Goal: Task Accomplishment & Management: Manage account settings

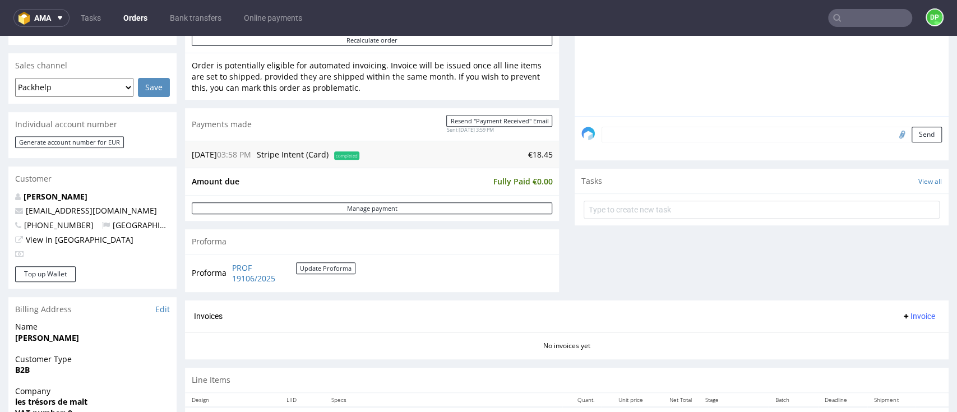
scroll to position [449, 0]
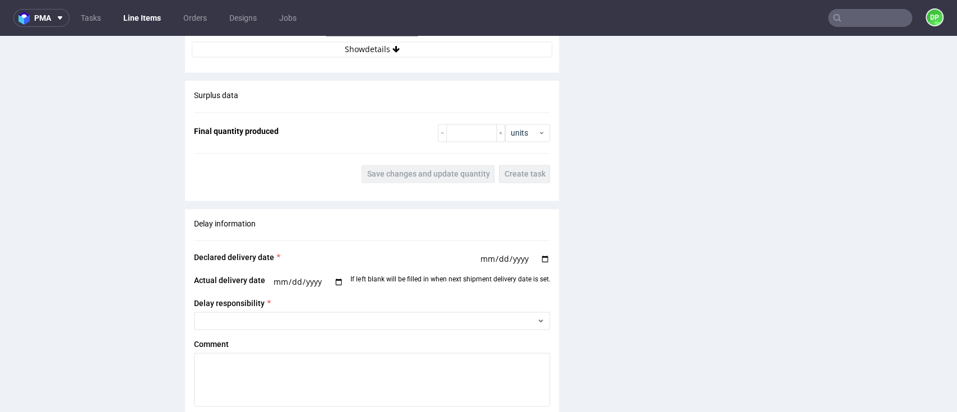
scroll to position [1047, 0]
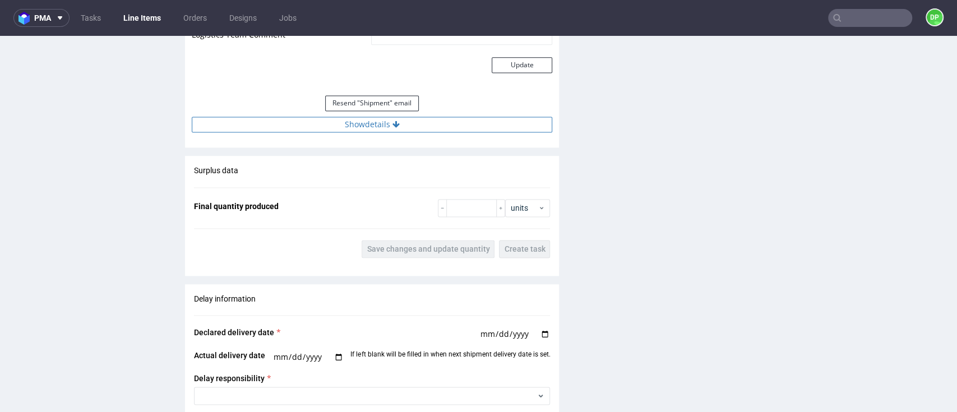
click at [376, 128] on button "Show details" at bounding box center [372, 125] width 361 height 16
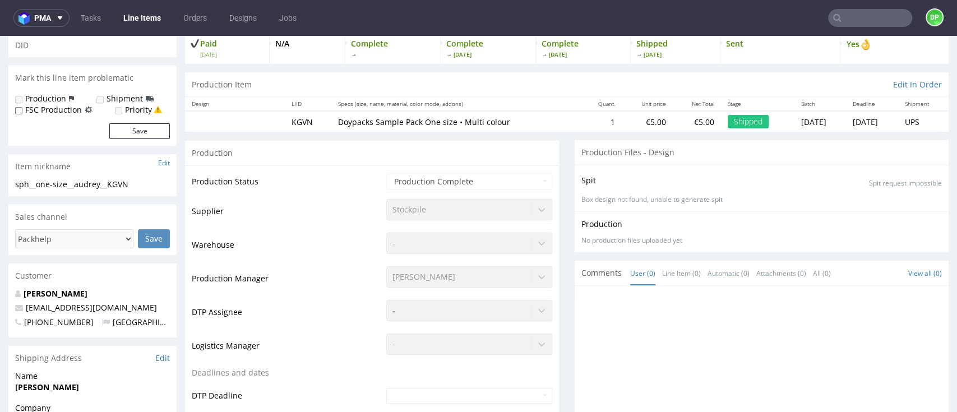
scroll to position [0, 0]
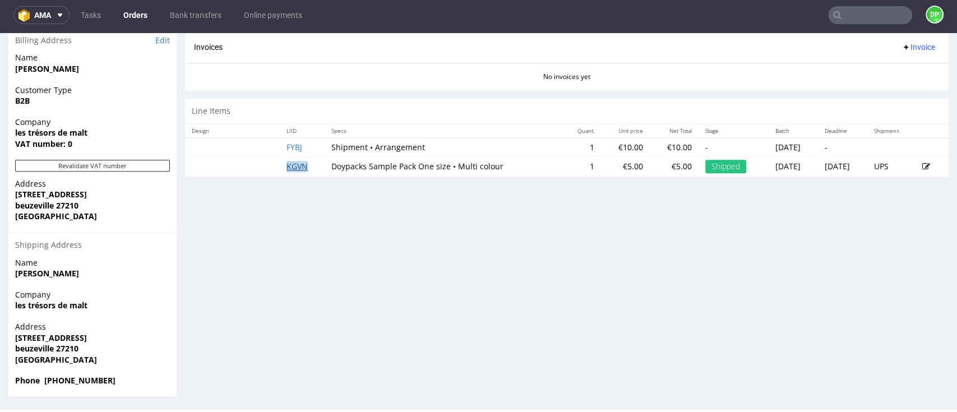
scroll to position [537, 0]
click at [133, 164] on button "Revalidate VAT number" at bounding box center [92, 165] width 155 height 12
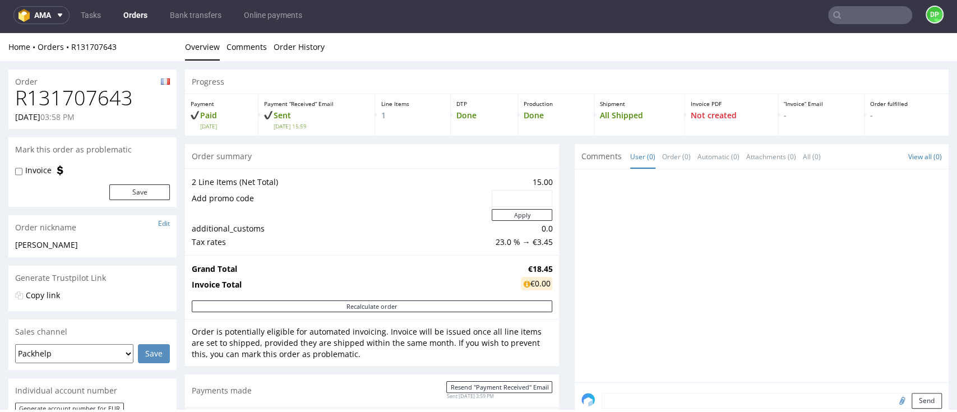
scroll to position [0, 0]
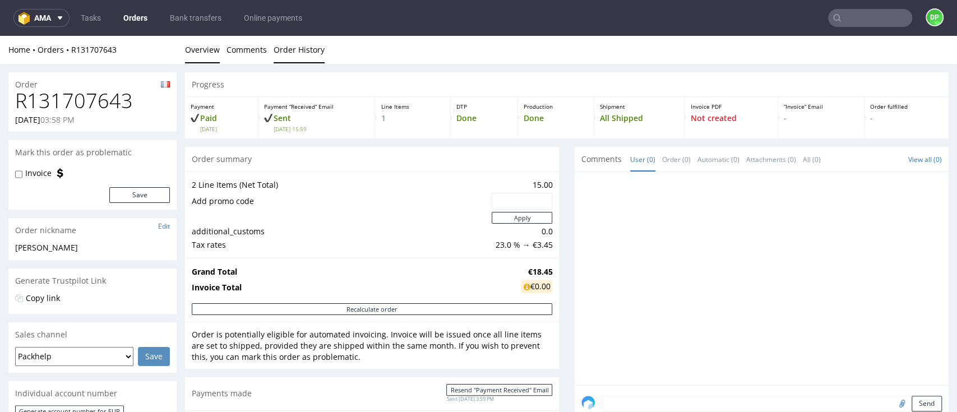
click at [299, 52] on link "Order History" at bounding box center [299, 49] width 51 height 27
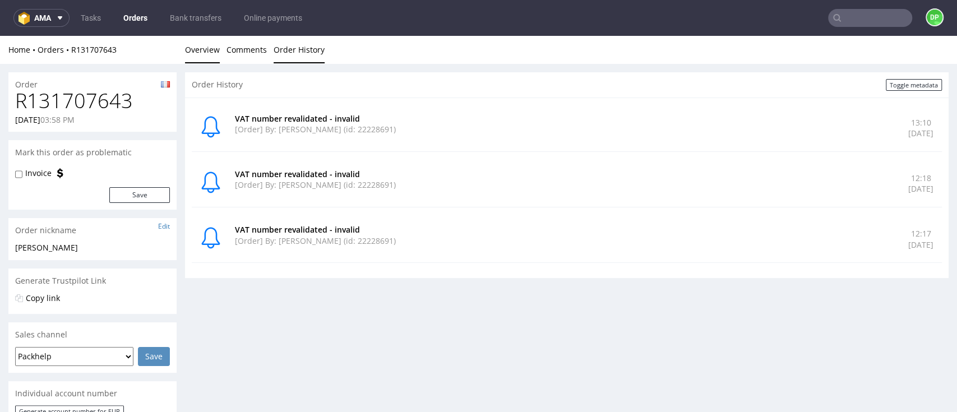
click at [200, 49] on link "Overview" at bounding box center [202, 49] width 35 height 27
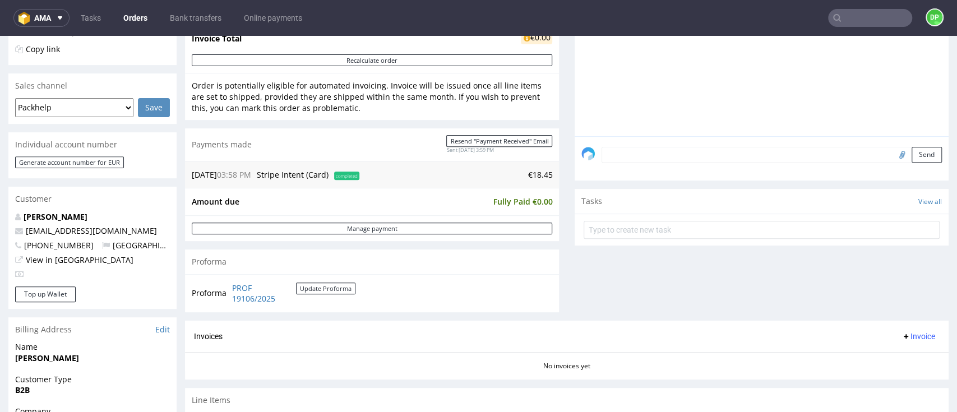
scroll to position [238, 0]
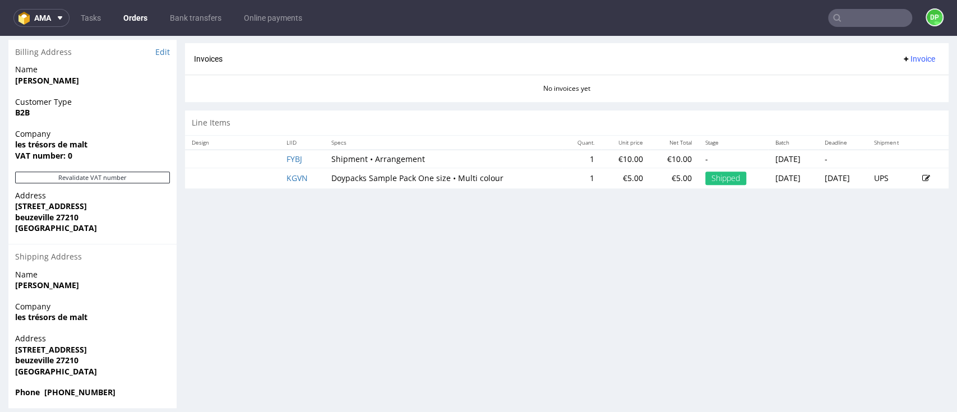
scroll to position [537, 0]
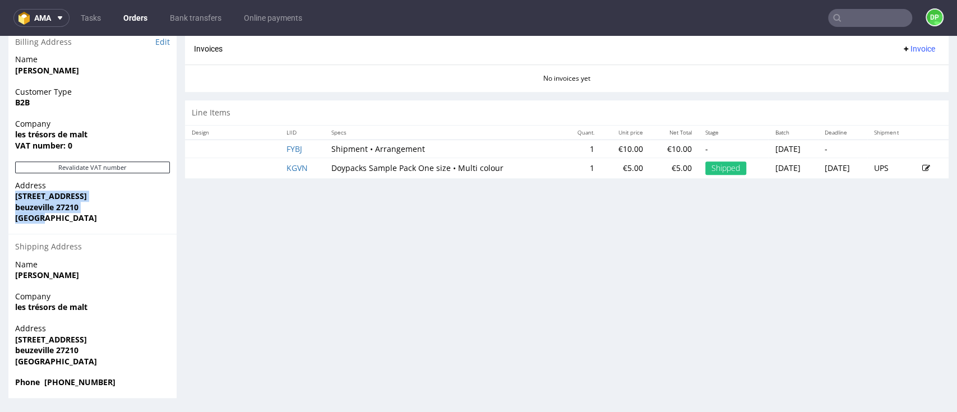
drag, startPoint x: 67, startPoint y: 219, endPoint x: 2, endPoint y: 200, distance: 68.5
copy p "386 rue du lion beuzeville 27210 France"
drag, startPoint x: 94, startPoint y: 311, endPoint x: 1, endPoint y: 305, distance: 93.3
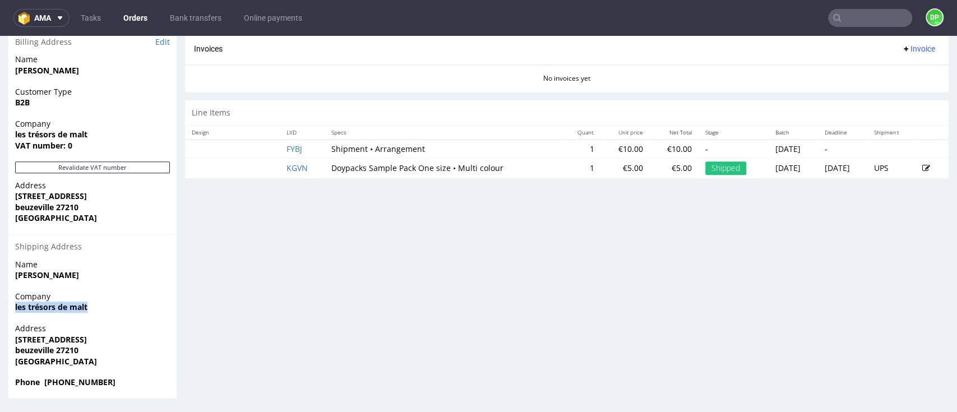
copy strong "les trésors de malt"
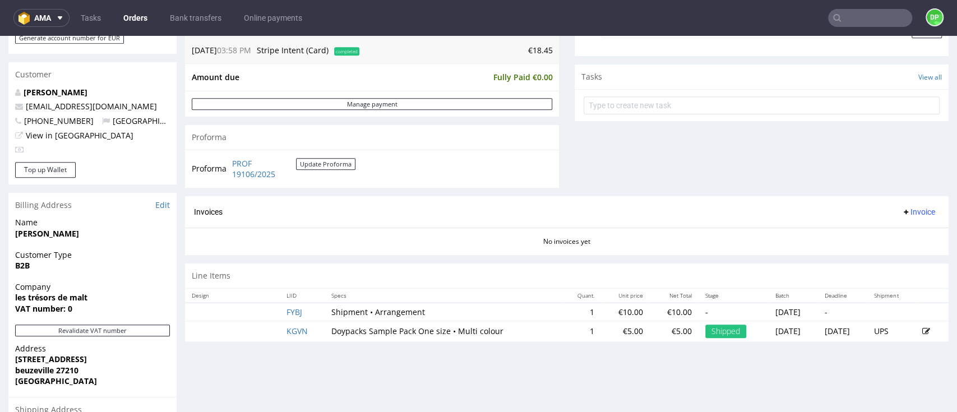
scroll to position [449, 0]
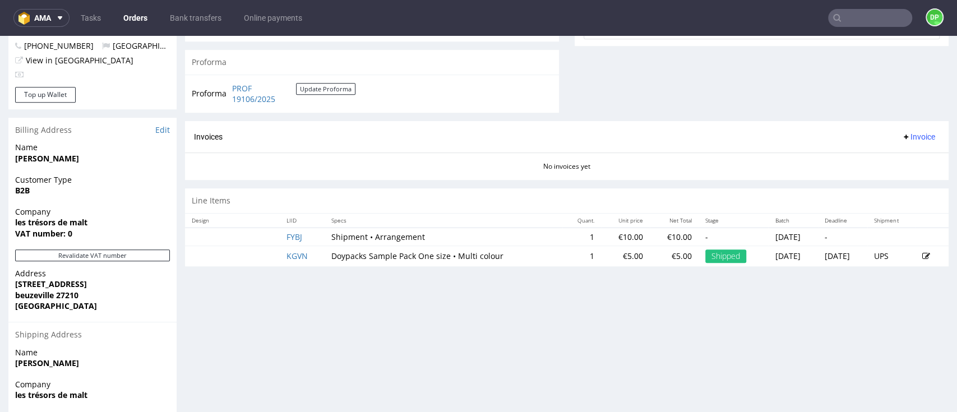
click at [902, 133] on span "Invoice" at bounding box center [919, 136] width 34 height 9
click at [883, 153] on li "Generate" at bounding box center [891, 160] width 72 height 20
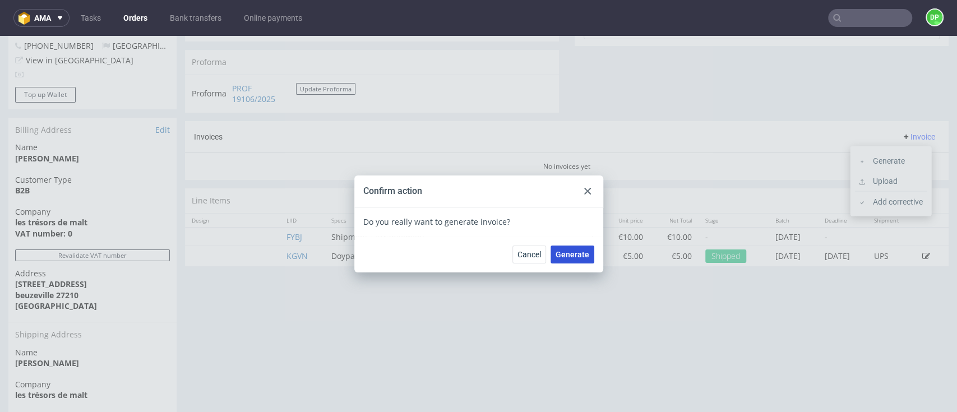
click at [568, 257] on span "Generate" at bounding box center [573, 255] width 34 height 8
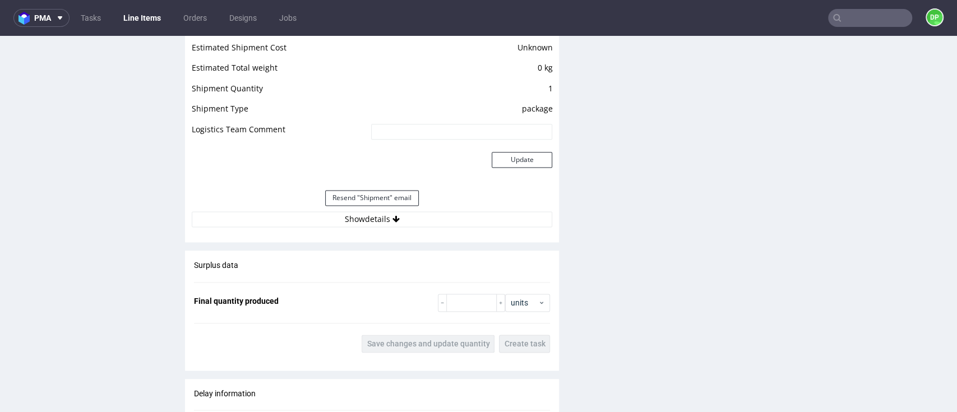
scroll to position [972, 0]
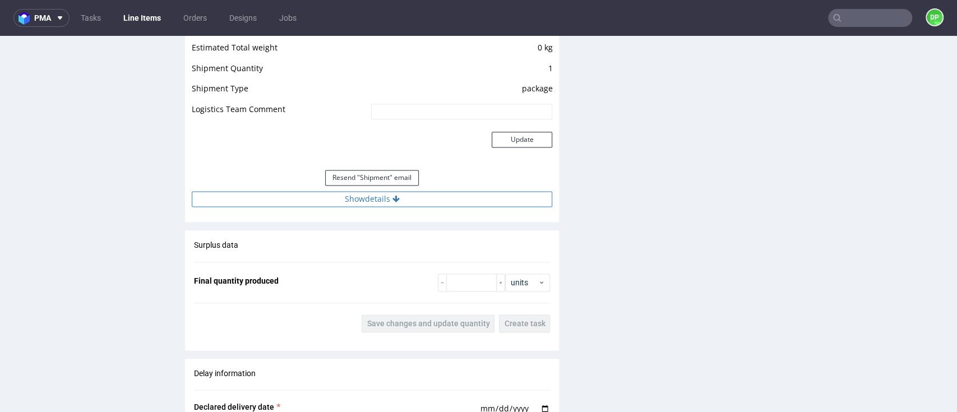
click at [380, 200] on button "Show details" at bounding box center [372, 199] width 361 height 16
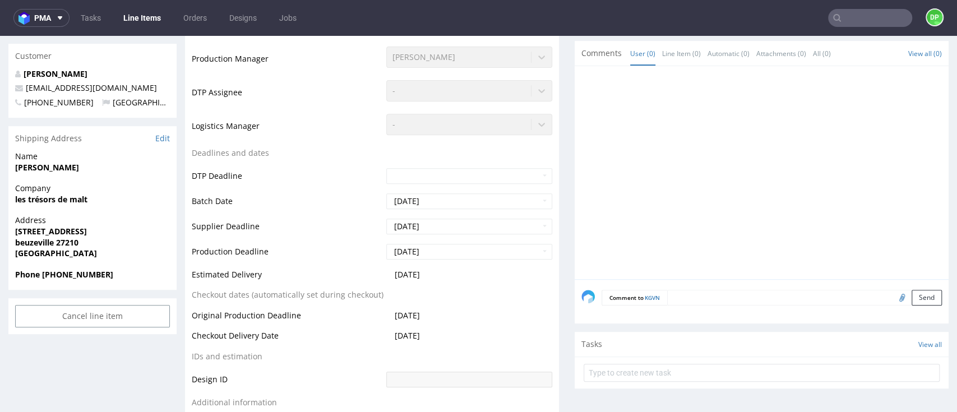
scroll to position [0, 0]
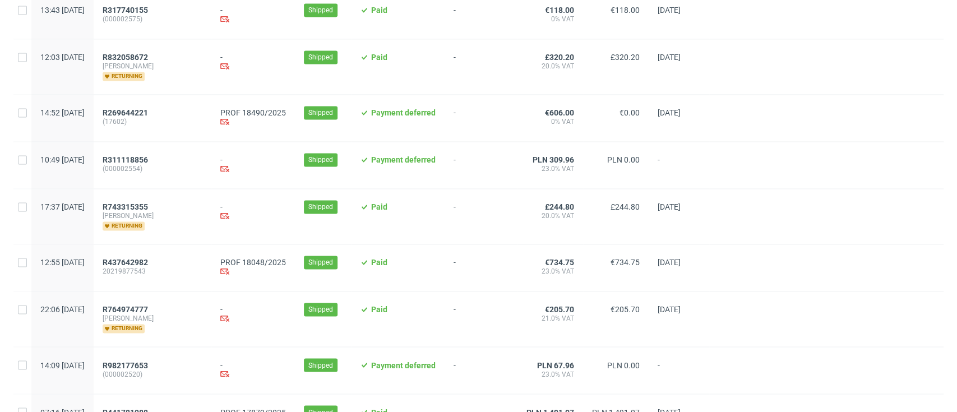
scroll to position [1196, 0]
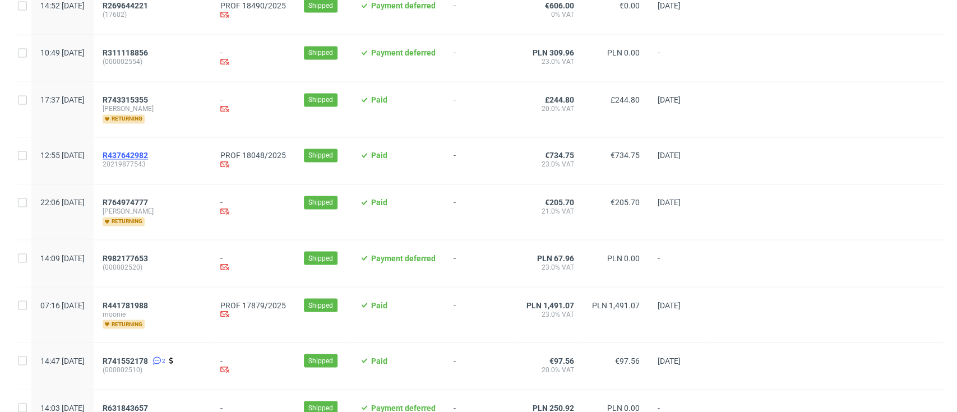
click at [148, 155] on span "R437642982" at bounding box center [125, 155] width 45 height 9
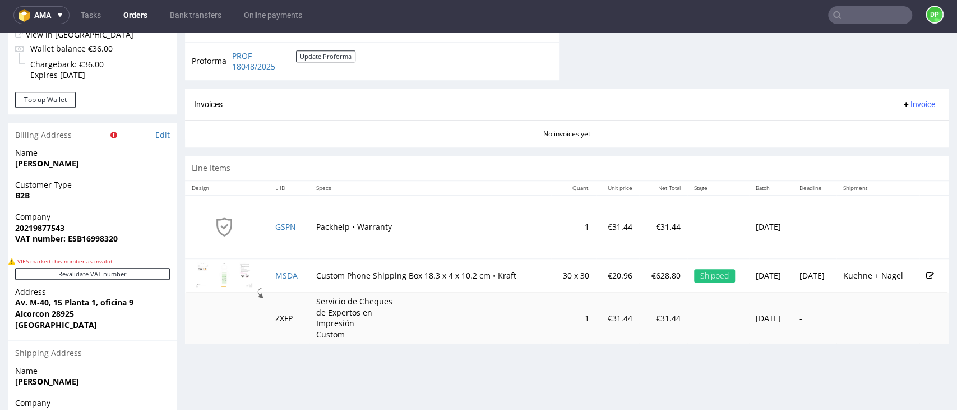
scroll to position [523, 0]
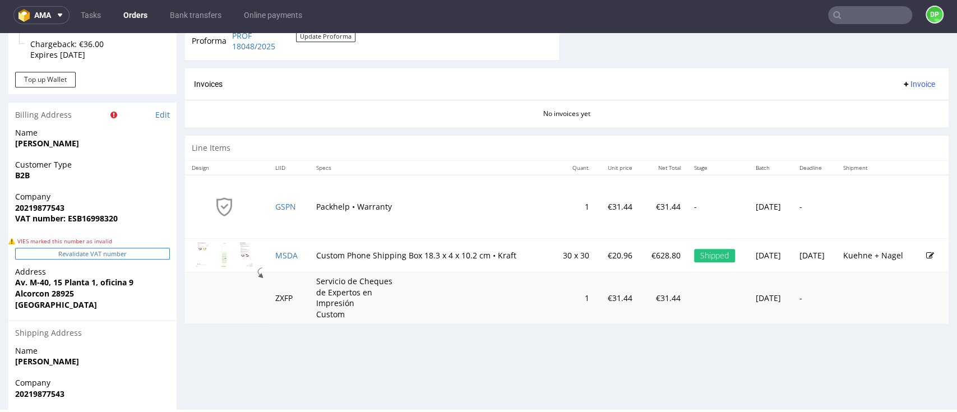
click at [119, 255] on button "Revalidate VAT number" at bounding box center [92, 254] width 155 height 12
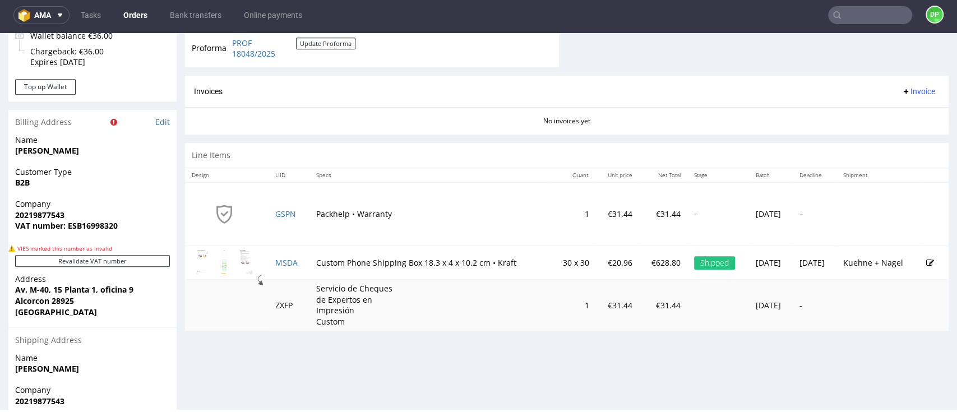
scroll to position [598, 0]
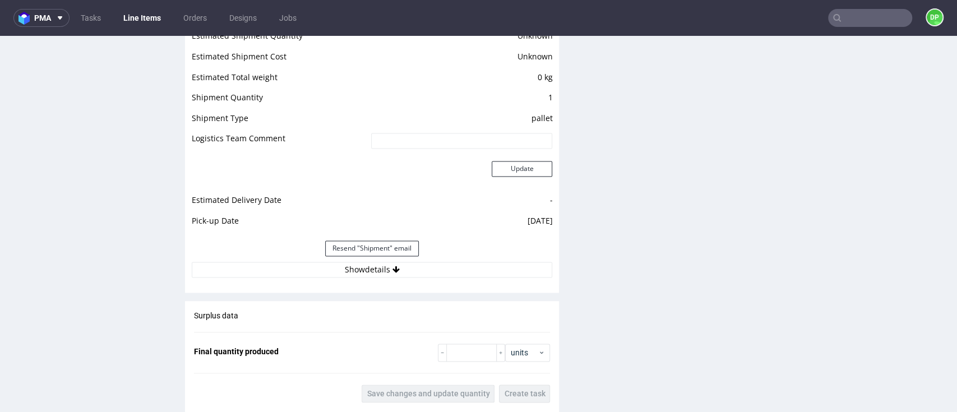
scroll to position [1047, 0]
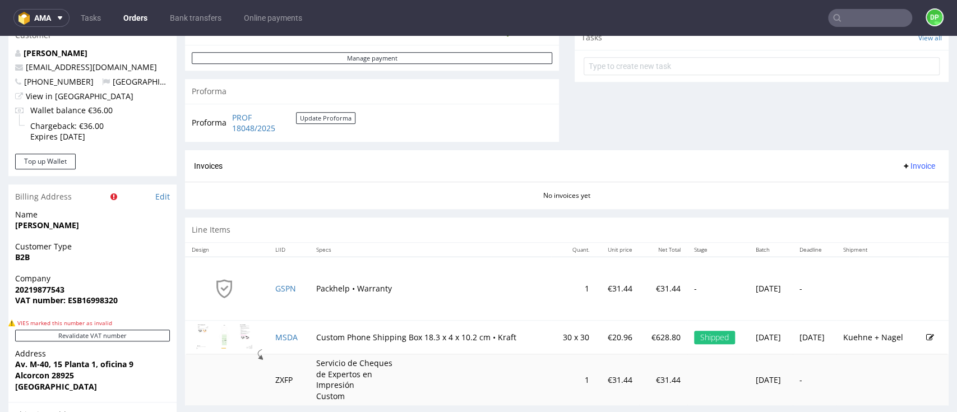
scroll to position [388, 0]
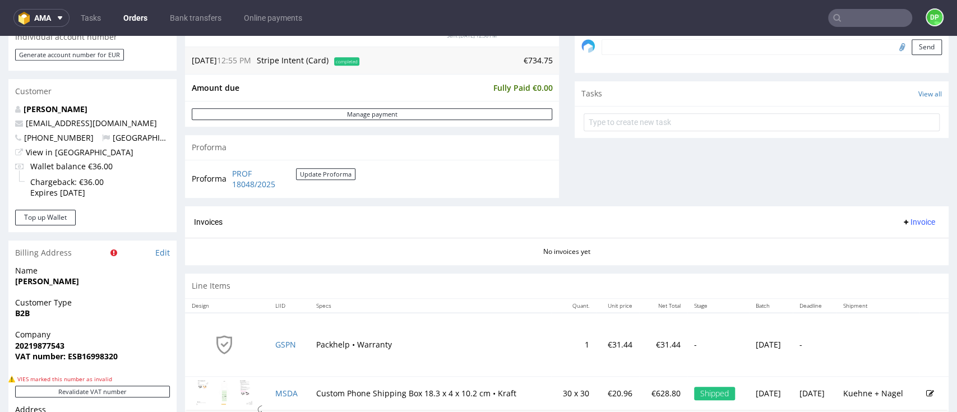
click at [902, 224] on span "Invoice" at bounding box center [919, 222] width 34 height 9
click at [865, 241] on span at bounding box center [863, 245] width 9 height 9
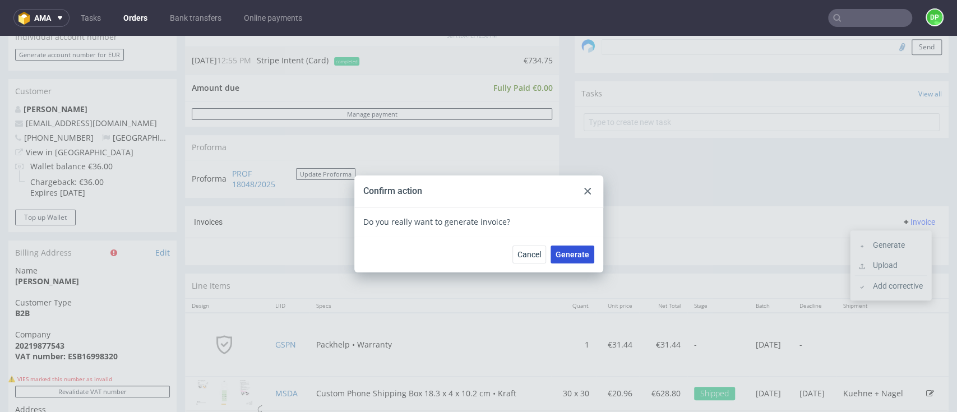
click at [584, 259] on button "Generate" at bounding box center [573, 255] width 44 height 18
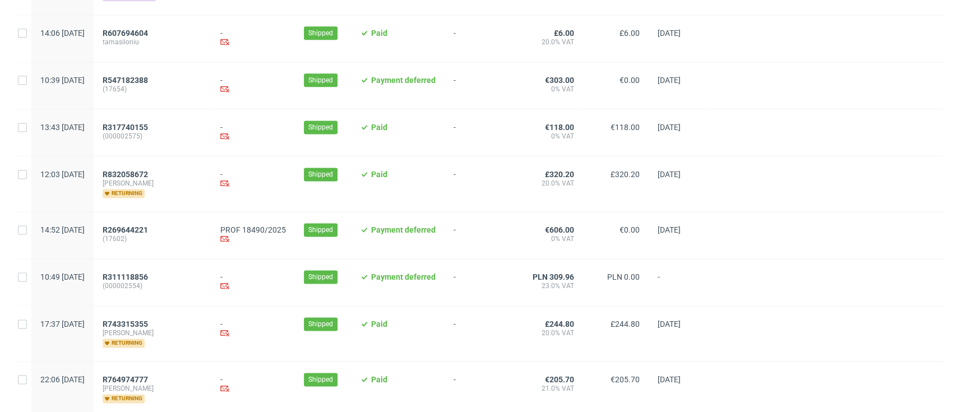
scroll to position [1257, 0]
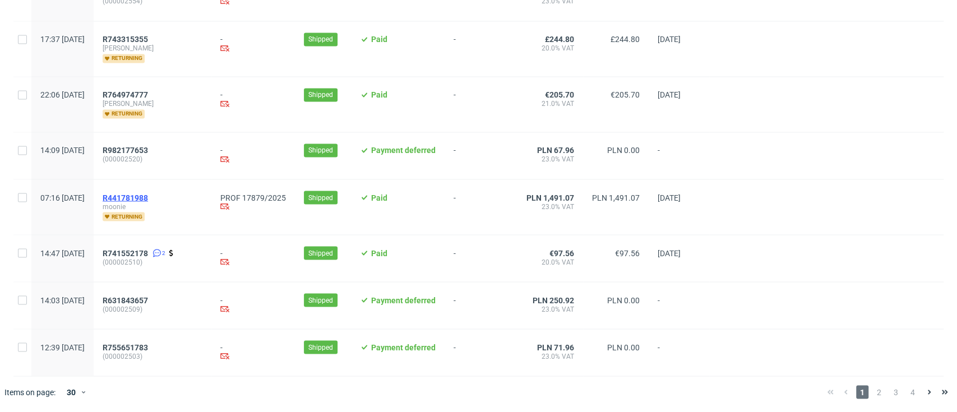
click at [142, 195] on span "R441781988" at bounding box center [125, 197] width 45 height 9
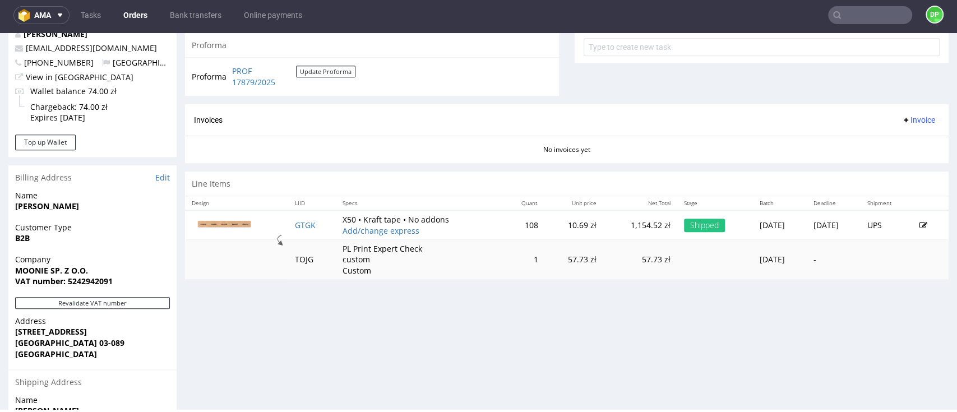
scroll to position [449, 0]
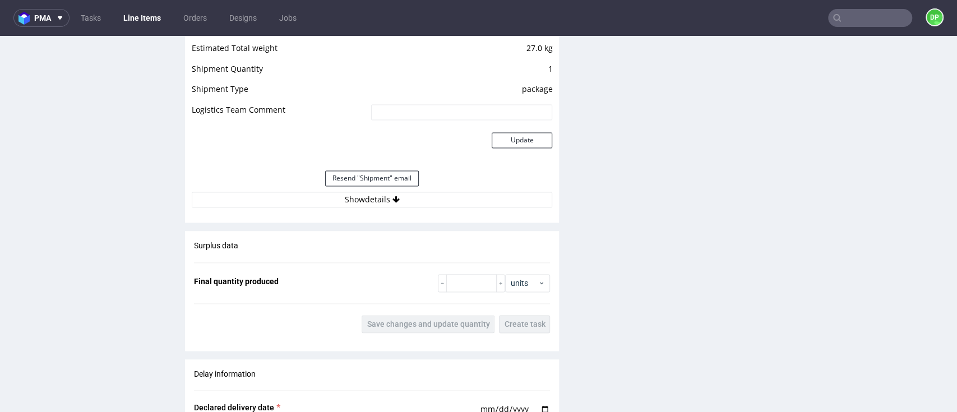
scroll to position [1047, 0]
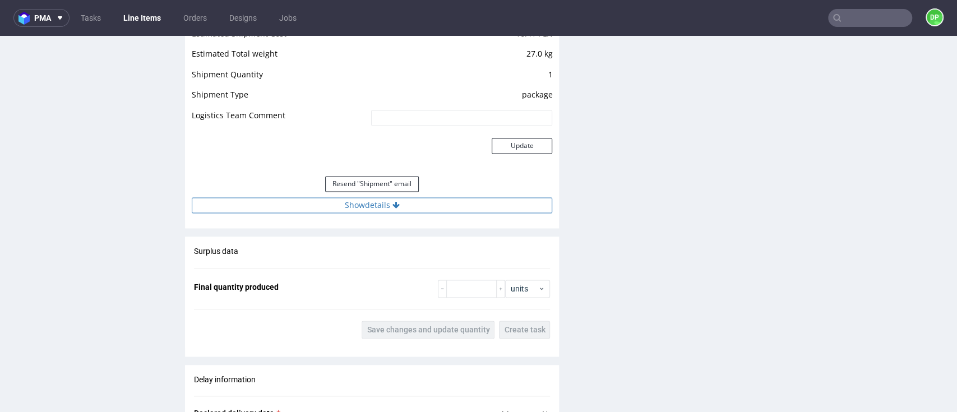
click at [329, 209] on button "Show details" at bounding box center [372, 205] width 361 height 16
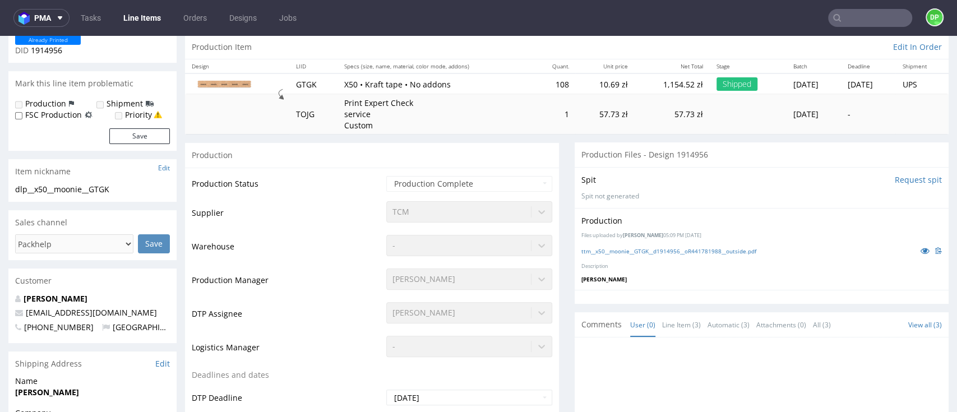
scroll to position [0, 0]
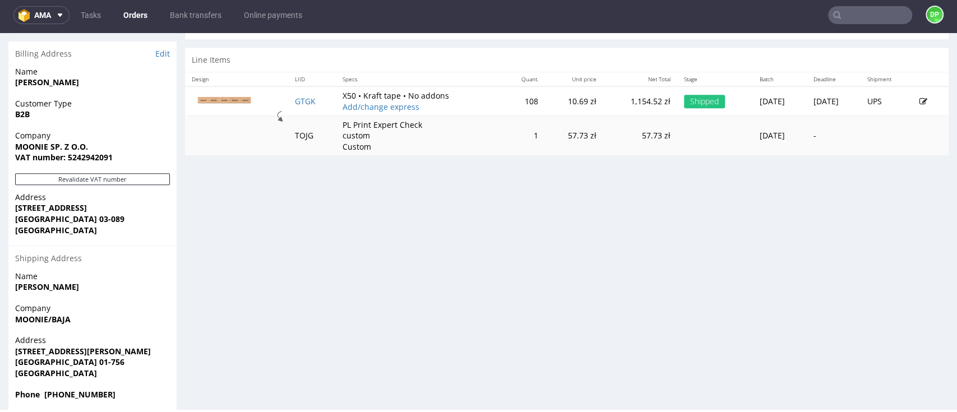
scroll to position [568, 0]
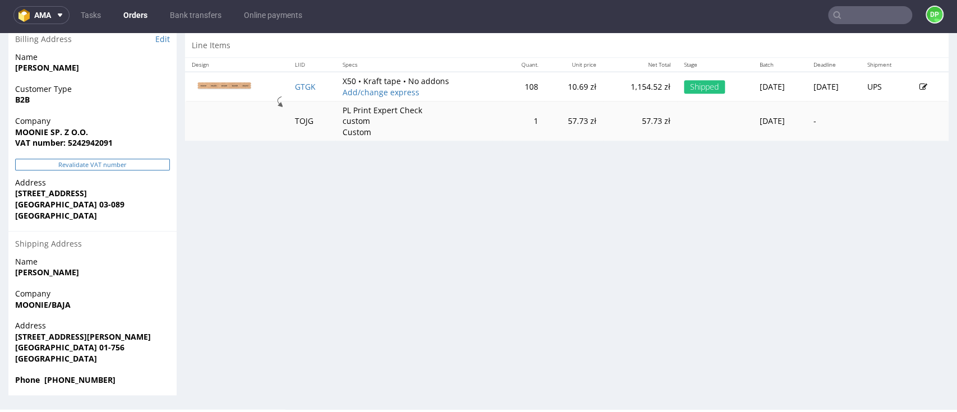
click at [104, 166] on button "Revalidate VAT number" at bounding box center [92, 165] width 155 height 12
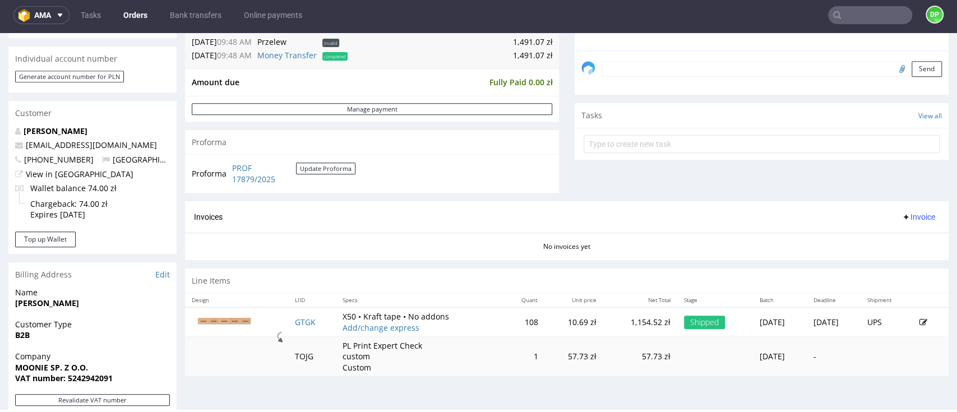
scroll to position [418, 0]
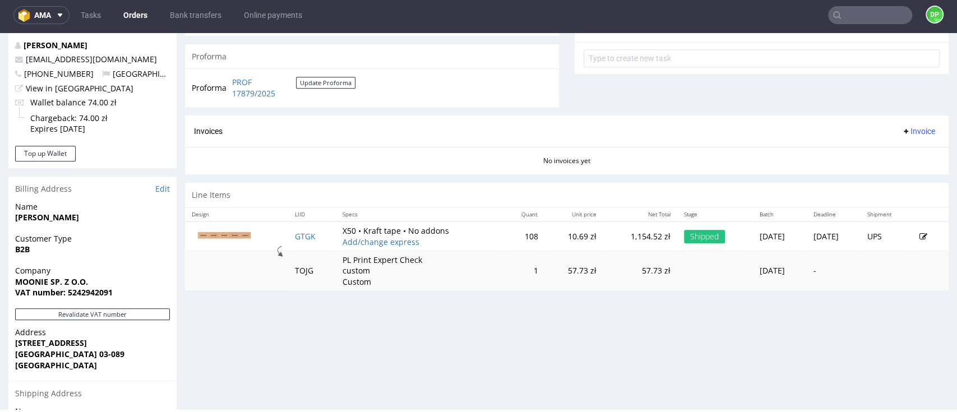
click at [902, 130] on span "Invoice" at bounding box center [919, 131] width 34 height 9
click at [887, 150] on span "Generate" at bounding box center [895, 155] width 54 height 11
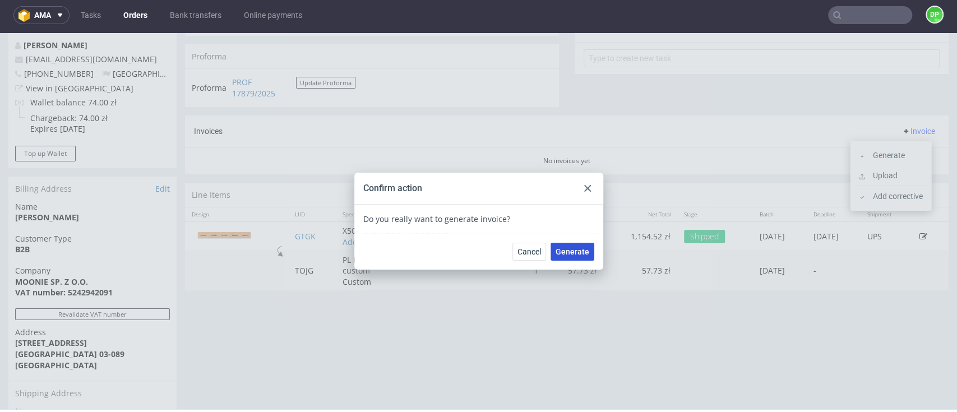
click at [558, 248] on span "Generate" at bounding box center [573, 252] width 34 height 8
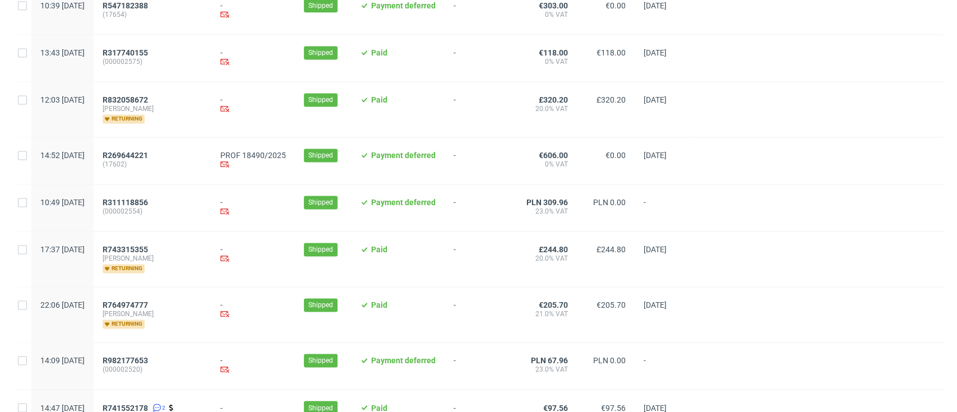
scroll to position [1257, 0]
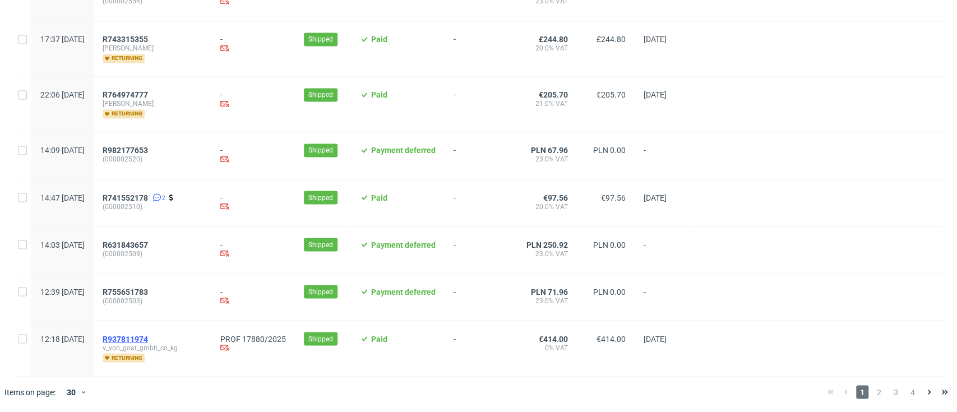
click at [148, 334] on span "R937811974" at bounding box center [125, 338] width 45 height 9
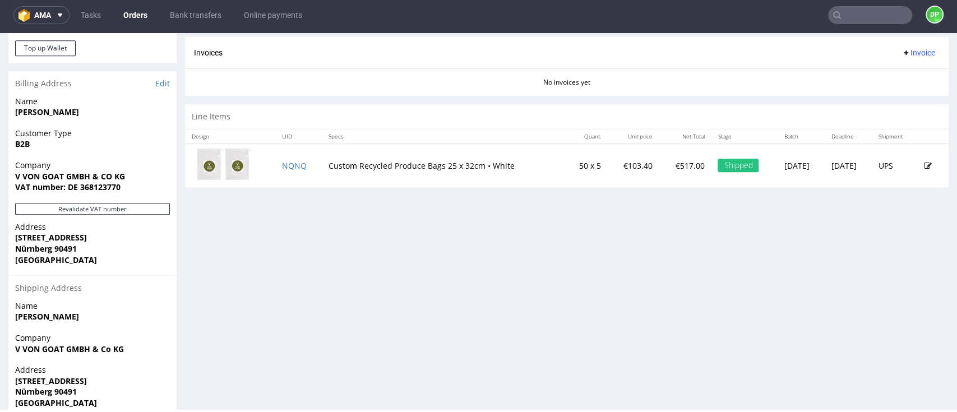
scroll to position [568, 0]
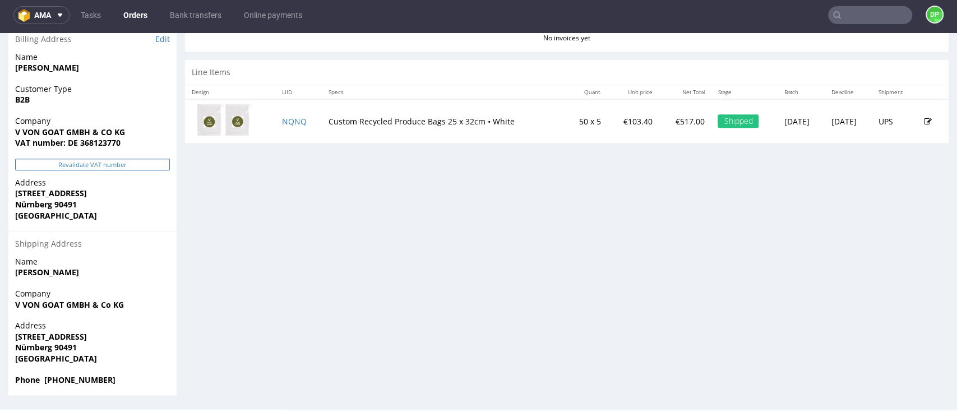
click at [76, 166] on button "Revalidate VAT number" at bounding box center [92, 165] width 155 height 12
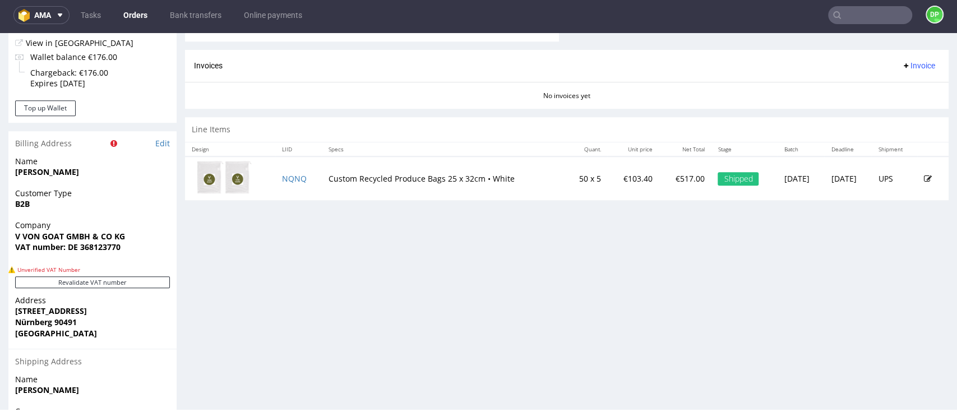
scroll to position [523, 0]
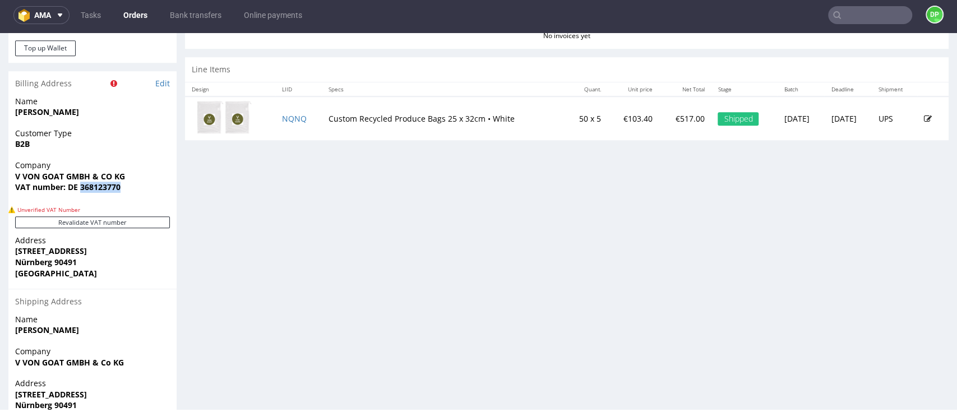
drag, startPoint x: 125, startPoint y: 190, endPoint x: 81, endPoint y: 192, distance: 44.4
click at [81, 192] on span "VAT number: DE 368123770" at bounding box center [92, 187] width 155 height 11
copy strong "368123770"
click at [75, 227] on button "Revalidate VAT number" at bounding box center [92, 223] width 155 height 12
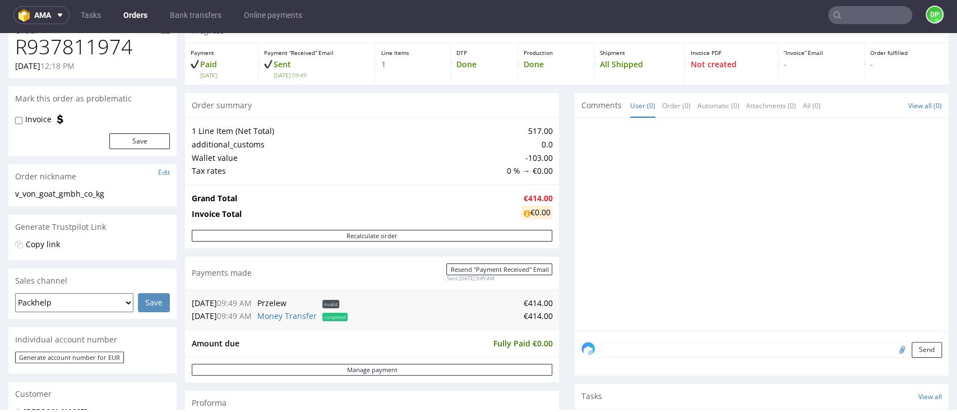
scroll to position [0, 0]
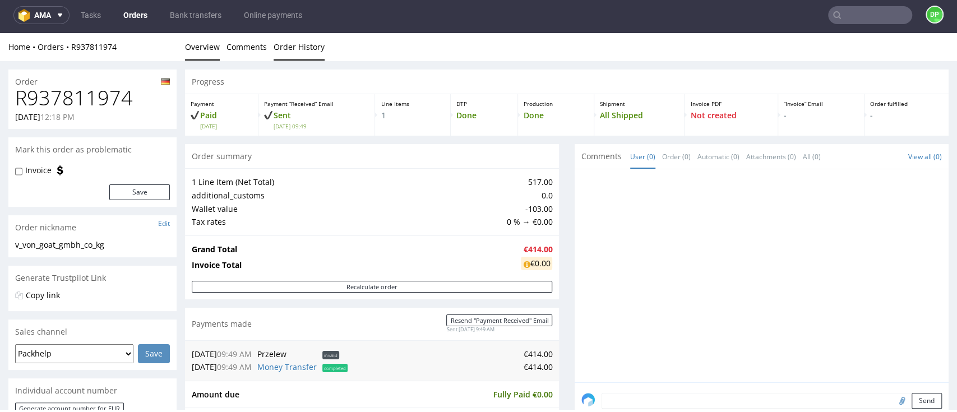
click at [311, 44] on link "Order History" at bounding box center [299, 46] width 51 height 27
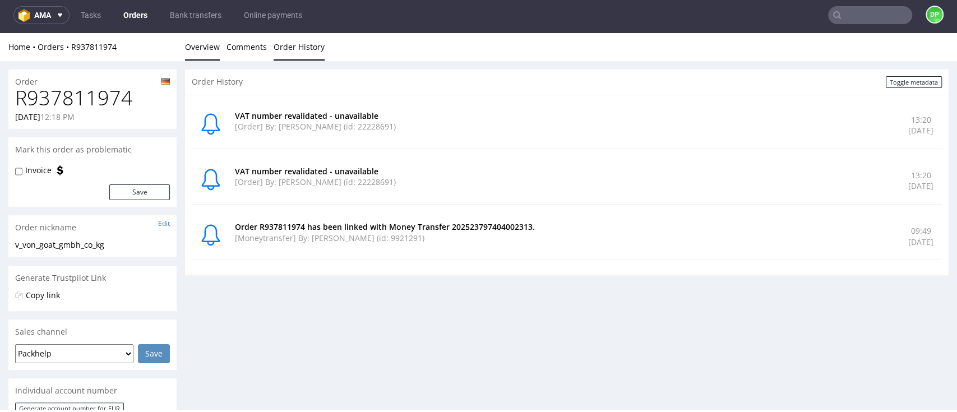
click at [212, 44] on link "Overview" at bounding box center [202, 46] width 35 height 27
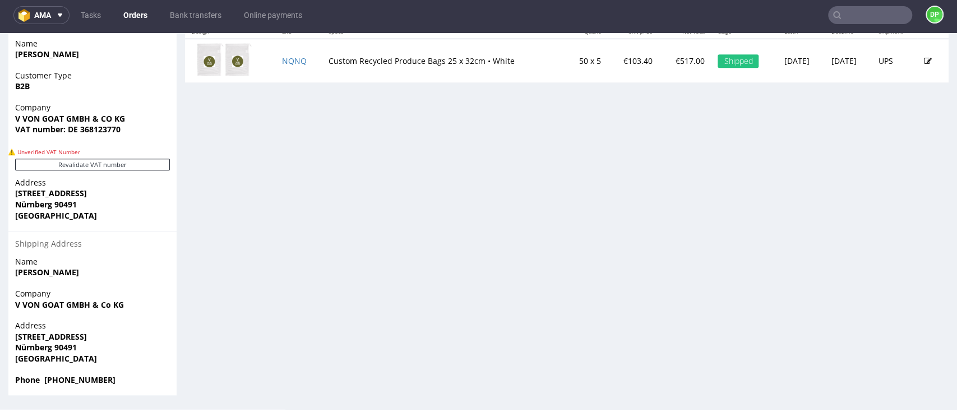
scroll to position [431, 0]
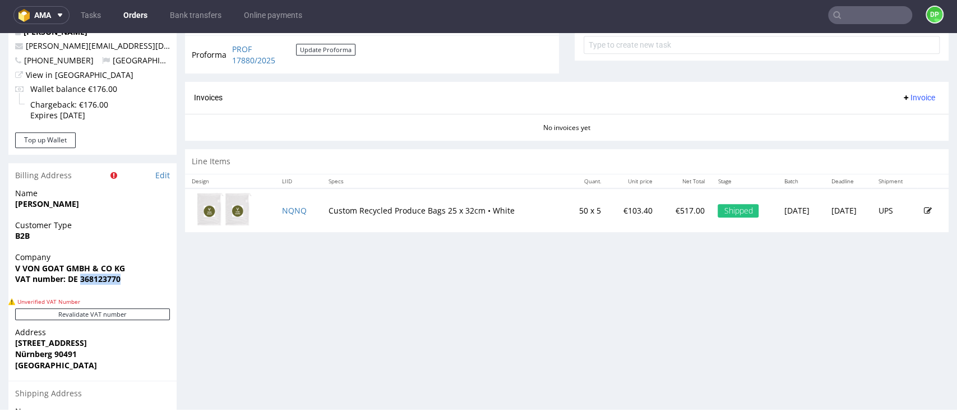
drag, startPoint x: 119, startPoint y: 280, endPoint x: 80, endPoint y: 278, distance: 38.7
click at [80, 278] on strong "VAT number: DE 368123770" at bounding box center [67, 279] width 105 height 11
copy strong "368123770"
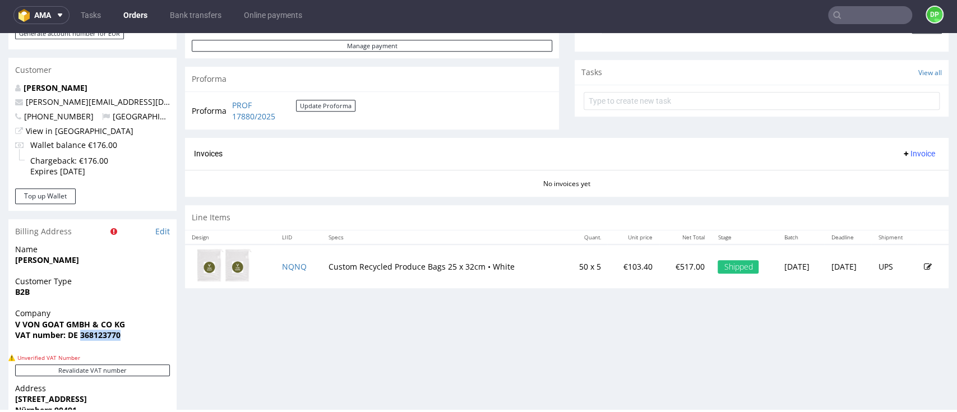
scroll to position [449, 0]
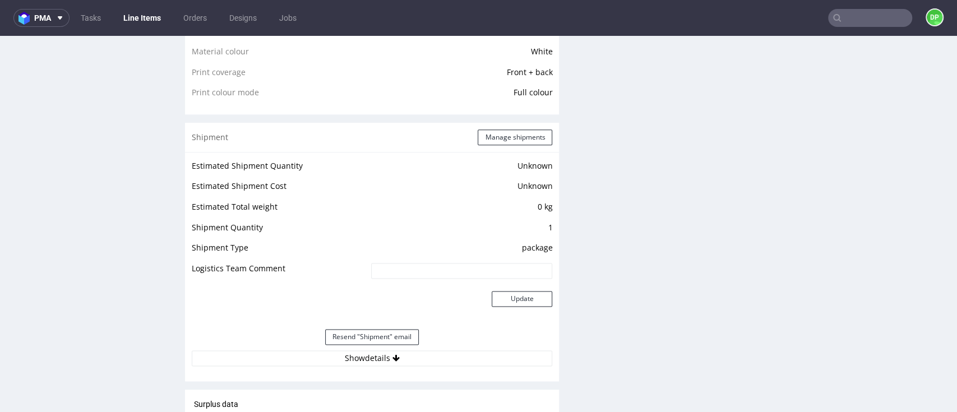
scroll to position [1047, 0]
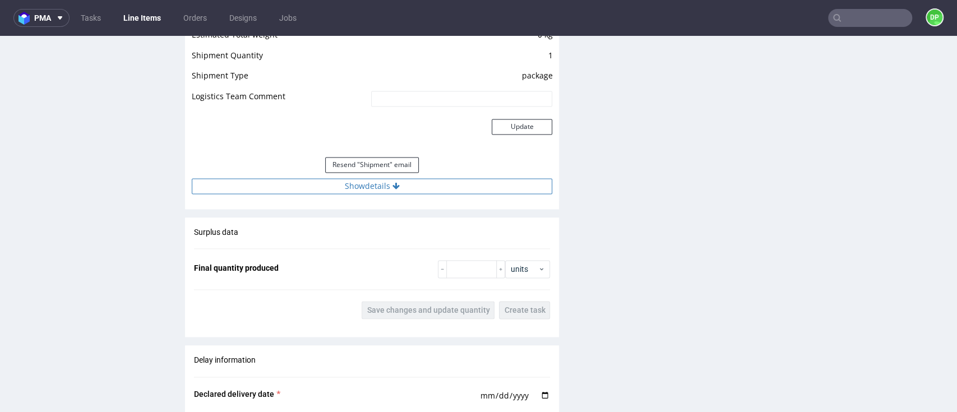
click at [286, 191] on button "Show details" at bounding box center [372, 186] width 361 height 16
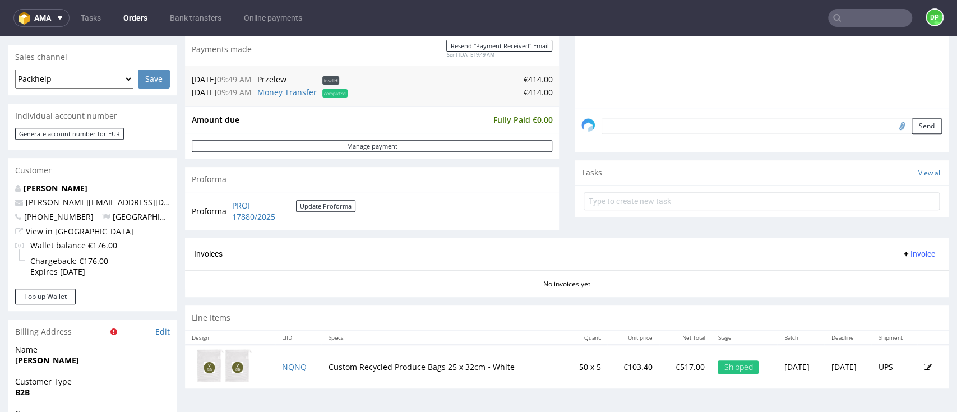
scroll to position [299, 0]
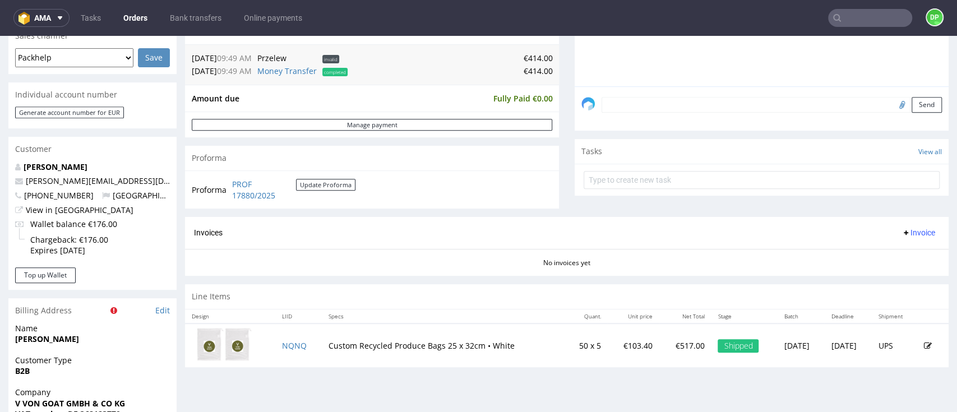
click at [902, 235] on icon at bounding box center [906, 232] width 9 height 9
click at [879, 258] on span "Generate" at bounding box center [895, 256] width 54 height 11
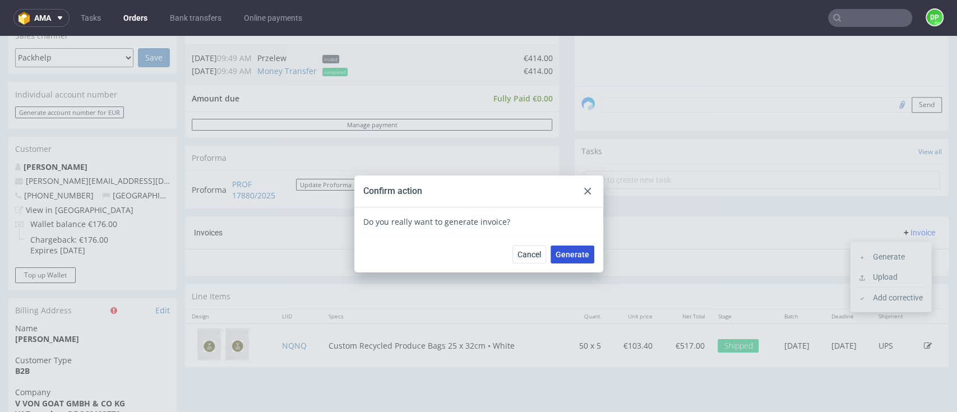
click at [565, 260] on button "Generate" at bounding box center [573, 255] width 44 height 18
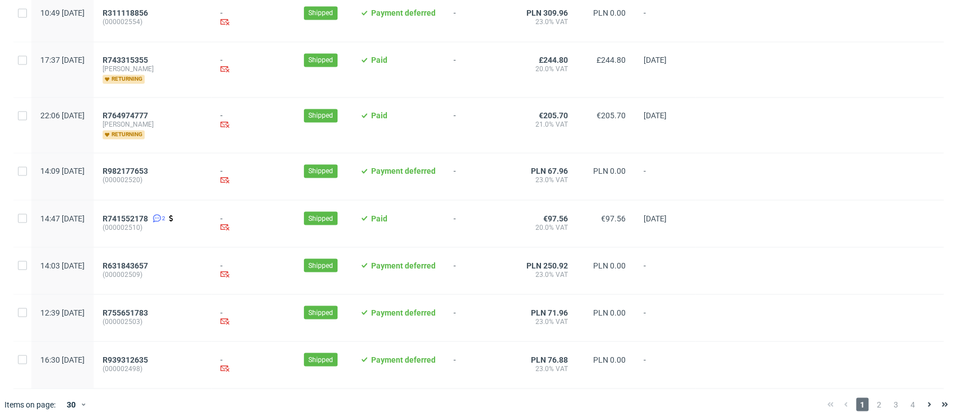
scroll to position [1250, 0]
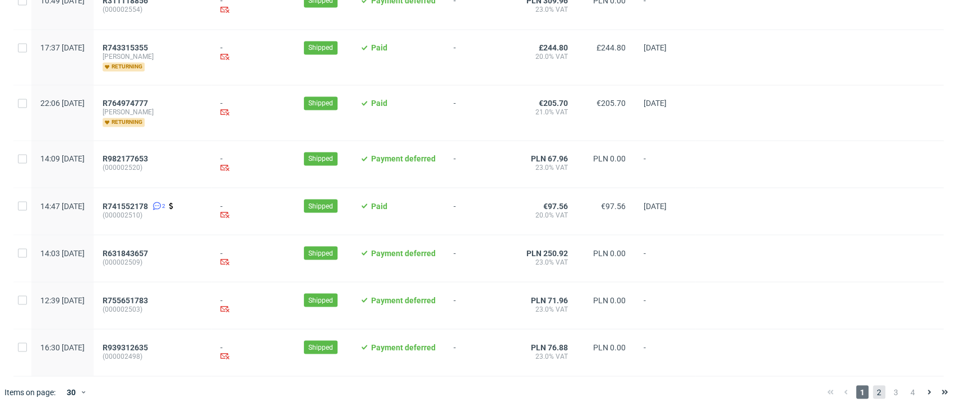
click at [873, 393] on span "2" at bounding box center [879, 391] width 12 height 13
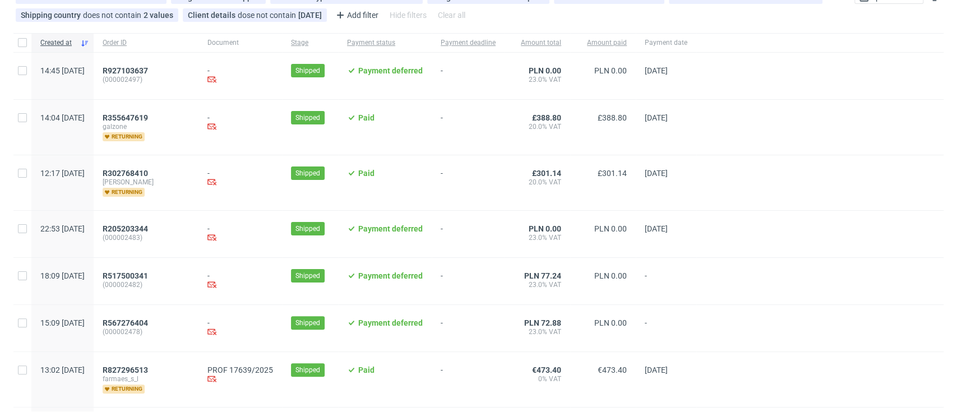
scroll to position [299, 0]
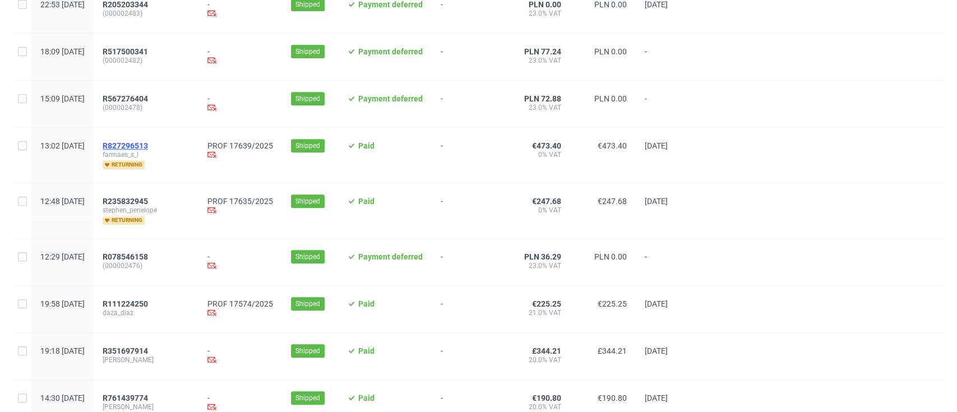
click at [148, 142] on span "R827296513" at bounding box center [125, 145] width 45 height 9
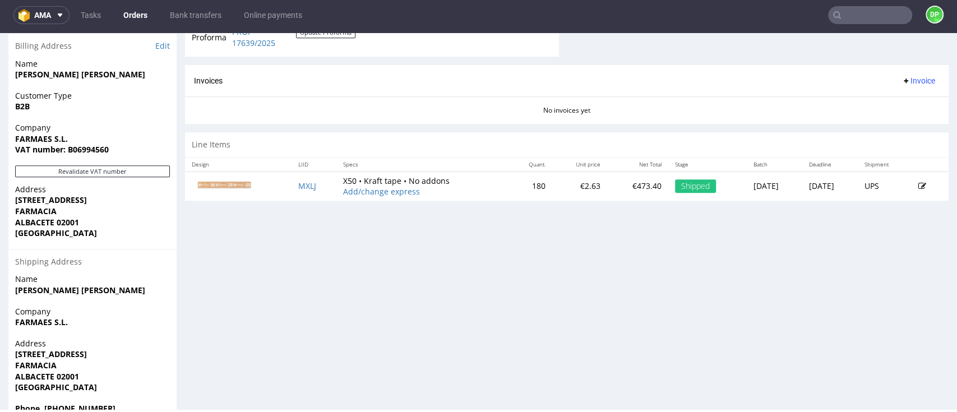
scroll to position [590, 0]
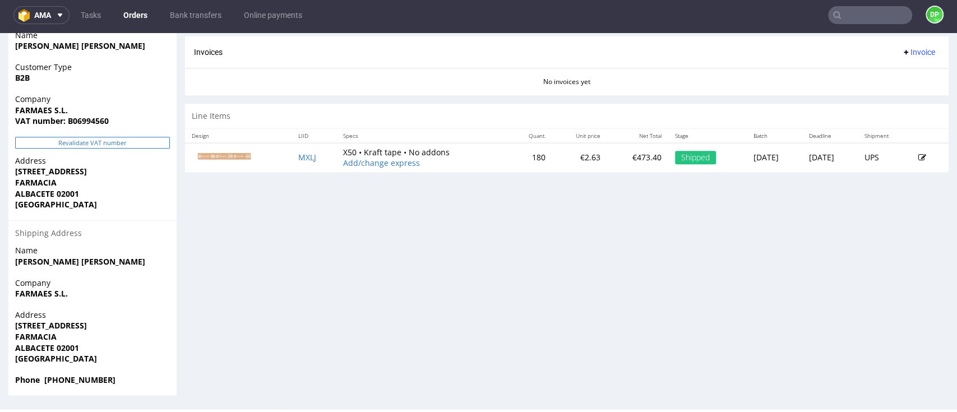
click at [84, 142] on button "Revalidate VAT number" at bounding box center [92, 143] width 155 height 12
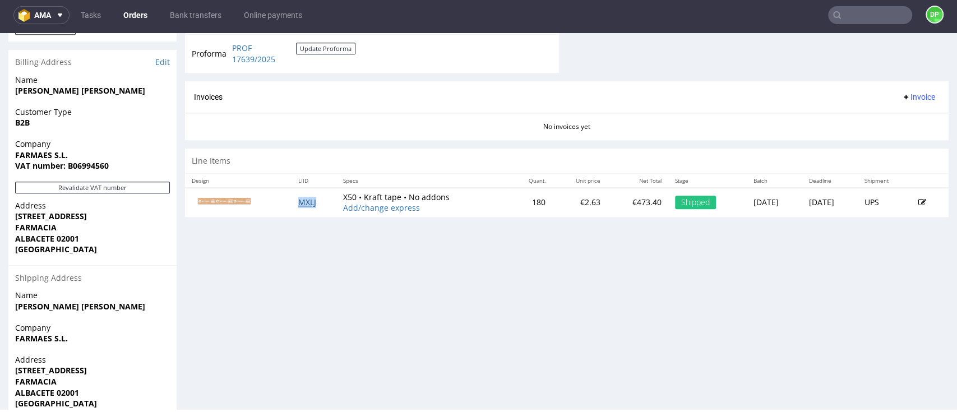
scroll to position [515, 0]
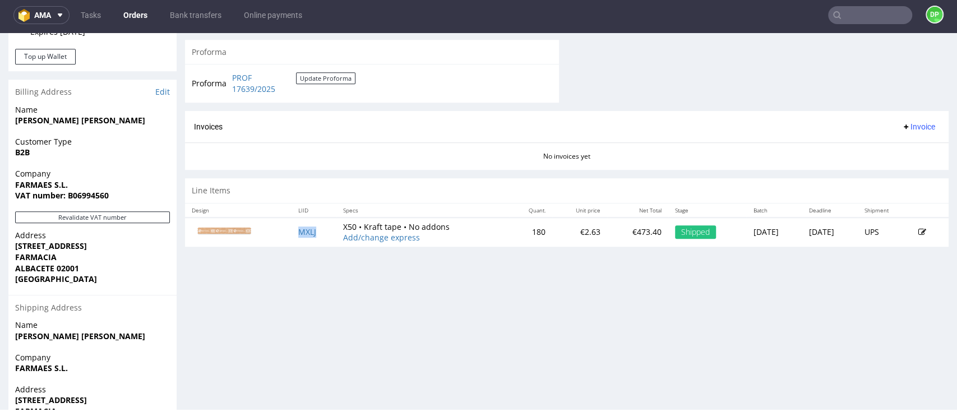
click at [902, 130] on span "Invoice" at bounding box center [919, 126] width 34 height 9
click at [882, 149] on span "Generate" at bounding box center [895, 153] width 54 height 11
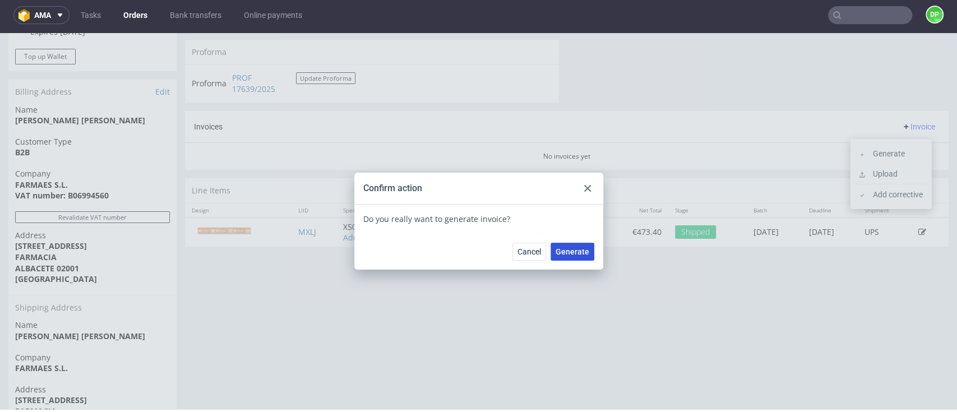
click at [558, 248] on span "Generate" at bounding box center [573, 252] width 34 height 8
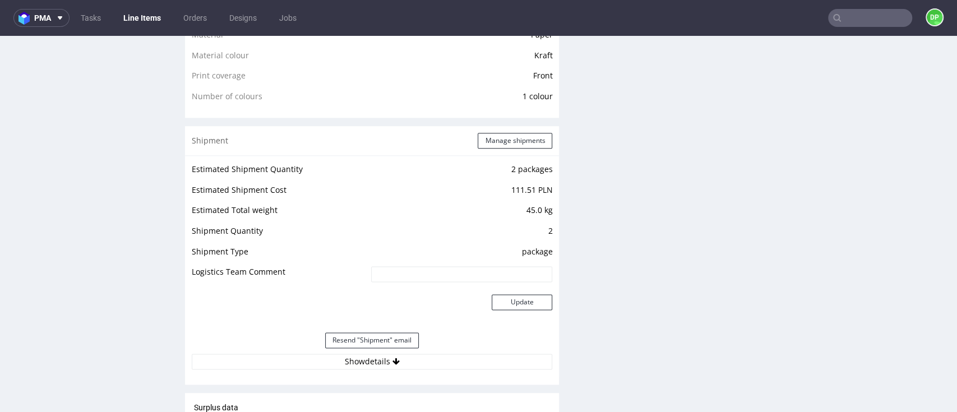
scroll to position [972, 0]
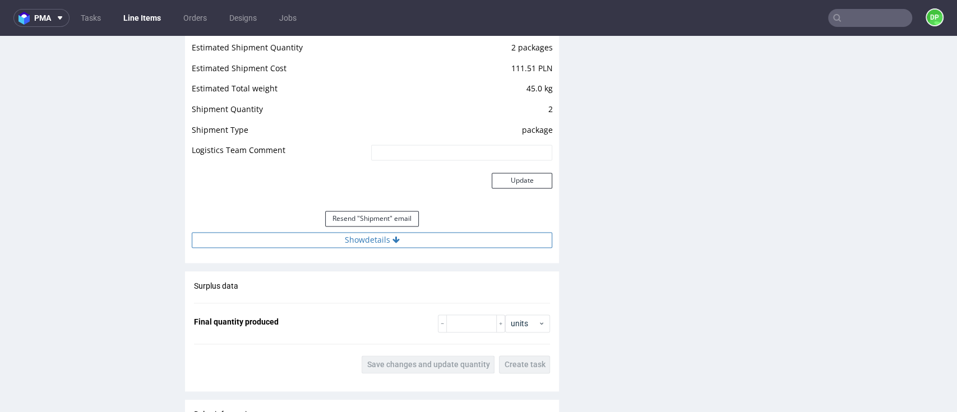
click at [393, 240] on icon at bounding box center [396, 240] width 7 height 8
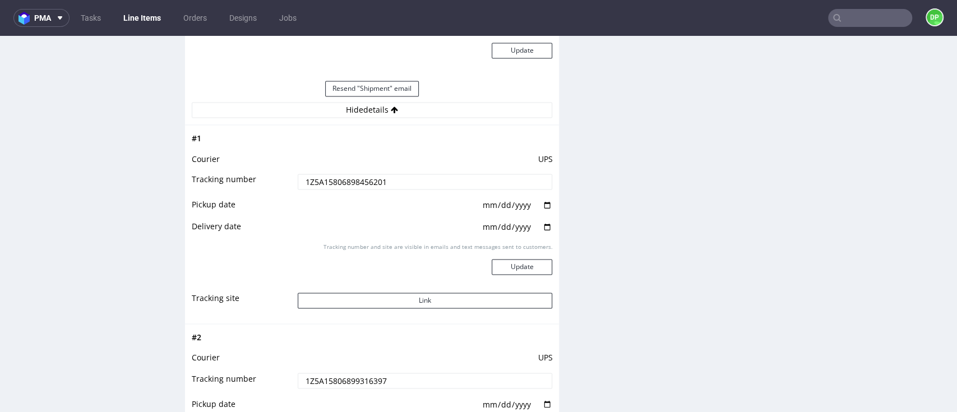
scroll to position [1122, 0]
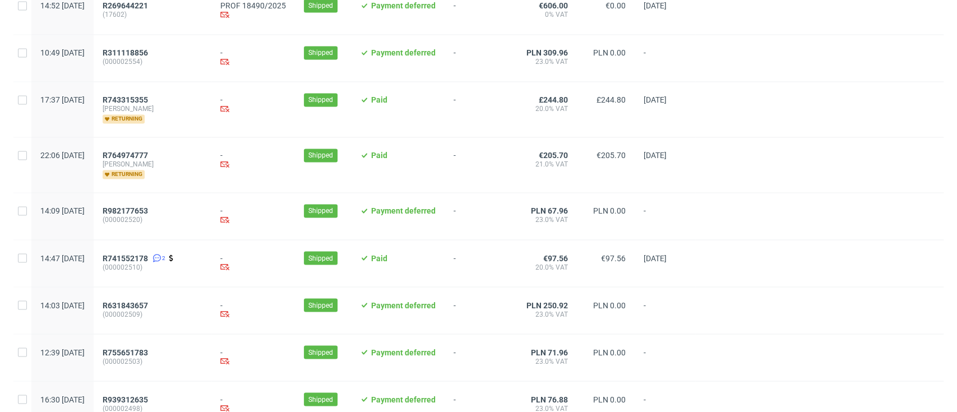
scroll to position [1250, 0]
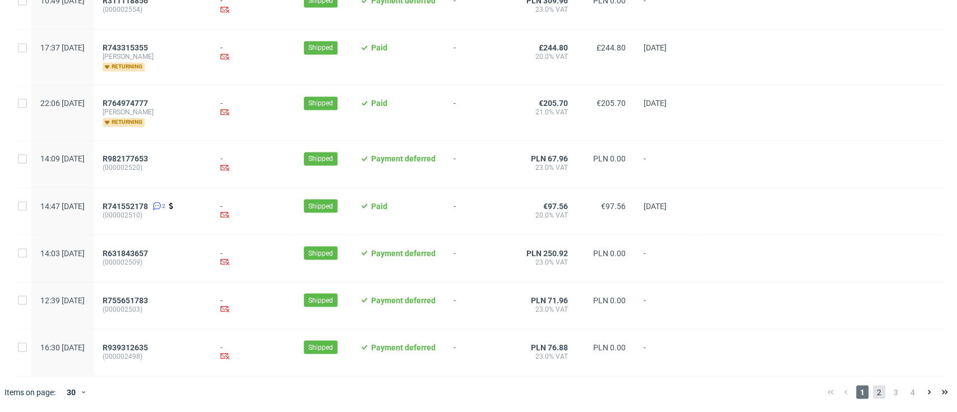
click at [873, 394] on span "2" at bounding box center [879, 391] width 12 height 13
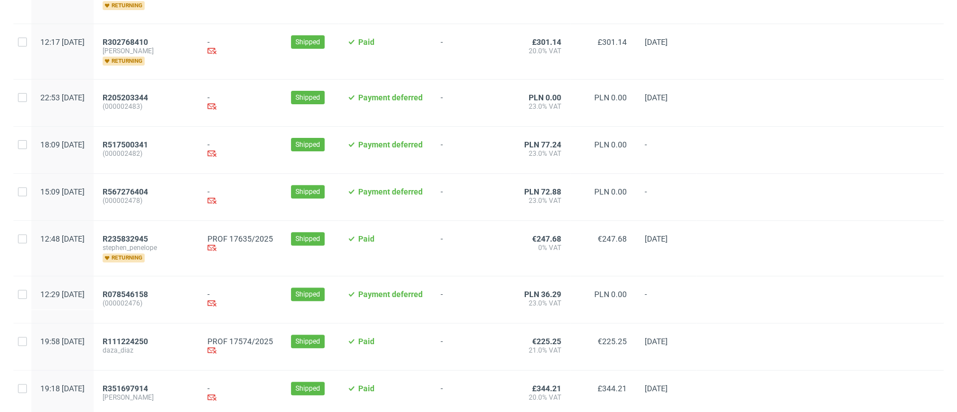
scroll to position [224, 0]
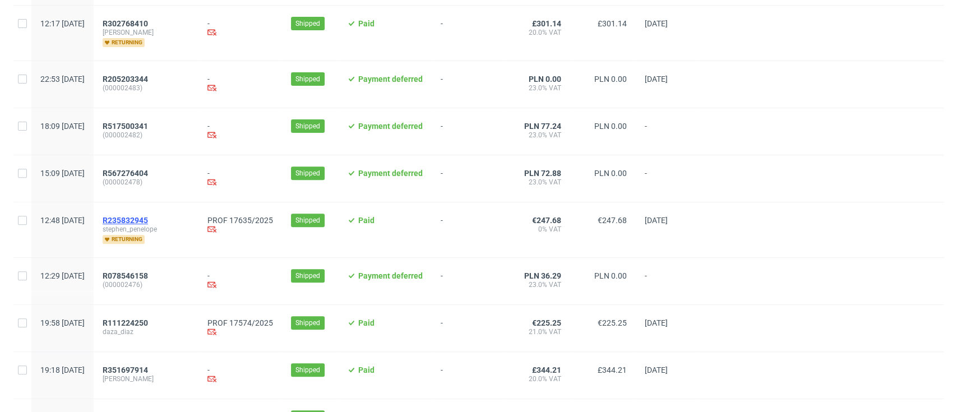
click at [148, 220] on span "R235832945" at bounding box center [125, 220] width 45 height 9
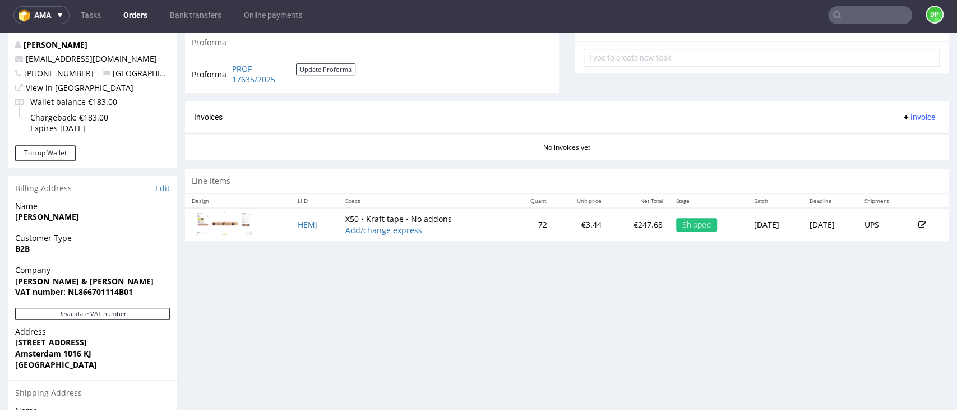
scroll to position [418, 0]
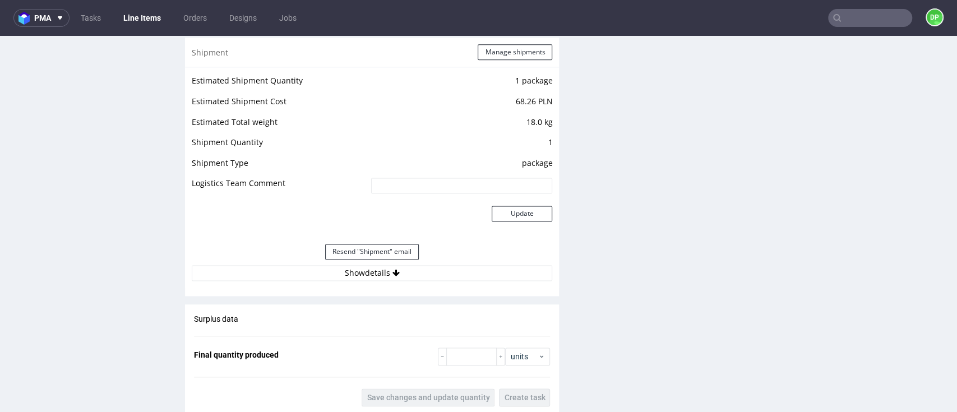
scroll to position [972, 0]
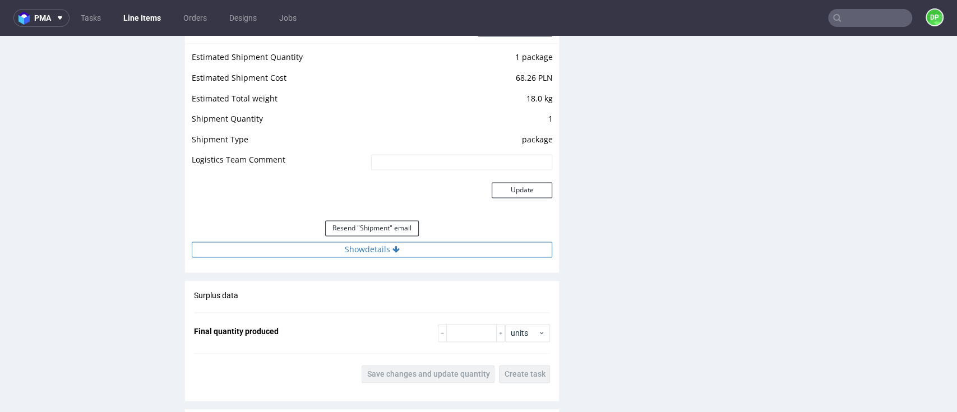
click at [317, 244] on button "Show details" at bounding box center [372, 250] width 361 height 16
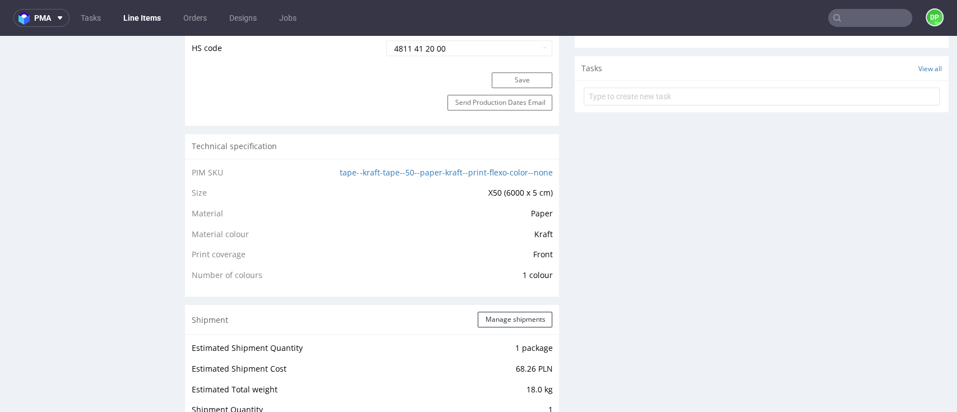
scroll to position [449, 0]
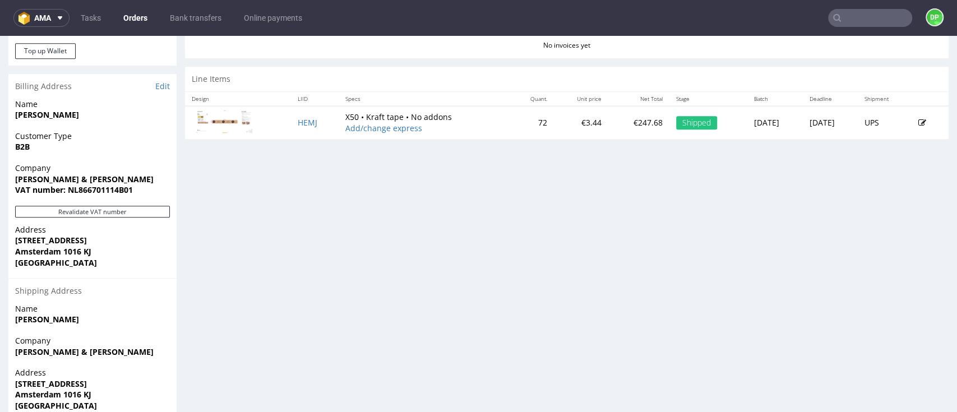
scroll to position [568, 0]
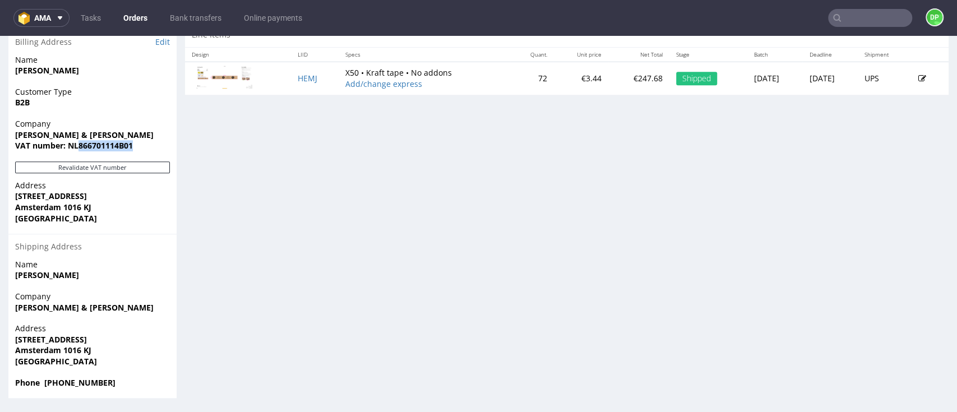
drag, startPoint x: 133, startPoint y: 145, endPoint x: 76, endPoint y: 150, distance: 56.9
click at [76, 150] on strong "VAT number: NL866701114B01" at bounding box center [74, 145] width 118 height 11
click at [98, 166] on button "Revalidate VAT number" at bounding box center [92, 168] width 155 height 12
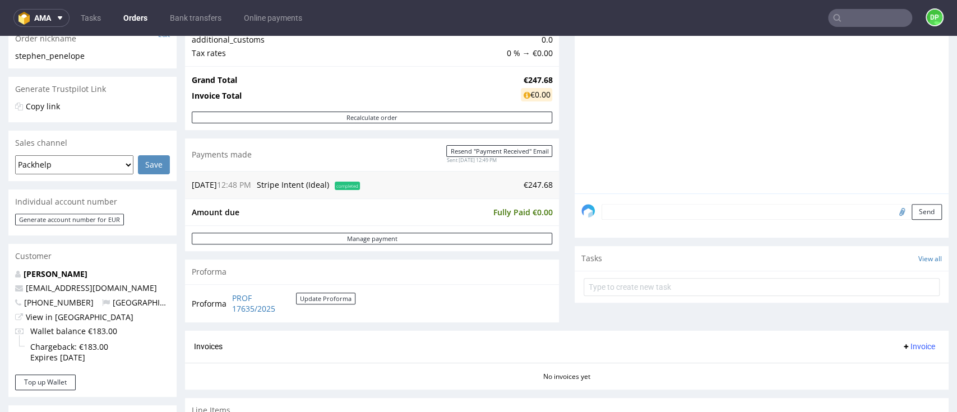
scroll to position [299, 0]
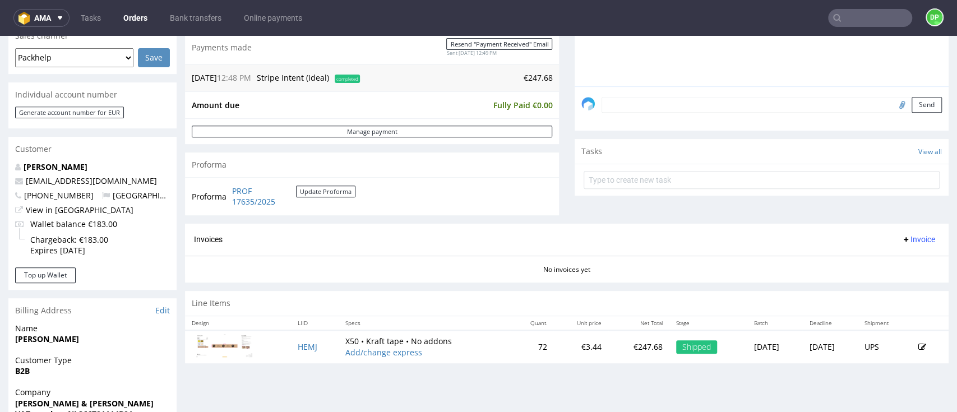
click at [902, 235] on span "Invoice" at bounding box center [919, 239] width 34 height 9
click at [882, 259] on span "Generate" at bounding box center [895, 262] width 54 height 11
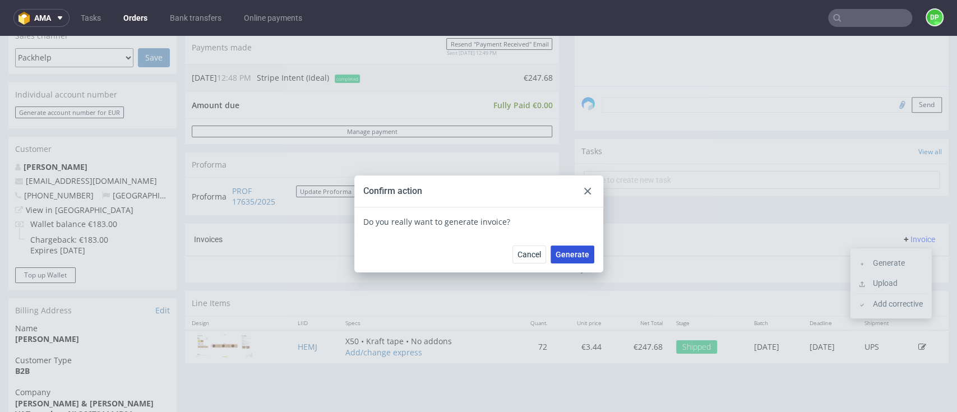
click at [556, 254] on span "Generate" at bounding box center [573, 255] width 34 height 8
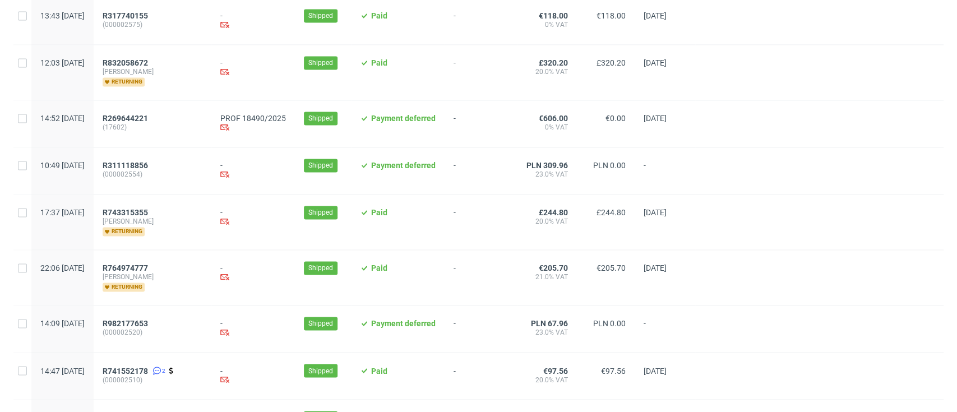
scroll to position [1250, 0]
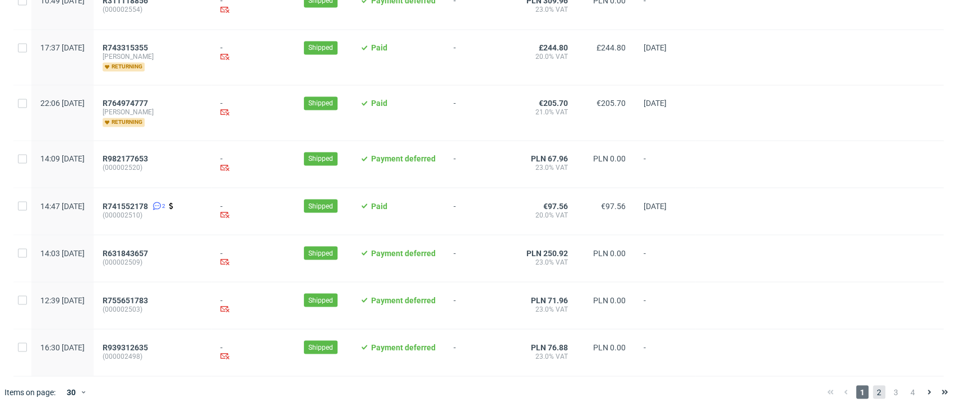
click at [873, 393] on span "2" at bounding box center [879, 391] width 12 height 13
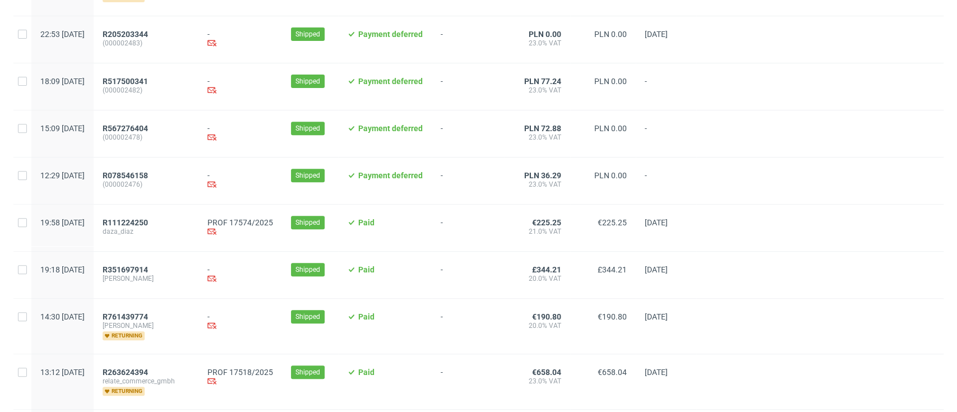
scroll to position [299, 0]
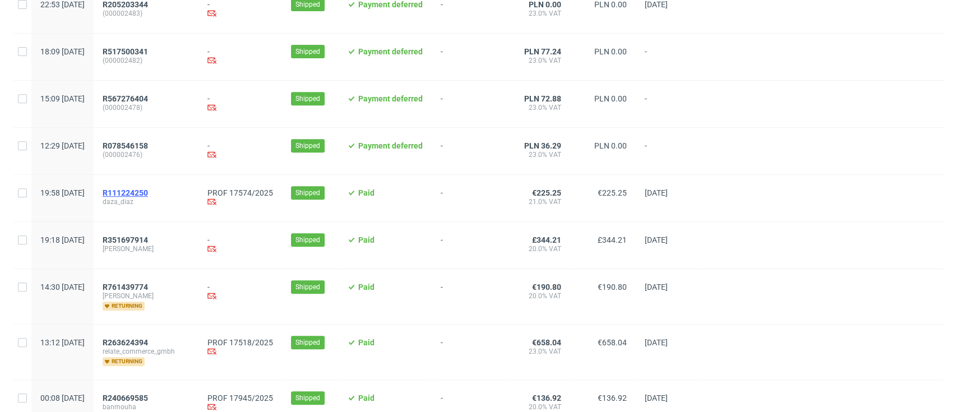
click at [148, 191] on span "R111224250" at bounding box center [125, 192] width 45 height 9
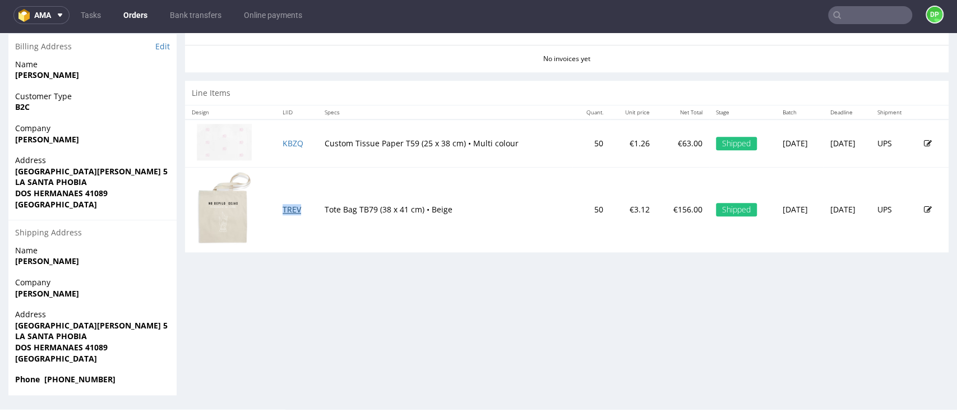
scroll to position [411, 0]
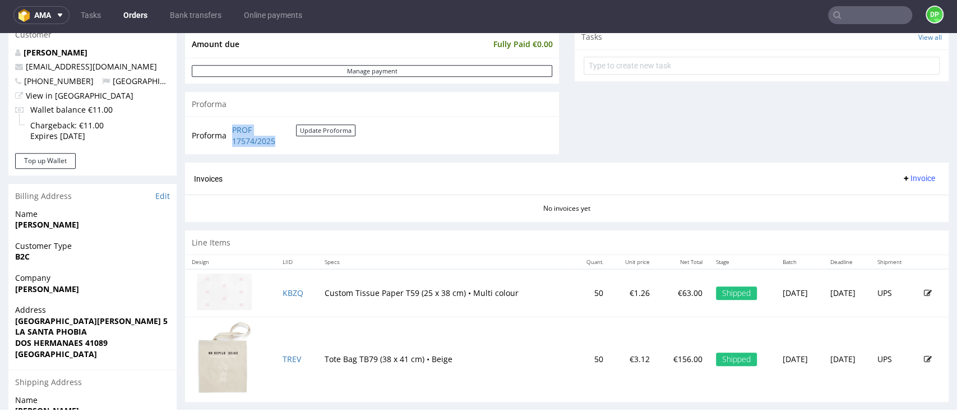
drag, startPoint x: 278, startPoint y: 147, endPoint x: 230, endPoint y: 130, distance: 51.3
click at [230, 130] on td "PROF 17574/2025 Update Proforma" at bounding box center [292, 135] width 126 height 24
copy link "PROF 17574/2025"
click at [902, 174] on span "Invoice" at bounding box center [919, 178] width 34 height 9
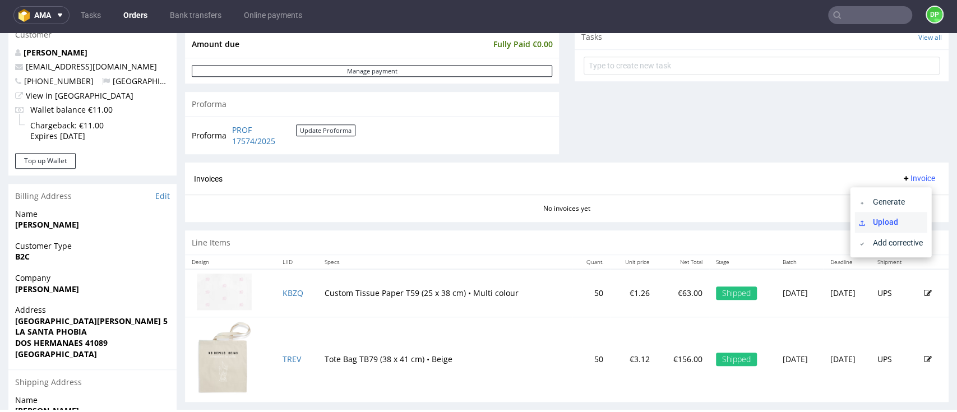
click at [874, 221] on span "Upload" at bounding box center [895, 222] width 54 height 11
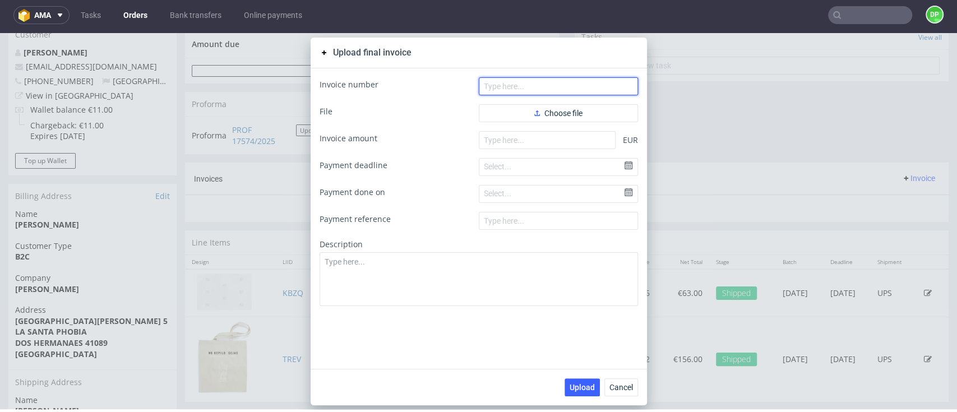
click at [517, 89] on input "text" at bounding box center [558, 86] width 159 height 18
paste input "FV 480/9/2025"
type input "FV 480/9/2025"
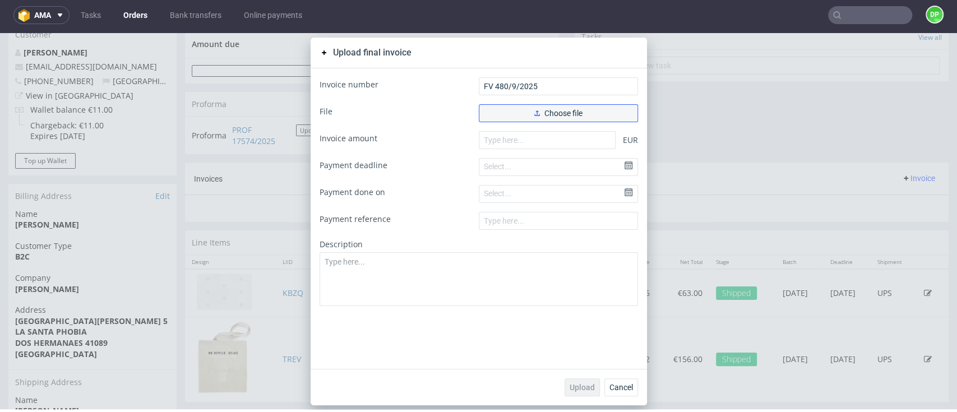
click at [507, 108] on button "Choose file" at bounding box center [558, 113] width 159 height 18
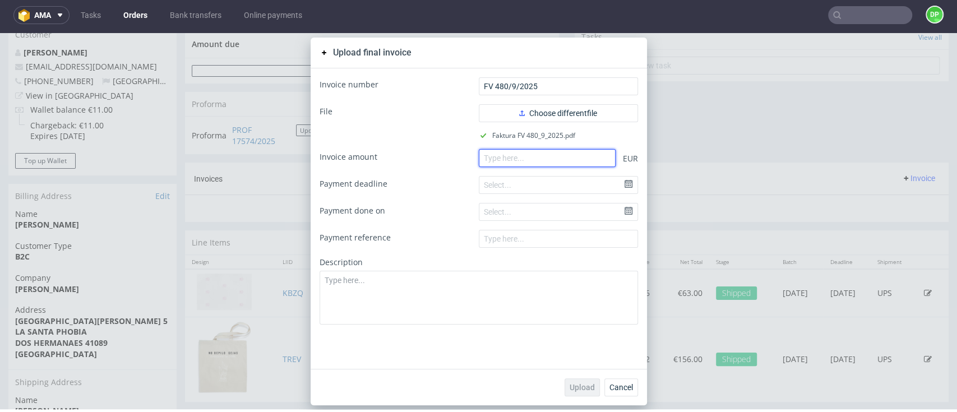
click at [501, 160] on input "number" at bounding box center [547, 158] width 137 height 18
click at [491, 160] on input "number" at bounding box center [547, 158] width 137 height 18
paste input "76.23"
type input "76.23"
click at [574, 395] on button "Upload" at bounding box center [582, 388] width 35 height 18
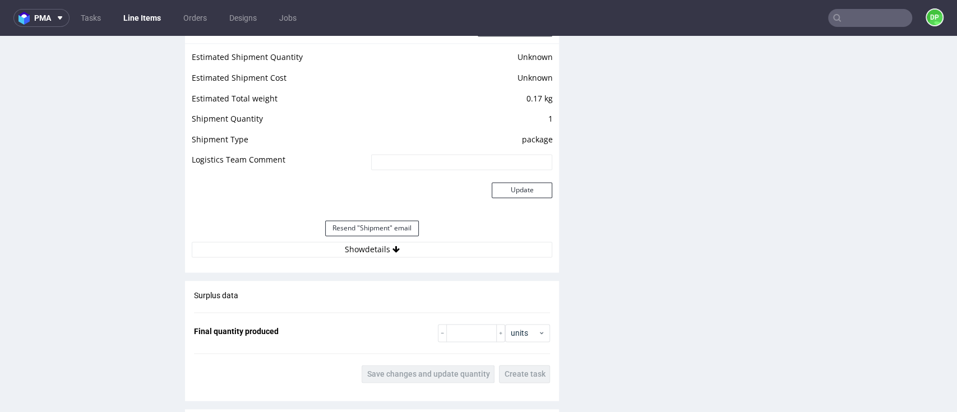
scroll to position [1047, 0]
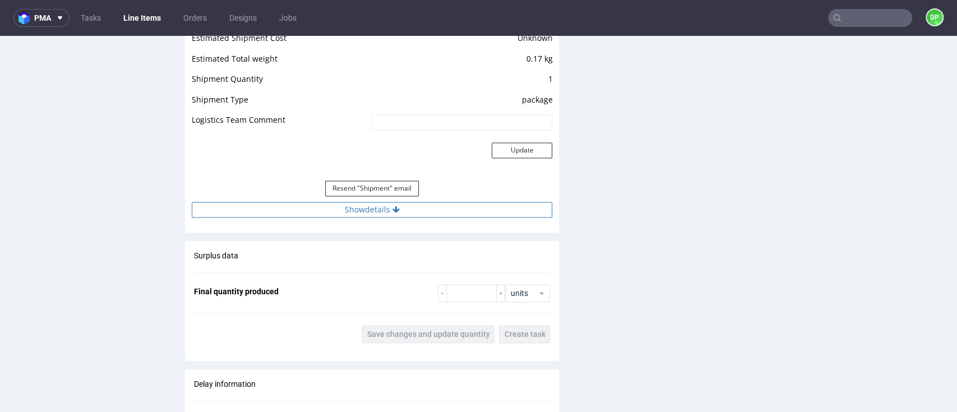
click at [352, 209] on button "Show details" at bounding box center [372, 210] width 361 height 16
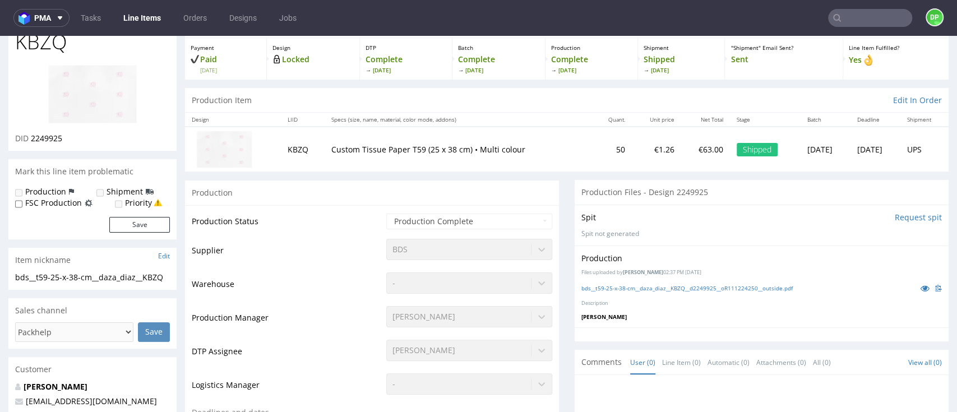
scroll to position [0, 0]
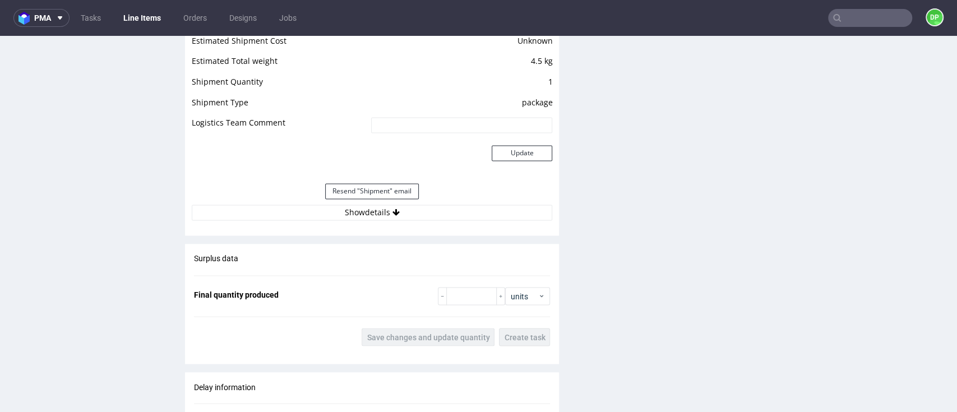
scroll to position [1271, 0]
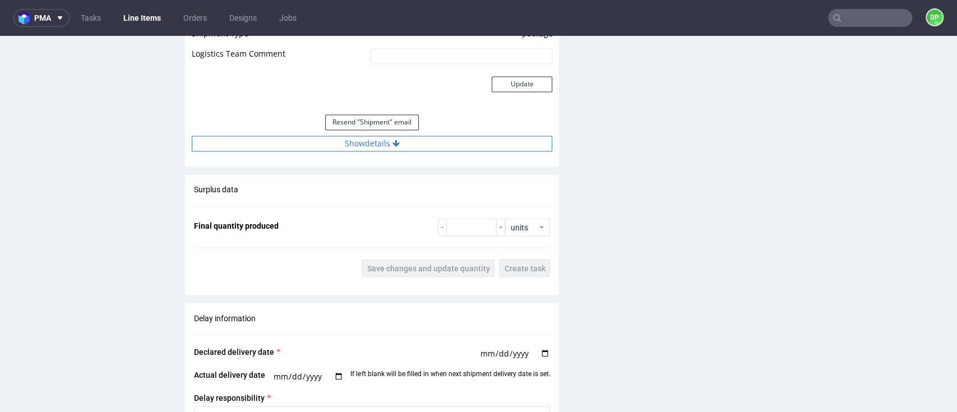
click at [331, 145] on button "Show details" at bounding box center [372, 144] width 361 height 16
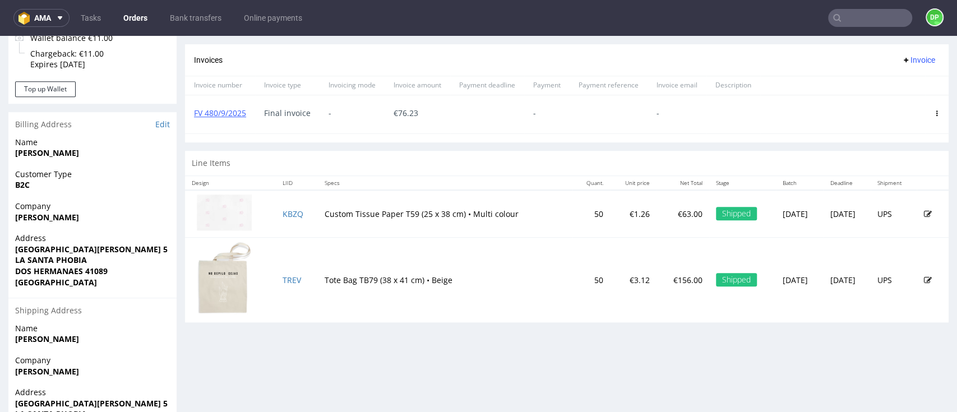
scroll to position [411, 0]
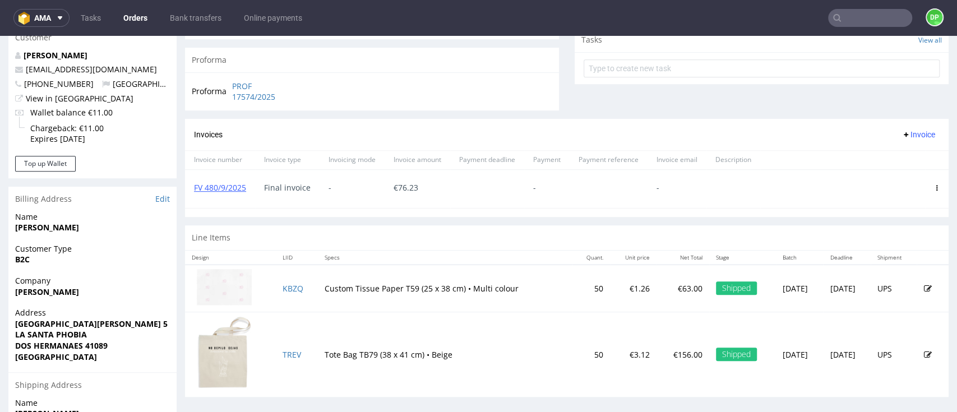
click at [902, 135] on icon at bounding box center [906, 134] width 9 height 9
click at [873, 157] on span "Upload" at bounding box center [895, 158] width 54 height 11
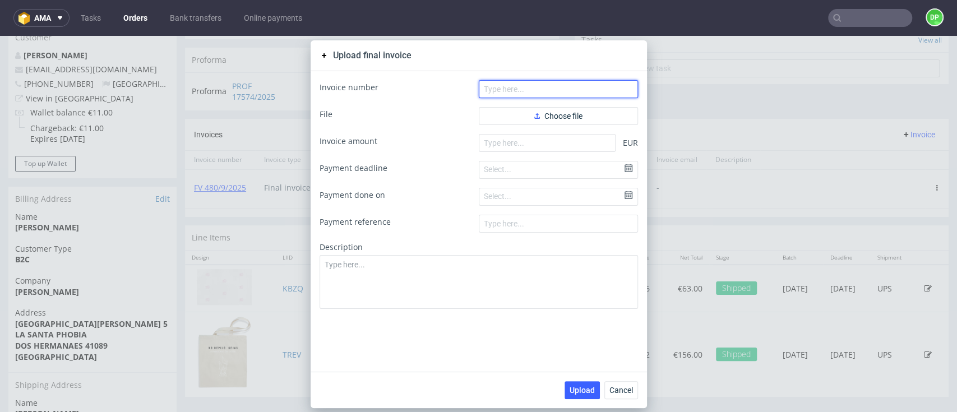
click at [498, 88] on input "text" at bounding box center [558, 89] width 159 height 18
paste input "FV 481/9/2025"
type input "FV 481/9/2025"
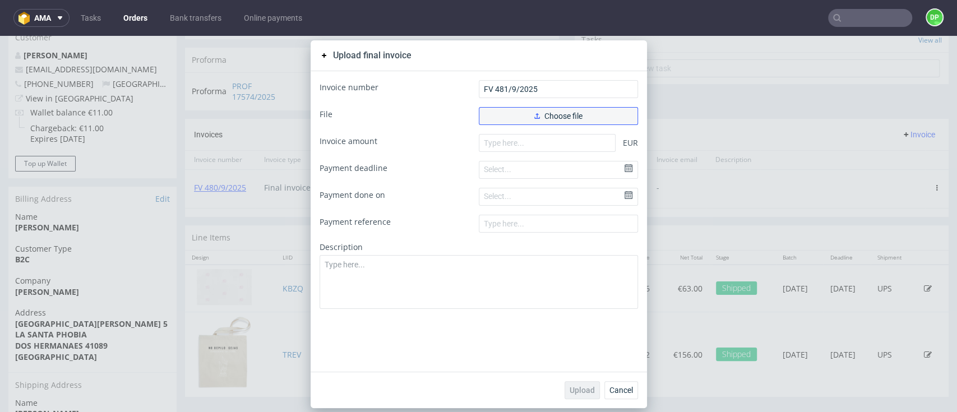
click at [496, 109] on button "Choose file" at bounding box center [558, 116] width 159 height 18
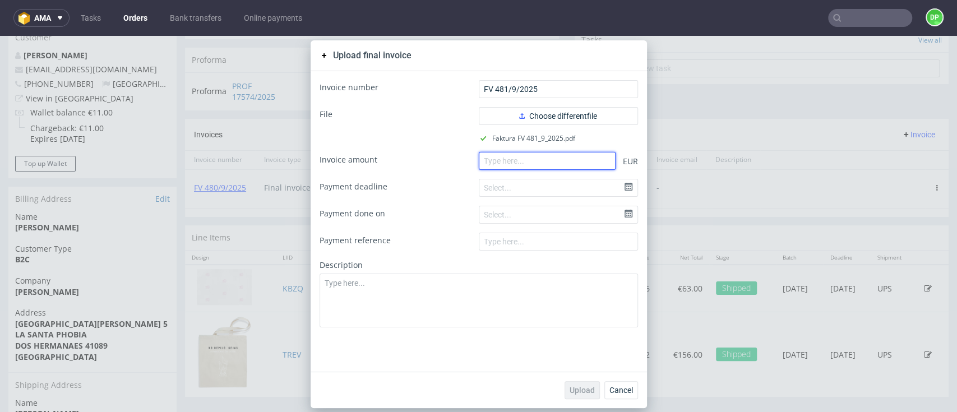
click at [504, 164] on input "number" at bounding box center [547, 161] width 137 height 18
paste input "149.01"
type input "149.01"
click at [570, 387] on span "Upload" at bounding box center [582, 390] width 25 height 8
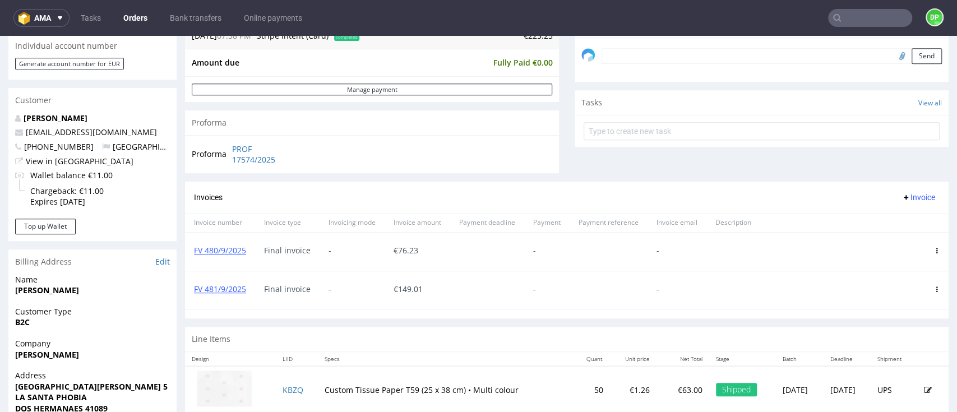
scroll to position [261, 0]
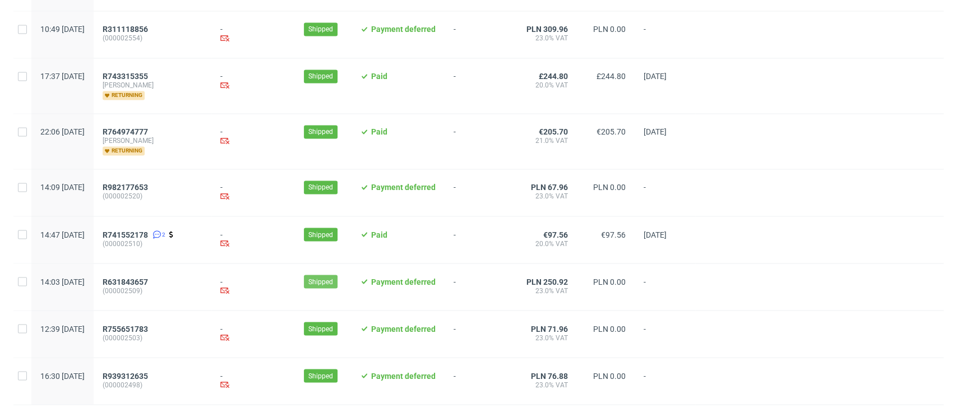
scroll to position [1250, 0]
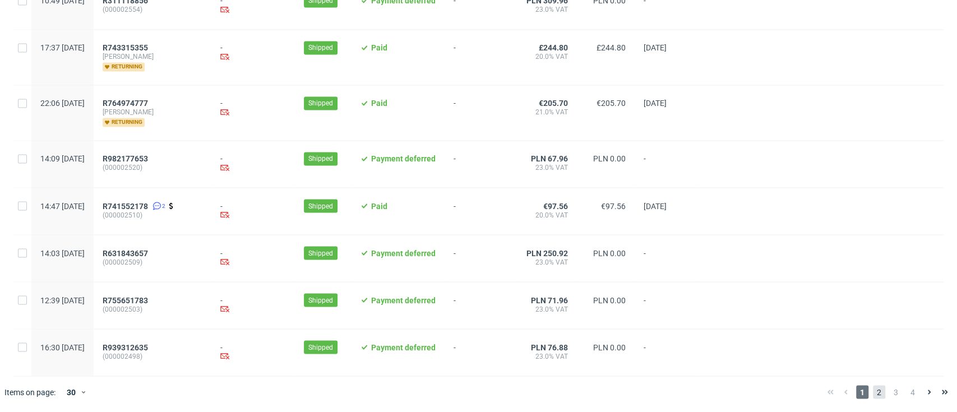
click at [873, 392] on span "2" at bounding box center [879, 391] width 12 height 13
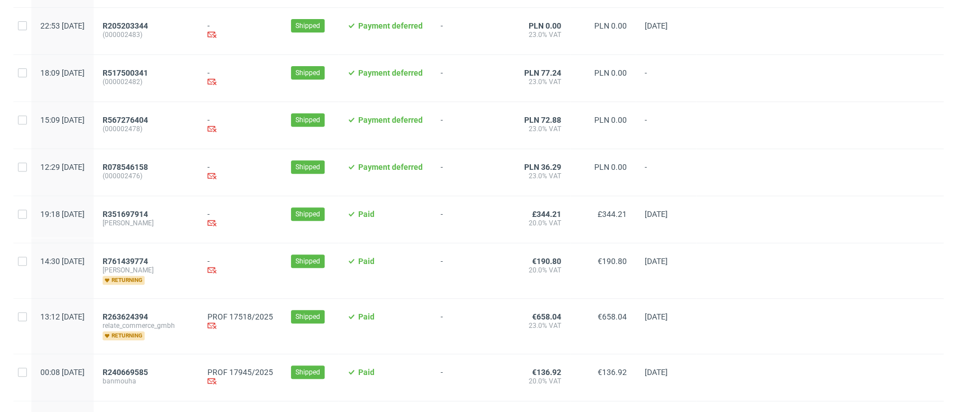
scroll to position [523, 0]
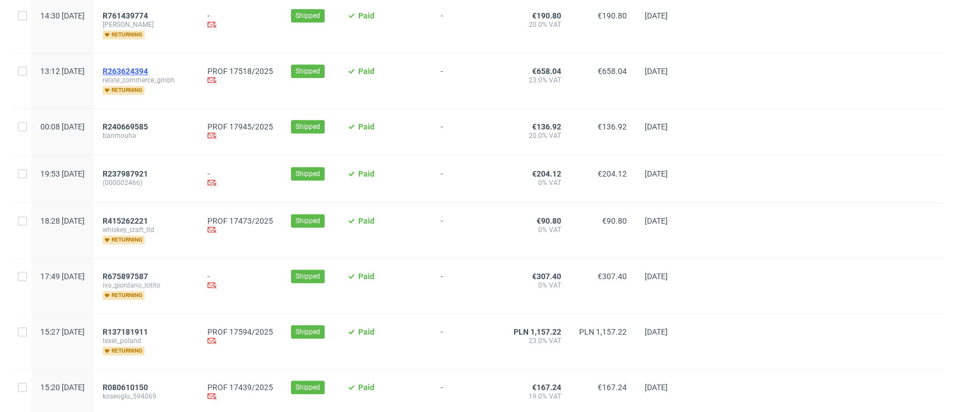
click at [148, 72] on span "R263624394" at bounding box center [125, 71] width 45 height 9
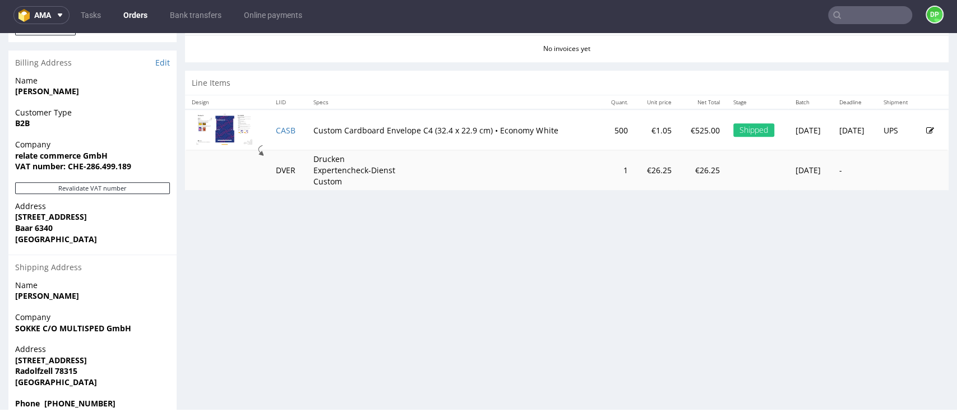
scroll to position [568, 0]
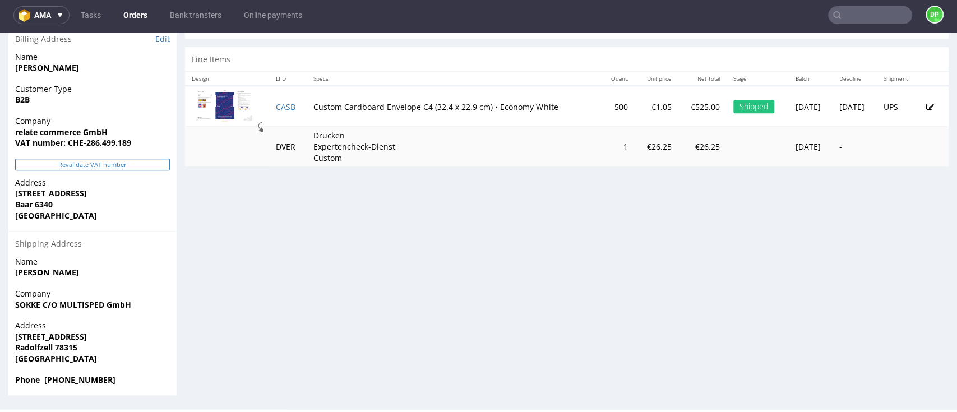
click at [117, 165] on button "Revalidate VAT number" at bounding box center [92, 165] width 155 height 12
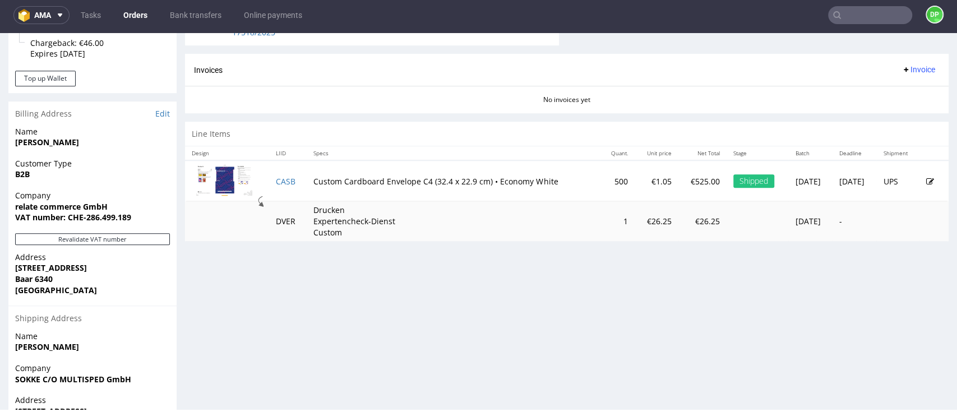
scroll to position [418, 0]
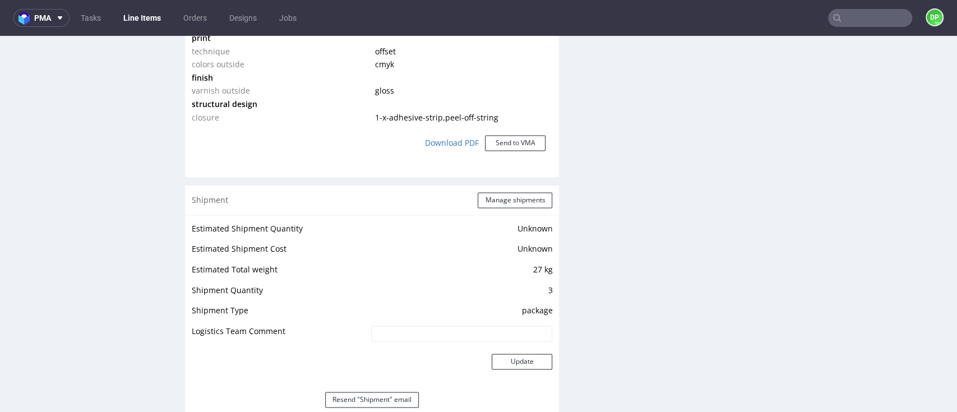
scroll to position [1271, 0]
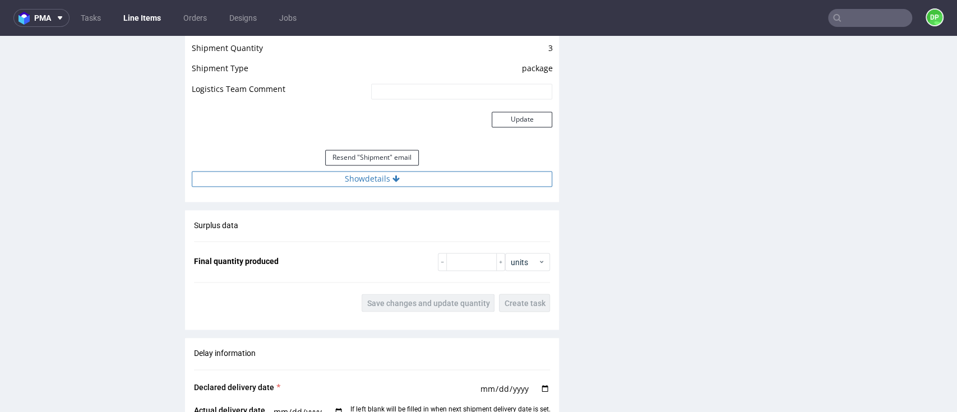
click at [352, 174] on button "Show details" at bounding box center [372, 179] width 361 height 16
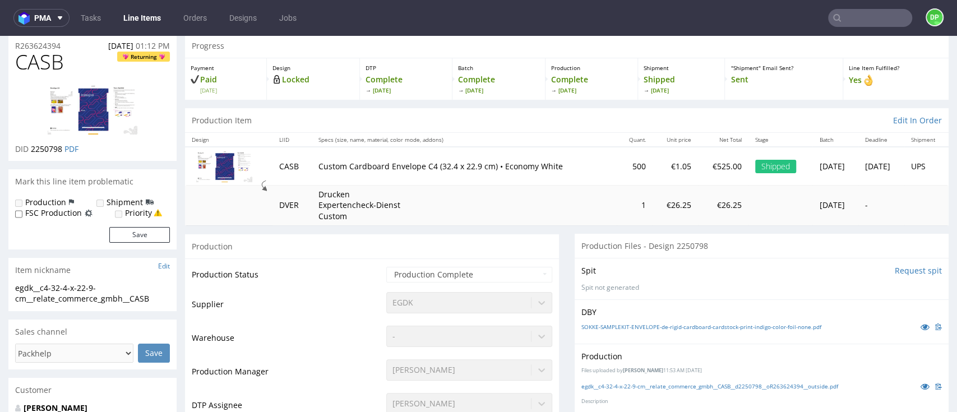
scroll to position [0, 0]
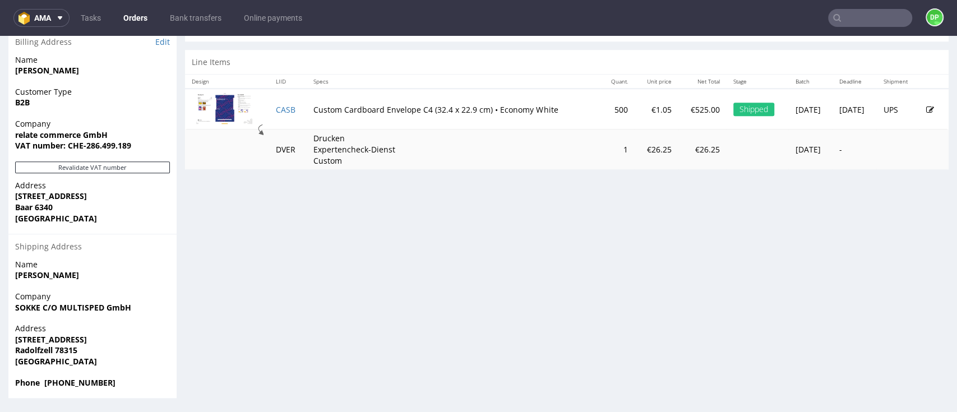
scroll to position [493, 0]
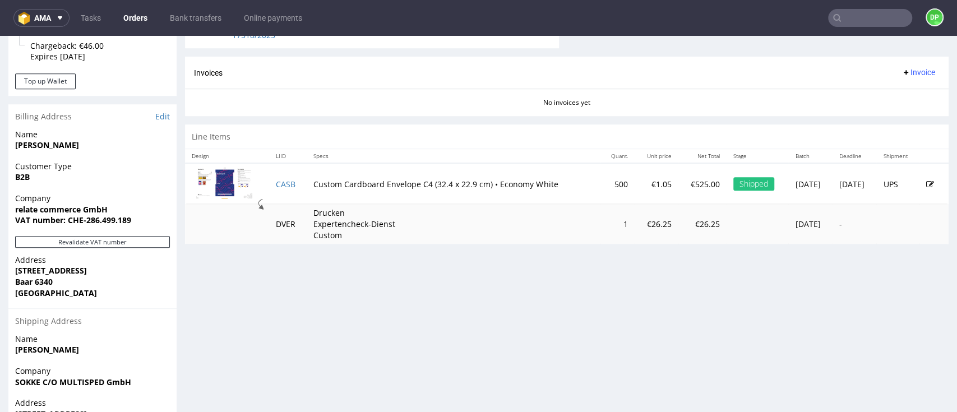
click at [902, 73] on span "Invoice" at bounding box center [919, 72] width 34 height 9
click at [886, 95] on span "Generate" at bounding box center [895, 95] width 54 height 11
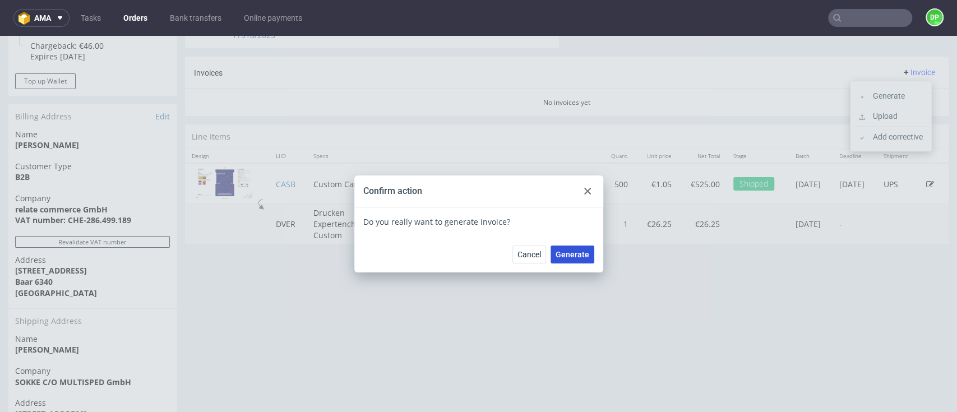
click at [556, 253] on span "Generate" at bounding box center [573, 255] width 34 height 8
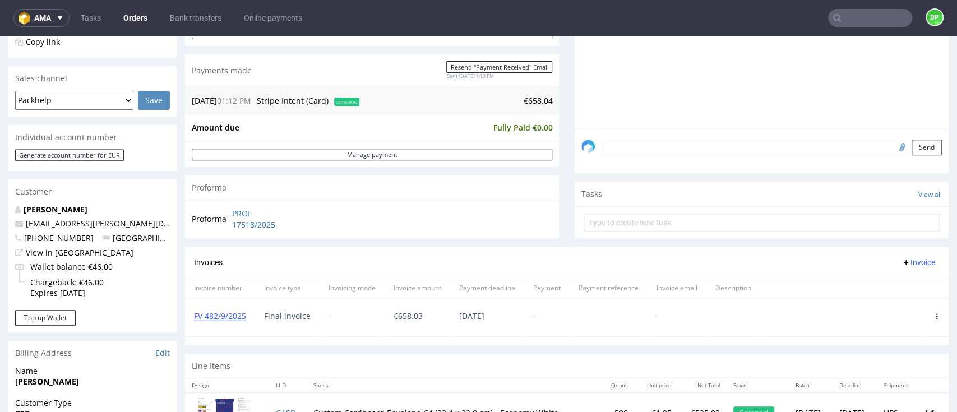
scroll to position [149, 0]
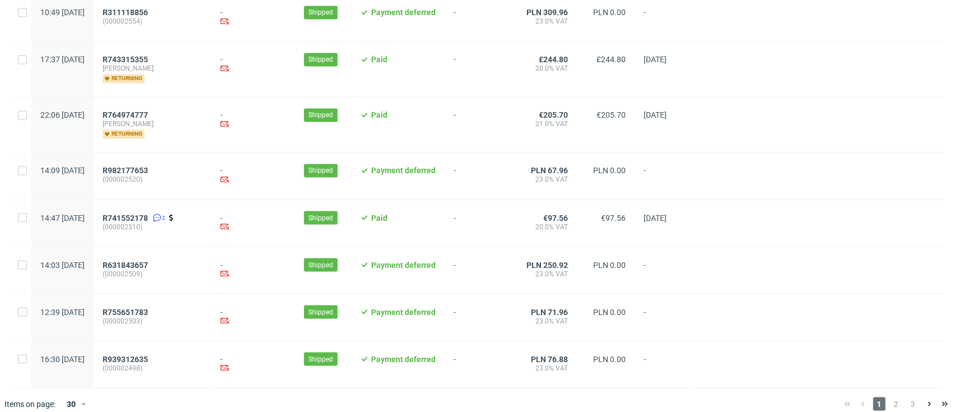
scroll to position [1250, 0]
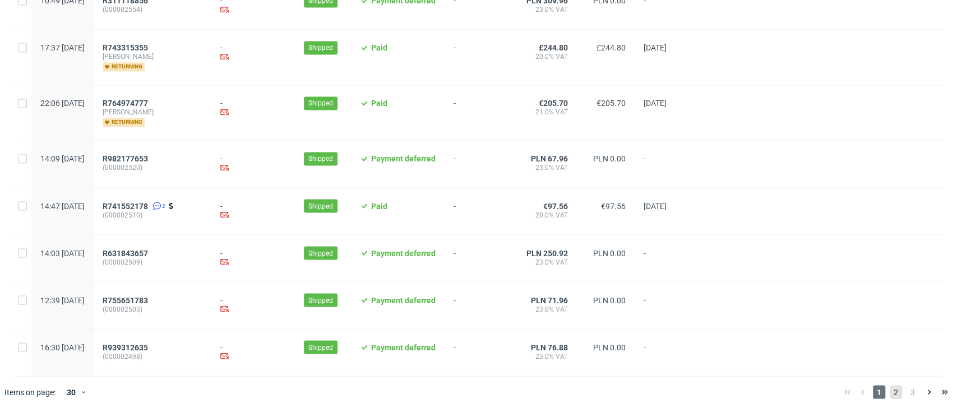
click at [890, 389] on span "2" at bounding box center [896, 391] width 12 height 13
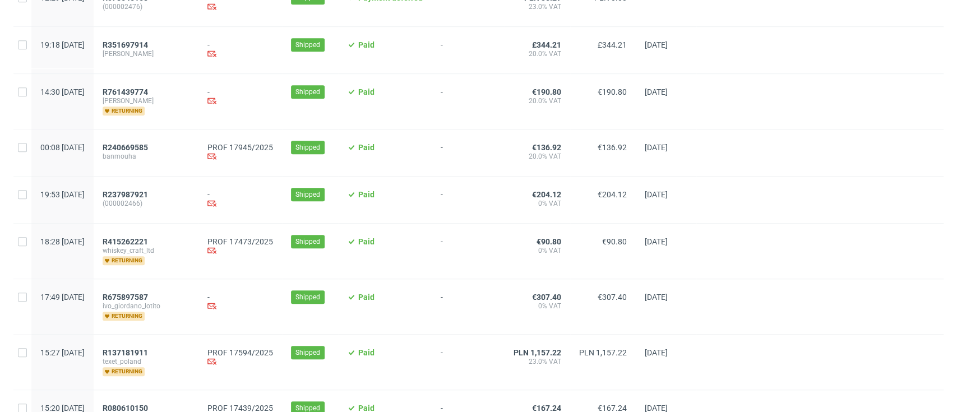
scroll to position [449, 0]
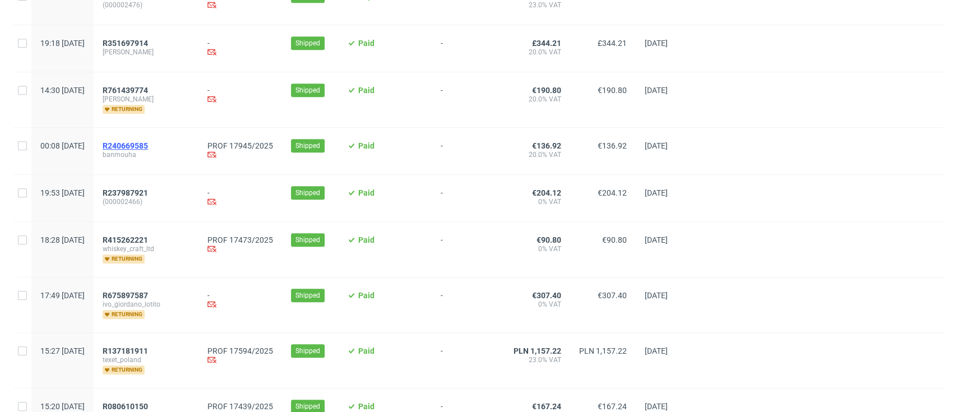
click at [148, 147] on span "R240669585" at bounding box center [125, 145] width 45 height 9
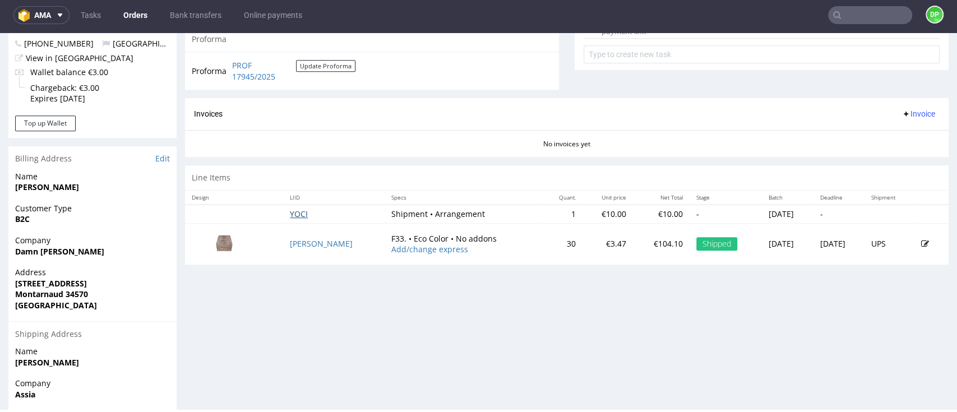
scroll to position [449, 0]
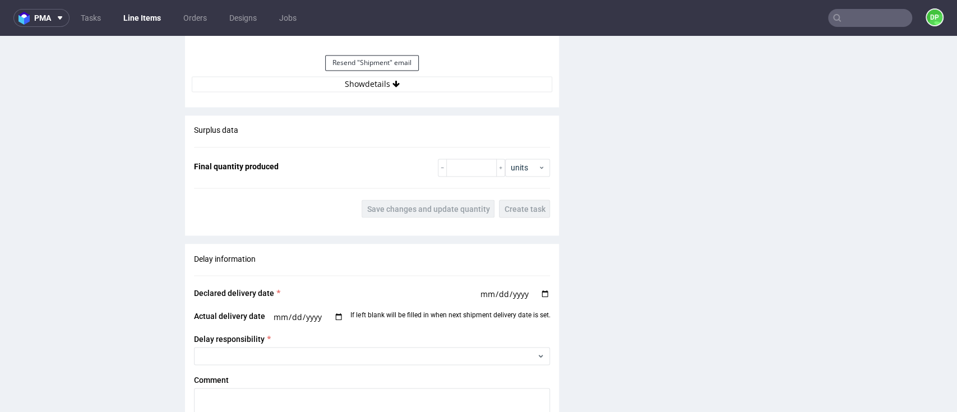
scroll to position [1047, 0]
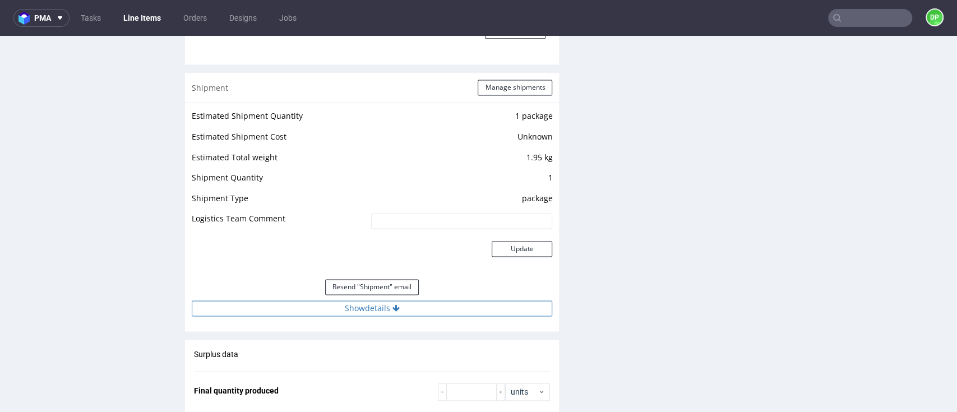
click at [297, 301] on button "Show details" at bounding box center [372, 309] width 361 height 16
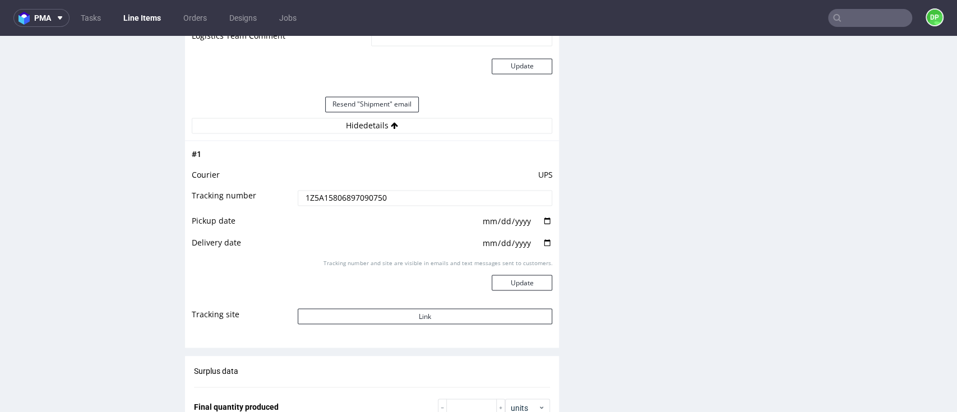
scroll to position [1271, 0]
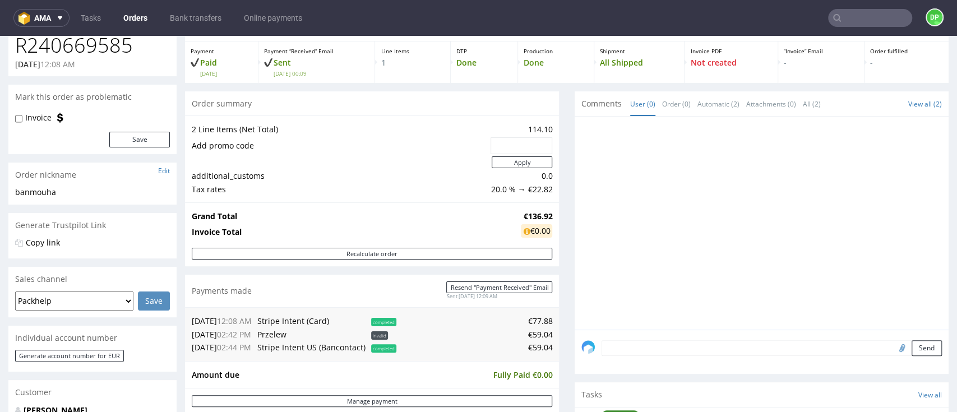
scroll to position [374, 0]
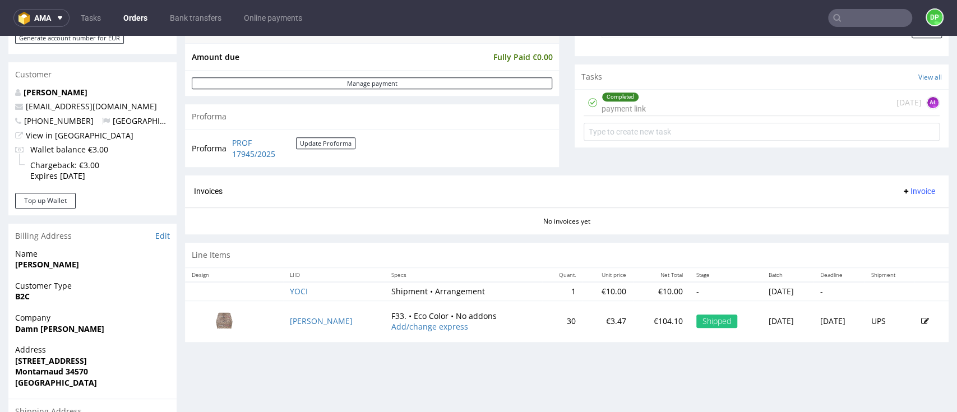
click at [902, 191] on span "Invoice" at bounding box center [919, 191] width 34 height 9
click at [864, 218] on icon at bounding box center [862, 217] width 6 height 6
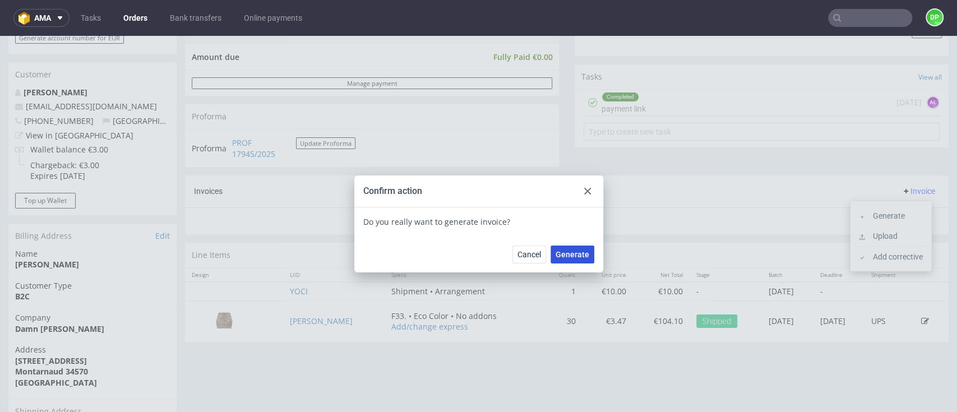
click at [568, 254] on span "Generate" at bounding box center [573, 255] width 34 height 8
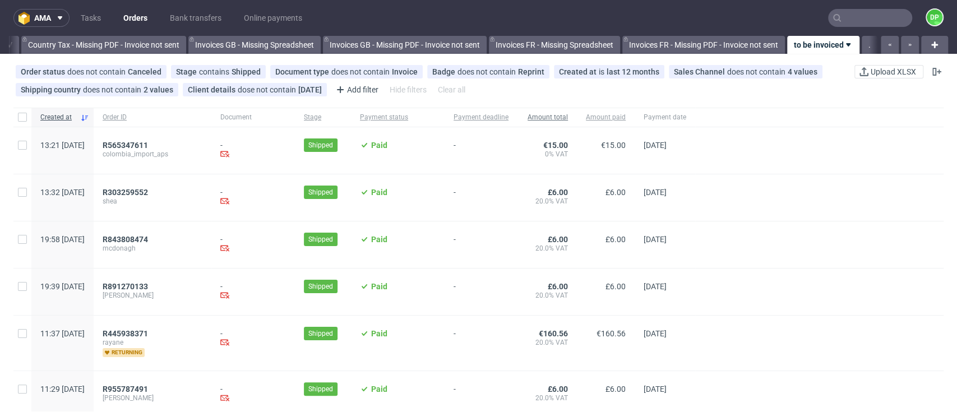
scroll to position [0, 1309]
click at [851, 20] on input "text" at bounding box center [870, 18] width 84 height 18
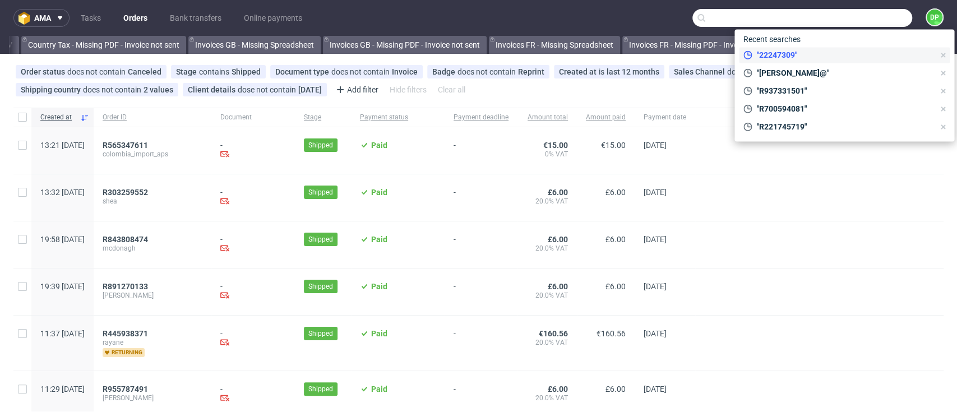
click at [791, 56] on span ""22247309"" at bounding box center [843, 54] width 182 height 11
type input "22247309"
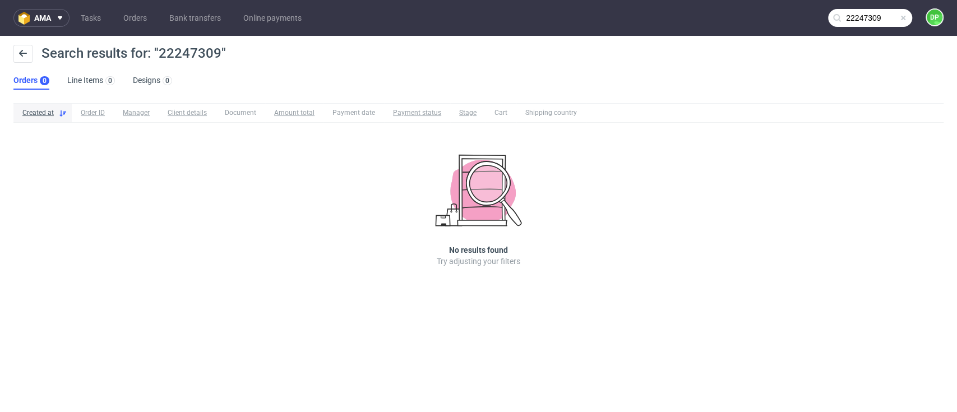
click at [905, 19] on span at bounding box center [903, 17] width 9 height 9
click at [849, 21] on input "text" at bounding box center [870, 18] width 84 height 18
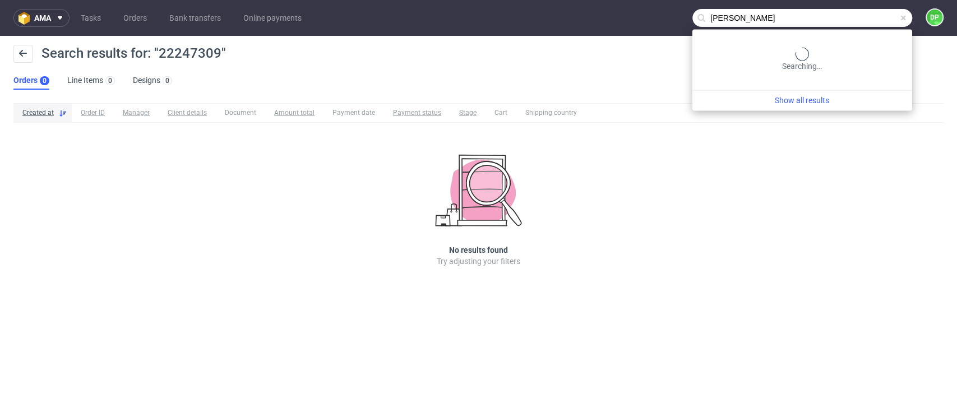
type input "a.piatek"
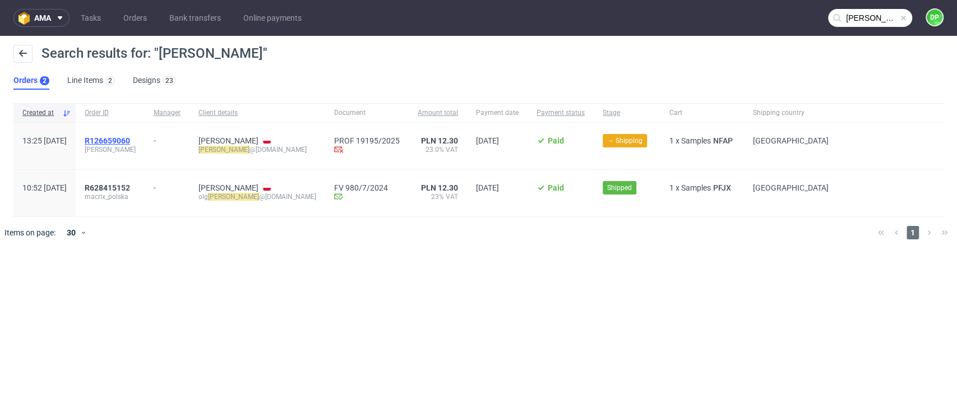
click at [130, 139] on span "R126659060" at bounding box center [107, 140] width 45 height 9
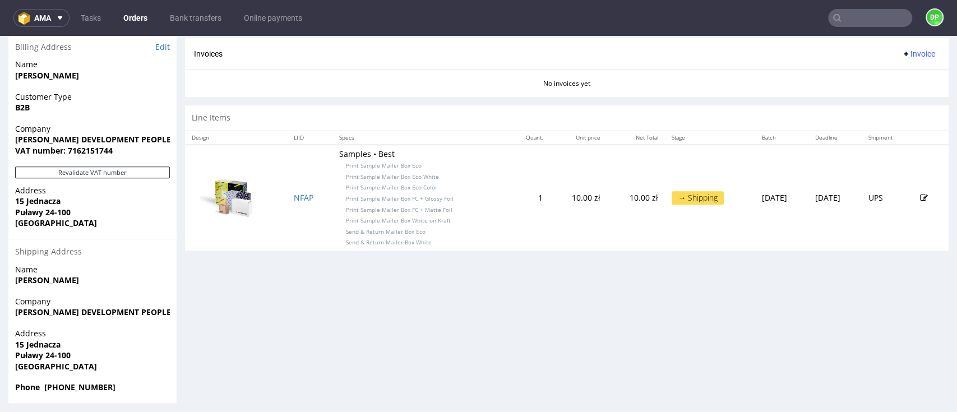
scroll to position [537, 0]
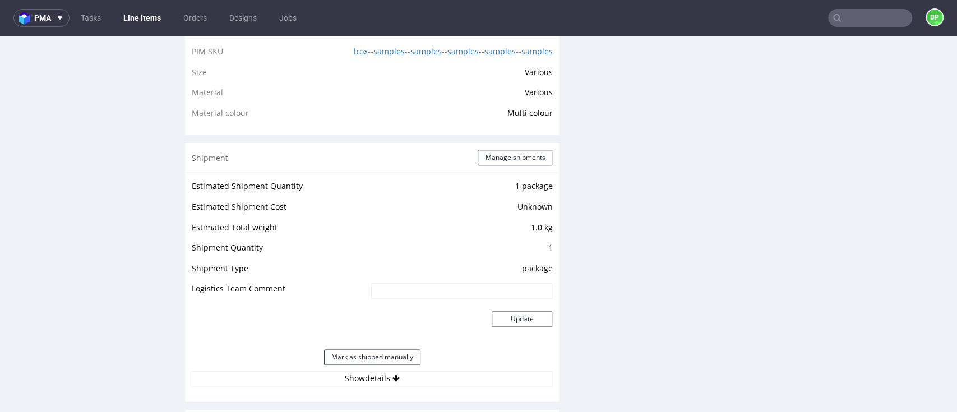
scroll to position [1047, 0]
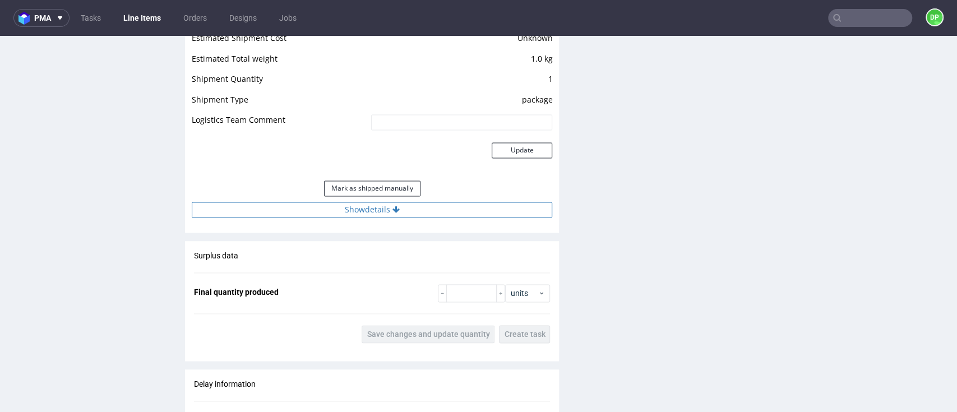
click at [352, 214] on button "Show details" at bounding box center [372, 210] width 361 height 16
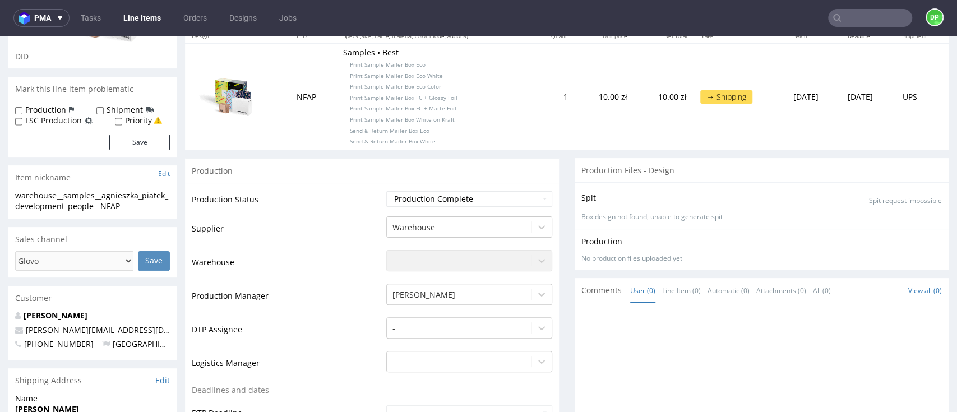
scroll to position [0, 0]
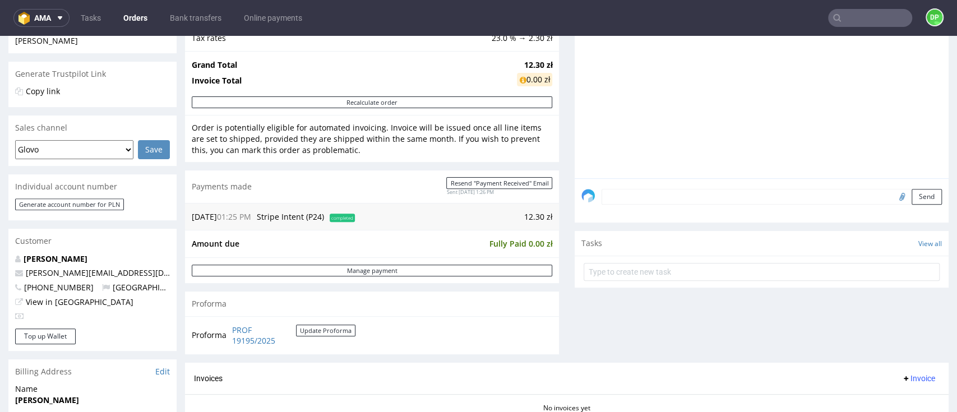
scroll to position [88, 0]
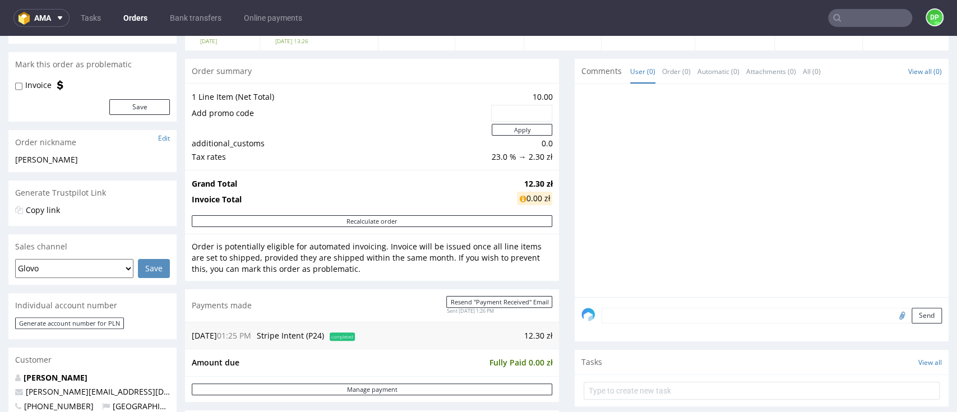
type input "a.piatek"
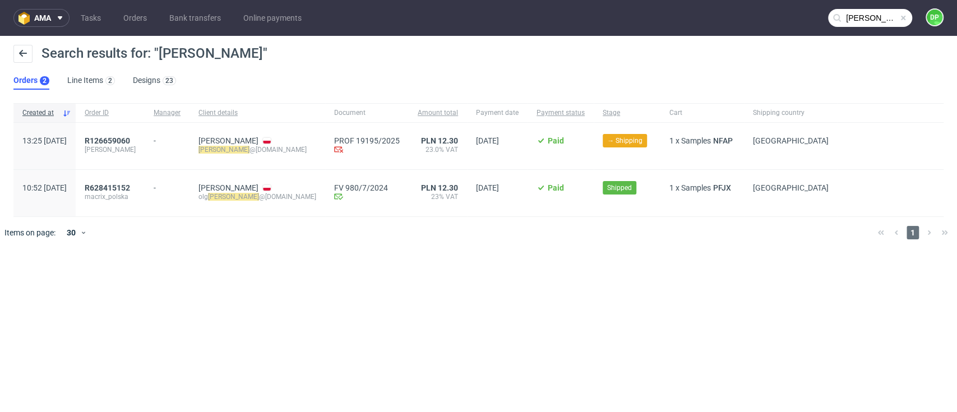
click at [902, 20] on span at bounding box center [903, 17] width 9 height 9
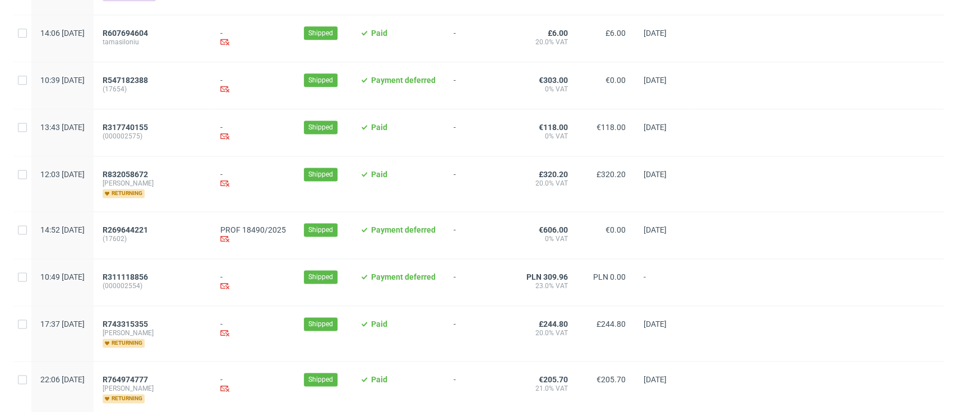
scroll to position [1250, 0]
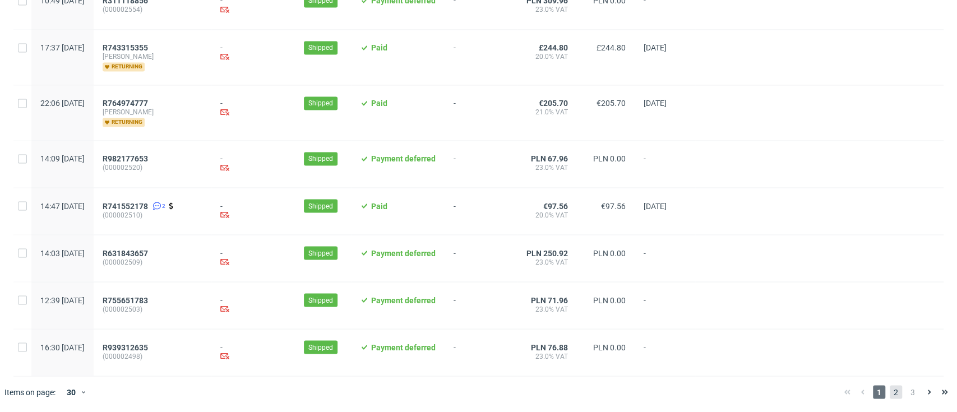
click at [890, 393] on span "2" at bounding box center [896, 391] width 12 height 13
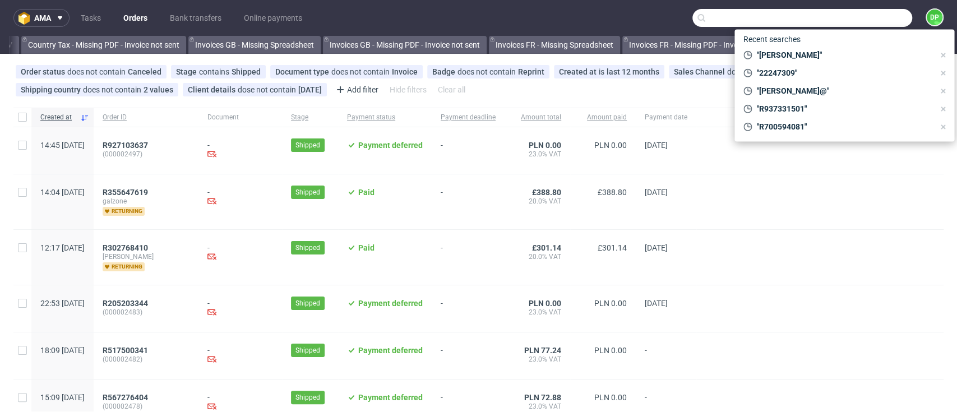
click at [855, 21] on input "text" at bounding box center [803, 18] width 220 height 18
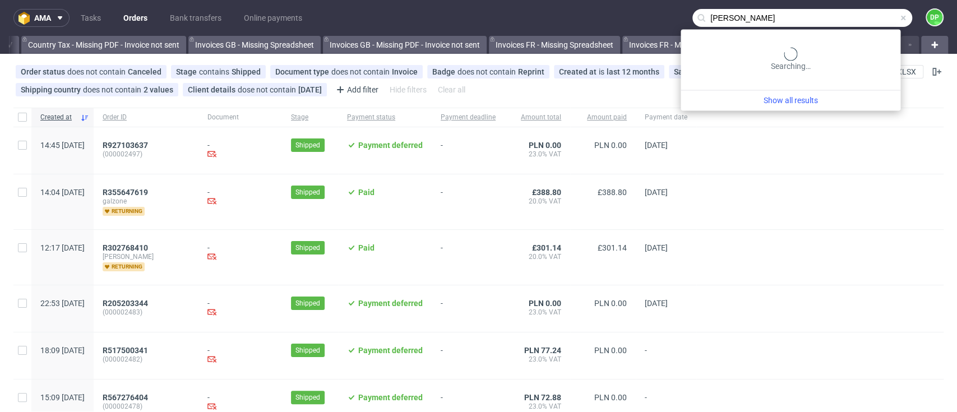
type input "[PERSON_NAME]"
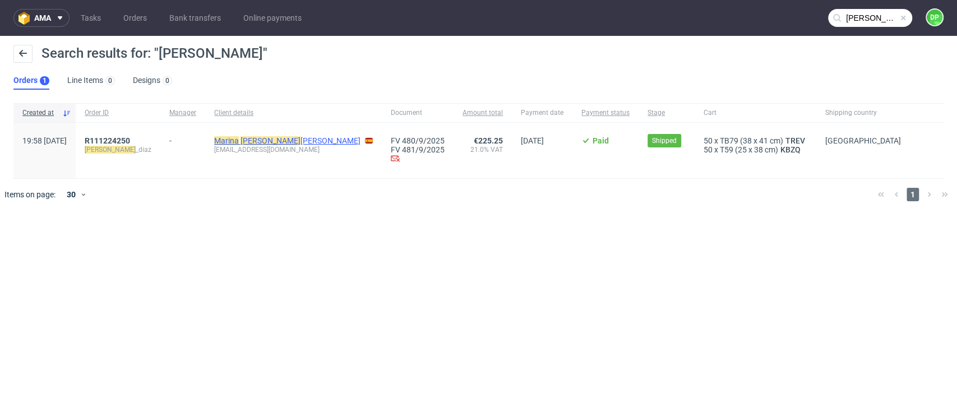
click at [260, 140] on mark "Daza" at bounding box center [271, 140] width 60 height 9
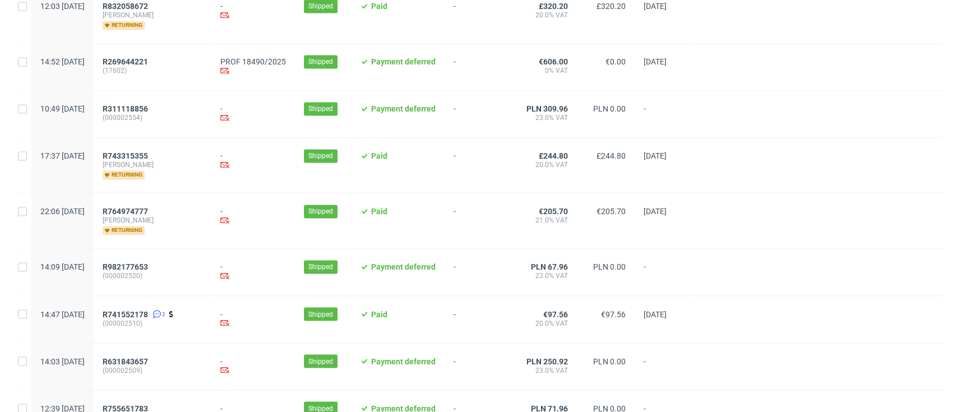
scroll to position [1250, 0]
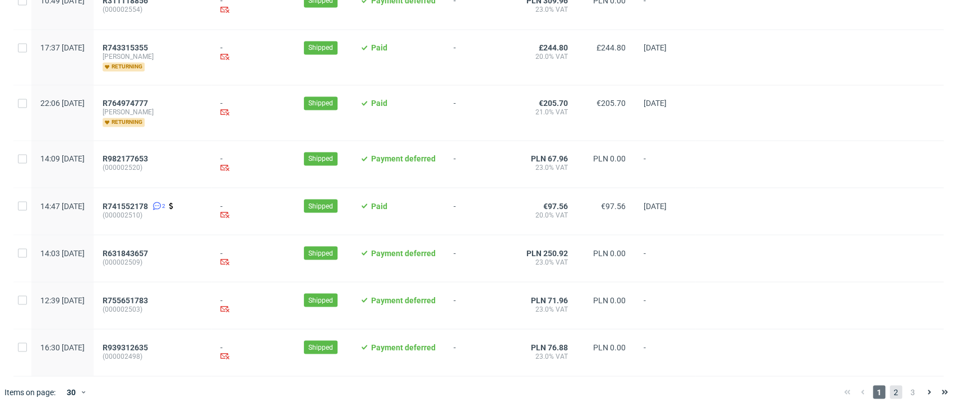
click at [890, 393] on span "2" at bounding box center [896, 391] width 12 height 13
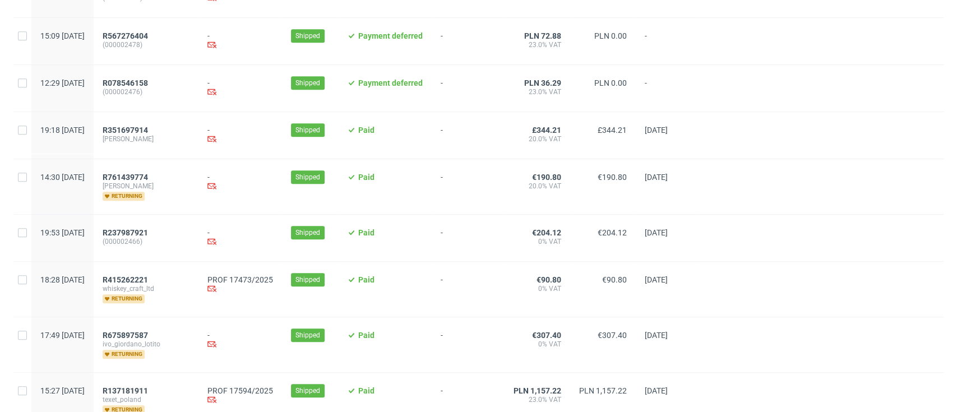
scroll to position [449, 0]
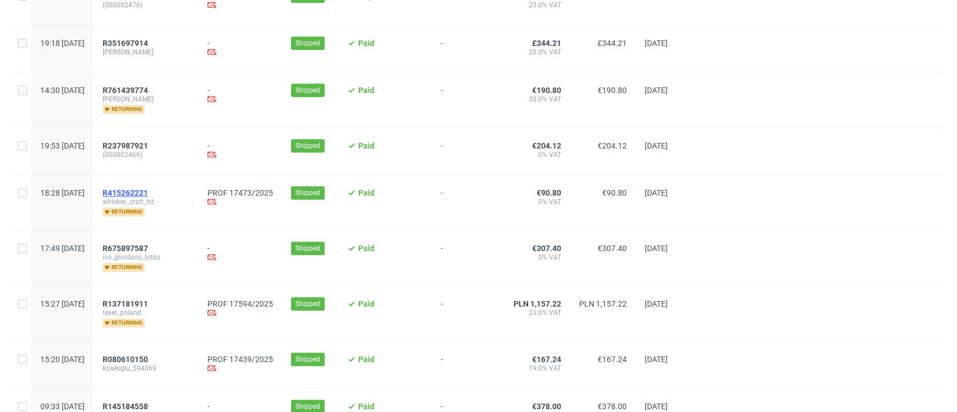
click at [139, 191] on span "R415262221" at bounding box center [125, 192] width 45 height 9
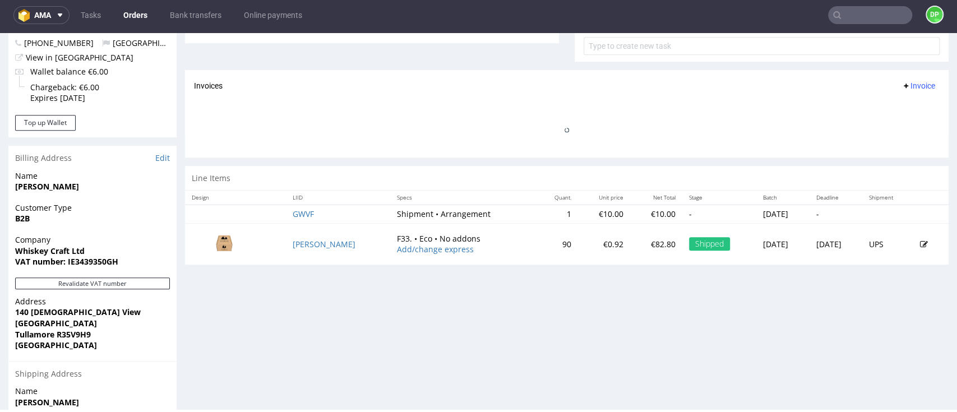
scroll to position [523, 0]
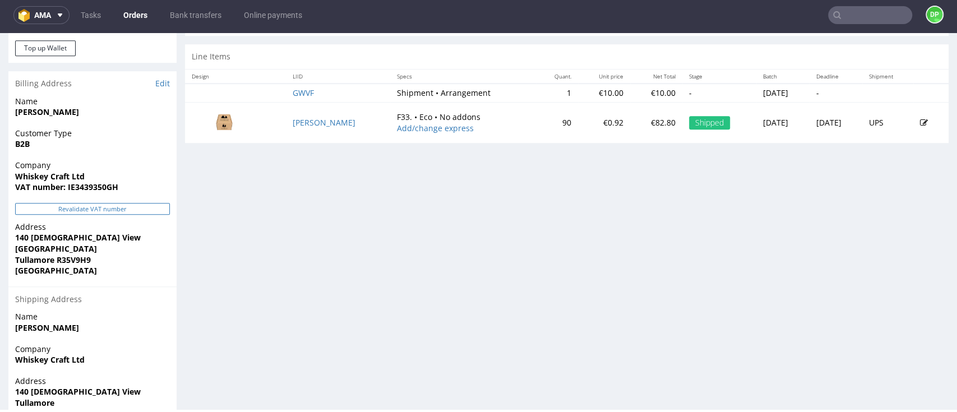
click at [96, 208] on button "Revalidate VAT number" at bounding box center [92, 209] width 155 height 12
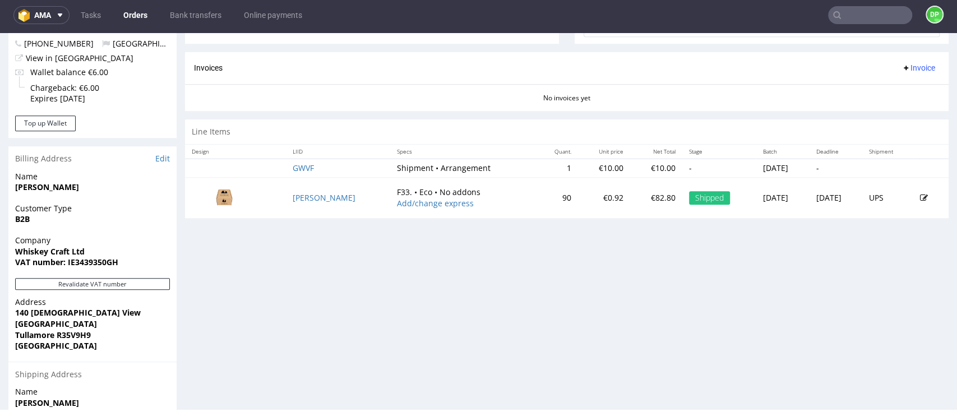
scroll to position [449, 0]
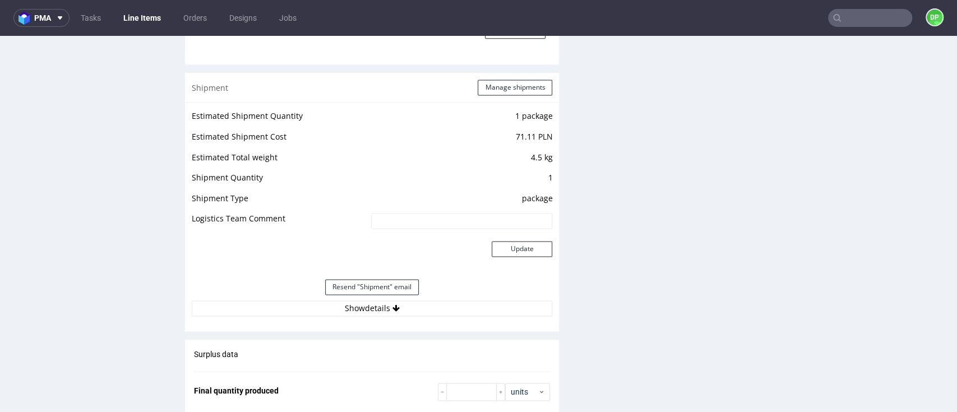
scroll to position [1122, 0]
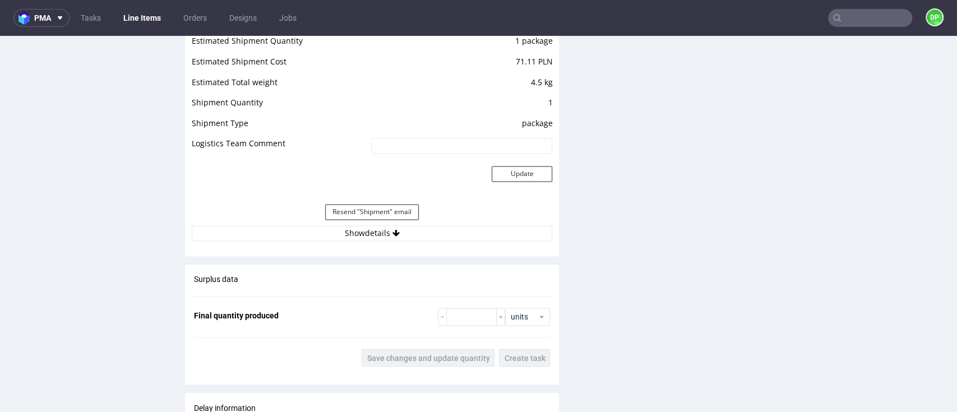
click at [341, 230] on div "Estimated Shipment Quantity 1 package Estimated Shipment Cost 71.11 PLN Estimat…" at bounding box center [372, 137] width 374 height 221
click at [339, 227] on button "Show details" at bounding box center [372, 233] width 361 height 16
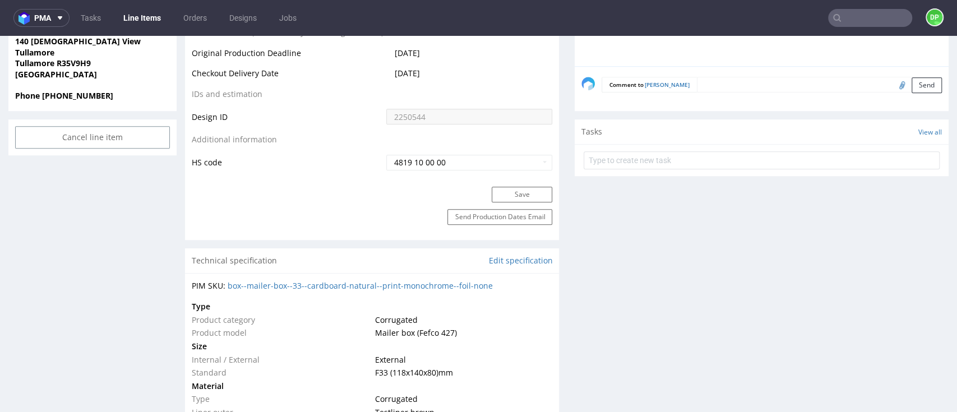
scroll to position [523, 0]
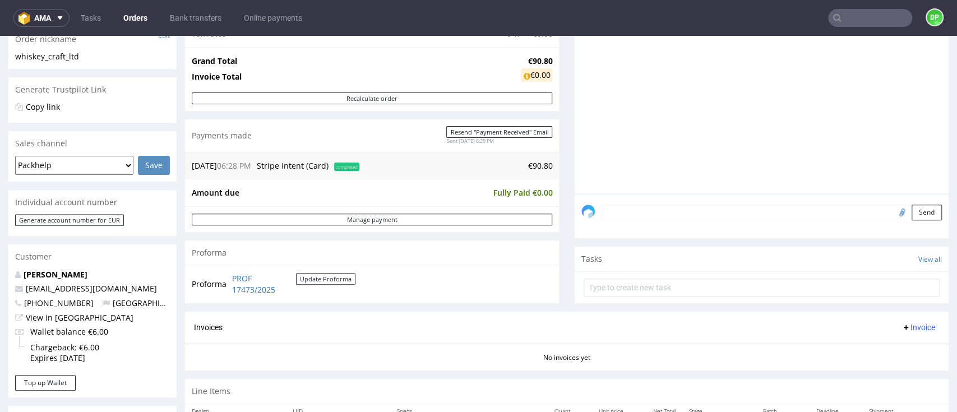
scroll to position [224, 0]
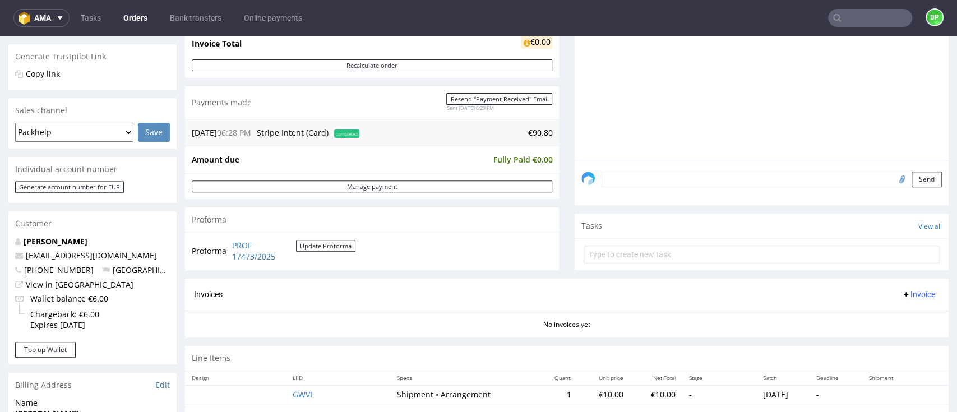
click at [910, 294] on span "Invoice" at bounding box center [919, 294] width 34 height 9
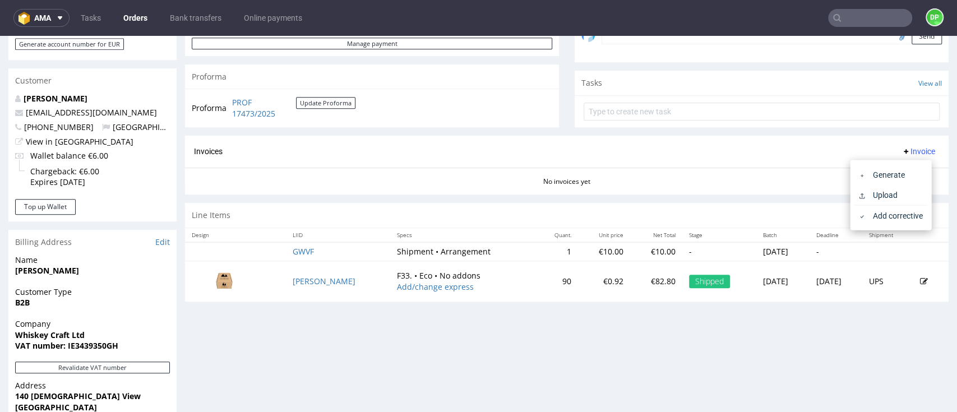
scroll to position [374, 0]
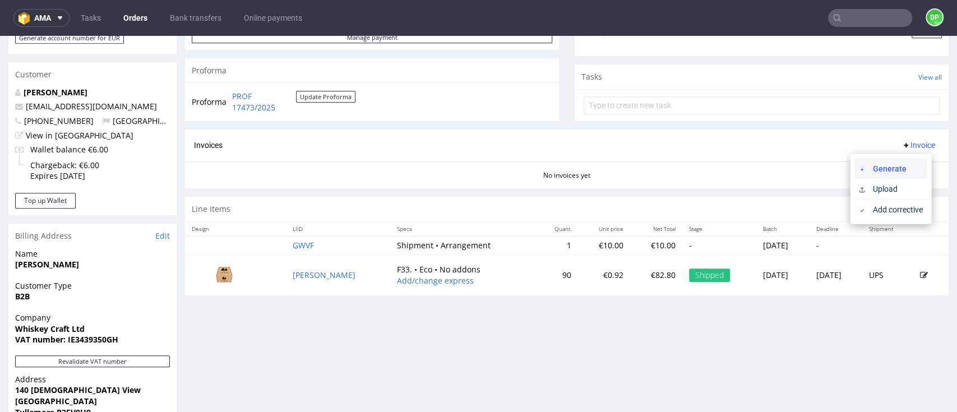
click at [888, 165] on span "Generate" at bounding box center [895, 168] width 54 height 11
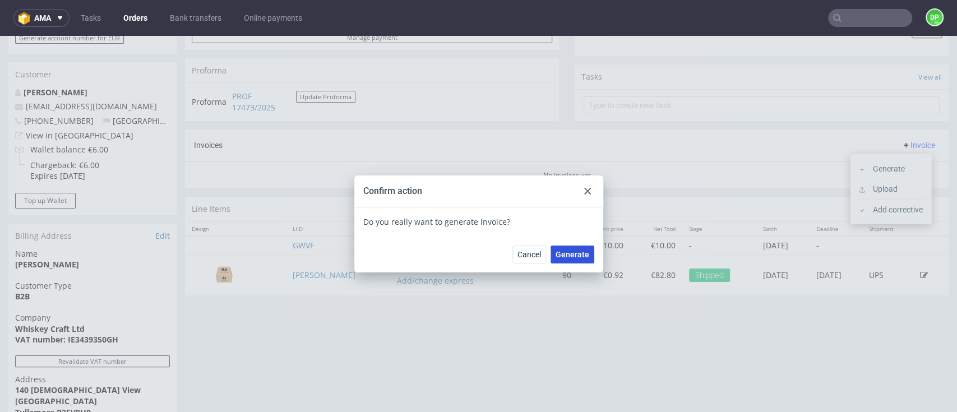
click at [571, 252] on span "Generate" at bounding box center [573, 255] width 34 height 8
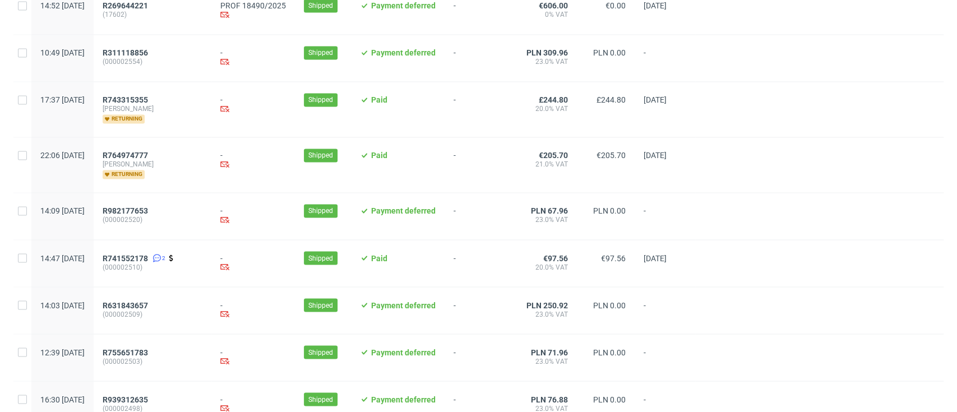
scroll to position [1250, 0]
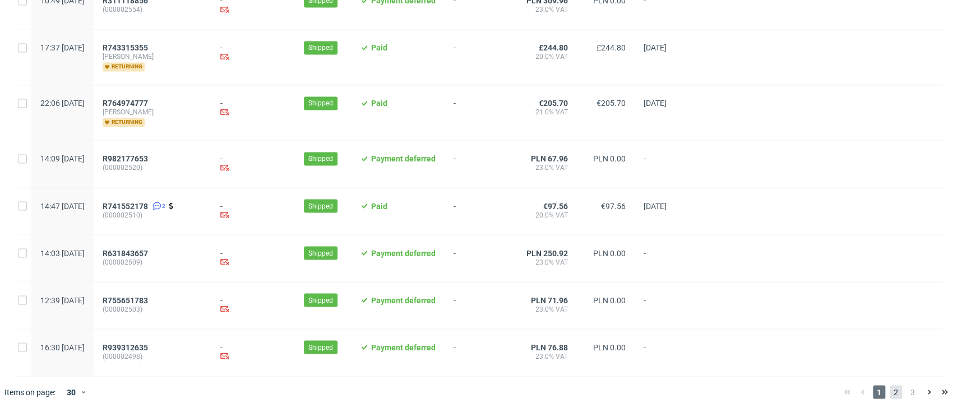
click at [890, 390] on span "2" at bounding box center [896, 391] width 12 height 13
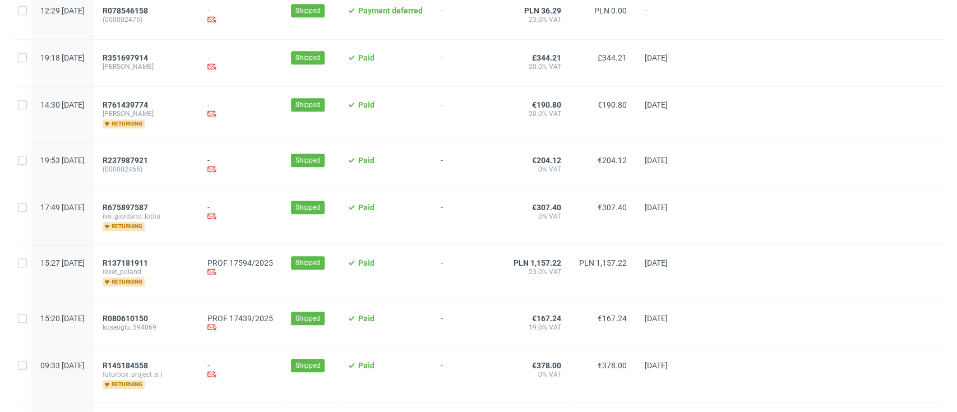
scroll to position [449, 0]
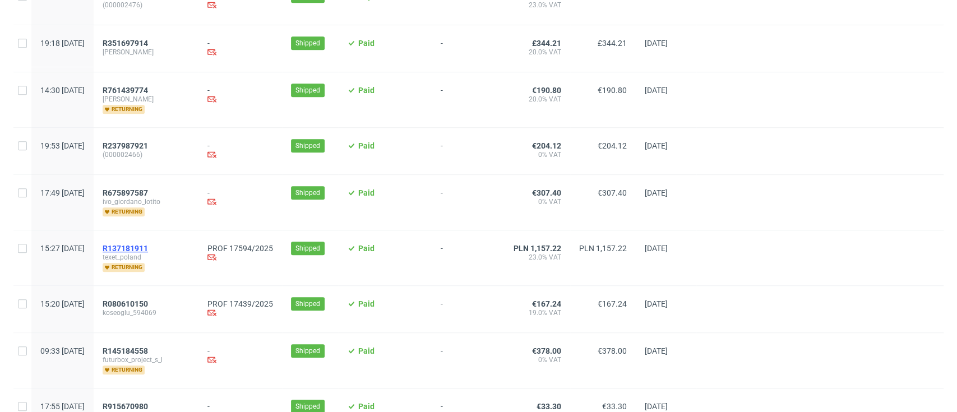
click at [148, 245] on span "R137181911" at bounding box center [125, 248] width 45 height 9
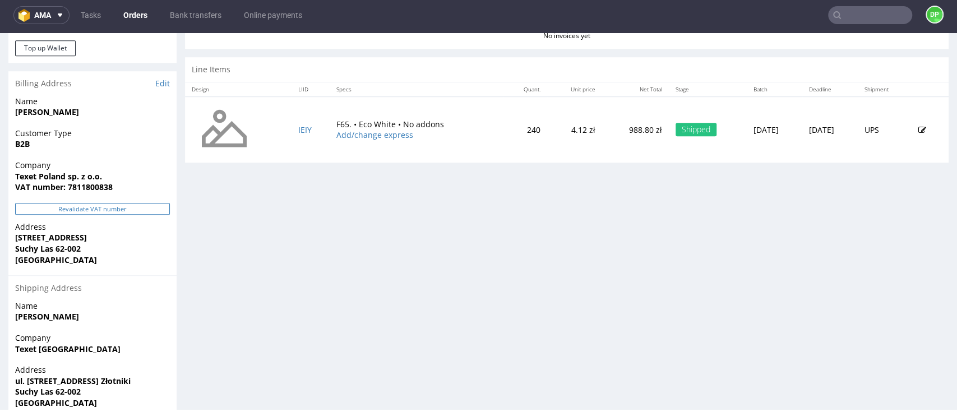
scroll to position [568, 0]
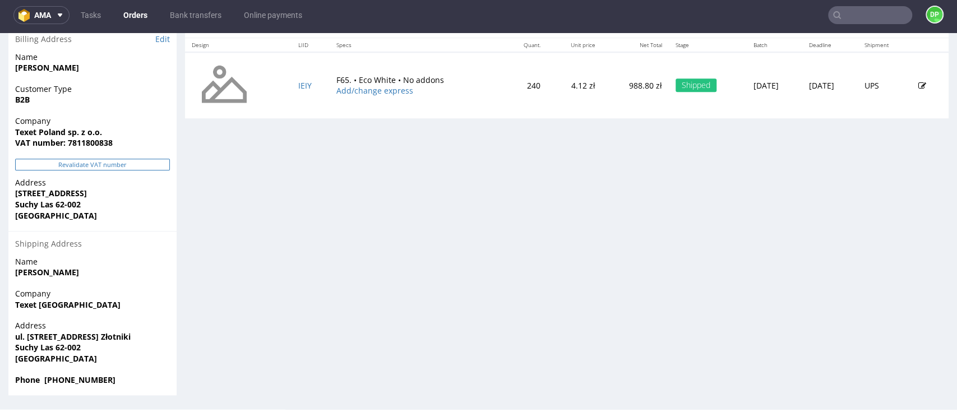
click at [107, 165] on button "Revalidate VAT number" at bounding box center [92, 165] width 155 height 12
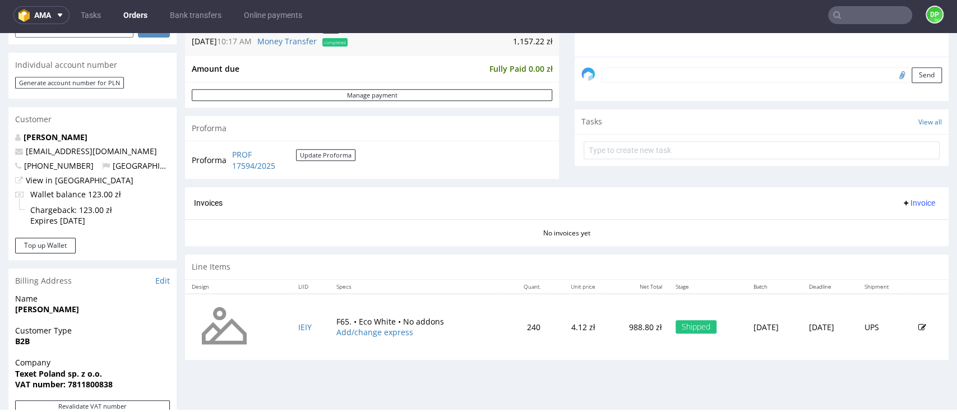
scroll to position [412, 0]
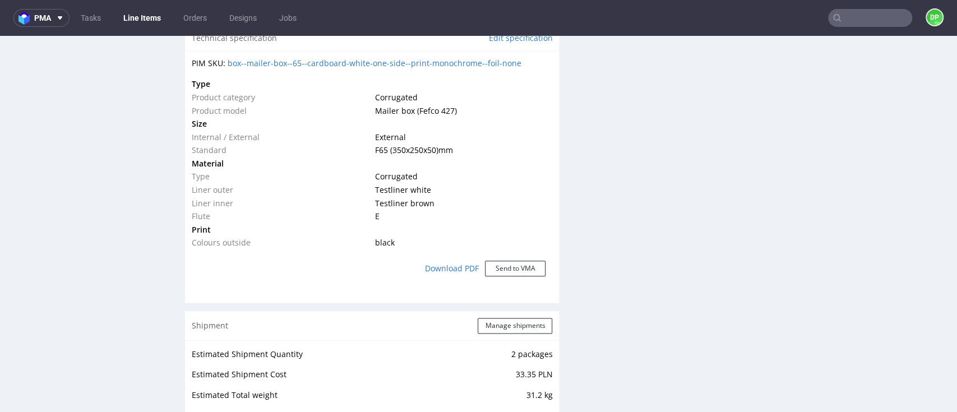
scroll to position [1047, 0]
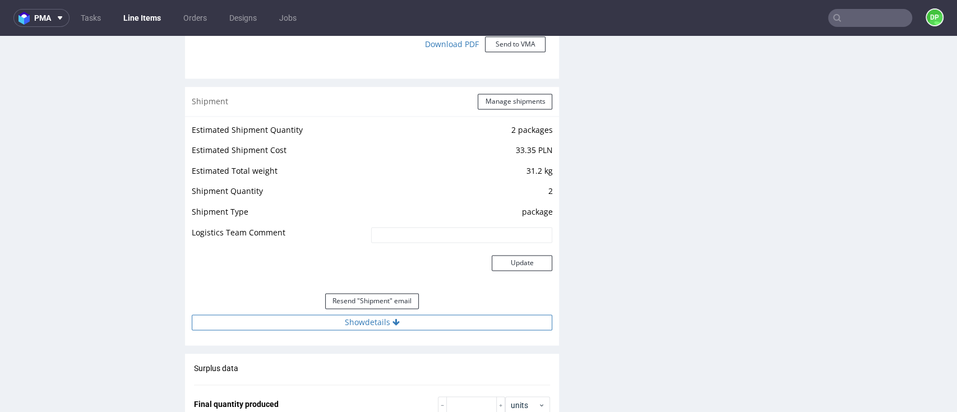
click at [337, 319] on button "Show details" at bounding box center [372, 323] width 361 height 16
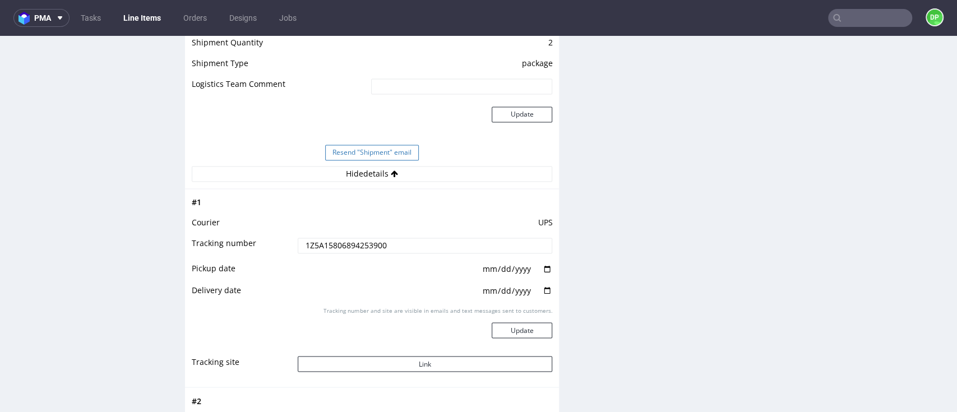
scroll to position [1196, 0]
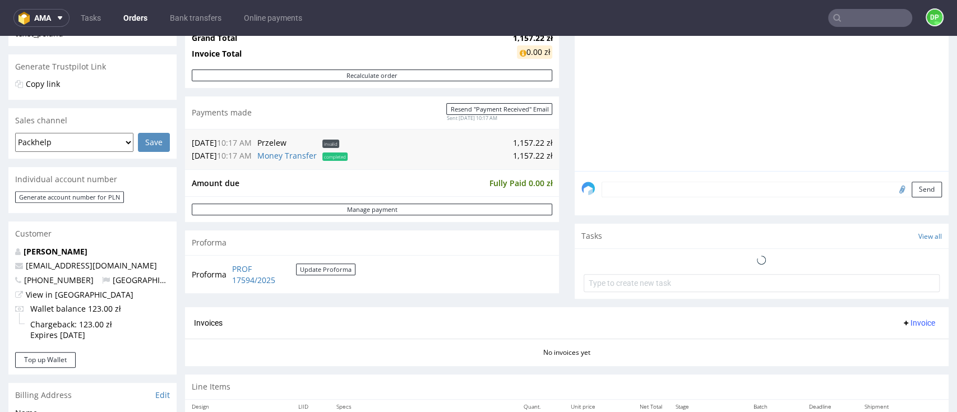
scroll to position [299, 0]
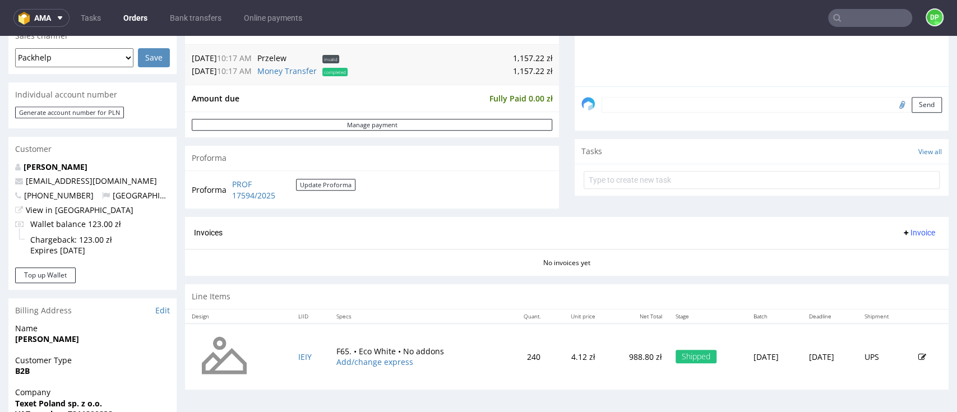
click at [902, 231] on span "Invoice" at bounding box center [919, 232] width 34 height 9
click at [875, 255] on span "Generate" at bounding box center [895, 256] width 54 height 11
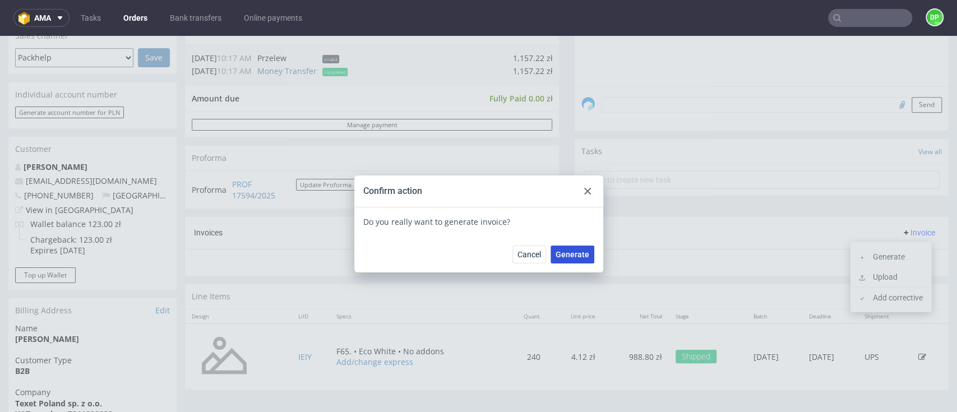
click at [570, 260] on button "Generate" at bounding box center [573, 255] width 44 height 18
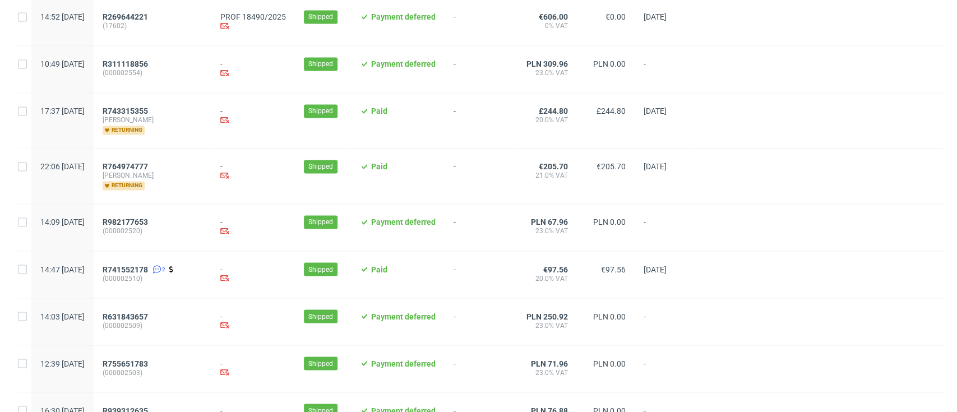
scroll to position [1250, 0]
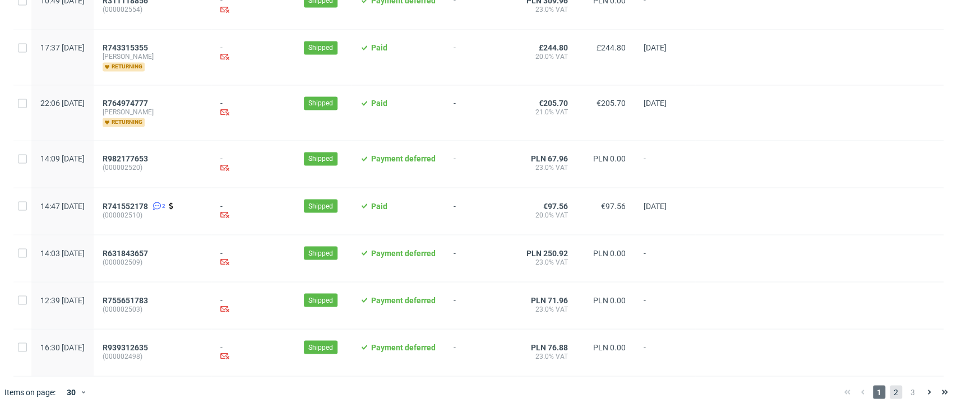
click at [890, 392] on span "2" at bounding box center [896, 391] width 12 height 13
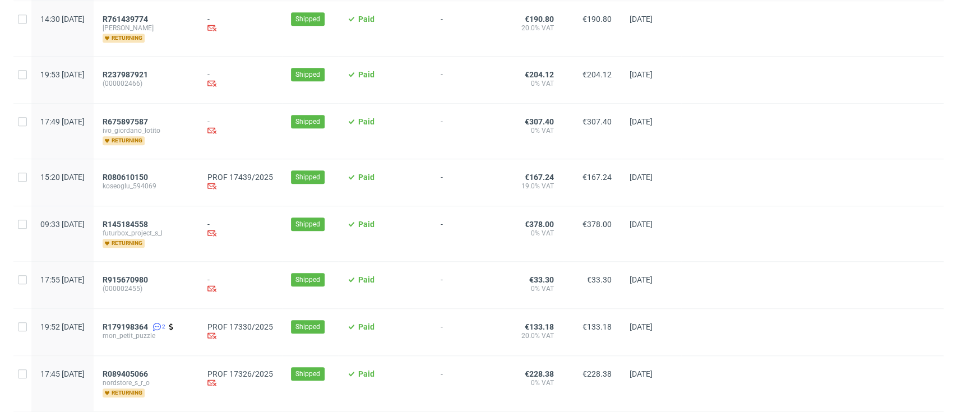
scroll to position [523, 0]
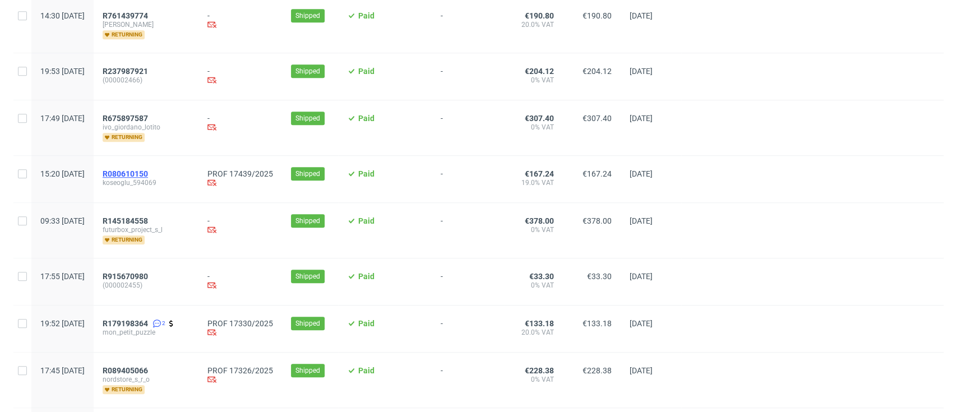
click at [148, 174] on span "R080610150" at bounding box center [125, 173] width 45 height 9
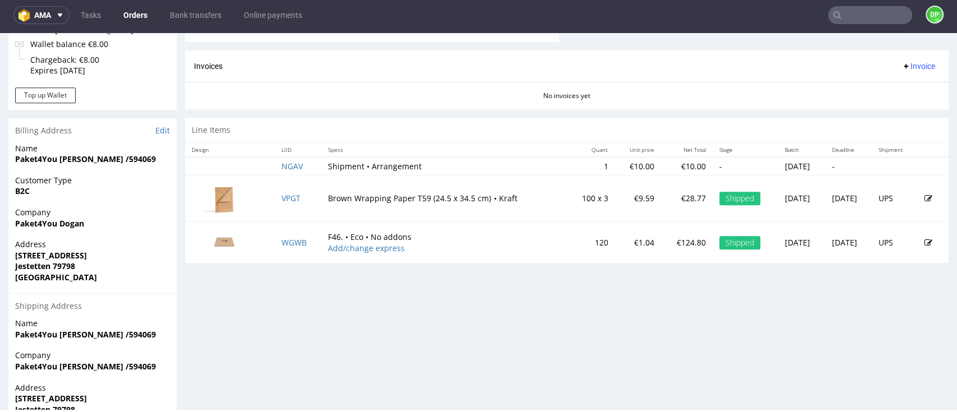
scroll to position [538, 0]
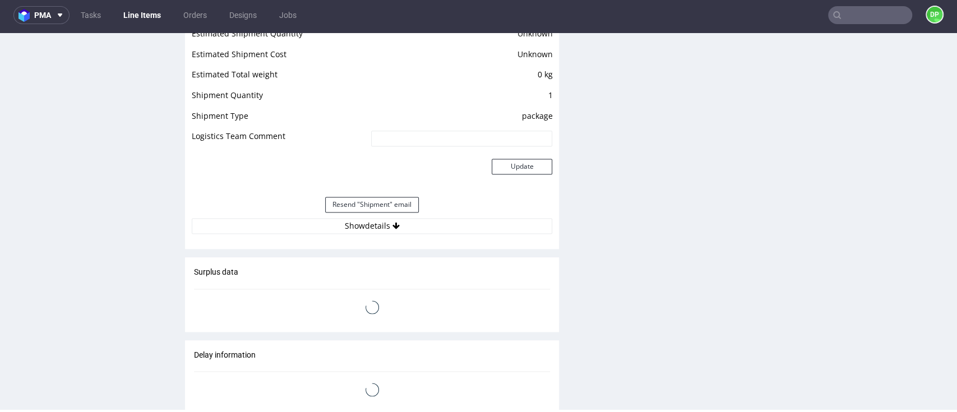
scroll to position [972, 0]
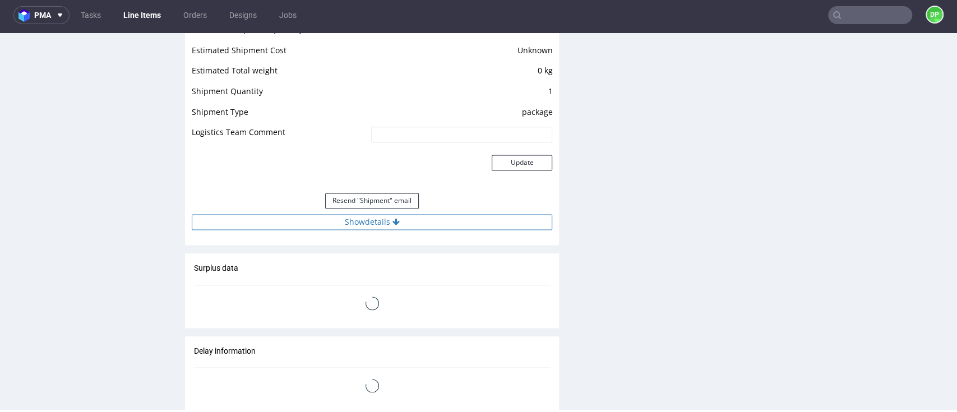
click at [335, 223] on button "Show details" at bounding box center [372, 222] width 361 height 16
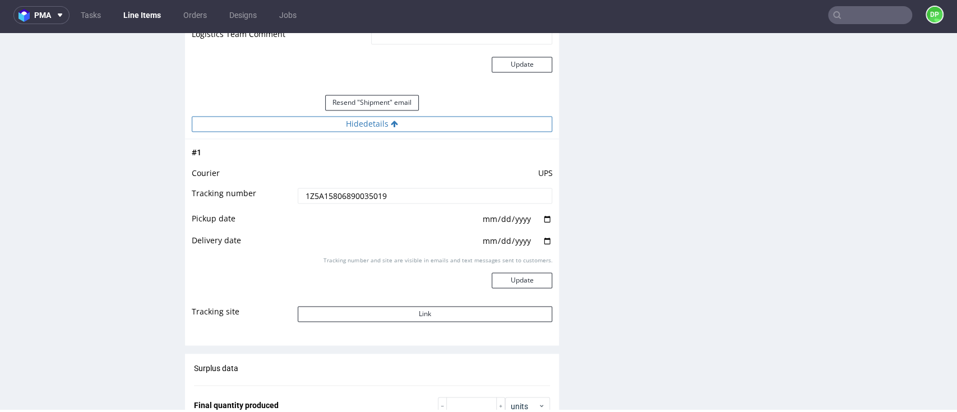
scroll to position [1047, 0]
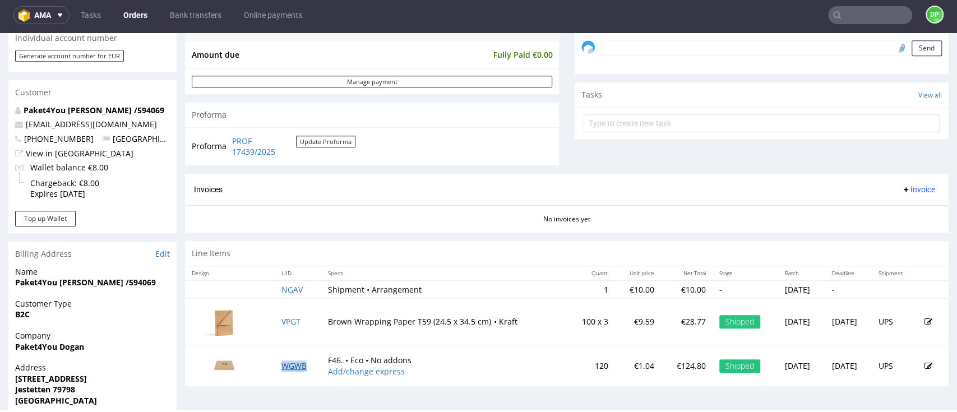
scroll to position [314, 0]
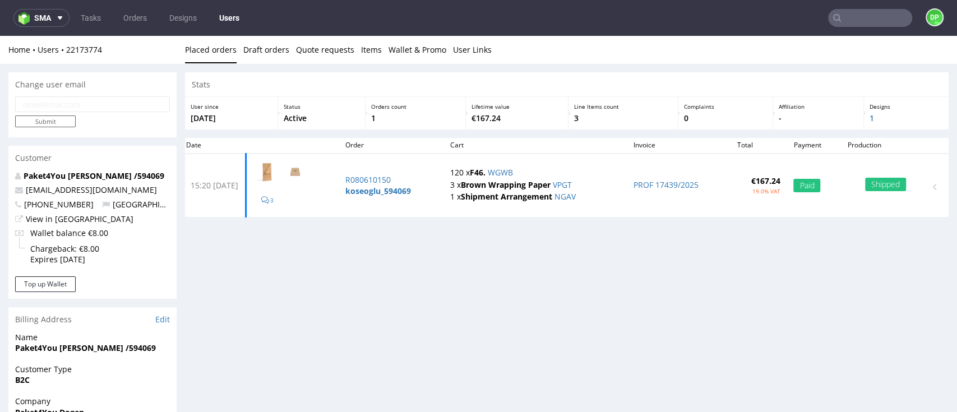
scroll to position [75, 0]
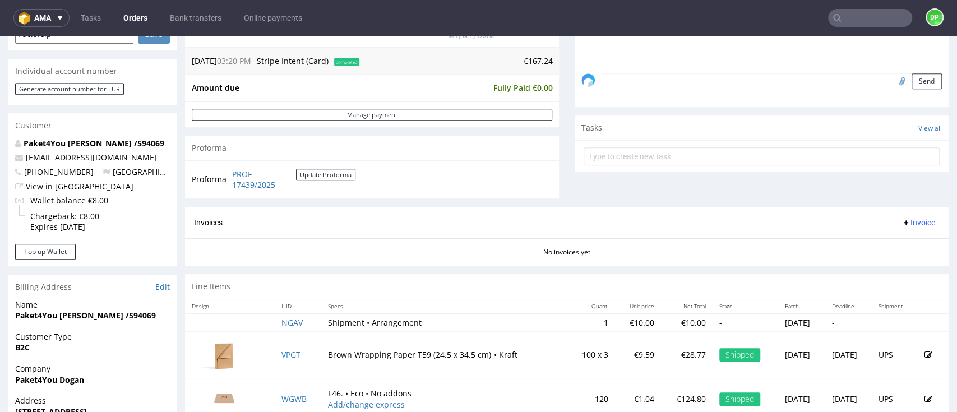
scroll to position [299, 0]
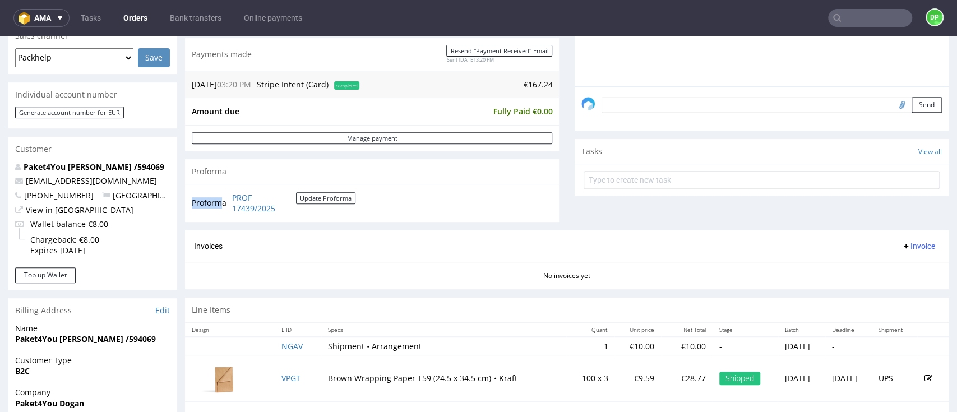
drag, startPoint x: 303, startPoint y: 208, endPoint x: 224, endPoint y: 197, distance: 80.4
click at [224, 197] on tr "Proforma PROF 17439/2025 Update Proforma" at bounding box center [274, 203] width 165 height 24
click at [326, 215] on div "Proforma PROF 17439/2025 Update Proforma" at bounding box center [372, 203] width 374 height 38
drag, startPoint x: 326, startPoint y: 210, endPoint x: 233, endPoint y: 199, distance: 93.8
click at [233, 199] on td "PROF 17439/2025 Update Proforma" at bounding box center [292, 203] width 126 height 24
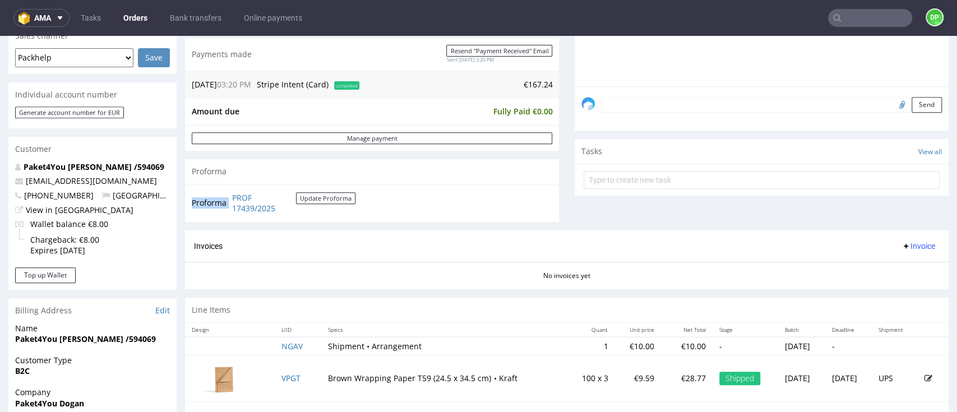
copy tbody "Proforma"
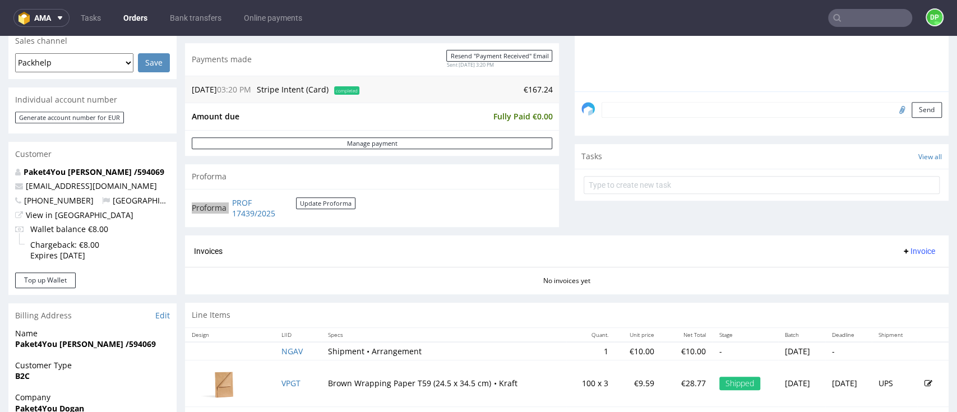
scroll to position [374, 0]
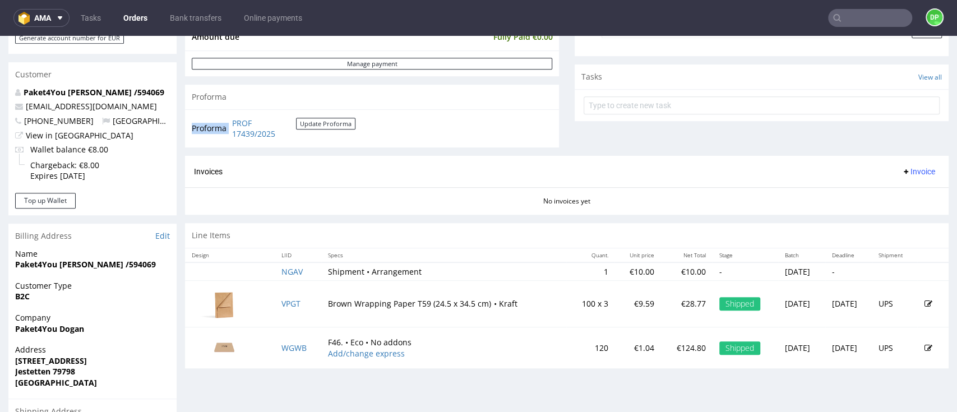
click at [902, 169] on span "Invoice" at bounding box center [919, 171] width 34 height 9
click at [871, 214] on span "Upload" at bounding box center [895, 215] width 54 height 11
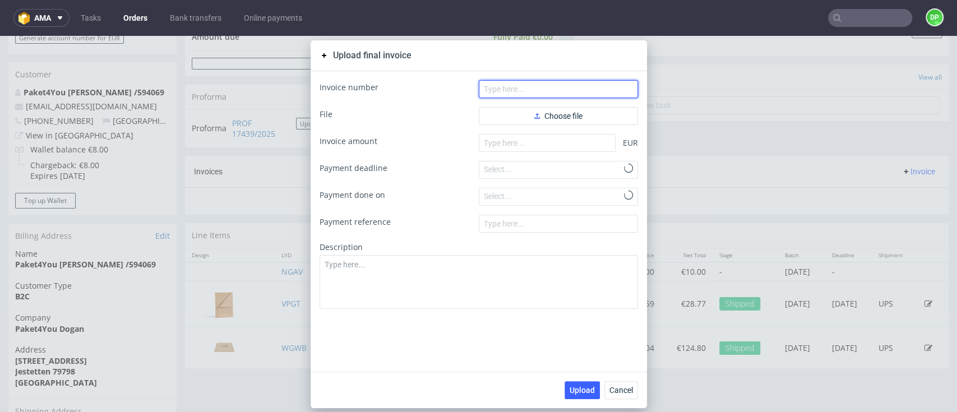
click at [509, 83] on input "text" at bounding box center [558, 89] width 159 height 18
paste input "FV 486/9/2025"
type input "FV 486/9/2025"
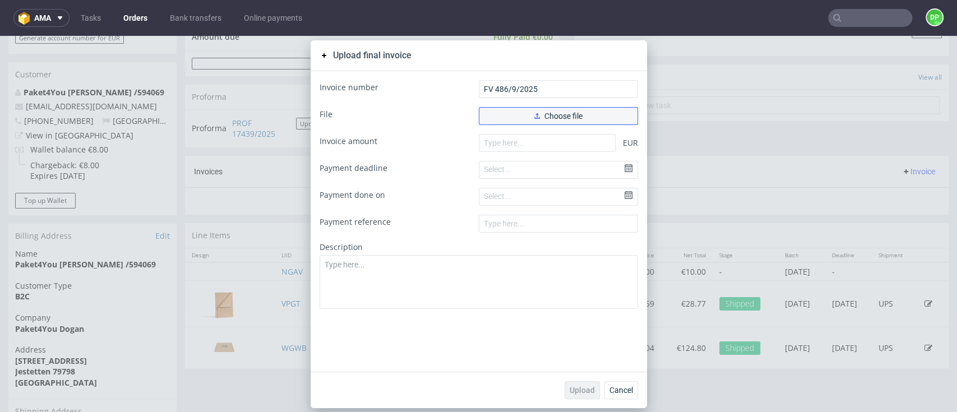
click at [506, 114] on button "Choose file" at bounding box center [558, 116] width 159 height 18
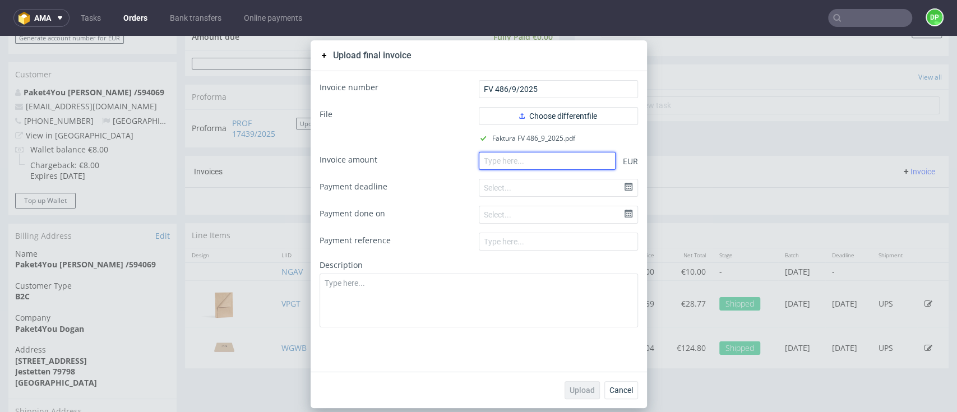
click at [529, 165] on input "number" at bounding box center [547, 161] width 137 height 18
paste input "34.24"
type input "34.24"
click at [567, 384] on button "Upload" at bounding box center [582, 390] width 35 height 18
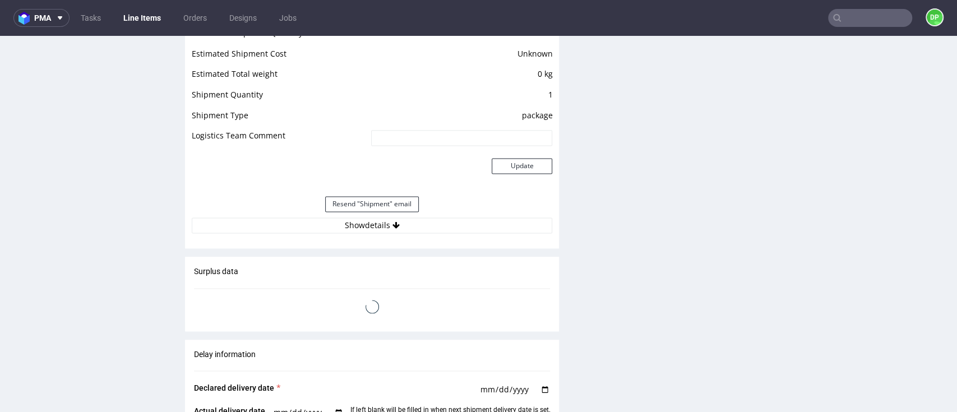
scroll to position [972, 0]
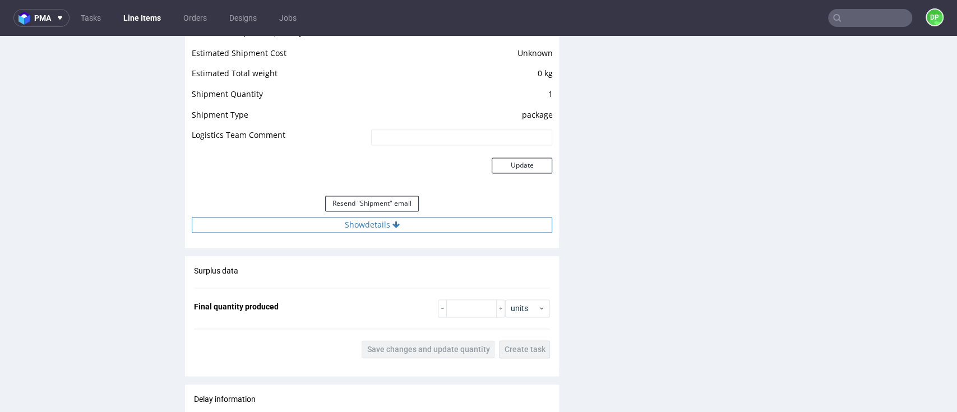
click at [400, 227] on button "Show details" at bounding box center [372, 225] width 361 height 16
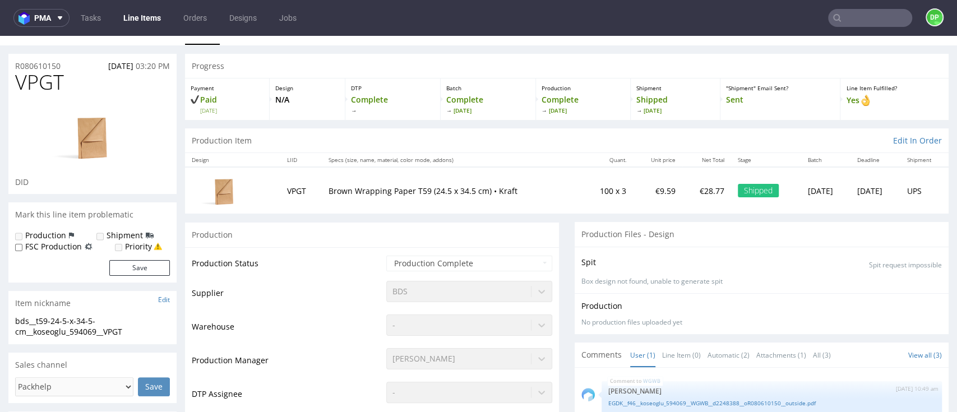
scroll to position [0, 0]
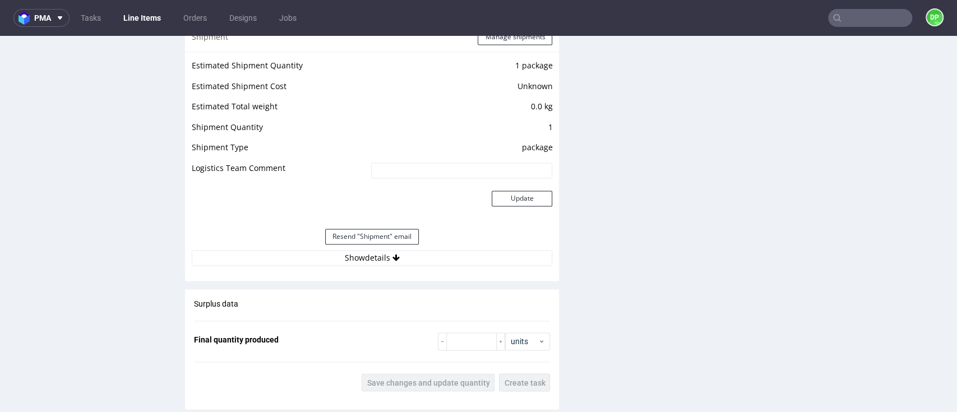
scroll to position [1122, 0]
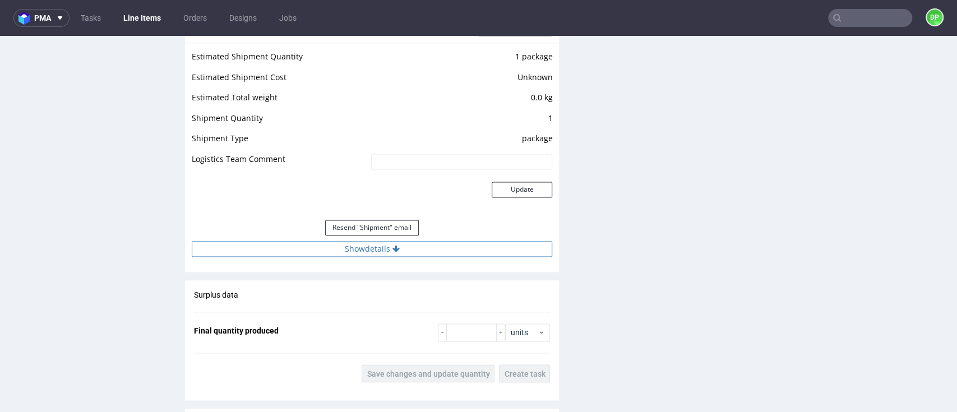
click at [375, 251] on button "Show details" at bounding box center [372, 249] width 361 height 16
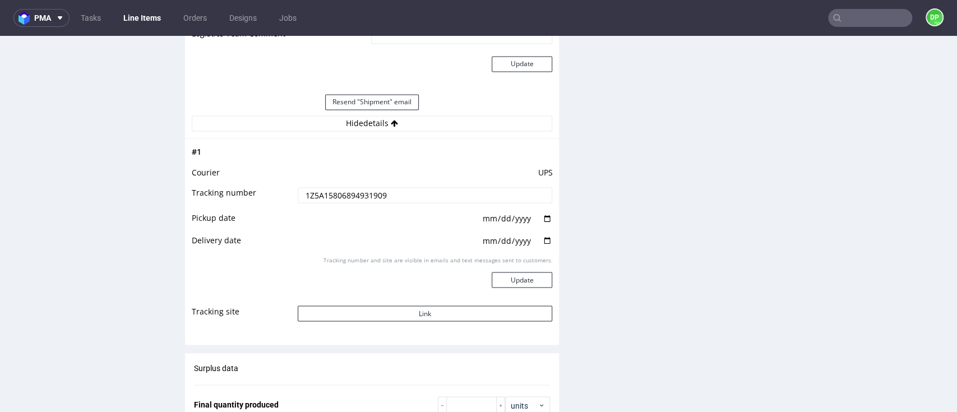
scroll to position [1271, 0]
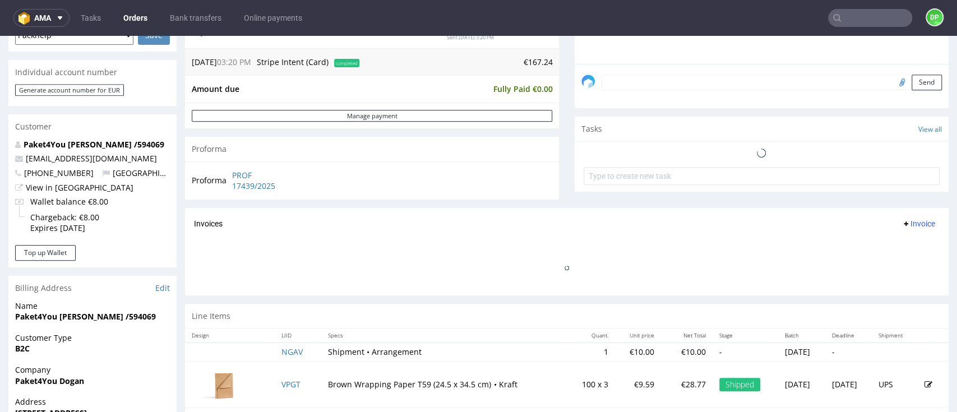
scroll to position [224, 0]
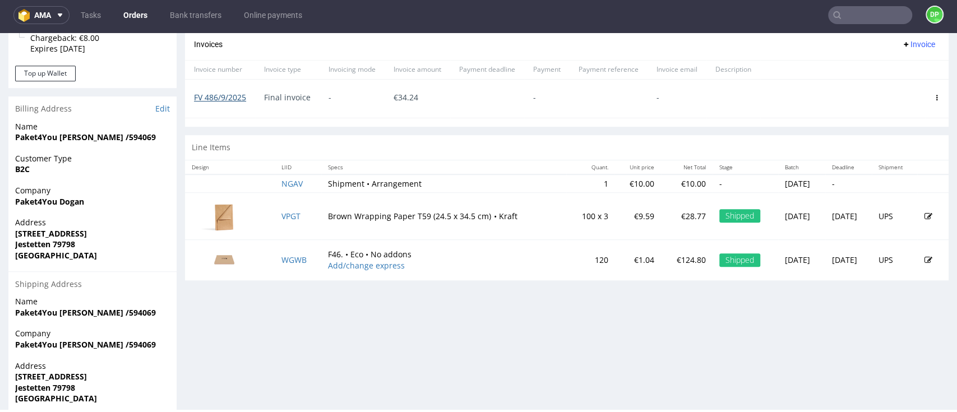
scroll to position [463, 0]
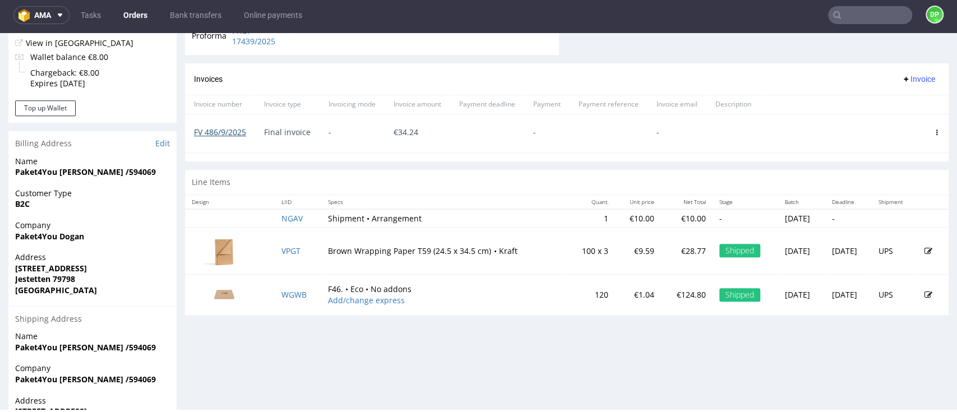
click at [232, 128] on link "FV 486/9/2025" at bounding box center [220, 132] width 52 height 11
click at [902, 82] on icon at bounding box center [906, 79] width 9 height 9
click at [875, 94] on li "Upload" at bounding box center [891, 103] width 72 height 20
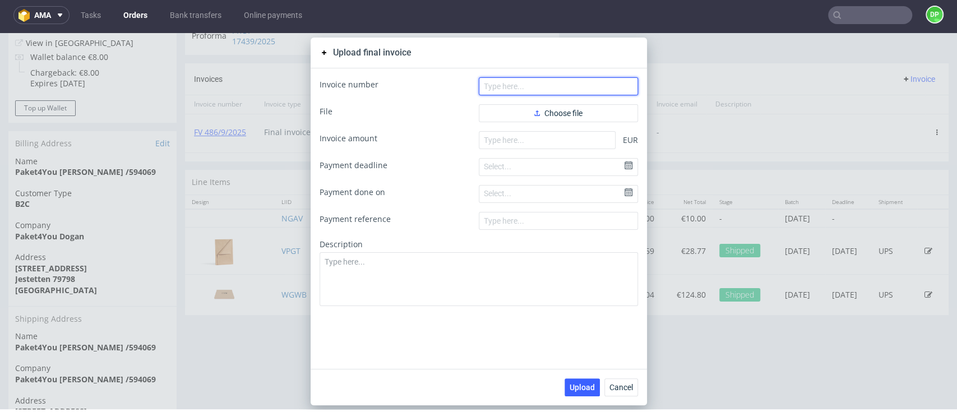
click at [489, 88] on input "text" at bounding box center [558, 86] width 159 height 18
paste input "FV 487/9/2025"
type input "FV 487/9/2025"
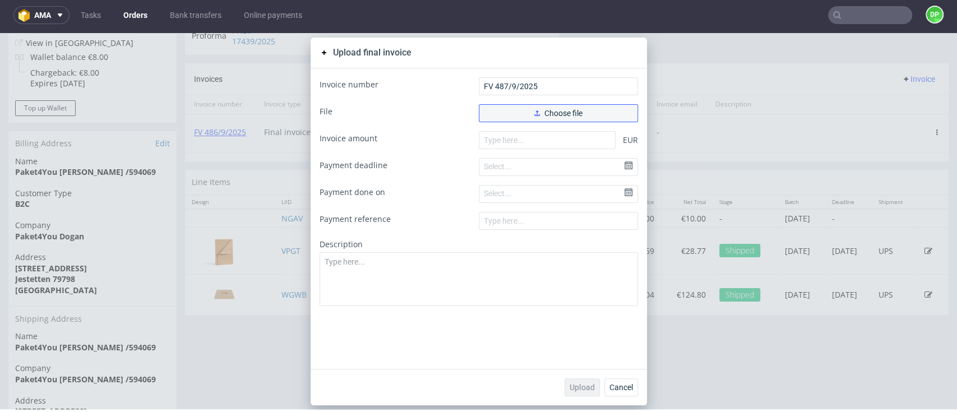
click at [485, 105] on button "Choose file" at bounding box center [558, 113] width 159 height 18
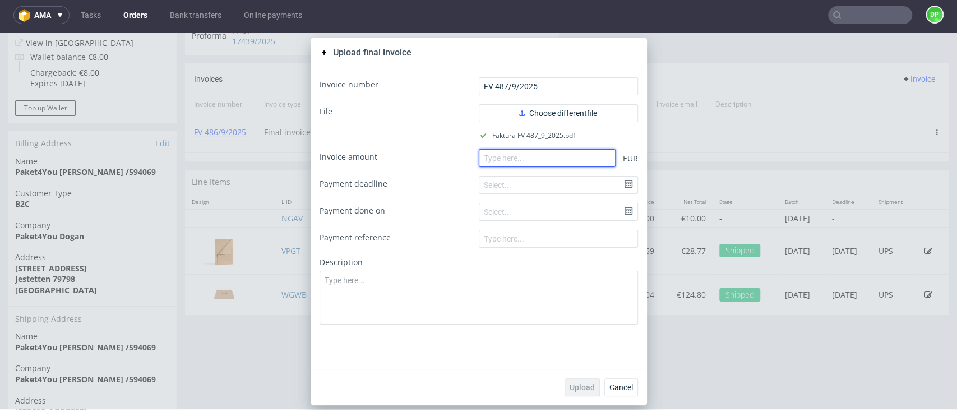
click at [542, 162] on input "number" at bounding box center [547, 158] width 137 height 18
paste input "132.99"
type input "132.99"
click at [583, 385] on span "Upload" at bounding box center [582, 388] width 25 height 8
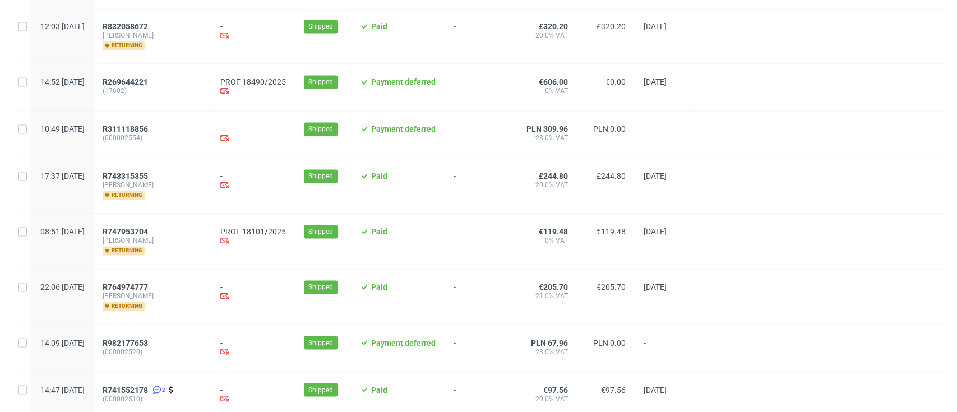
scroll to position [1122, 0]
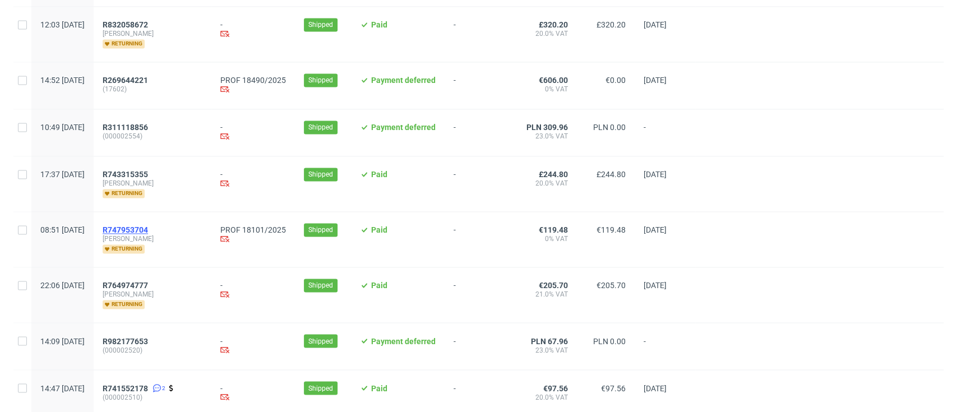
click at [175, 234] on span "[PERSON_NAME]" at bounding box center [153, 238] width 100 height 9
click at [148, 227] on span "R747953704" at bounding box center [125, 229] width 45 height 9
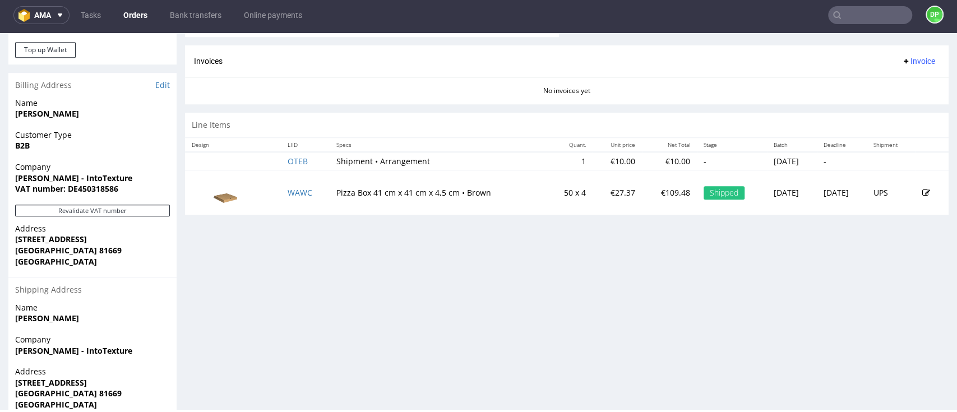
scroll to position [523, 0]
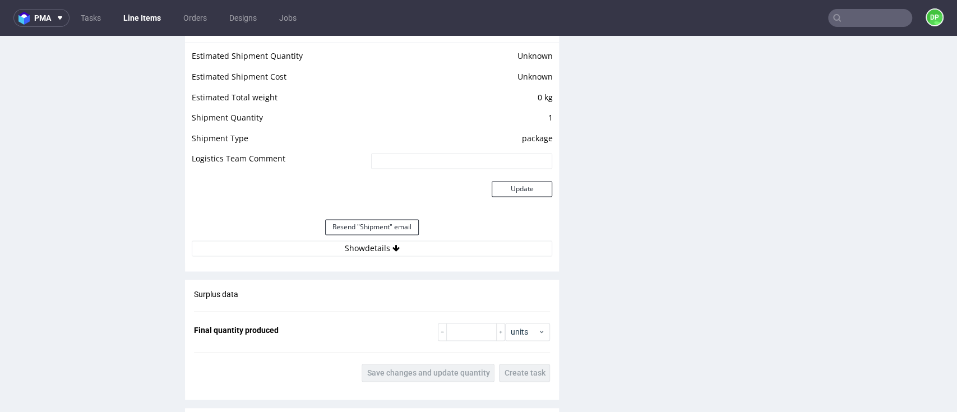
scroll to position [972, 0]
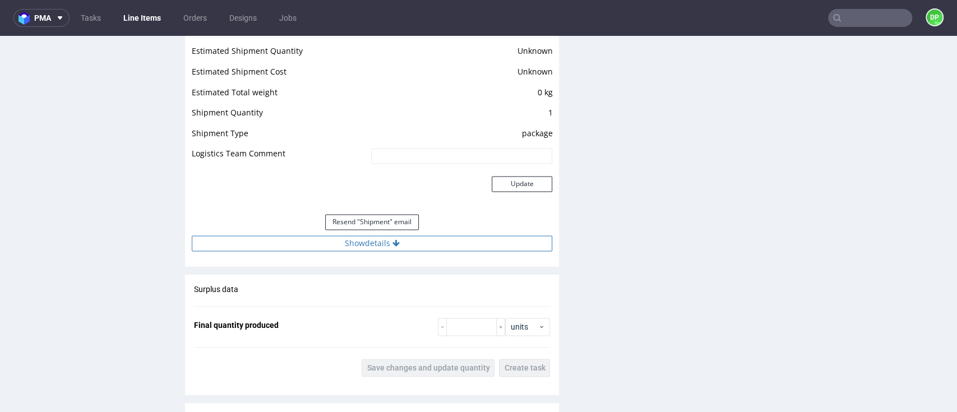
click at [266, 239] on button "Show details" at bounding box center [372, 244] width 361 height 16
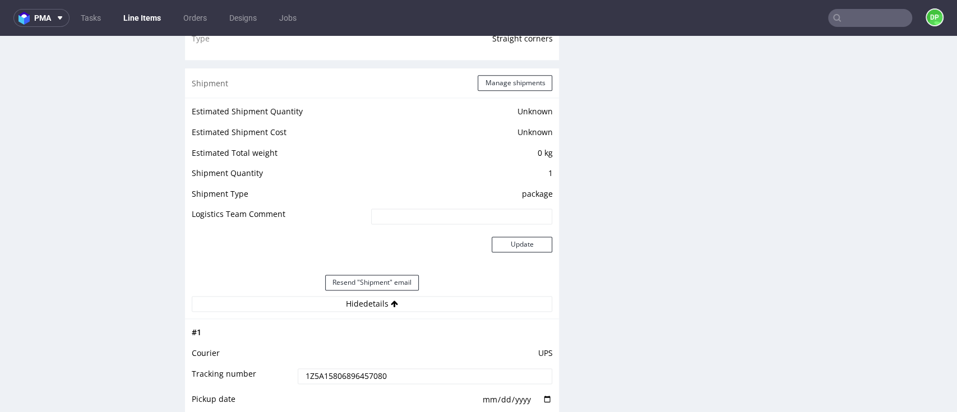
scroll to position [822, 0]
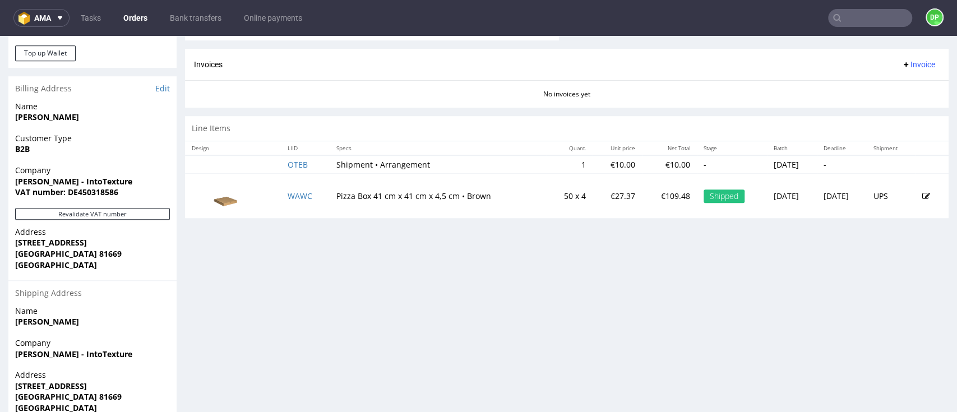
scroll to position [523, 0]
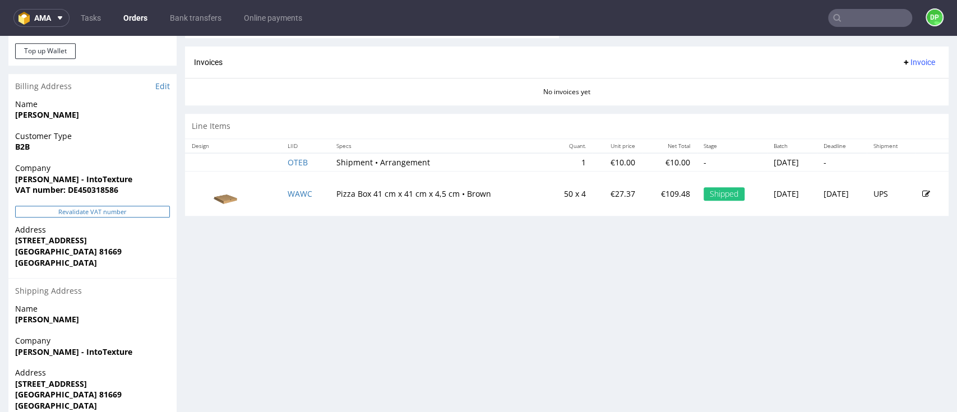
click at [114, 215] on button "Revalidate VAT number" at bounding box center [92, 212] width 155 height 12
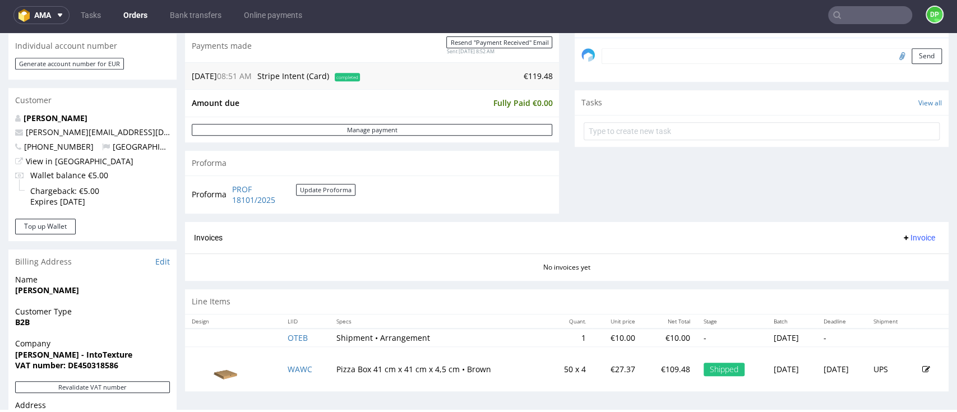
scroll to position [343, 0]
click at [902, 239] on span "Invoice" at bounding box center [919, 239] width 34 height 9
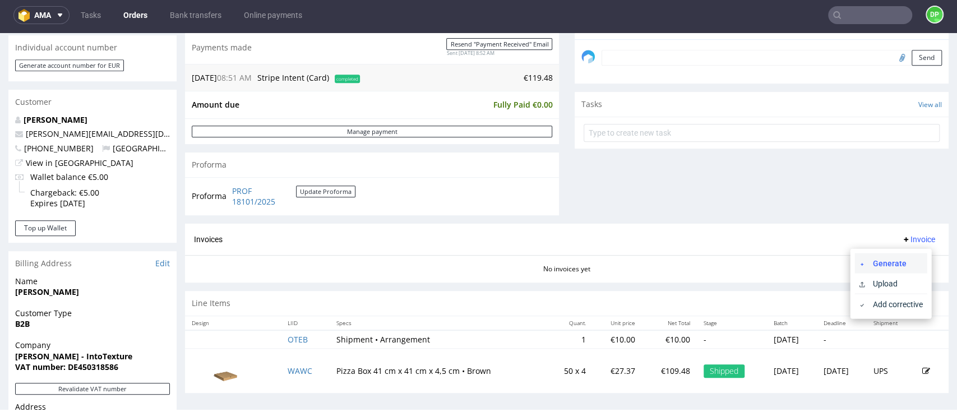
click at [884, 256] on li "Generate" at bounding box center [891, 263] width 72 height 20
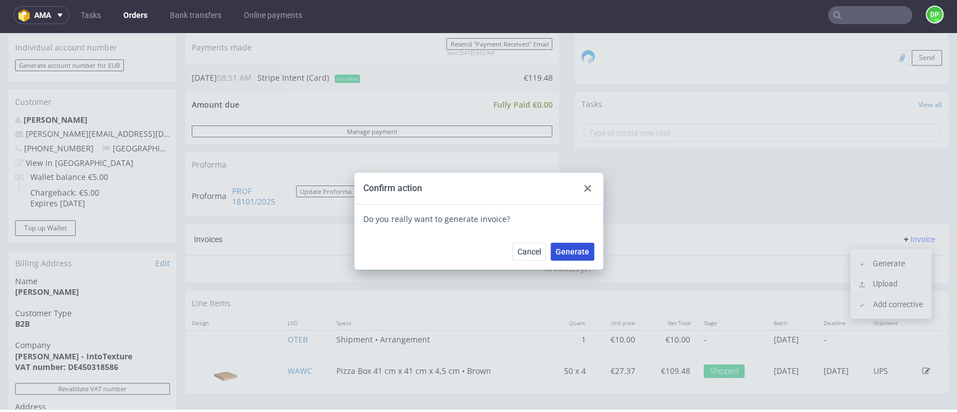
click at [574, 255] on span "Generate" at bounding box center [573, 252] width 34 height 8
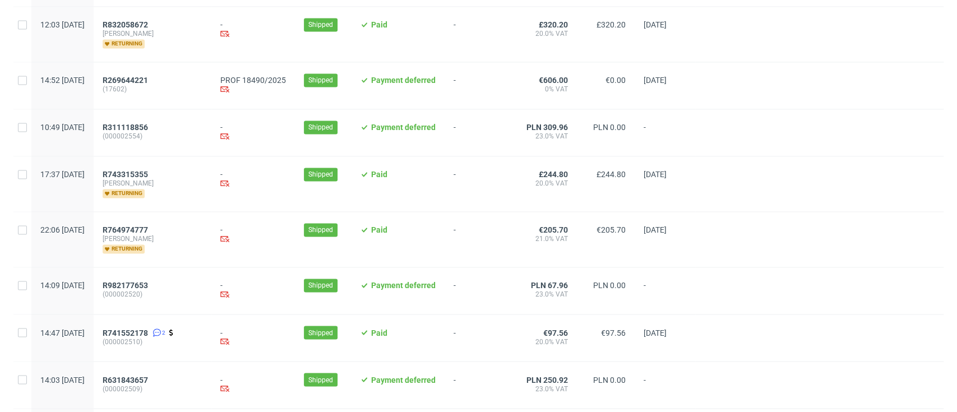
scroll to position [1250, 0]
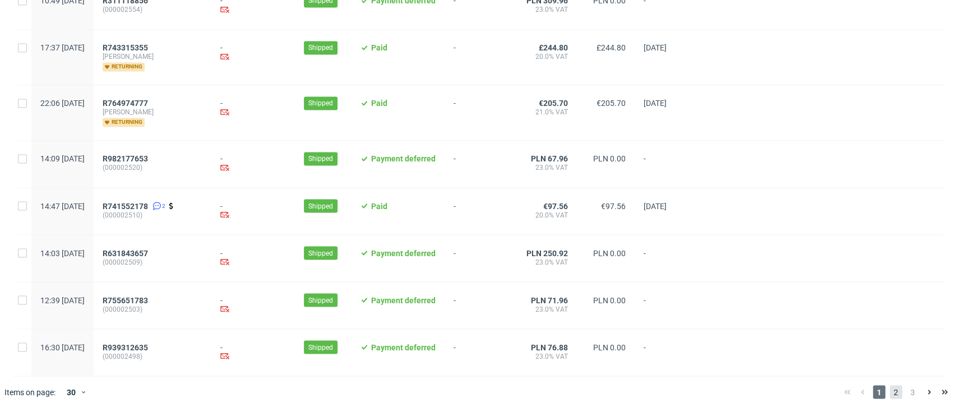
click at [890, 390] on span "2" at bounding box center [896, 391] width 12 height 13
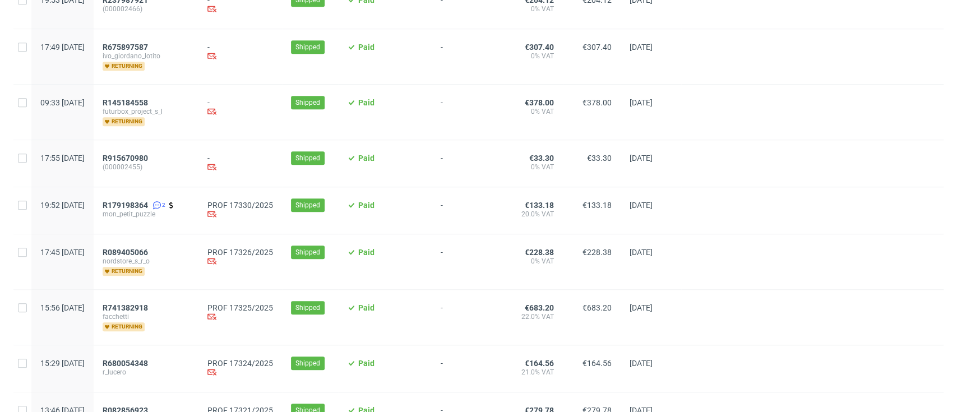
scroll to position [598, 0]
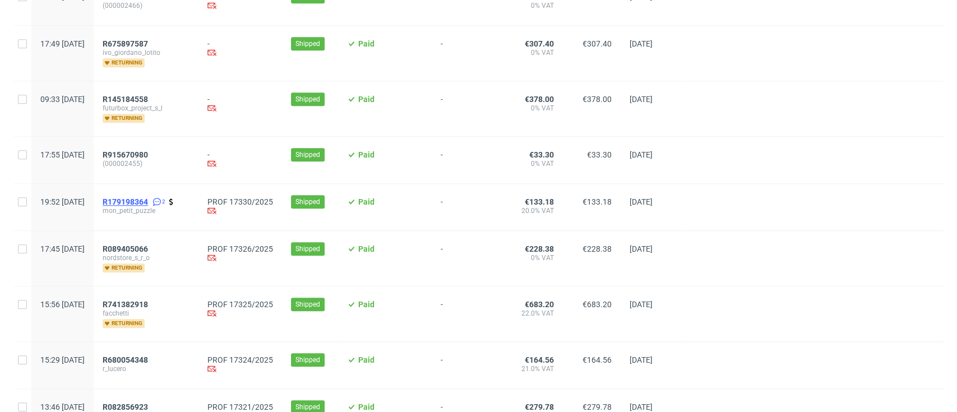
click at [148, 199] on span "R179198364" at bounding box center [125, 201] width 45 height 9
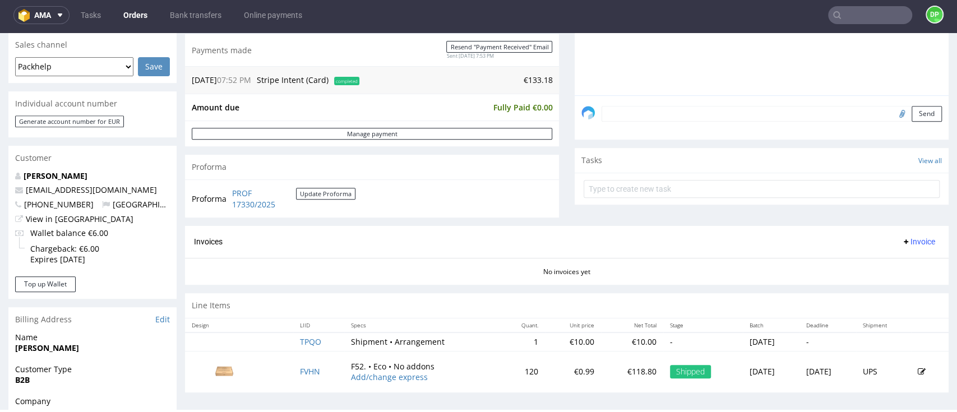
scroll to position [269, 0]
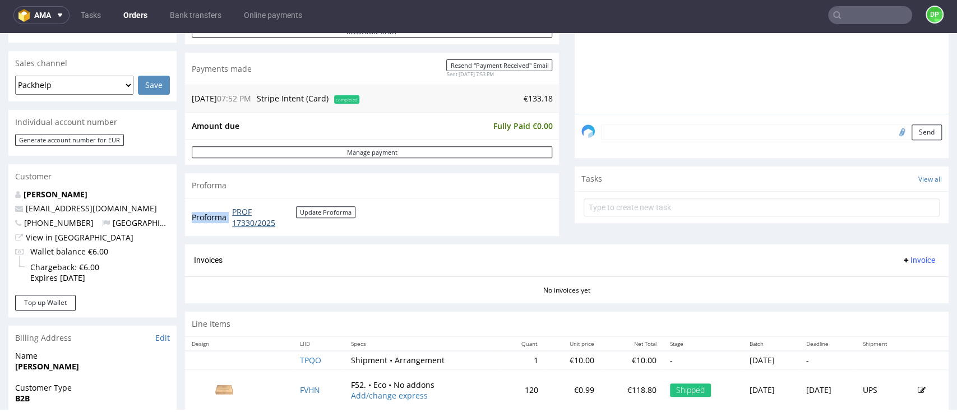
drag, startPoint x: 296, startPoint y: 227, endPoint x: 233, endPoint y: 209, distance: 65.2
click at [233, 209] on td "PROF 17330/2025 Update Proforma" at bounding box center [292, 217] width 126 height 24
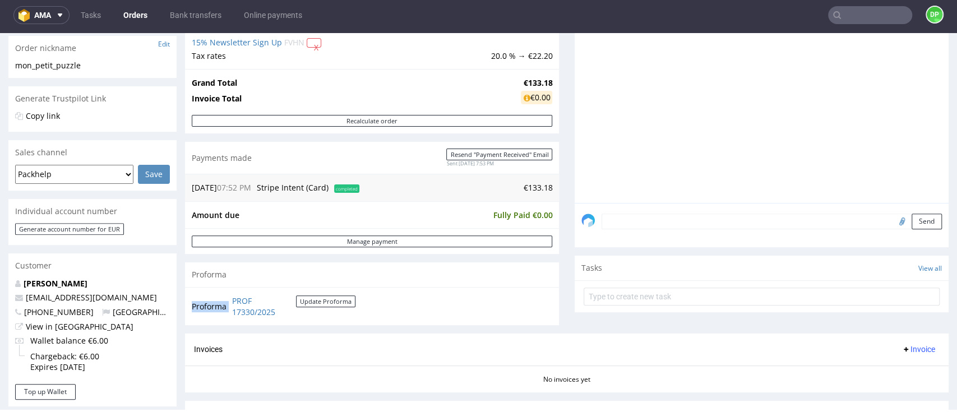
scroll to position [44, 0]
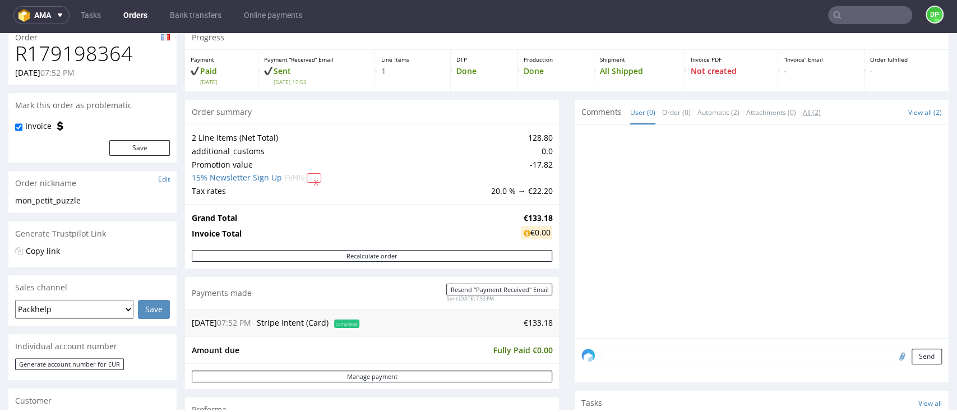
click at [803, 112] on link "All (2)" at bounding box center [812, 112] width 18 height 24
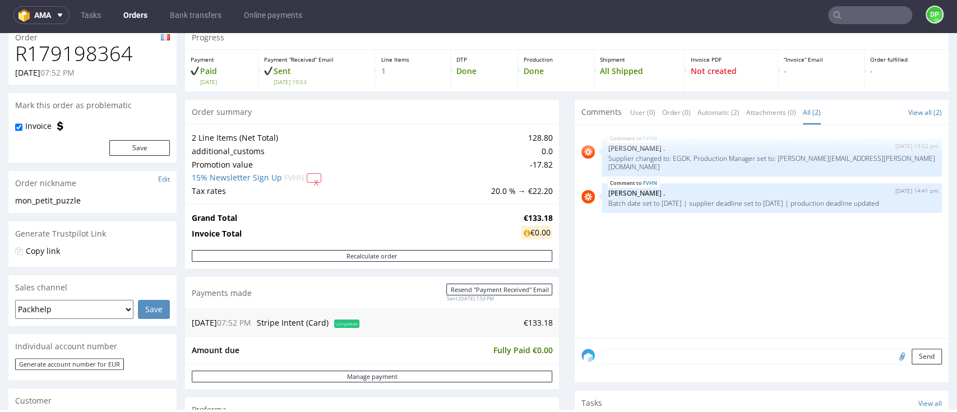
click at [654, 241] on div "FVHN [DATE] 19:52 pm [PERSON_NAME] . Supplier changed to: EGDK. Production Mana…" at bounding box center [765, 235] width 367 height 206
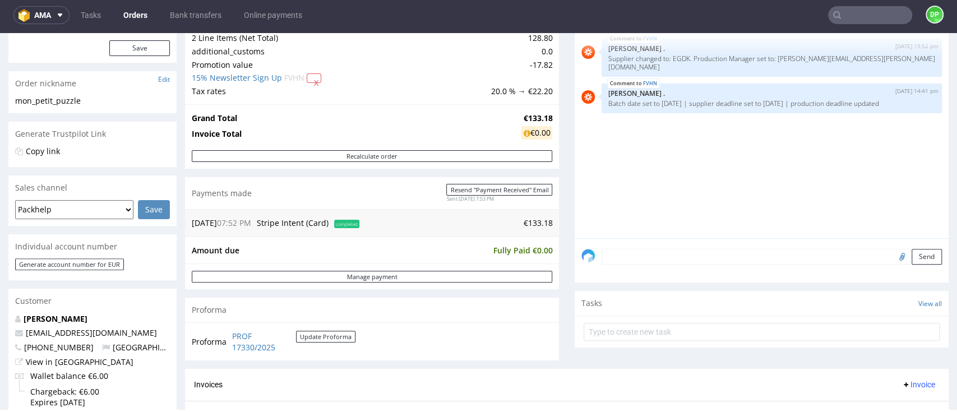
scroll to position [269, 0]
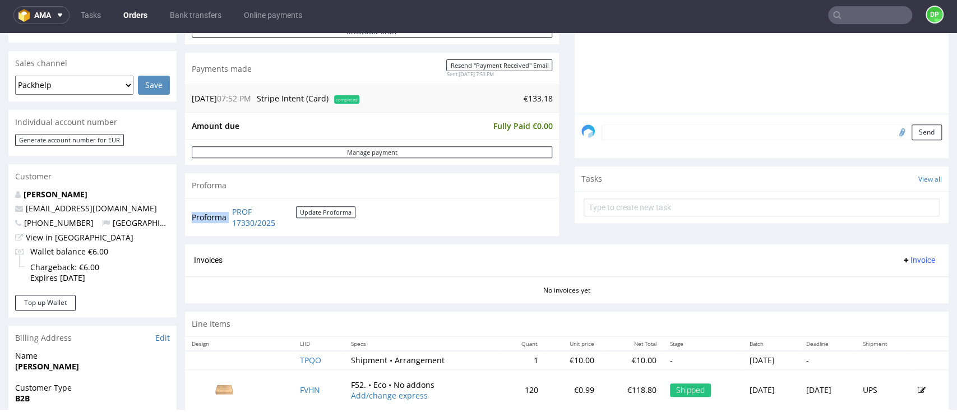
drag, startPoint x: 308, startPoint y: 226, endPoint x: 229, endPoint y: 211, distance: 81.1
click at [229, 211] on td "PROF 17330/2025 Update Proforma" at bounding box center [292, 217] width 126 height 24
copy tbody "Proforma"
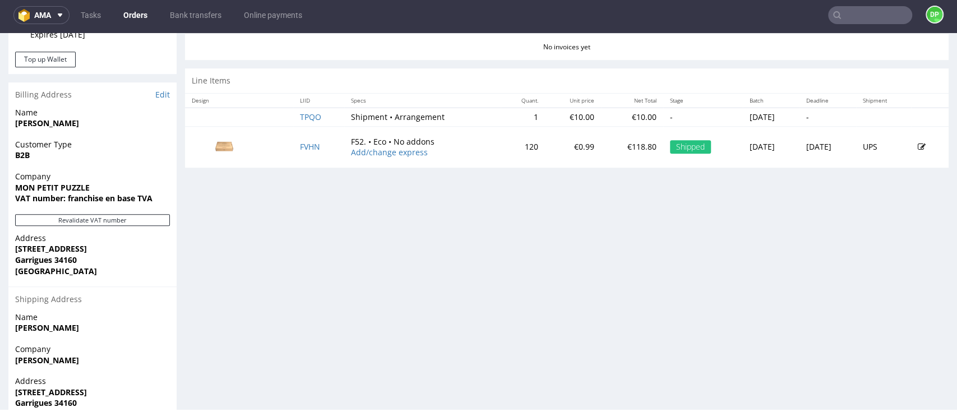
scroll to position [493, 0]
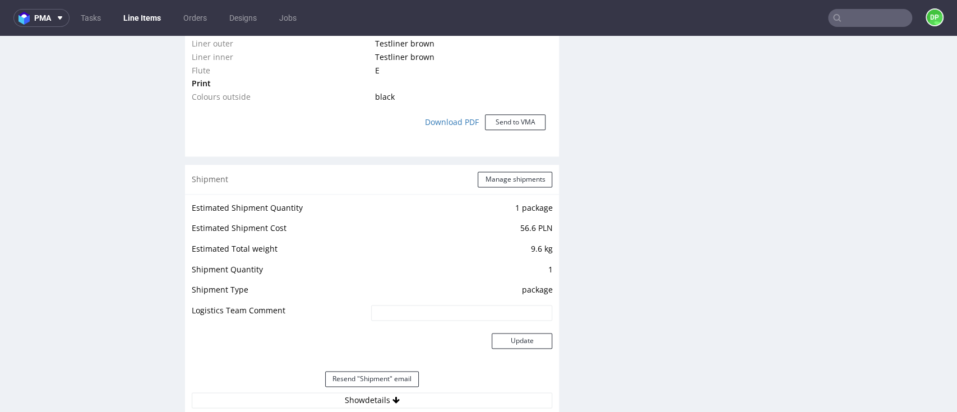
scroll to position [1047, 0]
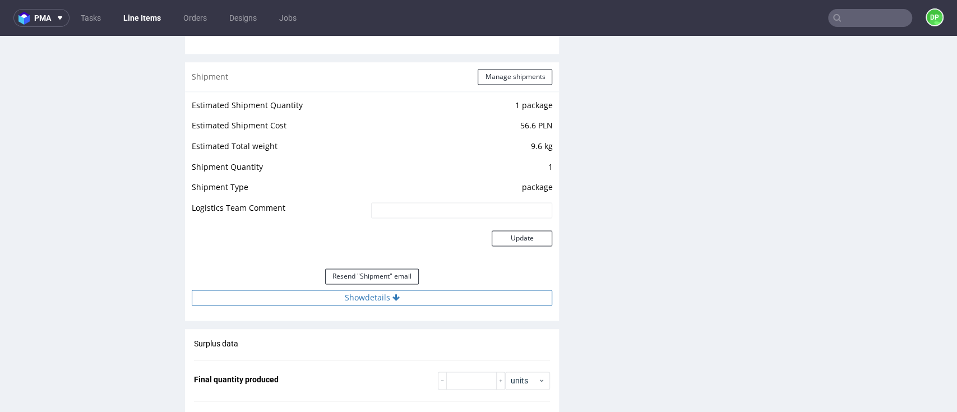
click at [332, 297] on button "Show details" at bounding box center [372, 298] width 361 height 16
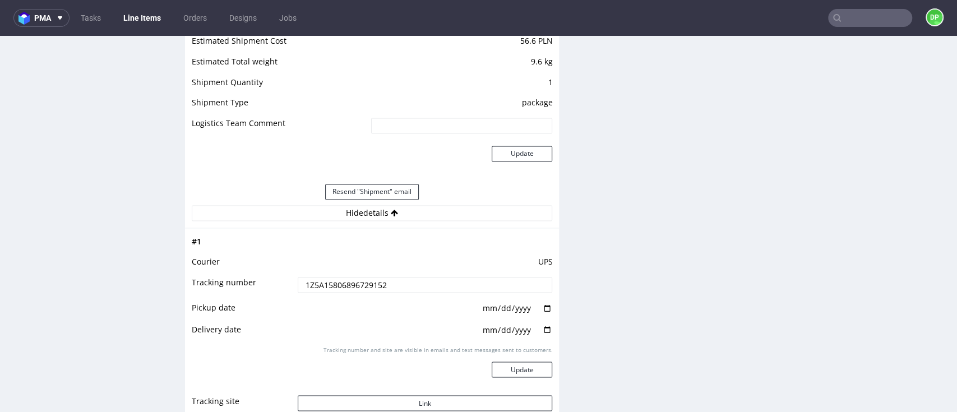
scroll to position [1196, 0]
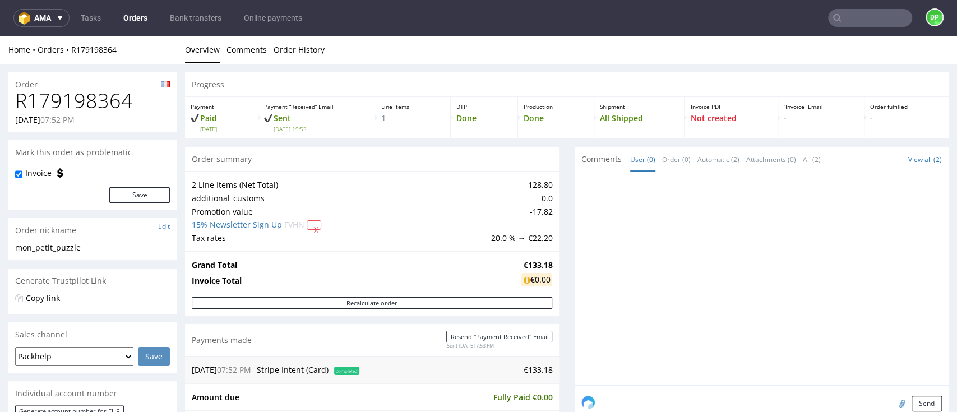
click at [288, 222] on span "FVHN" at bounding box center [294, 224] width 20 height 11
drag, startPoint x: 132, startPoint y: 104, endPoint x: 18, endPoint y: 104, distance: 114.4
click at [18, 104] on h1 "R179198364" at bounding box center [92, 101] width 155 height 22
click at [362, 167] on div "Order summary" at bounding box center [372, 159] width 374 height 25
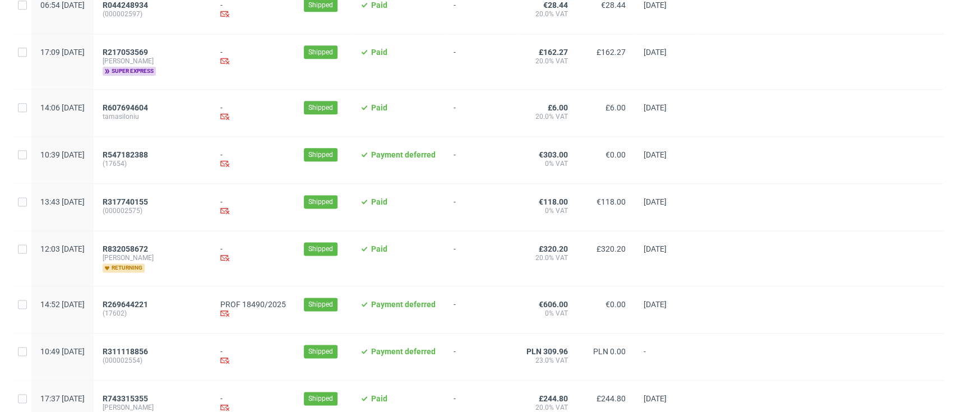
scroll to position [1250, 0]
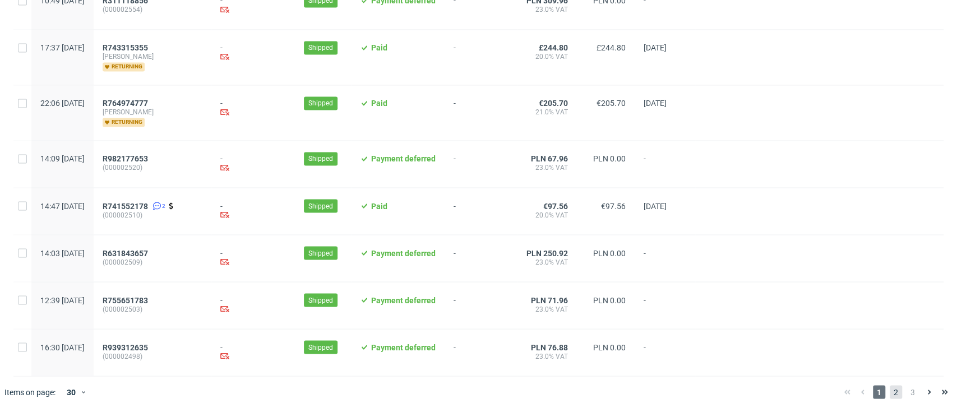
click at [890, 393] on span "2" at bounding box center [896, 391] width 12 height 13
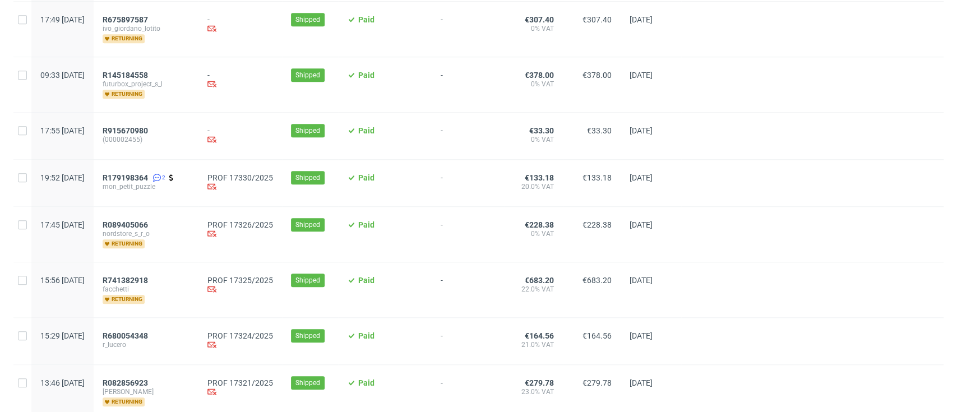
scroll to position [598, 0]
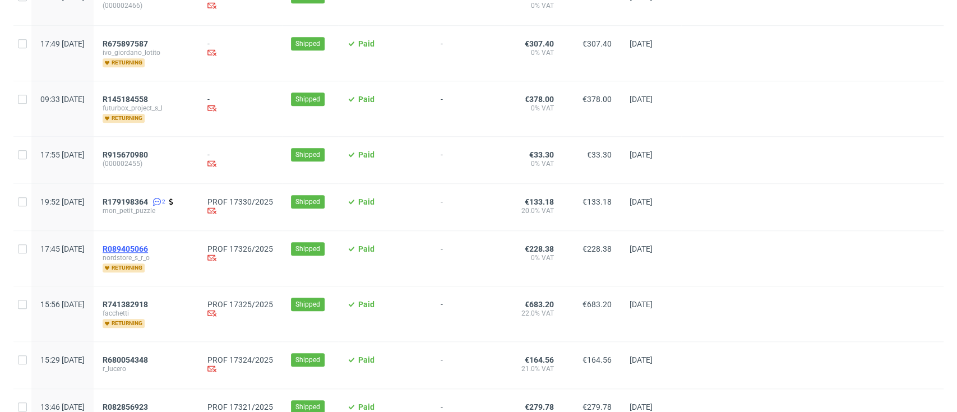
click at [148, 247] on span "R089405066" at bounding box center [125, 249] width 45 height 9
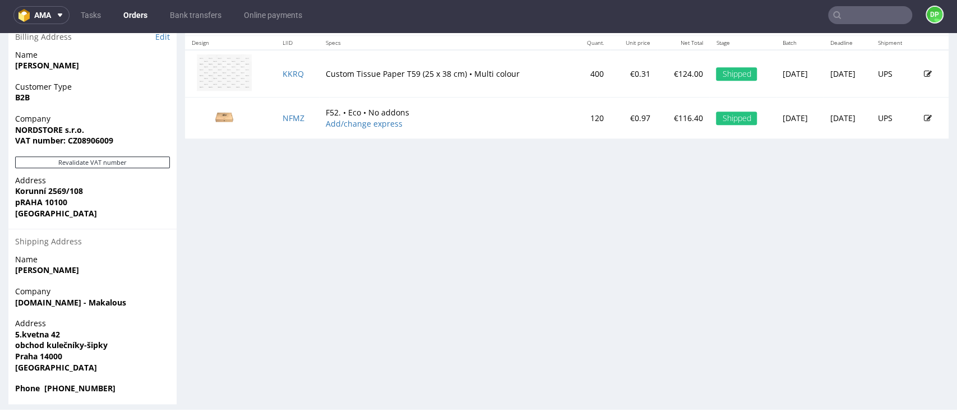
scroll to position [579, 0]
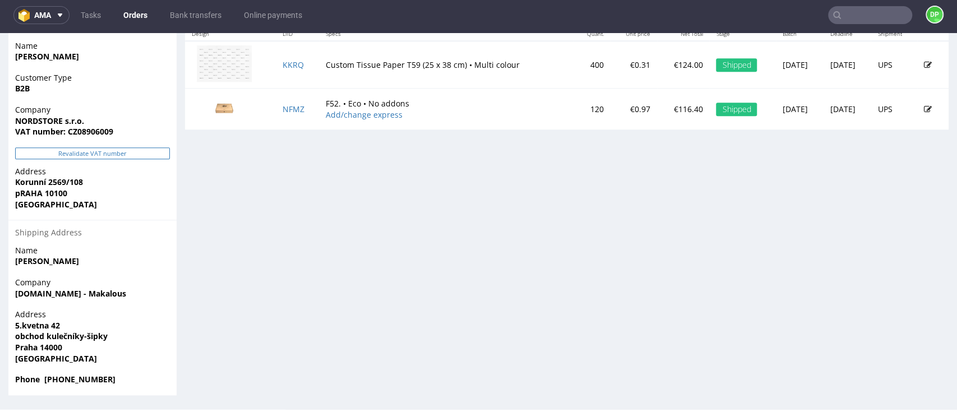
click button "Revalidate VAT number"
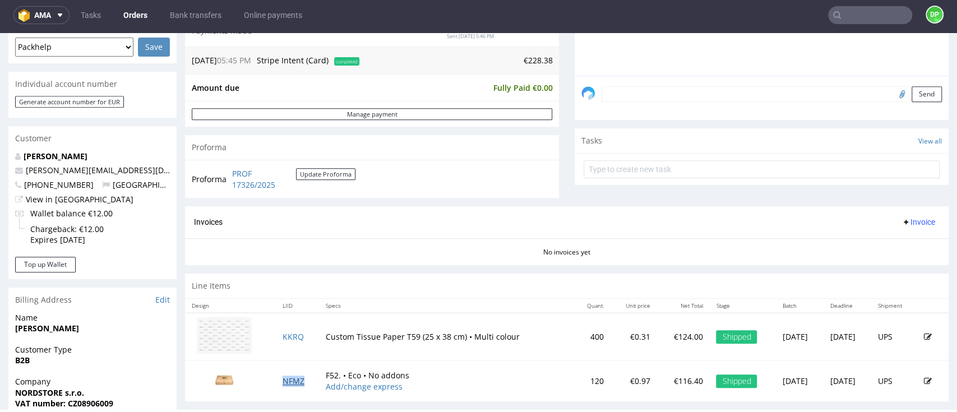
scroll to position [279, 0]
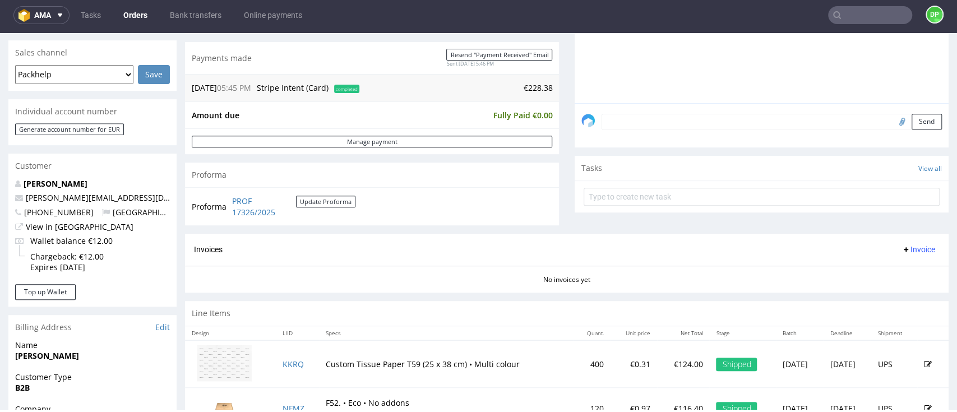
click div "Invoices Invoice"
drag, startPoint x: 297, startPoint y: 173, endPoint x: 228, endPoint y: 172, distance: 69.0
click tr "Proforma PROF 17326/2025 Update Proforma"
drag, startPoint x: 310, startPoint y: 182, endPoint x: 231, endPoint y: 168, distance: 80.9
click td "PROF 17326/2025 Update Proforma"
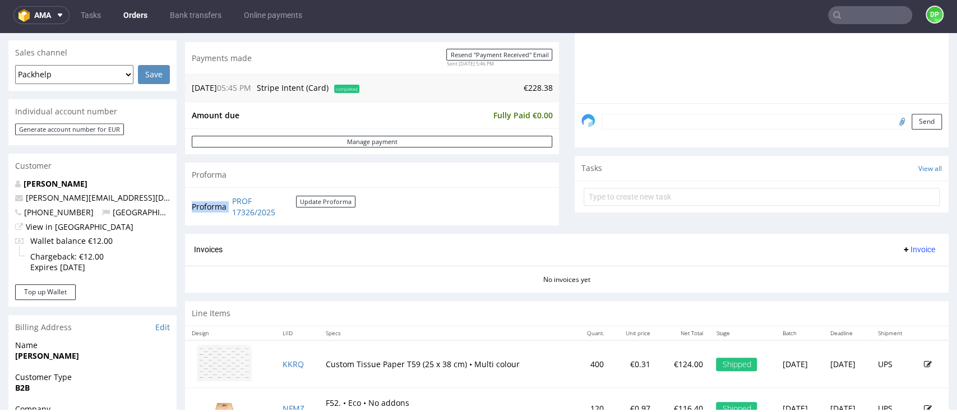
copy tbody "Proforma"
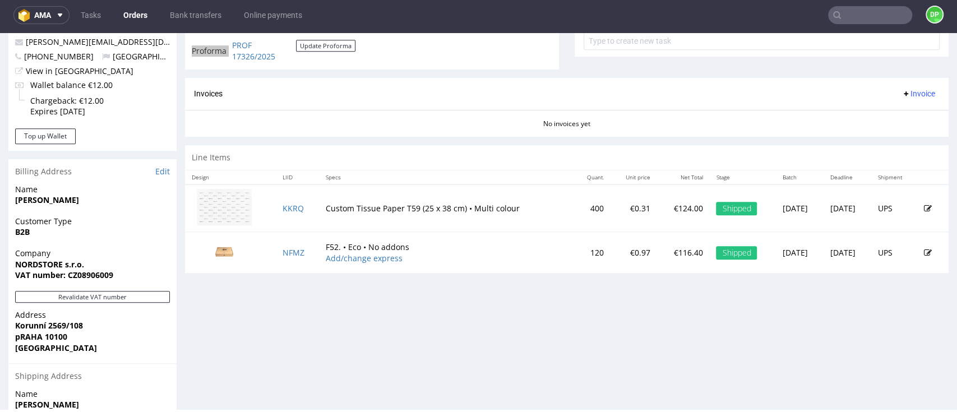
scroll to position [429, 0]
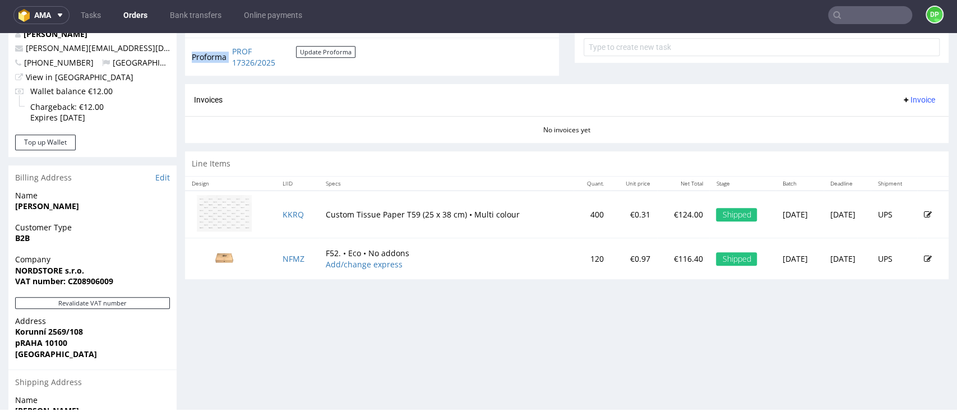
click span "Invoice"
click span "Upload"
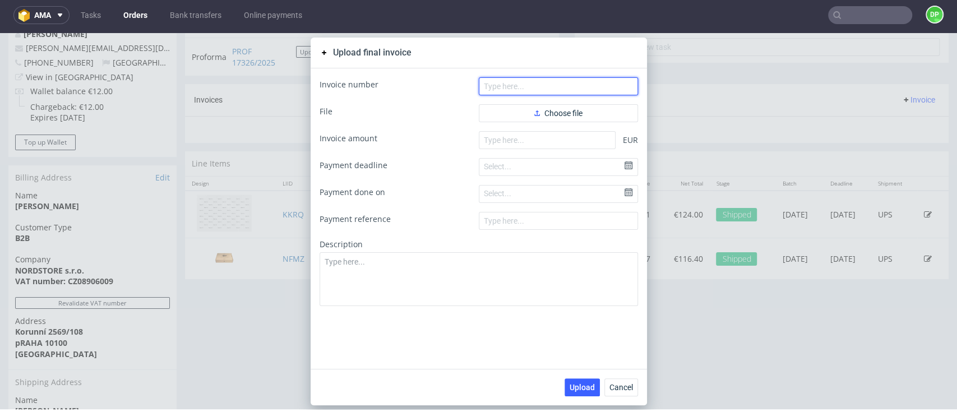
click input "text"
paste input "FV 489/9/2025"
type input "FV 489/9/2025"
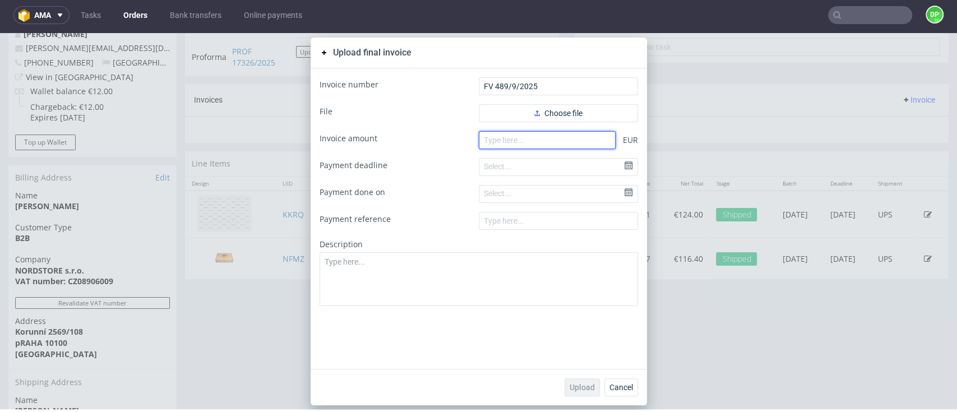
click input "number"
paste input "111.98"
type input "111.98"
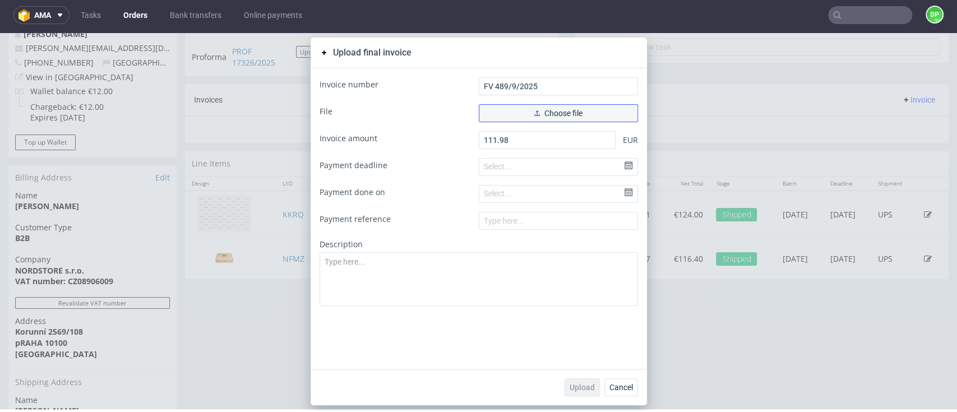
click button "Choose file"
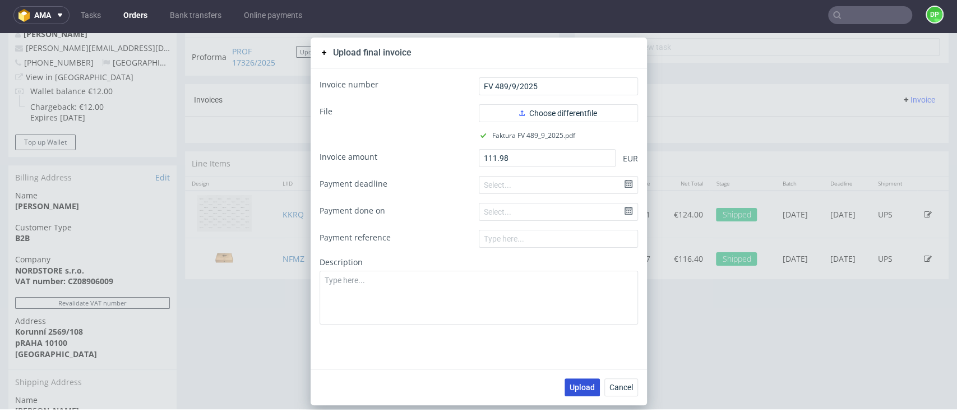
click span "Upload"
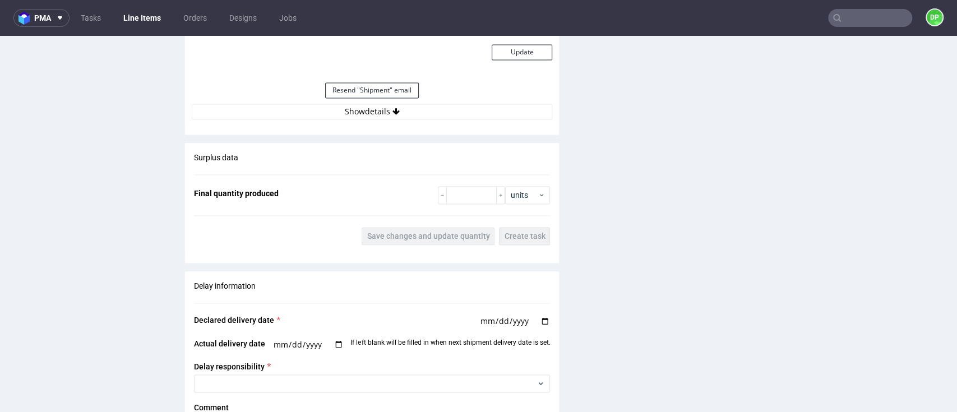
scroll to position [1122, 0]
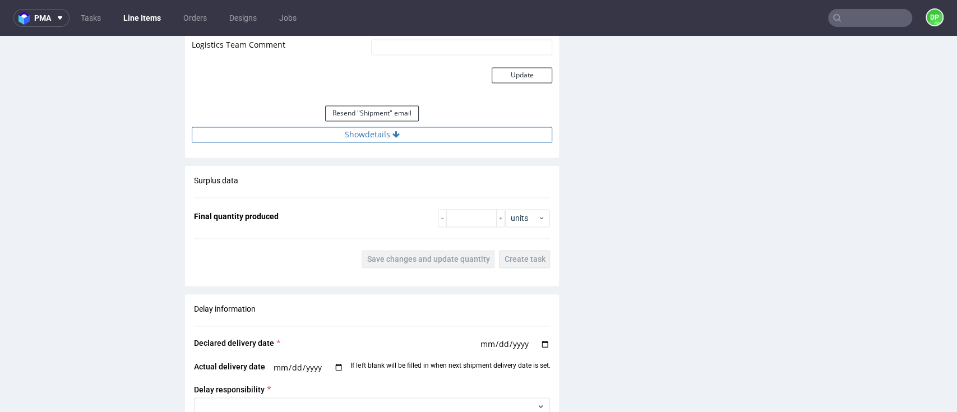
click at [373, 138] on button "Show details" at bounding box center [372, 135] width 361 height 16
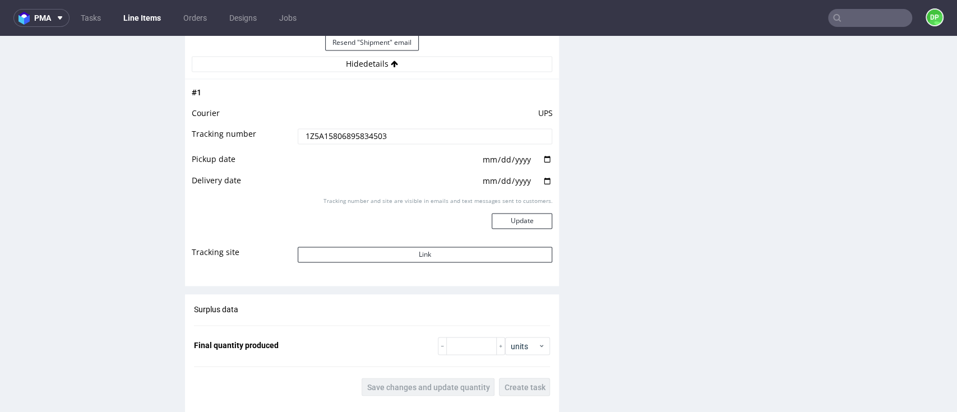
scroll to position [1196, 0]
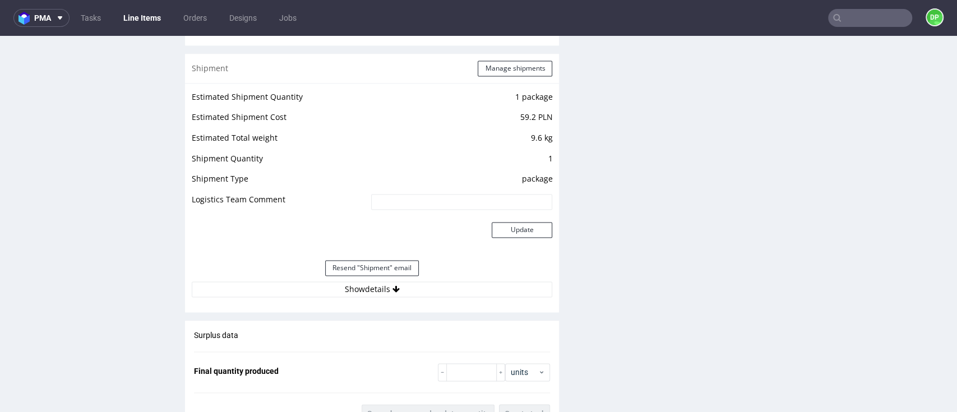
scroll to position [1122, 0]
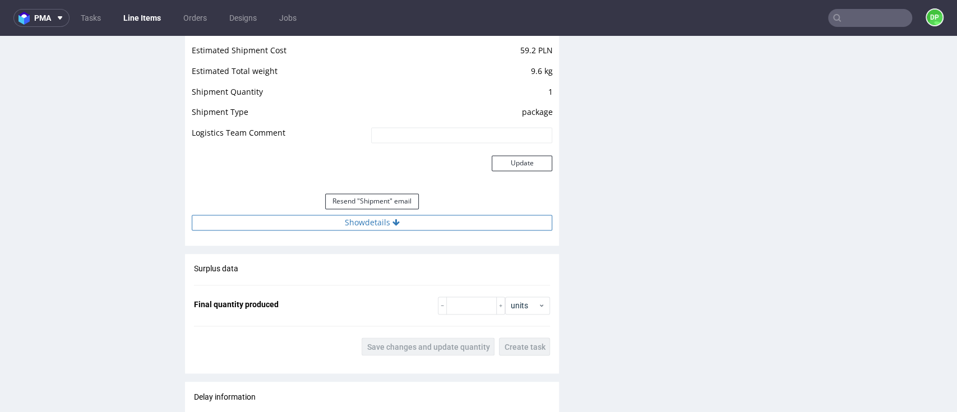
click at [370, 221] on button "Show details" at bounding box center [372, 223] width 361 height 16
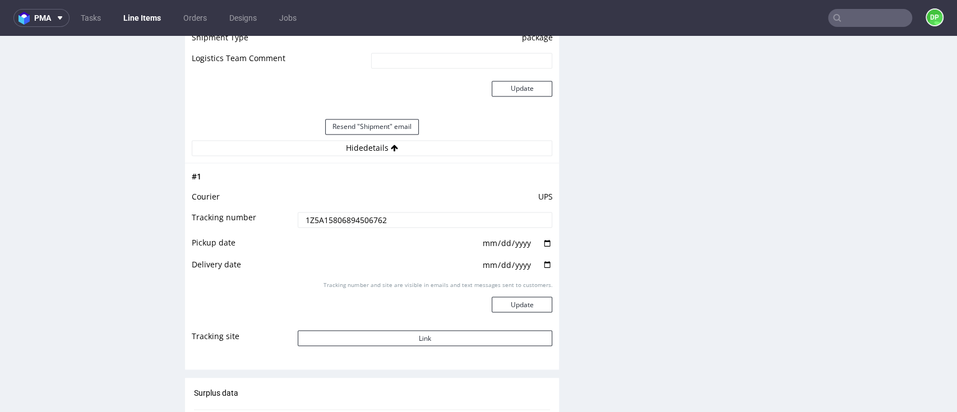
scroll to position [1271, 0]
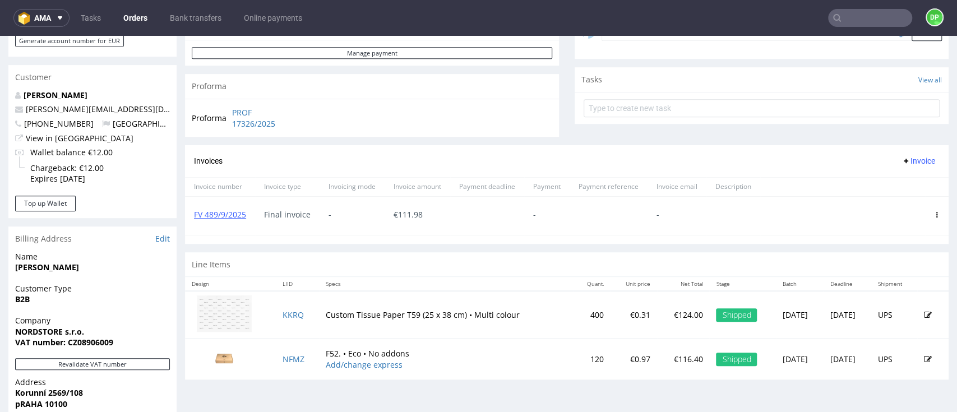
scroll to position [374, 0]
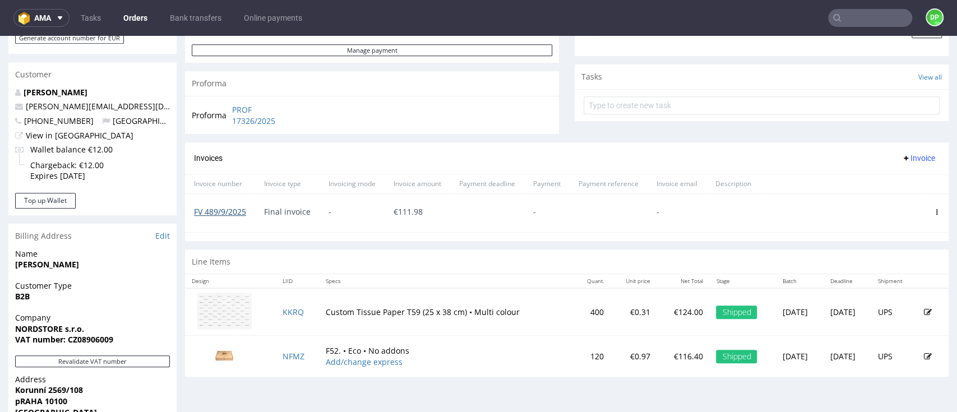
click at [228, 212] on link "FV 489/9/2025" at bounding box center [220, 211] width 52 height 11
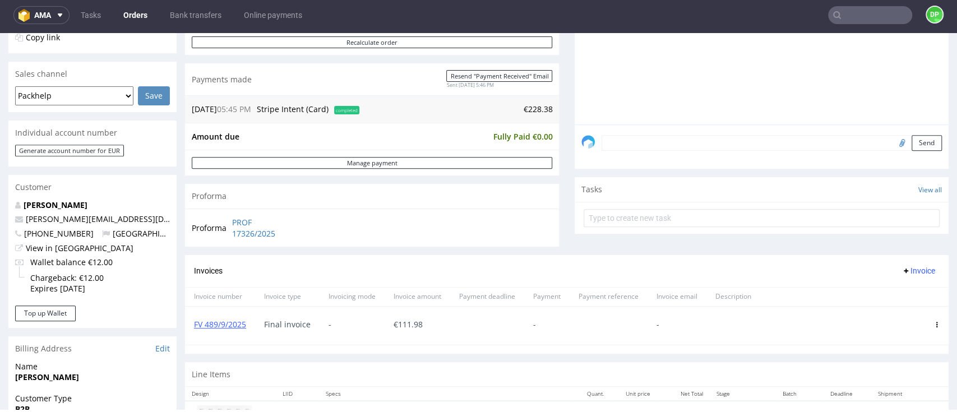
scroll to position [279, 0]
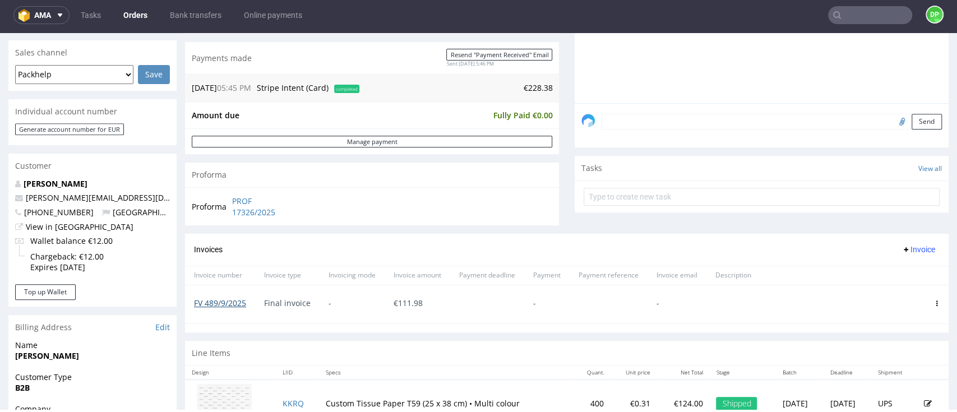
click at [211, 302] on link "FV 489/9/2025" at bounding box center [220, 303] width 52 height 11
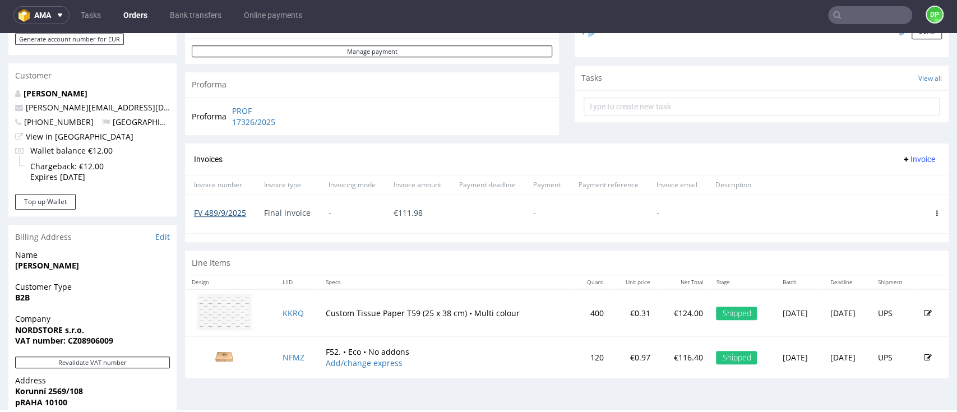
scroll to position [374, 0]
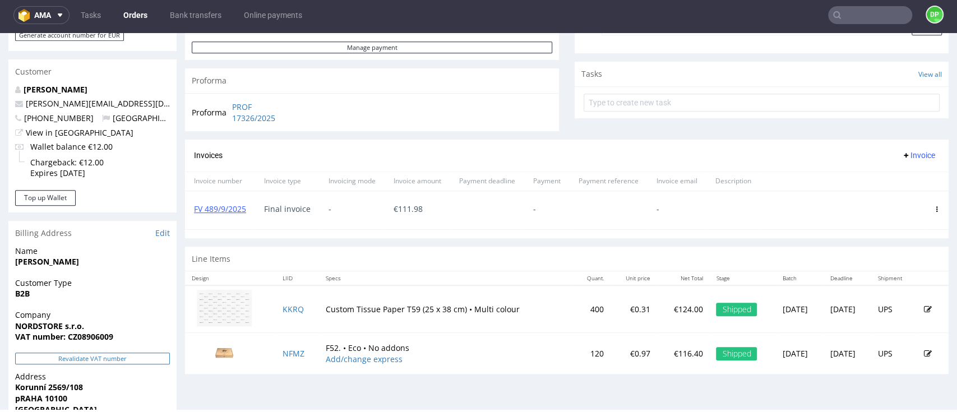
click at [76, 362] on button "Revalidate VAT number" at bounding box center [92, 359] width 155 height 12
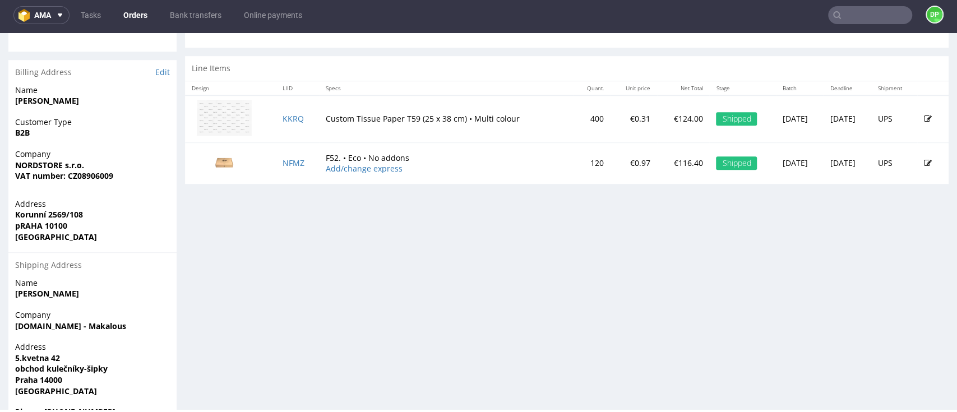
scroll to position [522, 0]
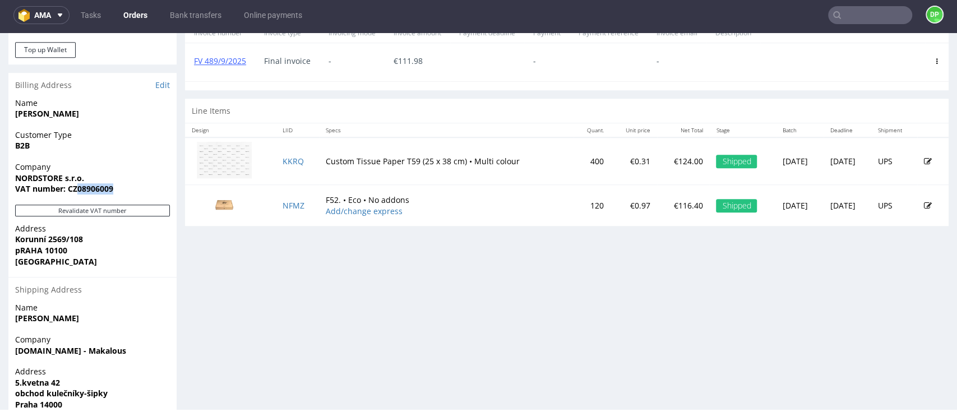
drag, startPoint x: 113, startPoint y: 192, endPoint x: 79, endPoint y: 196, distance: 35.0
click at [79, 196] on div "Company NORDSTORE s.r.o. VAT number: CZ08906009" at bounding box center [92, 183] width 168 height 43
copy strong "08906009"
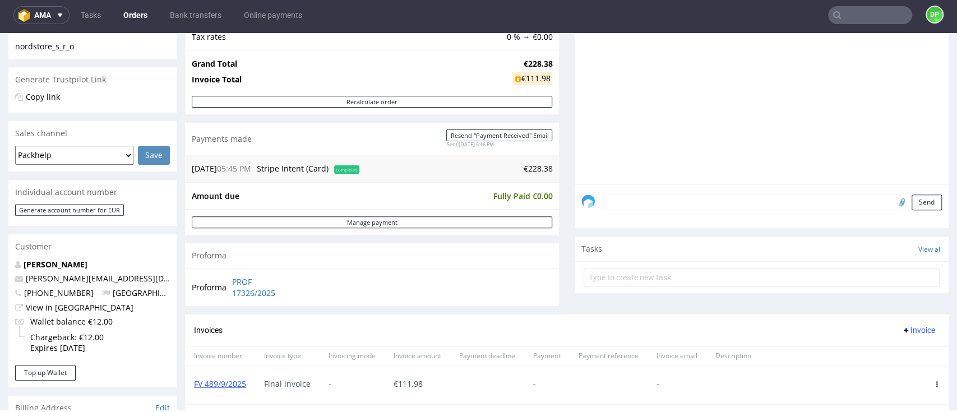
scroll to position [223, 0]
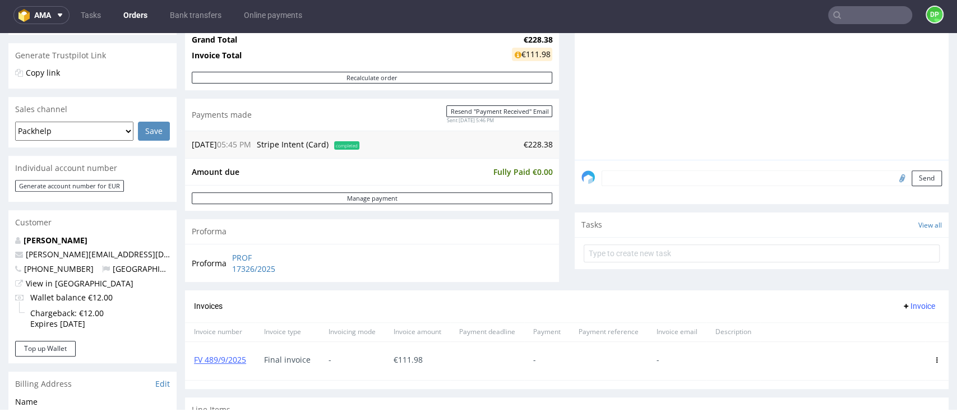
click at [627, 179] on textarea at bounding box center [772, 179] width 340 height 16
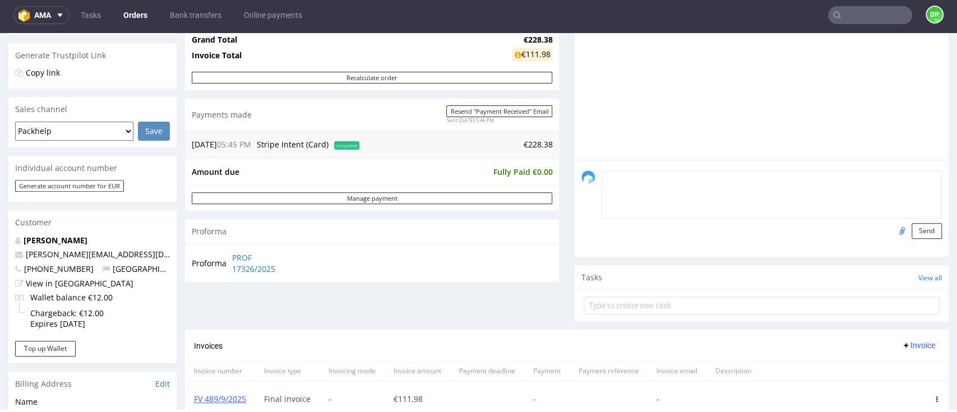
click at [893, 235] on input "file" at bounding box center [901, 230] width 16 height 15
type input "C:\fakepath\Zrzut ekranu 2025-09-09 141237.png"
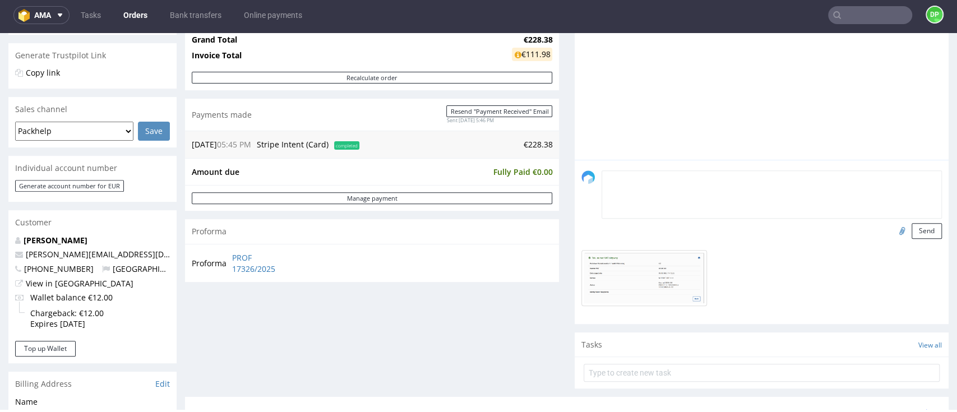
click at [893, 223] on input "file" at bounding box center [901, 230] width 16 height 15
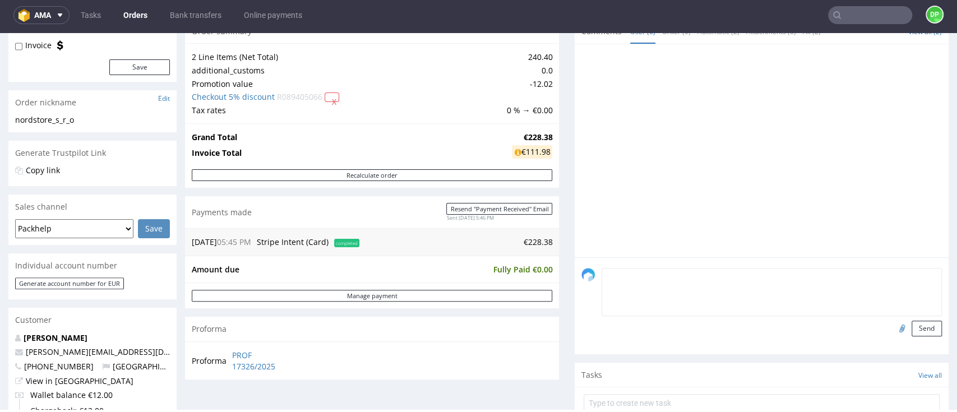
scroll to position [148, 0]
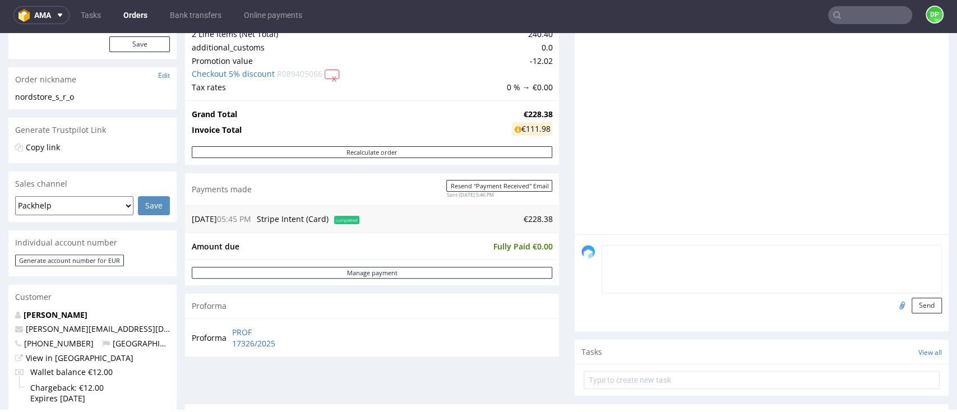
click at [893, 312] on div at bounding box center [902, 306] width 19 height 16
click at [893, 307] on input "file" at bounding box center [901, 305] width 16 height 15
type input "C:\fakepath\Zrzut ekranu 2025-09-09 141237.png"
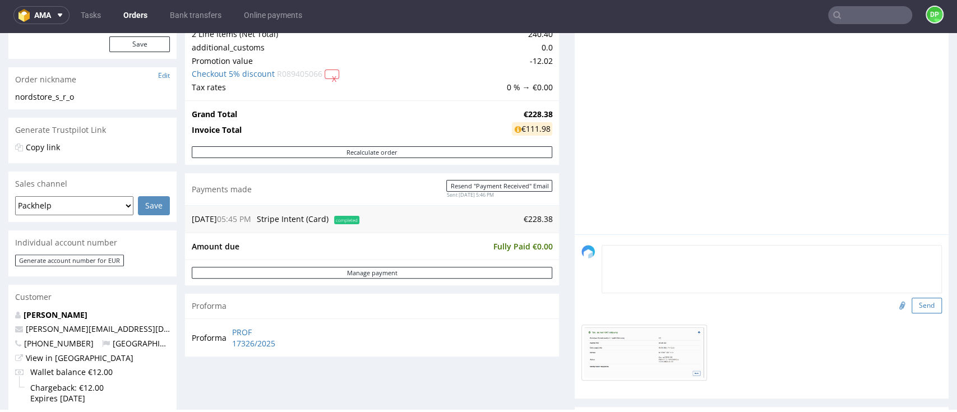
click at [912, 305] on button "Send" at bounding box center [927, 306] width 30 height 16
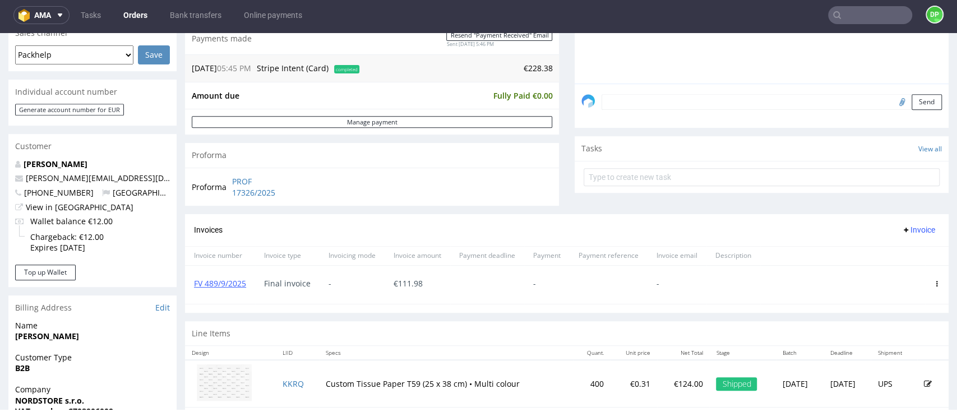
scroll to position [374, 0]
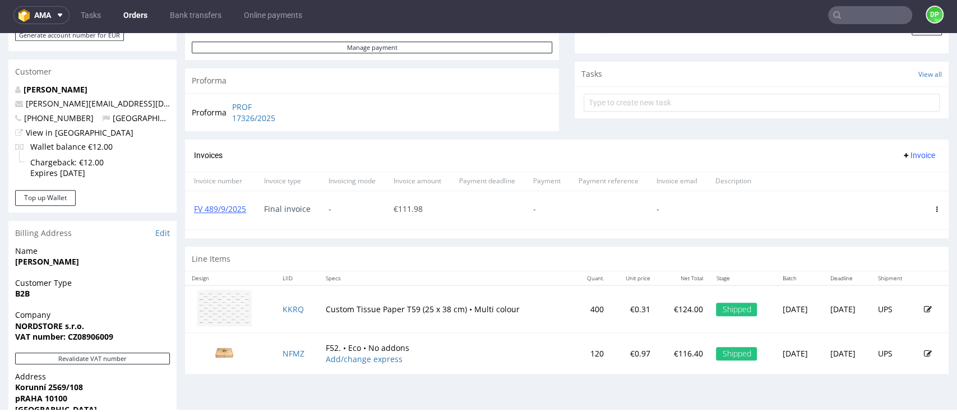
click at [902, 156] on span "Invoice" at bounding box center [919, 155] width 34 height 9
click at [882, 179] on span "Upload" at bounding box center [895, 178] width 54 height 11
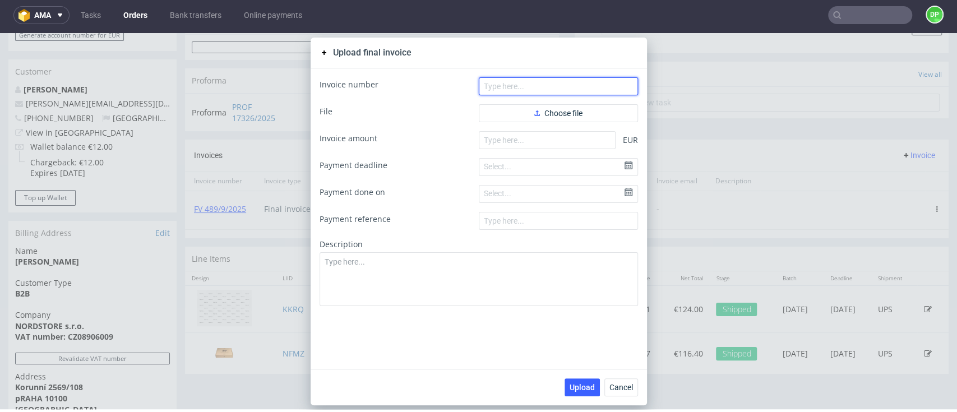
click at [511, 86] on input "text" at bounding box center [558, 86] width 159 height 18
paste input "FV 491/9/2025"
type input "FV 491/9/2025"
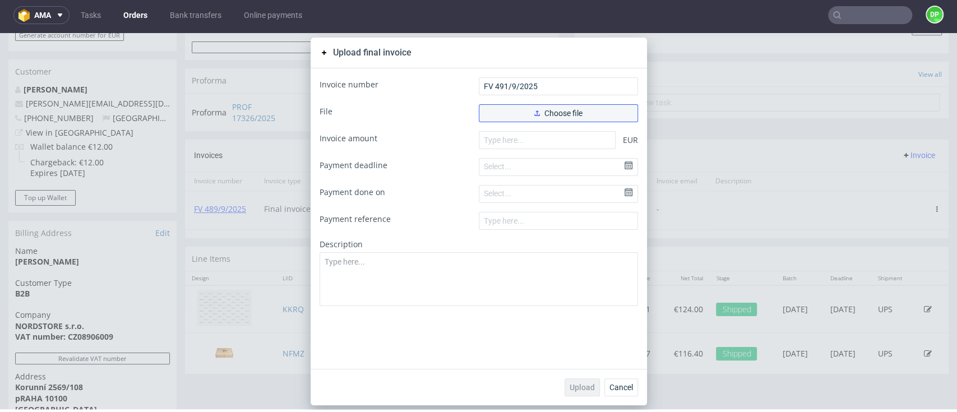
click at [505, 115] on button "Choose file" at bounding box center [558, 113] width 159 height 18
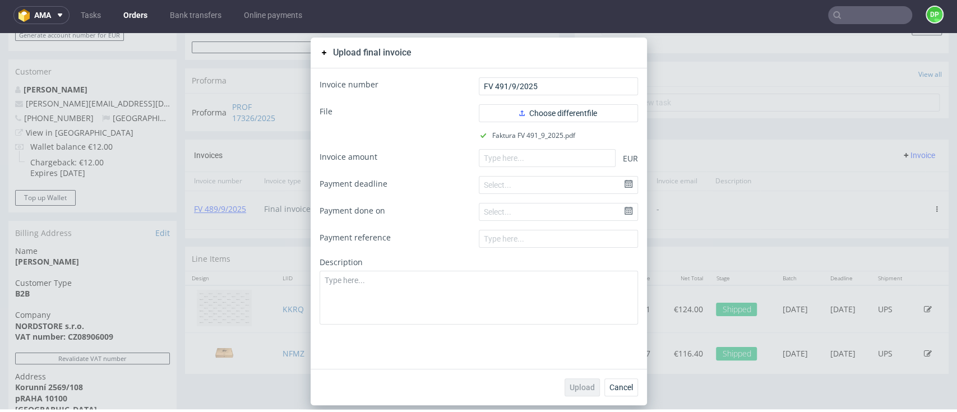
click at [509, 168] on form "Invoice number FV 491/9/2025 File Choose different file Faktura FV 491_9_2025.p…" at bounding box center [479, 200] width 319 height 247
click at [512, 152] on input "number" at bounding box center [547, 158] width 137 height 18
paste input "116.40"
type input "116.40"
click at [570, 387] on span "Upload" at bounding box center [582, 388] width 25 height 8
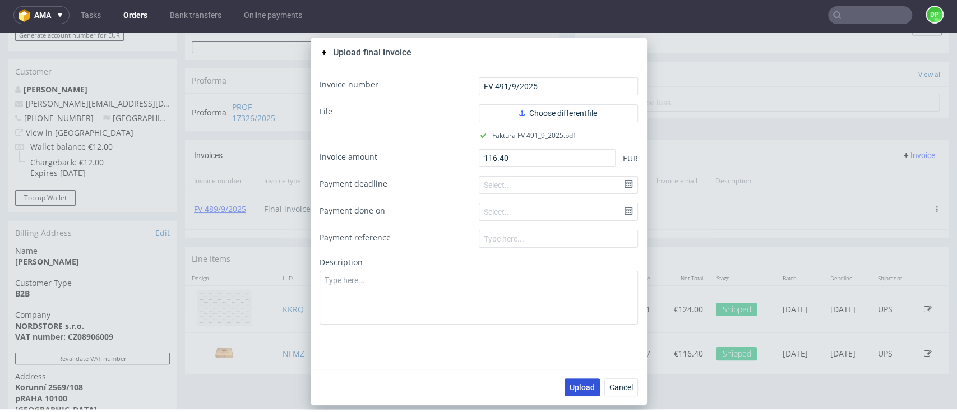
click at [576, 388] on span "Upload" at bounding box center [582, 388] width 25 height 8
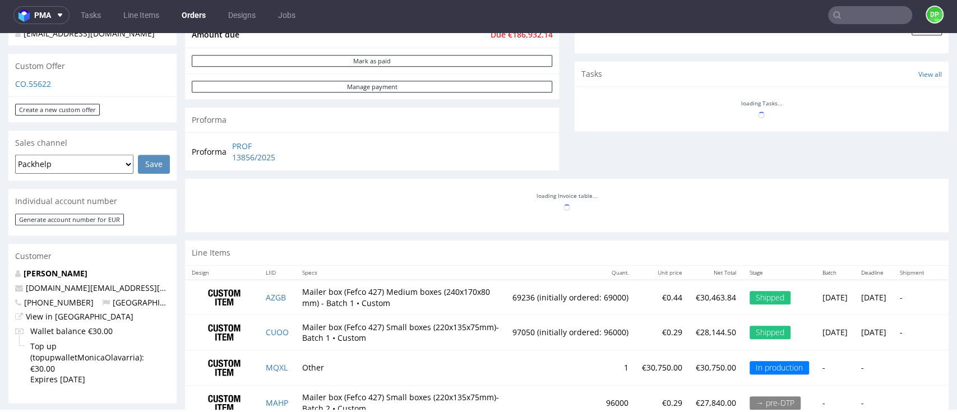
scroll to position [966, 0]
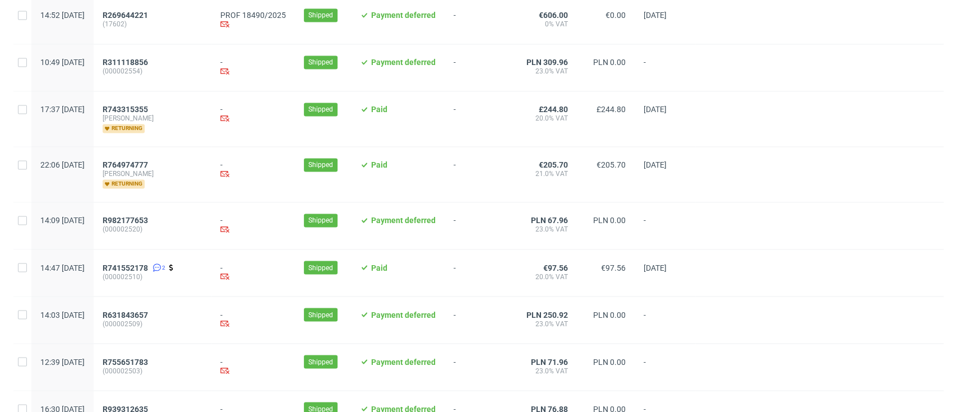
scroll to position [1250, 0]
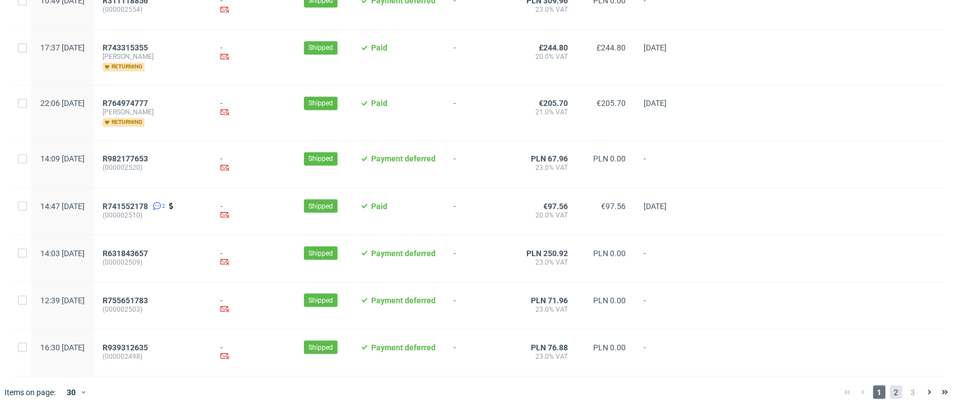
click at [890, 398] on span "2" at bounding box center [896, 391] width 12 height 13
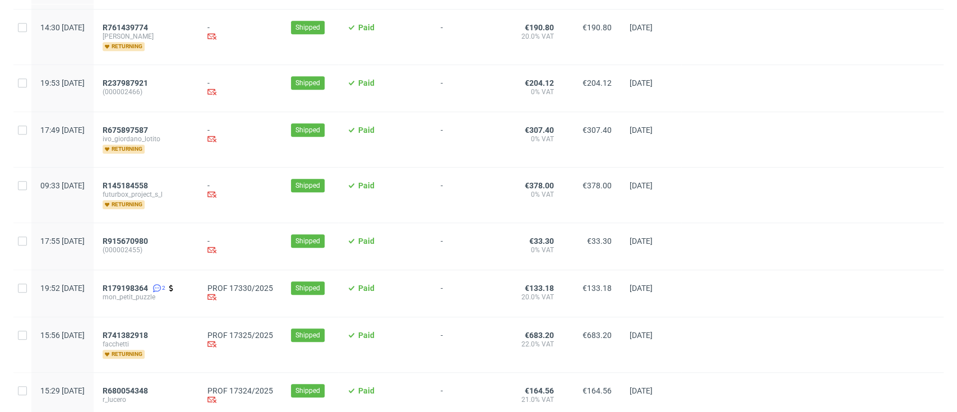
scroll to position [598, 0]
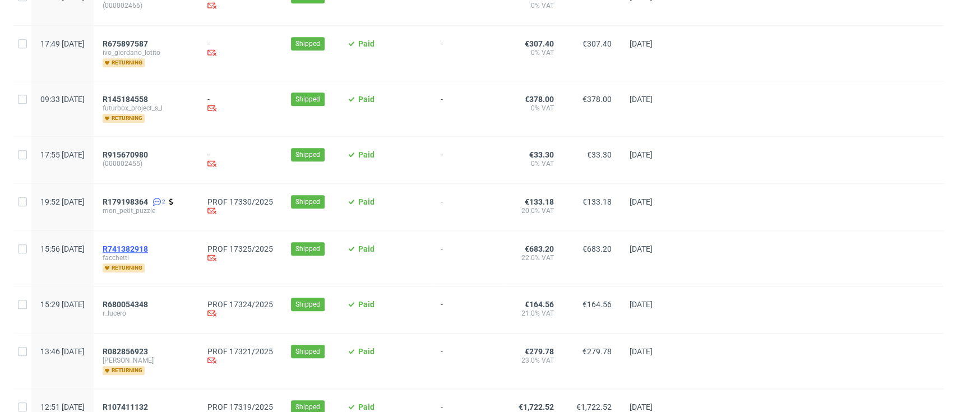
click at [148, 253] on span "R741382918" at bounding box center [125, 249] width 45 height 9
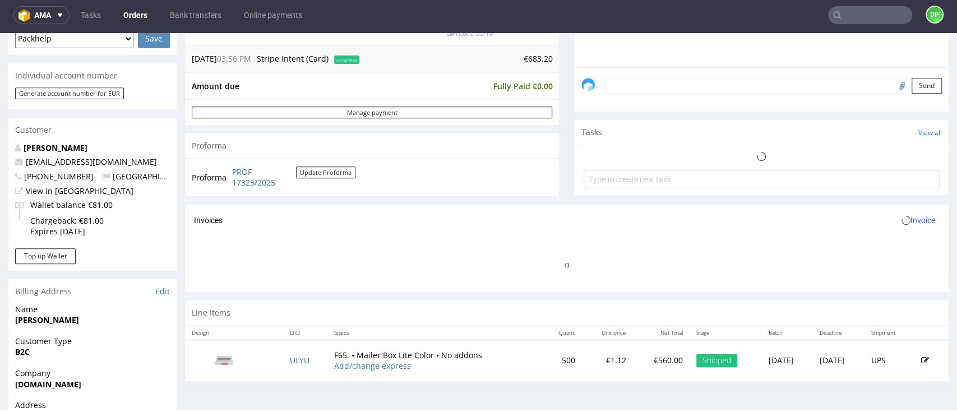
scroll to position [374, 0]
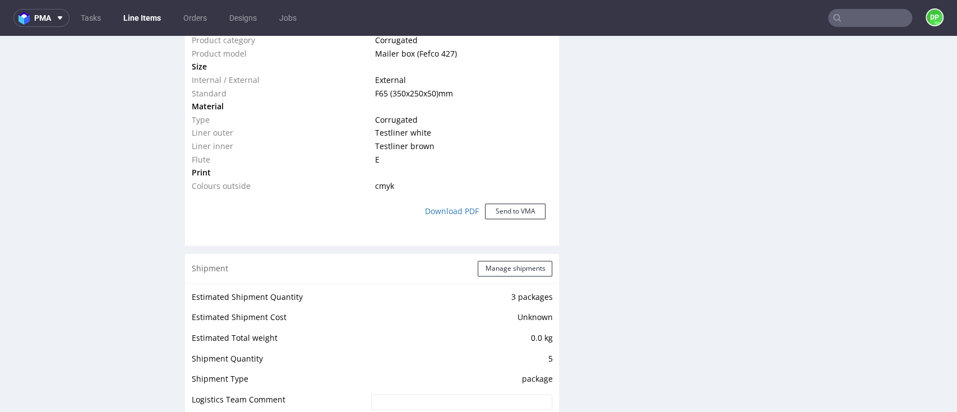
scroll to position [972, 0]
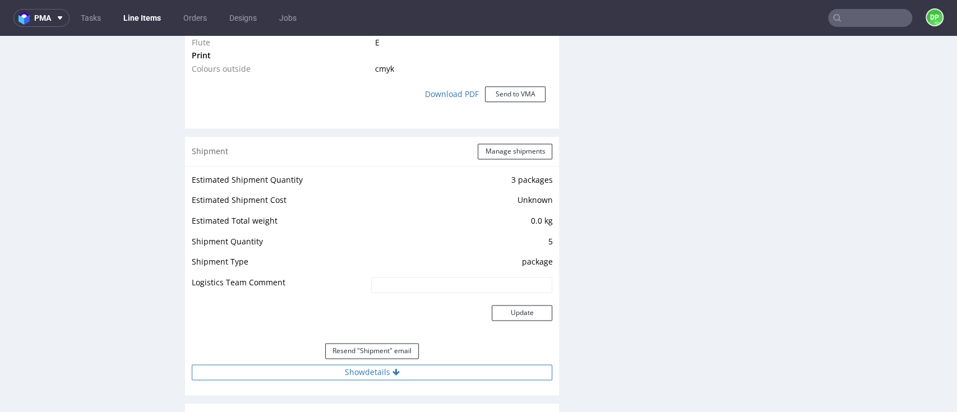
click at [375, 369] on button "Show details" at bounding box center [372, 373] width 361 height 16
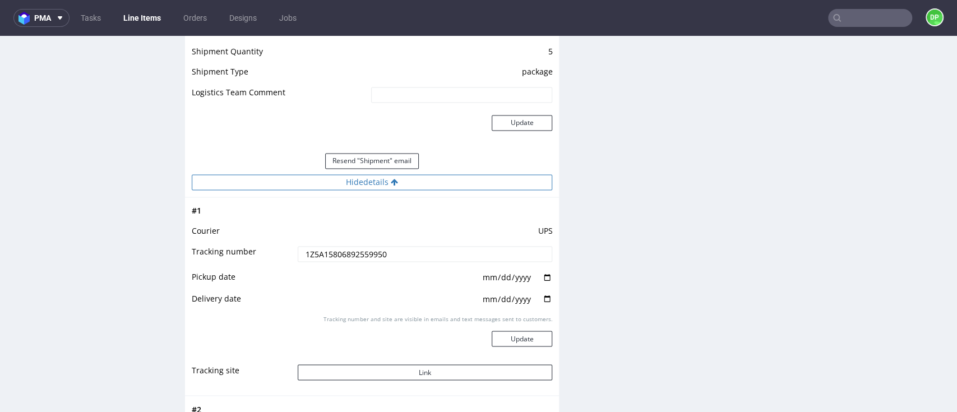
scroll to position [1196, 0]
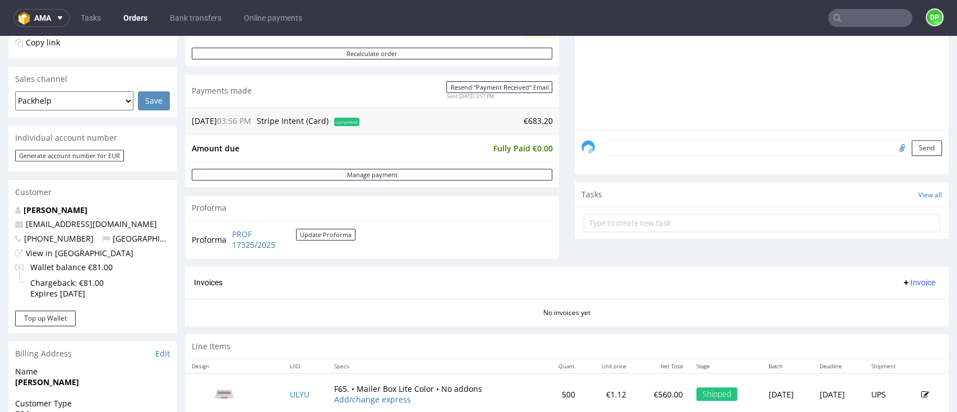
scroll to position [389, 0]
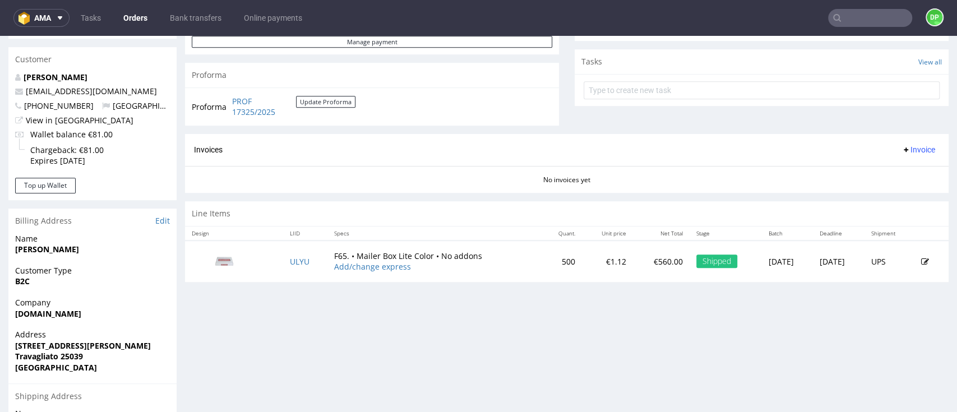
click at [902, 154] on span "Invoice" at bounding box center [919, 149] width 34 height 9
click at [884, 170] on span "Generate" at bounding box center [895, 173] width 54 height 11
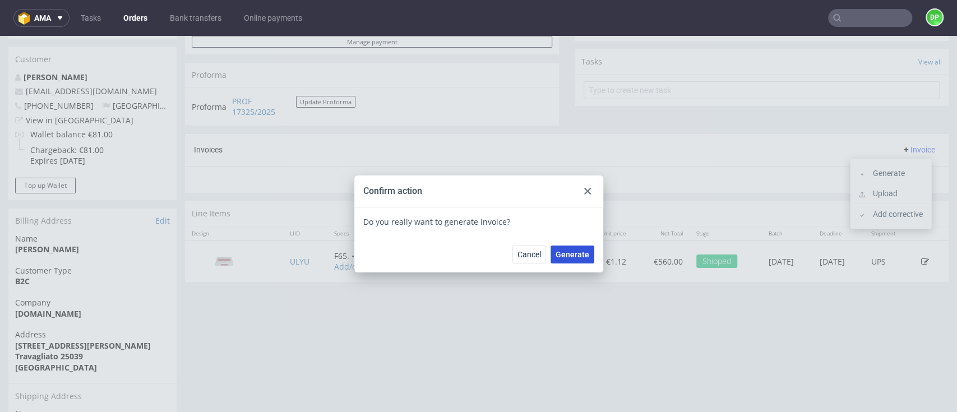
click at [573, 254] on span "Generate" at bounding box center [573, 255] width 34 height 8
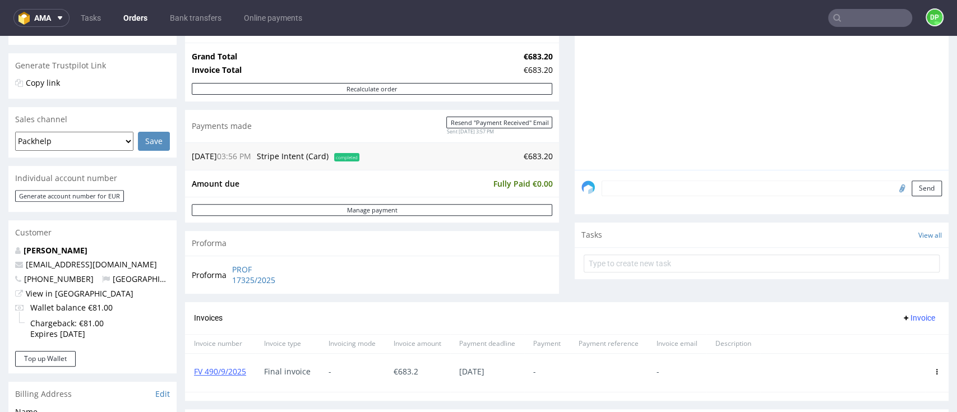
scroll to position [75, 0]
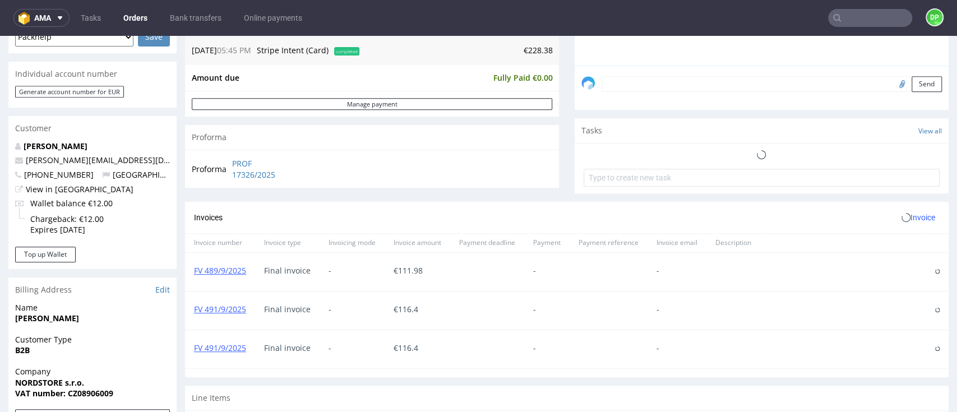
scroll to position [374, 0]
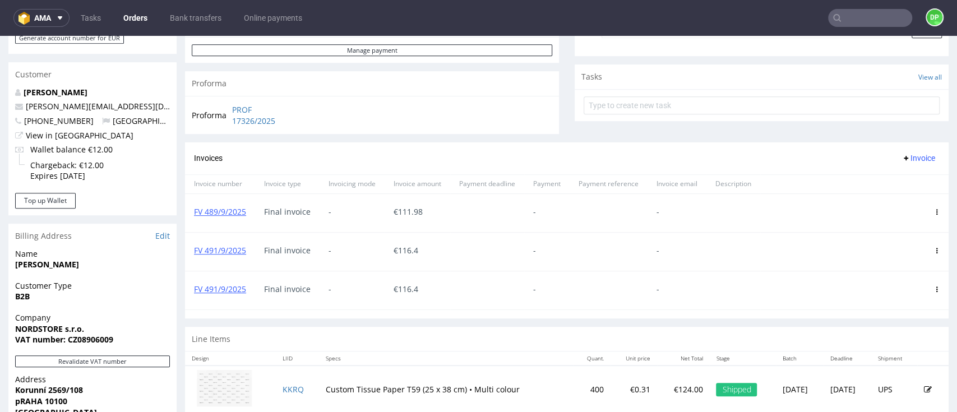
click at [934, 293] on span at bounding box center [937, 289] width 6 height 9
click at [934, 291] on icon at bounding box center [937, 290] width 6 height 6
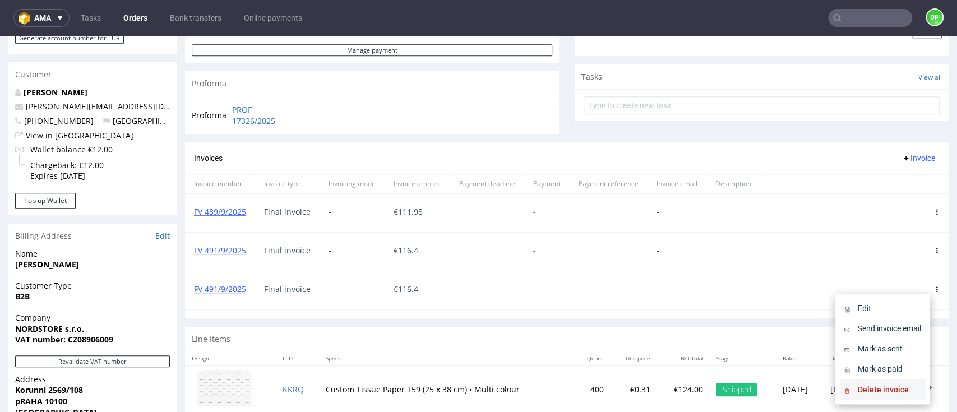
click at [880, 393] on span "Delete invoice" at bounding box center [888, 389] width 68 height 11
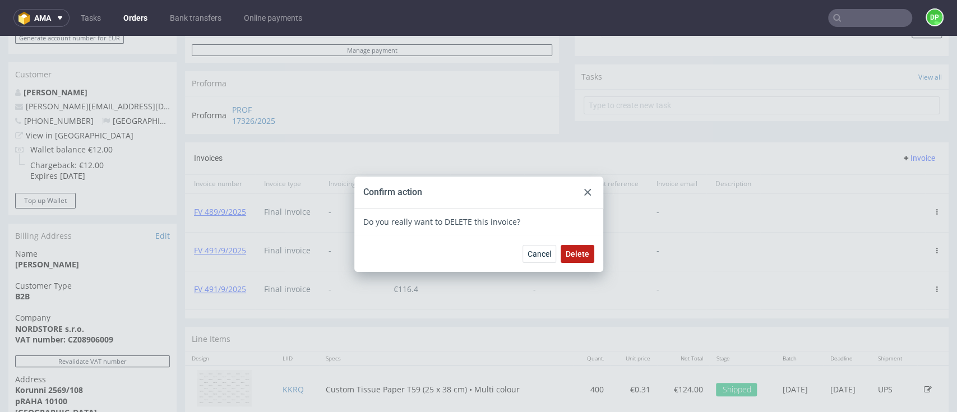
click at [566, 254] on span "Delete" at bounding box center [578, 254] width 24 height 8
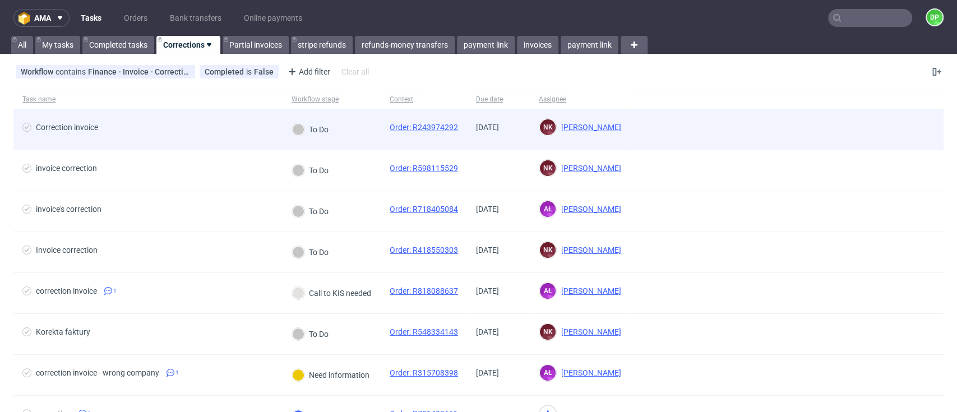
click at [309, 126] on div "To Do" at bounding box center [310, 129] width 36 height 12
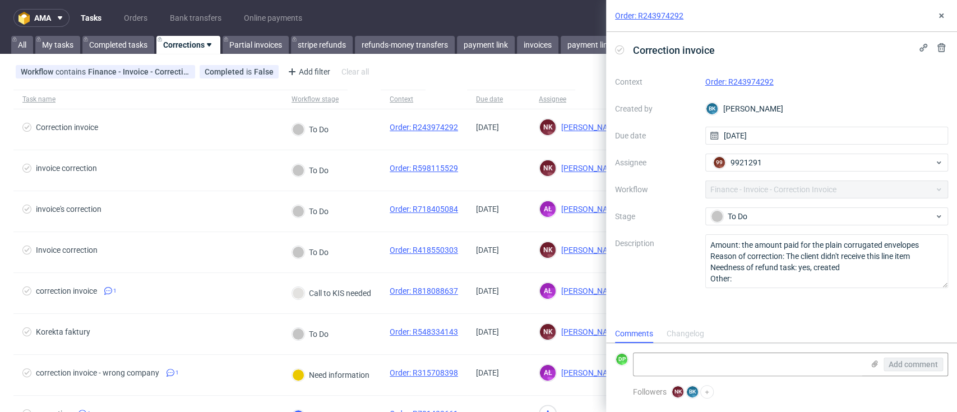
scroll to position [9, 0]
click at [731, 79] on link "Order: R243974292" at bounding box center [740, 81] width 68 height 9
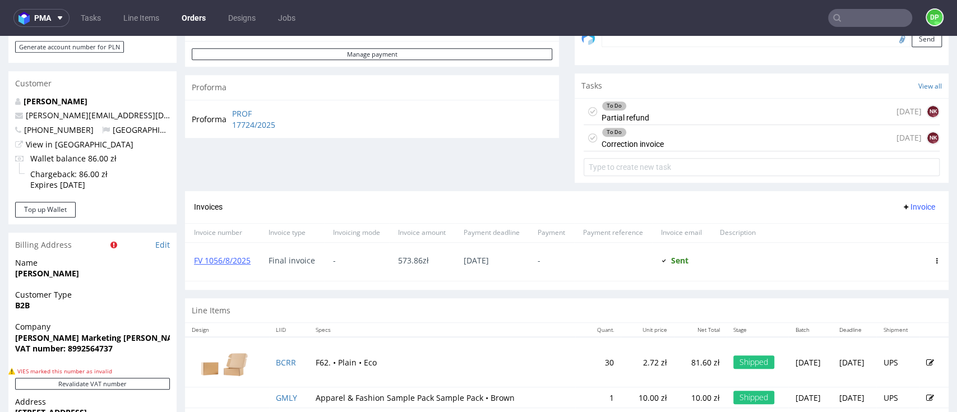
scroll to position [374, 0]
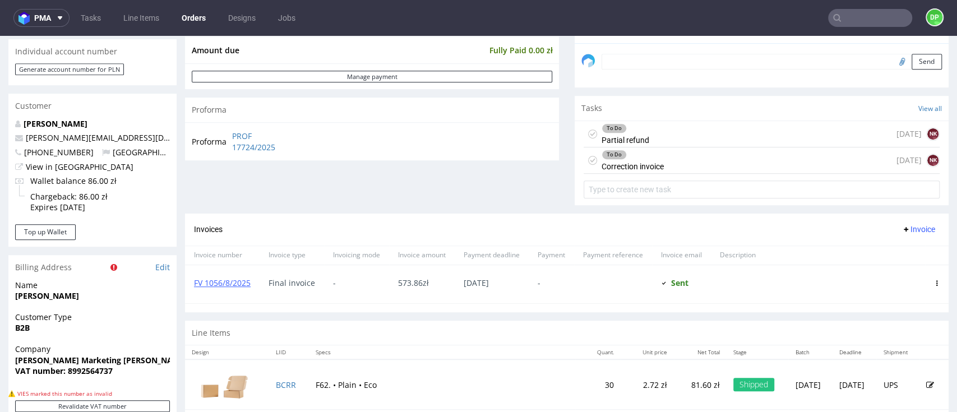
click at [659, 160] on div "To Do Correction invoice [DATE] NK" at bounding box center [762, 161] width 356 height 26
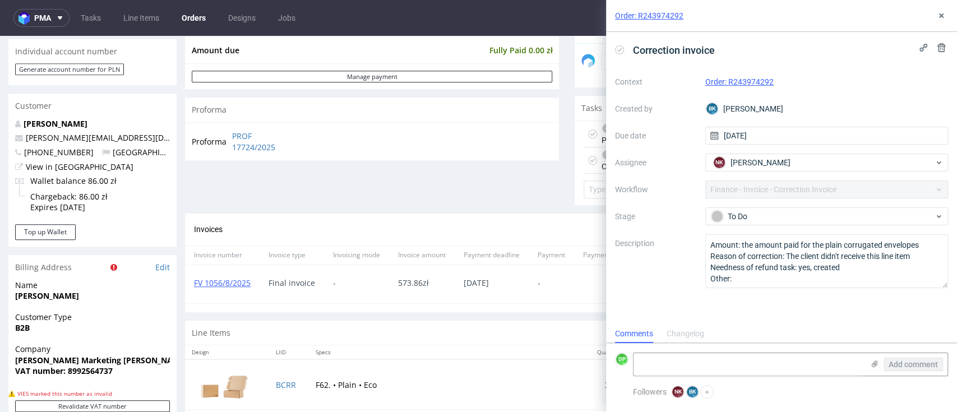
scroll to position [9, 0]
click at [943, 21] on button at bounding box center [941, 15] width 13 height 13
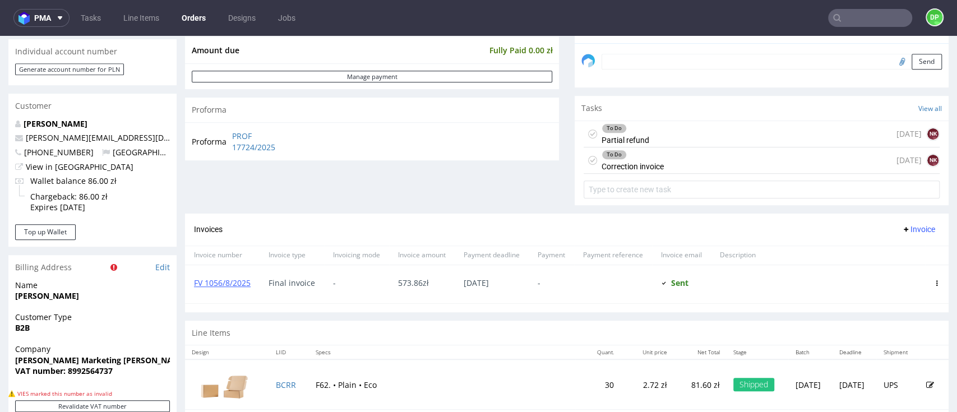
click at [630, 140] on div "To Do Partial refund" at bounding box center [626, 134] width 48 height 26
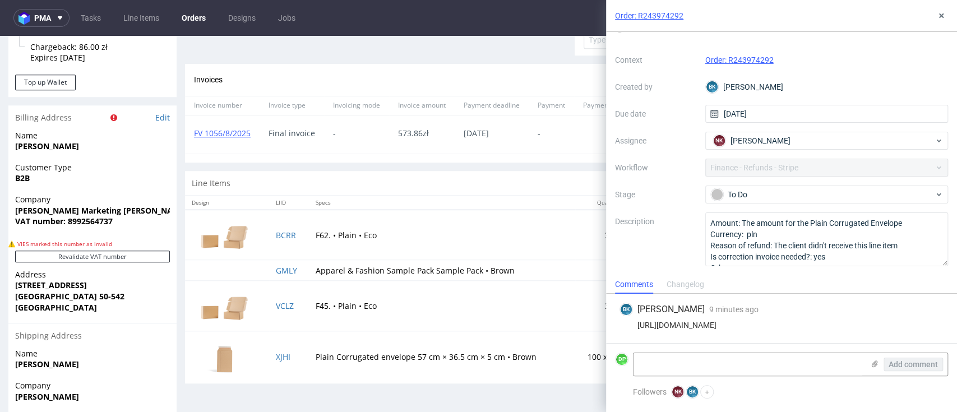
drag, startPoint x: 898, startPoint y: 328, endPoint x: 628, endPoint y: 319, distance: 269.9
click at [628, 319] on div "BK Bogna Krystian 9 minutes ago 9th Sep 2025, 14:08 https://app-eu1.hubspot.com…" at bounding box center [781, 318] width 333 height 49
copy div "https://app-eu1.hubspot.com/contacts/25600958/record/0-5/223749132481/"
click at [938, 16] on icon at bounding box center [941, 15] width 9 height 9
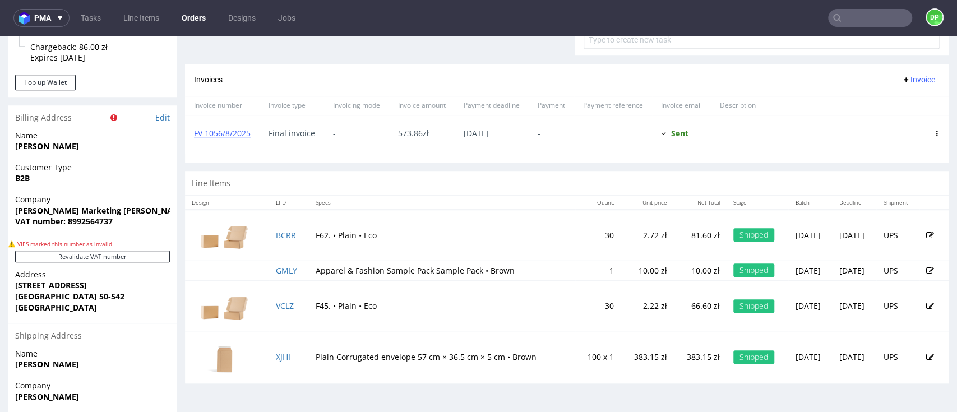
scroll to position [374, 0]
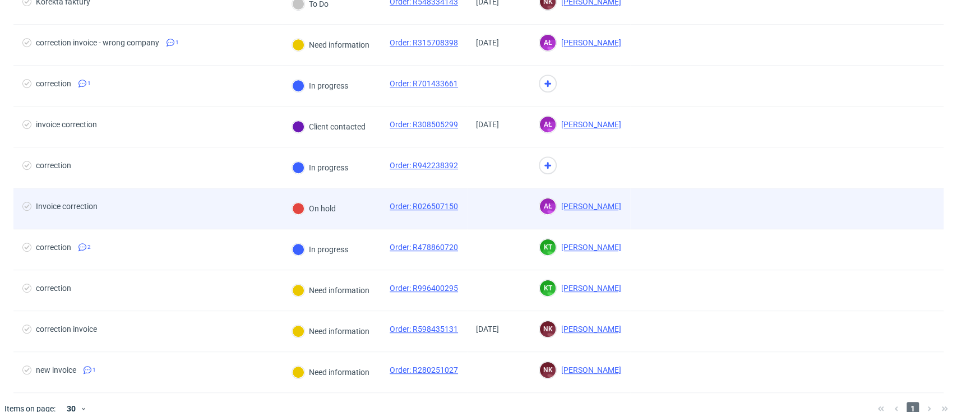
scroll to position [346, 0]
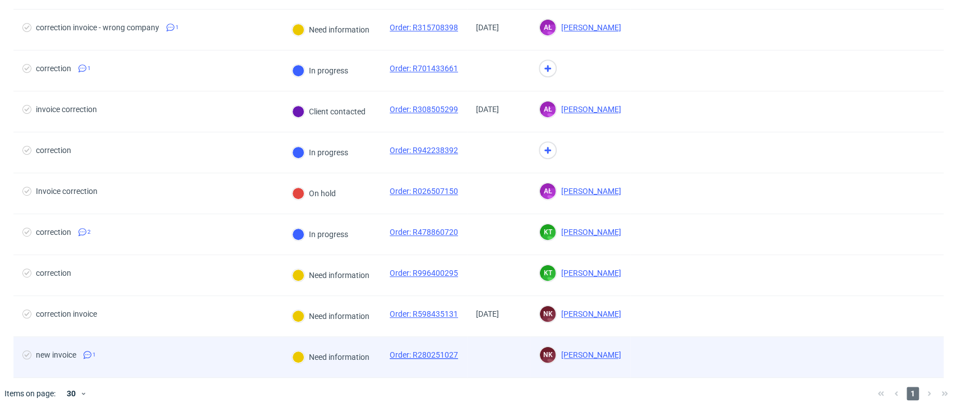
click at [430, 355] on link "Order: R280251027" at bounding box center [424, 355] width 68 height 9
click at [326, 357] on div "Need information" at bounding box center [330, 357] width 77 height 12
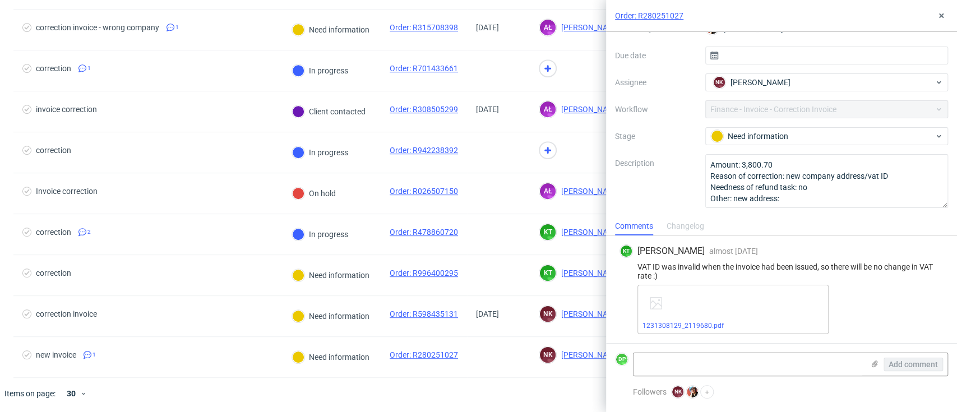
click at [173, 390] on div at bounding box center [495, 393] width 748 height 31
click at [943, 15] on icon at bounding box center [941, 15] width 9 height 9
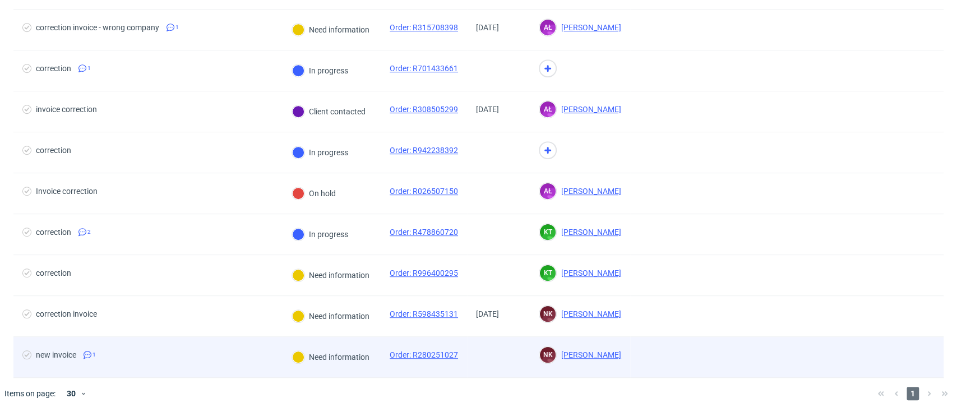
click at [350, 354] on div "Need information" at bounding box center [330, 357] width 77 height 12
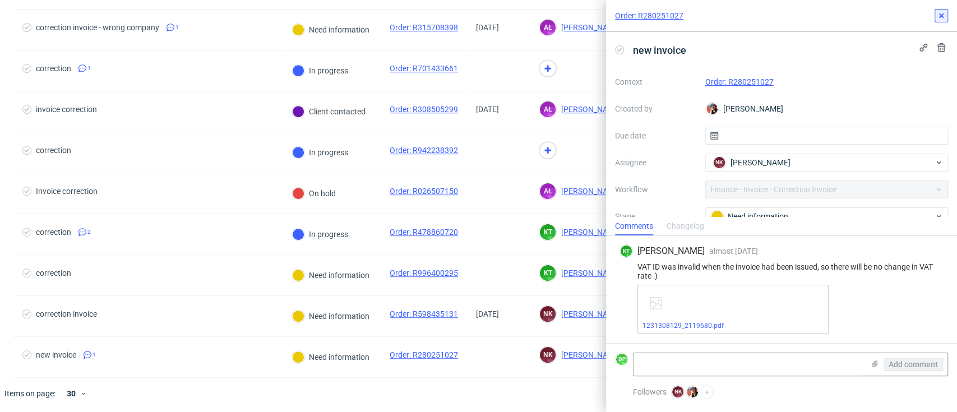
click at [945, 12] on icon at bounding box center [941, 15] width 9 height 9
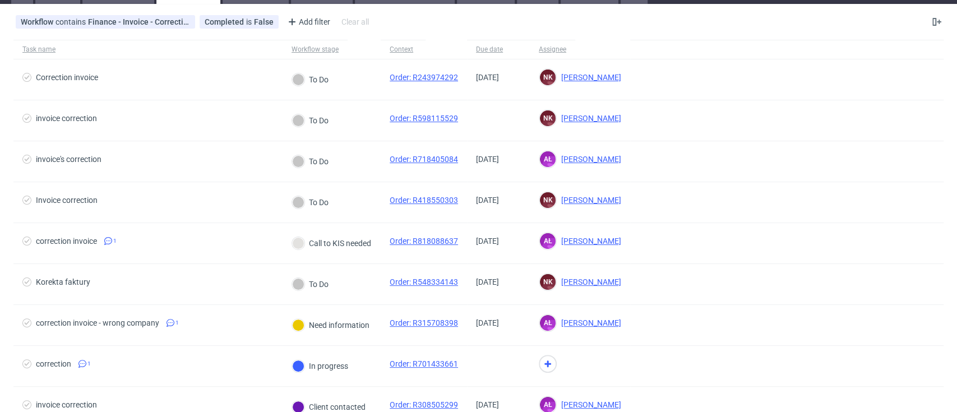
scroll to position [47, 0]
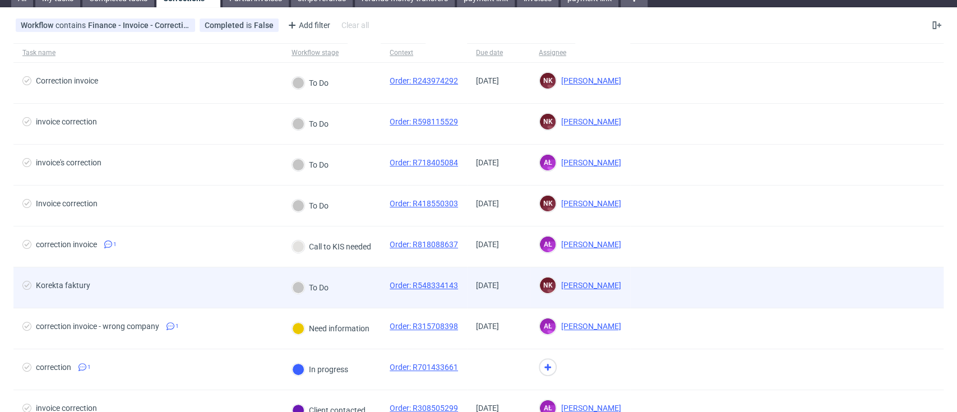
click at [322, 288] on div "To Do" at bounding box center [310, 288] width 36 height 12
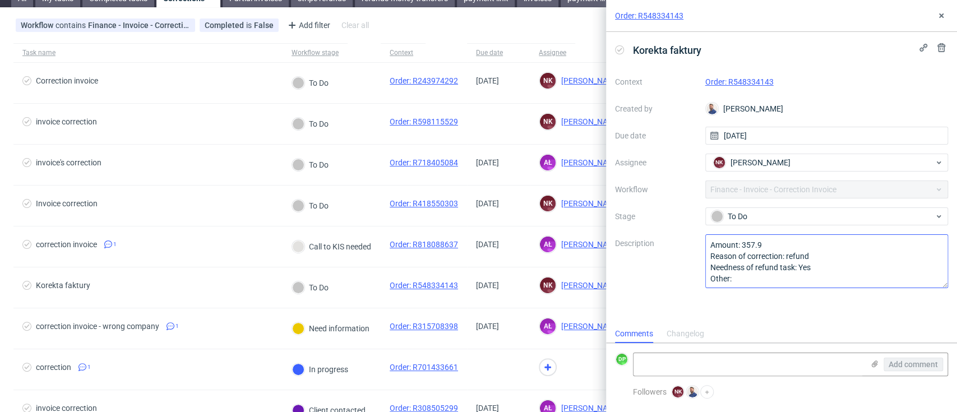
scroll to position [1, 0]
click at [734, 82] on link "Order: R548334143" at bounding box center [740, 81] width 68 height 9
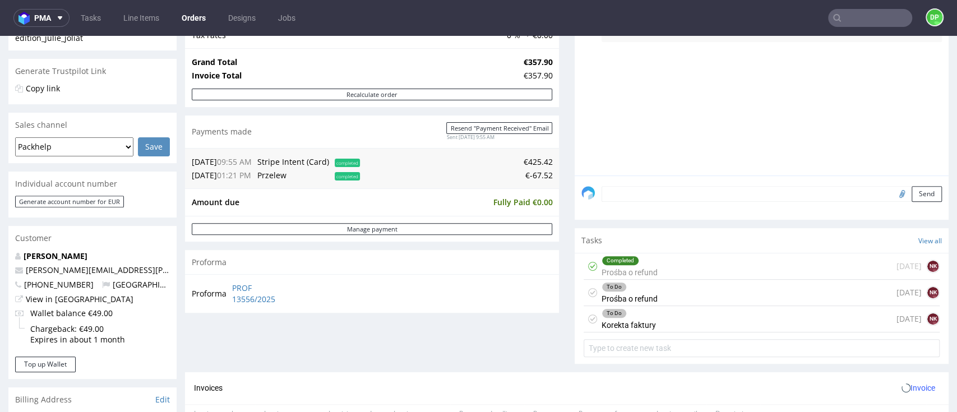
scroll to position [224, 0]
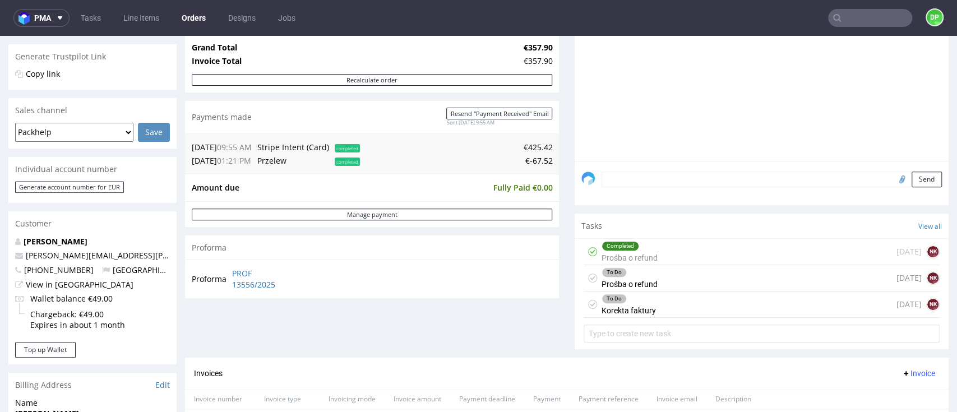
click at [664, 276] on div "To Do Prośba o refund 5 days ago NK" at bounding box center [762, 278] width 356 height 26
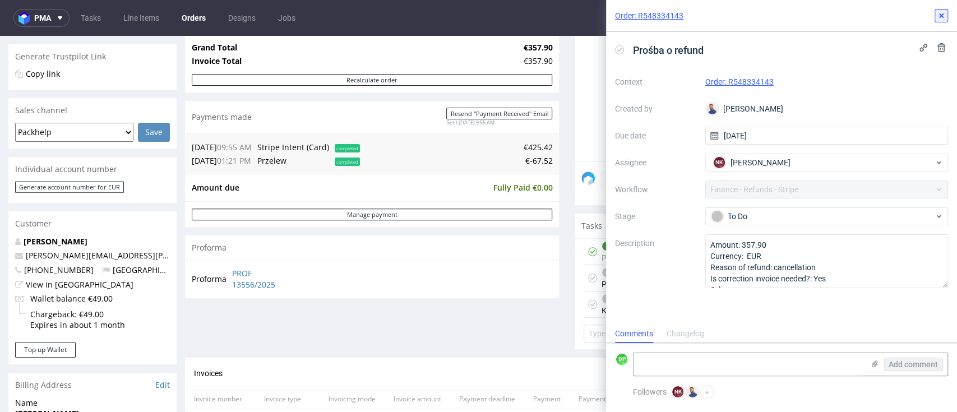
click at [941, 16] on use at bounding box center [942, 15] width 4 height 4
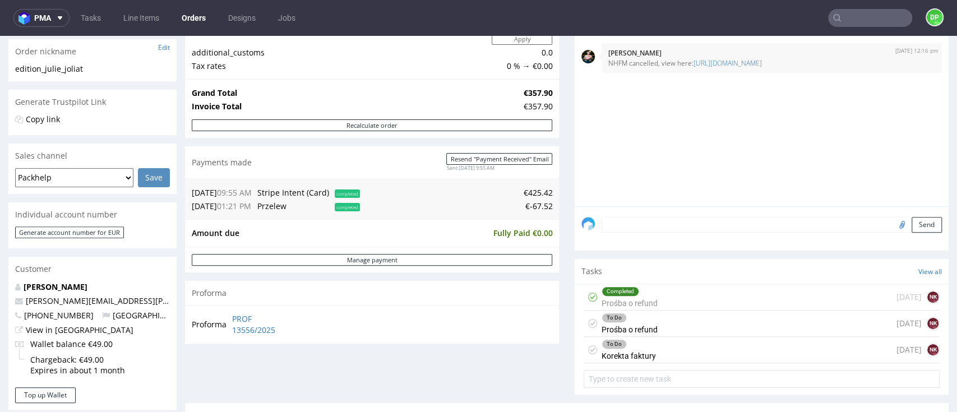
scroll to position [224, 0]
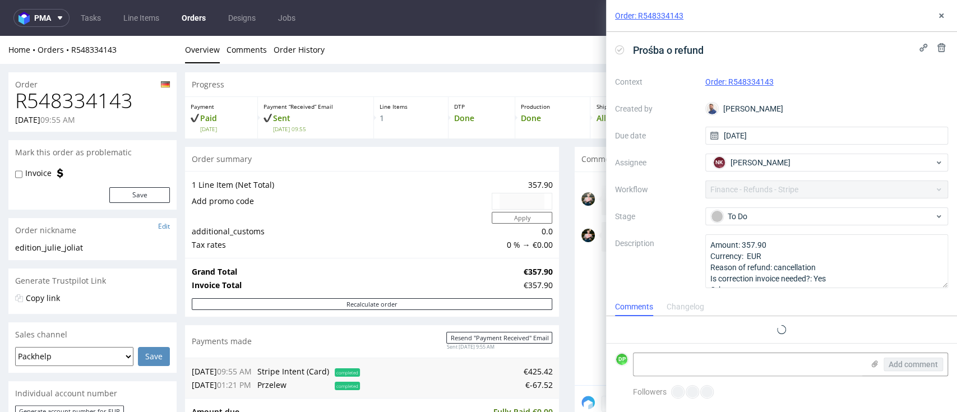
scroll to position [9, 0]
click at [941, 13] on icon at bounding box center [941, 15] width 9 height 9
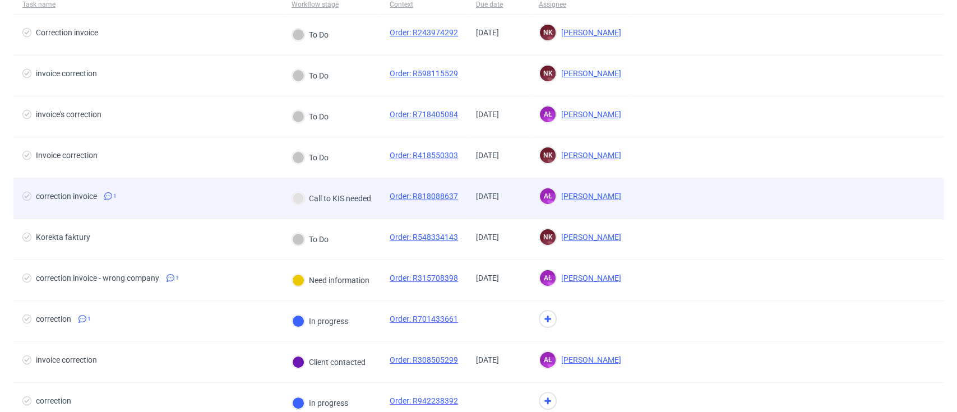
scroll to position [75, 0]
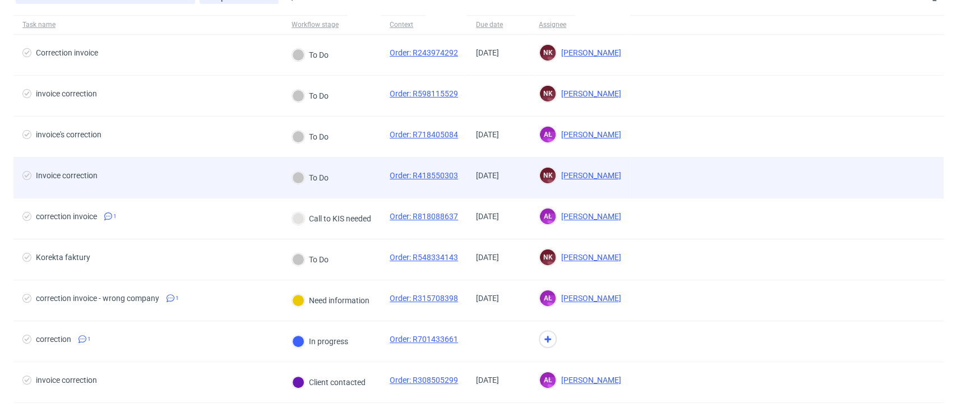
click at [312, 178] on div "To Do" at bounding box center [310, 178] width 36 height 12
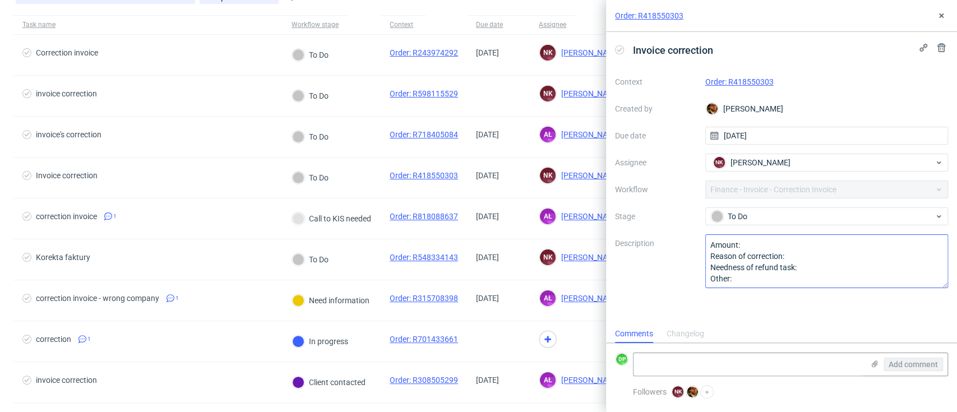
scroll to position [1, 0]
click at [732, 85] on link "Order: R418550303" at bounding box center [740, 81] width 68 height 9
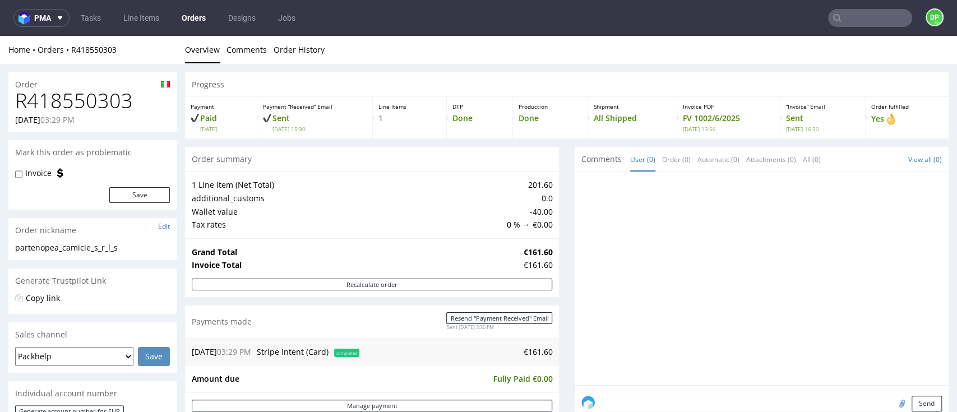
scroll to position [299, 0]
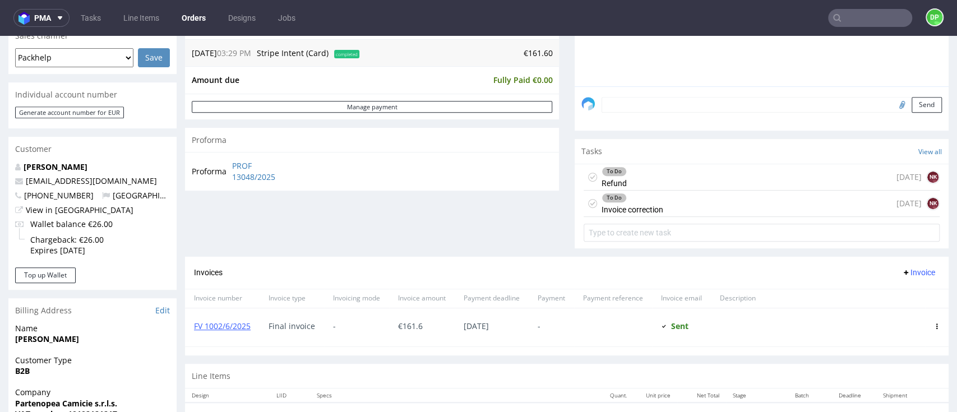
click at [619, 183] on div "To Do Refund today NK" at bounding box center [762, 177] width 356 height 26
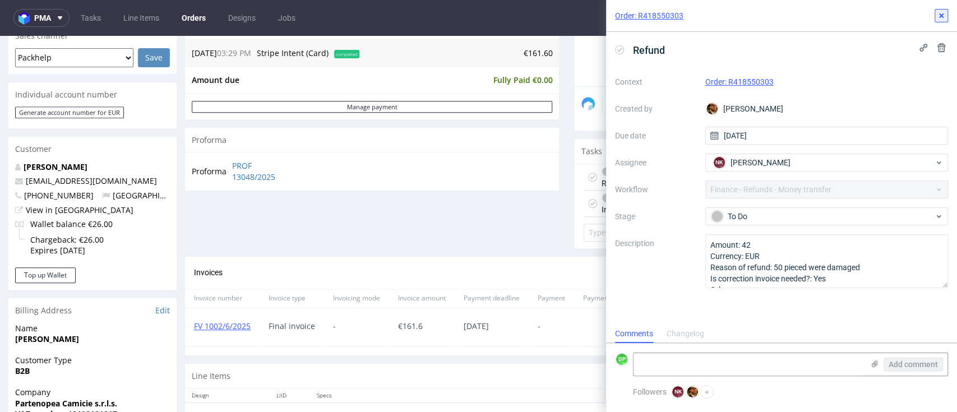
click at [945, 17] on icon at bounding box center [941, 15] width 9 height 9
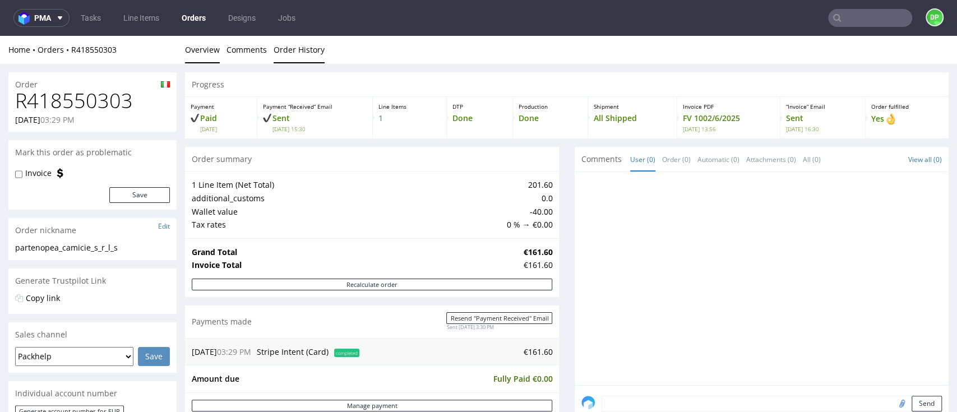
click at [292, 50] on link "Order History" at bounding box center [299, 49] width 51 height 27
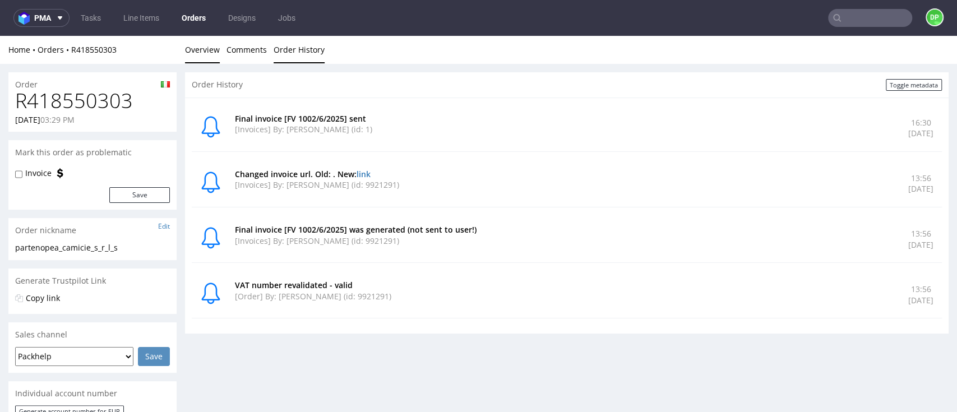
click at [195, 49] on link "Overview" at bounding box center [202, 49] width 35 height 27
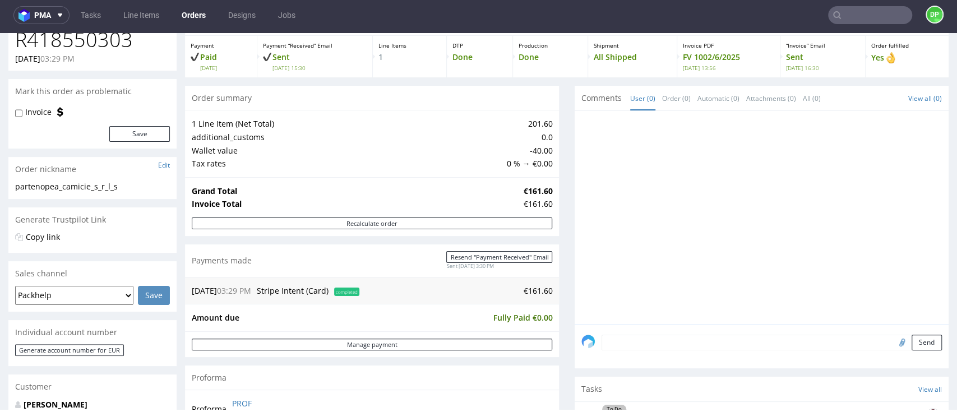
scroll to position [149, 0]
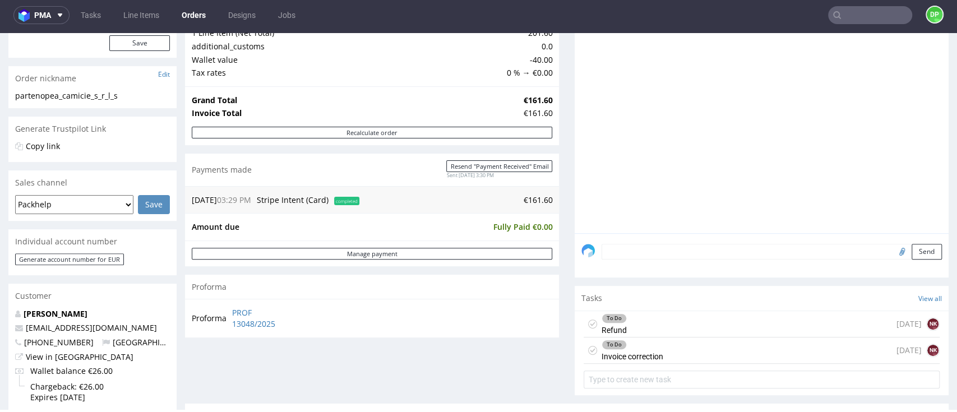
click at [657, 322] on div "To Do Refund today NK" at bounding box center [762, 324] width 356 height 26
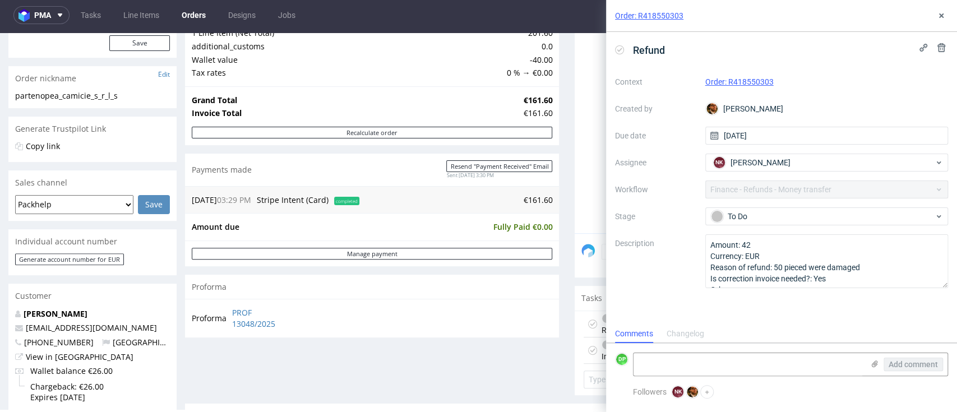
click at [560, 335] on div "Progress Payment Paid Mon 16 Jun Payment “Received” Email Sent Mon 16 Jun 15:30…" at bounding box center [567, 275] width 764 height 710
click at [948, 15] on div "Order: R418550303" at bounding box center [781, 16] width 351 height 32
click at [941, 15] on use at bounding box center [942, 15] width 4 height 4
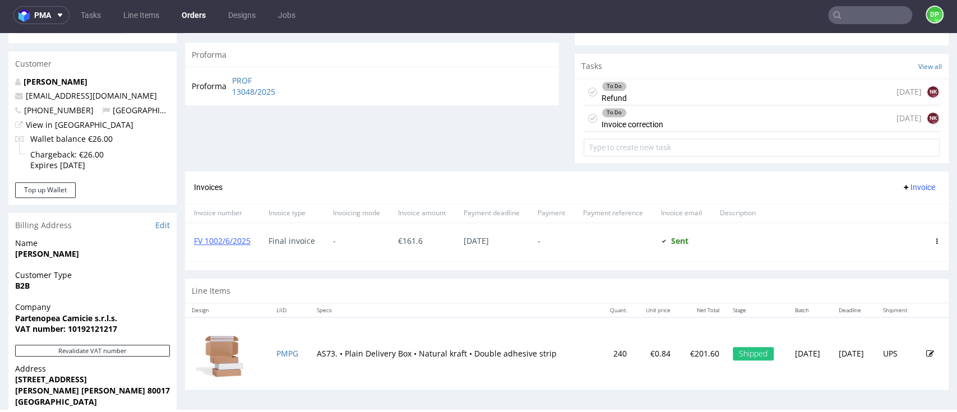
scroll to position [299, 0]
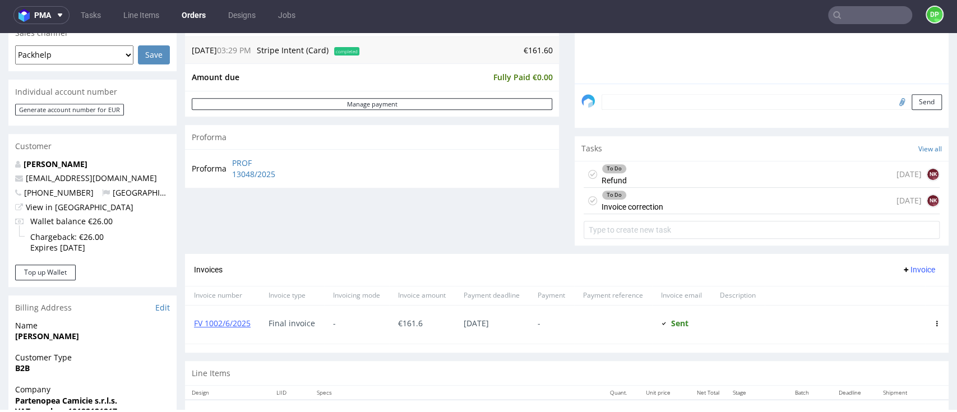
drag, startPoint x: 664, startPoint y: 173, endPoint x: 664, endPoint y: 206, distance: 32.5
click at [664, 173] on div "To Do Refund today NK" at bounding box center [762, 175] width 356 height 26
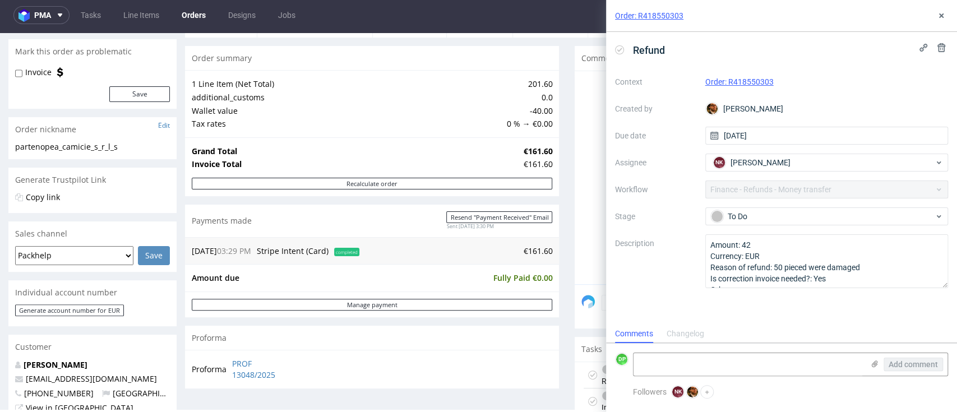
scroll to position [75, 0]
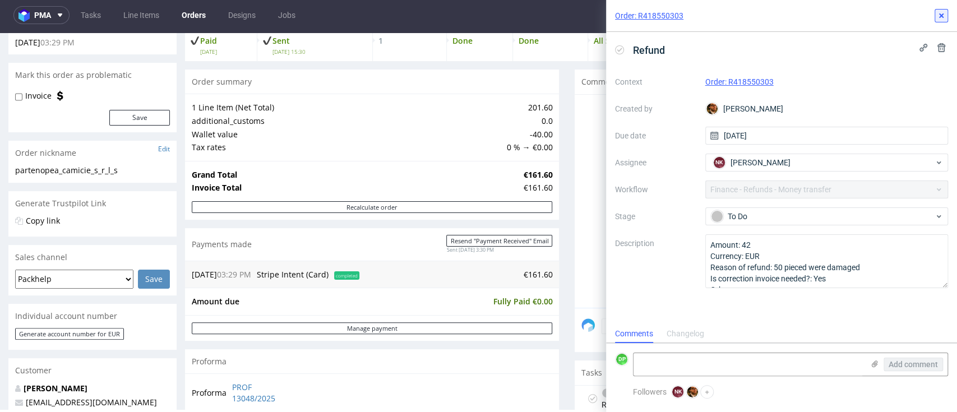
click at [943, 16] on icon at bounding box center [941, 15] width 9 height 9
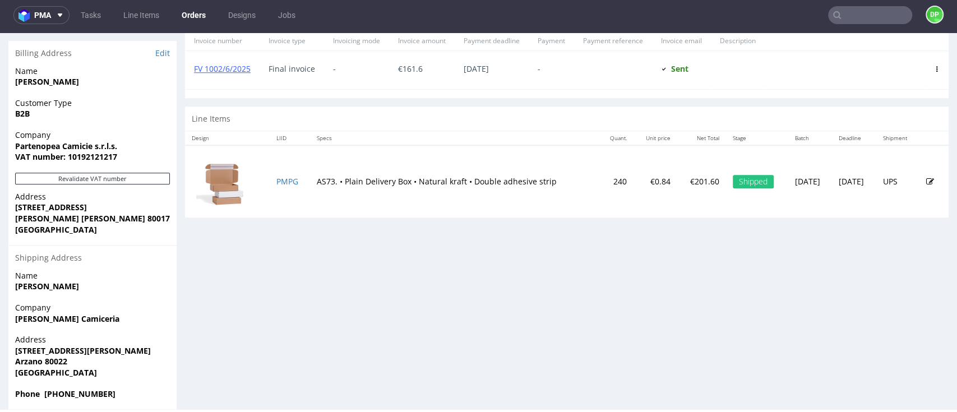
scroll to position [568, 0]
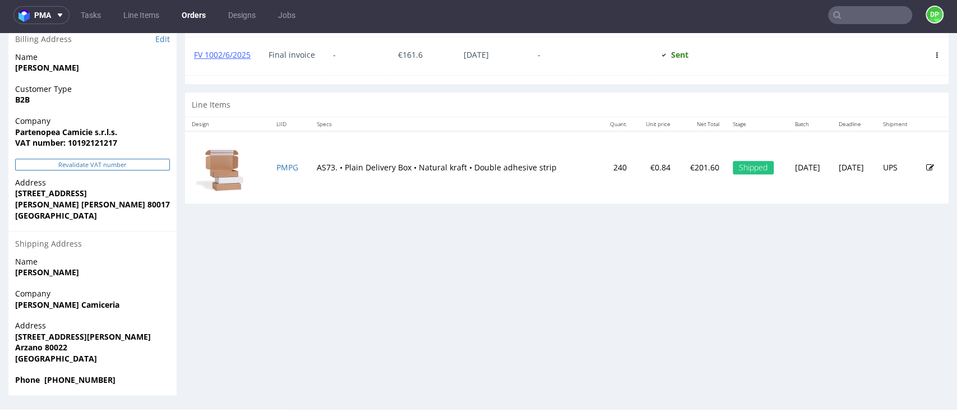
click at [72, 169] on button "Revalidate VAT number" at bounding box center [92, 165] width 155 height 12
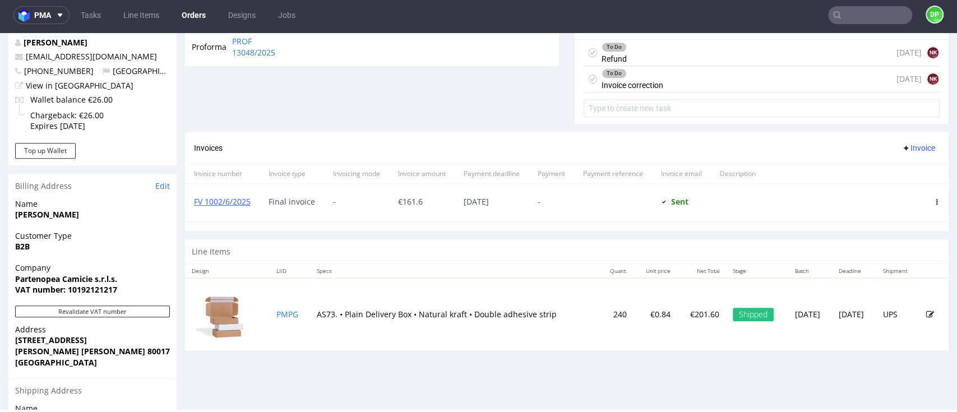
scroll to position [343, 0]
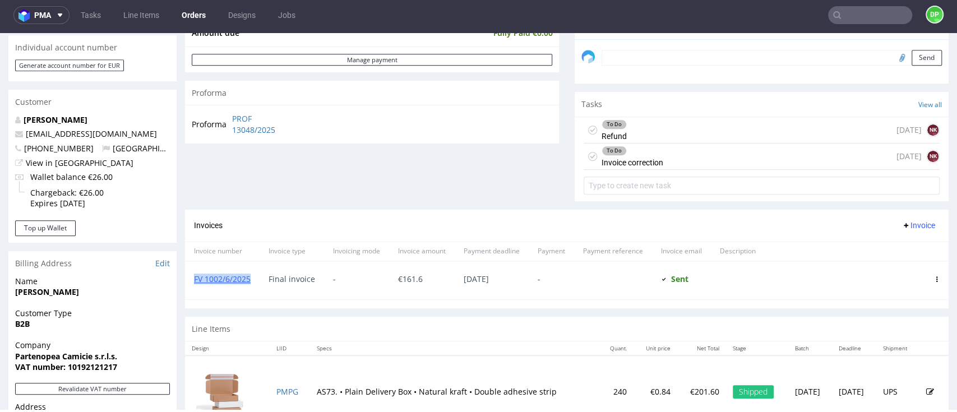
drag, startPoint x: 256, startPoint y: 280, endPoint x: 191, endPoint y: 278, distance: 65.1
click at [191, 278] on div "FV 1002/6/2025" at bounding box center [222, 280] width 75 height 38
copy link "FV 1002/6/2025"
click at [700, 129] on div "To Do Refund today NK" at bounding box center [762, 130] width 356 height 26
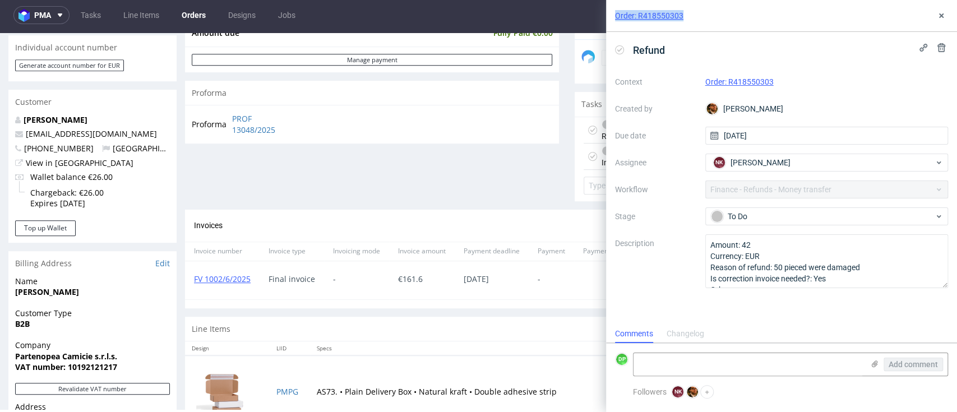
drag, startPoint x: 693, startPoint y: 12, endPoint x: 617, endPoint y: 20, distance: 76.2
click at [617, 20] on div "Order: R418550303" at bounding box center [781, 16] width 351 height 32
copy link "Order: R418550303"
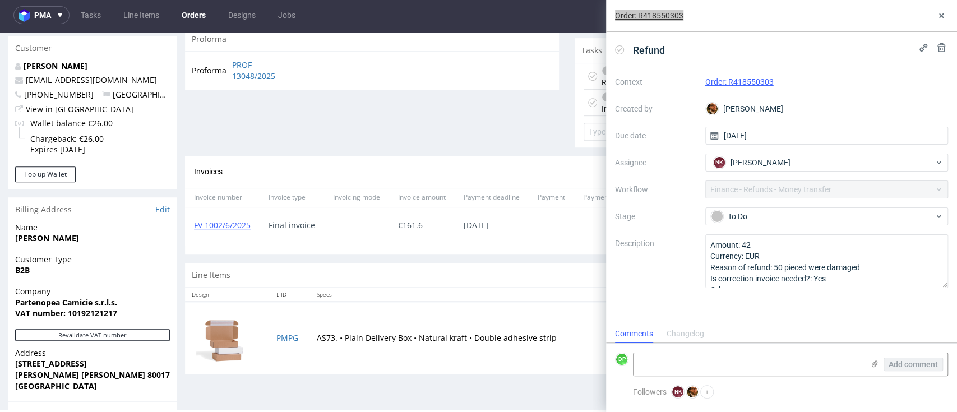
scroll to position [418, 0]
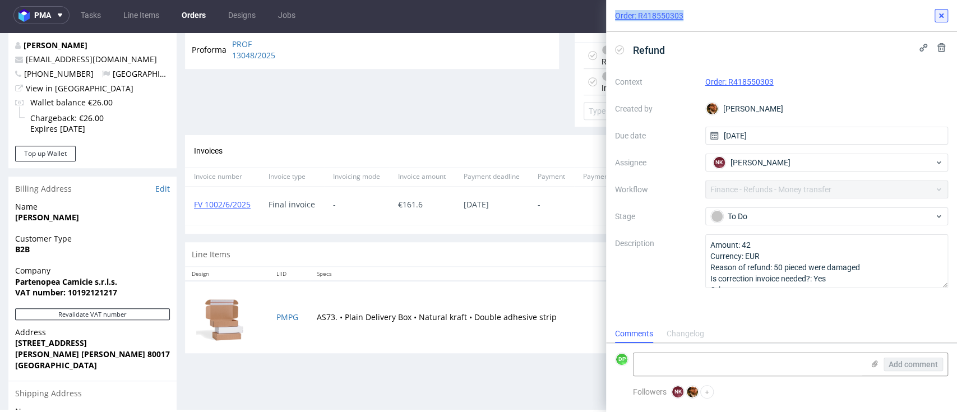
click at [941, 16] on use at bounding box center [942, 15] width 4 height 4
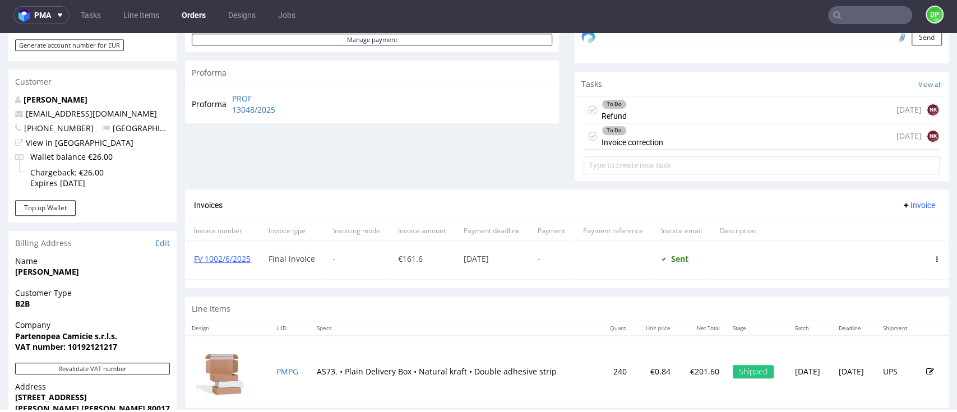
scroll to position [343, 0]
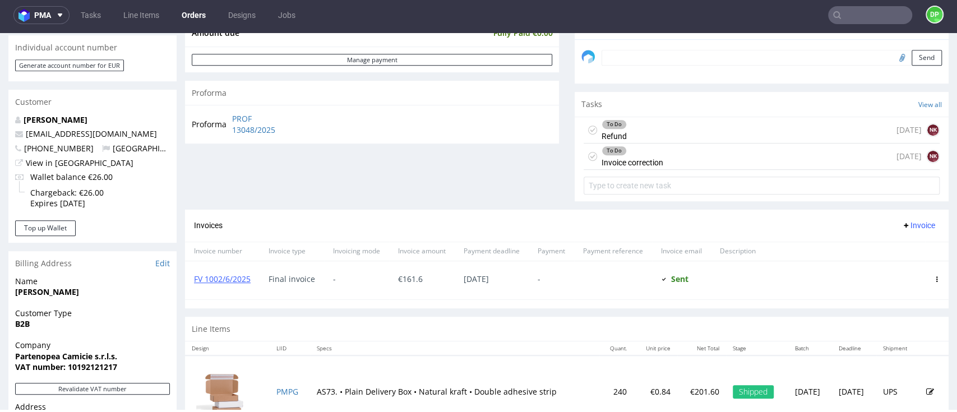
click at [902, 227] on icon at bounding box center [906, 225] width 9 height 9
click at [869, 265] on span "Add corrective" at bounding box center [896, 269] width 56 height 11
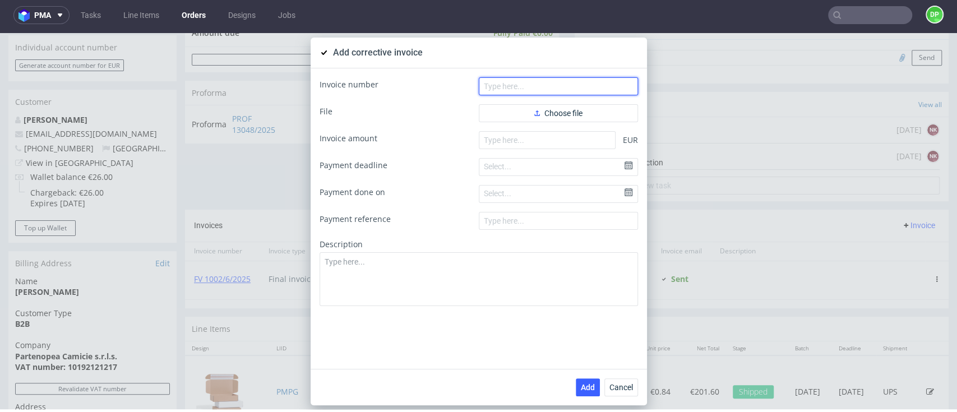
click at [494, 84] on input "text" at bounding box center [558, 86] width 159 height 18
paste input "FK 589/2025"
type input "FK 589/2025"
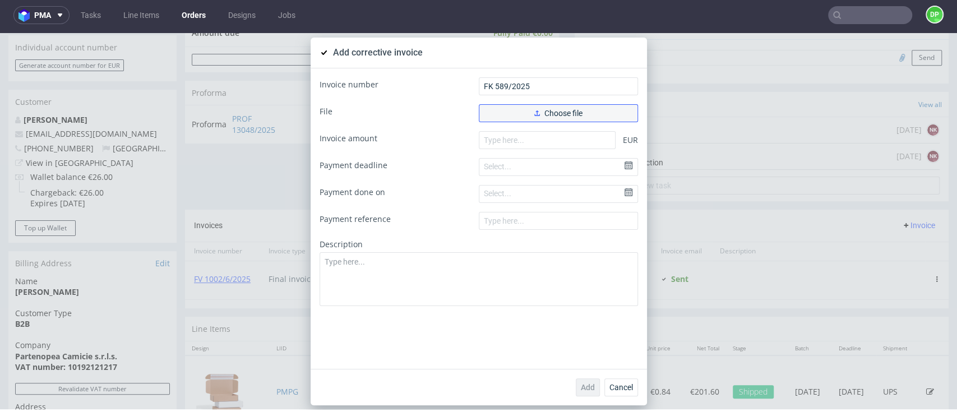
click at [518, 113] on button "Choose file" at bounding box center [558, 113] width 159 height 18
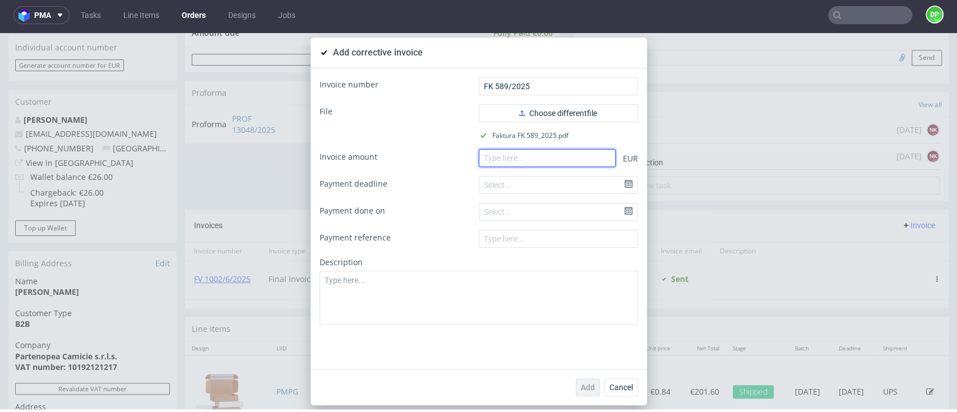
click at [534, 165] on input "number" at bounding box center [547, 158] width 137 height 18
paste input "-42.00"
type input "-42.00"
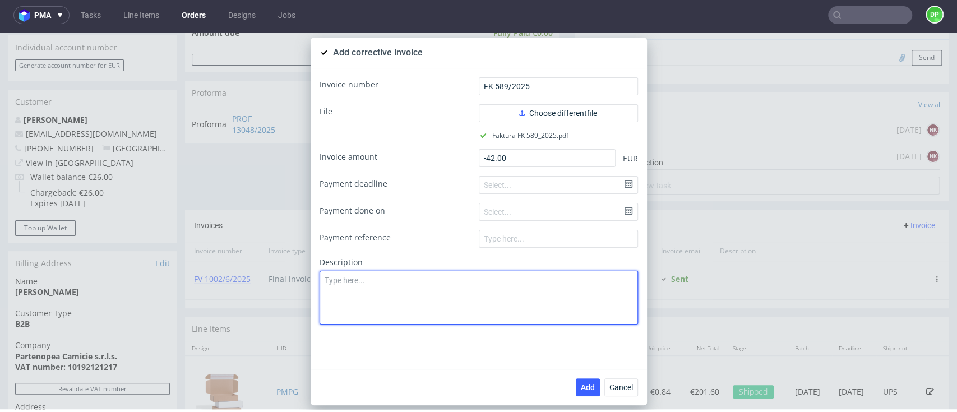
click at [486, 291] on textarea at bounding box center [479, 298] width 319 height 54
paste textarea "Delivery issue. Product damaged in transit"
type textarea "Delivery issue. Product damaged in transit"
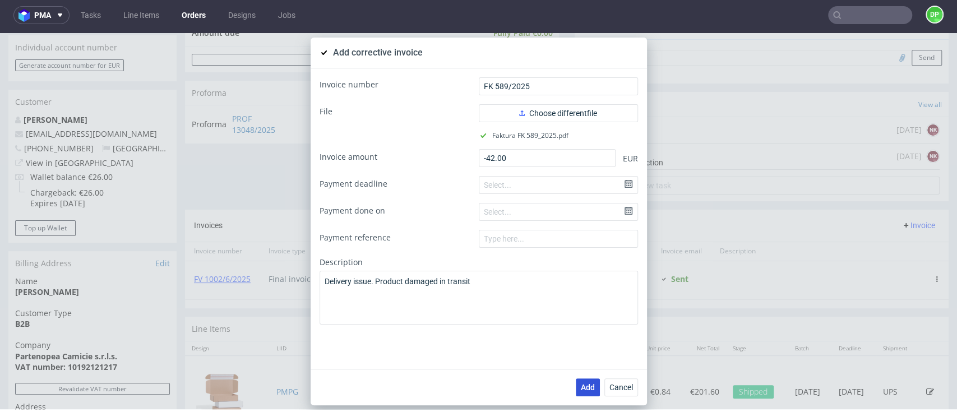
click at [584, 388] on span "Add" at bounding box center [588, 388] width 14 height 8
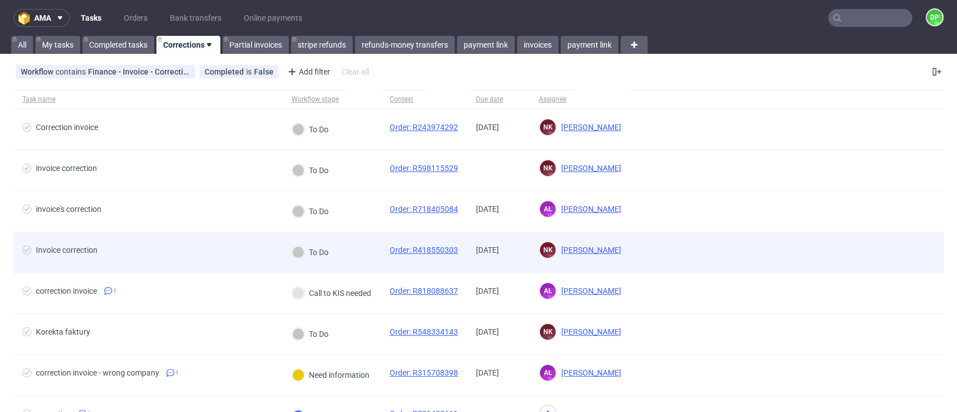
click at [59, 252] on div "Invoice correction" at bounding box center [67, 250] width 62 height 9
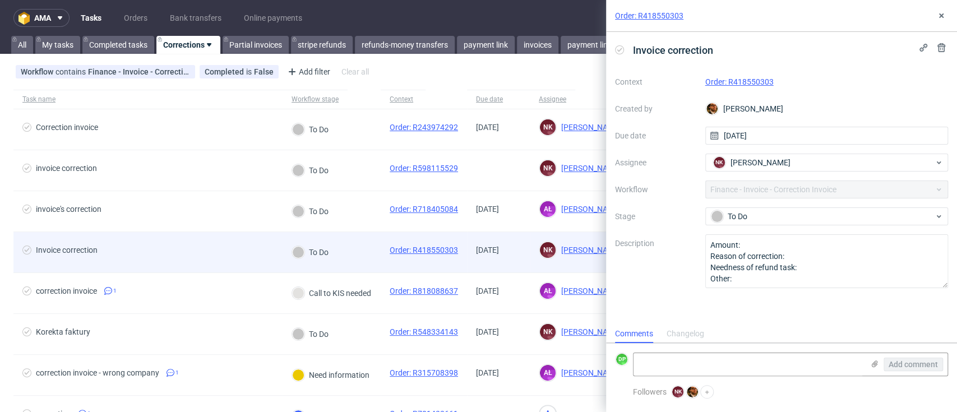
scroll to position [9, 0]
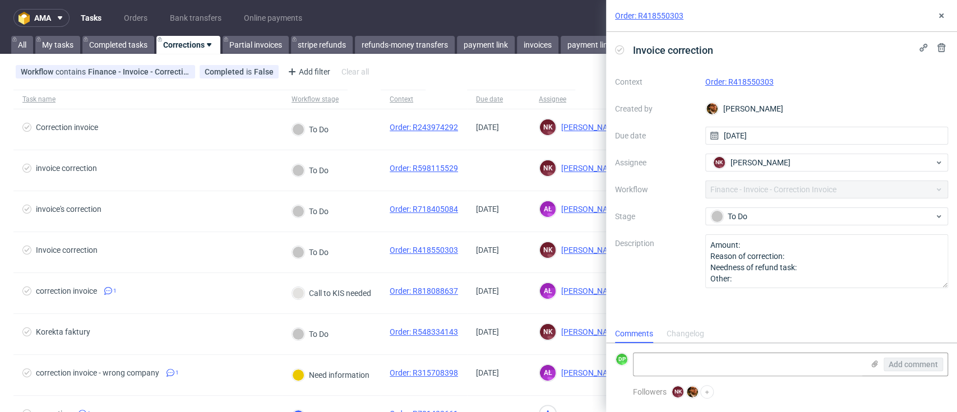
click at [682, 328] on div "Changelog" at bounding box center [686, 334] width 38 height 18
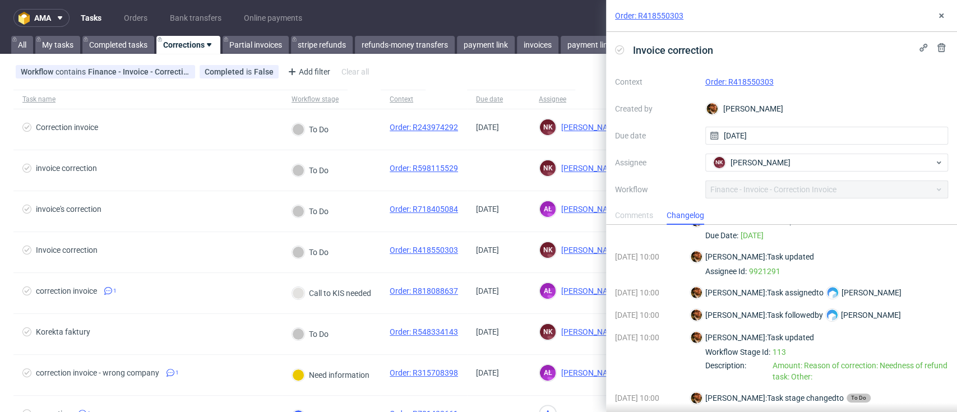
scroll to position [0, 0]
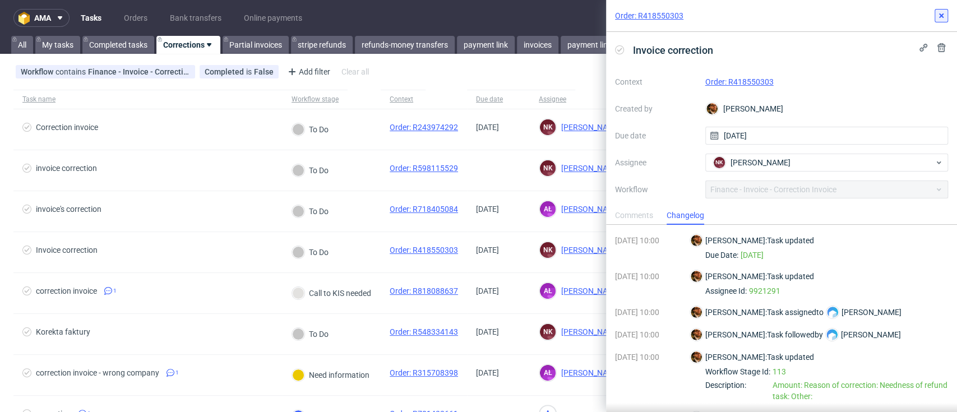
click at [938, 15] on icon at bounding box center [941, 15] width 9 height 9
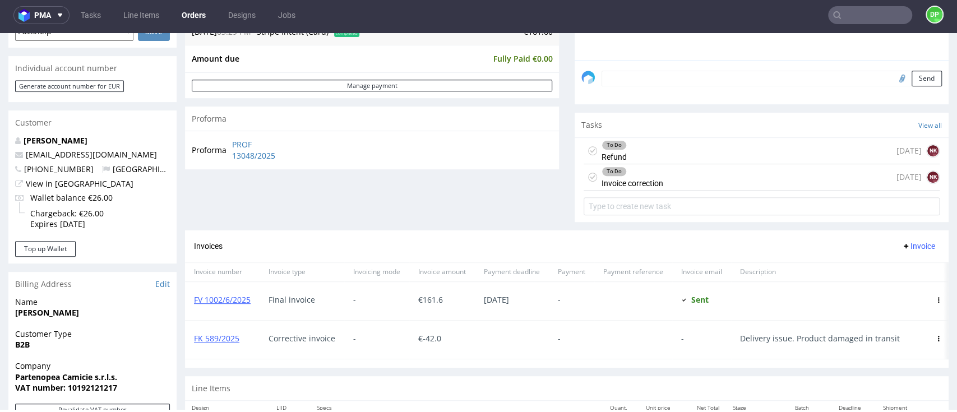
scroll to position [299, 0]
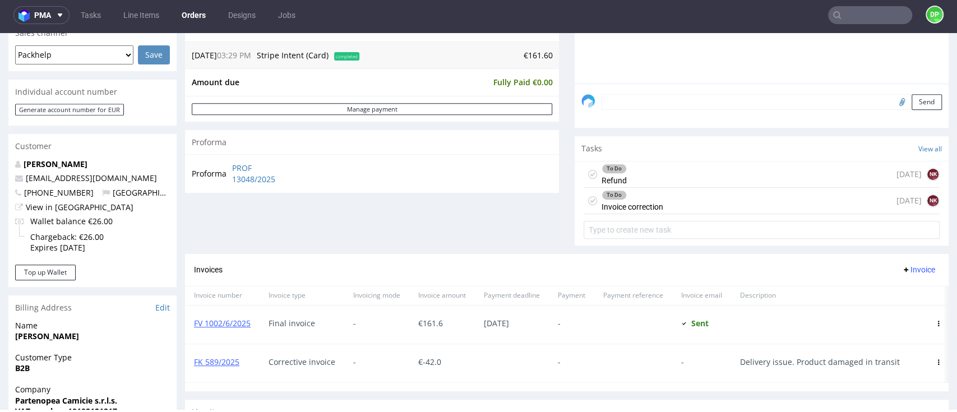
click at [640, 202] on div "To Do Invoice correction" at bounding box center [633, 201] width 62 height 26
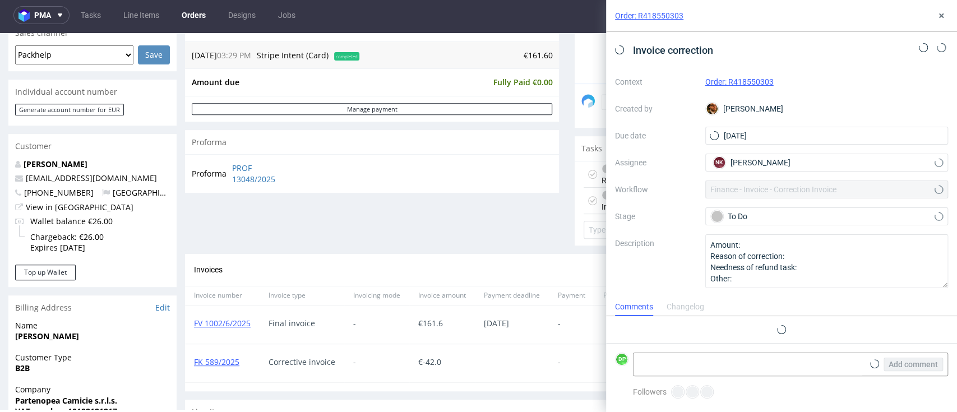
scroll to position [9, 0]
click at [620, 51] on icon at bounding box center [619, 49] width 9 height 9
click at [650, 364] on textarea at bounding box center [749, 364] width 230 height 22
paste textarea "FK 589/2025"
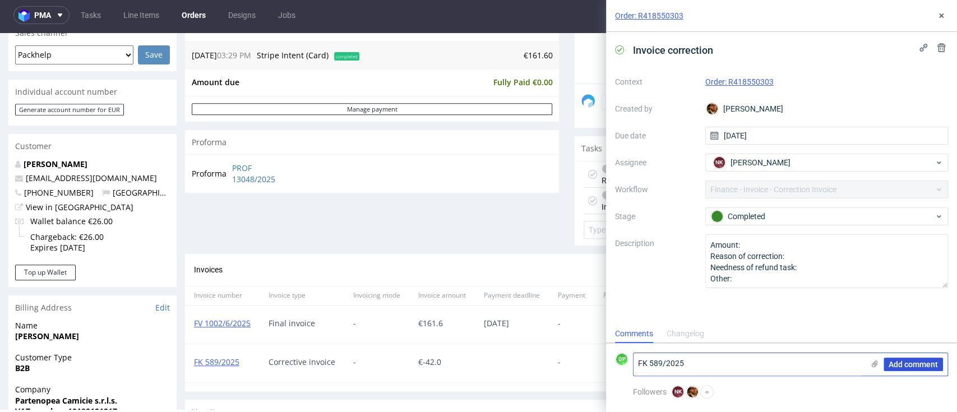
type textarea "FK 589/2025"
click at [897, 361] on span "Add comment" at bounding box center [913, 365] width 49 height 8
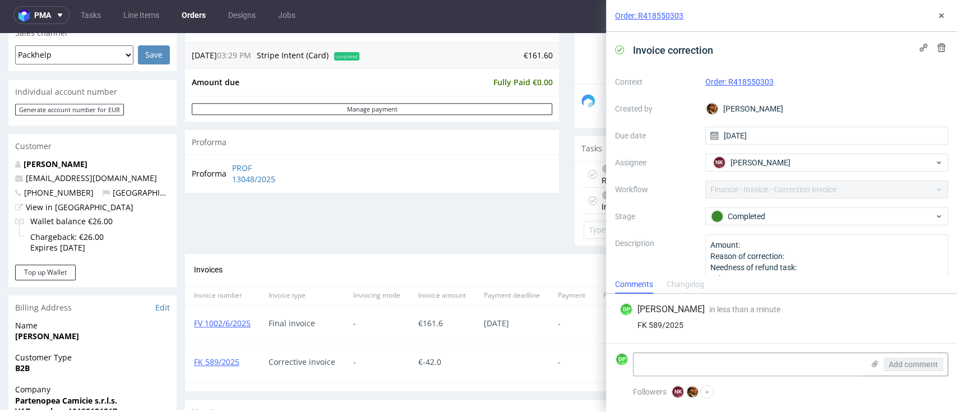
click at [480, 179] on div "Proforma PROF 13048/2025" at bounding box center [372, 173] width 374 height 38
drag, startPoint x: 776, startPoint y: 86, endPoint x: 727, endPoint y: 89, distance: 49.4
click at [727, 89] on div "Context Order: R418550303 Created by Matteo Corsico Due date 09/09/2025 Assigne…" at bounding box center [781, 180] width 333 height 215
copy link "R418550303"
click at [940, 16] on use at bounding box center [942, 15] width 4 height 4
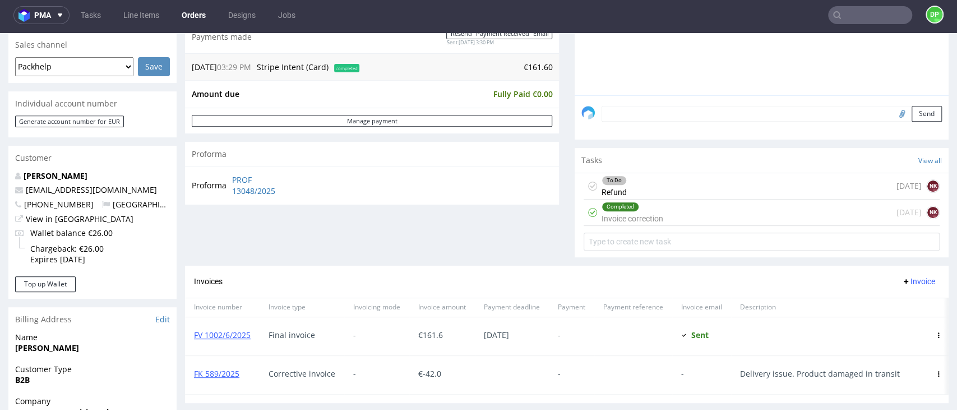
scroll to position [299, 0]
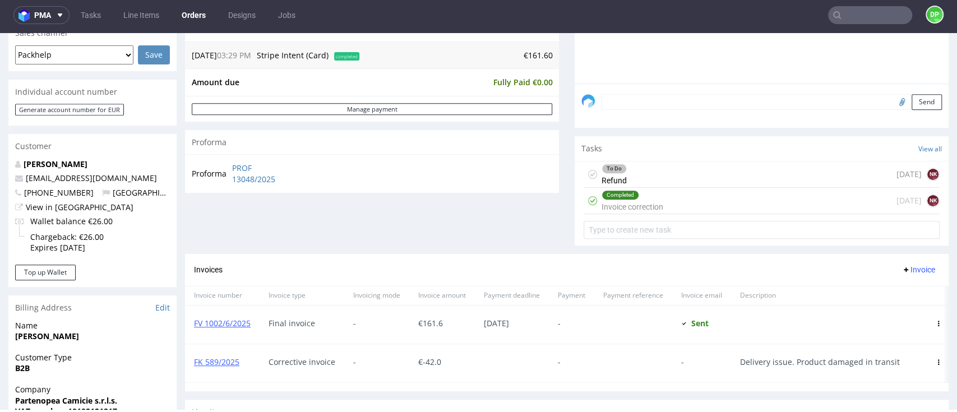
click at [719, 182] on div "To Do Refund today NK" at bounding box center [762, 175] width 356 height 26
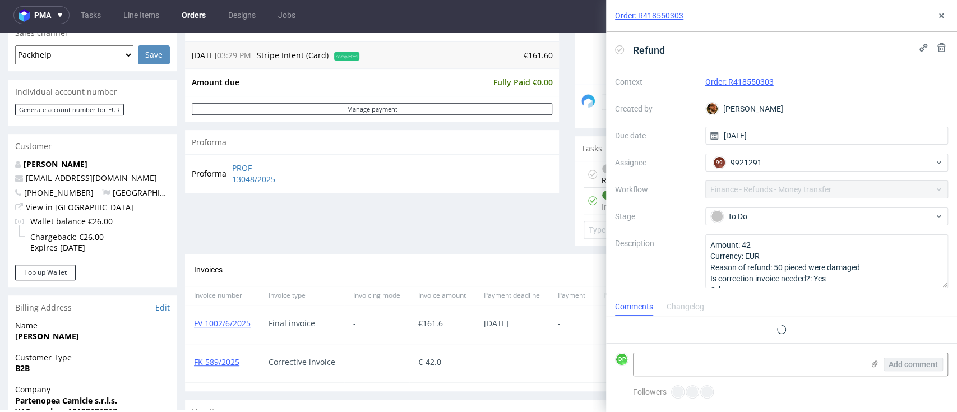
scroll to position [9, 0]
click at [622, 52] on icon at bounding box center [619, 49] width 9 height 9
click at [693, 362] on textarea at bounding box center [749, 364] width 230 height 22
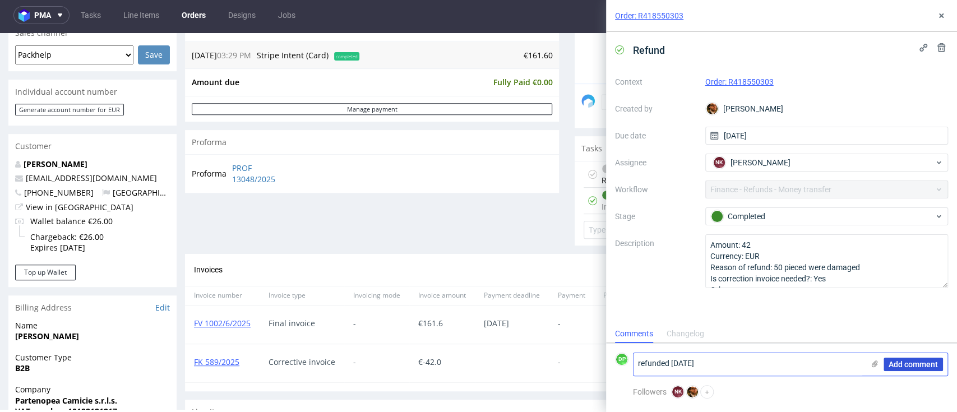
type textarea "refunded 09.09.2025"
click at [904, 366] on span "Add comment" at bounding box center [913, 365] width 49 height 8
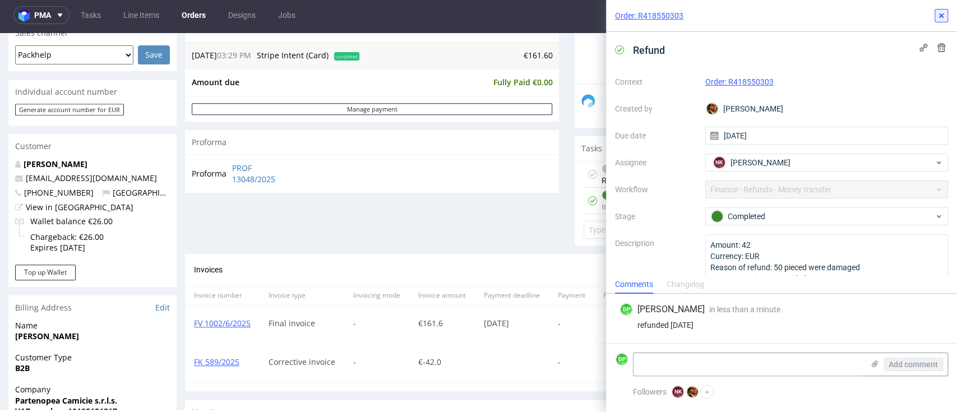
click at [938, 14] on icon at bounding box center [941, 15] width 9 height 9
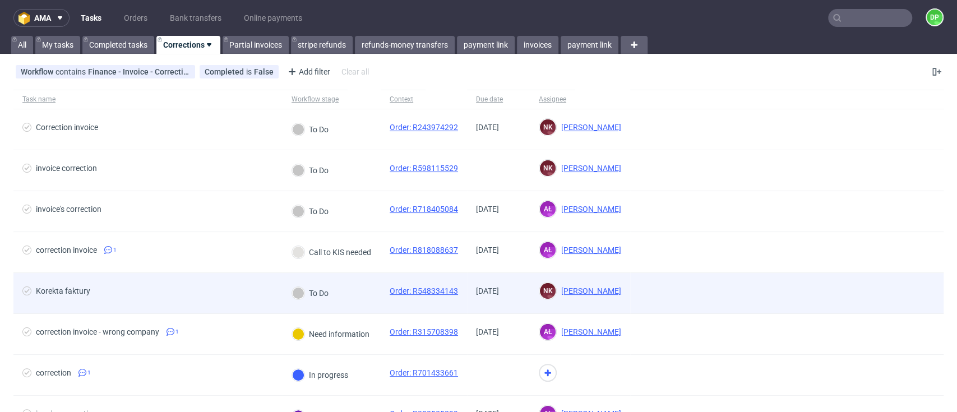
click at [178, 285] on div "Korekta faktury" at bounding box center [147, 293] width 269 height 40
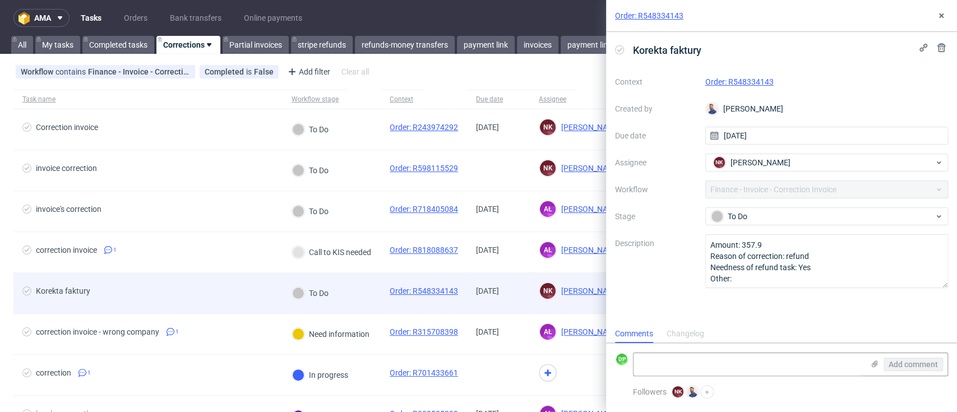
scroll to position [9, 0]
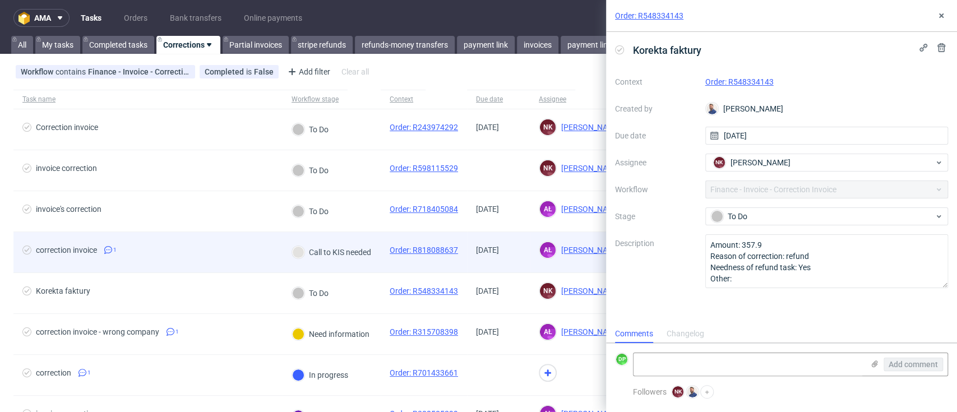
click at [176, 260] on div "correction invoice 1" at bounding box center [147, 252] width 269 height 40
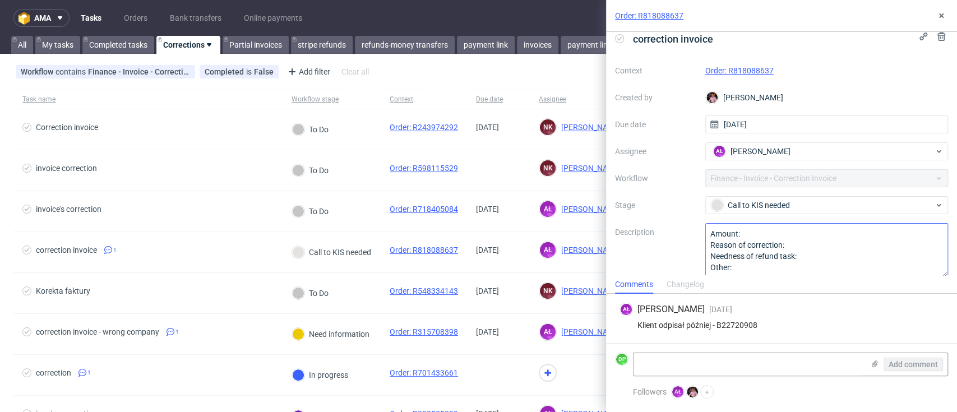
scroll to position [22, 0]
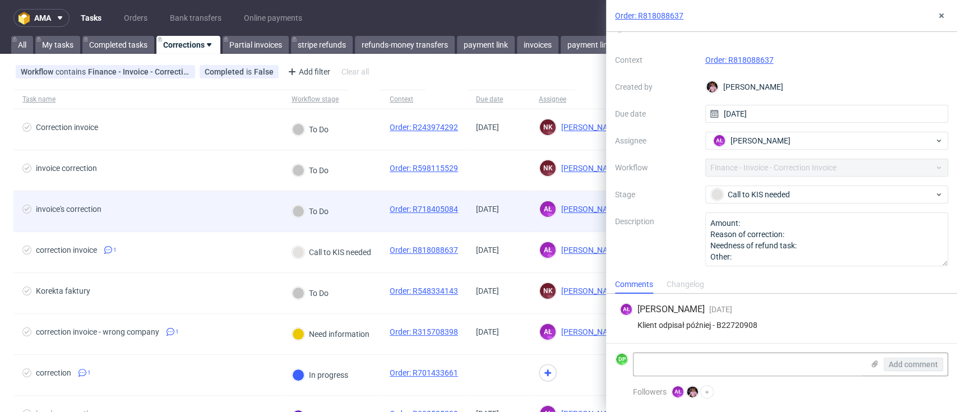
click at [175, 208] on span "invoice's correction" at bounding box center [147, 211] width 251 height 13
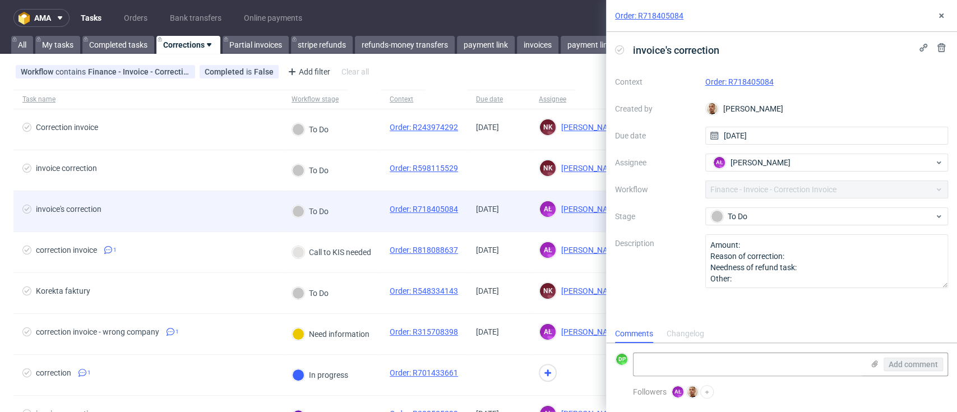
scroll to position [9, 0]
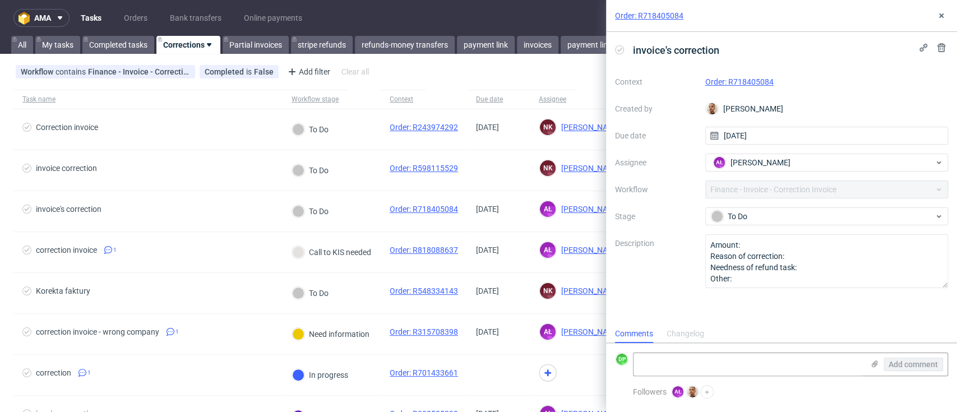
click at [739, 78] on link "Order: R718405084" at bounding box center [740, 81] width 68 height 9
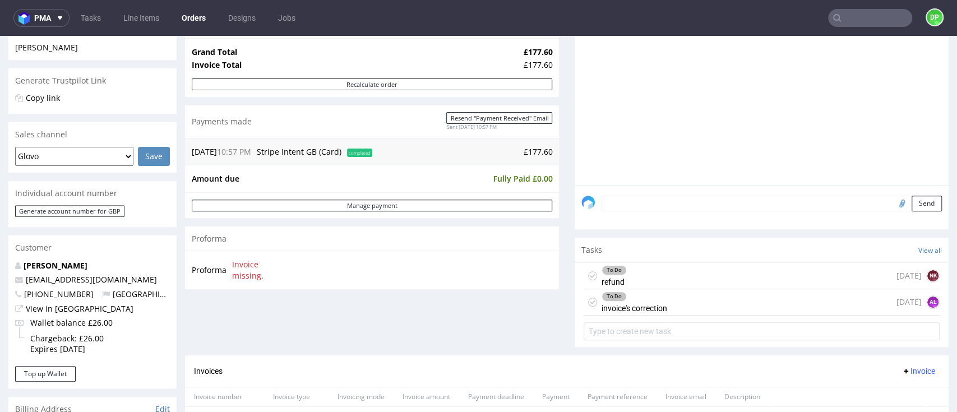
scroll to position [224, 0]
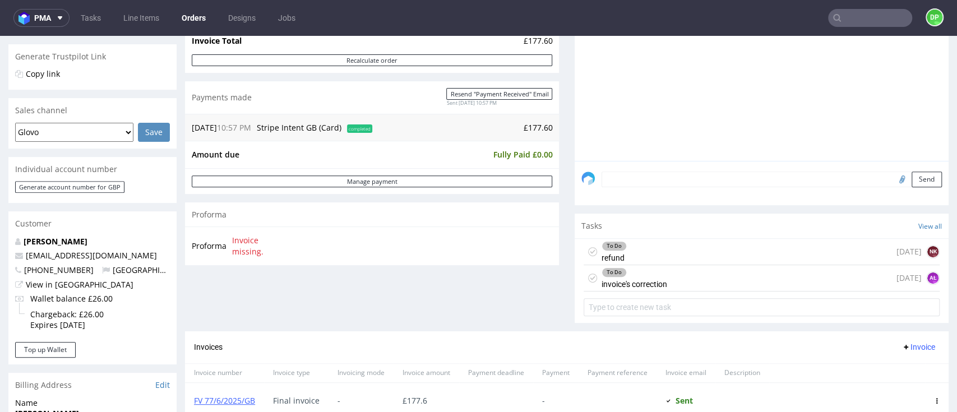
click at [674, 249] on div "To Do refund [DATE] NK" at bounding box center [762, 252] width 356 height 26
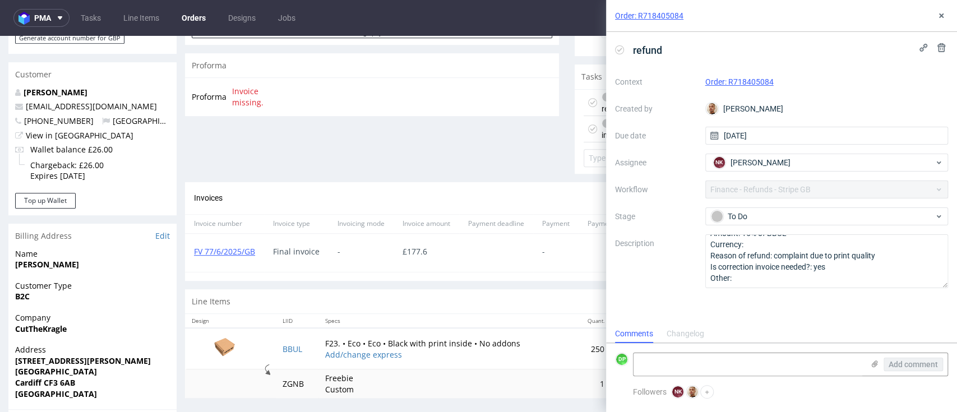
scroll to position [449, 0]
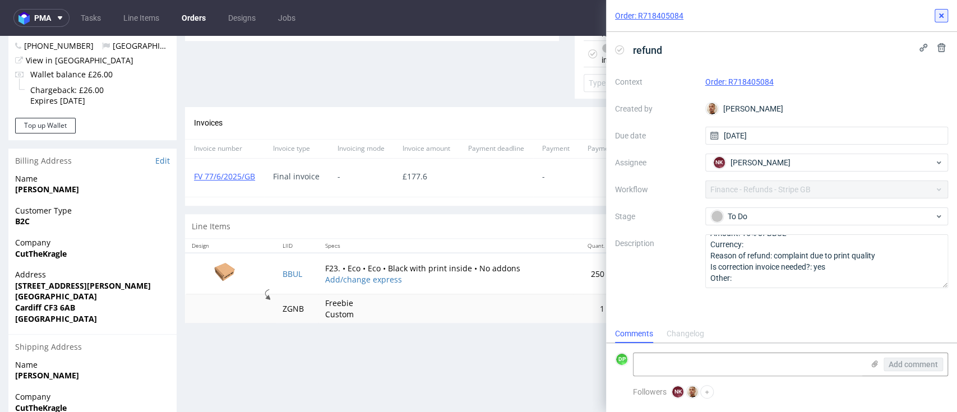
click at [941, 15] on use at bounding box center [942, 15] width 4 height 4
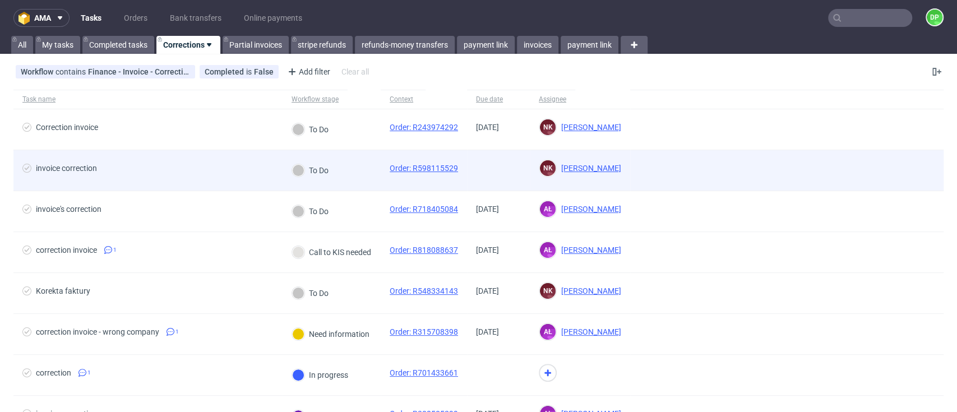
click at [317, 167] on div "To Do" at bounding box center [310, 170] width 36 height 12
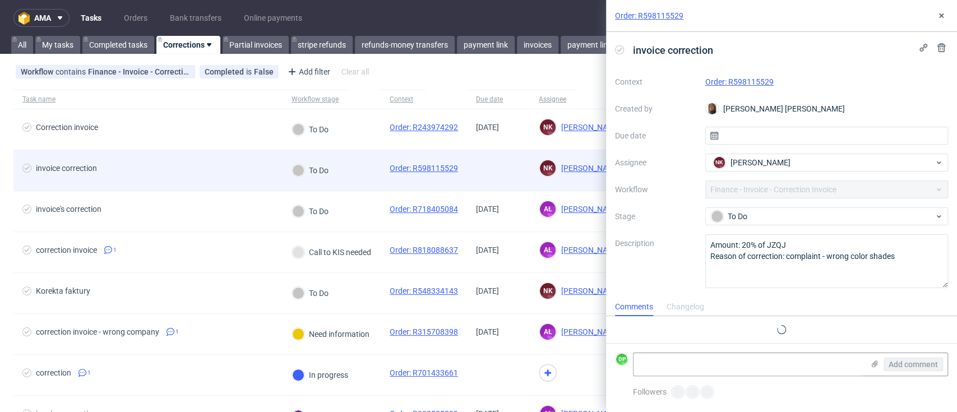
scroll to position [9, 0]
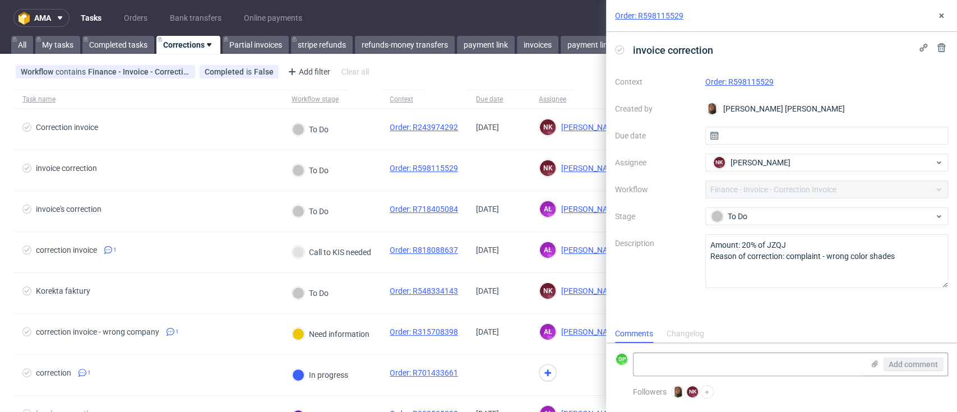
click at [739, 82] on link "Order: R598115529" at bounding box center [740, 81] width 68 height 9
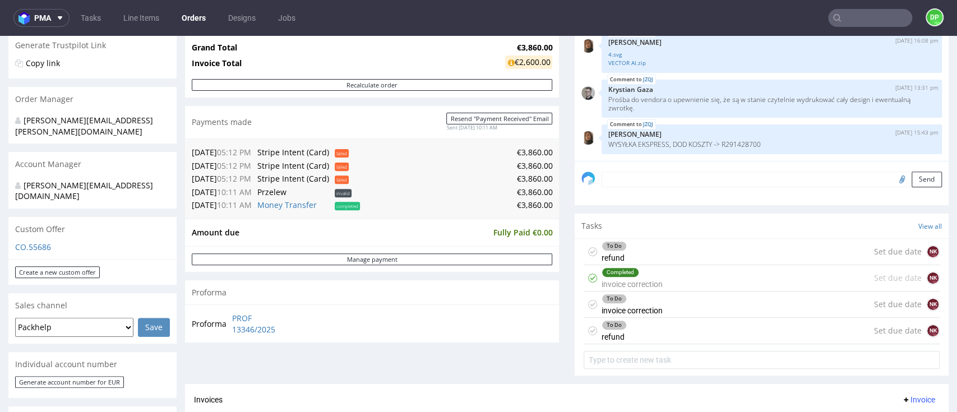
scroll to position [299, 0]
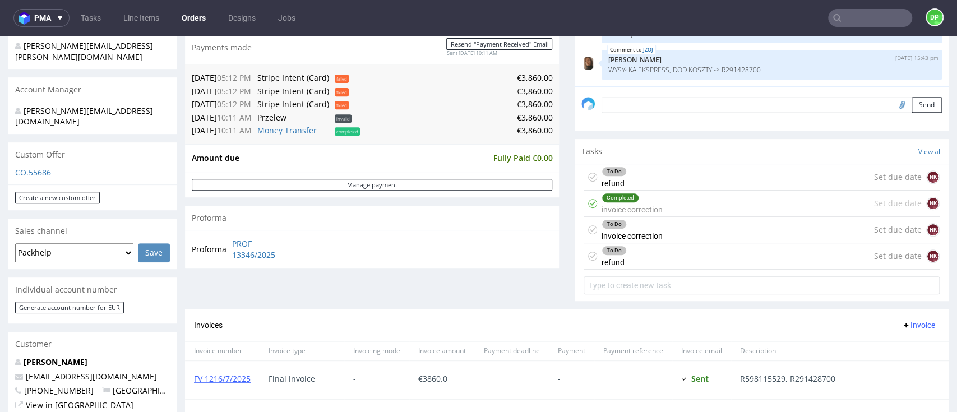
click at [665, 179] on div "To Do refund Set due date NK" at bounding box center [762, 177] width 356 height 26
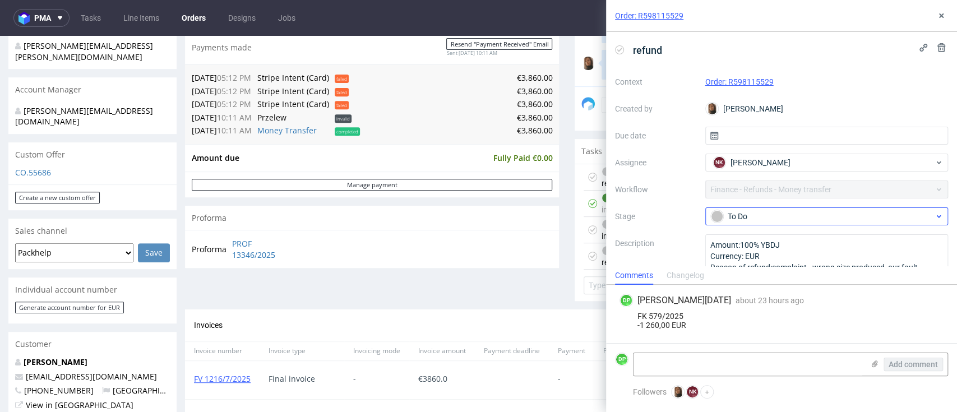
scroll to position [31, 0]
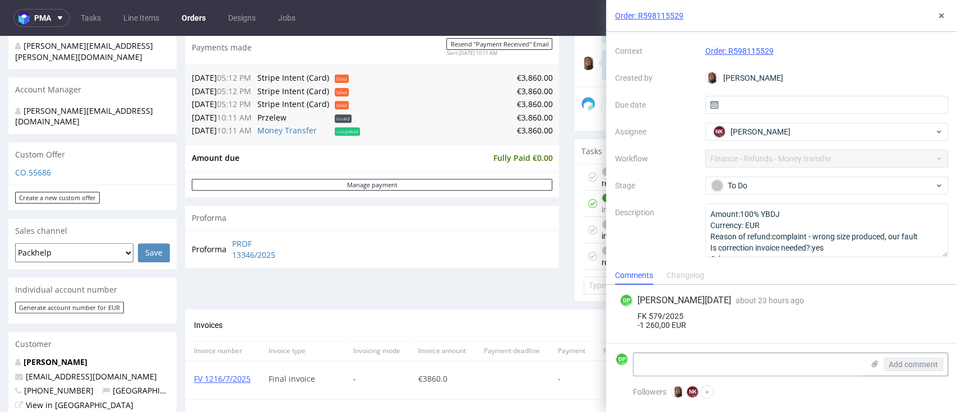
click at [502, 247] on div "Proforma PROF 13346/2025" at bounding box center [372, 249] width 374 height 38
click at [946, 10] on button at bounding box center [941, 15] width 13 height 13
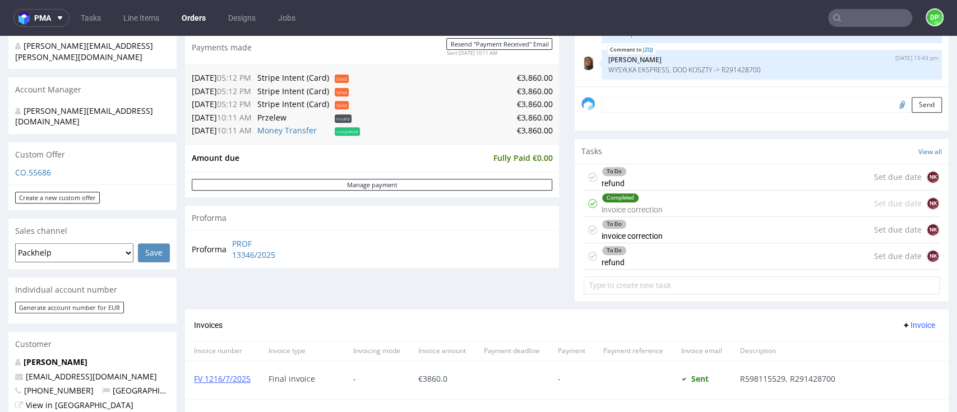
click at [641, 228] on div "To Do invoice correction" at bounding box center [632, 230] width 61 height 26
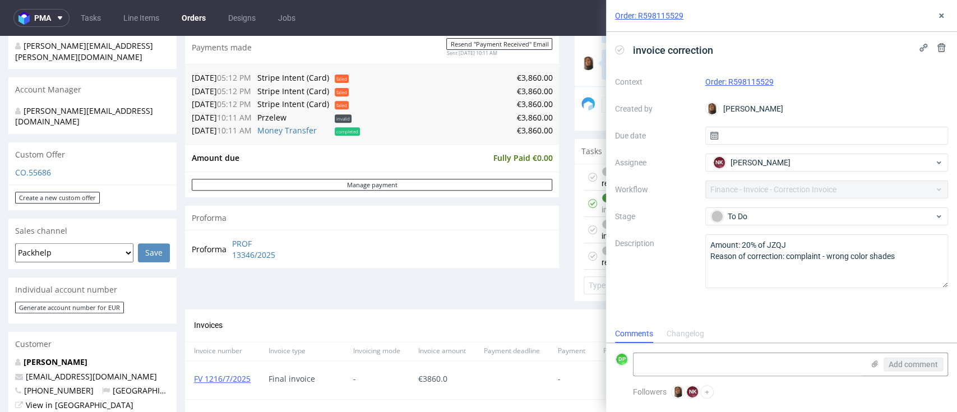
scroll to position [9, 0]
click at [676, 335] on div "Changelog" at bounding box center [686, 334] width 38 height 18
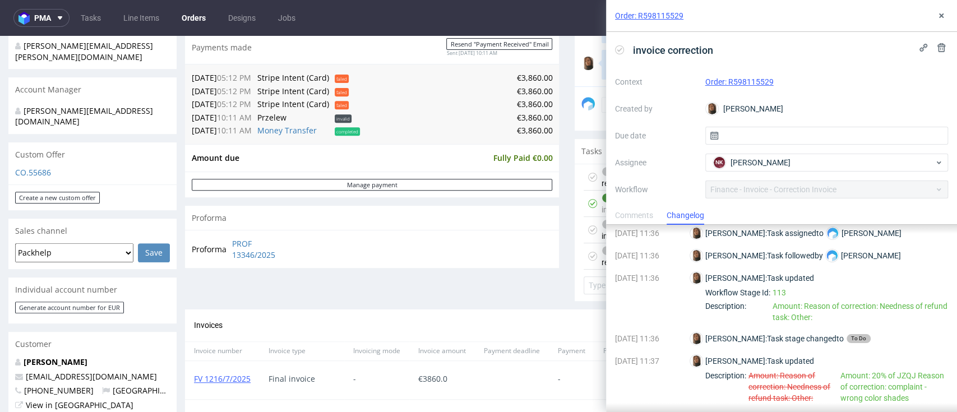
scroll to position [99, 0]
click at [940, 13] on use at bounding box center [942, 15] width 4 height 4
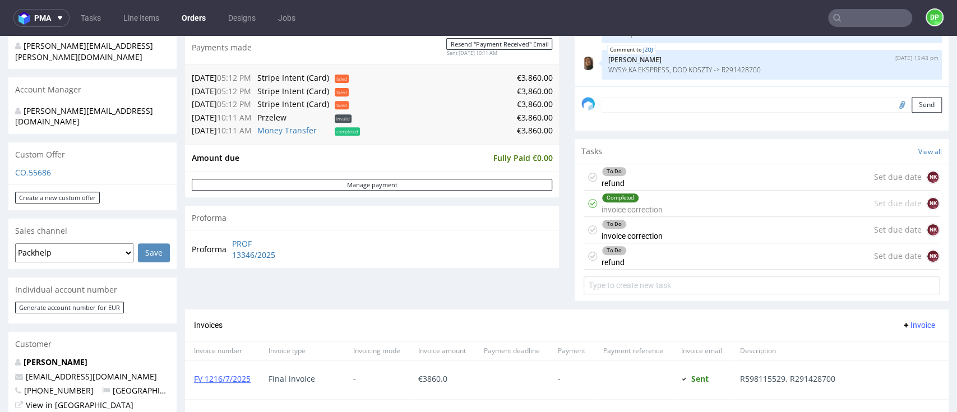
click at [669, 209] on div "Completed invoice correction Set due date NK" at bounding box center [762, 204] width 356 height 26
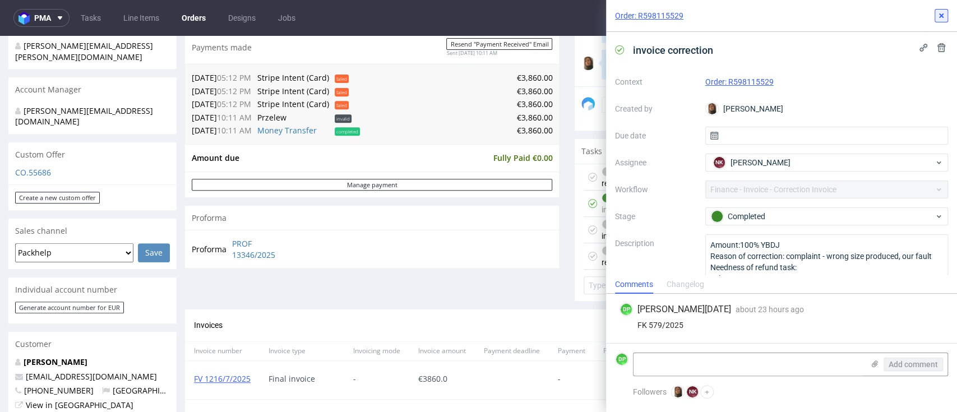
click at [947, 16] on button at bounding box center [941, 15] width 13 height 13
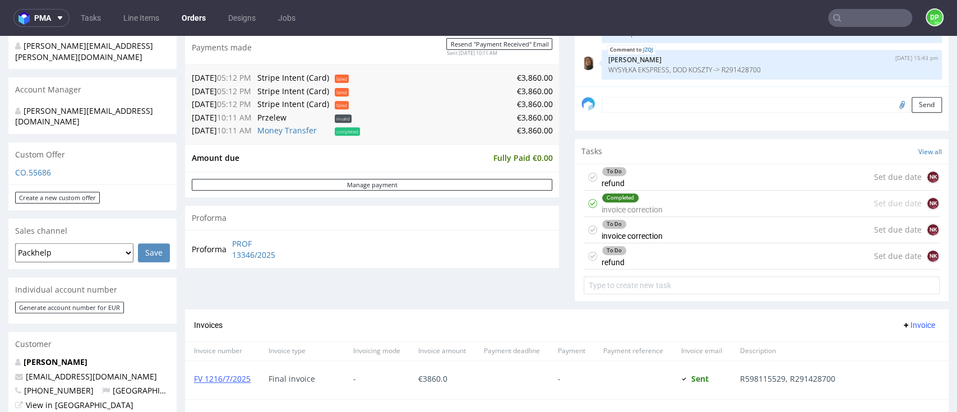
click at [678, 249] on div "To Do refund Set due date NK" at bounding box center [762, 256] width 356 height 26
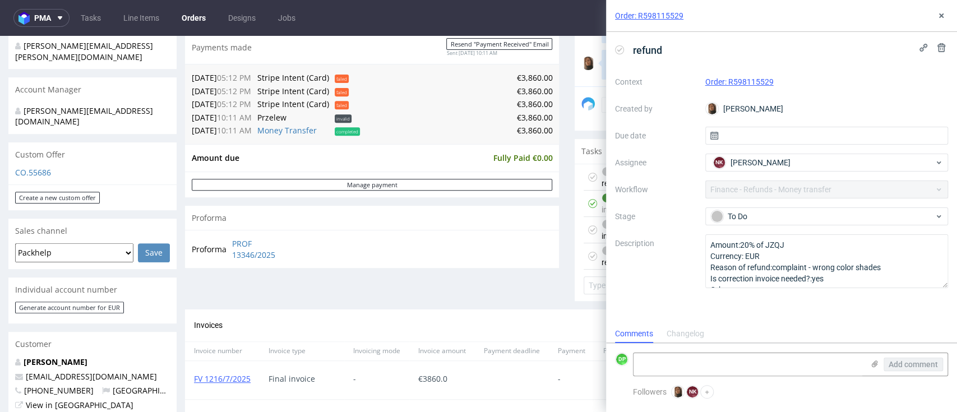
scroll to position [9, 0]
click at [946, 13] on button at bounding box center [941, 15] width 13 height 13
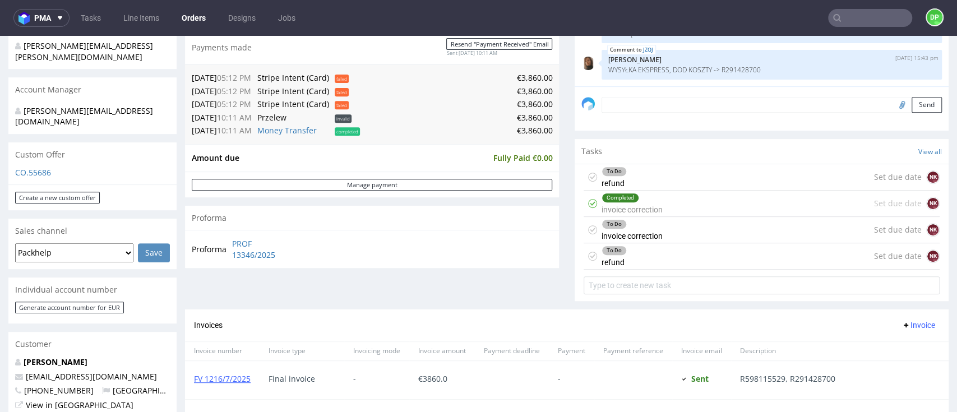
click at [668, 226] on div "To Do invoice correction Set due date NK" at bounding box center [762, 230] width 356 height 26
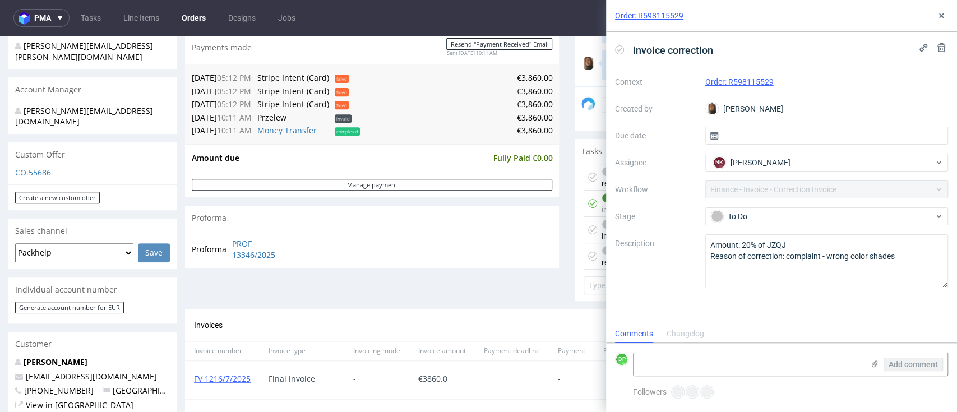
scroll to position [9, 0]
click at [946, 16] on icon at bounding box center [941, 15] width 9 height 9
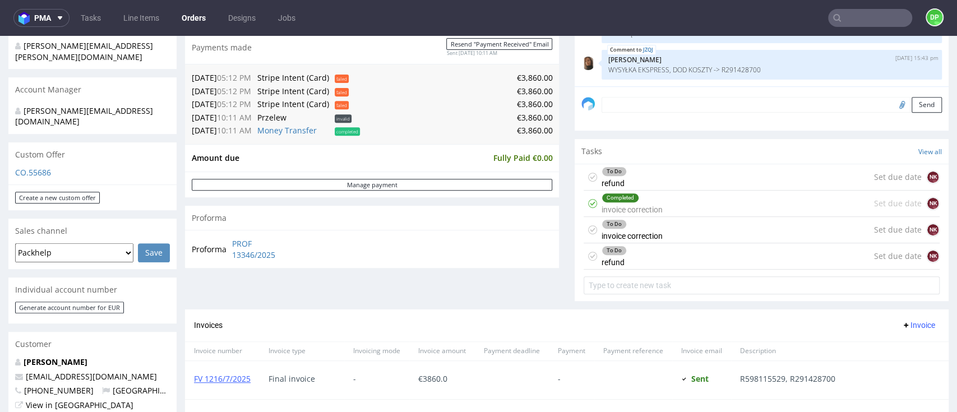
click at [658, 252] on div "To Do refund Set due date NK" at bounding box center [762, 256] width 356 height 26
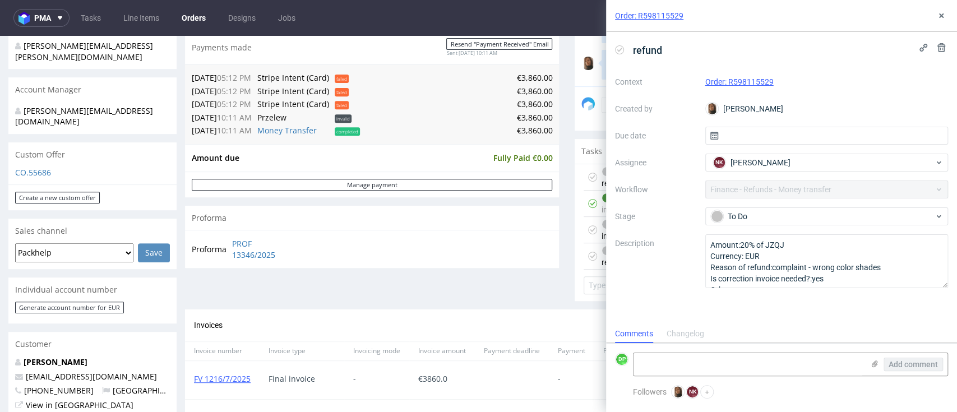
scroll to position [9, 0]
click at [946, 16] on icon at bounding box center [941, 15] width 9 height 9
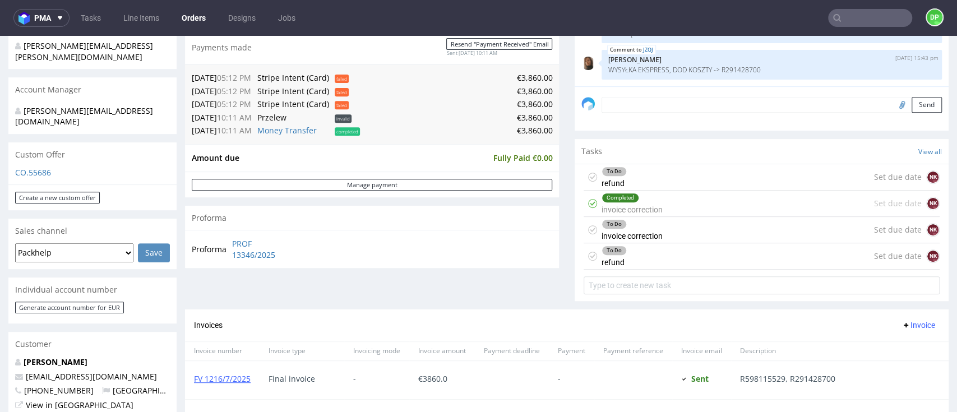
click at [627, 223] on div "To Do" at bounding box center [632, 224] width 60 height 9
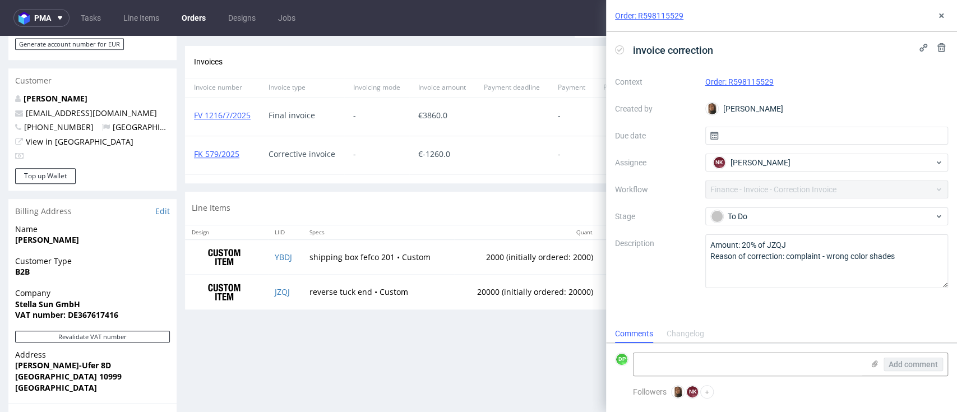
scroll to position [598, 0]
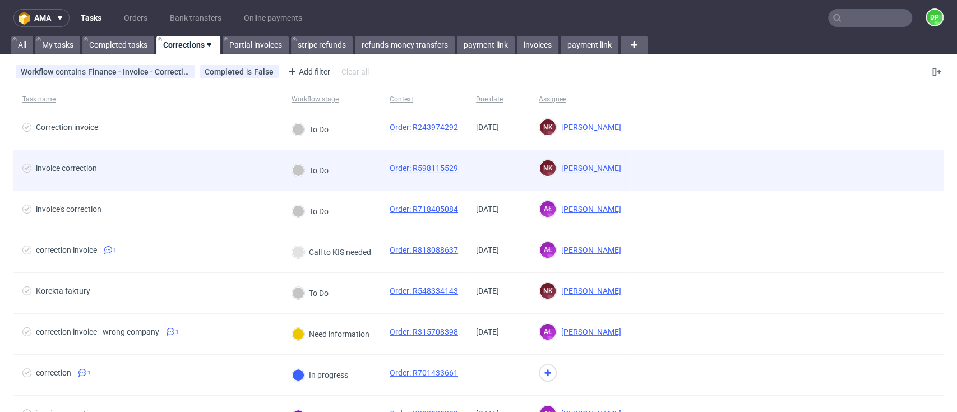
click at [228, 167] on span "invoice correction" at bounding box center [147, 170] width 251 height 13
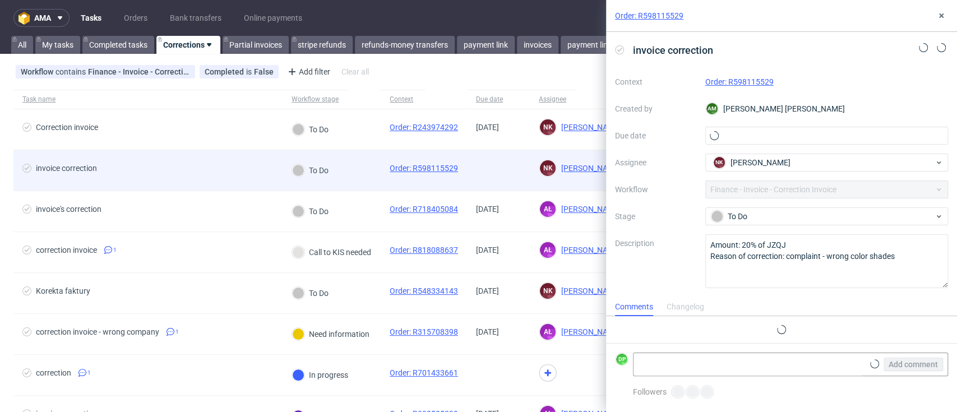
scroll to position [9, 0]
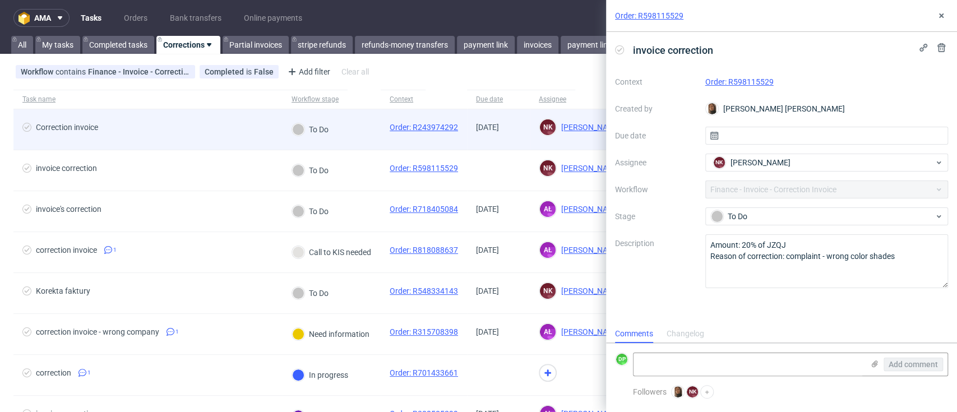
click at [217, 135] on span "Correction invoice" at bounding box center [147, 129] width 251 height 13
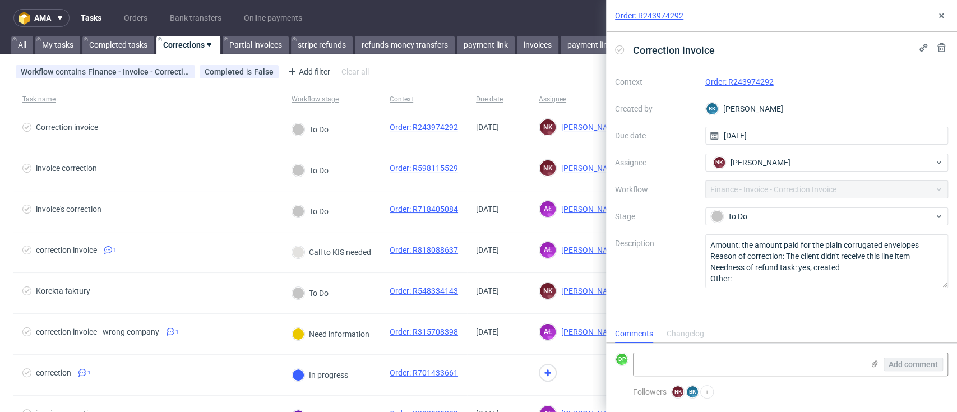
scroll to position [9, 0]
click at [679, 335] on div "Changelog" at bounding box center [686, 334] width 38 height 18
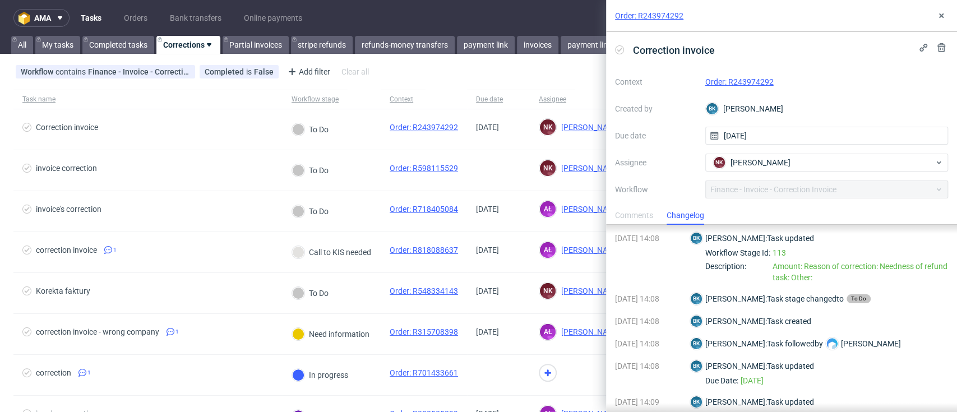
scroll to position [0, 0]
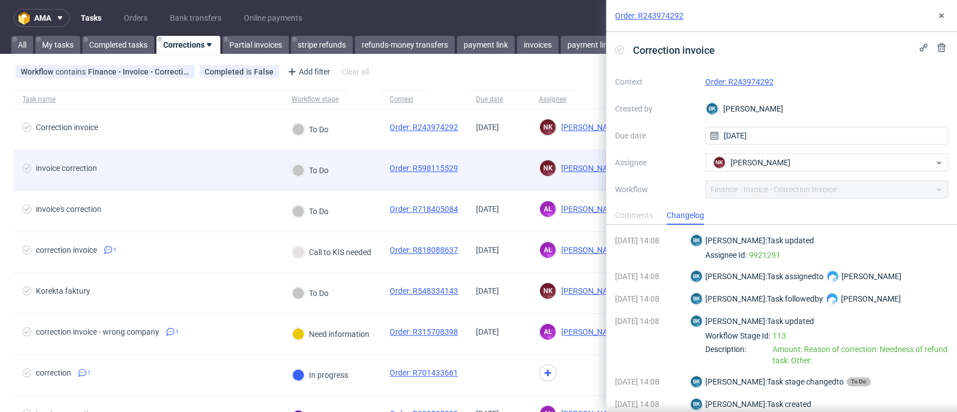
click at [312, 165] on div "To Do" at bounding box center [310, 170] width 36 height 12
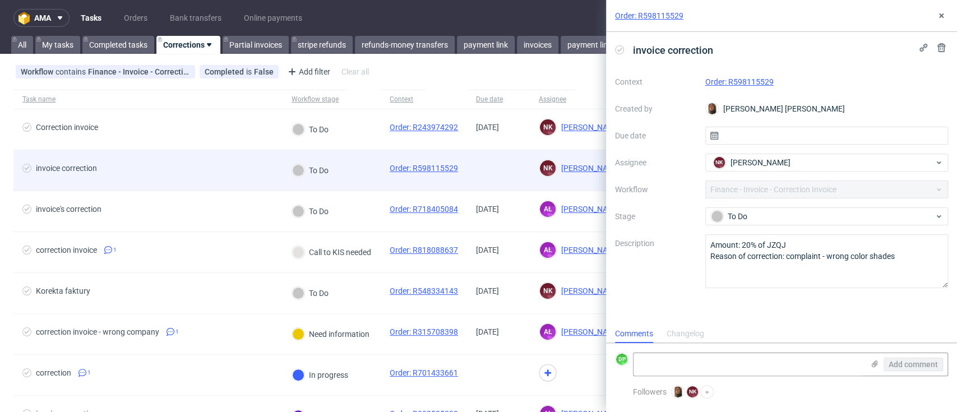
scroll to position [9, 0]
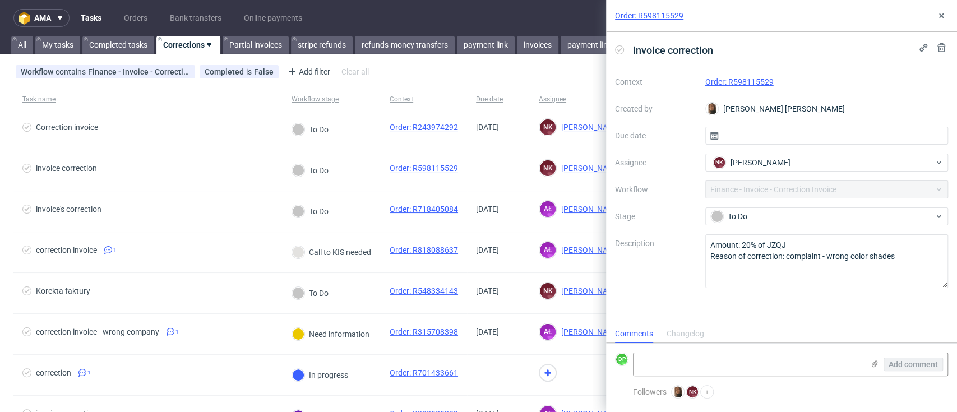
click at [725, 80] on link "Order: R598115529" at bounding box center [740, 81] width 68 height 9
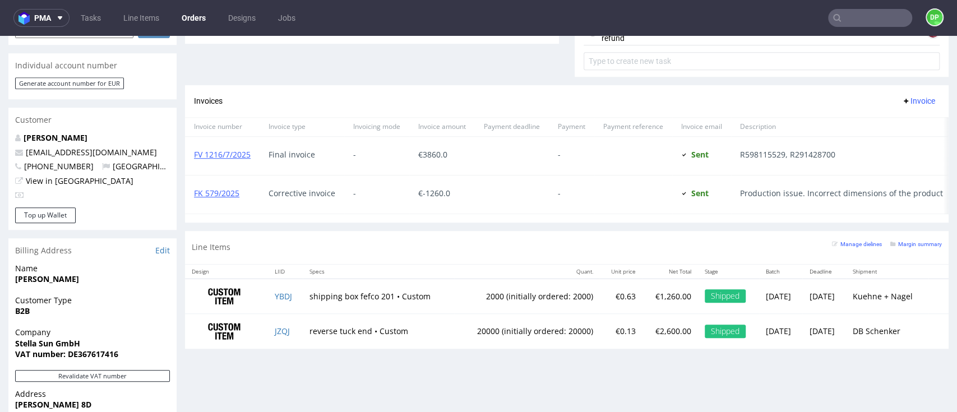
scroll to position [374, 0]
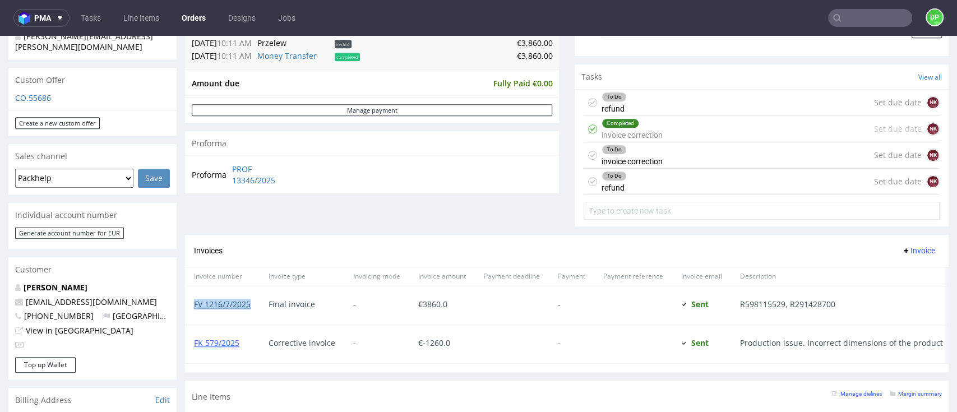
drag, startPoint x: 258, startPoint y: 303, endPoint x: 196, endPoint y: 302, distance: 62.3
click at [196, 302] on div "FV 1216/7/2025" at bounding box center [222, 306] width 75 height 38
copy link "FV 1216/7/2025"
click at [648, 163] on div "To Do invoice correction" at bounding box center [632, 155] width 61 height 26
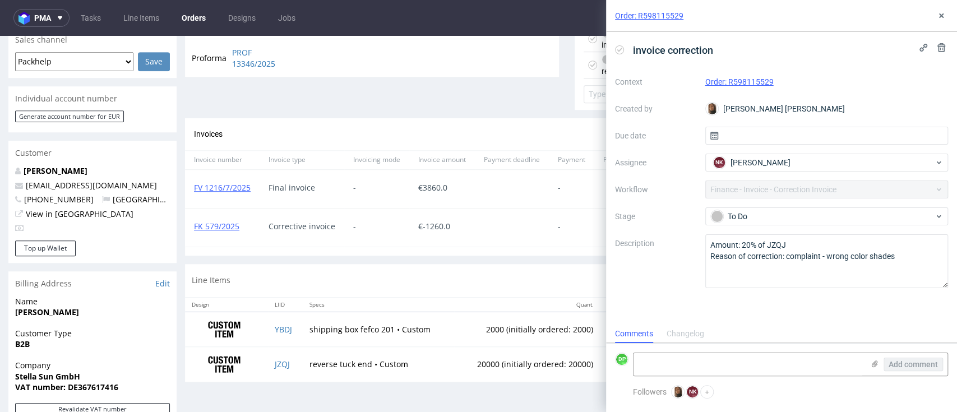
scroll to position [523, 0]
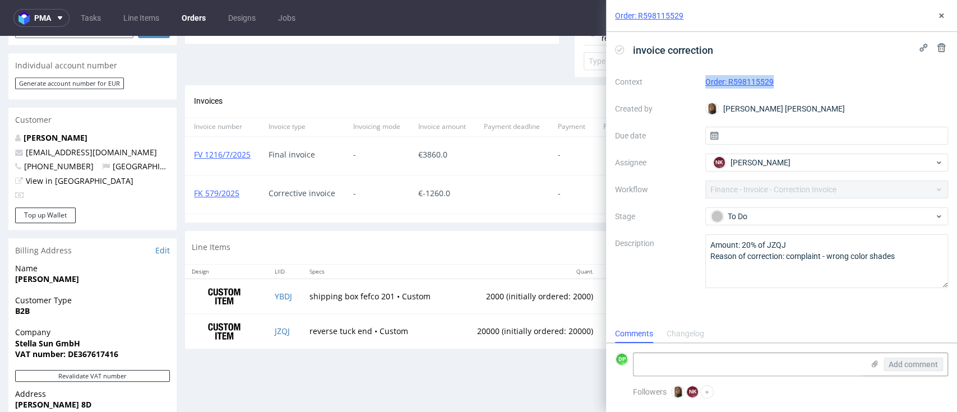
drag, startPoint x: 785, startPoint y: 80, endPoint x: 690, endPoint y: 83, distance: 94.9
click at [690, 83] on div "Context Order: R598115529 Created by Angelina Marć Due date Assignee NK Natalia…" at bounding box center [781, 180] width 333 height 215
copy div "Order: R598115529"
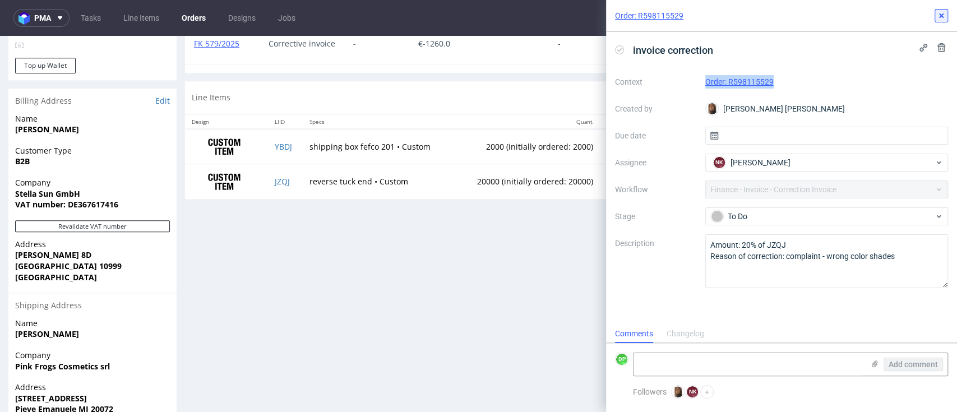
click at [938, 16] on icon at bounding box center [941, 15] width 9 height 9
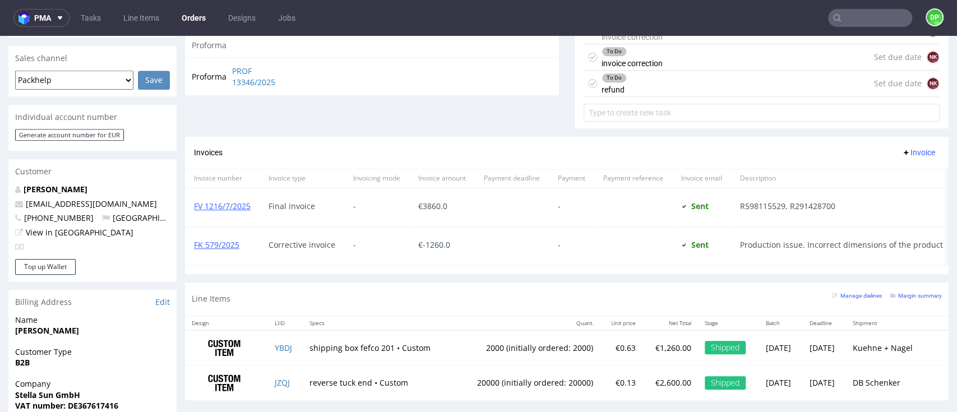
scroll to position [449, 0]
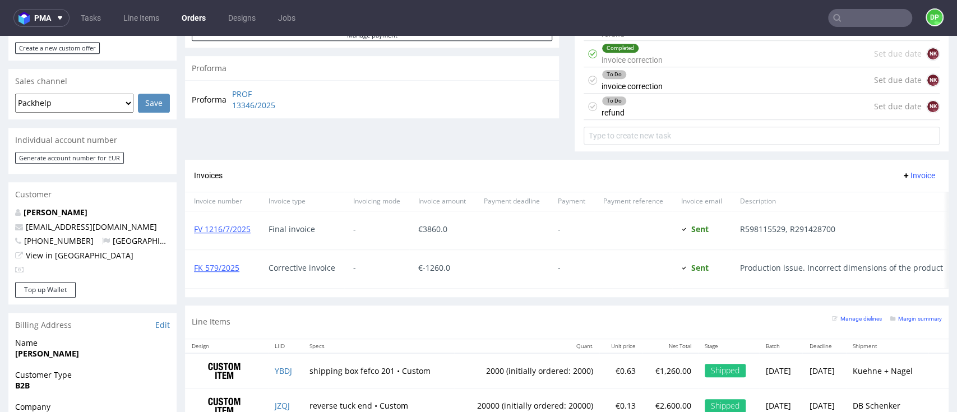
click at [902, 176] on span "Invoice" at bounding box center [919, 175] width 34 height 9
click at [871, 218] on span "Add corrective" at bounding box center [896, 219] width 56 height 11
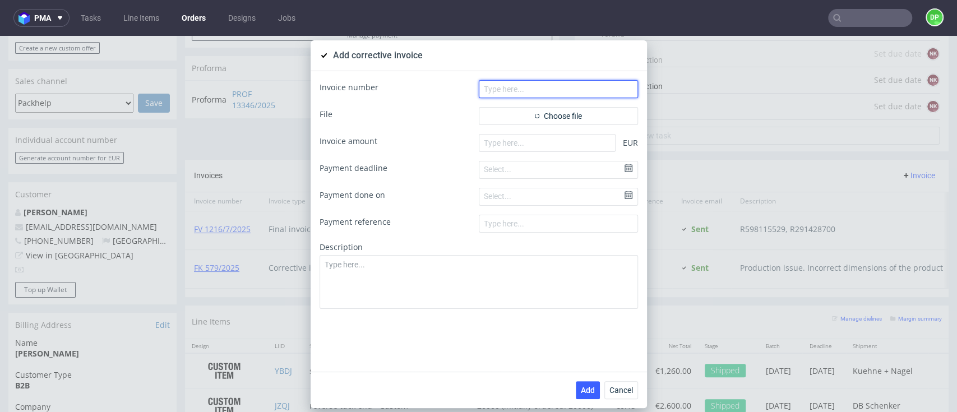
click at [481, 91] on input "text" at bounding box center [558, 89] width 159 height 18
paste input "FK 590/2025"
type input "FK 590/2025"
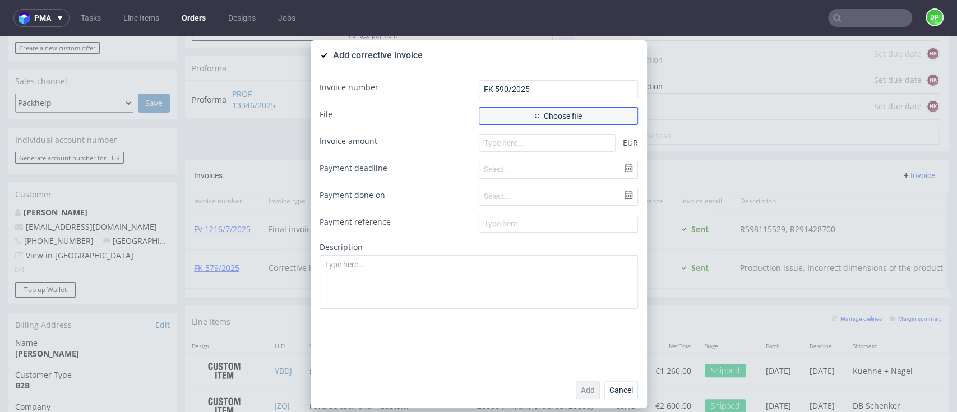
click at [555, 115] on span "Choose file" at bounding box center [558, 116] width 47 height 8
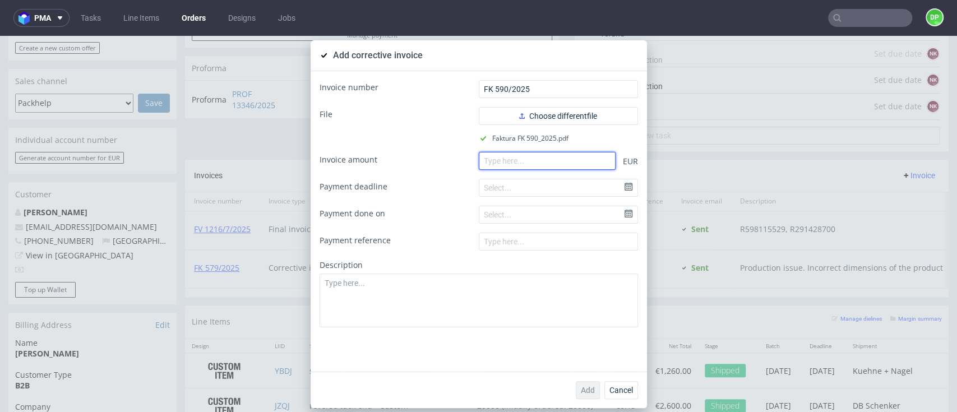
click at [512, 160] on input "number" at bounding box center [547, 161] width 137 height 18
paste input "-520.00"
type input "-520.00"
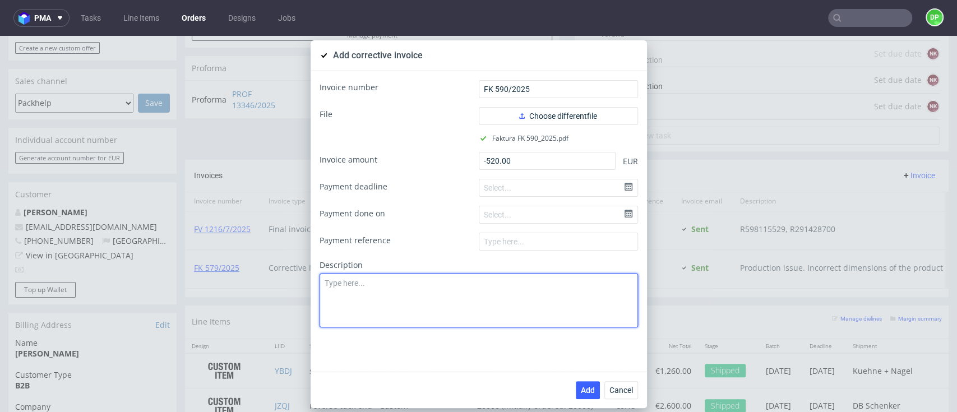
click at [392, 302] on textarea at bounding box center [479, 301] width 319 height 54
paste textarea "Production issue. Incorrect printing"
type textarea "Production issue. Incorrect printing"
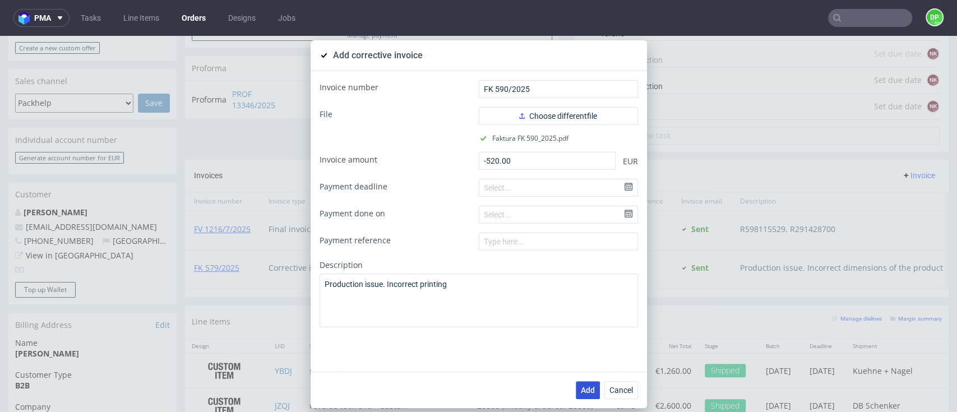
click at [581, 389] on span "Add" at bounding box center [588, 390] width 14 height 8
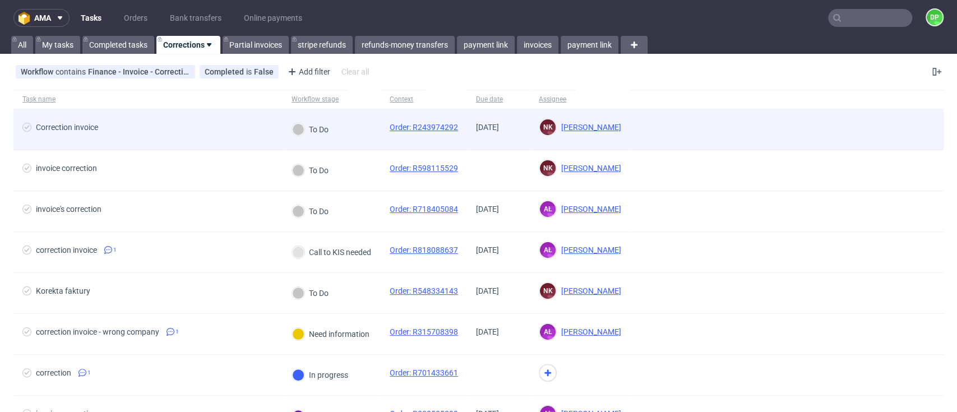
click at [185, 130] on span "Correction invoice" at bounding box center [147, 129] width 251 height 13
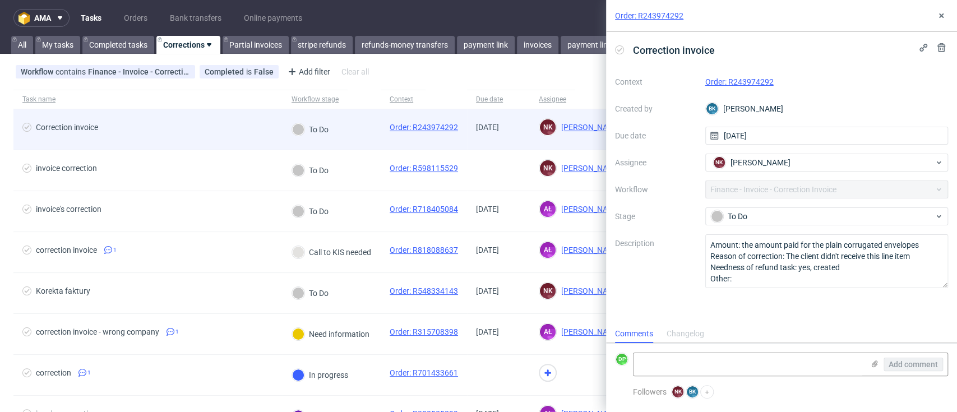
scroll to position [9, 0]
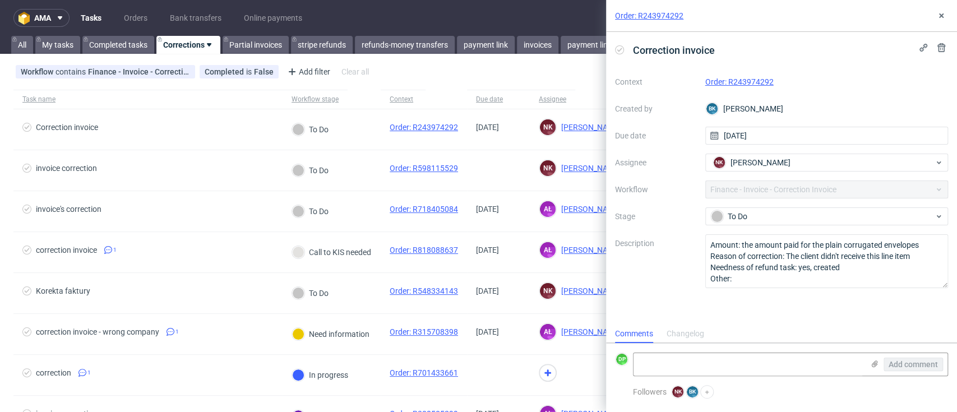
click at [722, 83] on link "Order: R243974292" at bounding box center [740, 81] width 68 height 9
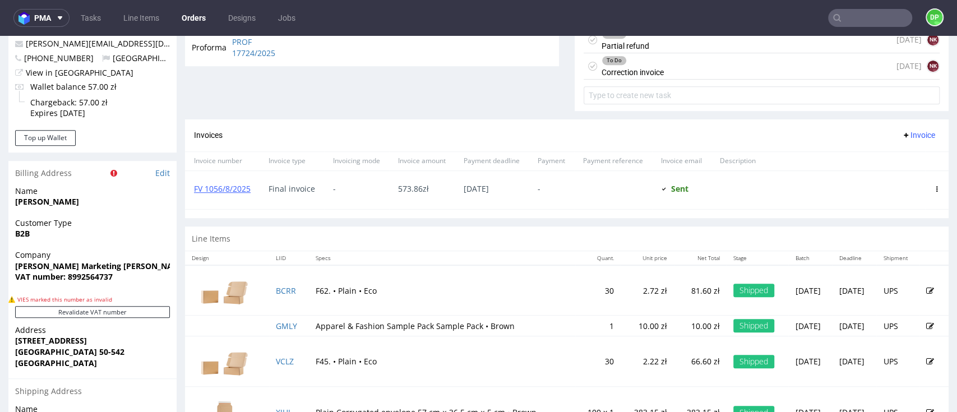
scroll to position [388, 0]
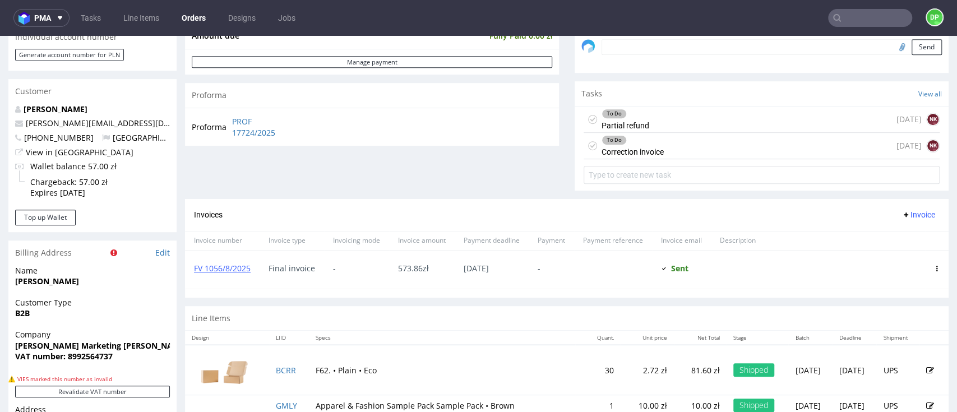
click at [634, 121] on div "To Do Partial refund" at bounding box center [626, 120] width 48 height 26
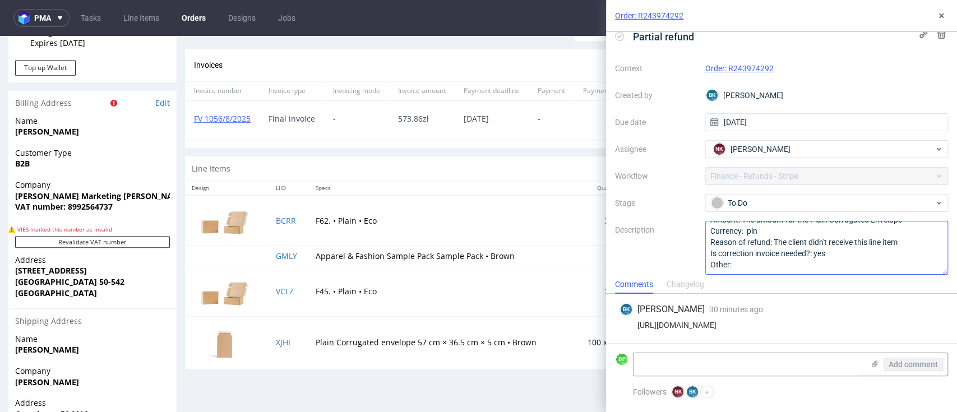
scroll to position [22, 0]
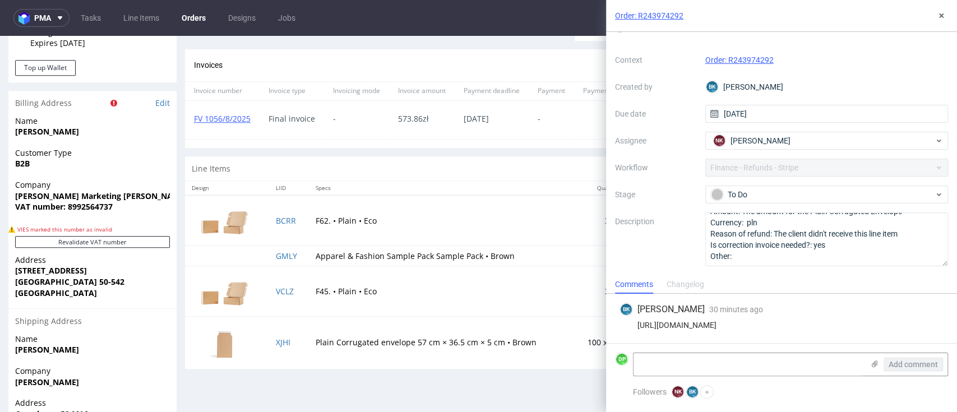
click at [462, 378] on div "Progress Payment Paid [DATE] Payment “Received” Email Sent [DATE] 14:23 Line It…" at bounding box center [567, 20] width 764 height 908
click at [938, 16] on icon at bounding box center [941, 15] width 9 height 9
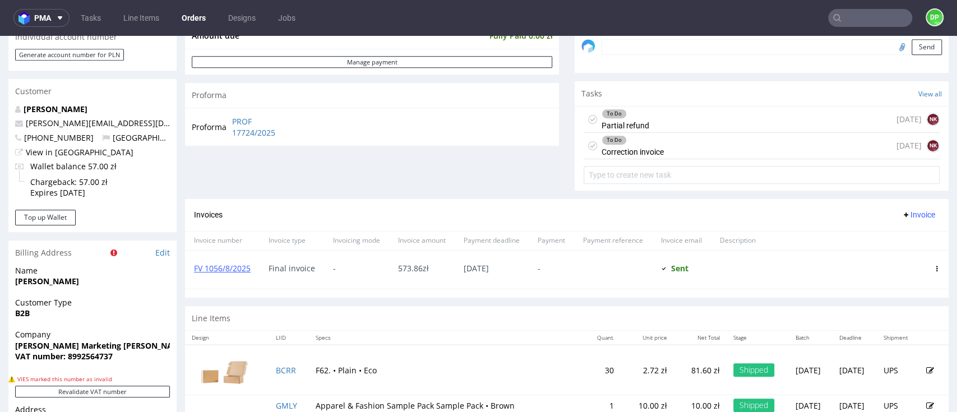
scroll to position [314, 0]
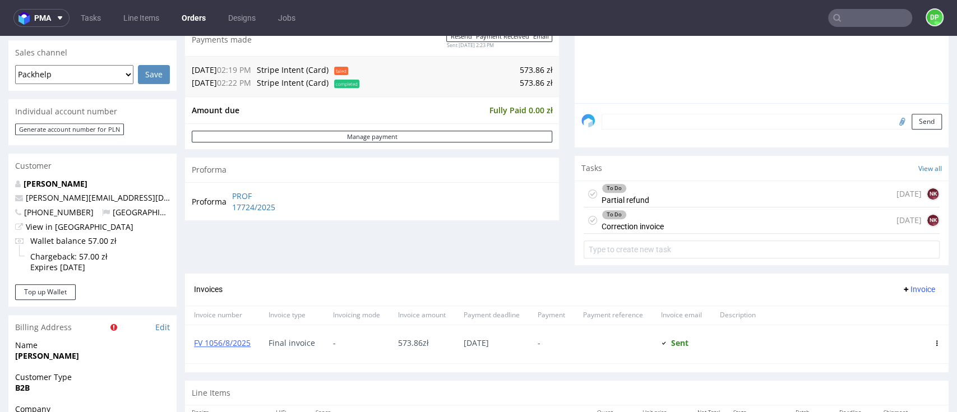
click at [684, 229] on div "To Do Correction invoice [DATE] NK" at bounding box center [762, 221] width 356 height 26
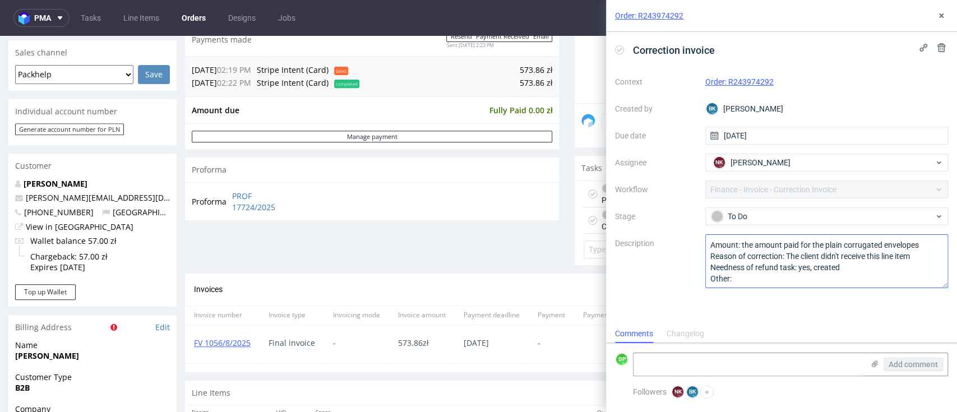
scroll to position [1, 0]
click at [462, 212] on div "Proforma PROF 17724/2025" at bounding box center [372, 201] width 374 height 38
click at [459, 293] on div "Invoices Invoice" at bounding box center [567, 290] width 746 height 14
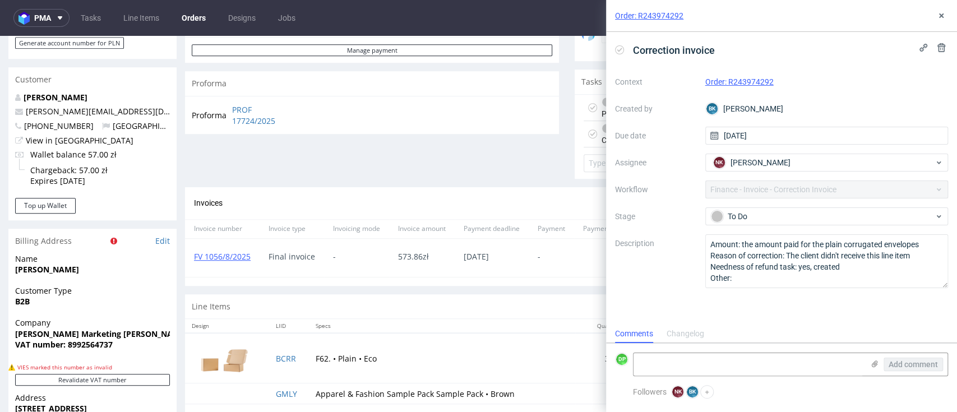
scroll to position [463, 0]
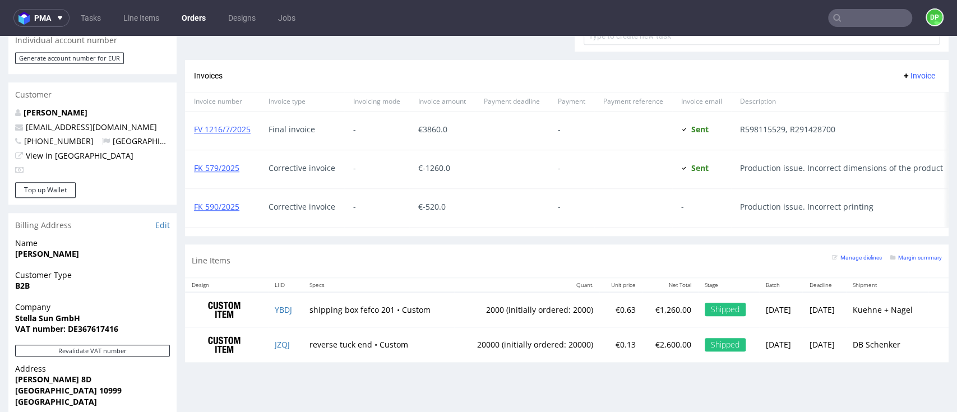
scroll to position [337, 0]
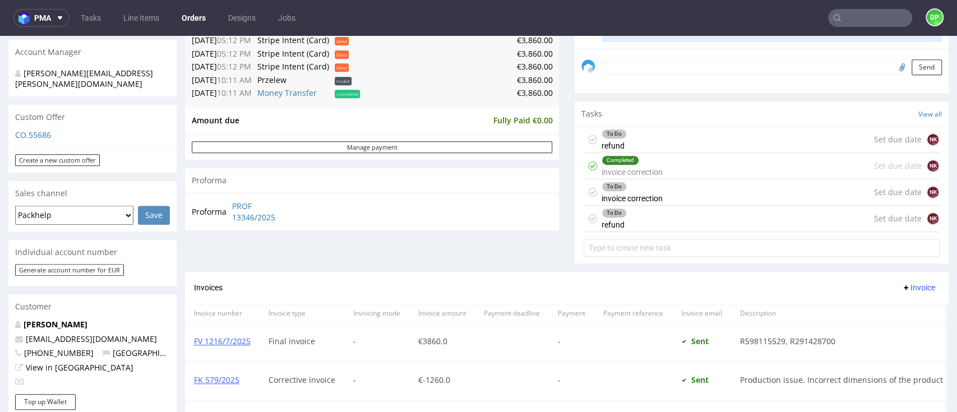
click at [653, 224] on div "To Do refund Set due date NK" at bounding box center [762, 219] width 356 height 26
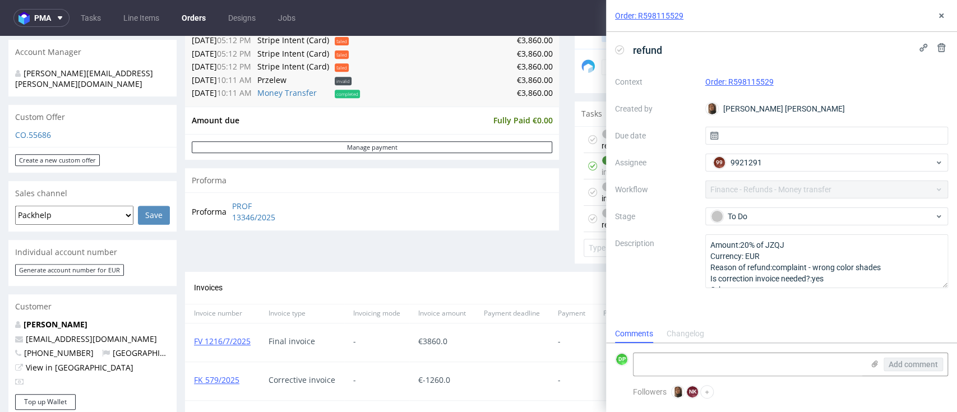
scroll to position [9, 0]
click at [519, 234] on div "Order summary 2 Line Items (Net Total) 3,860.00 Add promo code Apply additional…" at bounding box center [372, 41] width 374 height 462
click at [939, 13] on icon at bounding box center [941, 15] width 9 height 9
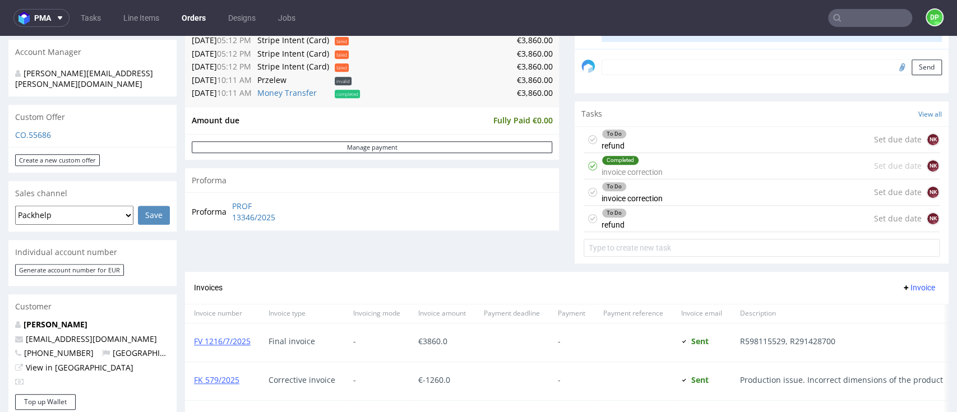
click at [672, 191] on div "To Do invoice correction Set due date NK" at bounding box center [762, 192] width 356 height 26
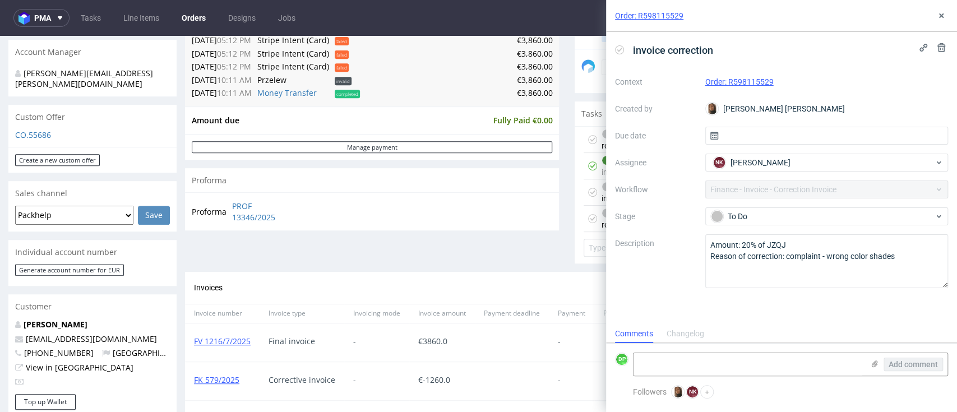
scroll to position [9, 0]
click at [620, 49] on use at bounding box center [620, 50] width 5 height 4
click at [667, 360] on textarea at bounding box center [749, 364] width 230 height 22
paste textarea "FK 590/2025"
type textarea "FK 590/2025"
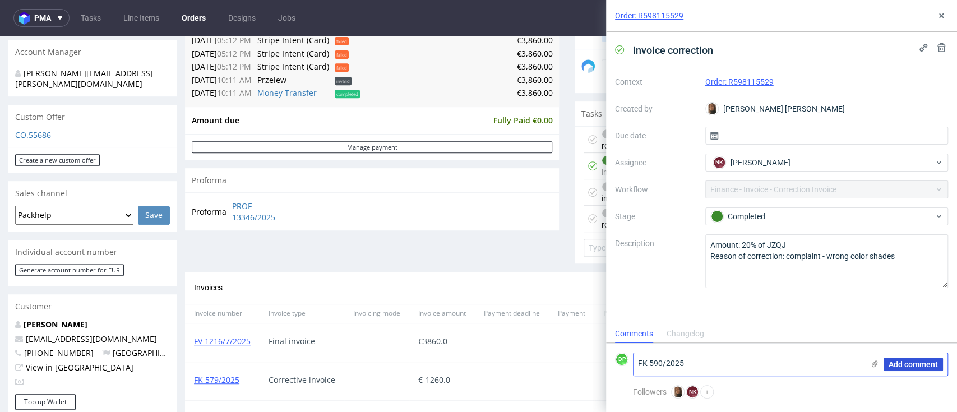
click at [900, 361] on span "Add comment" at bounding box center [913, 365] width 49 height 8
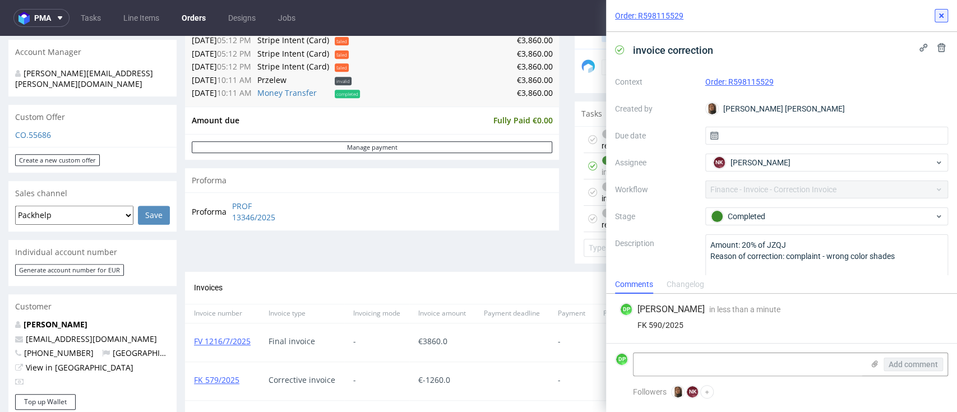
click at [942, 12] on icon at bounding box center [941, 15] width 9 height 9
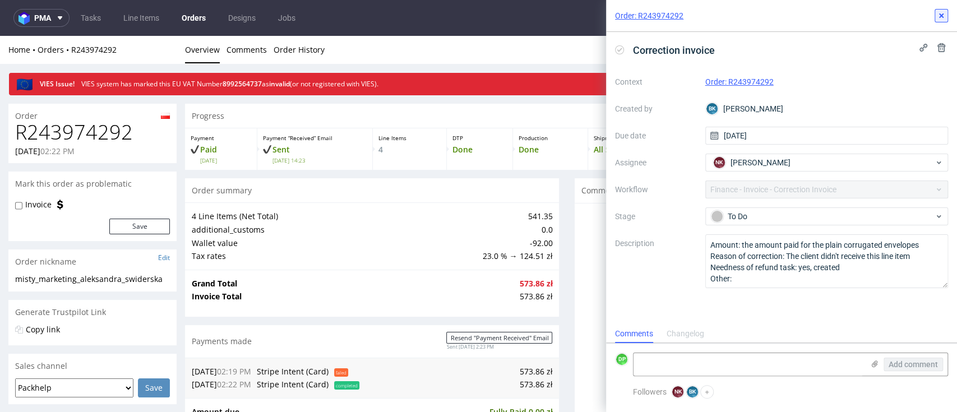
click at [941, 16] on use at bounding box center [942, 15] width 4 height 4
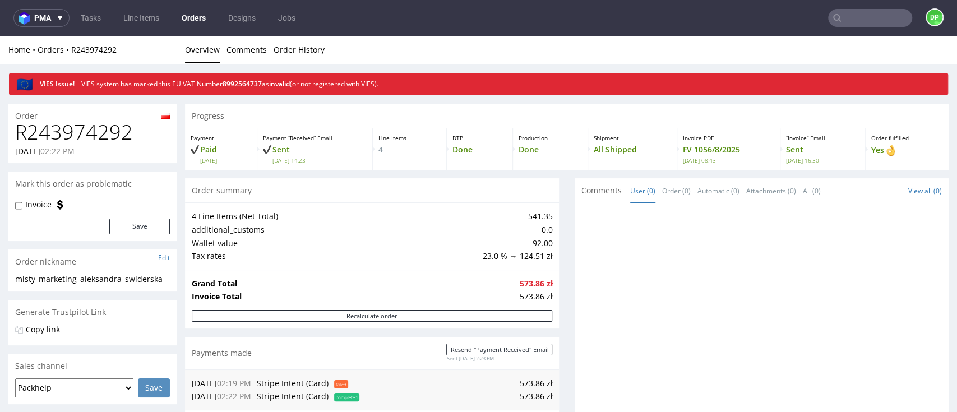
click at [859, 21] on input "text" at bounding box center [870, 18] width 84 height 18
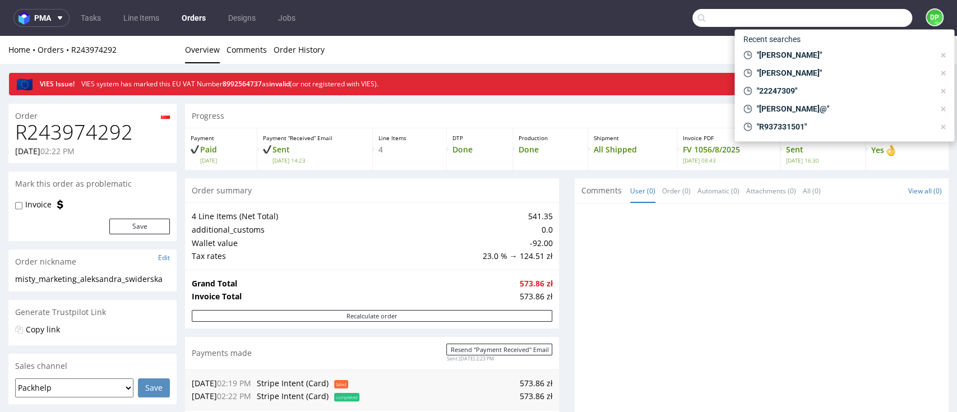
paste input "FK 589/2025"
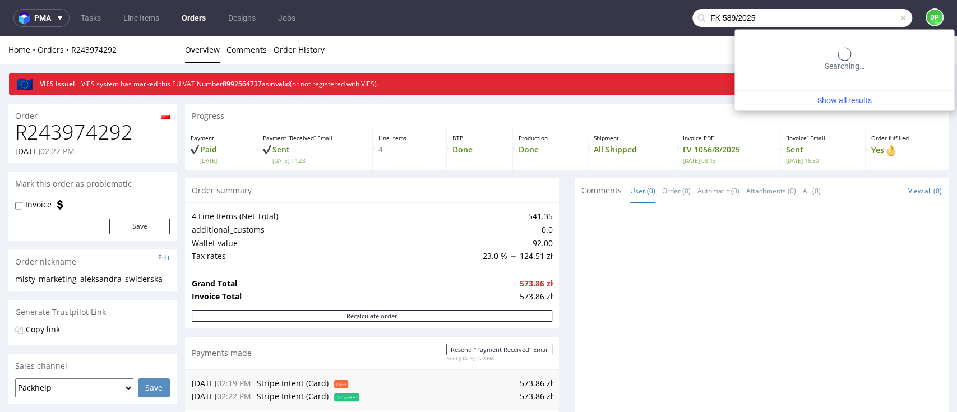
type input "FK 589/2025"
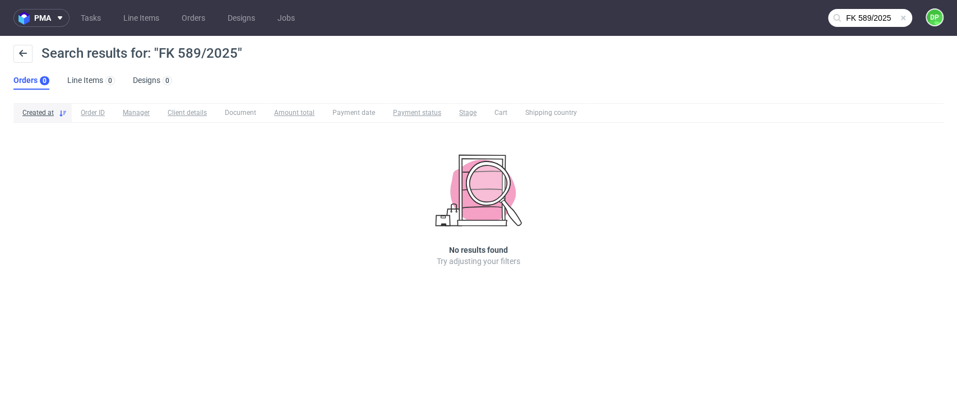
click at [905, 19] on span at bounding box center [903, 17] width 9 height 9
click at [859, 17] on input "text" at bounding box center [870, 18] width 84 height 18
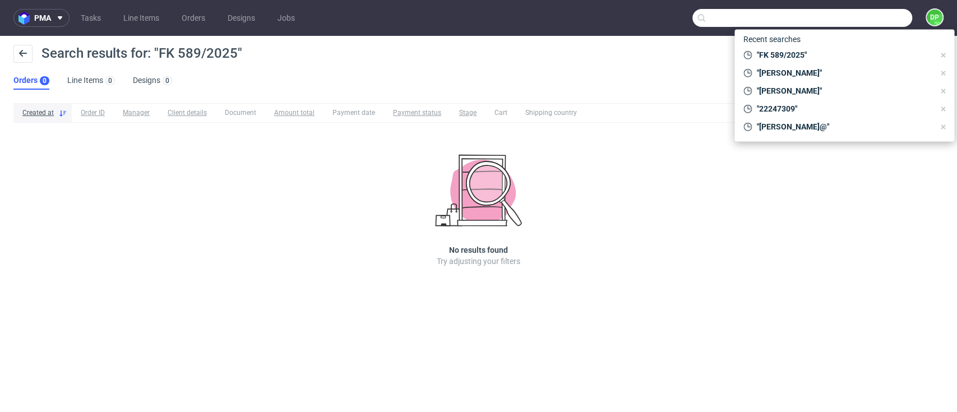
paste input "Partenopea Camicie s.r.l.s."
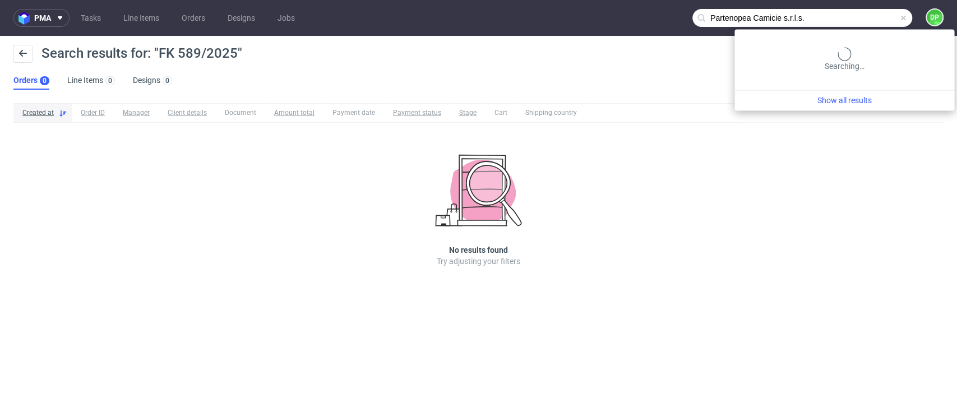
type input "Partenopea Camicie s.r.l.s."
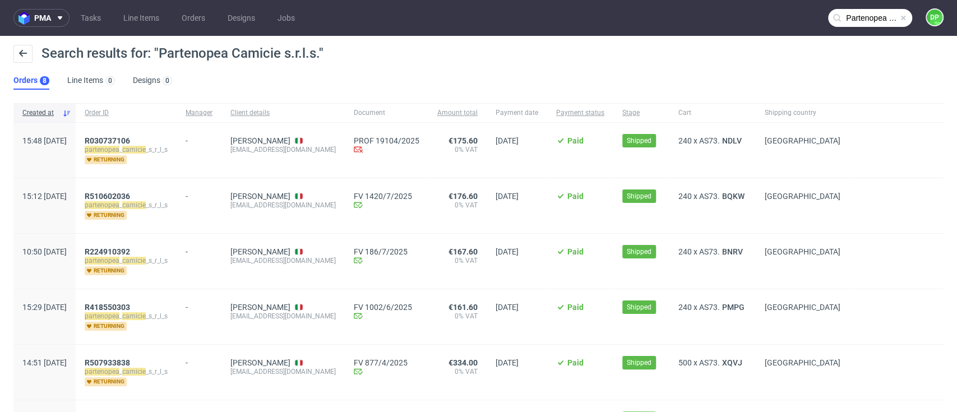
scroll to position [75, 0]
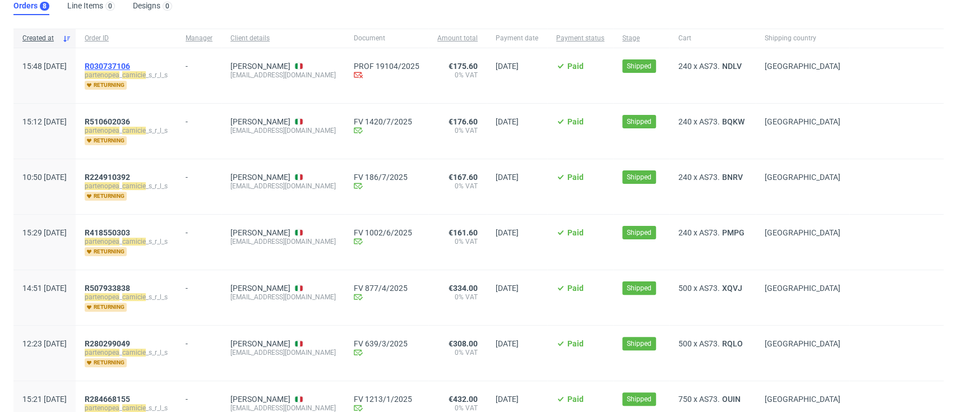
click at [130, 63] on span "R030737106" at bounding box center [107, 66] width 45 height 9
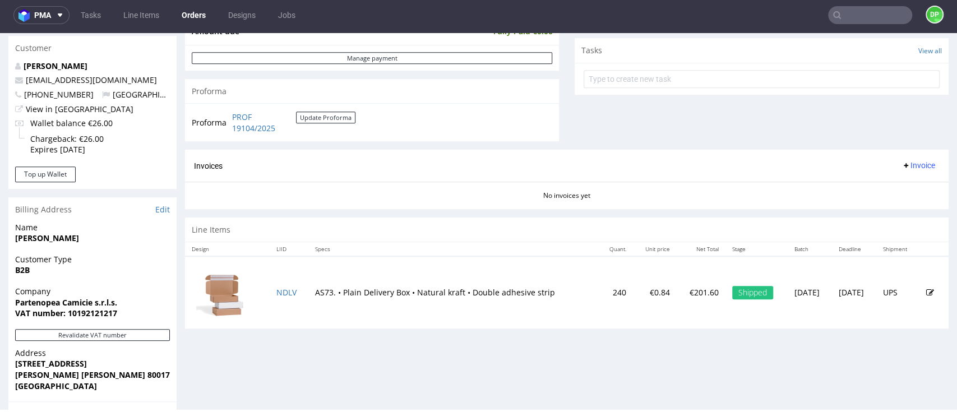
scroll to position [374, 0]
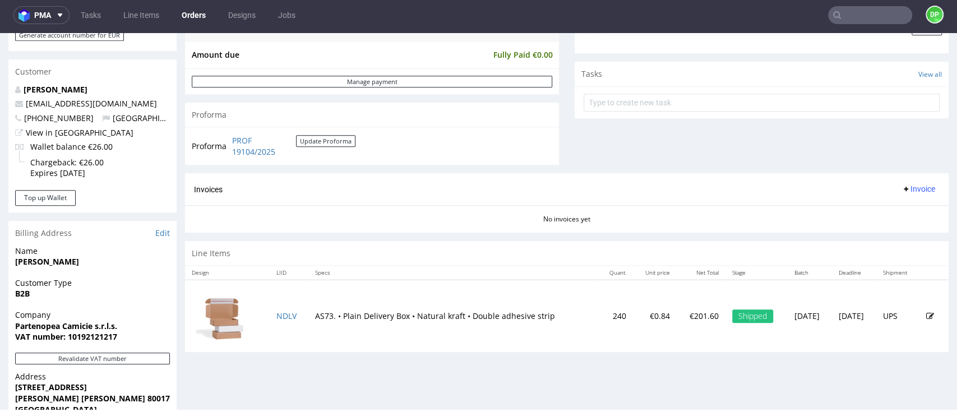
type input "Partenopea Camicie s.r.l.s."
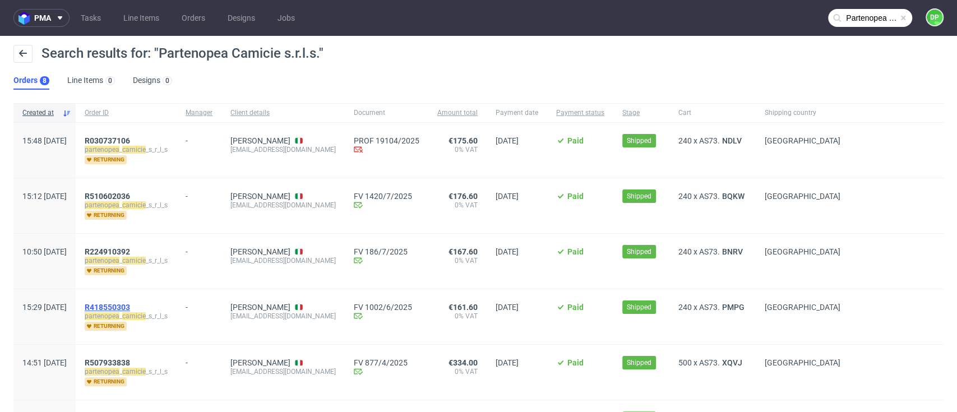
click at [130, 308] on span "R418550303" at bounding box center [107, 307] width 45 height 9
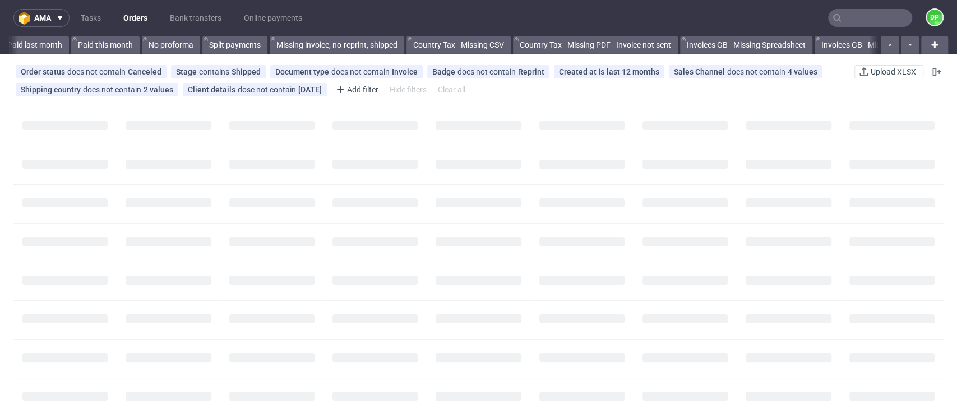
scroll to position [0, 1198]
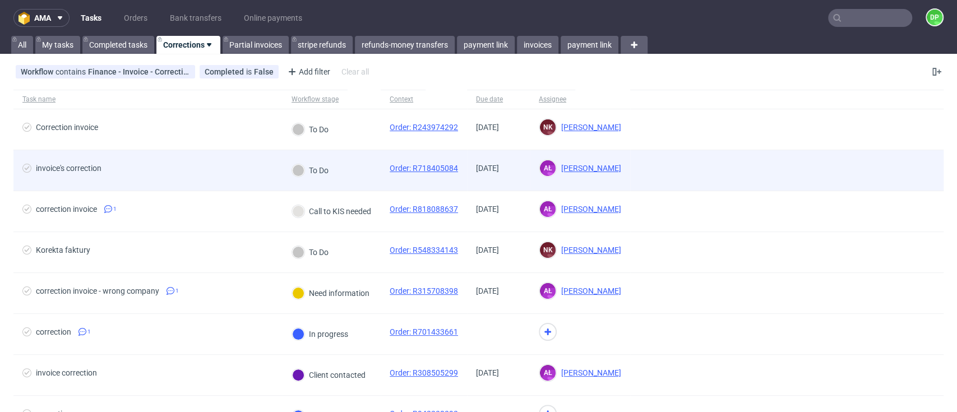
click at [238, 171] on span "invoice's correction" at bounding box center [147, 170] width 251 height 13
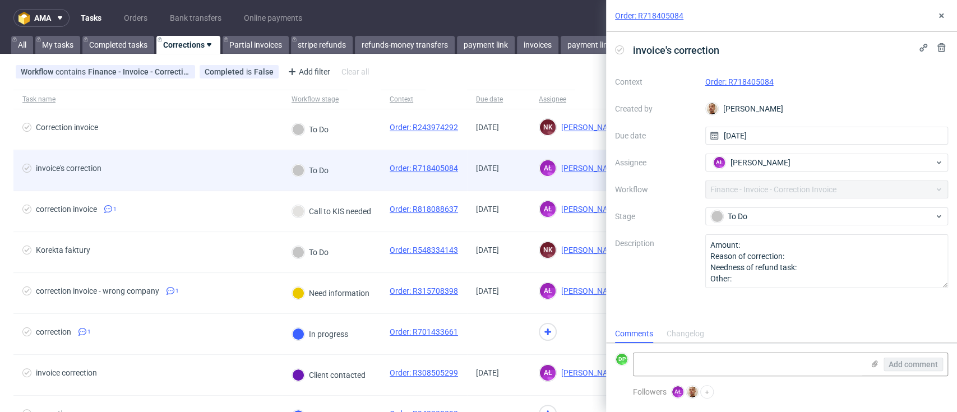
scroll to position [9, 0]
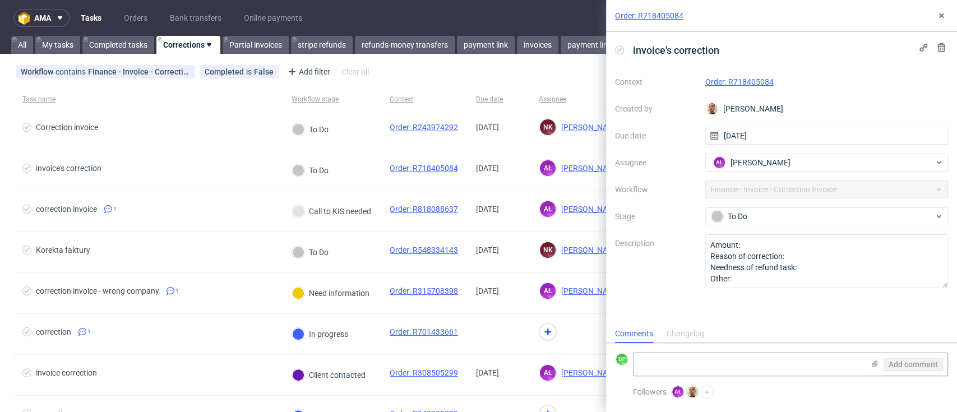
click at [727, 80] on link "Order: R718405084" at bounding box center [740, 81] width 68 height 9
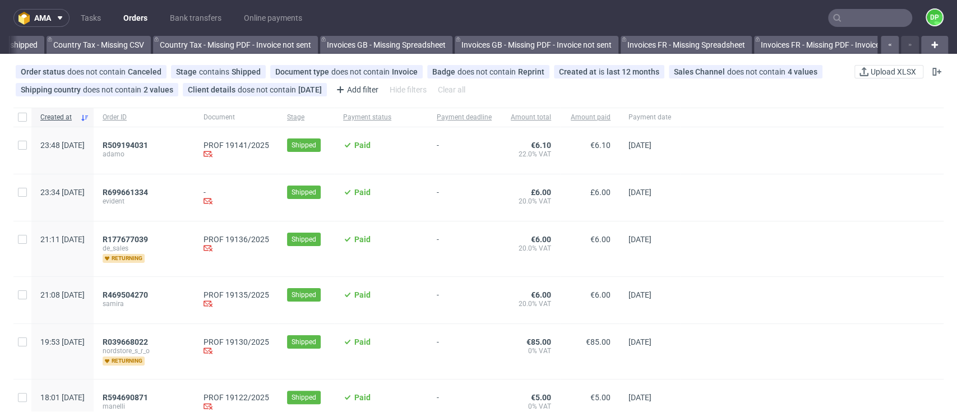
scroll to position [0, 1309]
click at [148, 145] on span "R509194031" at bounding box center [125, 145] width 45 height 9
click at [148, 144] on span "R509194031" at bounding box center [125, 145] width 45 height 9
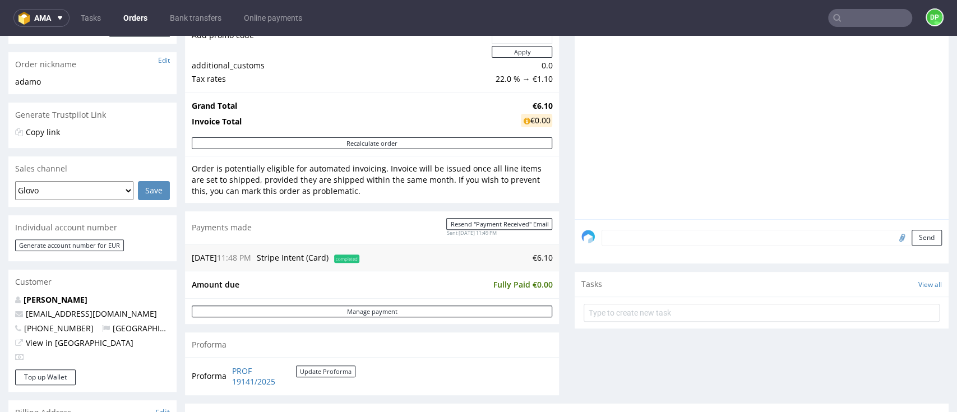
scroll to position [299, 0]
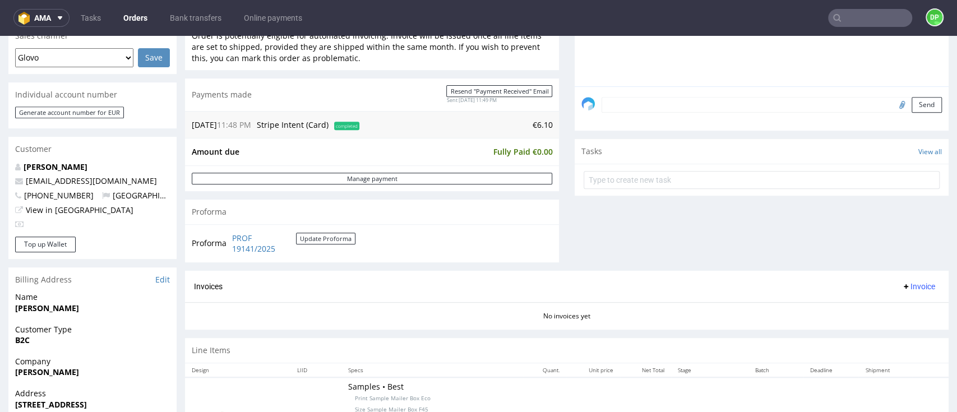
click at [902, 292] on button "Invoice" at bounding box center [918, 286] width 43 height 13
click at [886, 308] on span "Generate" at bounding box center [895, 310] width 54 height 11
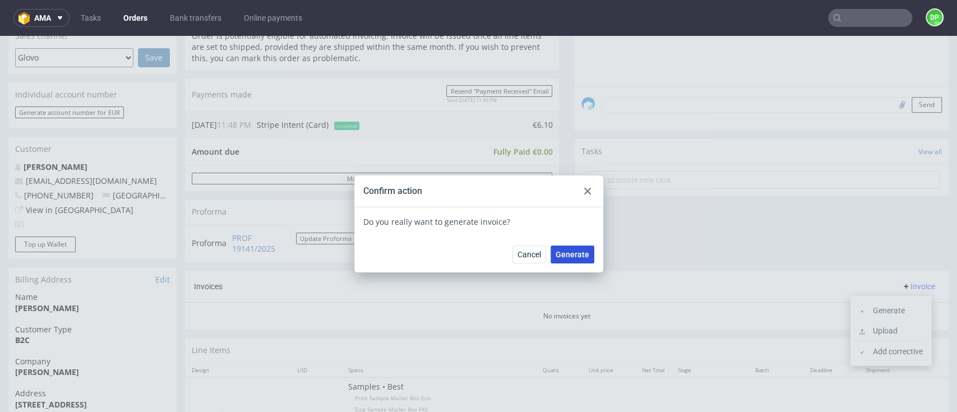
click at [565, 254] on span "Generate" at bounding box center [573, 255] width 34 height 8
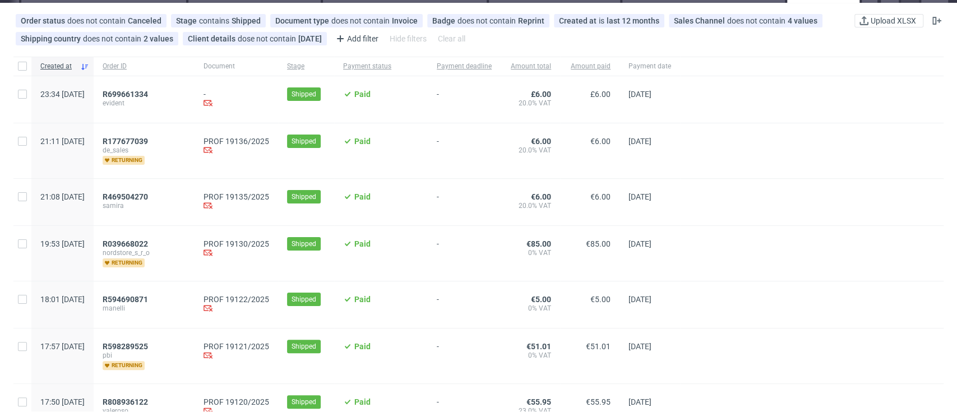
scroll to position [75, 0]
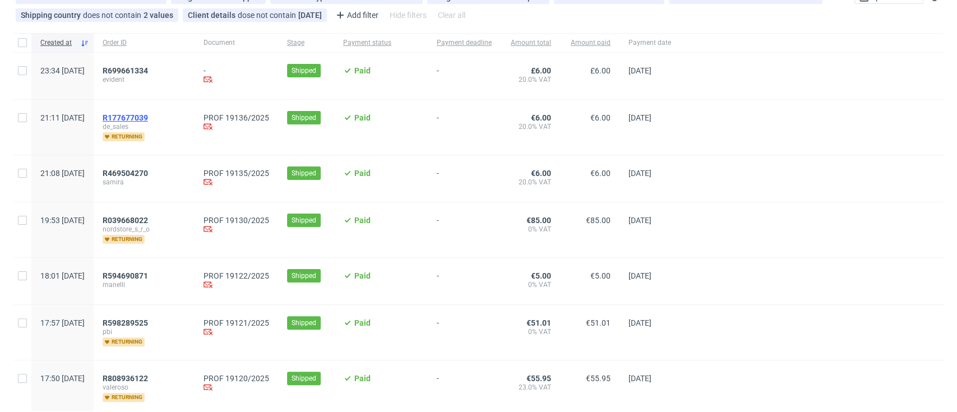
click at [148, 119] on span "R177677039" at bounding box center [125, 117] width 45 height 9
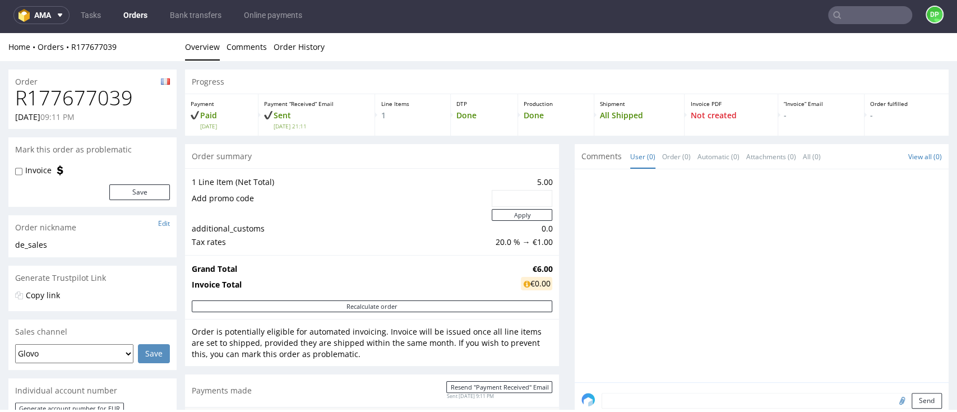
scroll to position [374, 0]
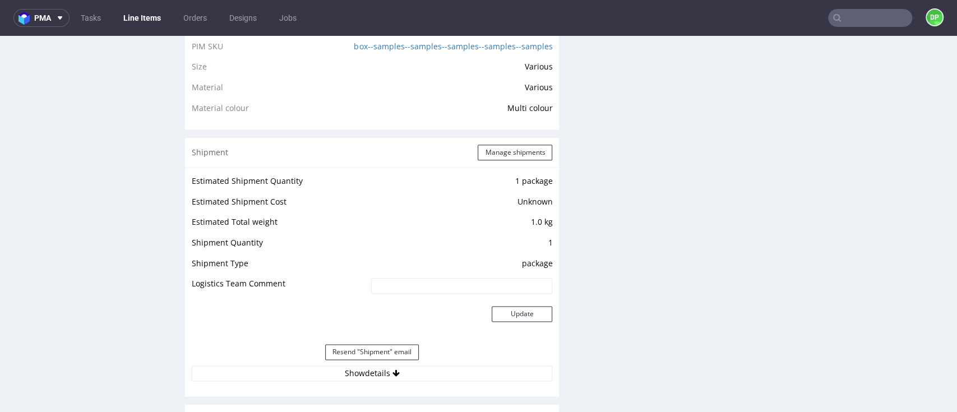
scroll to position [1047, 0]
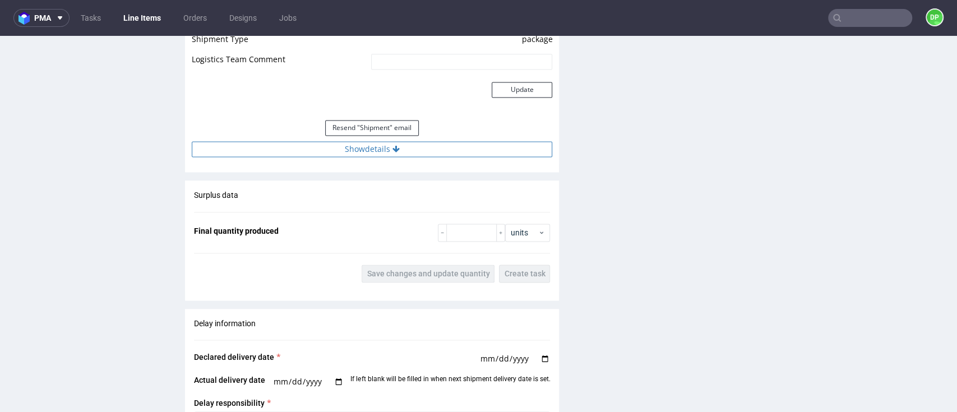
click at [344, 146] on button "Show details" at bounding box center [372, 149] width 361 height 16
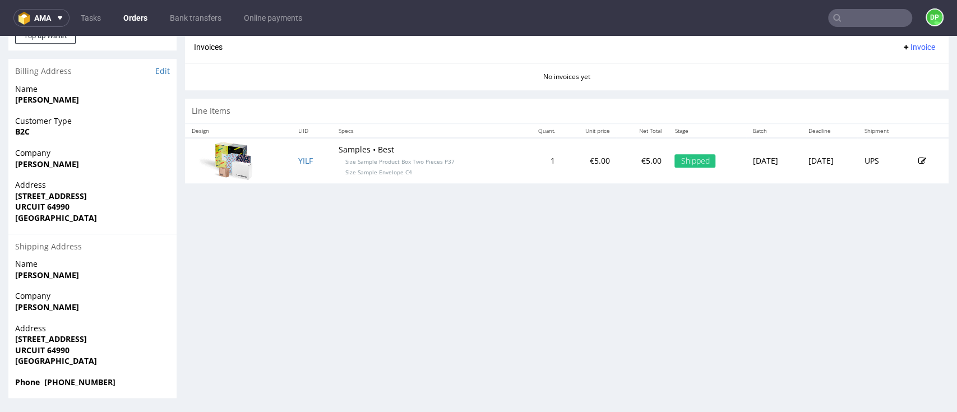
scroll to position [463, 0]
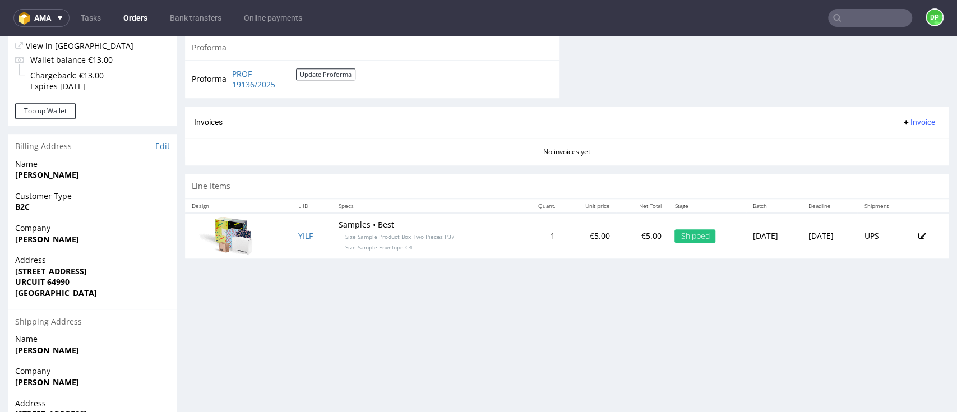
click at [902, 126] on span "Invoice" at bounding box center [919, 122] width 34 height 9
click at [865, 141] on span at bounding box center [863, 145] width 9 height 9
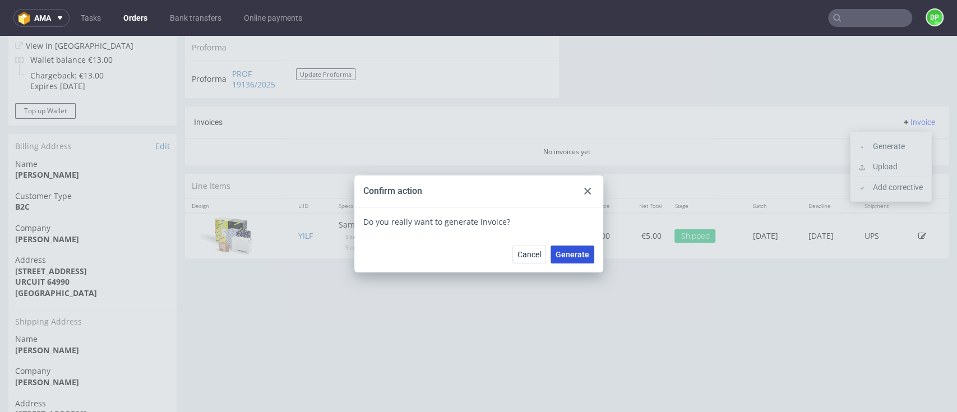
click at [565, 257] on span "Generate" at bounding box center [573, 255] width 34 height 8
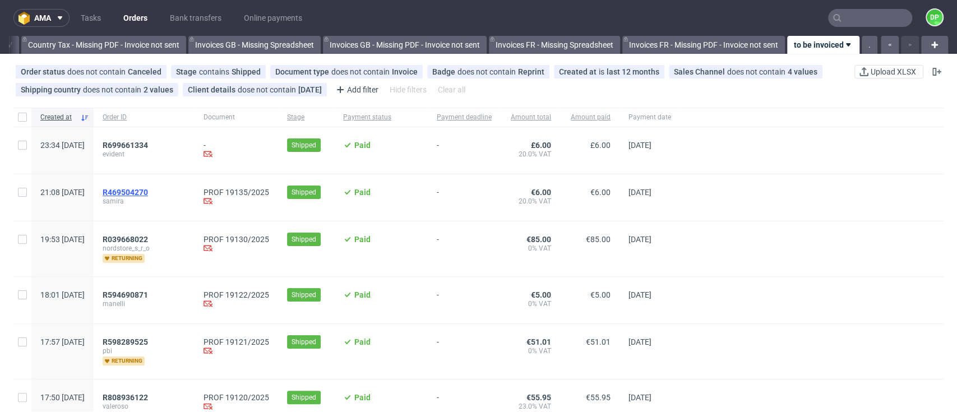
click at [148, 190] on span "R469504270" at bounding box center [125, 192] width 45 height 9
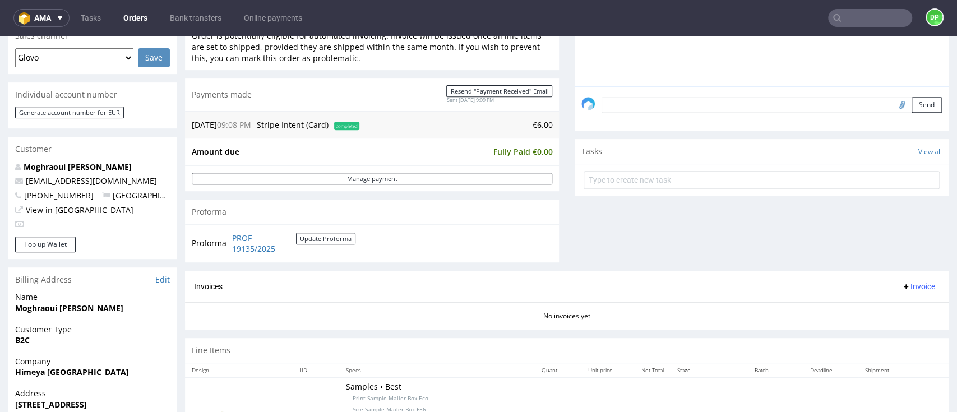
scroll to position [507, 0]
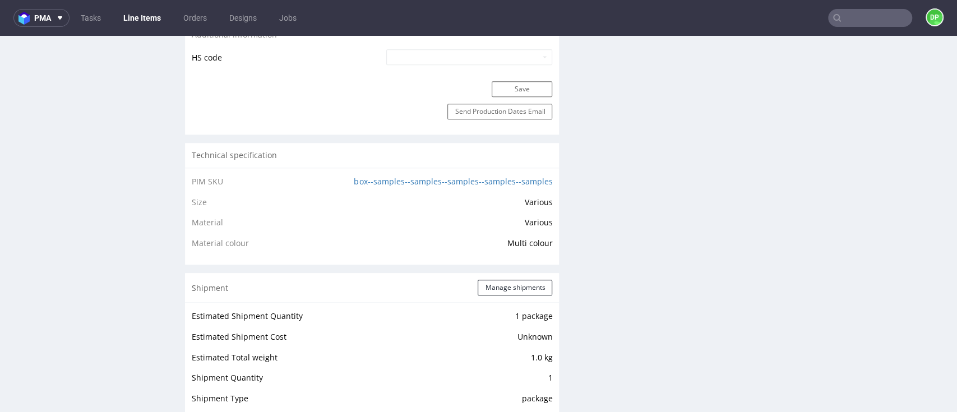
scroll to position [1047, 0]
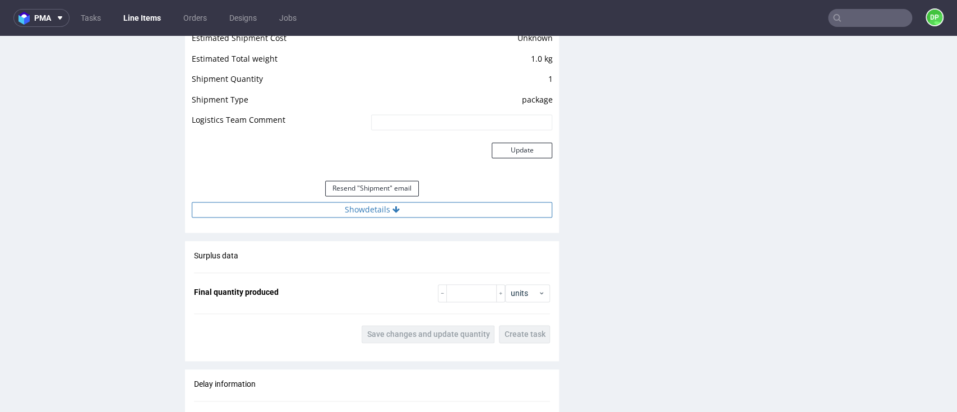
click at [287, 213] on button "Show details" at bounding box center [372, 210] width 361 height 16
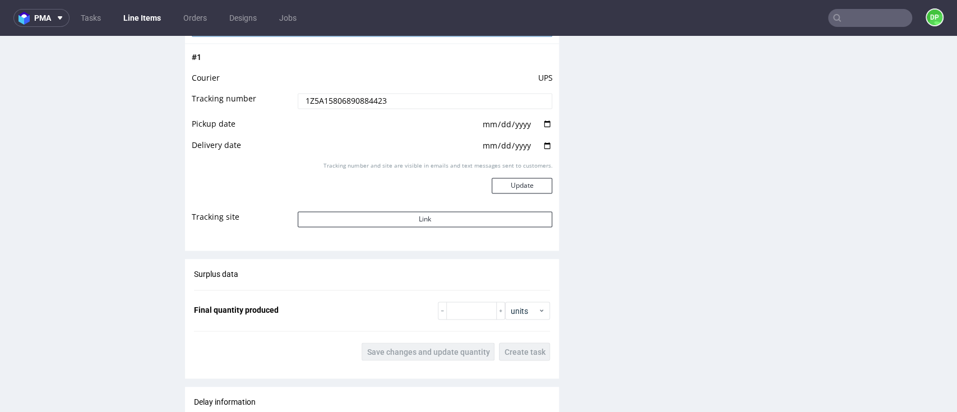
scroll to position [1271, 0]
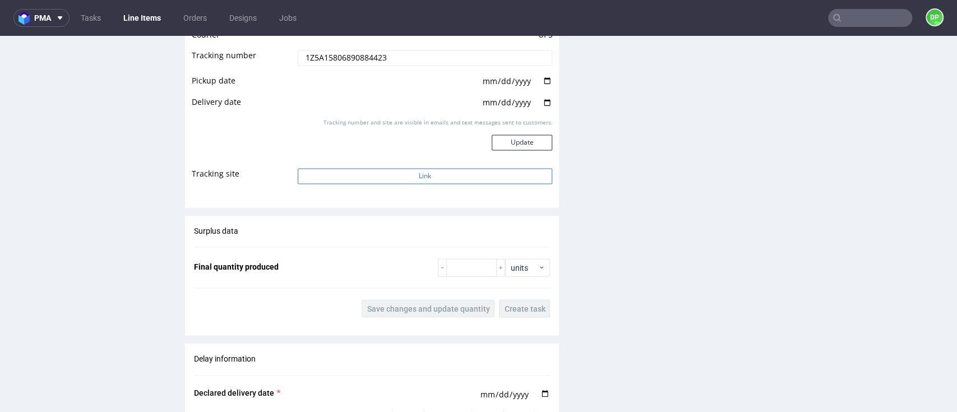
click at [370, 173] on button "Link" at bounding box center [425, 176] width 255 height 16
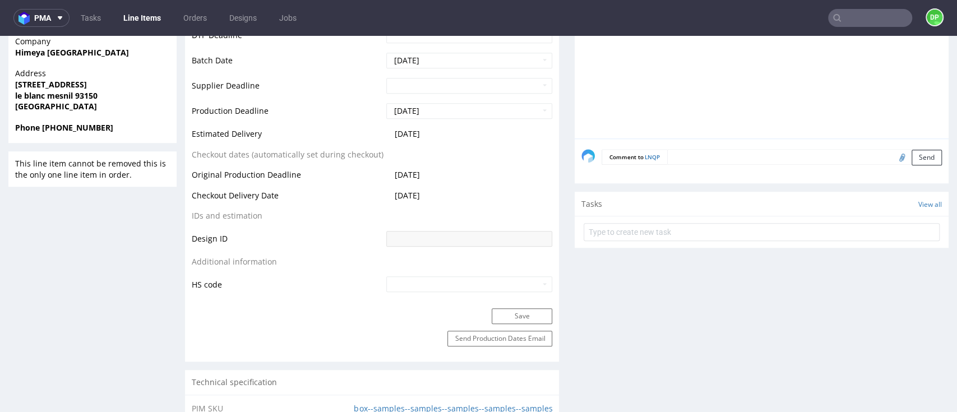
scroll to position [374, 0]
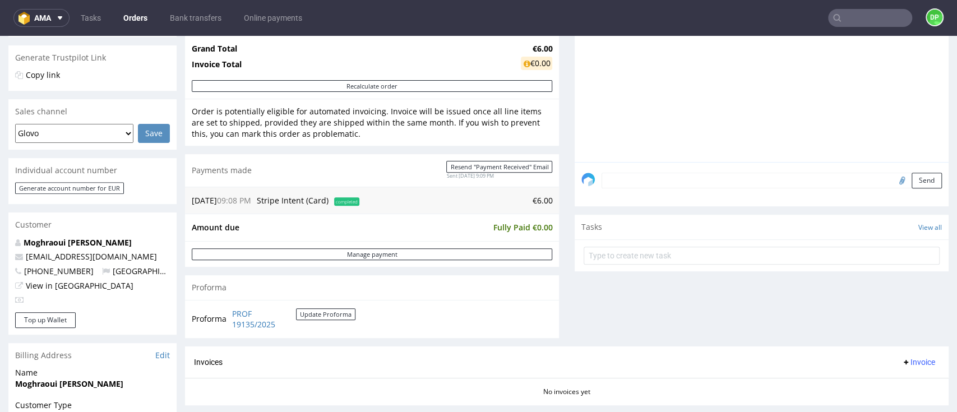
scroll to position [224, 0]
click at [902, 360] on span "Invoice" at bounding box center [919, 361] width 34 height 9
click at [873, 303] on li "Generate" at bounding box center [891, 297] width 72 height 20
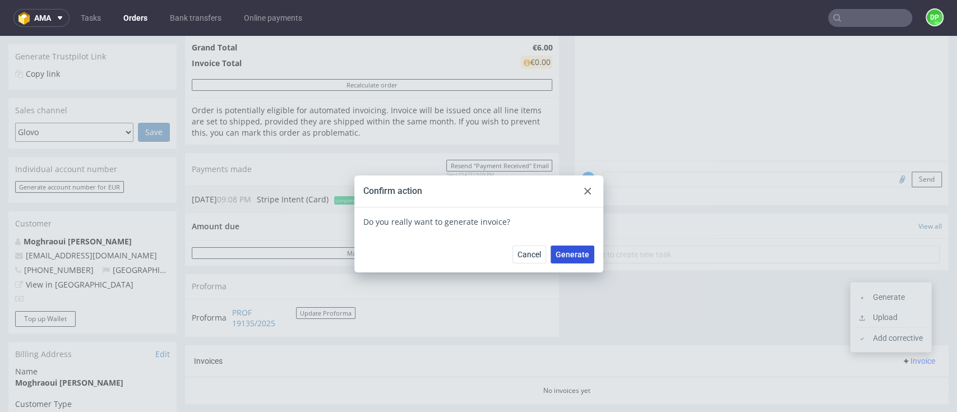
click at [559, 259] on button "Generate" at bounding box center [573, 255] width 44 height 18
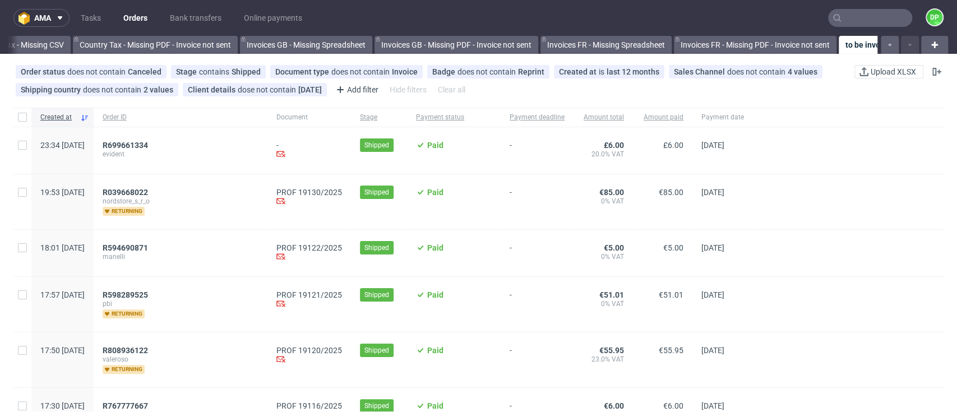
scroll to position [0, 1309]
click at [148, 195] on span "R039668022" at bounding box center [125, 192] width 45 height 9
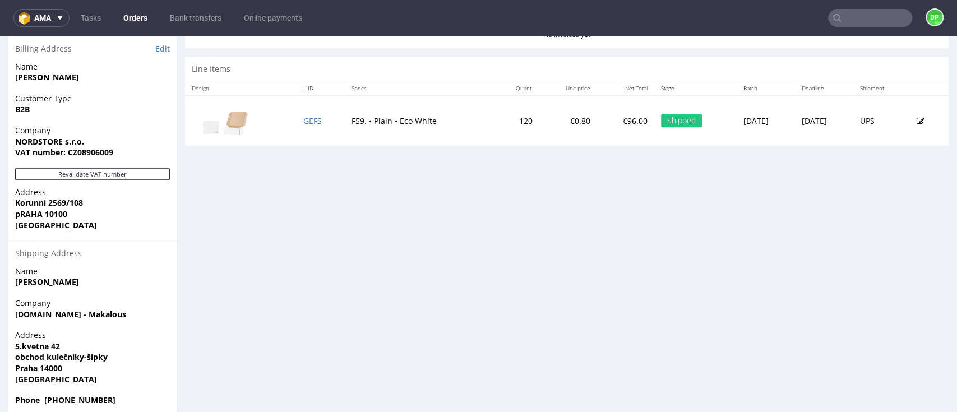
scroll to position [579, 0]
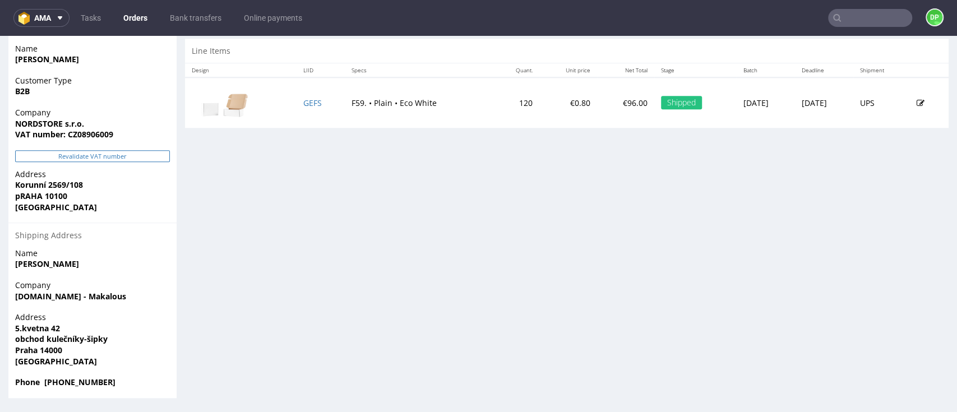
click at [88, 157] on button "Revalidate VAT number" at bounding box center [92, 156] width 155 height 12
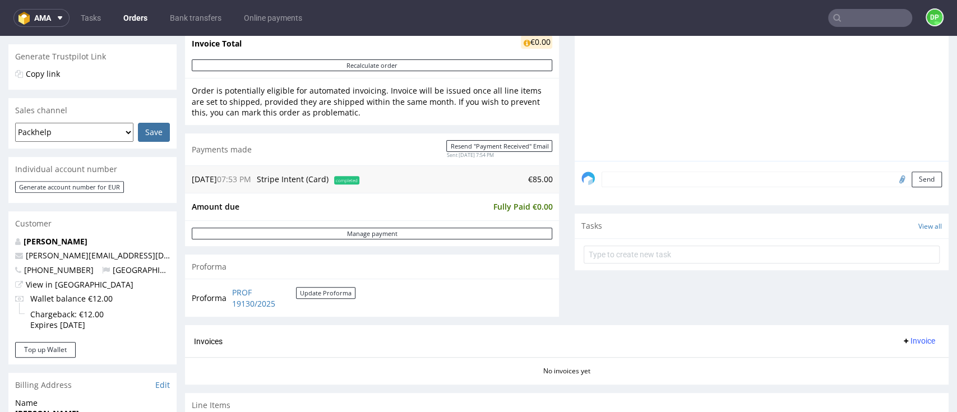
scroll to position [523, 0]
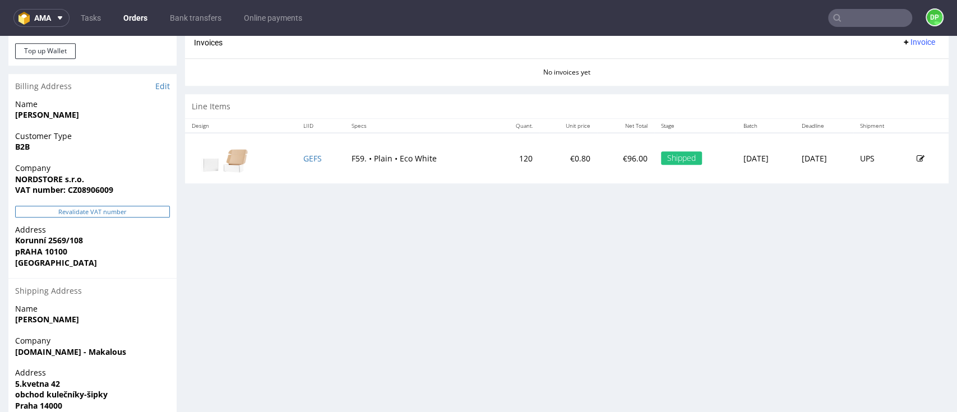
click at [118, 209] on button "Revalidate VAT number" at bounding box center [92, 212] width 155 height 12
drag, startPoint x: 123, startPoint y: 195, endPoint x: 76, endPoint y: 191, distance: 46.8
click at [76, 191] on span "VAT number: CZ08906009" at bounding box center [92, 190] width 155 height 11
copy strong "08906009"
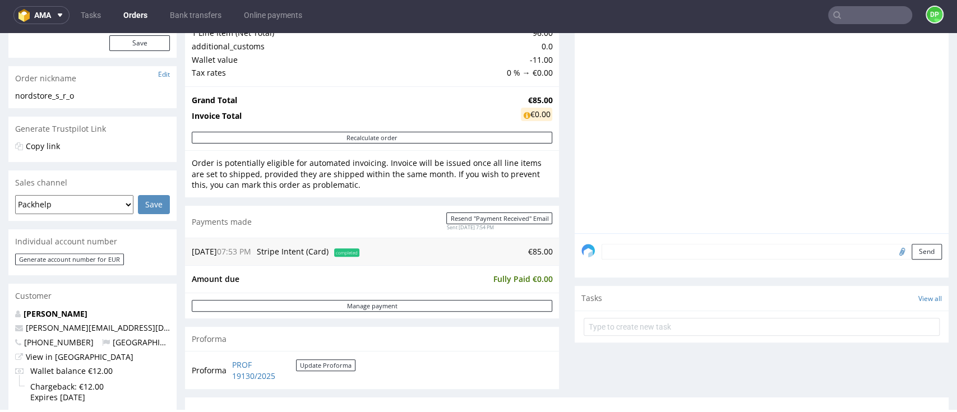
scroll to position [374, 0]
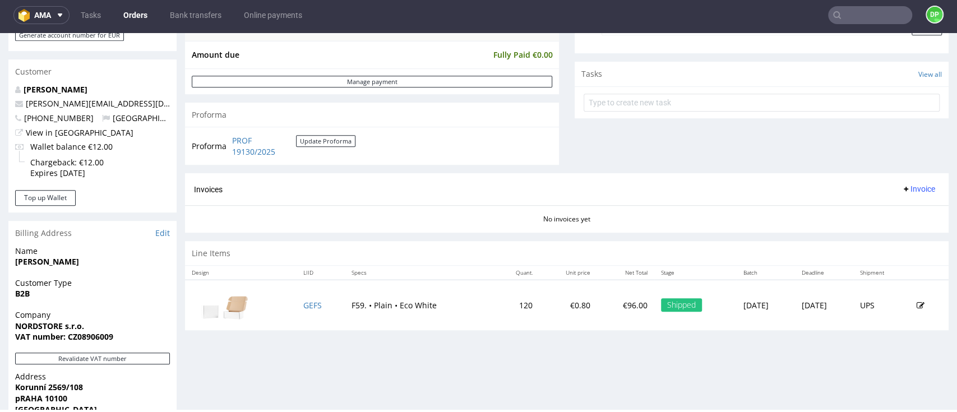
click at [902, 187] on span "Invoice" at bounding box center [919, 189] width 34 height 9
click at [868, 208] on span "Generate" at bounding box center [895, 212] width 54 height 11
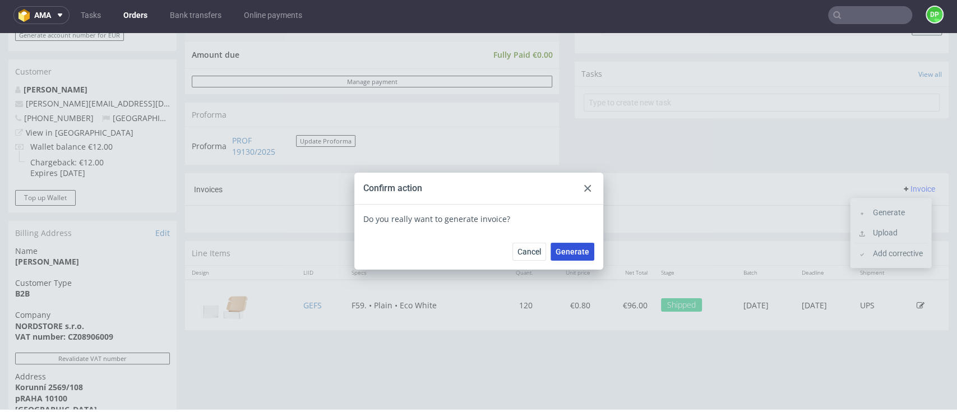
click at [567, 245] on button "Generate" at bounding box center [573, 252] width 44 height 18
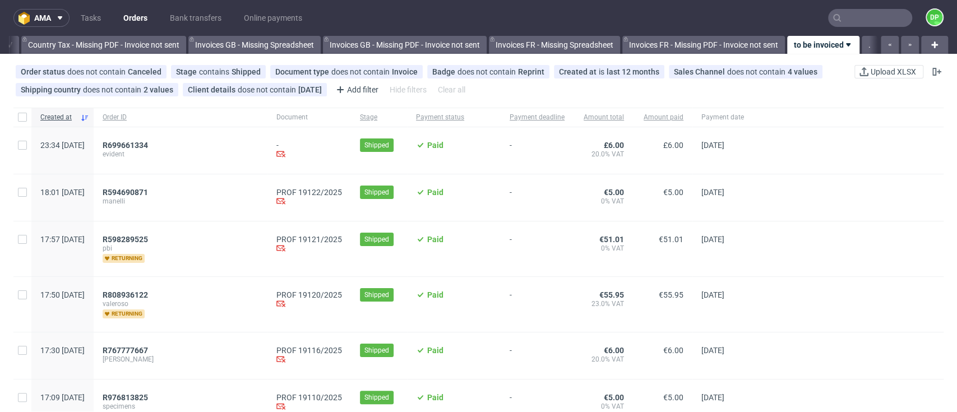
scroll to position [0, 1309]
click at [148, 191] on span "R594690871" at bounding box center [125, 192] width 45 height 9
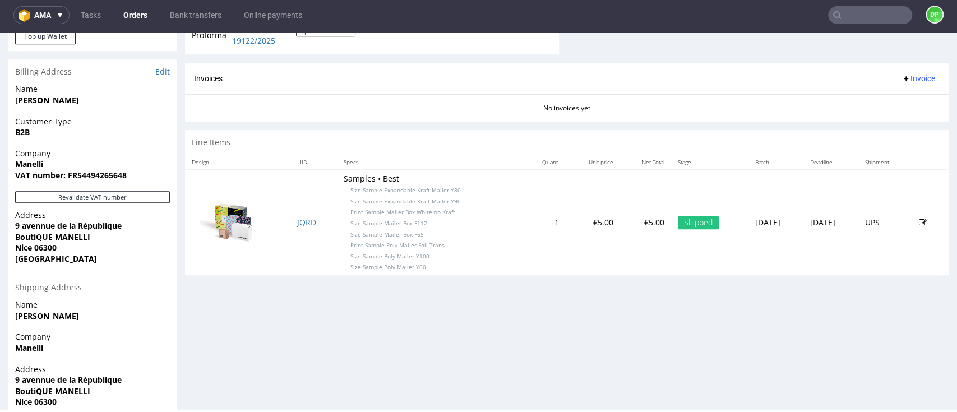
scroll to position [559, 0]
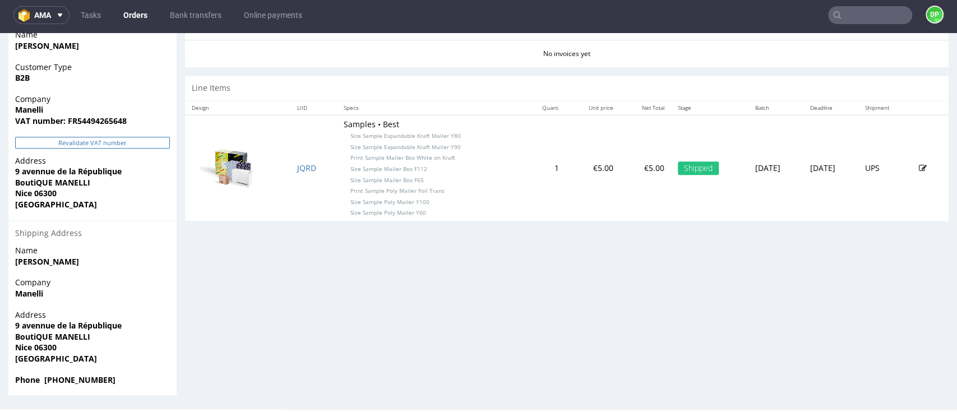
click at [135, 147] on button "Revalidate VAT number" at bounding box center [92, 143] width 155 height 12
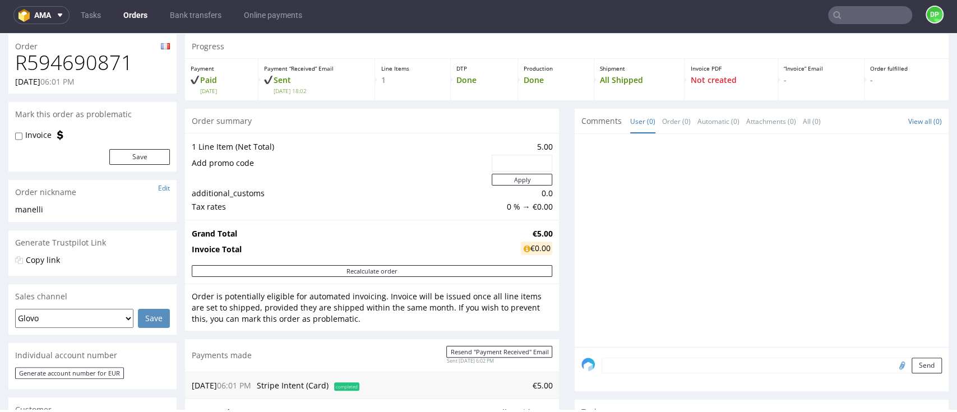
scroll to position [334, 0]
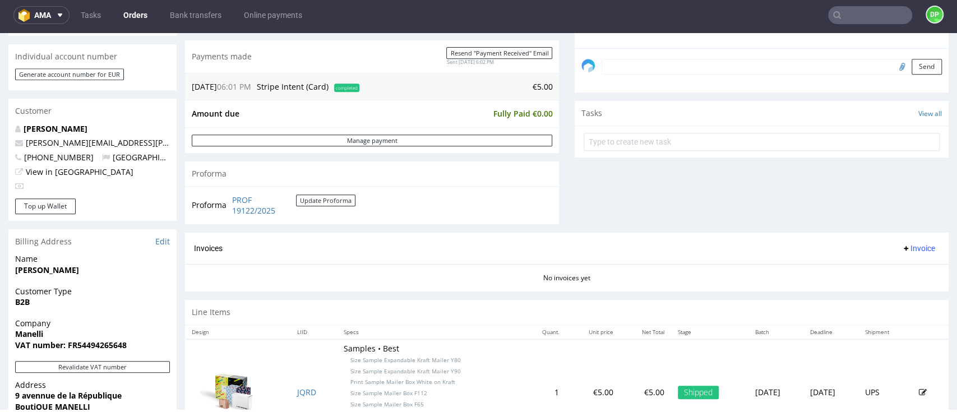
click at [902, 246] on span "Invoice" at bounding box center [919, 248] width 34 height 9
click at [883, 270] on span "Generate" at bounding box center [895, 271] width 54 height 11
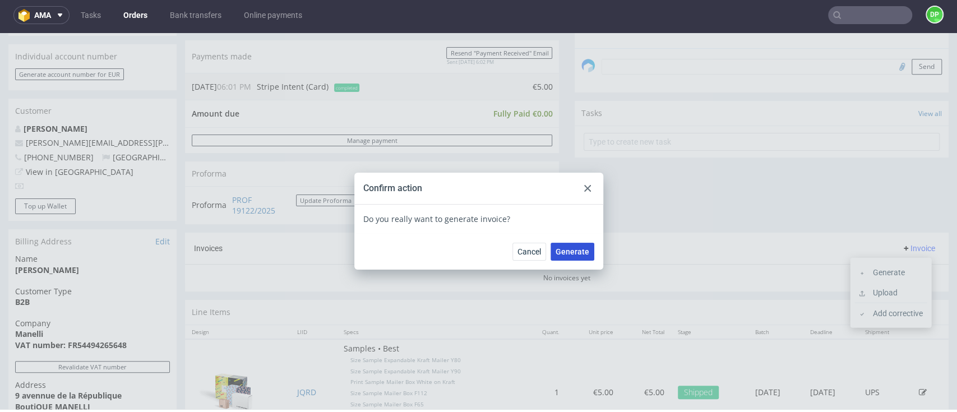
click at [560, 253] on span "Generate" at bounding box center [573, 252] width 34 height 8
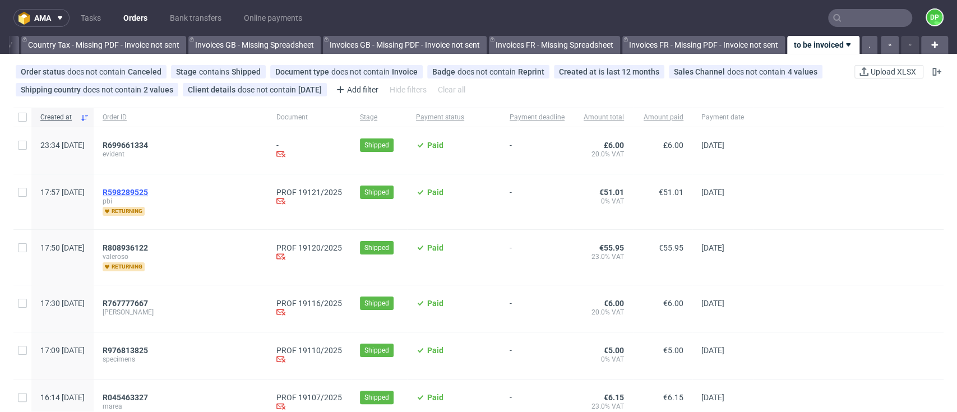
click at [148, 192] on span "R598289525" at bounding box center [125, 192] width 45 height 9
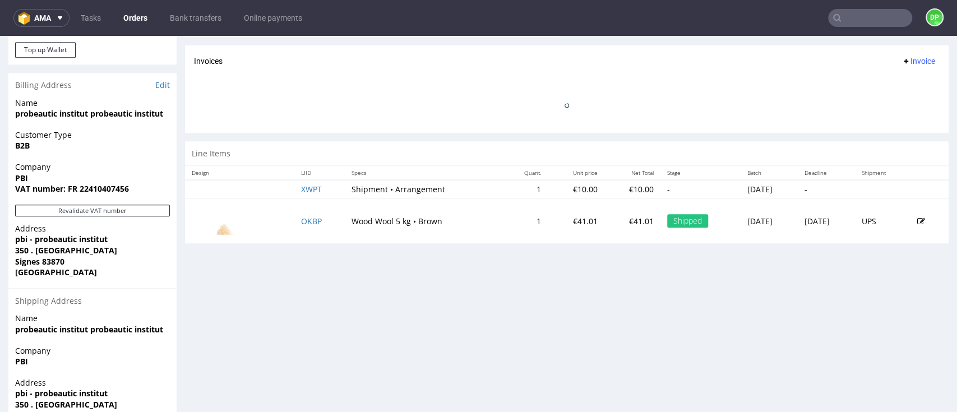
scroll to position [590, 0]
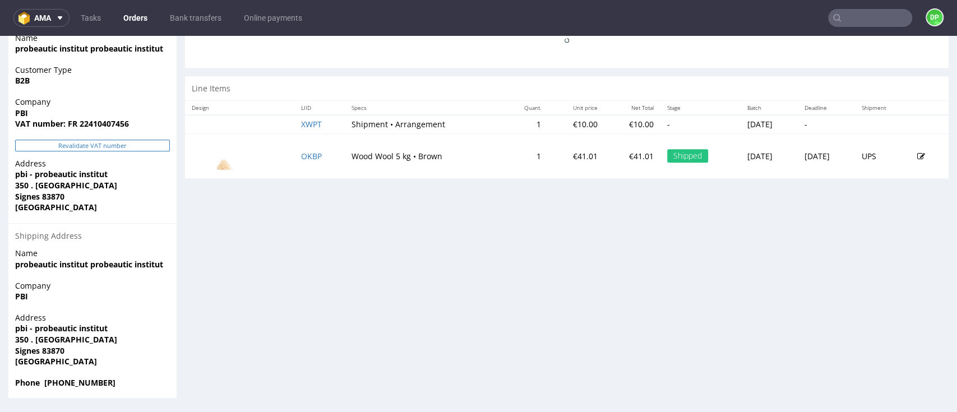
click at [85, 149] on button "Revalidate VAT number" at bounding box center [92, 146] width 155 height 12
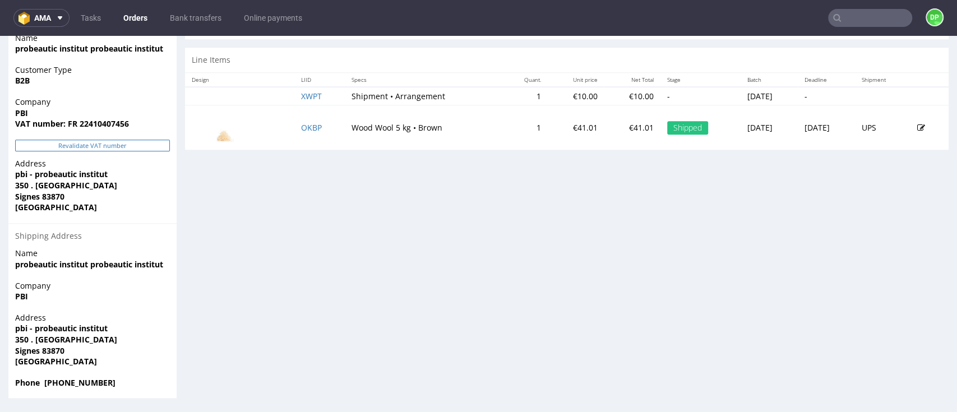
click at [114, 150] on button "Revalidate VAT number" at bounding box center [92, 146] width 155 height 12
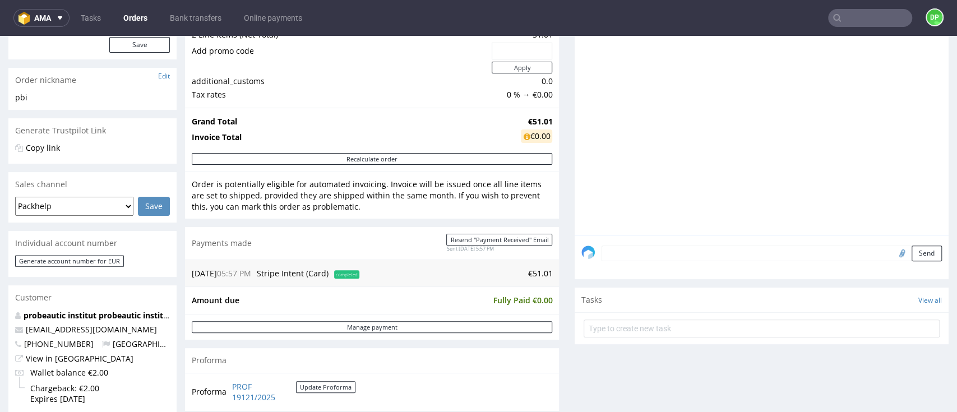
scroll to position [374, 0]
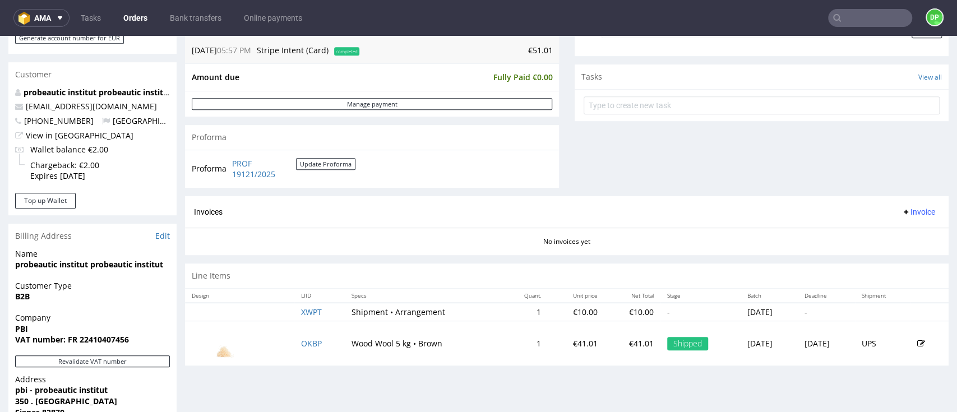
click at [902, 216] on span "Invoice" at bounding box center [919, 212] width 34 height 9
click at [871, 240] on span "Generate" at bounding box center [895, 235] width 54 height 11
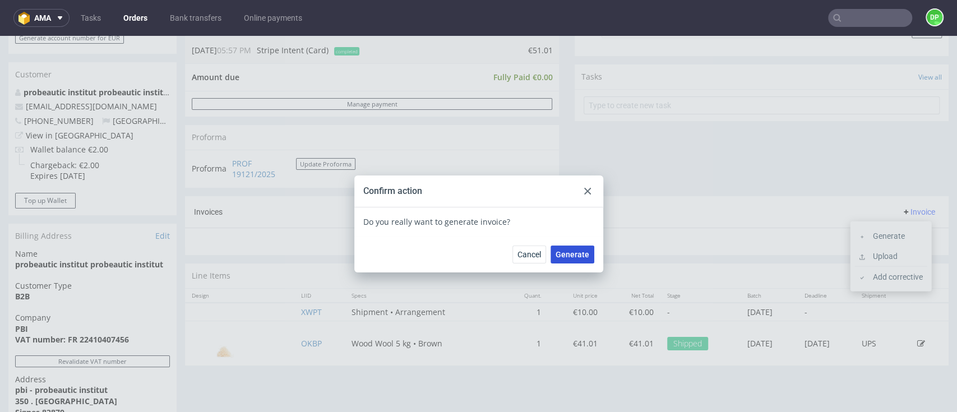
click at [561, 255] on span "Generate" at bounding box center [573, 255] width 34 height 8
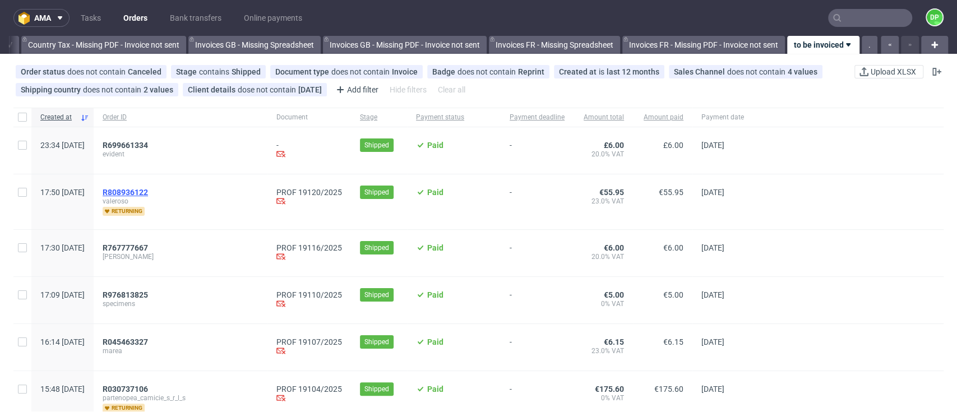
click at [148, 188] on span "R808936122" at bounding box center [125, 192] width 45 height 9
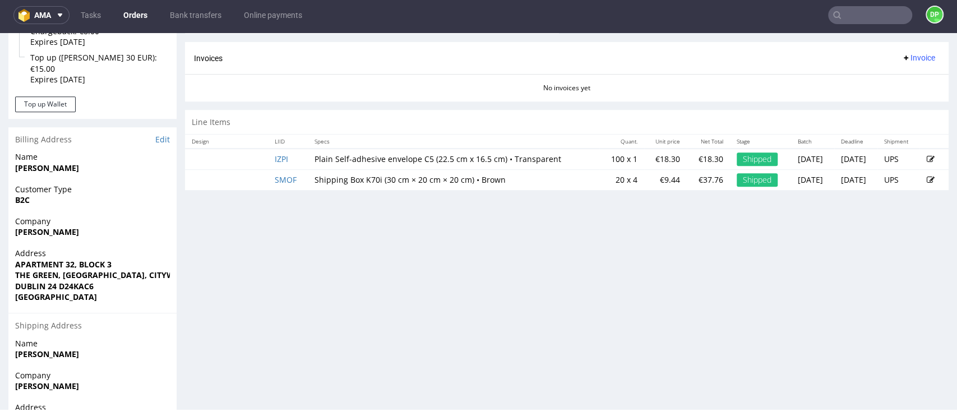
scroll to position [437, 0]
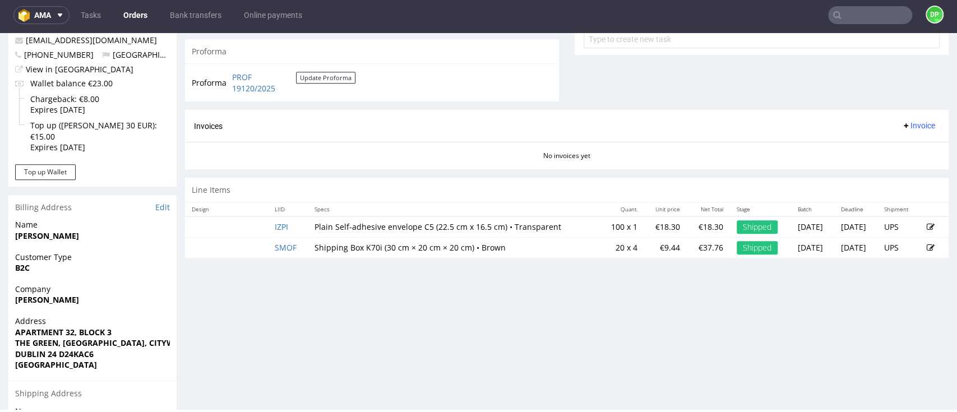
click at [902, 126] on icon at bounding box center [906, 125] width 9 height 9
click at [867, 148] on span at bounding box center [863, 149] width 9 height 9
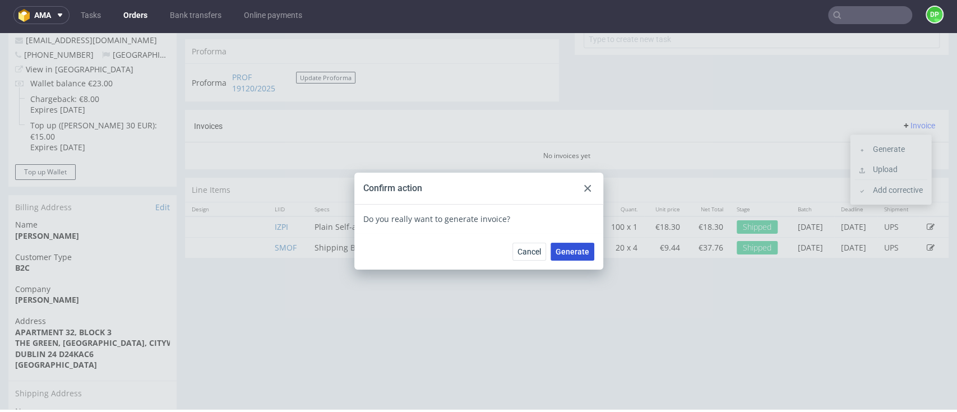
click at [582, 245] on button "Generate" at bounding box center [573, 252] width 44 height 18
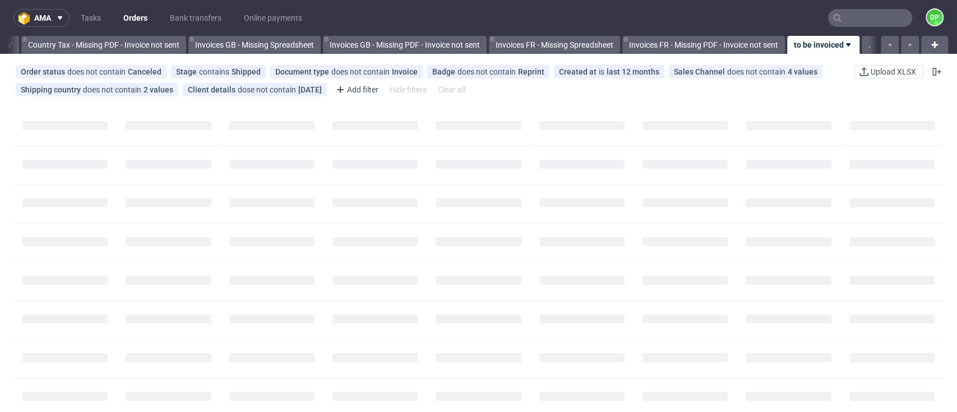
scroll to position [0, 1309]
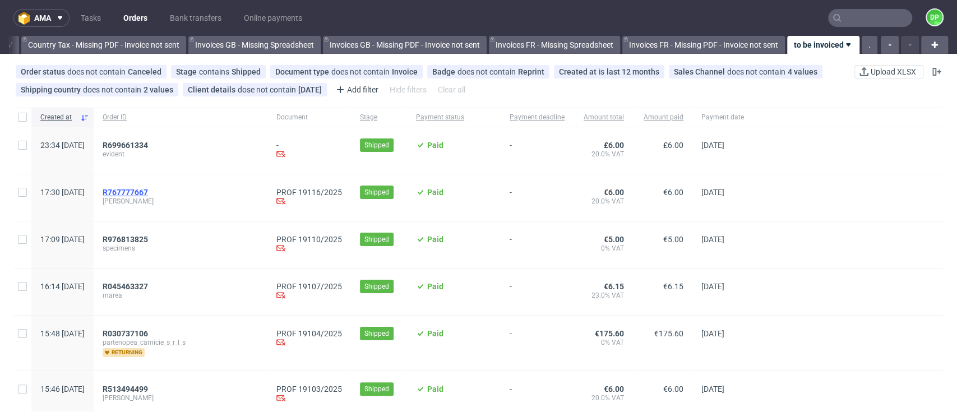
click at [148, 191] on span "R767777667" at bounding box center [125, 192] width 45 height 9
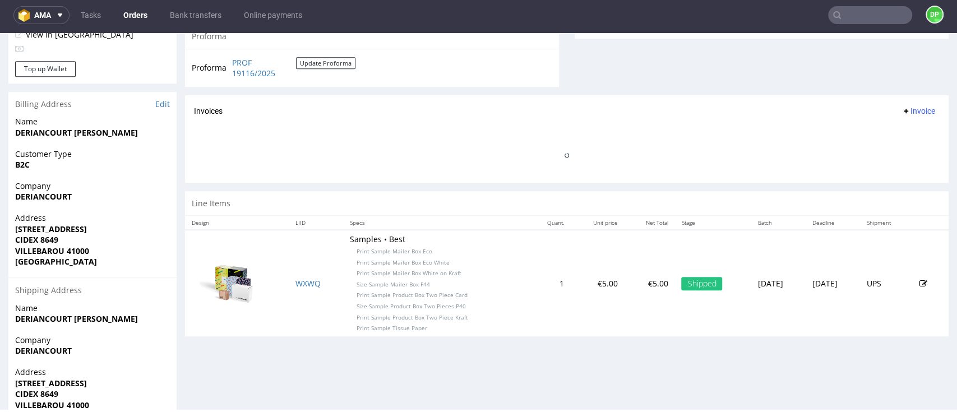
scroll to position [449, 0]
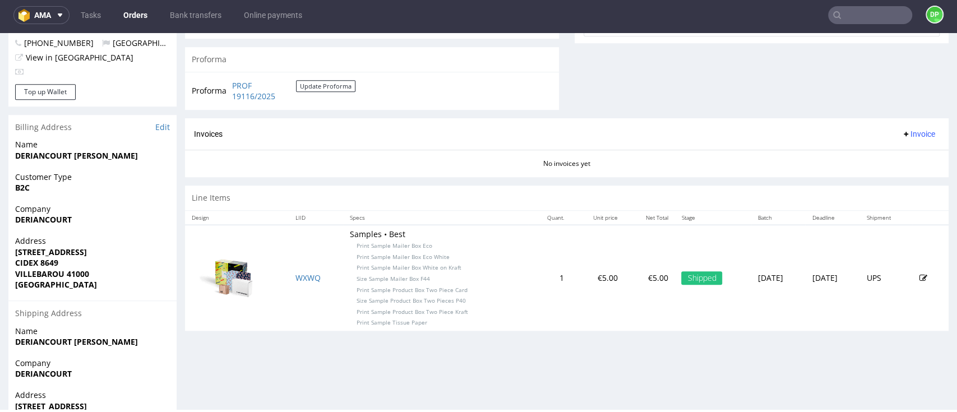
click at [902, 135] on span "Invoice" at bounding box center [919, 134] width 34 height 9
click at [859, 159] on li "Generate" at bounding box center [891, 158] width 72 height 20
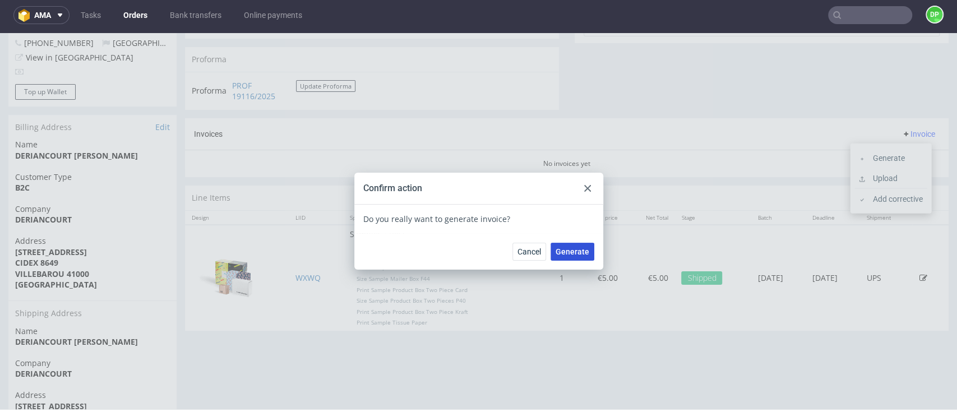
click at [572, 252] on span "Generate" at bounding box center [573, 252] width 34 height 8
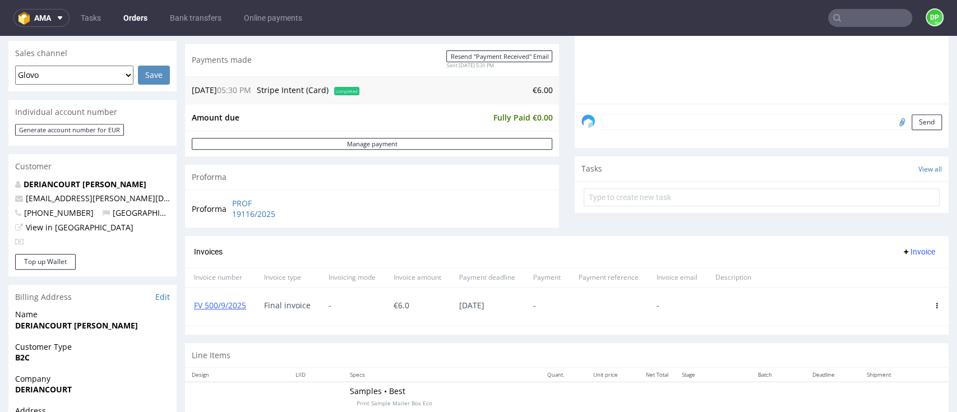
scroll to position [374, 0]
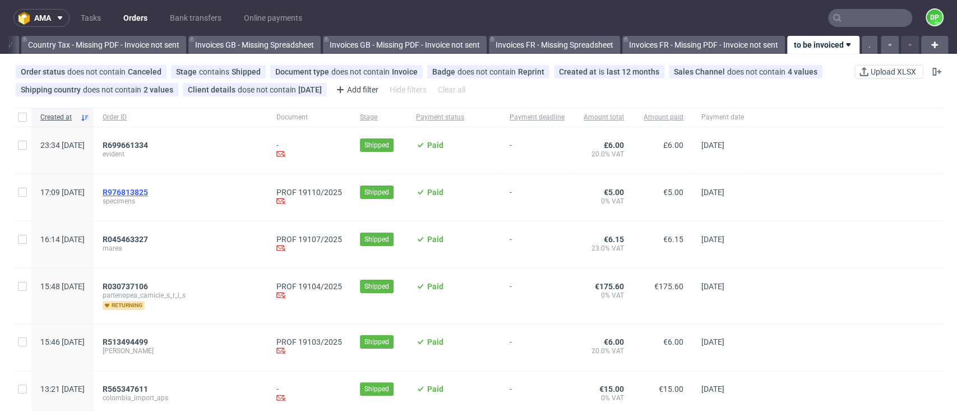
click at [148, 192] on span "R976813825" at bounding box center [125, 192] width 45 height 9
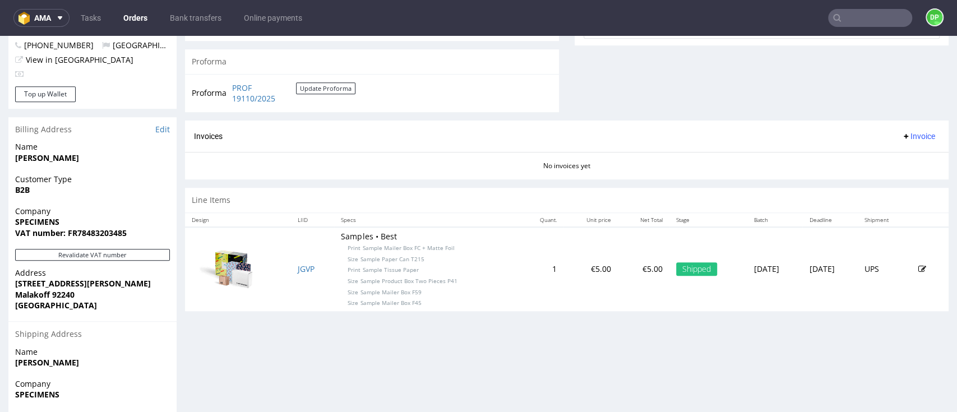
scroll to position [537, 0]
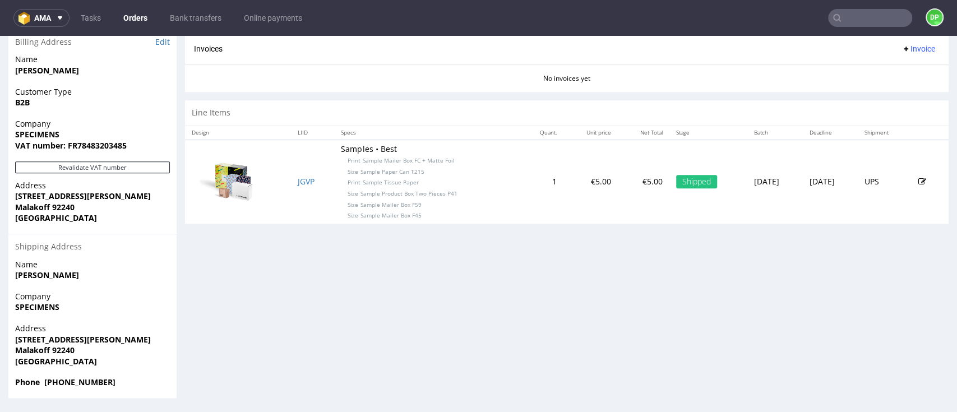
click at [139, 176] on div "Revalidate VAT number" at bounding box center [92, 171] width 168 height 19
click at [136, 169] on button "Revalidate VAT number" at bounding box center [92, 168] width 155 height 12
click at [151, 173] on div "Revalidate VAT number" at bounding box center [92, 171] width 168 height 19
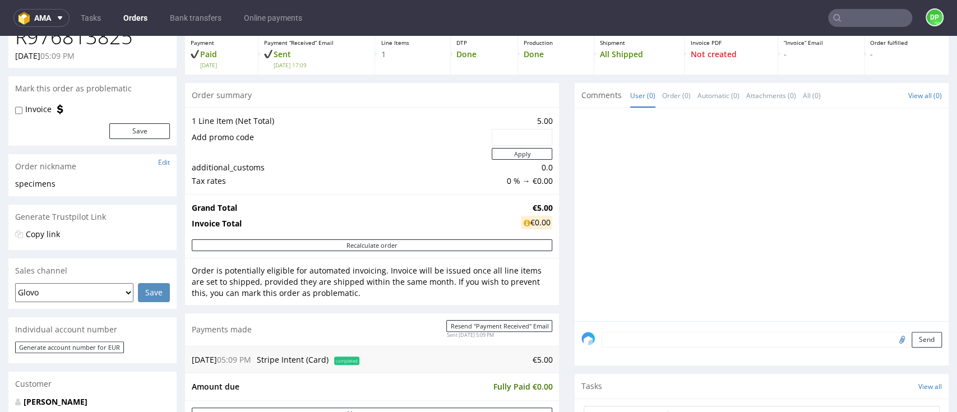
scroll to position [0, 0]
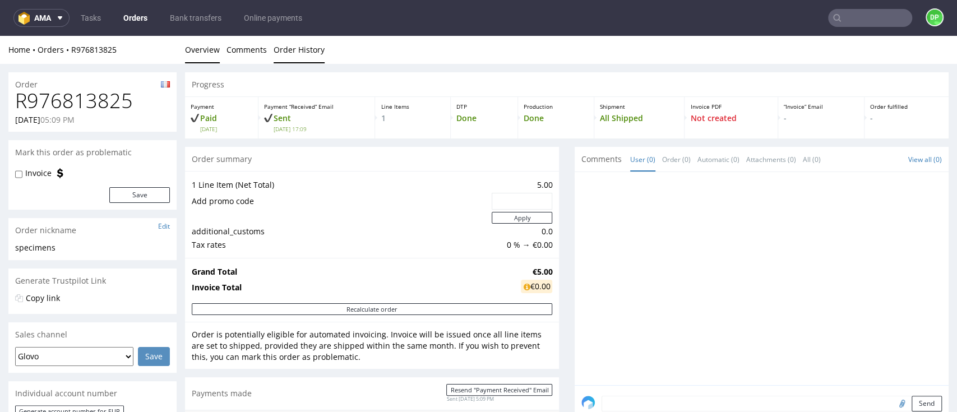
click at [287, 53] on link "Order History" at bounding box center [299, 49] width 51 height 27
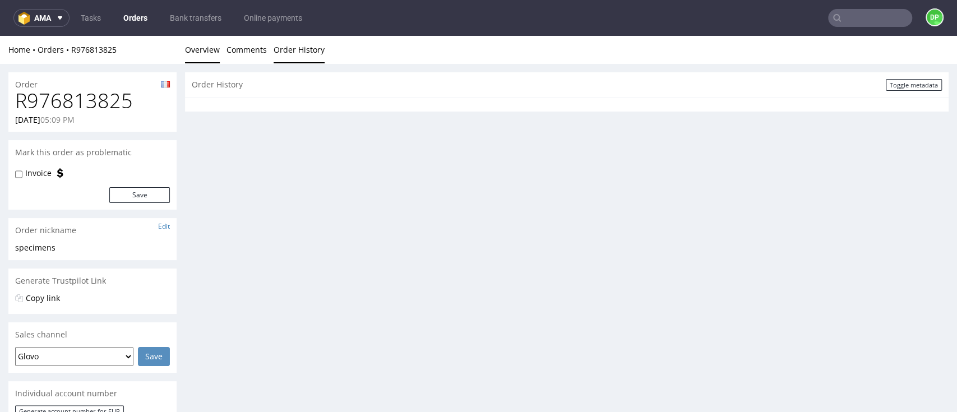
click at [210, 61] on link "Overview" at bounding box center [202, 49] width 35 height 27
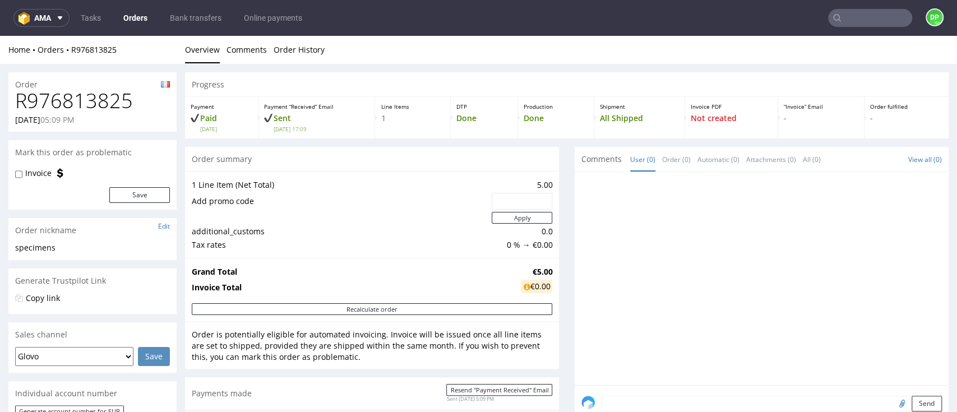
scroll to position [374, 0]
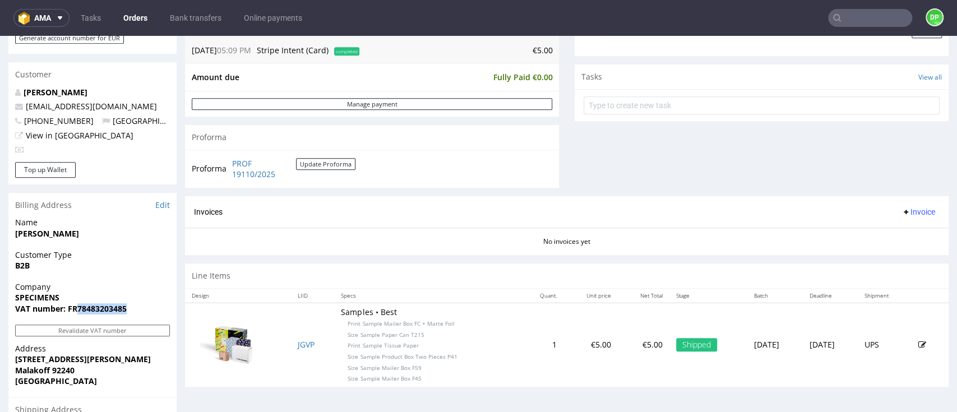
drag, startPoint x: 134, startPoint y: 310, endPoint x: 78, endPoint y: 308, distance: 56.1
click at [78, 308] on span "VAT number: FR78483203485" at bounding box center [92, 308] width 155 height 11
copy strong "78483203485"
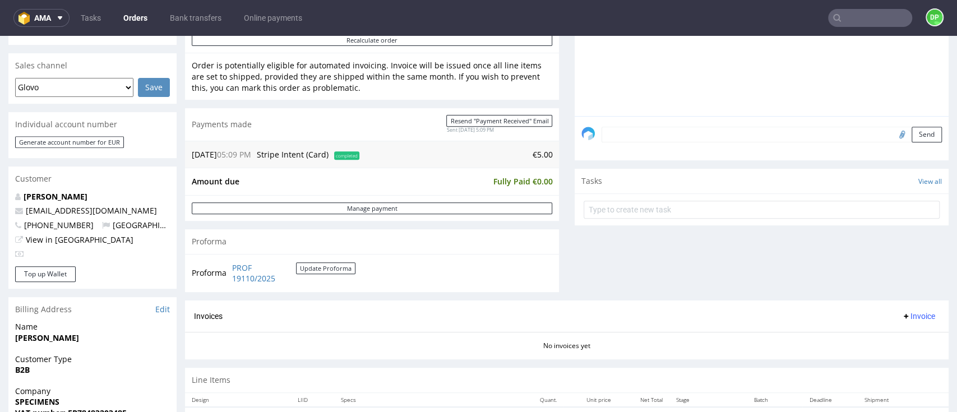
scroll to position [387, 0]
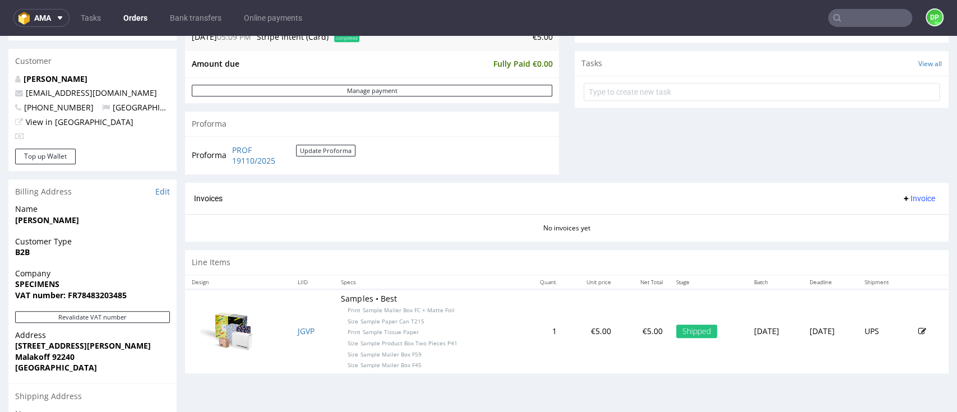
click at [897, 203] on button "Invoice" at bounding box center [918, 198] width 43 height 13
click at [886, 213] on li "Generate" at bounding box center [891, 222] width 72 height 20
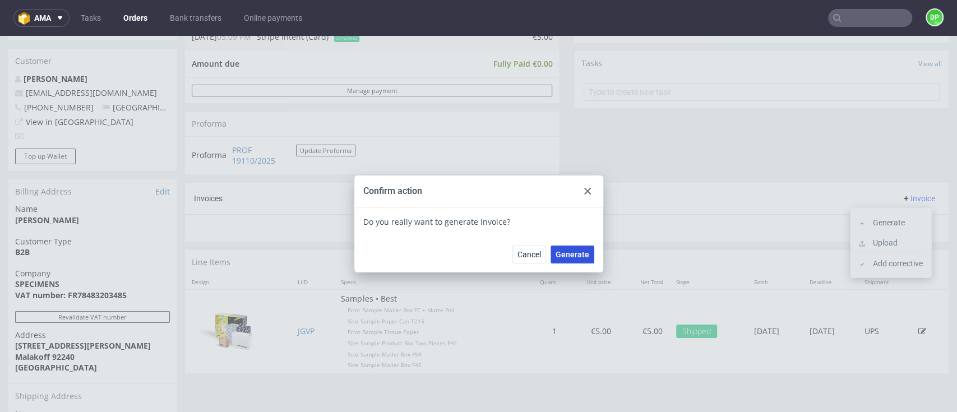
click at [565, 260] on button "Generate" at bounding box center [573, 255] width 44 height 18
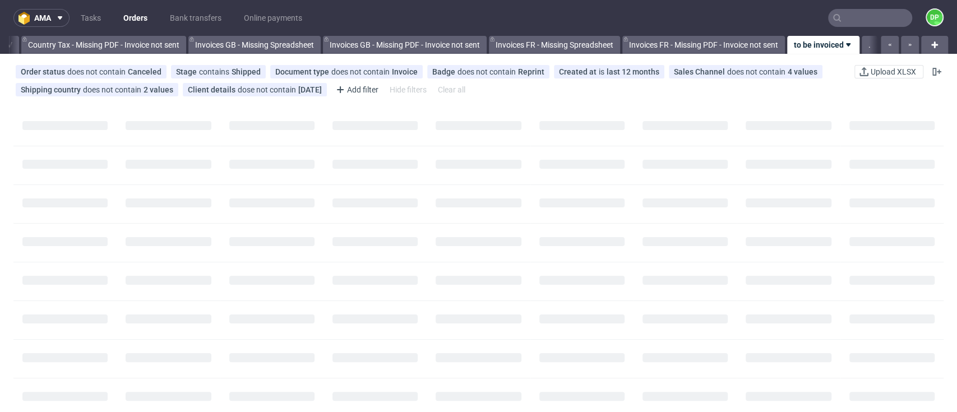
scroll to position [0, 1309]
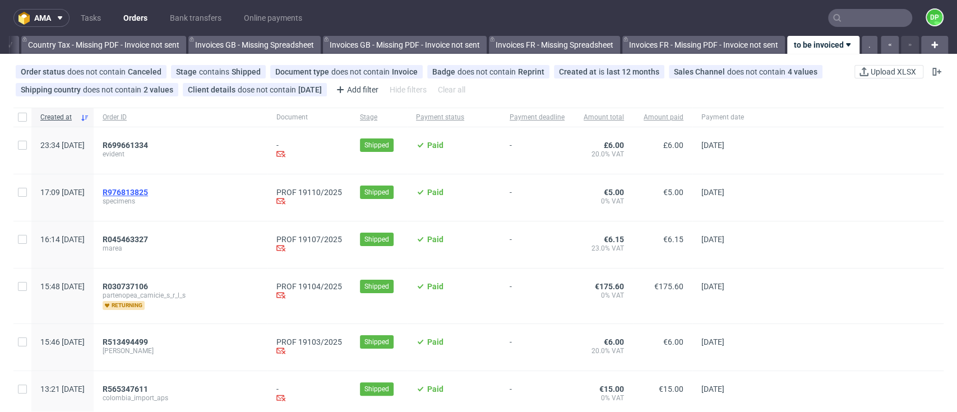
click at [148, 192] on span "R976813825" at bounding box center [125, 192] width 45 height 9
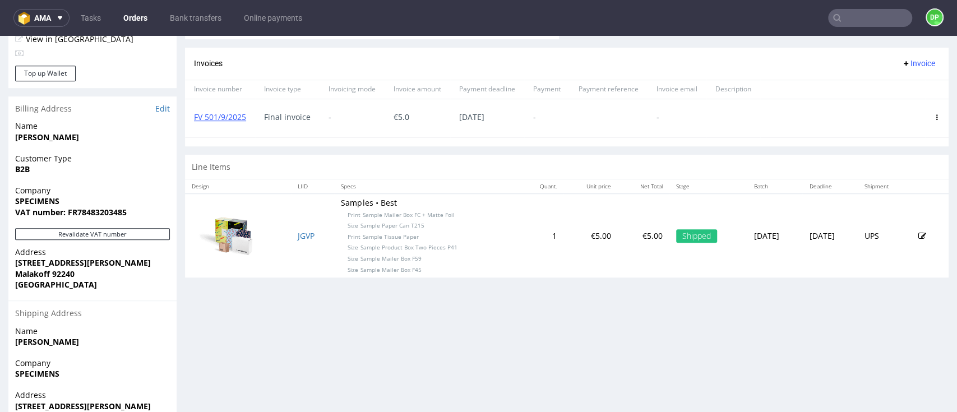
scroll to position [449, 0]
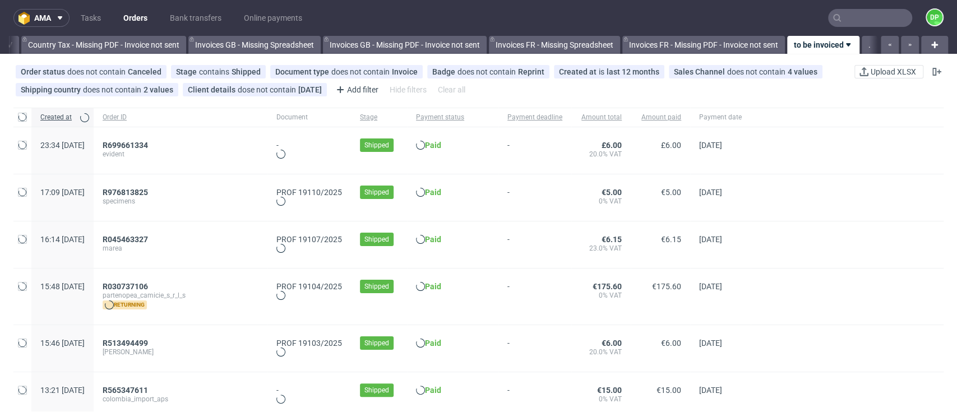
scroll to position [0, 1309]
click at [148, 191] on span "R976813825" at bounding box center [125, 192] width 45 height 9
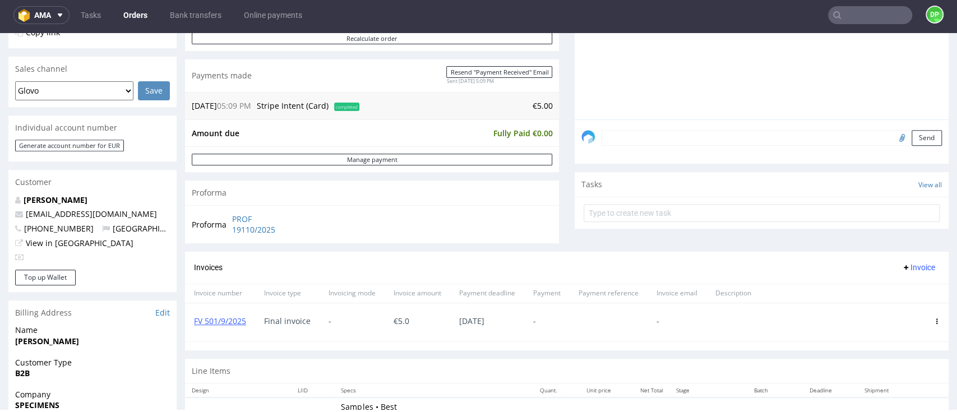
scroll to position [299, 0]
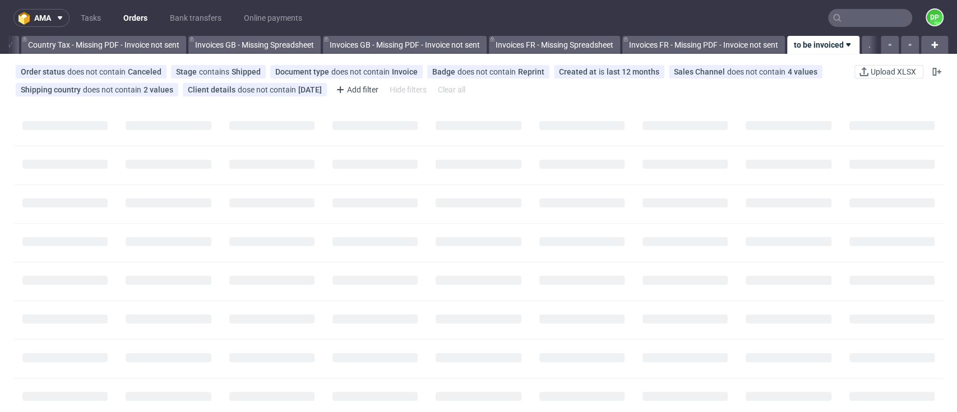
scroll to position [0, 1309]
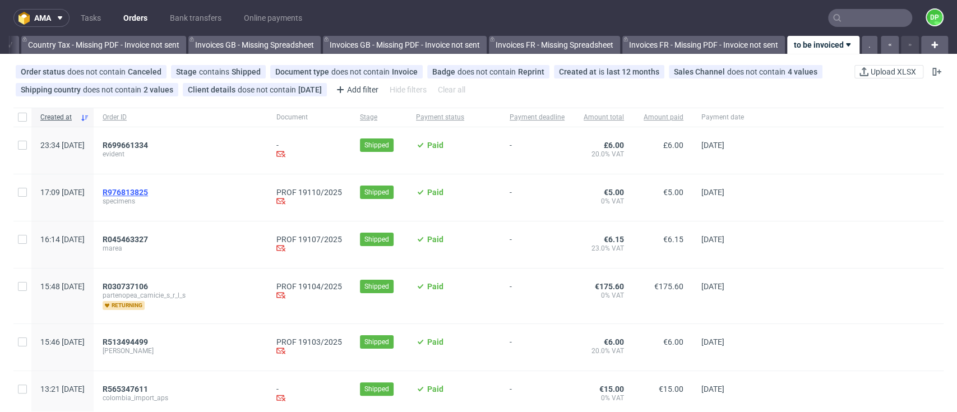
click at [148, 191] on span "R976813825" at bounding box center [125, 192] width 45 height 9
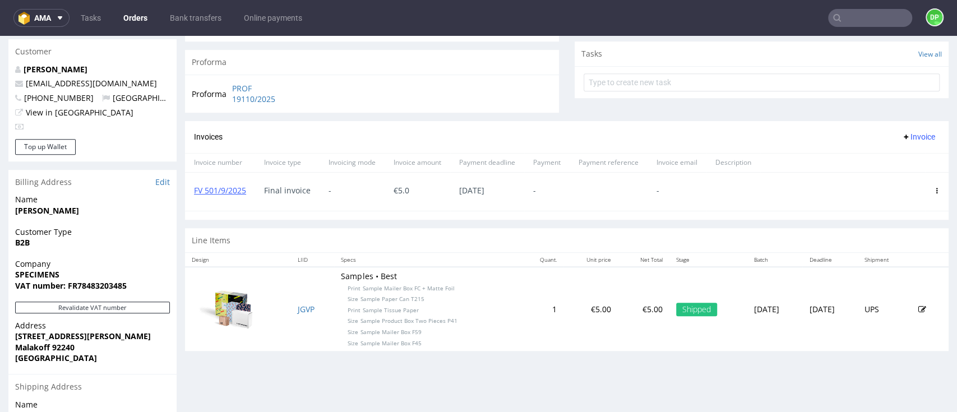
scroll to position [224, 0]
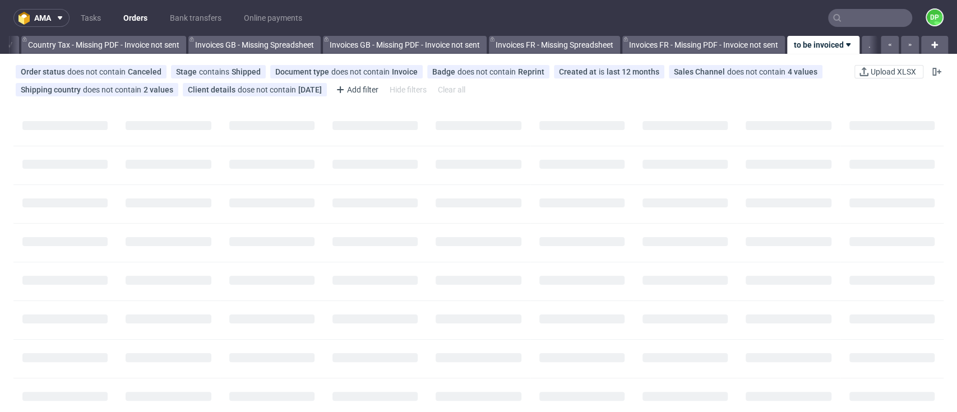
scroll to position [0, 1309]
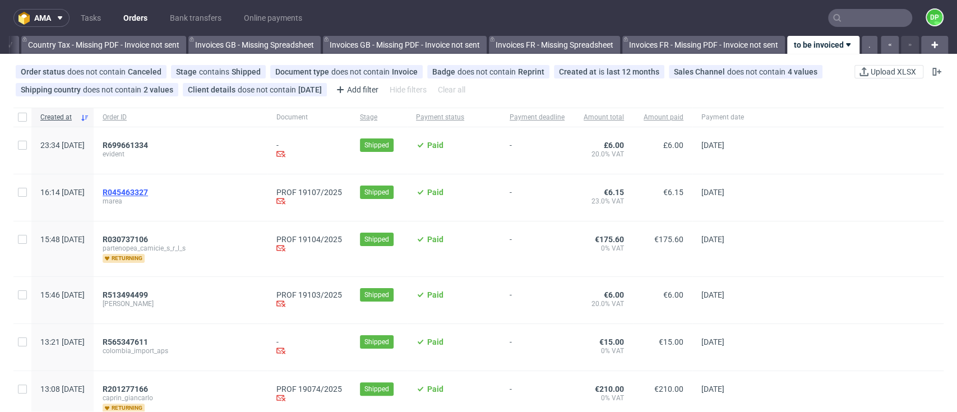
click at [148, 194] on span "R045463327" at bounding box center [125, 192] width 45 height 9
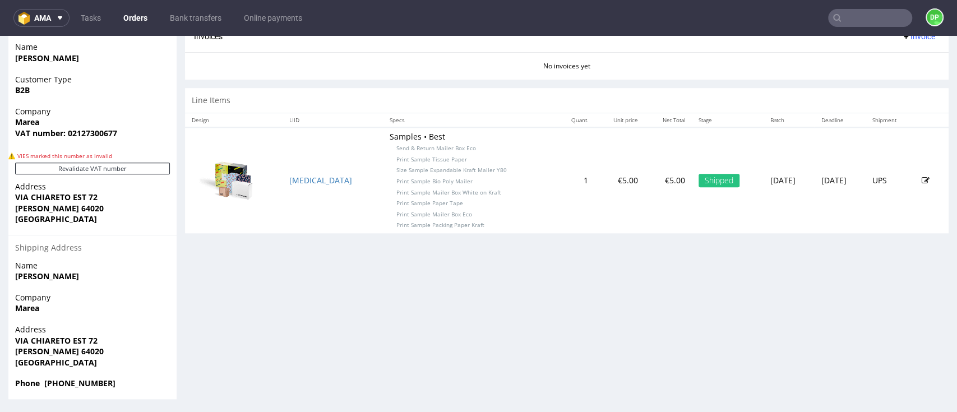
scroll to position [582, 0]
click at [100, 168] on button "Revalidate VAT number" at bounding box center [92, 168] width 155 height 12
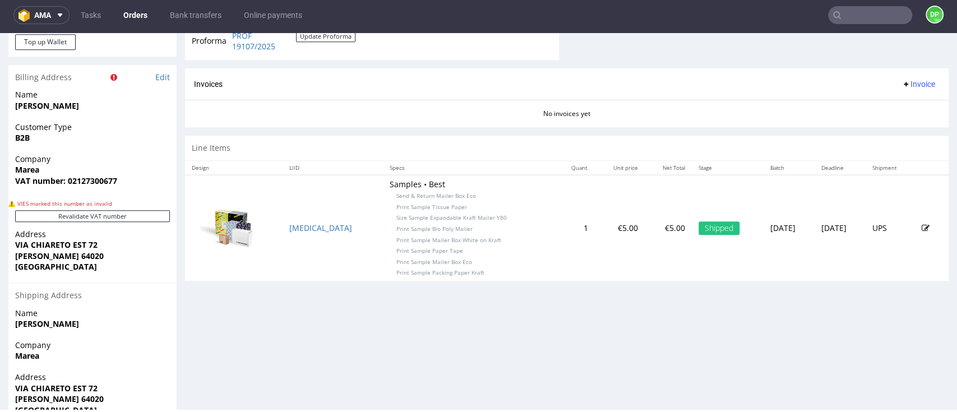
scroll to position [507, 0]
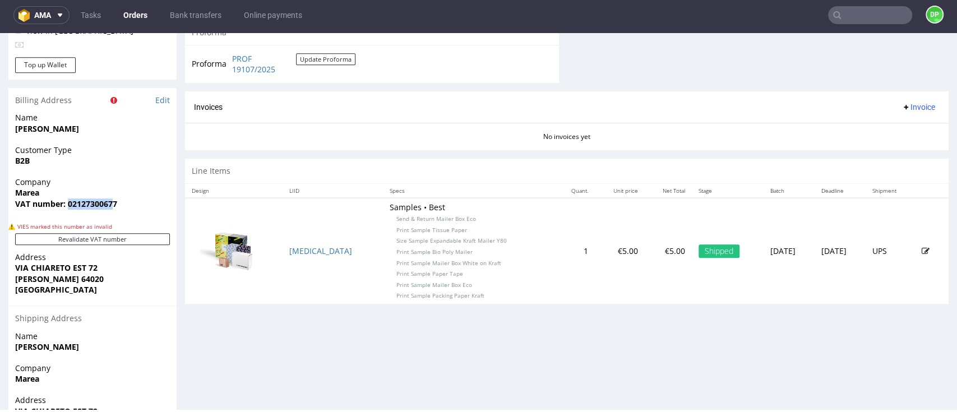
drag, startPoint x: 113, startPoint y: 206, endPoint x: 68, endPoint y: 208, distance: 45.5
click at [68, 208] on strong "VAT number: 02127300677" at bounding box center [66, 204] width 102 height 11
click at [119, 206] on span "VAT number: 02127300677" at bounding box center [92, 204] width 155 height 11
drag, startPoint x: 119, startPoint y: 206, endPoint x: 85, endPoint y: 207, distance: 34.2
click at [85, 207] on span "VAT number: 02127300677" at bounding box center [92, 204] width 155 height 11
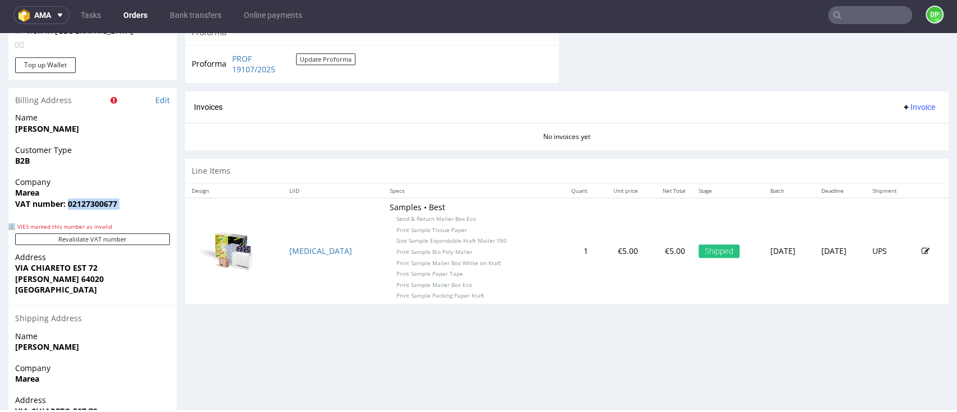
copy strong "02127300677"
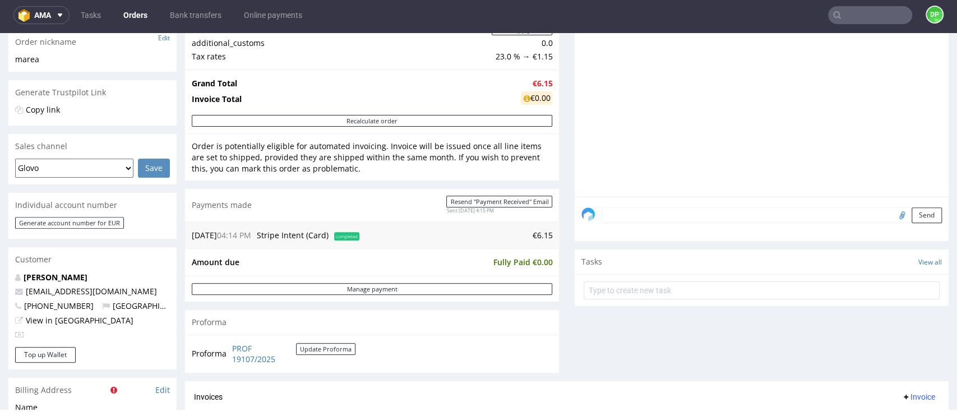
scroll to position [374, 0]
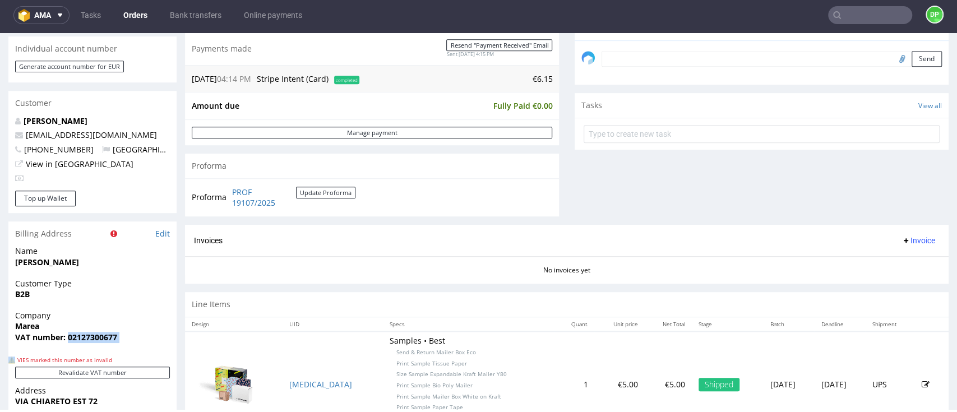
click at [902, 238] on span "Invoice" at bounding box center [919, 240] width 34 height 9
click at [884, 261] on span "Generate" at bounding box center [895, 264] width 54 height 11
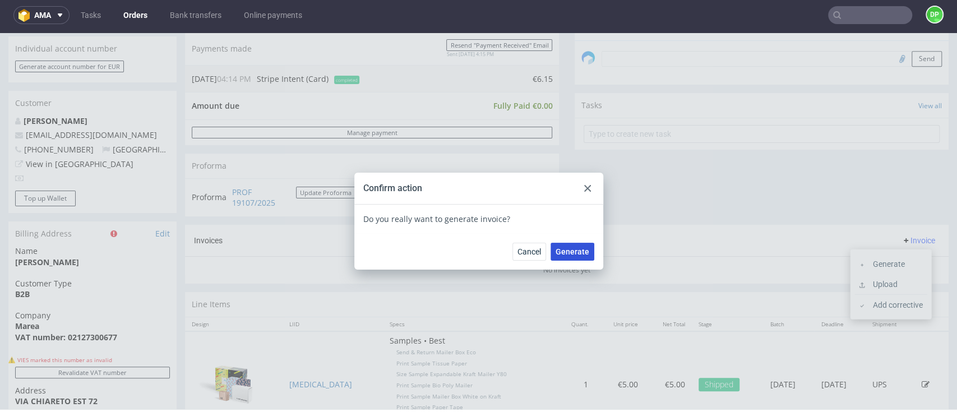
click at [563, 255] on span "Generate" at bounding box center [573, 252] width 34 height 8
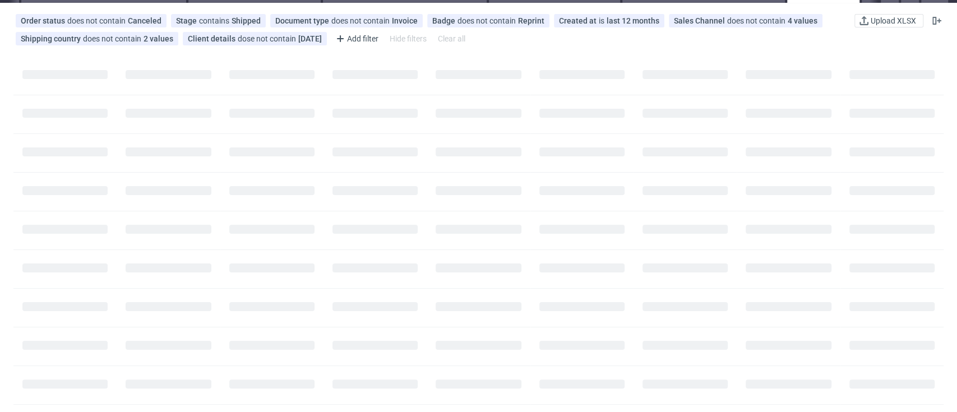
scroll to position [75, 0]
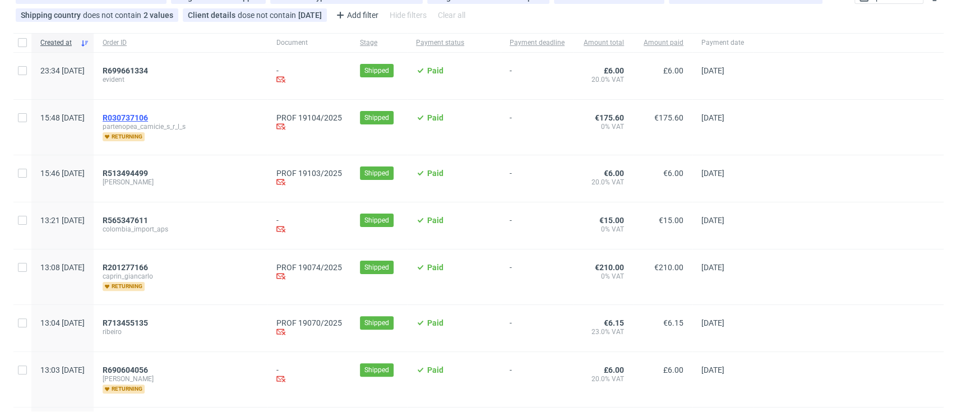
click at [148, 113] on span "R030737106" at bounding box center [125, 117] width 45 height 9
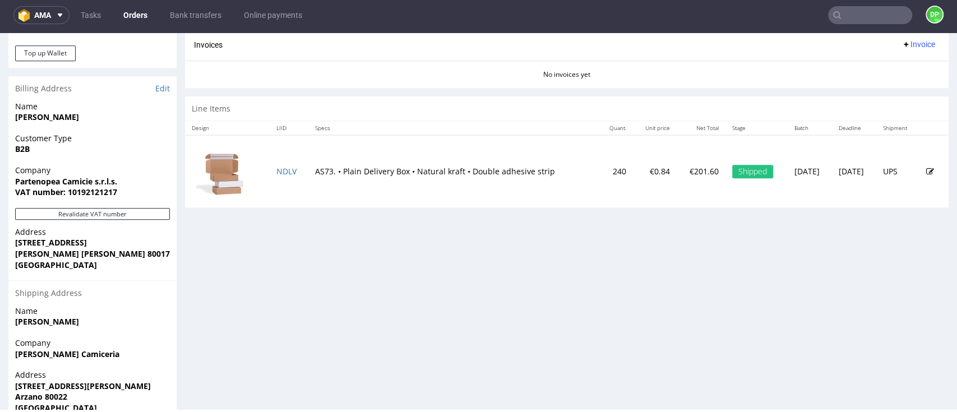
scroll to position [568, 0]
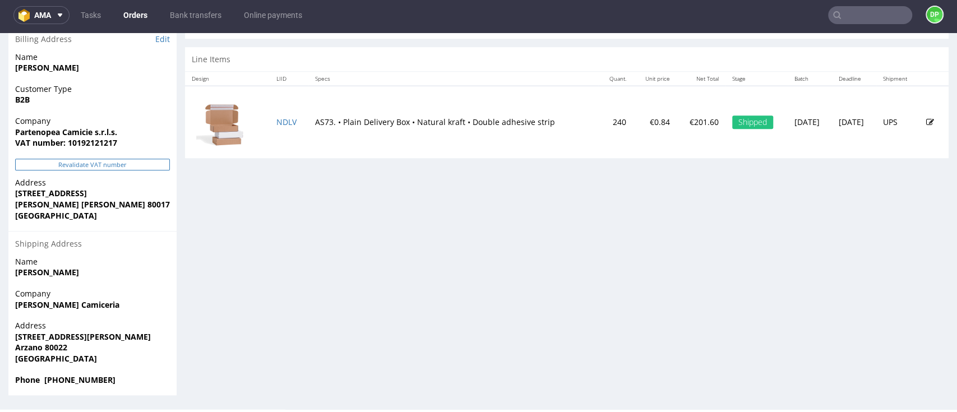
click at [97, 164] on button "Revalidate VAT number" at bounding box center [92, 165] width 155 height 12
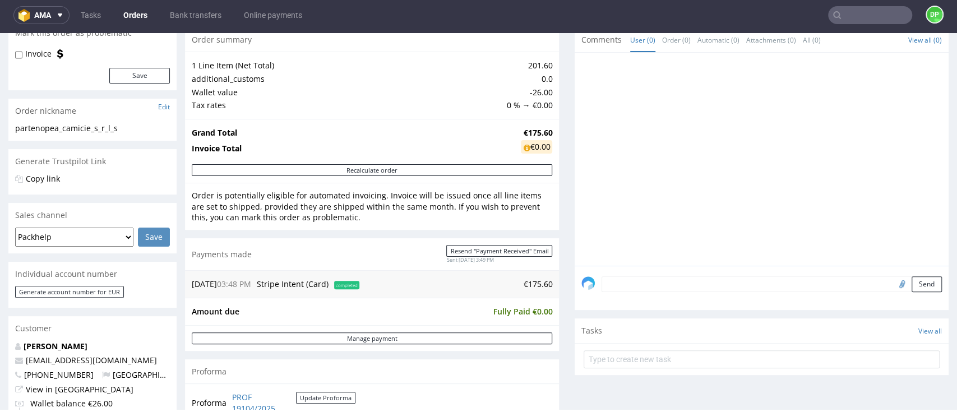
scroll to position [299, 0]
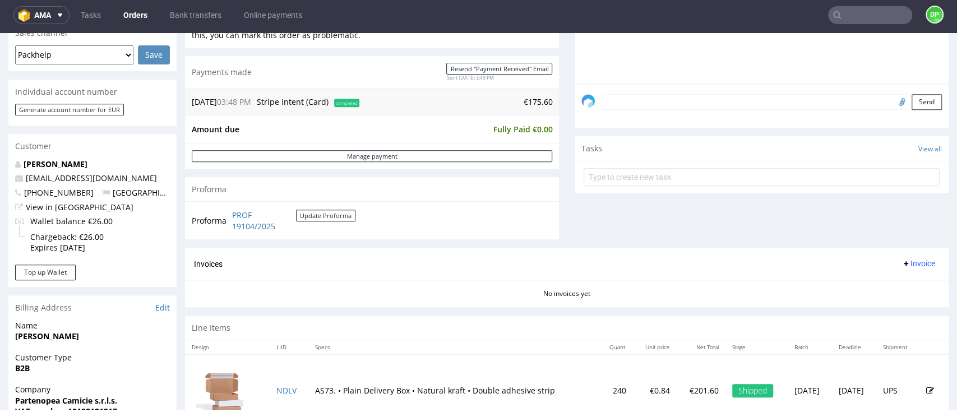
click at [912, 267] on span "Invoice" at bounding box center [919, 263] width 34 height 9
click at [895, 283] on span "Generate" at bounding box center [895, 287] width 54 height 11
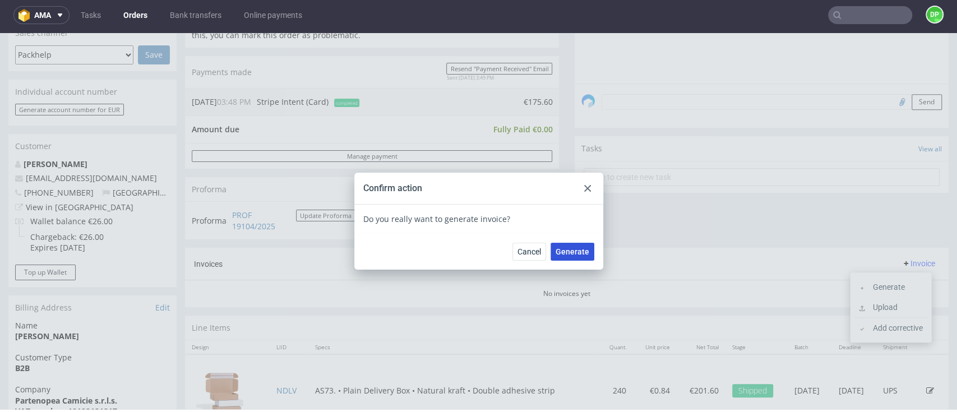
click at [561, 260] on button "Generate" at bounding box center [573, 252] width 44 height 18
click at [583, 184] on div at bounding box center [587, 188] width 13 height 13
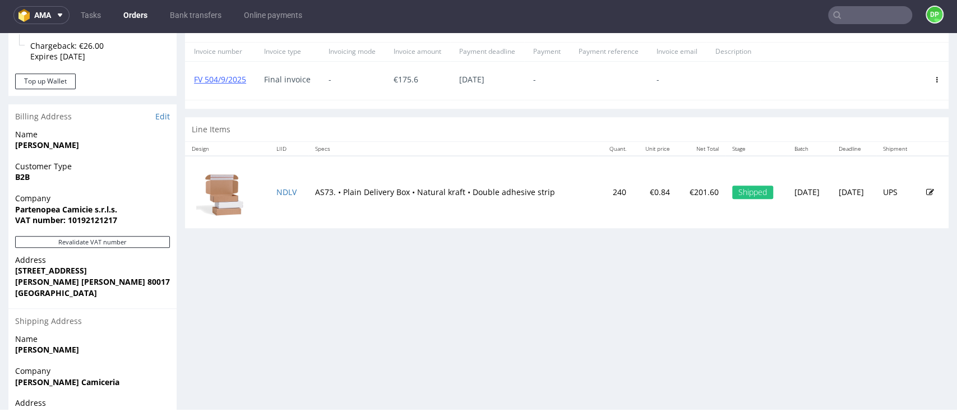
scroll to position [493, 0]
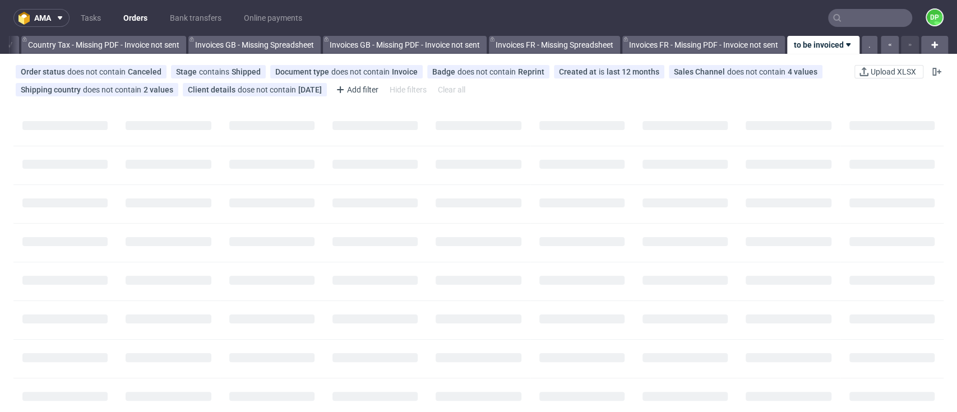
scroll to position [0, 1309]
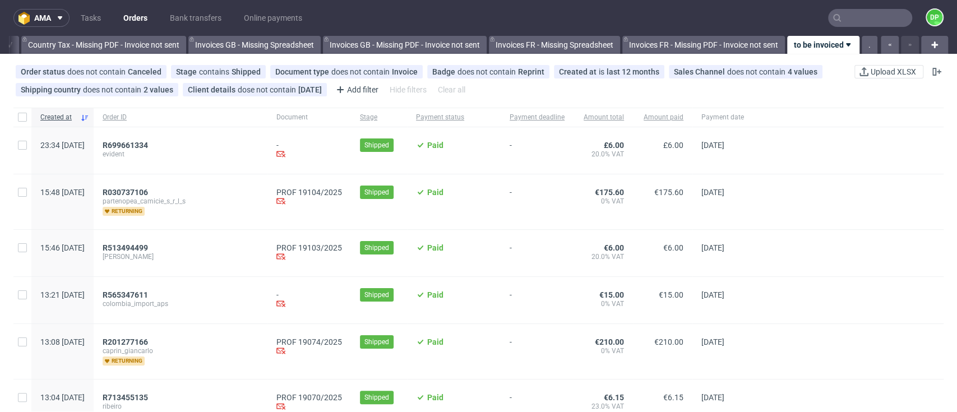
click at [167, 197] on span "partenopea_camicie_s_r_l_s" at bounding box center [181, 201] width 156 height 9
click at [148, 189] on span "R030737106" at bounding box center [125, 192] width 45 height 9
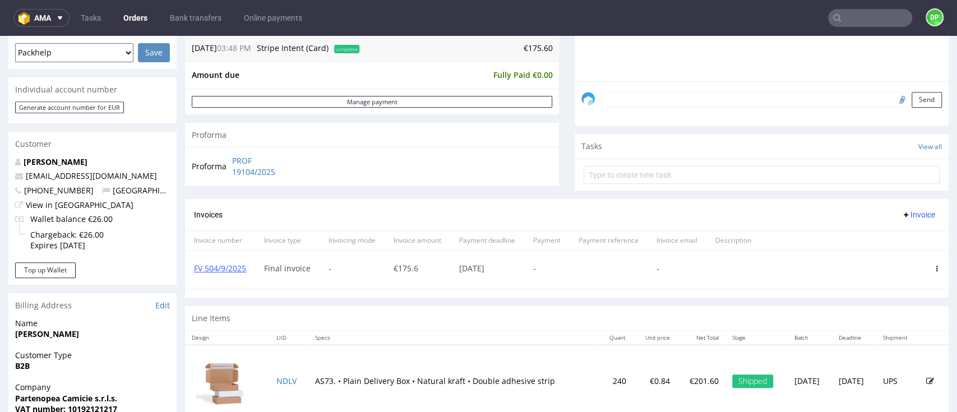
scroll to position [224, 0]
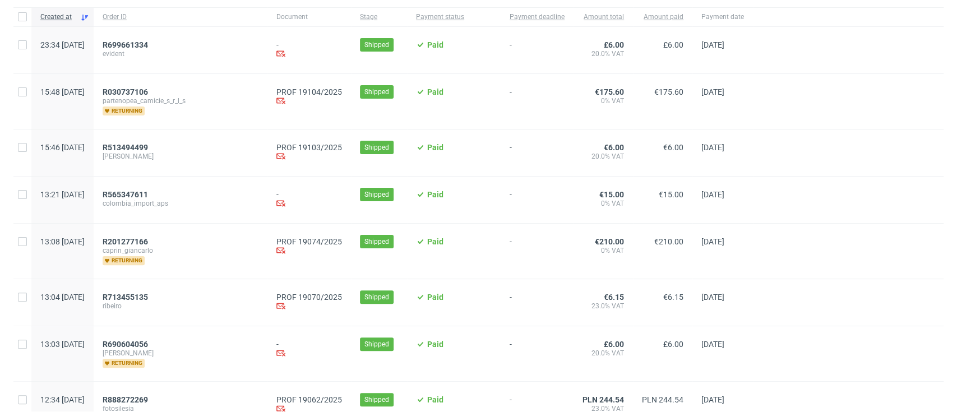
scroll to position [117, 0]
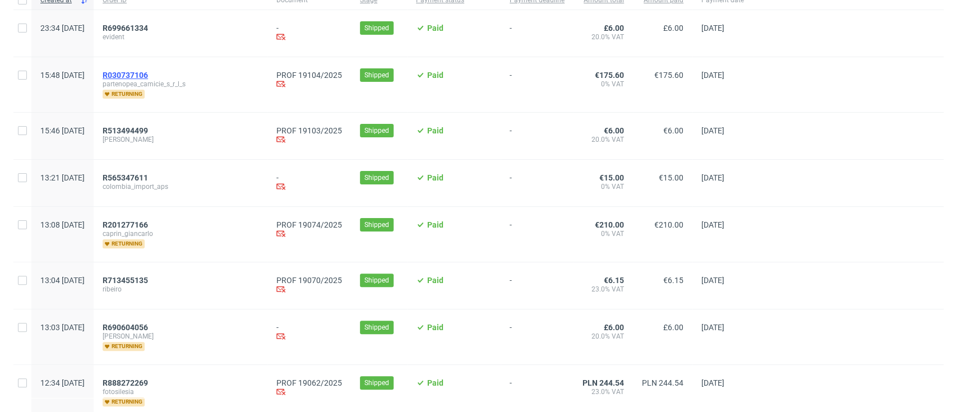
click at [148, 76] on span "R030737106" at bounding box center [125, 75] width 45 height 9
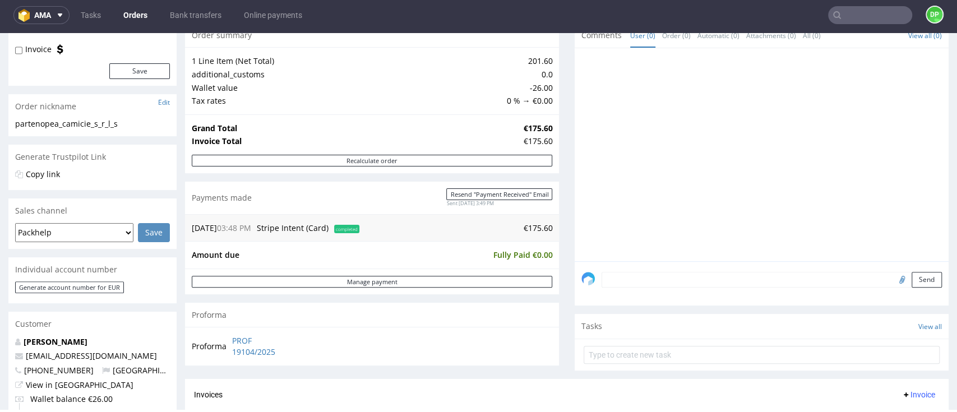
scroll to position [299, 0]
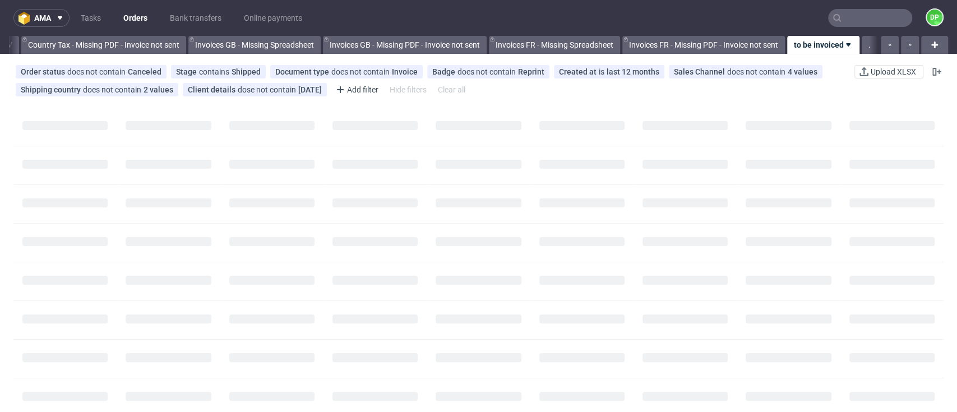
scroll to position [0, 1309]
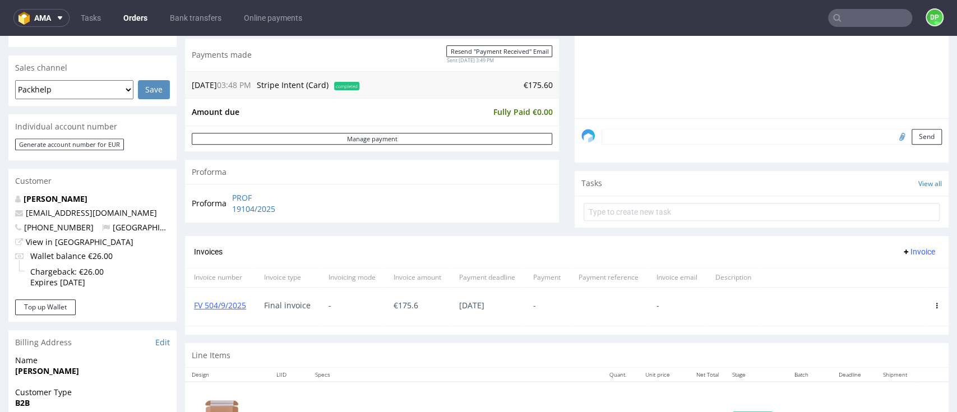
scroll to position [299, 0]
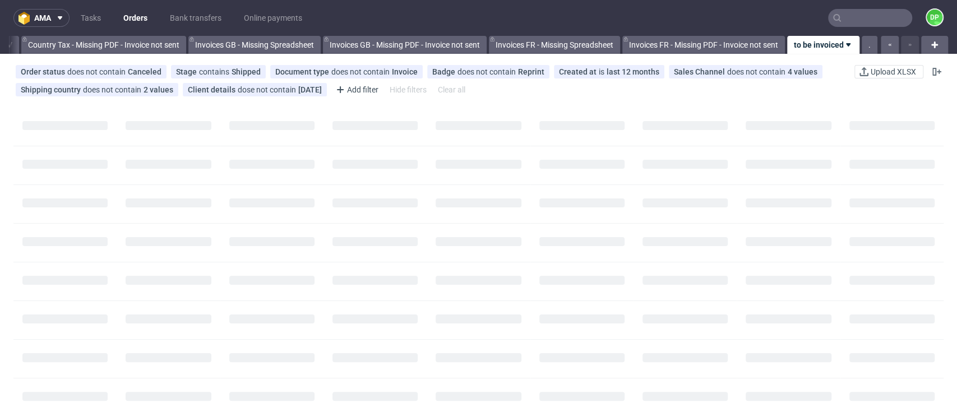
scroll to position [0, 1309]
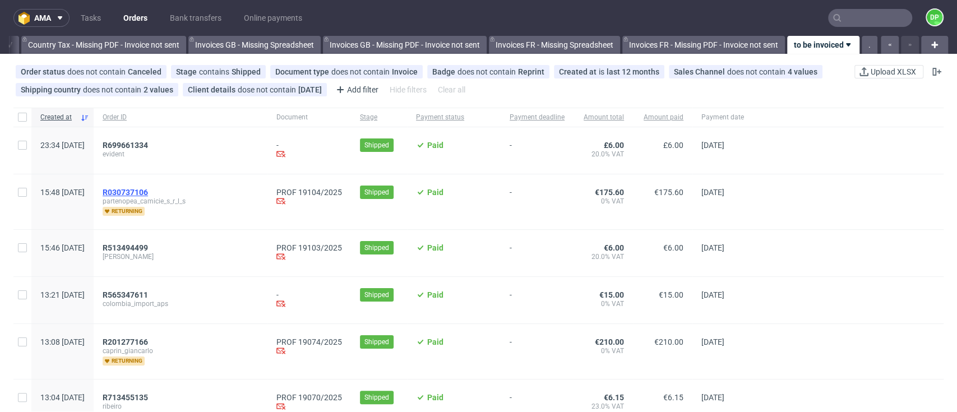
click at [148, 192] on span "R030737106" at bounding box center [125, 192] width 45 height 9
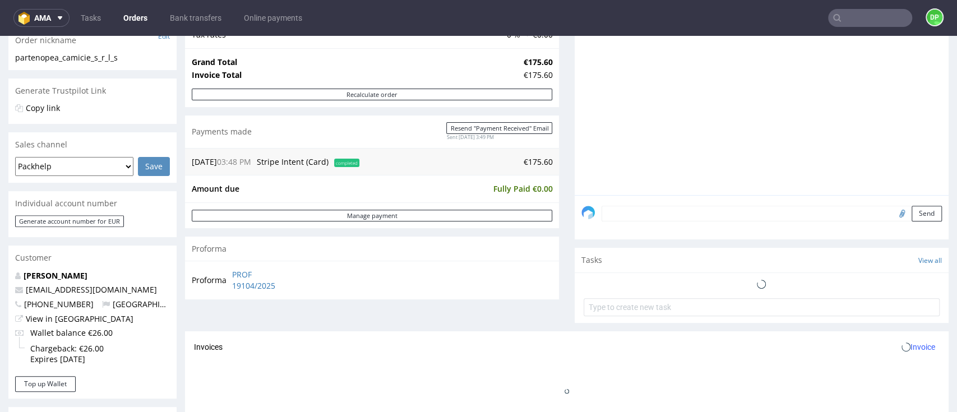
scroll to position [299, 0]
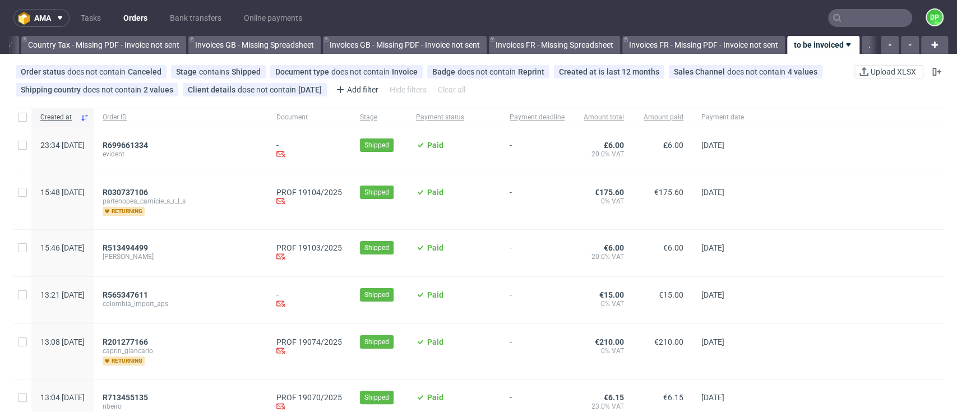
scroll to position [0, 1309]
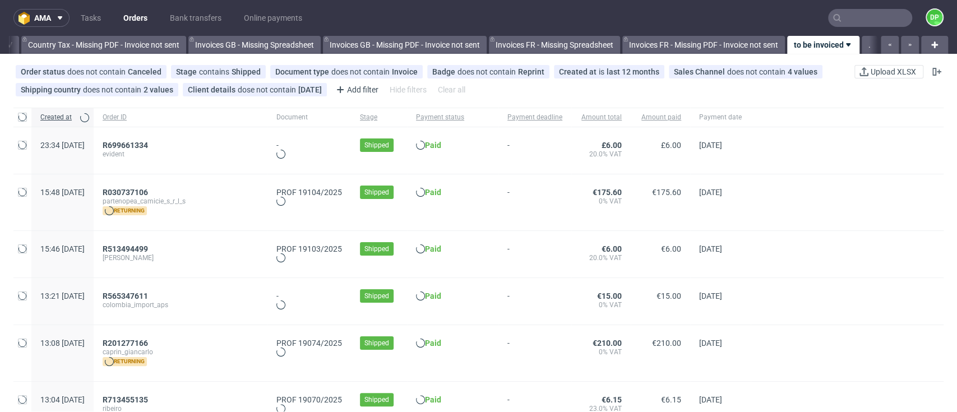
scroll to position [0, 1309]
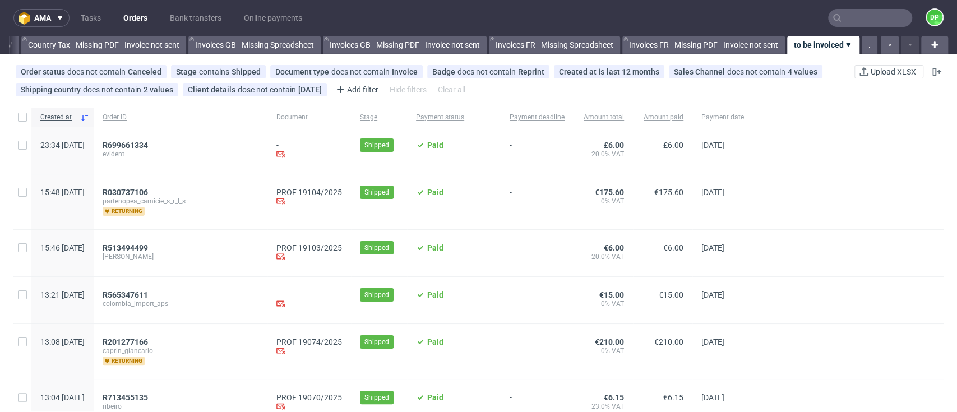
click at [171, 186] on div "R030737106 partenopea_camicie_s_r_l_s returning" at bounding box center [181, 201] width 174 height 55
click at [148, 194] on span "R030737106" at bounding box center [125, 192] width 45 height 9
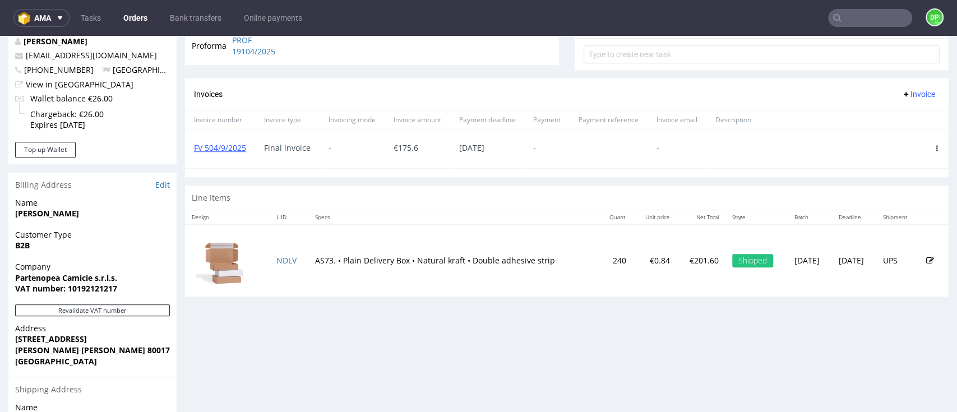
scroll to position [449, 0]
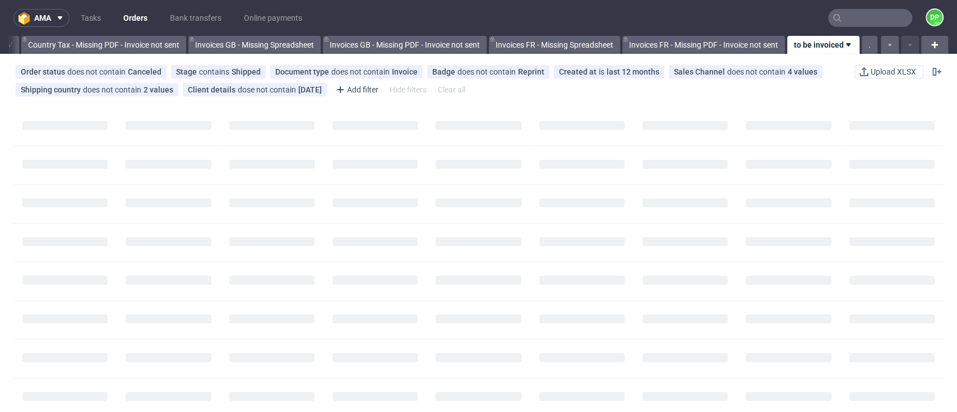
scroll to position [0, 1309]
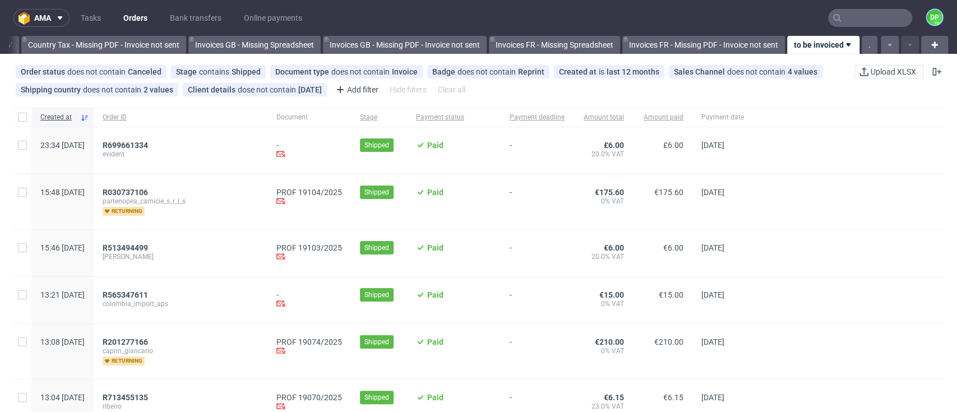
click at [927, 16] on figcaption "DP" at bounding box center [935, 18] width 16 height 16
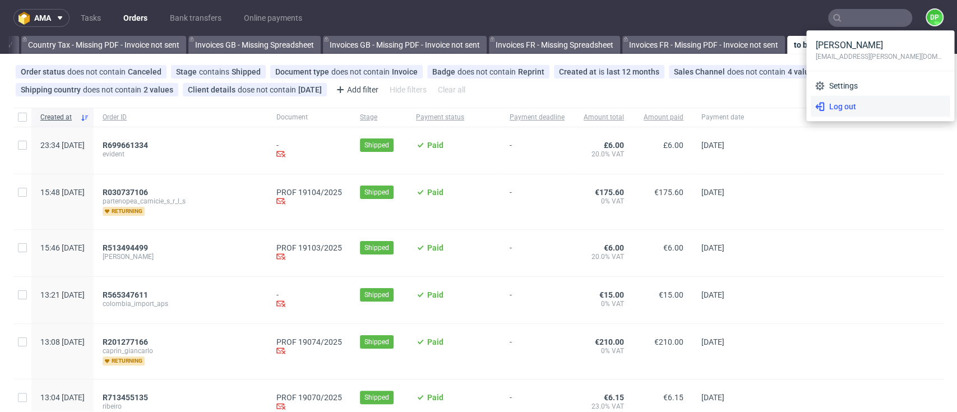
click at [862, 113] on li "Log out" at bounding box center [880, 106] width 139 height 20
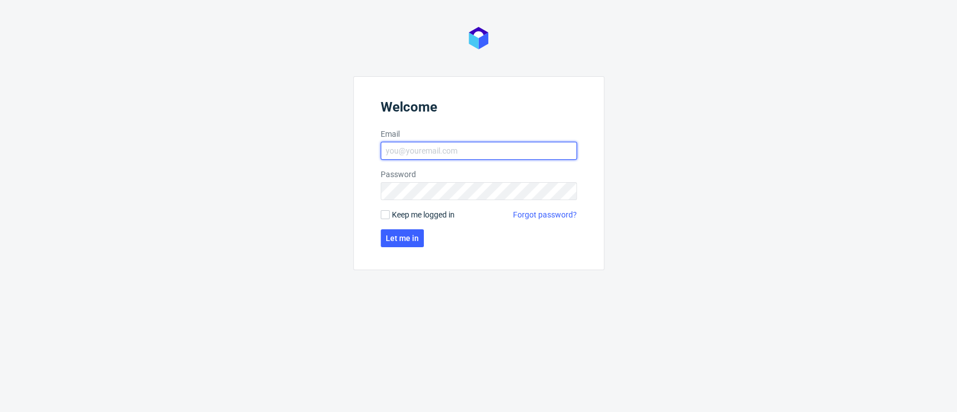
type input "[EMAIL_ADDRESS][PERSON_NAME][DOMAIN_NAME]"
click at [395, 241] on span "Let me in" at bounding box center [402, 238] width 33 height 8
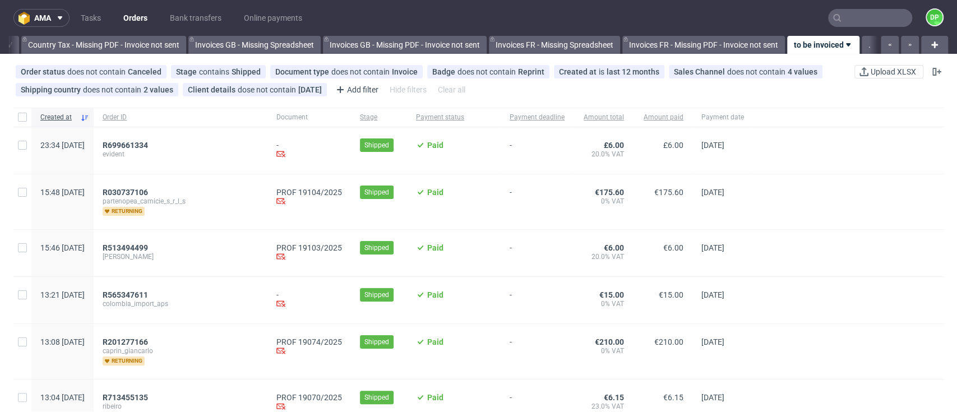
scroll to position [0, 1309]
click at [148, 194] on span "R030737106" at bounding box center [125, 192] width 45 height 9
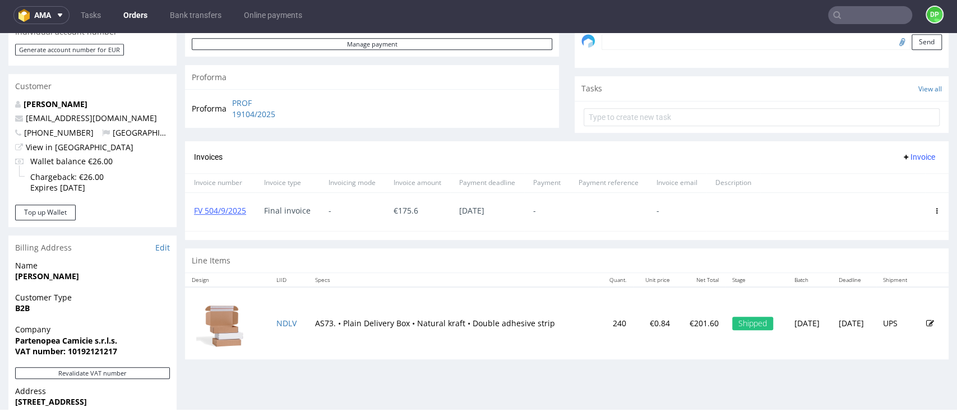
scroll to position [374, 0]
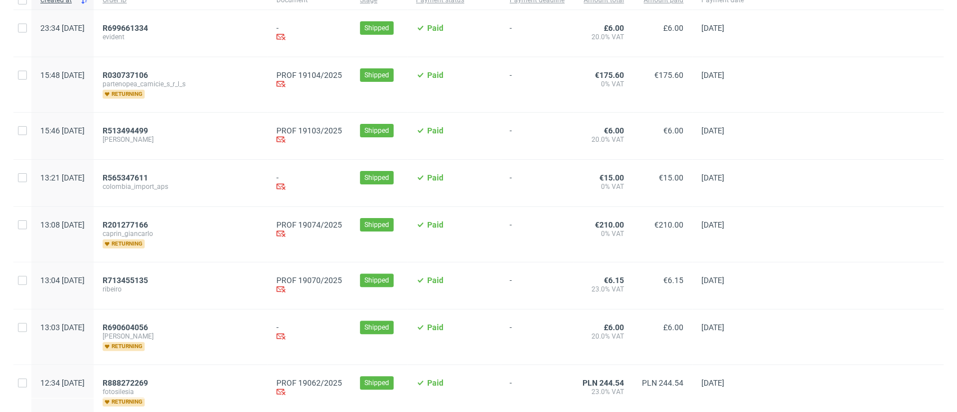
scroll to position [43, 0]
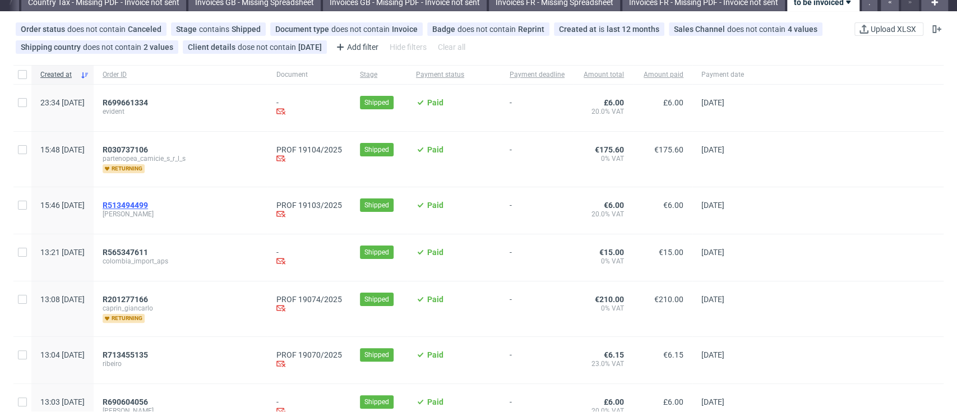
click at [148, 204] on span "R513494499" at bounding box center [125, 205] width 45 height 9
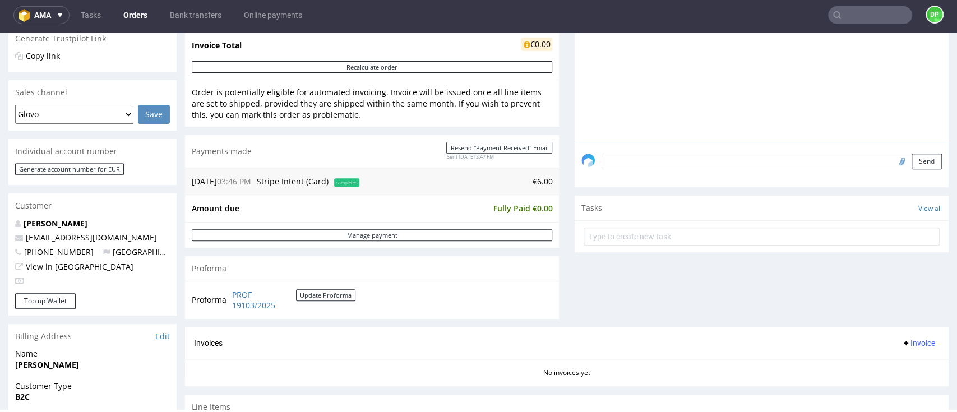
scroll to position [230, 0]
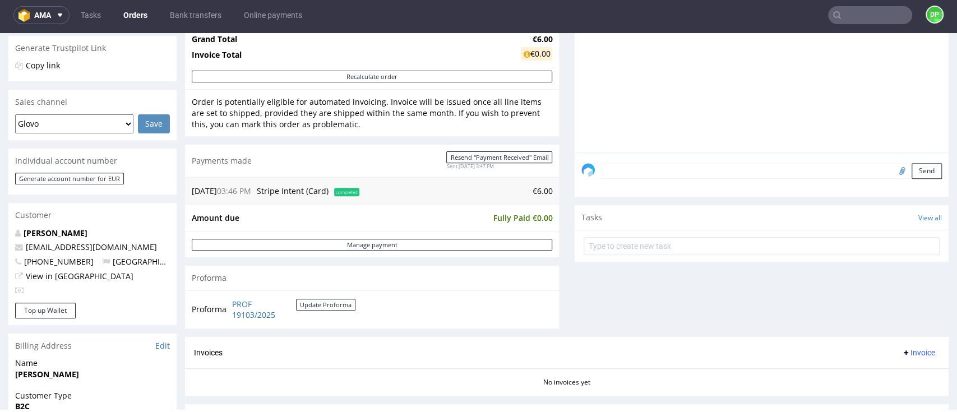
click at [902, 356] on span "Invoice" at bounding box center [919, 352] width 34 height 9
click at [882, 291] on span "Generate" at bounding box center [895, 288] width 54 height 11
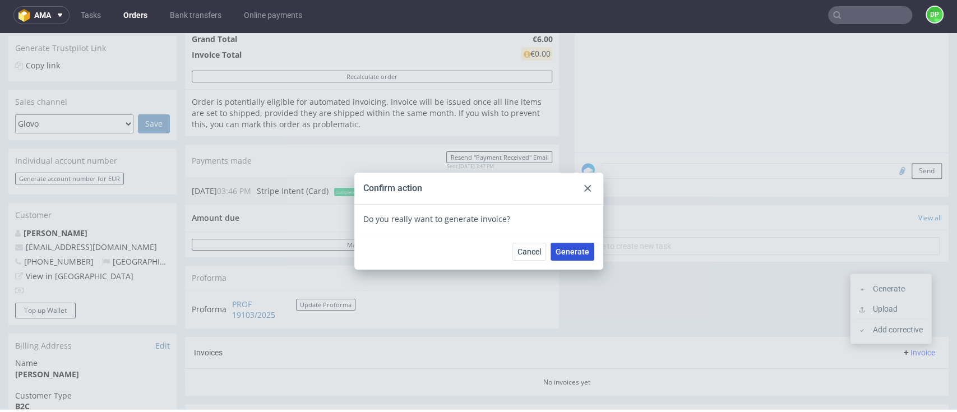
click at [577, 257] on button "Generate" at bounding box center [573, 252] width 44 height 18
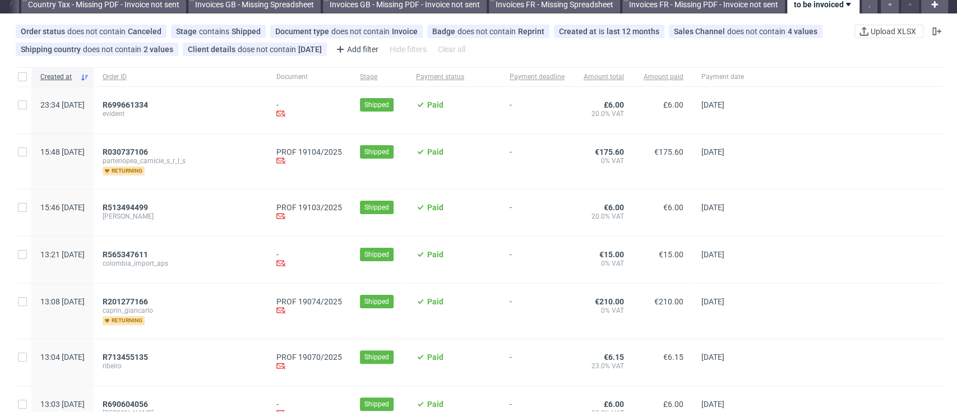
scroll to position [75, 0]
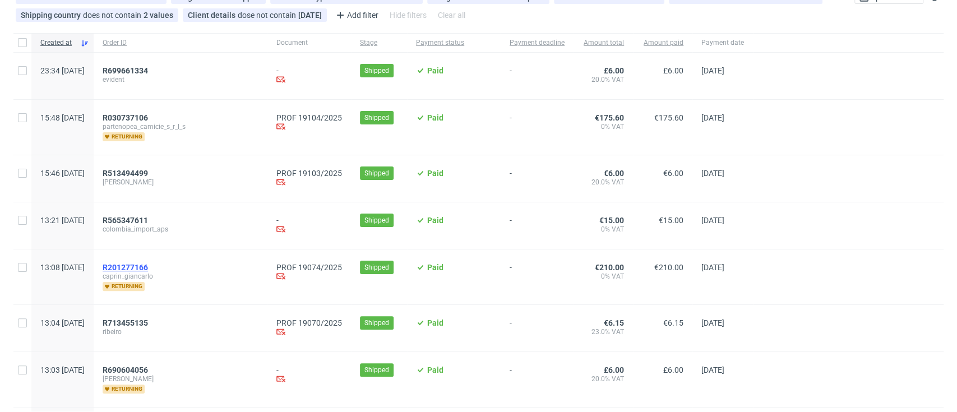
click at [148, 266] on span "R201277166" at bounding box center [125, 267] width 45 height 9
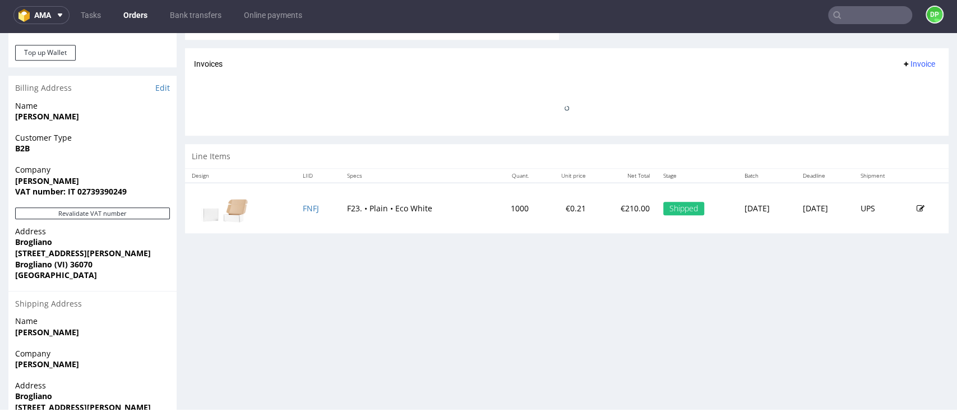
scroll to position [590, 0]
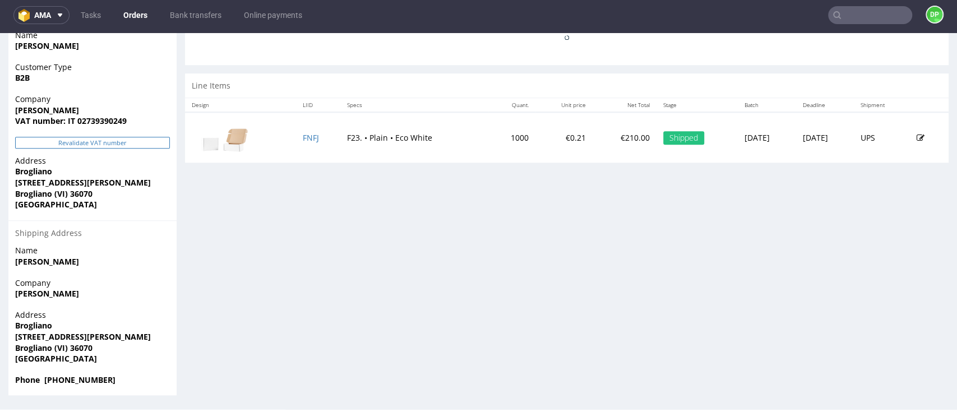
click at [91, 139] on button "Revalidate VAT number" at bounding box center [92, 143] width 155 height 12
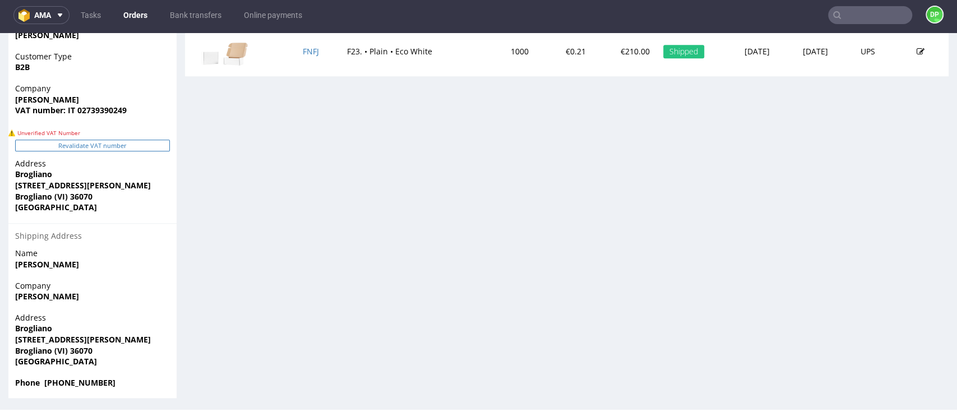
scroll to position [603, 0]
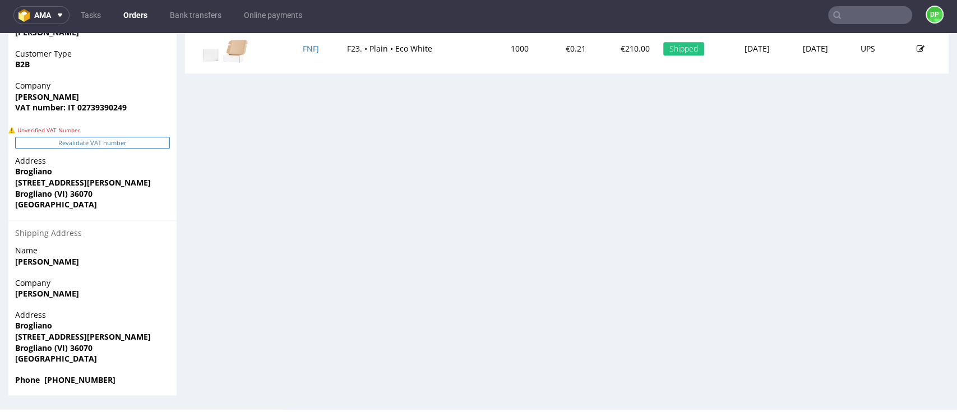
click at [128, 140] on button "Revalidate VAT number" at bounding box center [92, 143] width 155 height 12
drag, startPoint x: 128, startPoint y: 108, endPoint x: 83, endPoint y: 111, distance: 45.6
click at [83, 111] on span "VAT number: IT 02739390249" at bounding box center [92, 107] width 155 height 11
click at [142, 112] on span "VAT number: IT 02739390249" at bounding box center [92, 107] width 155 height 11
drag, startPoint x: 128, startPoint y: 108, endPoint x: 78, endPoint y: 107, distance: 49.9
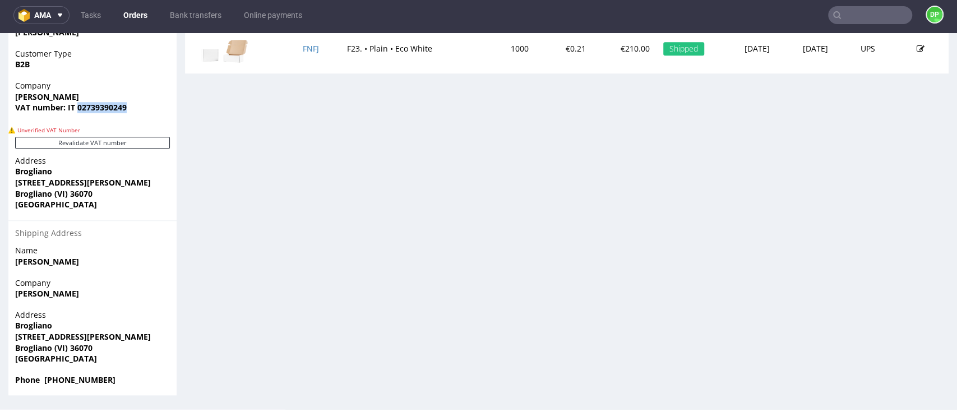
click at [78, 107] on span "VAT number: IT 02739390249" at bounding box center [92, 107] width 155 height 11
copy strong "02739390249"
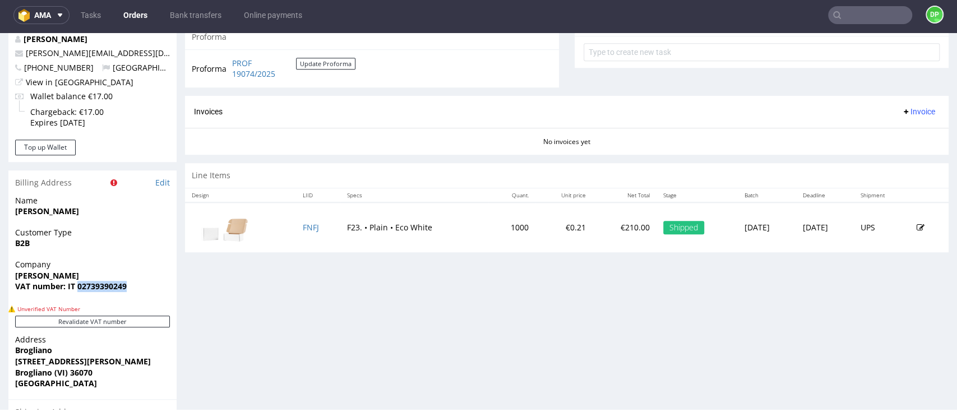
scroll to position [528, 0]
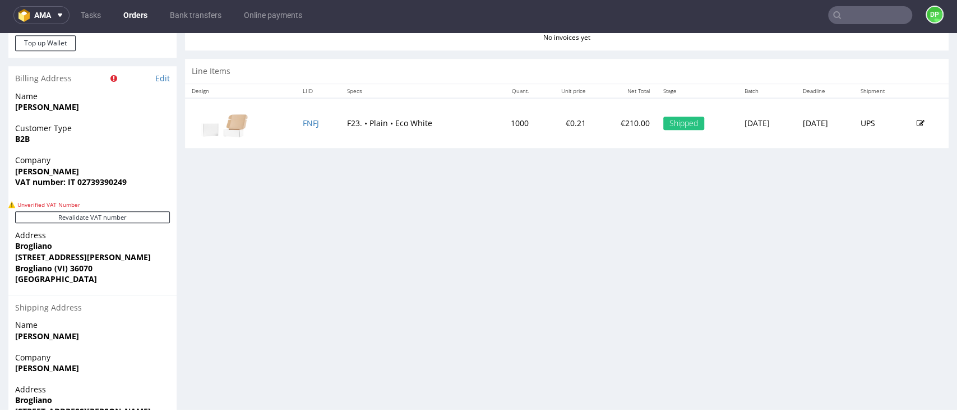
click at [291, 286] on div "Progress Payment Paid Mon 08 Sep Payment “Received” Email Sent Mon 8 Sep 13:09 …" at bounding box center [567, 5] width 764 height 929
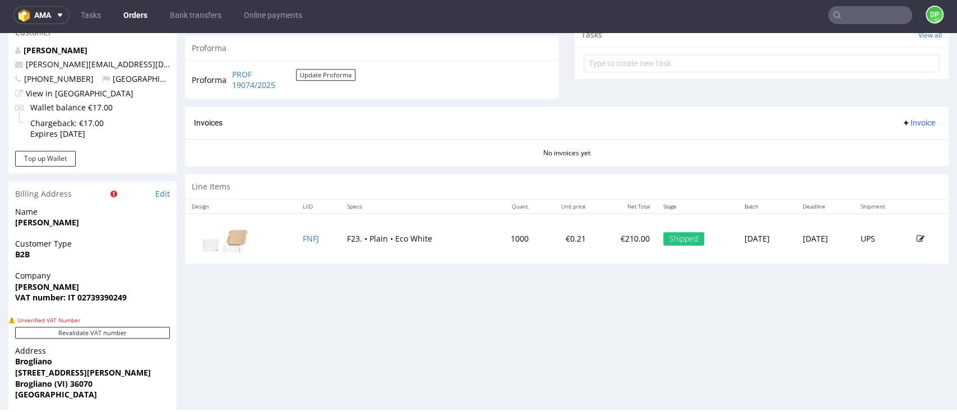
scroll to position [379, 0]
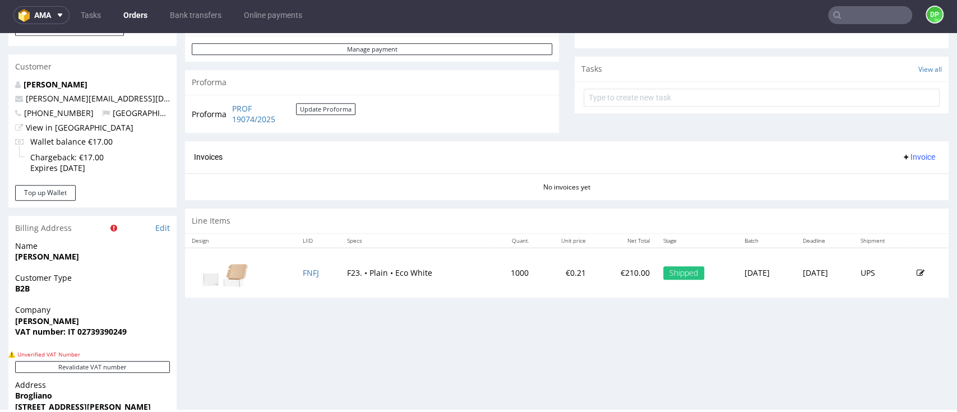
click at [902, 156] on span "Invoice" at bounding box center [919, 157] width 34 height 9
click at [862, 176] on span at bounding box center [863, 180] width 9 height 9
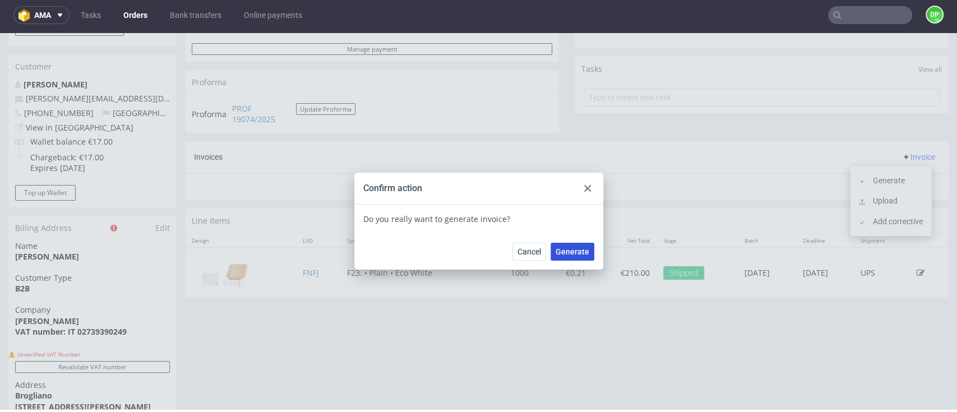
click at [564, 254] on span "Generate" at bounding box center [573, 252] width 34 height 8
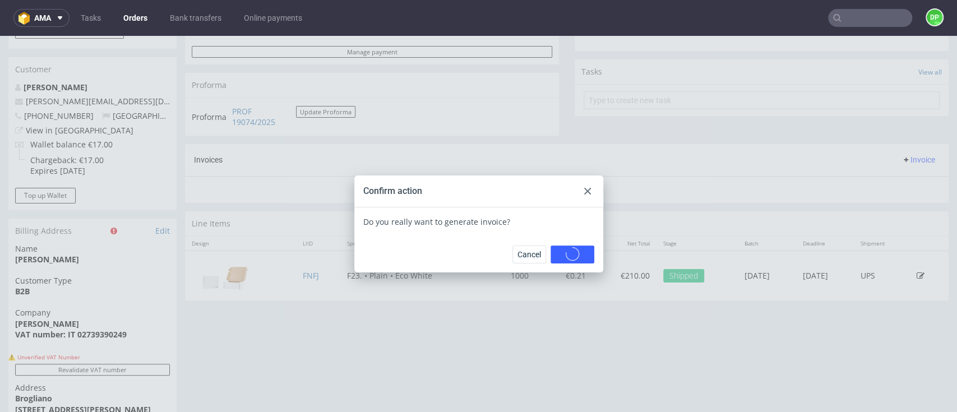
scroll to position [0, 0]
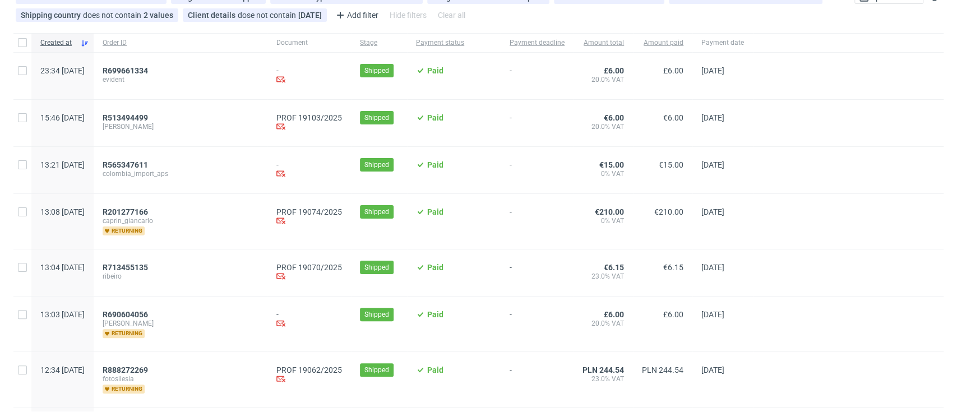
scroll to position [149, 0]
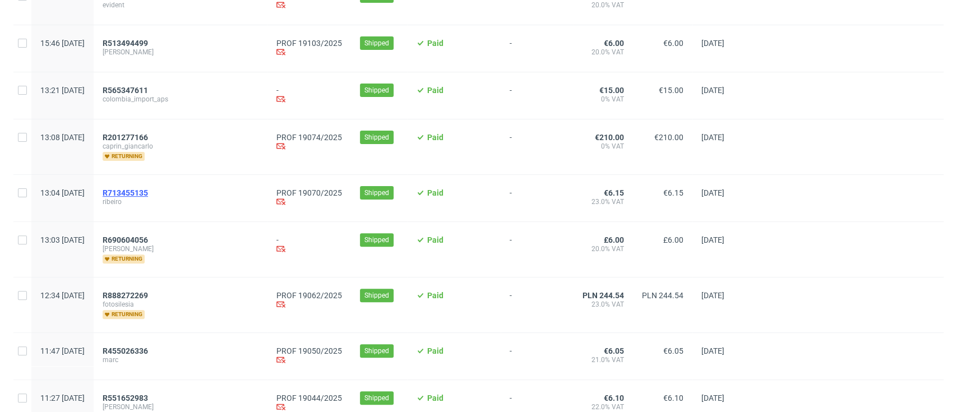
click at [148, 191] on span "R713455135" at bounding box center [125, 192] width 45 height 9
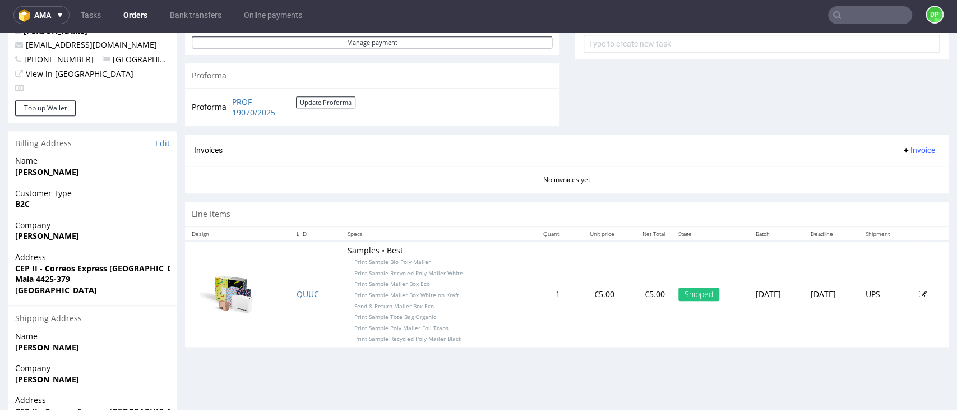
scroll to position [507, 0]
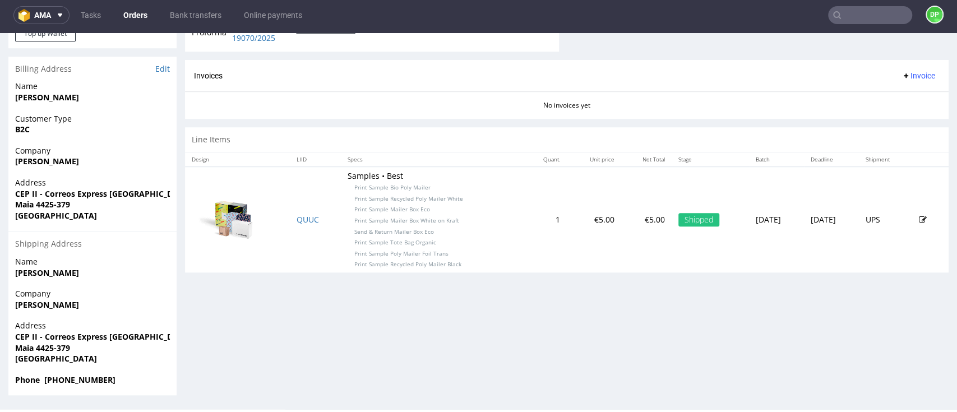
click at [902, 79] on span "Invoice" at bounding box center [919, 75] width 34 height 9
click at [866, 98] on span at bounding box center [863, 99] width 9 height 9
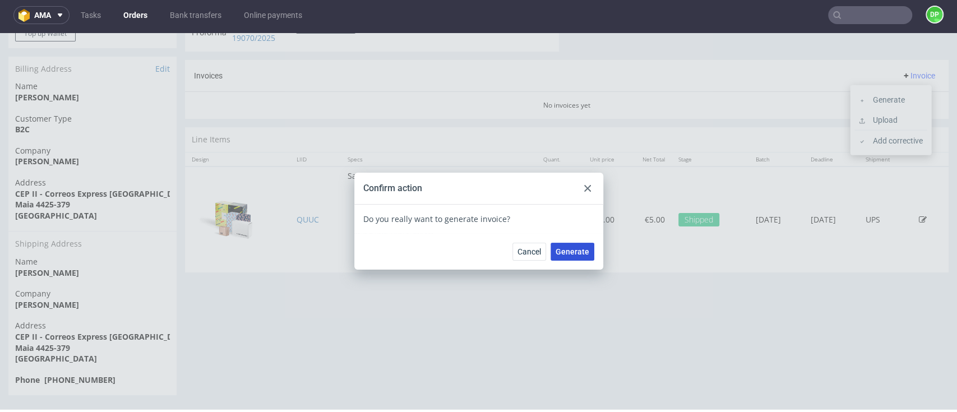
click at [556, 251] on span "Generate" at bounding box center [573, 252] width 34 height 8
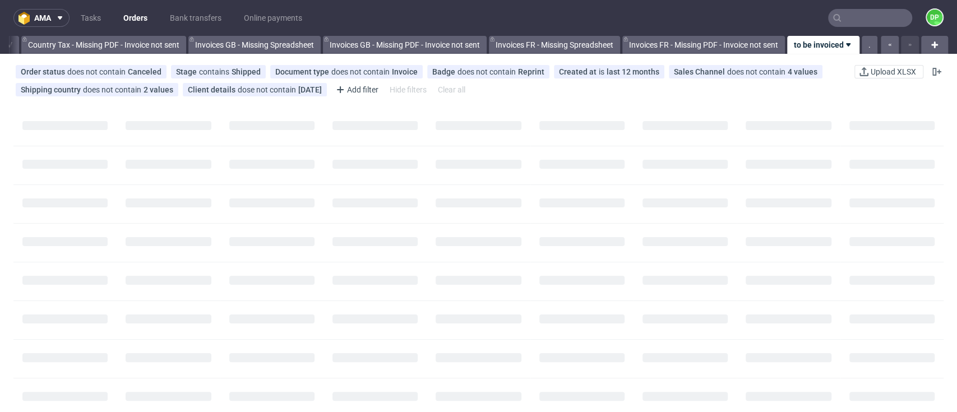
scroll to position [0, 1309]
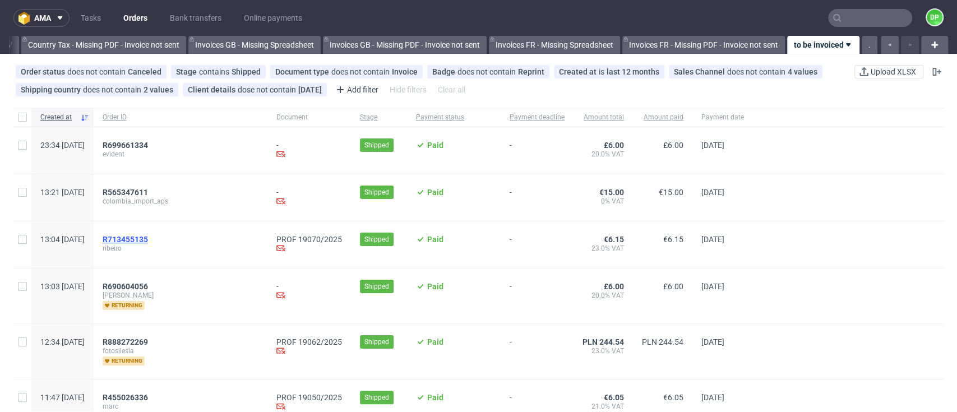
click at [148, 238] on span "R713455135" at bounding box center [125, 239] width 45 height 9
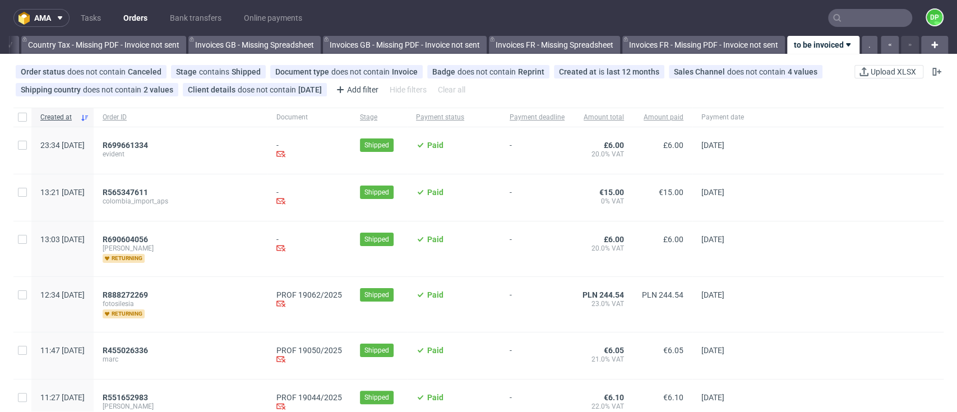
scroll to position [75, 0]
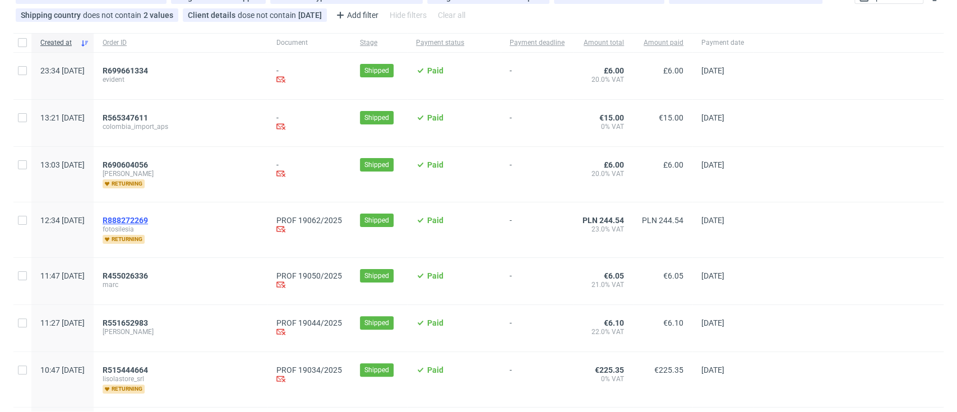
click at [148, 222] on span "R888272269" at bounding box center [125, 220] width 45 height 9
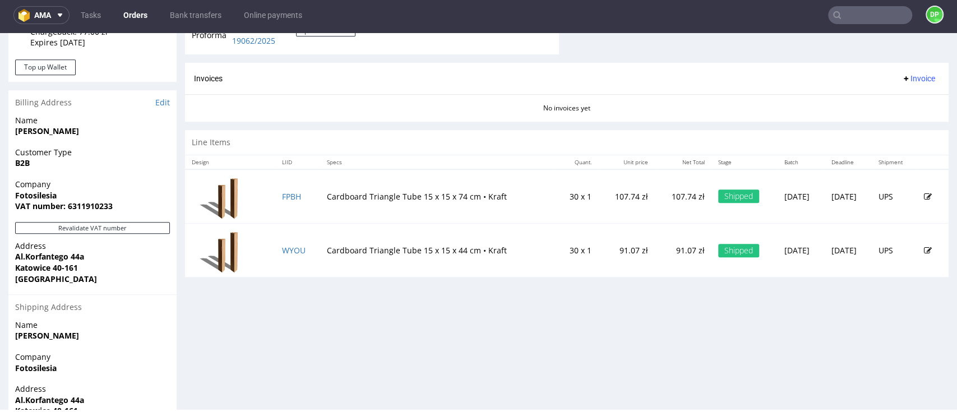
scroll to position [568, 0]
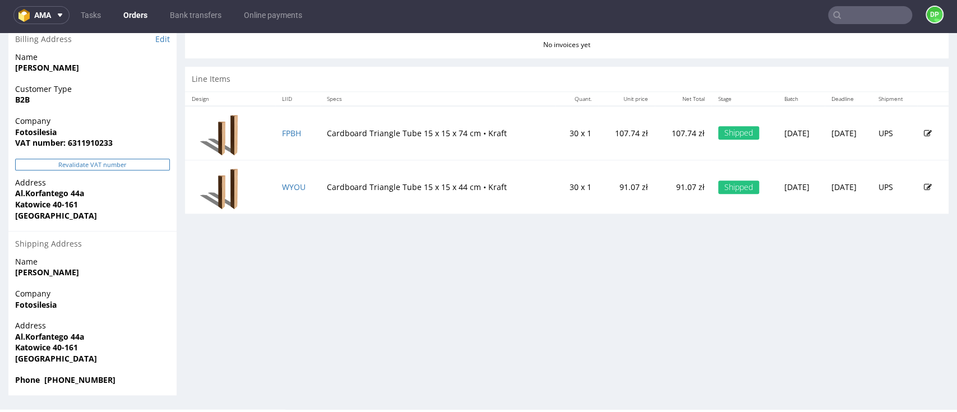
click at [98, 161] on button "Revalidate VAT number" at bounding box center [92, 165] width 155 height 12
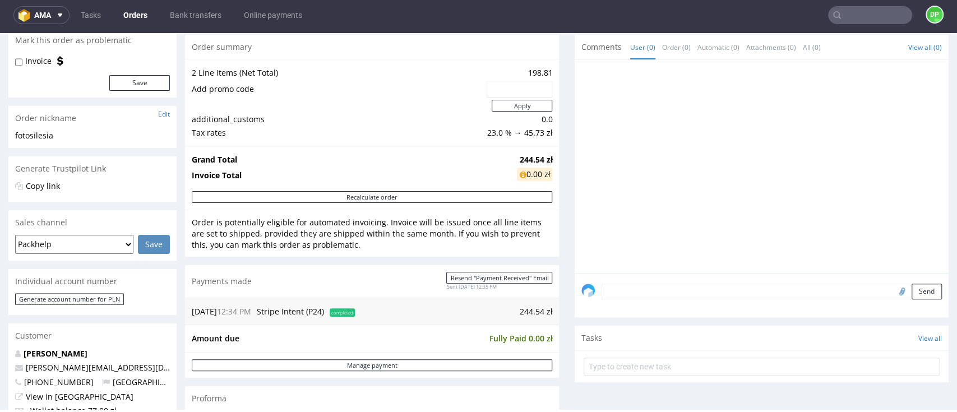
scroll to position [269, 0]
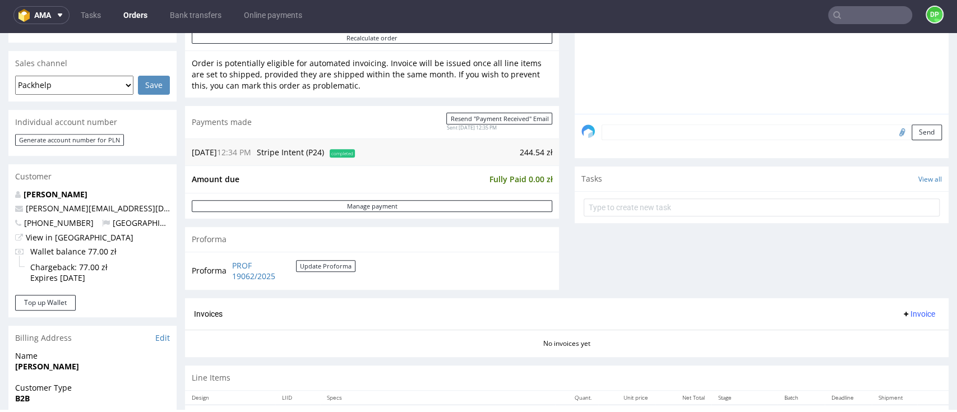
click at [900, 321] on div "Invoices Invoice" at bounding box center [567, 314] width 764 height 32
click at [902, 315] on span "Invoice" at bounding box center [919, 314] width 34 height 9
click at [871, 339] on span "Generate" at bounding box center [895, 337] width 54 height 11
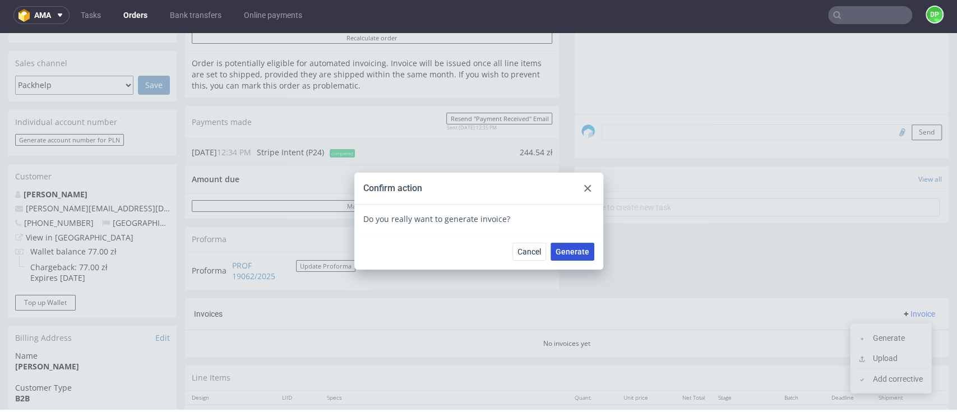
click at [574, 251] on span "Generate" at bounding box center [573, 252] width 34 height 8
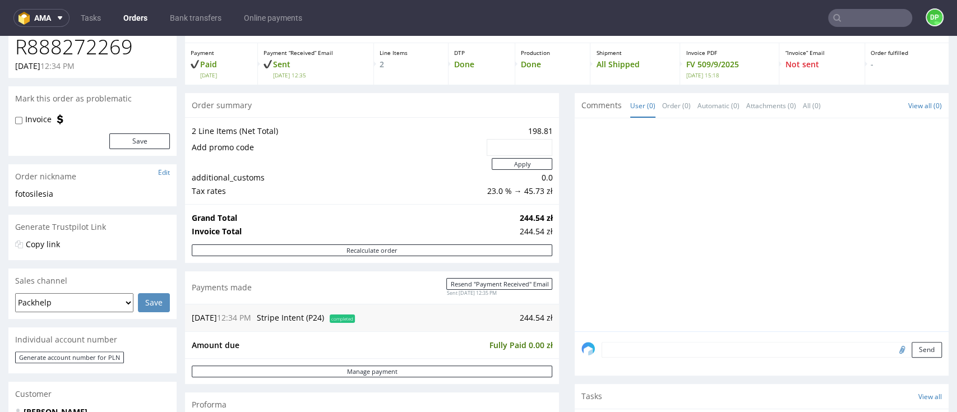
scroll to position [75, 0]
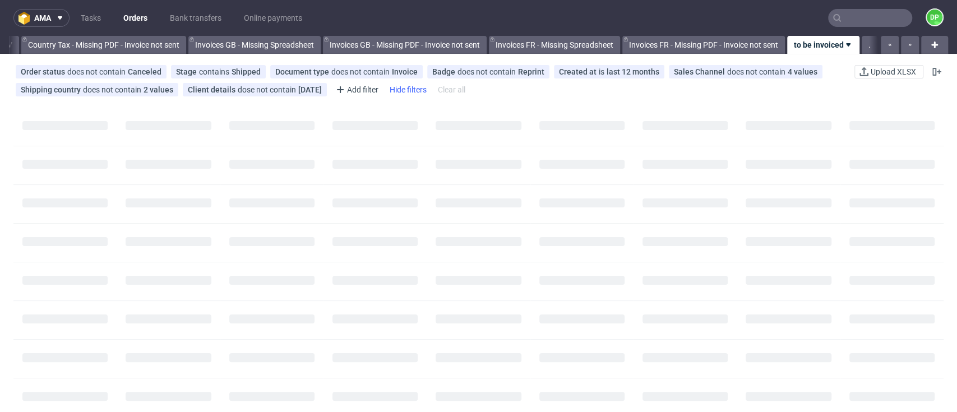
scroll to position [0, 1309]
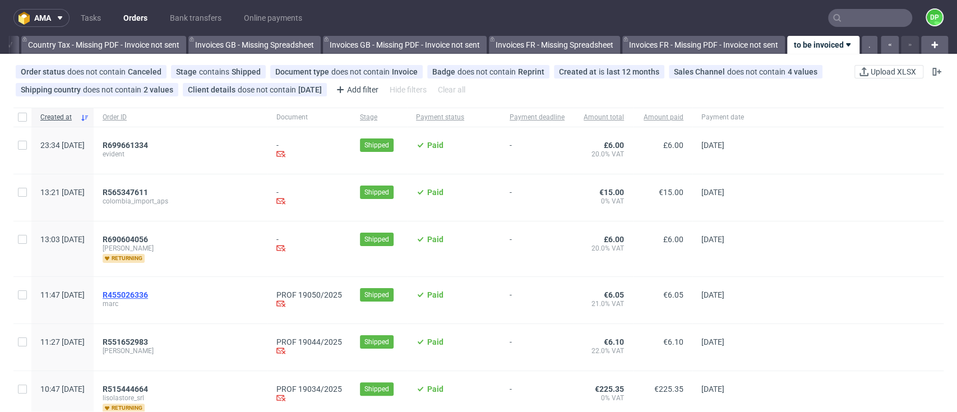
click at [148, 292] on span "R455026336" at bounding box center [125, 295] width 45 height 9
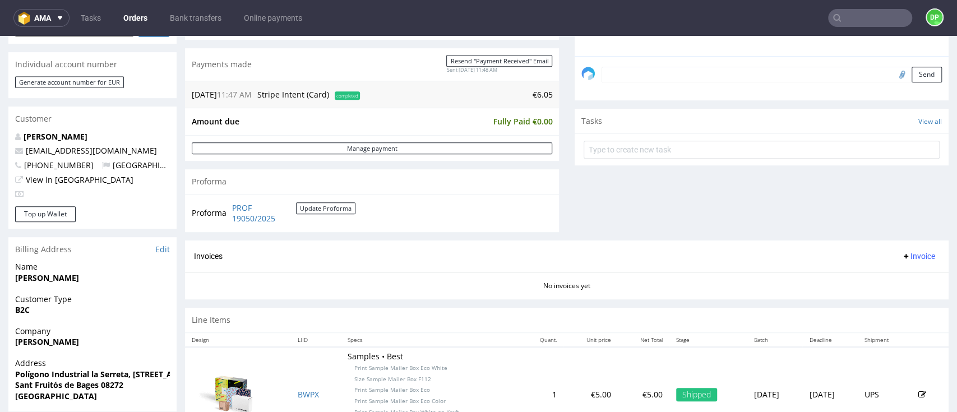
scroll to position [374, 0]
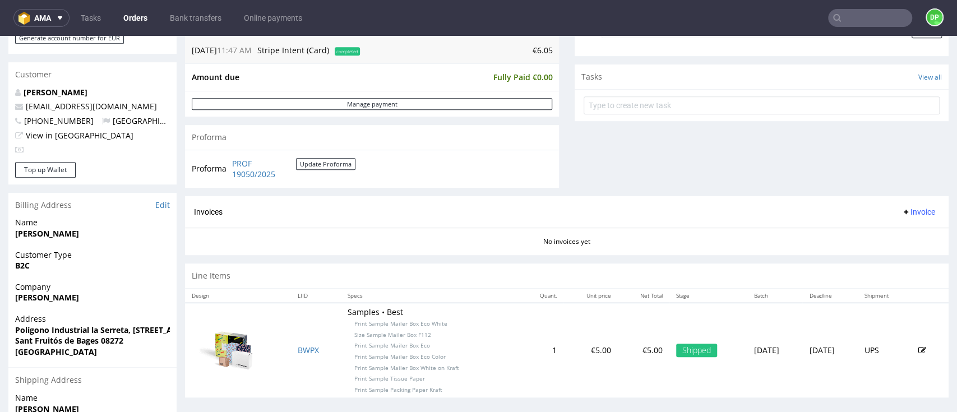
click at [902, 210] on span "Invoice" at bounding box center [919, 212] width 34 height 9
click at [876, 231] on span "Generate" at bounding box center [895, 235] width 54 height 11
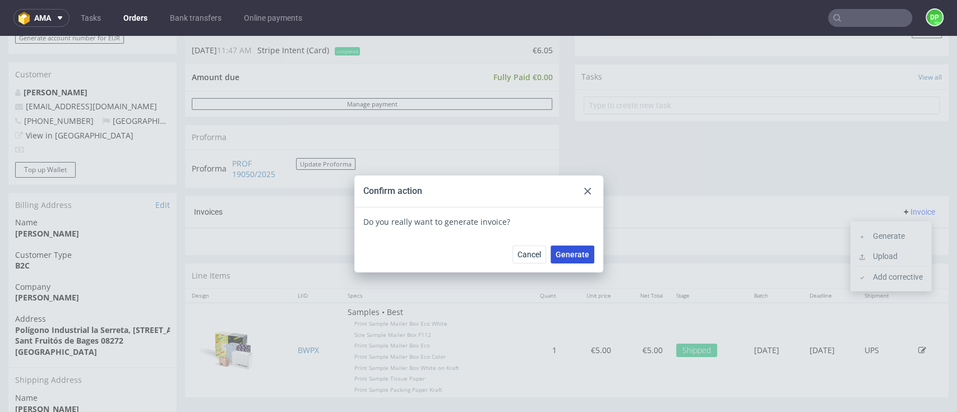
click at [575, 258] on span "Generate" at bounding box center [573, 255] width 34 height 8
drag, startPoint x: 577, startPoint y: 192, endPoint x: 528, endPoint y: 182, distance: 50.4
click at [581, 192] on div at bounding box center [587, 191] width 13 height 13
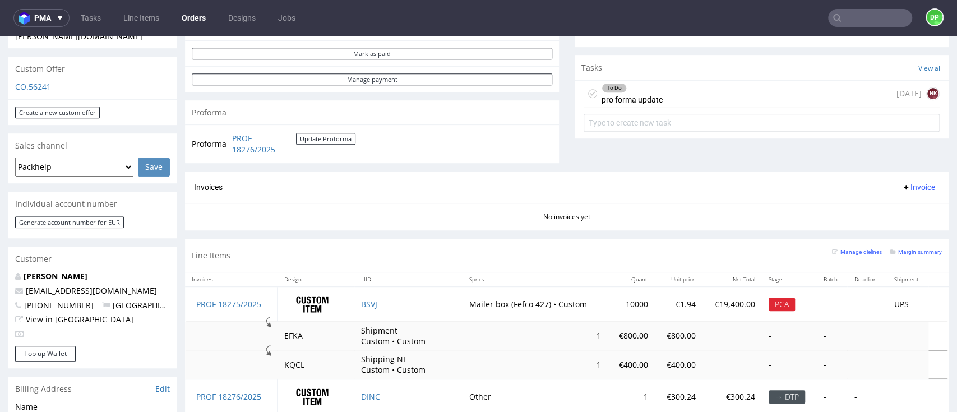
scroll to position [299, 0]
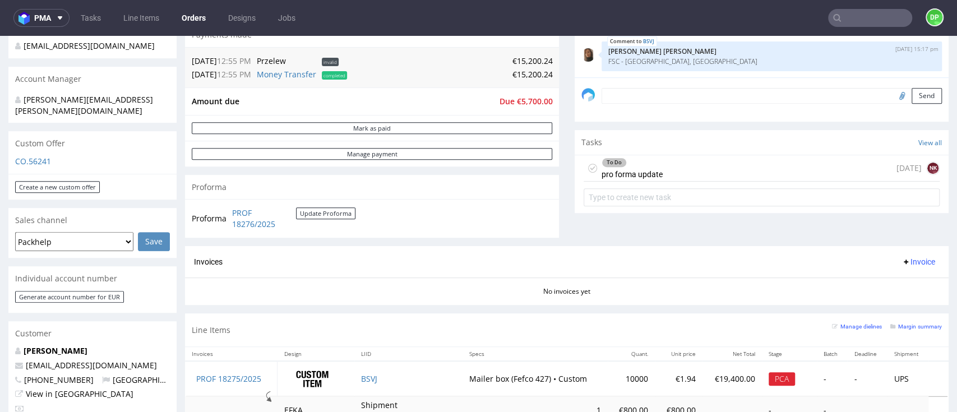
click at [679, 171] on div "To Do pro forma update 18 days ago NK" at bounding box center [762, 168] width 356 height 26
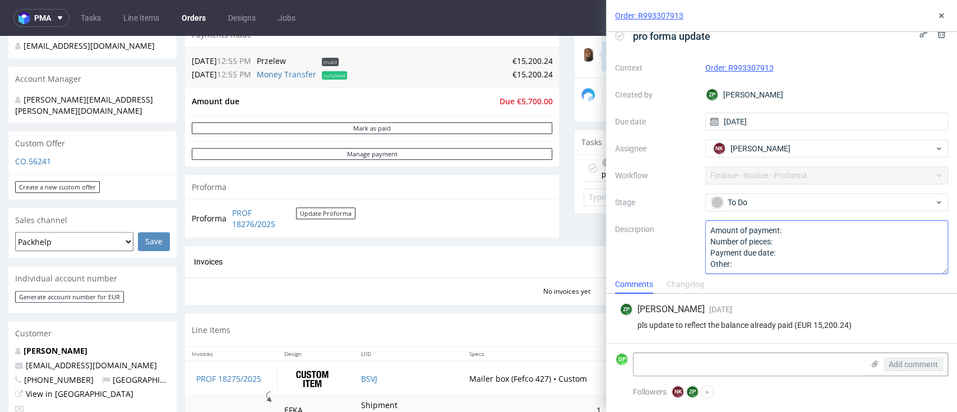
scroll to position [22, 0]
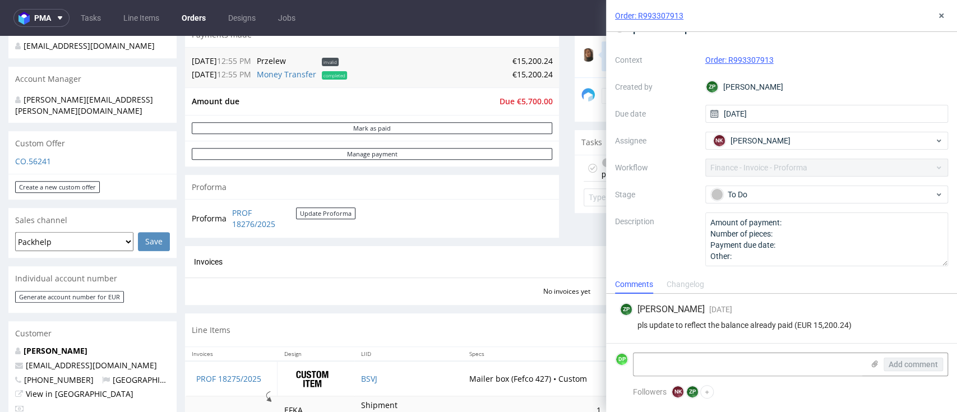
click at [436, 237] on div "Proforma PROF 18276/2025 Update Proforma" at bounding box center [372, 218] width 374 height 38
click at [941, 13] on icon at bounding box center [941, 15] width 9 height 9
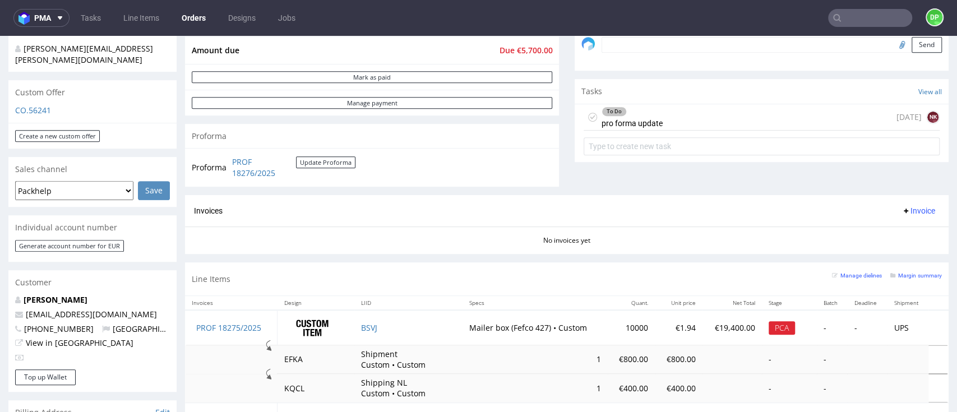
scroll to position [374, 0]
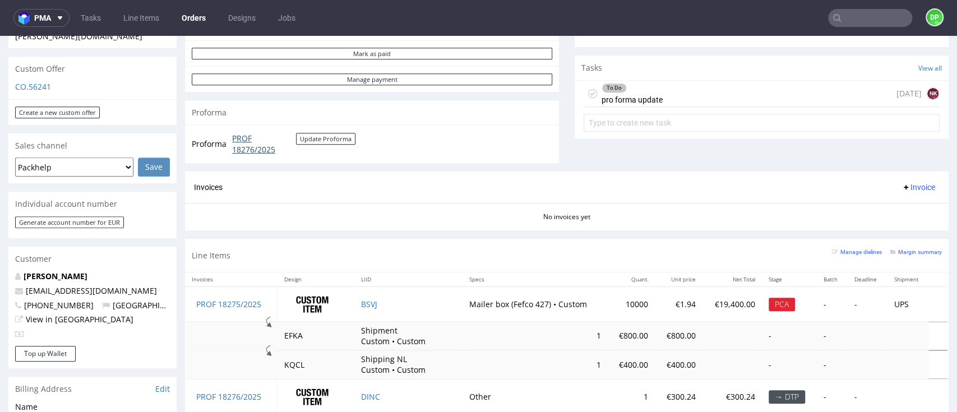
click at [243, 138] on link "PROF 18276/2025" at bounding box center [264, 144] width 64 height 22
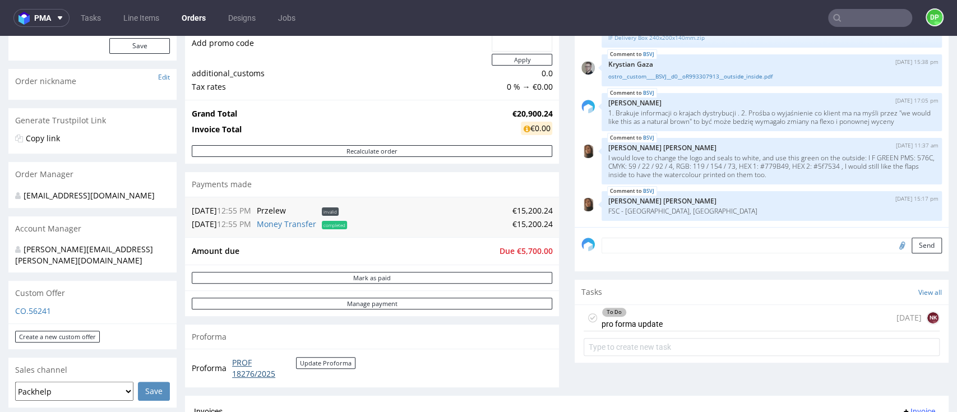
scroll to position [224, 0]
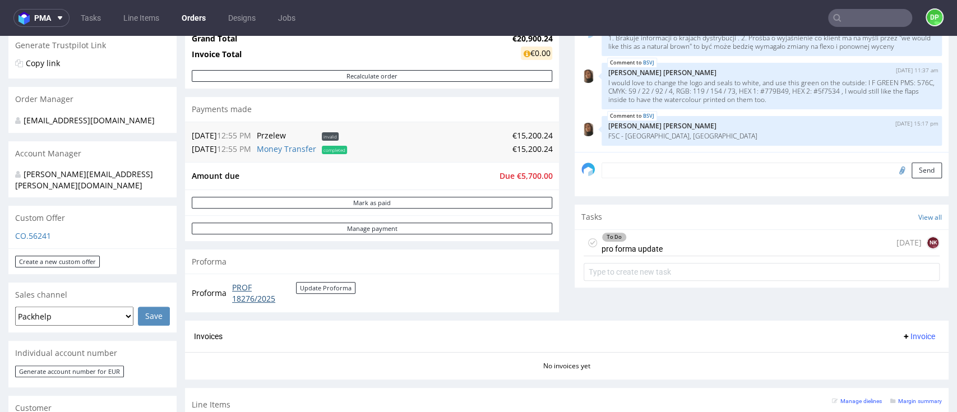
click at [245, 298] on link "PROF 18276/2025" at bounding box center [264, 293] width 64 height 22
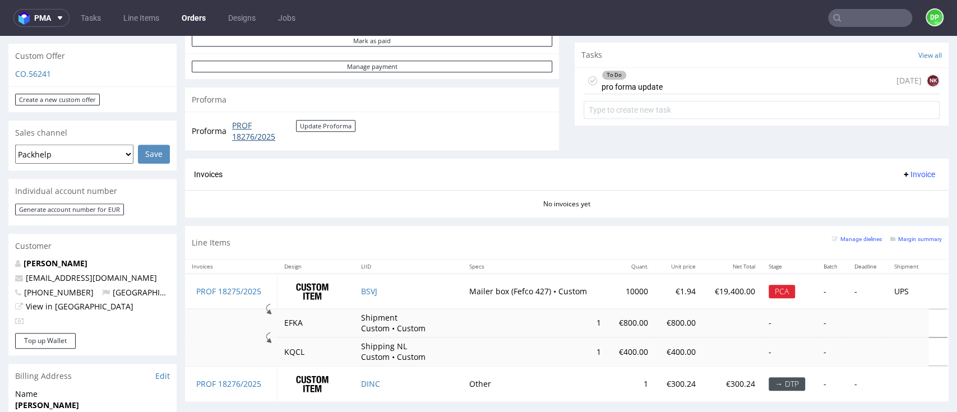
scroll to position [449, 0]
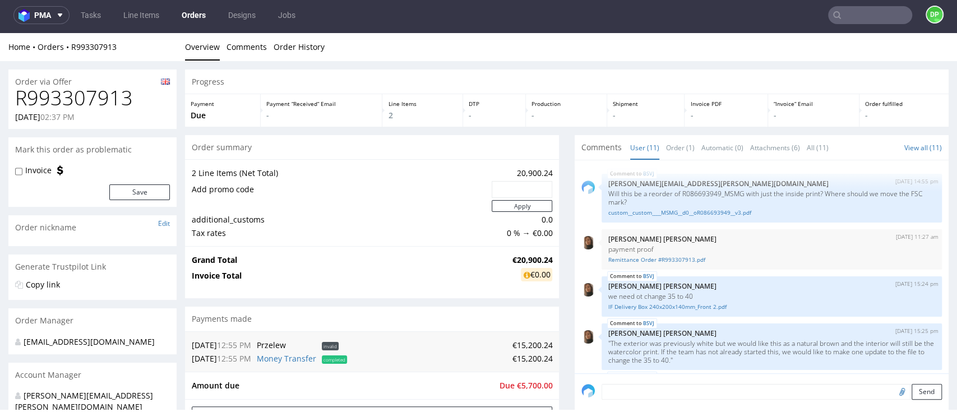
scroll to position [315, 0]
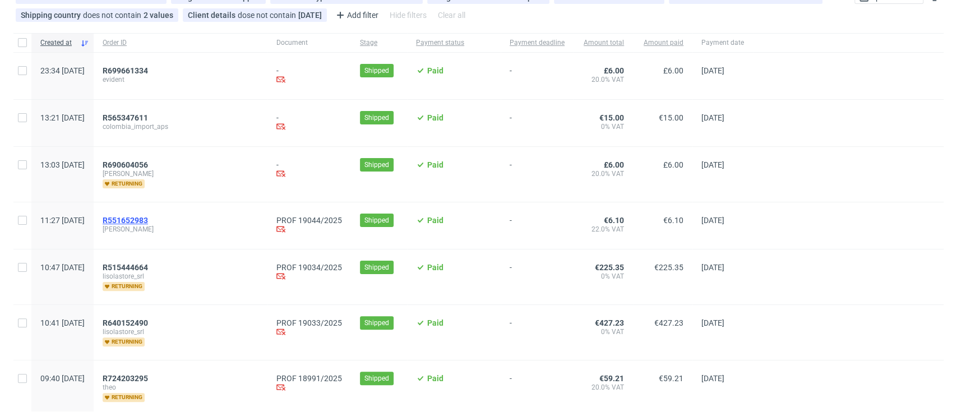
click at [148, 219] on span "R551652983" at bounding box center [125, 220] width 45 height 9
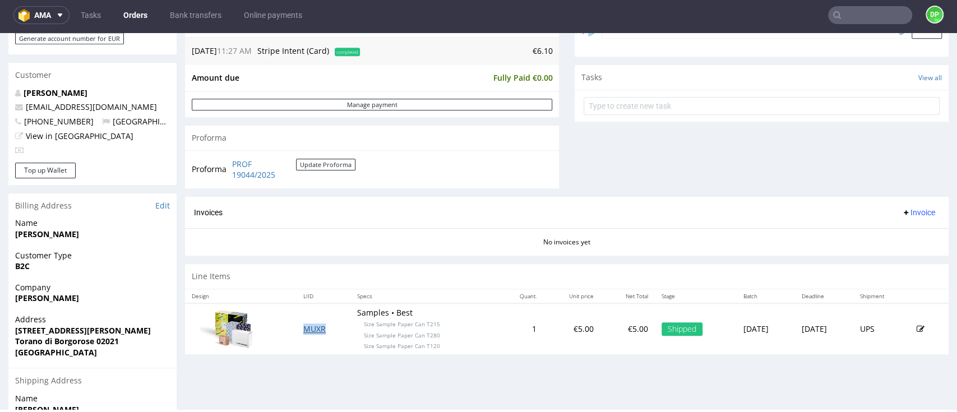
scroll to position [374, 0]
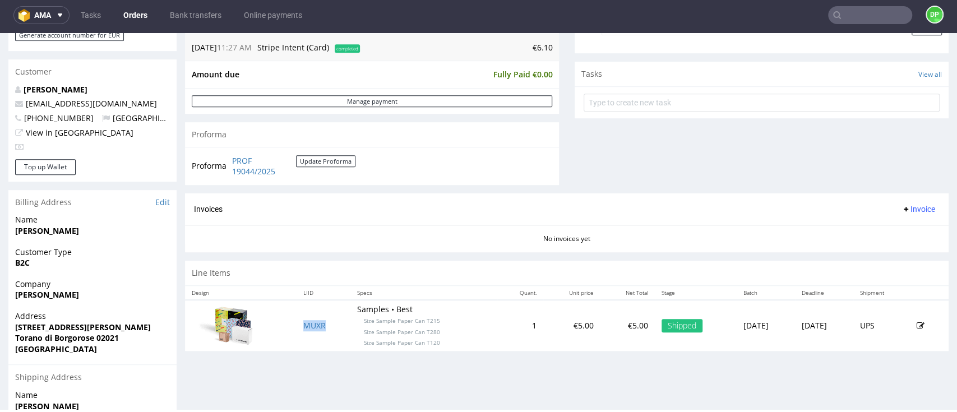
click at [902, 213] on span "Invoice" at bounding box center [919, 209] width 34 height 9
click at [882, 233] on span "Generate" at bounding box center [895, 232] width 54 height 11
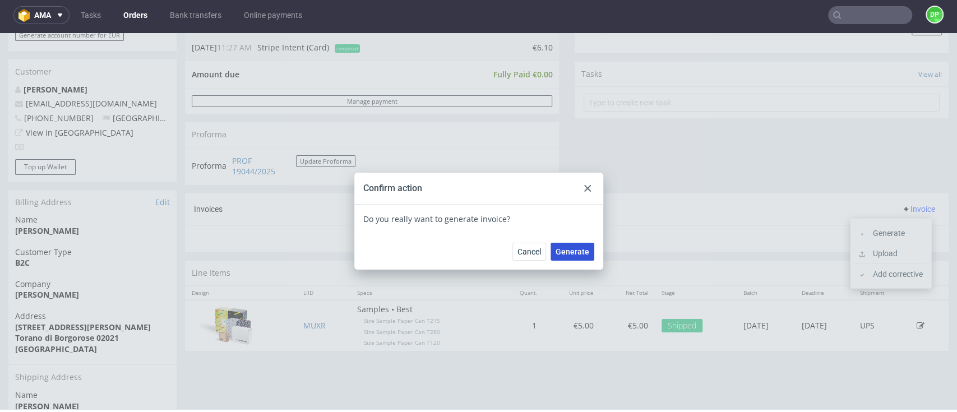
click at [556, 253] on span "Generate" at bounding box center [573, 252] width 34 height 8
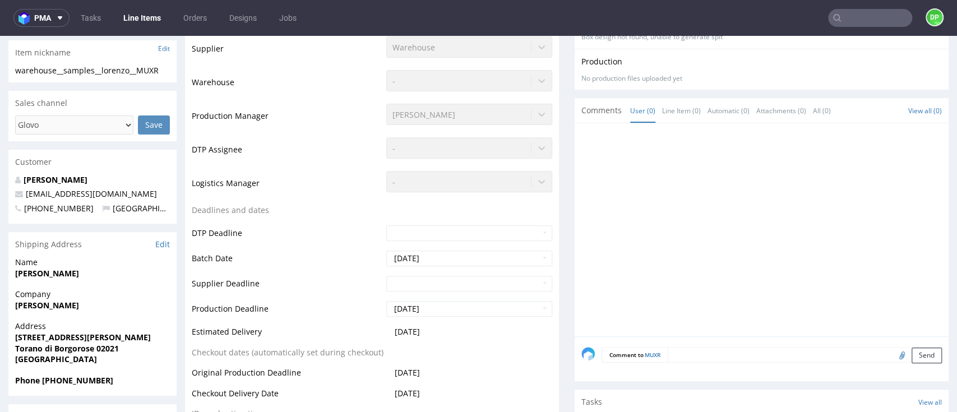
scroll to position [299, 0]
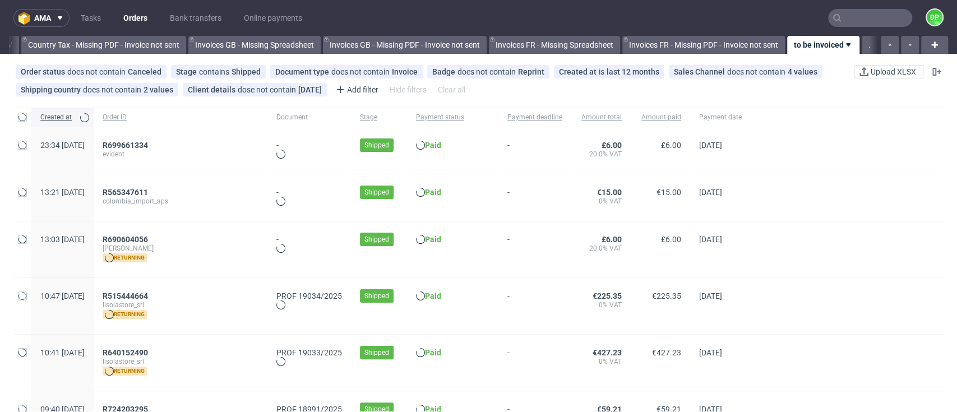
scroll to position [0, 1309]
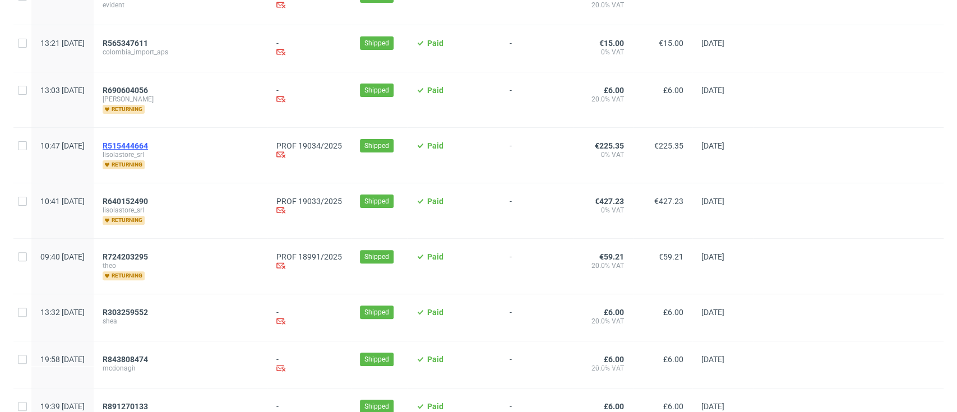
click at [148, 143] on span "R515444664" at bounding box center [125, 145] width 45 height 9
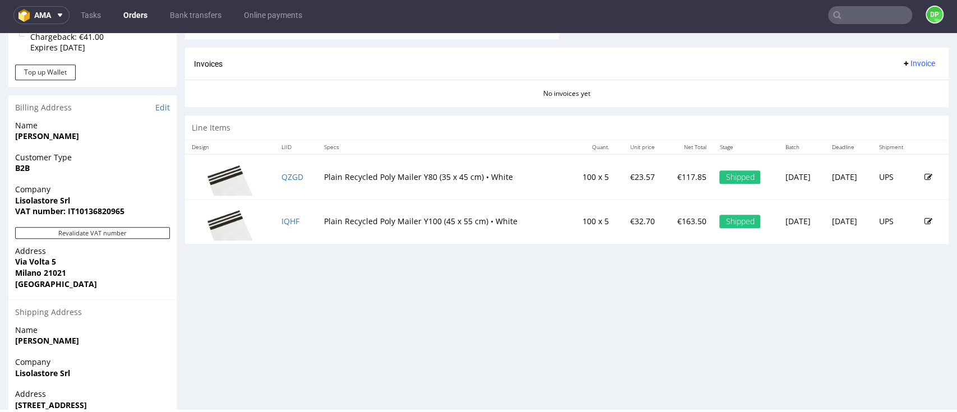
scroll to position [568, 0]
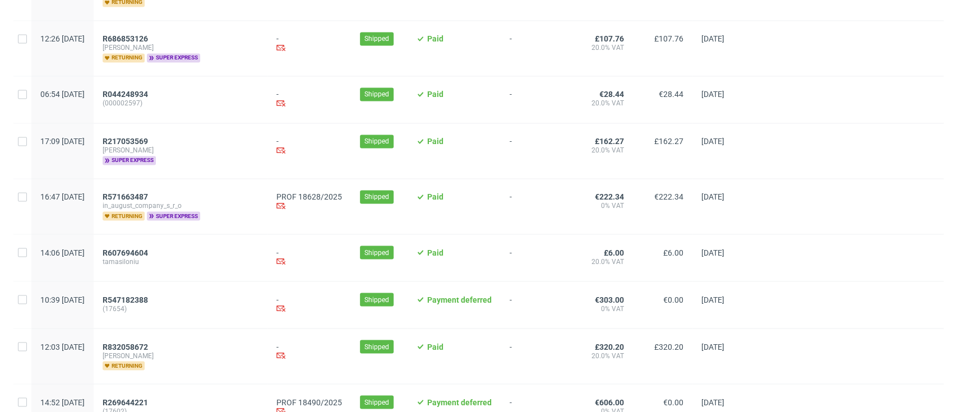
scroll to position [1273, 0]
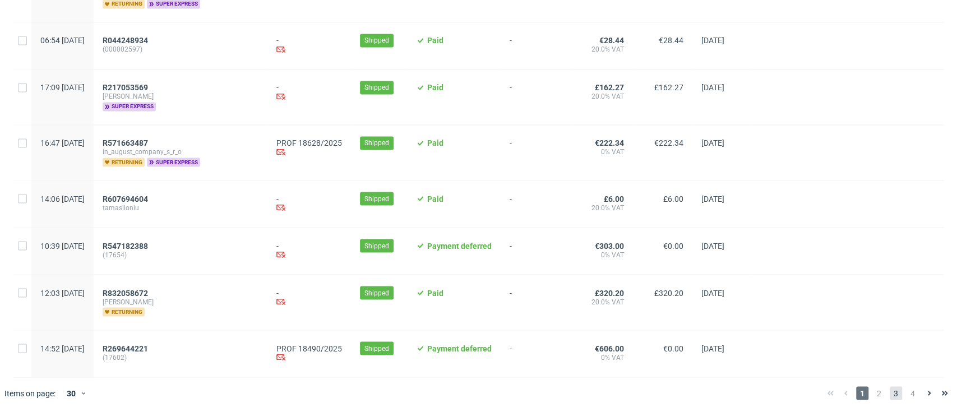
click at [890, 398] on span "3" at bounding box center [896, 392] width 12 height 13
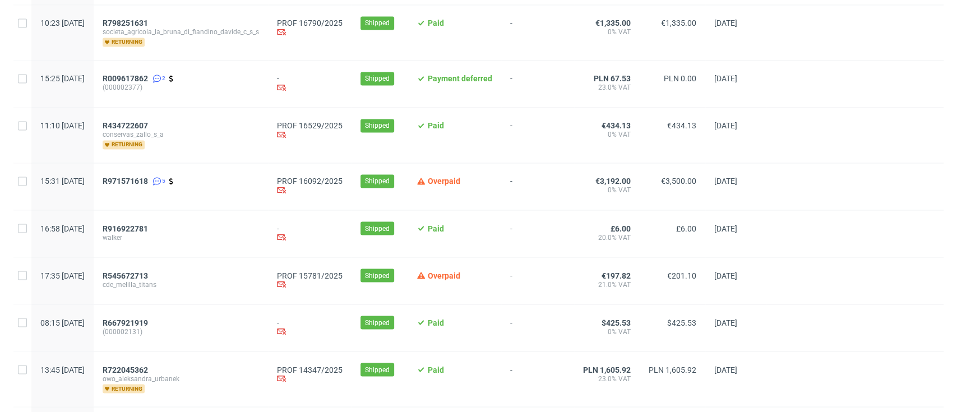
scroll to position [1304, 0]
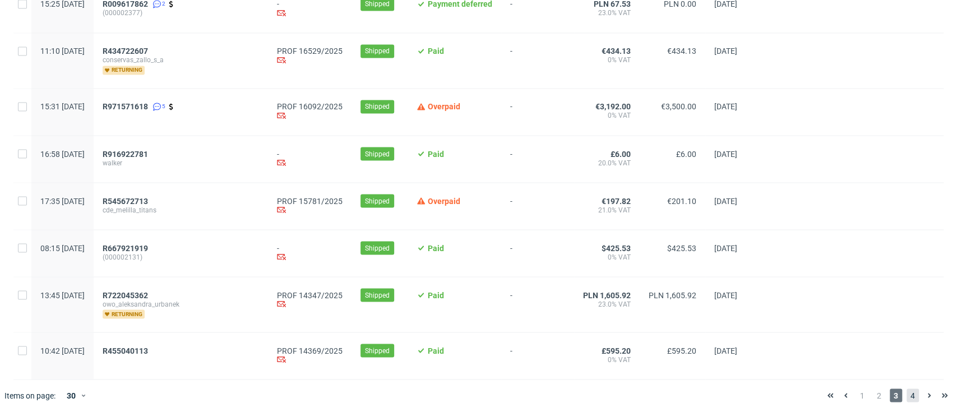
click at [907, 393] on span "4" at bounding box center [913, 395] width 12 height 13
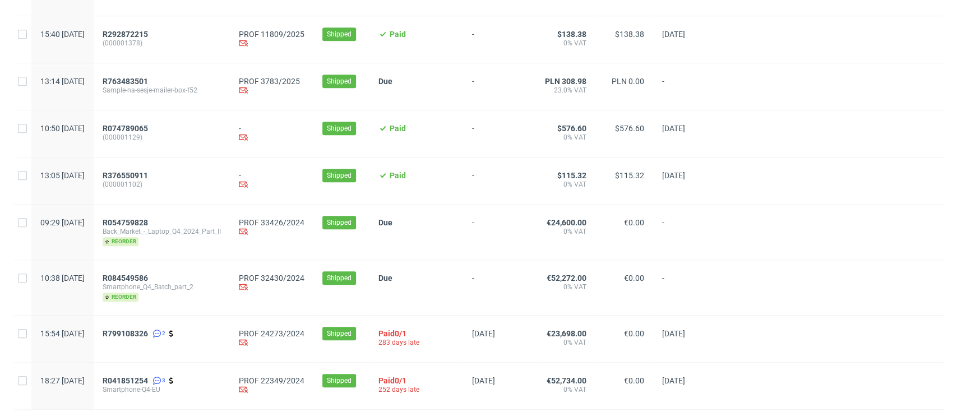
scroll to position [486, 0]
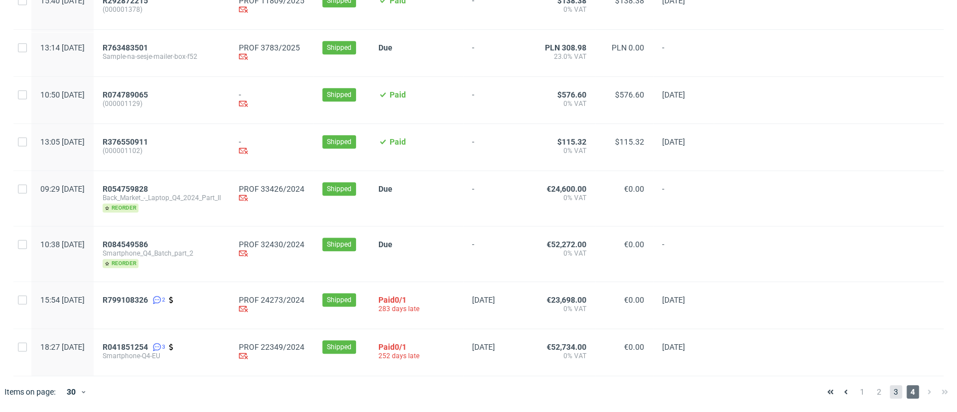
click at [890, 393] on span "3" at bounding box center [896, 391] width 12 height 13
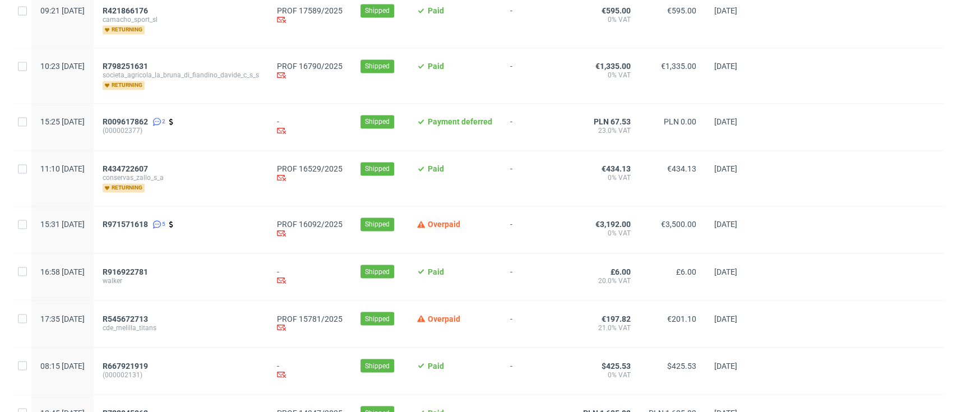
scroll to position [1304, 0]
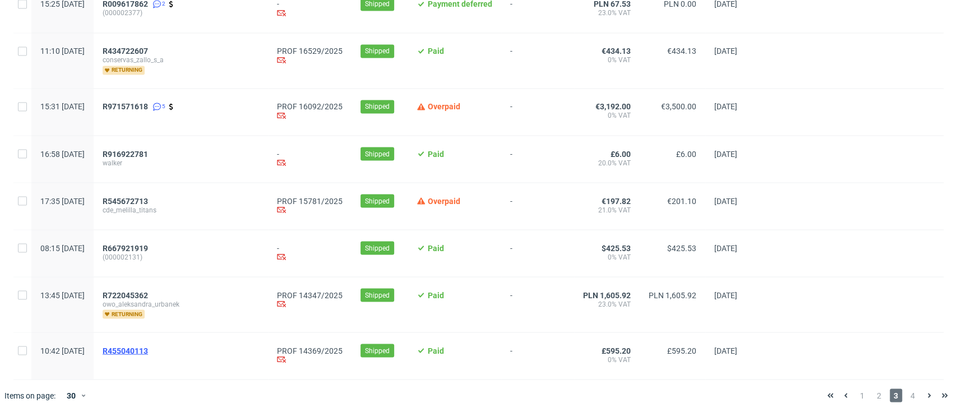
click at [148, 346] on span "R455040113" at bounding box center [125, 350] width 45 height 9
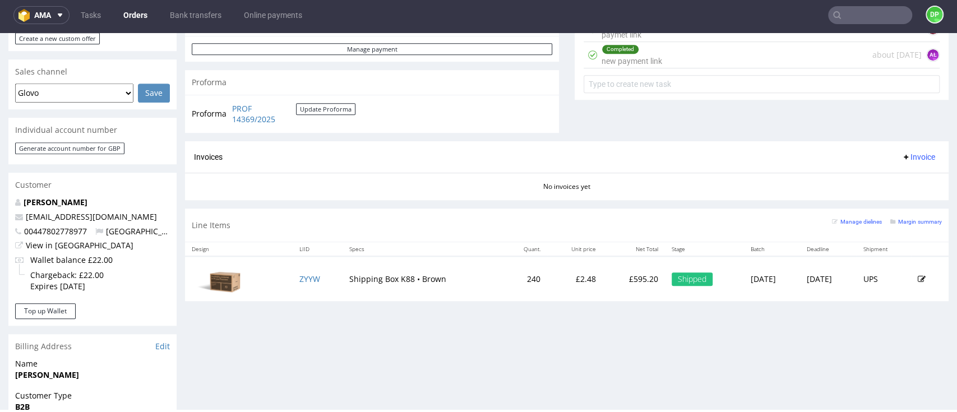
scroll to position [598, 0]
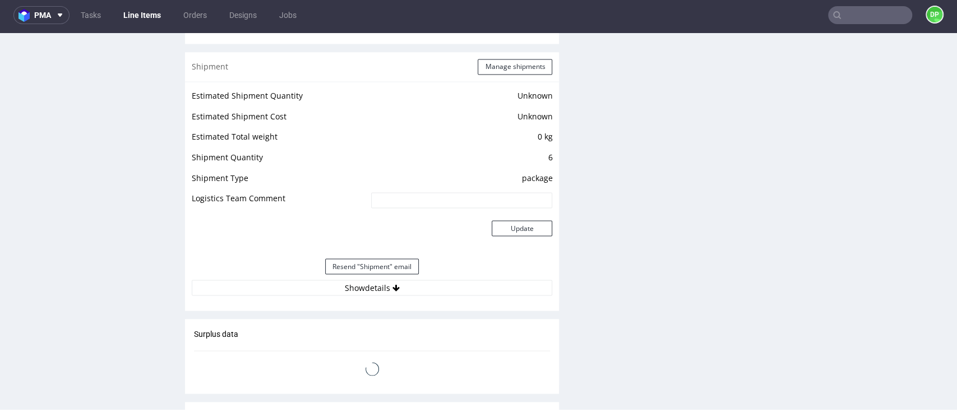
scroll to position [1421, 0]
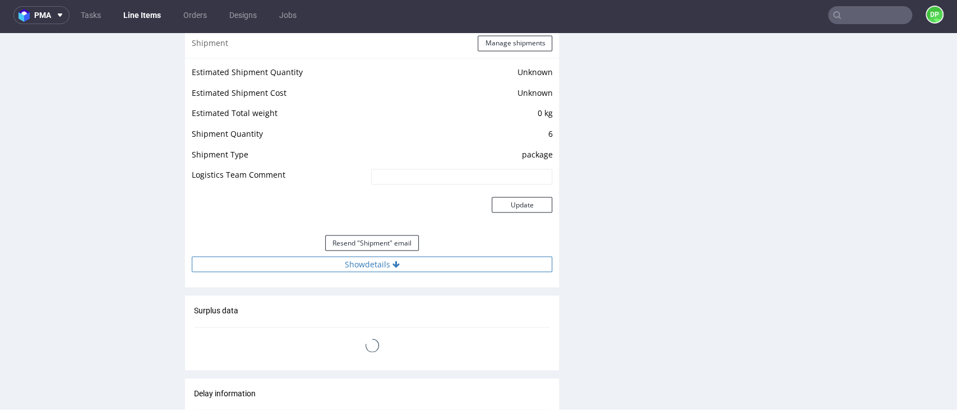
click at [328, 264] on button "Show details" at bounding box center [372, 264] width 361 height 16
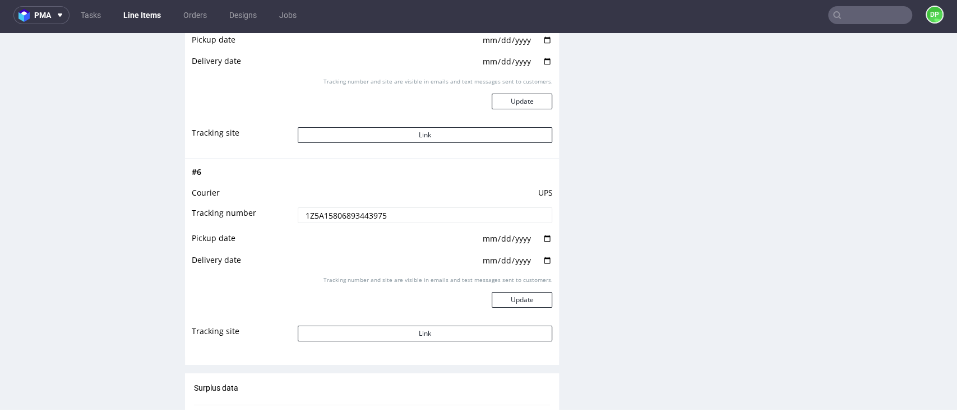
scroll to position [2393, 0]
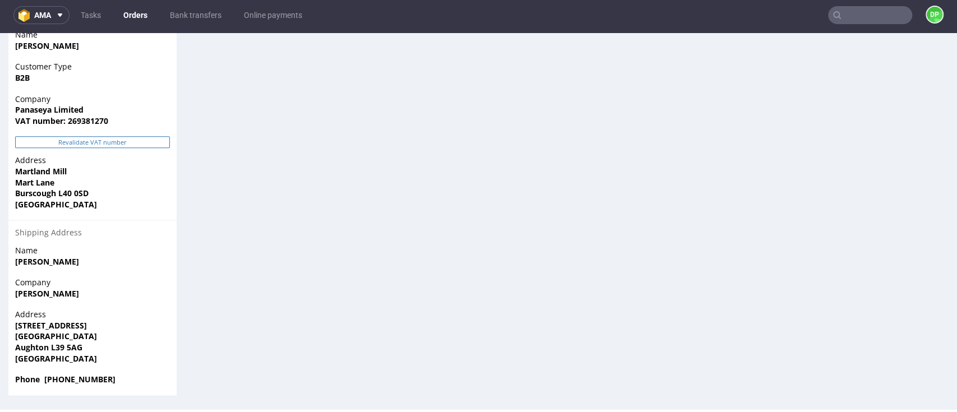
click at [90, 147] on button "Revalidate VAT number" at bounding box center [92, 142] width 155 height 12
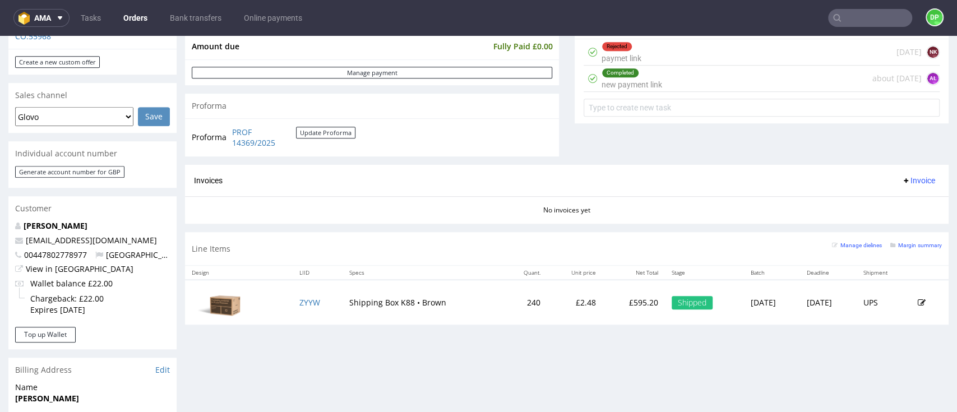
scroll to position [400, 0]
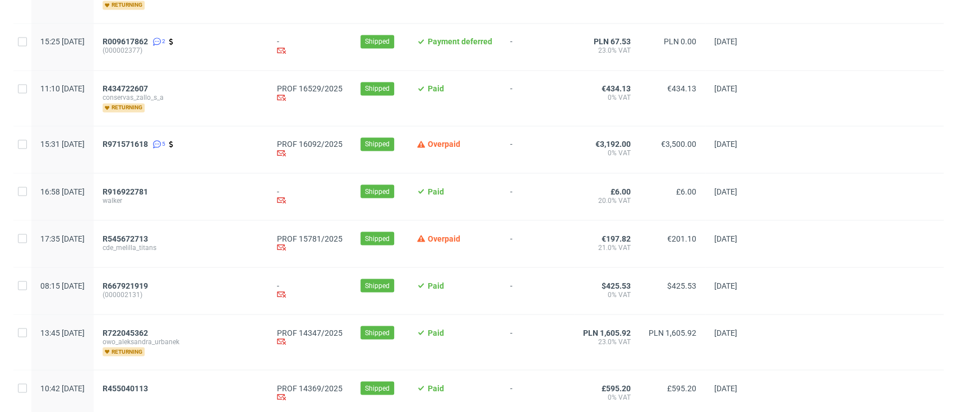
scroll to position [1304, 0]
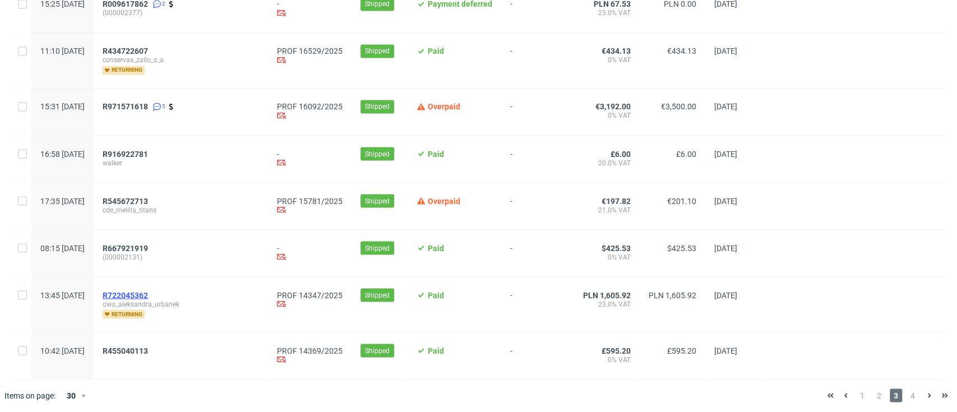
click at [146, 294] on span "R722045362" at bounding box center [125, 295] width 45 height 9
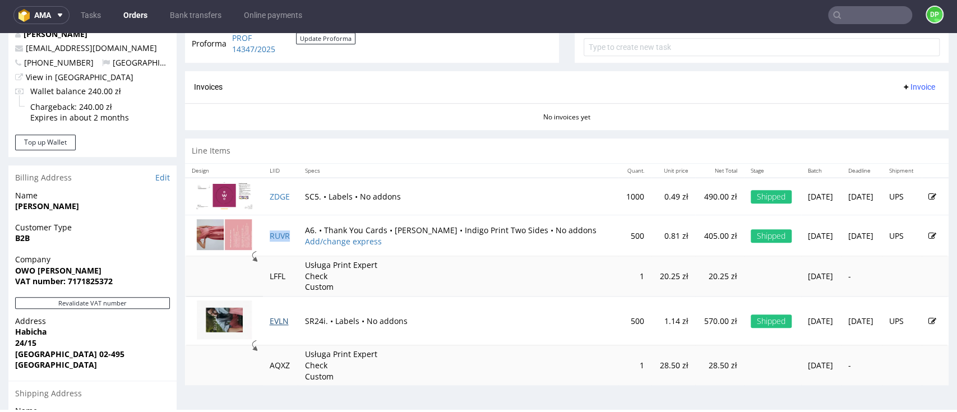
scroll to position [504, 0]
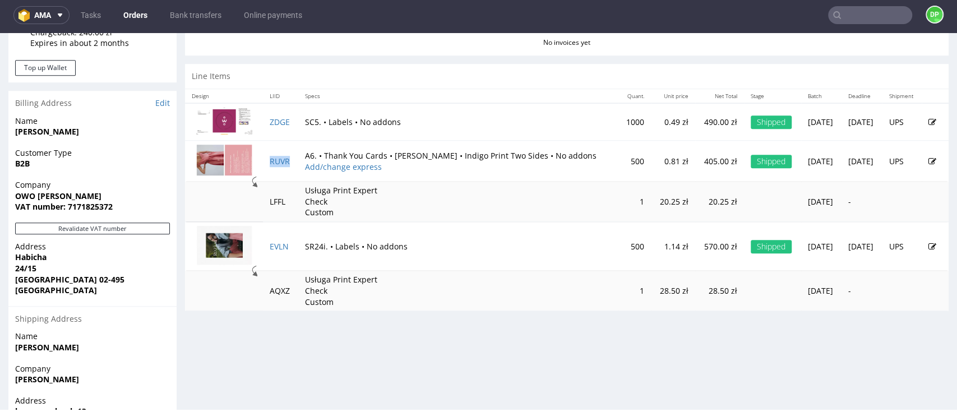
click at [102, 228] on button "Revalidate VAT number" at bounding box center [92, 229] width 155 height 12
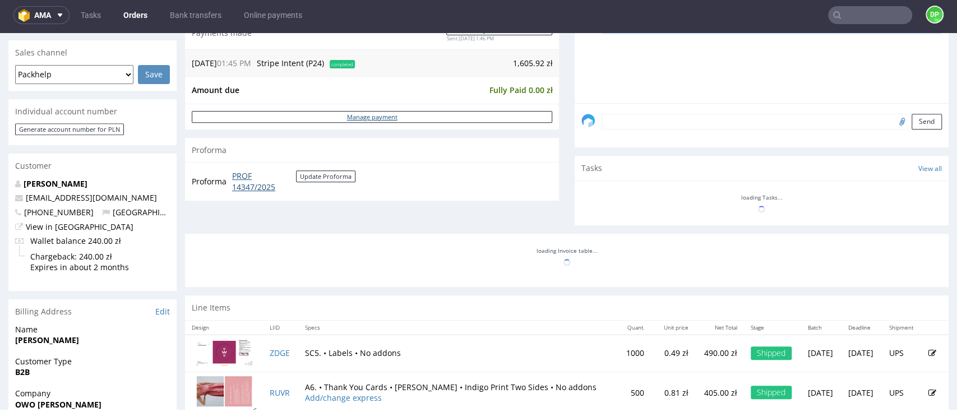
scroll to position [279, 0]
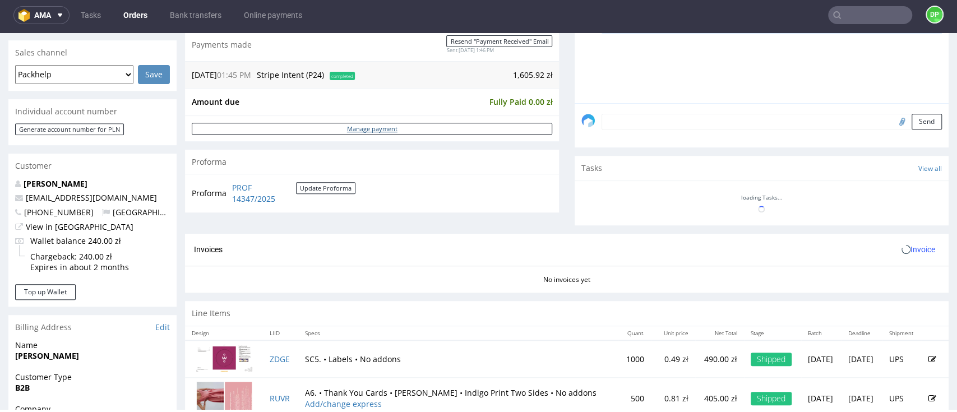
drag, startPoint x: 259, startPoint y: 192, endPoint x: 229, endPoint y: 210, distance: 35.0
click at [229, 210] on div "Order summary 3 Line Items (Net Total) 1,513.75 additional_customs 0.0 Wallet v…" at bounding box center [372, 49] width 374 height 369
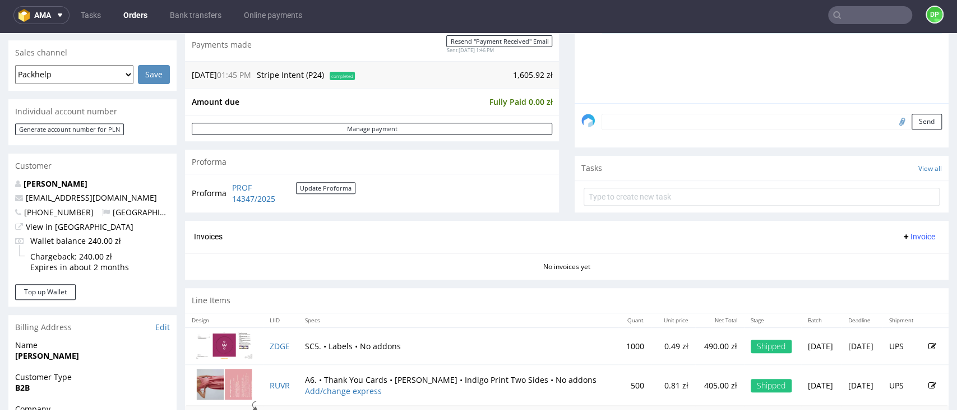
click at [311, 227] on div "Invoices Invoice" at bounding box center [567, 237] width 764 height 32
drag, startPoint x: 299, startPoint y: 201, endPoint x: 232, endPoint y: 187, distance: 68.2
click at [232, 187] on td "PROF 14347/2025 Update Proforma" at bounding box center [292, 193] width 126 height 24
copy tbody "Proforma"
click at [902, 232] on icon at bounding box center [906, 236] width 9 height 9
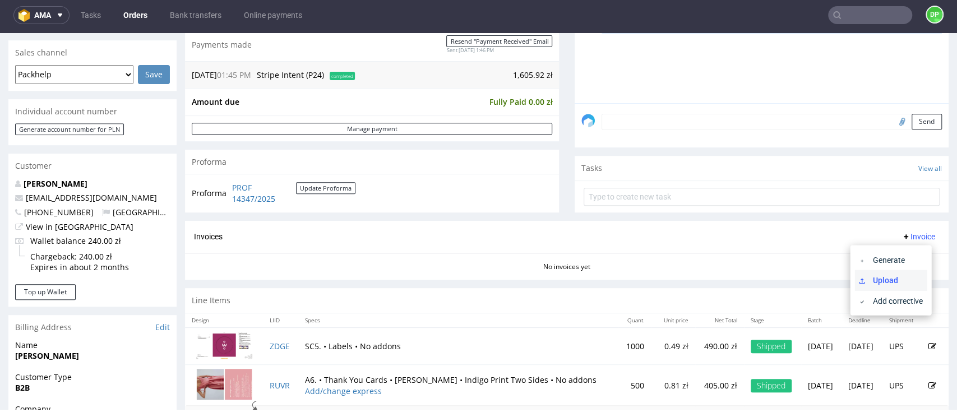
click at [874, 273] on li "Upload" at bounding box center [891, 280] width 72 height 20
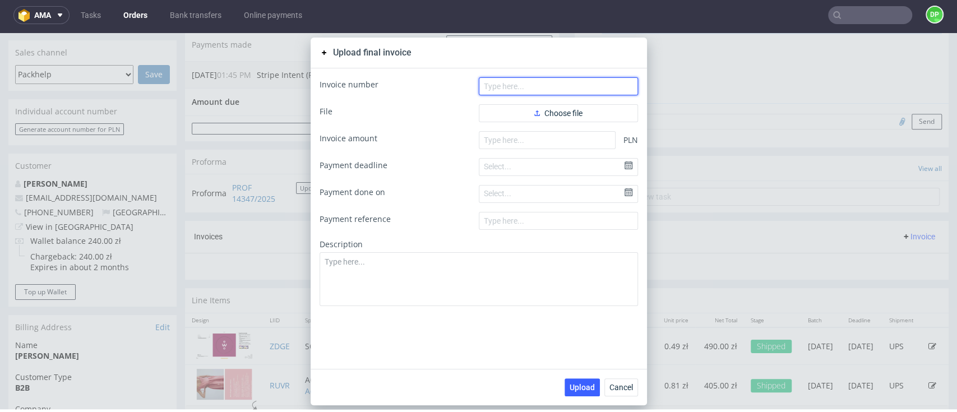
click at [499, 87] on input "text" at bounding box center [558, 86] width 159 height 18
paste input "FV 513/9/2025"
type input "FV 513/9/2025"
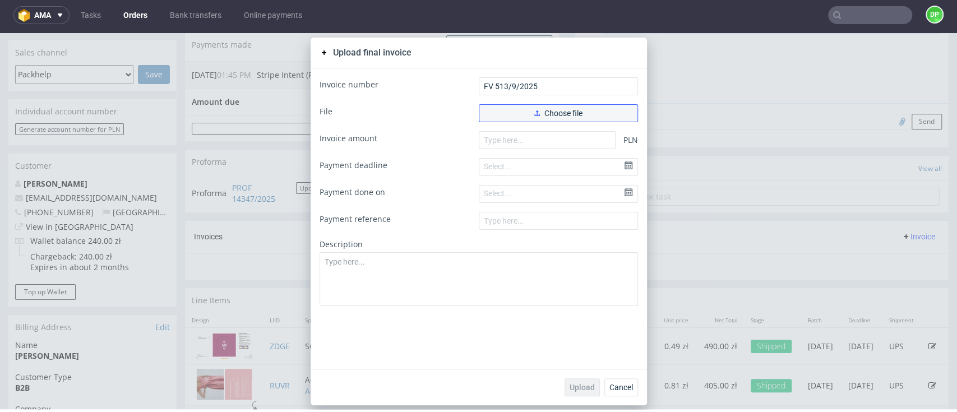
click at [491, 112] on button "Choose file" at bounding box center [558, 113] width 159 height 18
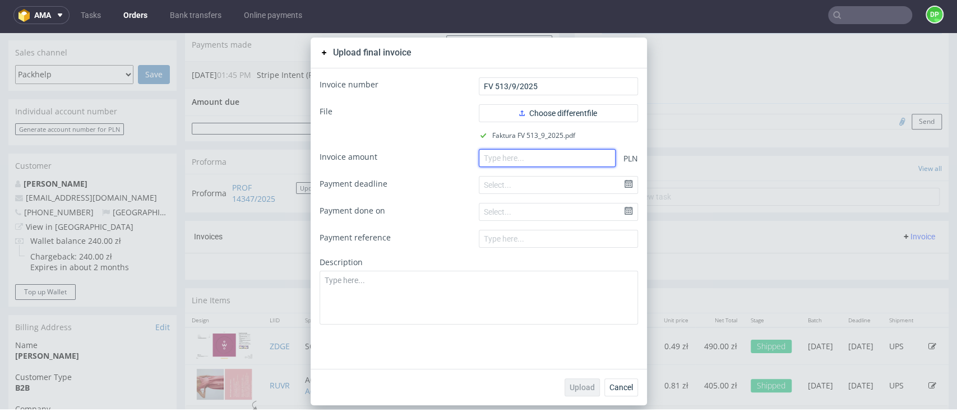
click at [482, 158] on input "number" at bounding box center [547, 158] width 137 height 18
paste input "869.75"
type input "869.75"
click at [577, 391] on span "Upload" at bounding box center [582, 388] width 25 height 8
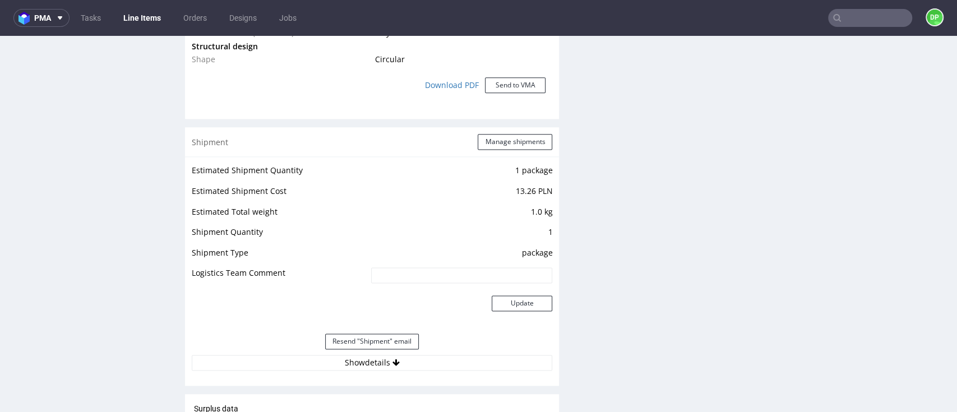
scroll to position [1047, 0]
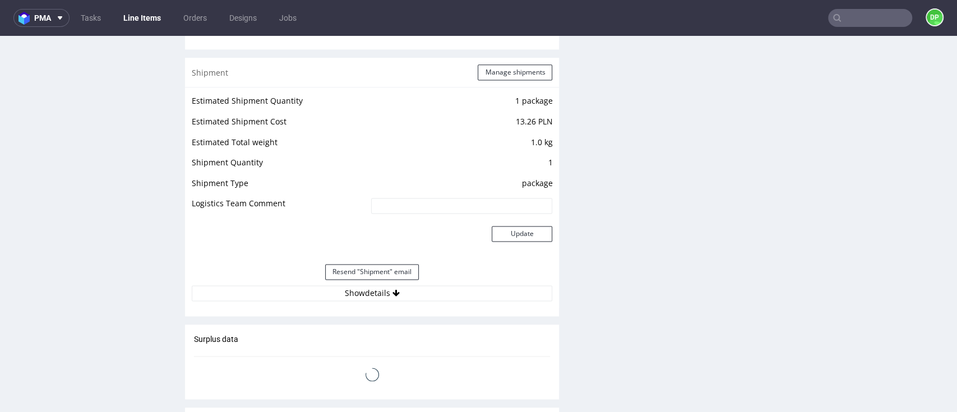
click at [337, 301] on div "Estimated Shipment Quantity 1 package Estimated Shipment Cost 13.26 PLN Estimat…" at bounding box center [372, 197] width 374 height 221
click at [337, 296] on button "Show details" at bounding box center [372, 294] width 361 height 16
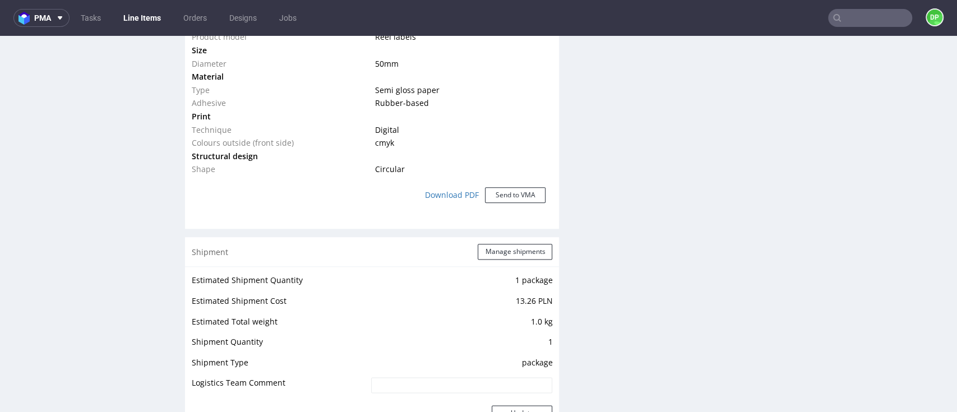
scroll to position [822, 0]
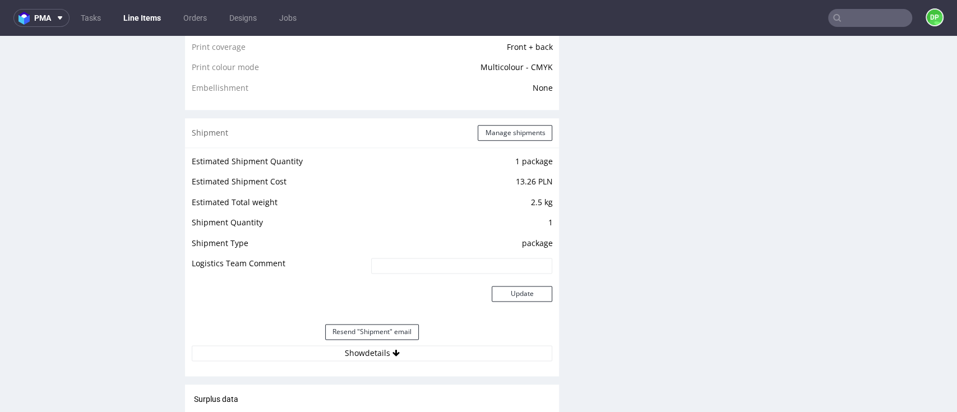
scroll to position [972, 0]
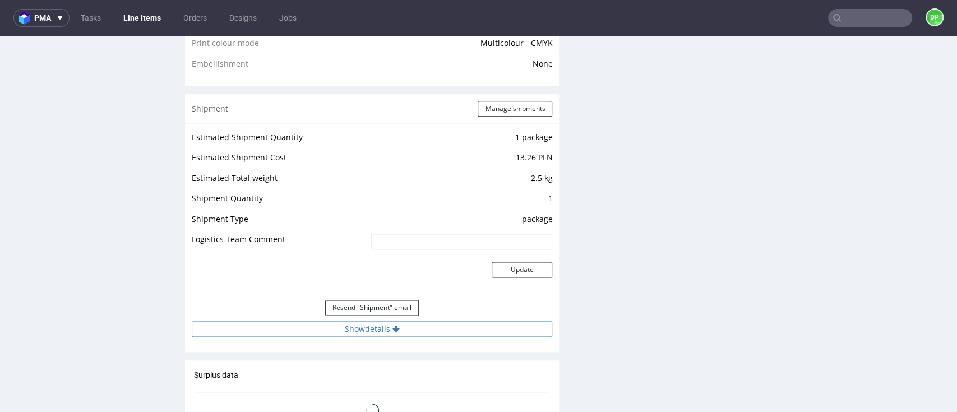
click at [323, 329] on button "Show details" at bounding box center [372, 329] width 361 height 16
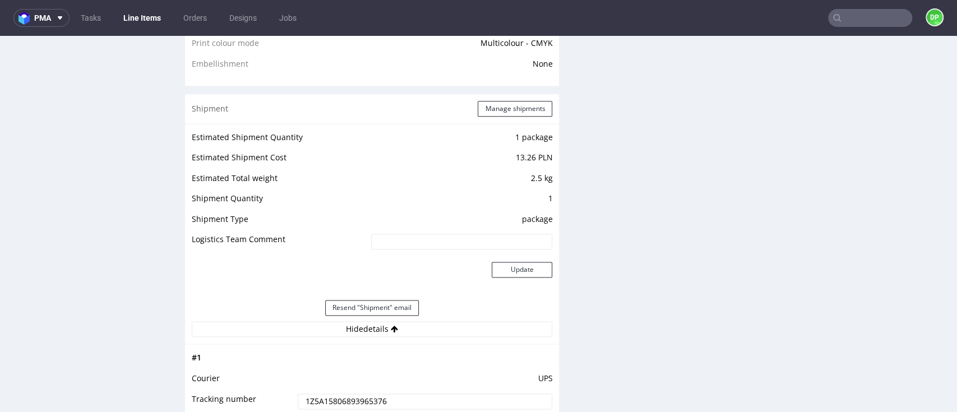
scroll to position [1122, 0]
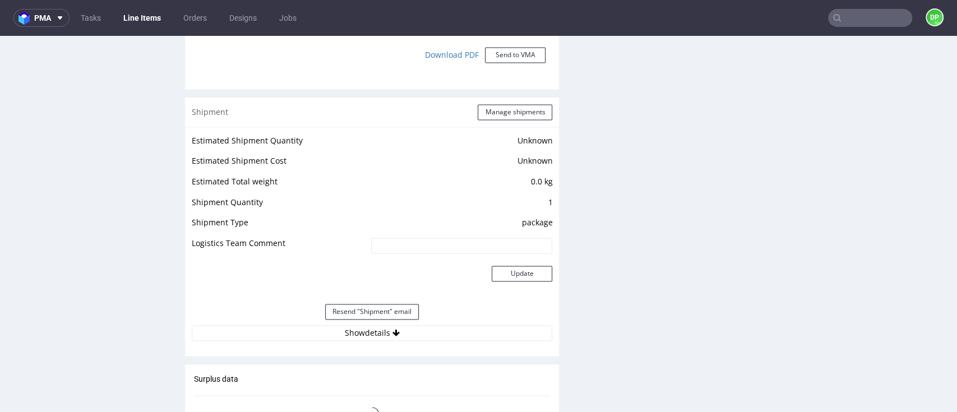
scroll to position [1196, 0]
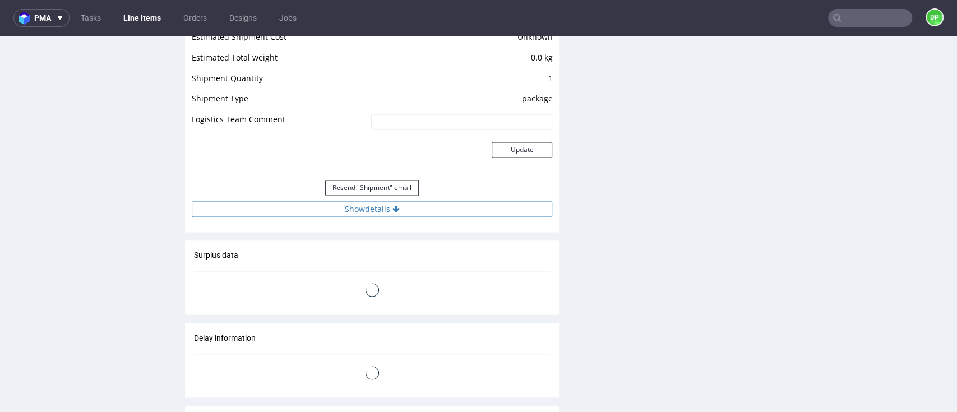
click at [330, 213] on button "Show details" at bounding box center [372, 209] width 361 height 16
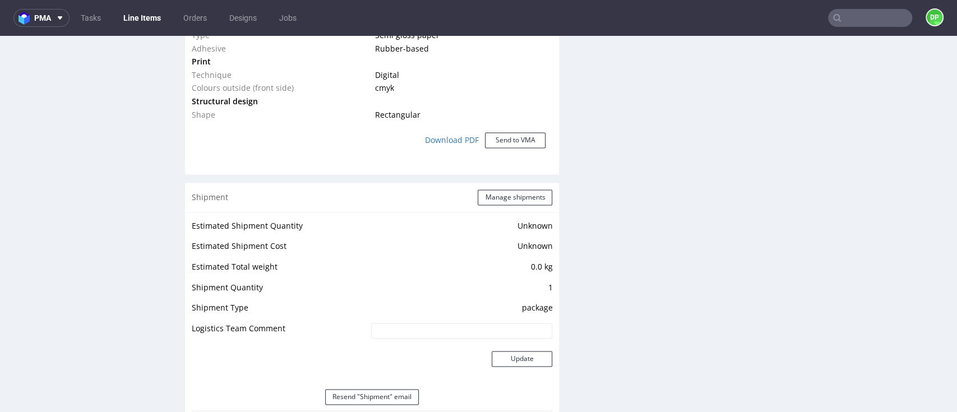
scroll to position [972, 0]
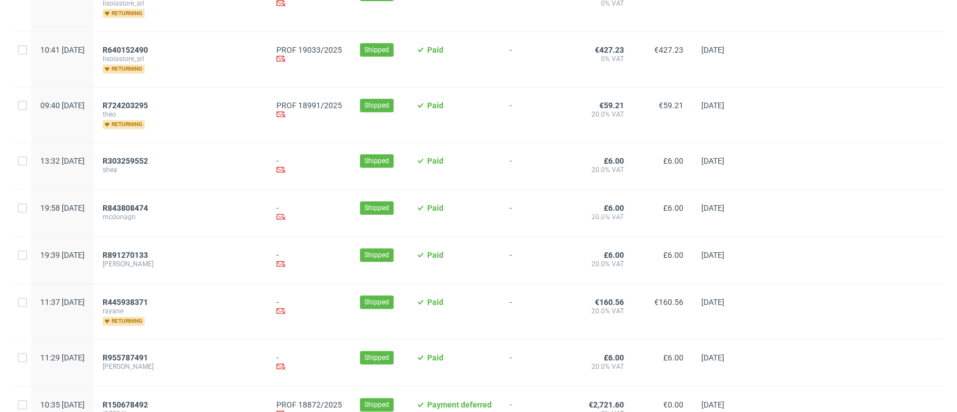
scroll to position [1, 0]
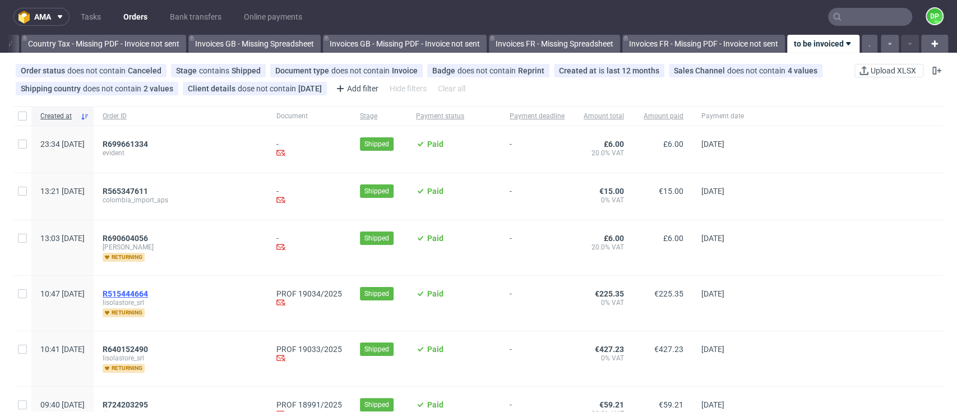
click at [148, 289] on span "R515444664" at bounding box center [125, 293] width 45 height 9
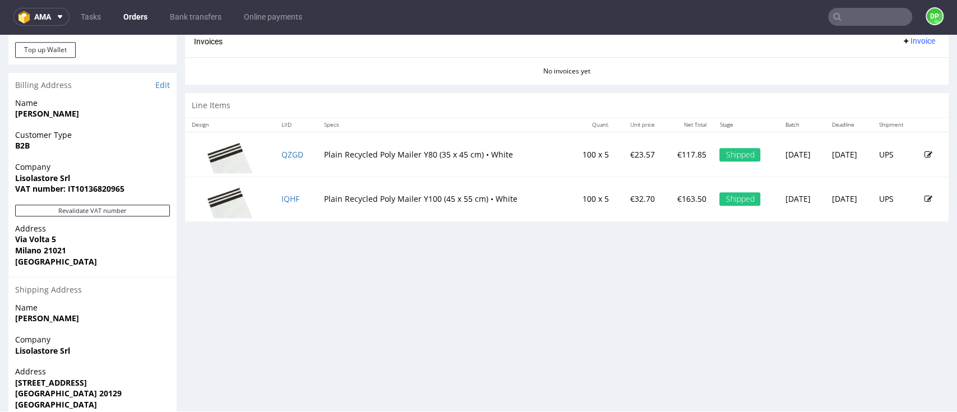
scroll to position [568, 0]
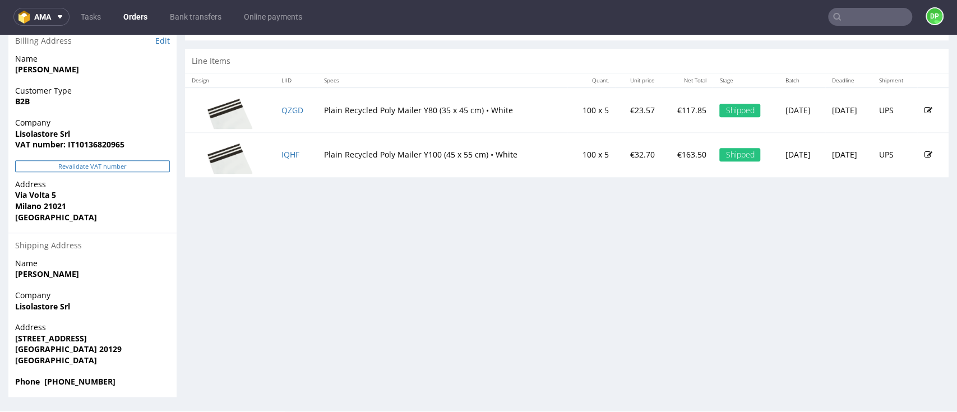
click at [89, 165] on button "Revalidate VAT number" at bounding box center [92, 166] width 155 height 12
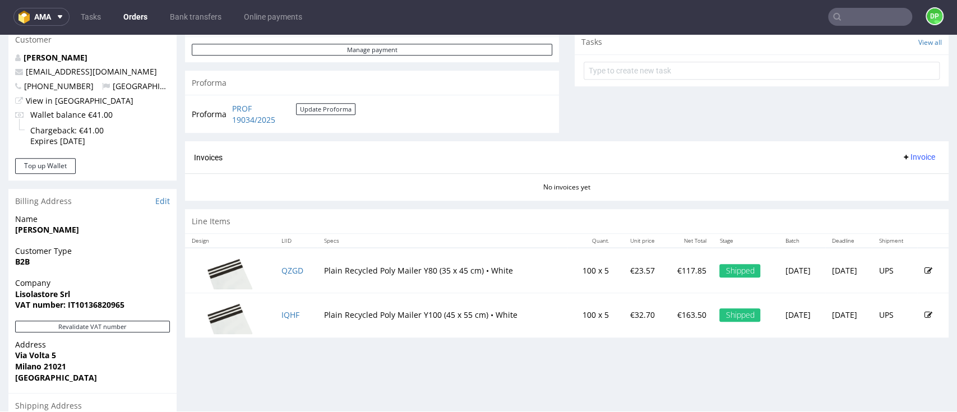
scroll to position [412, 0]
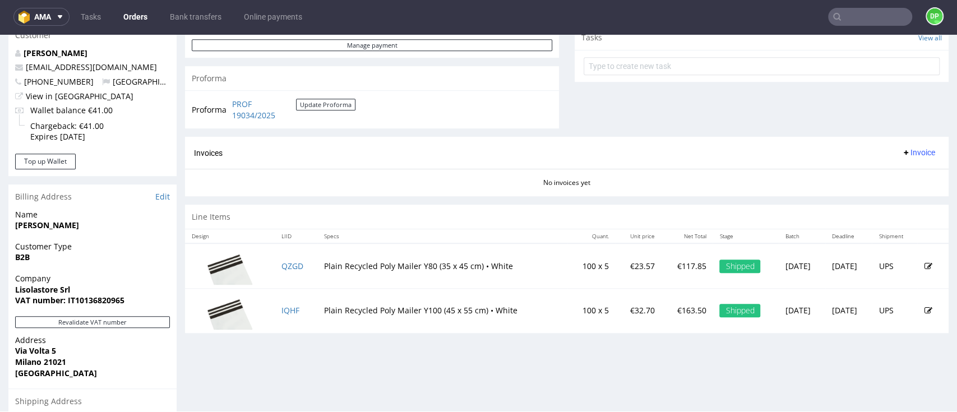
click at [902, 150] on span "Invoice" at bounding box center [919, 152] width 34 height 9
click at [885, 171] on span "Generate" at bounding box center [895, 176] width 54 height 11
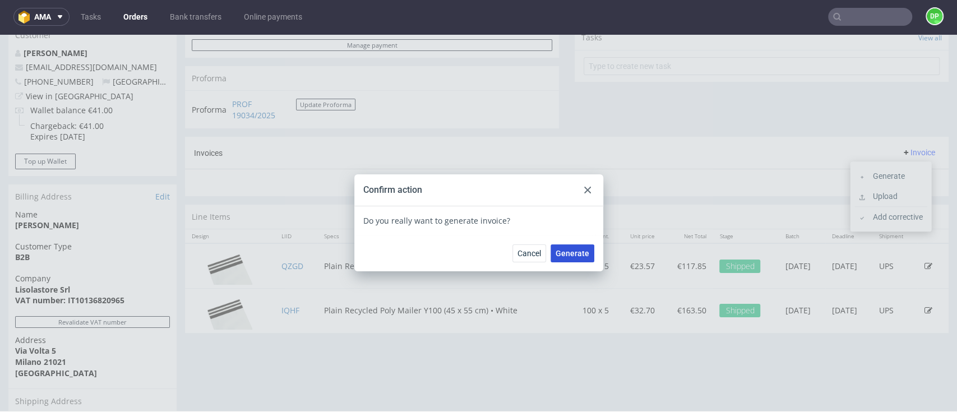
click at [565, 253] on span "Generate" at bounding box center [573, 254] width 34 height 8
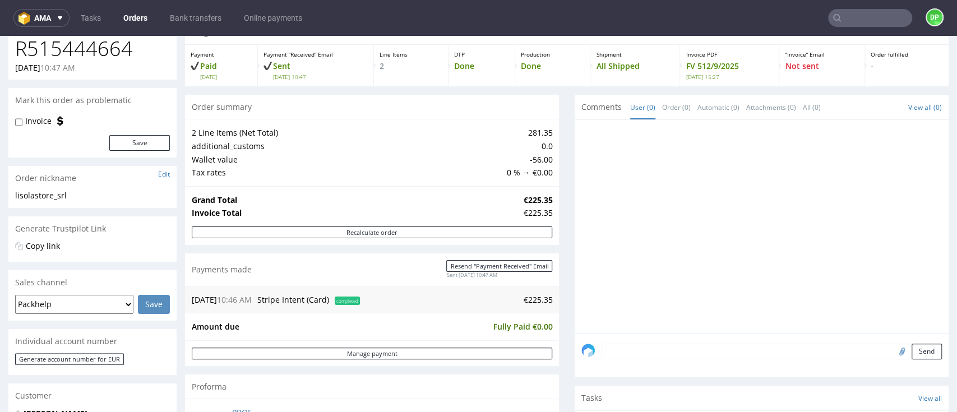
scroll to position [44, 0]
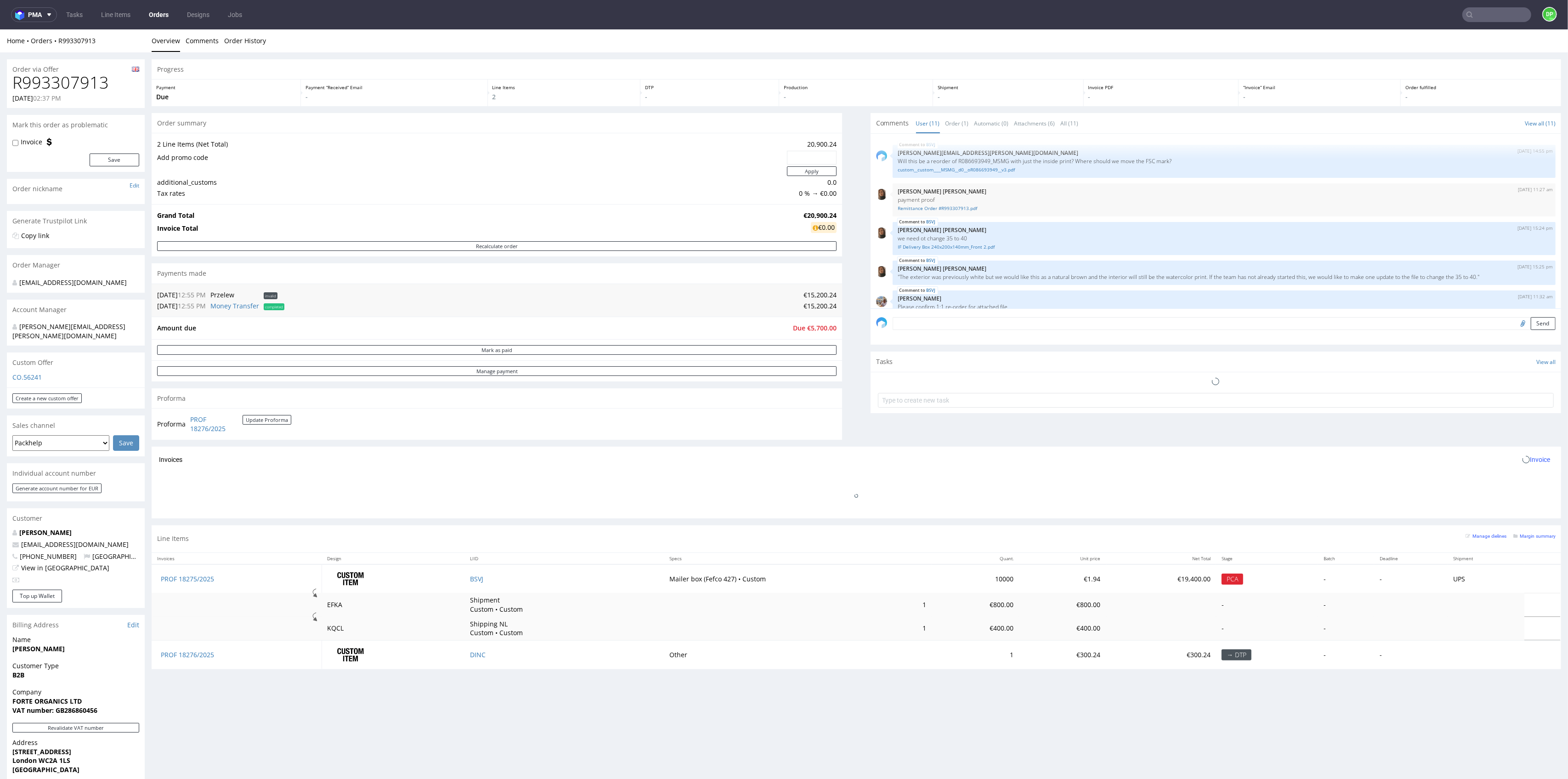
scroll to position [210, 0]
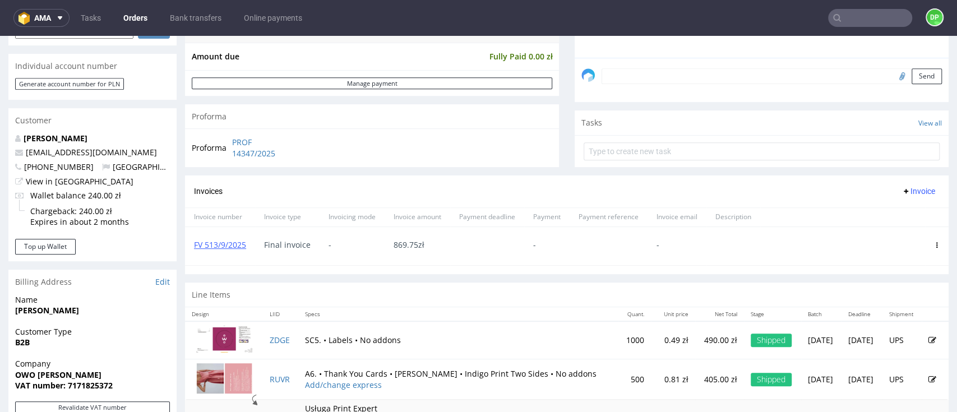
scroll to position [374, 0]
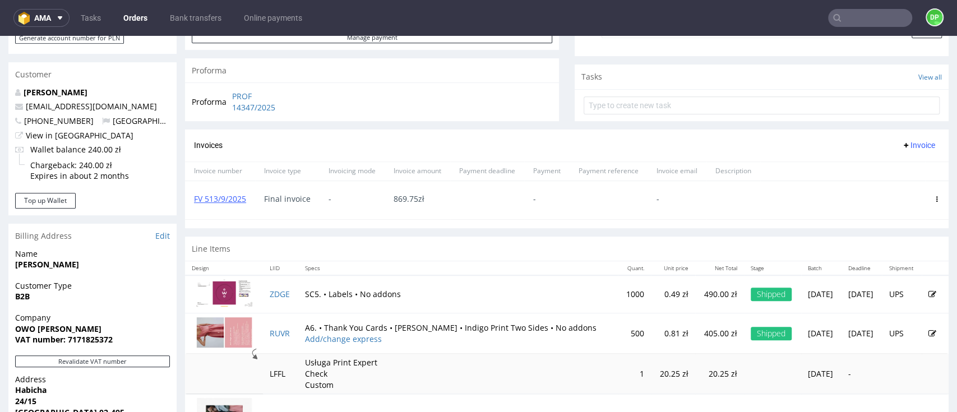
click at [934, 197] on icon at bounding box center [937, 199] width 6 height 6
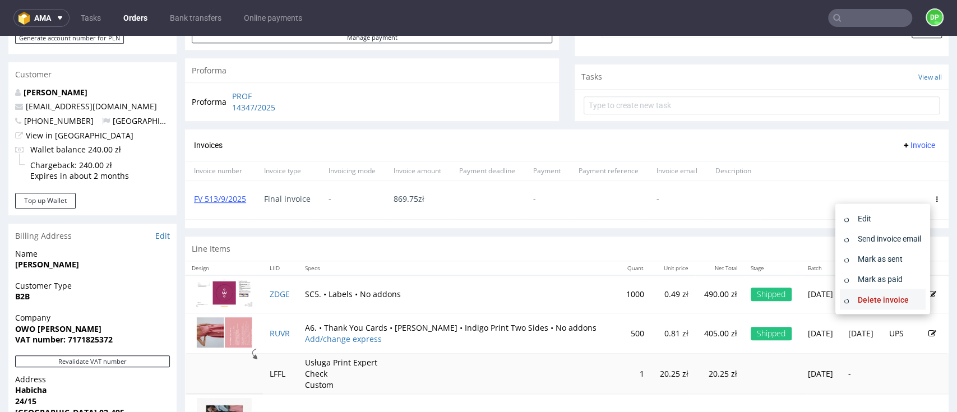
click at [872, 297] on span "Delete invoice" at bounding box center [888, 299] width 68 height 11
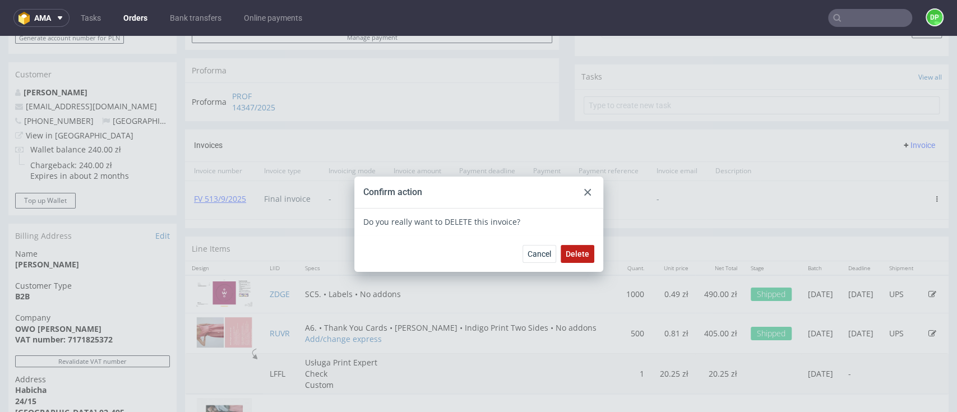
click at [570, 254] on span "Delete" at bounding box center [578, 254] width 24 height 8
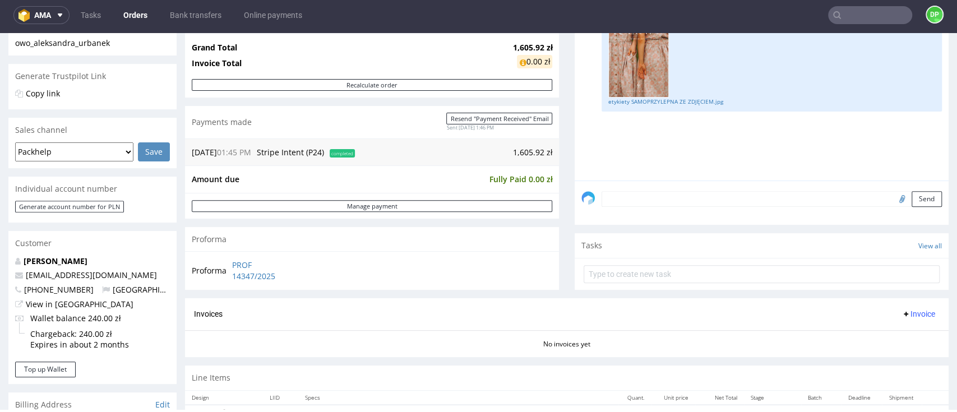
scroll to position [130, 0]
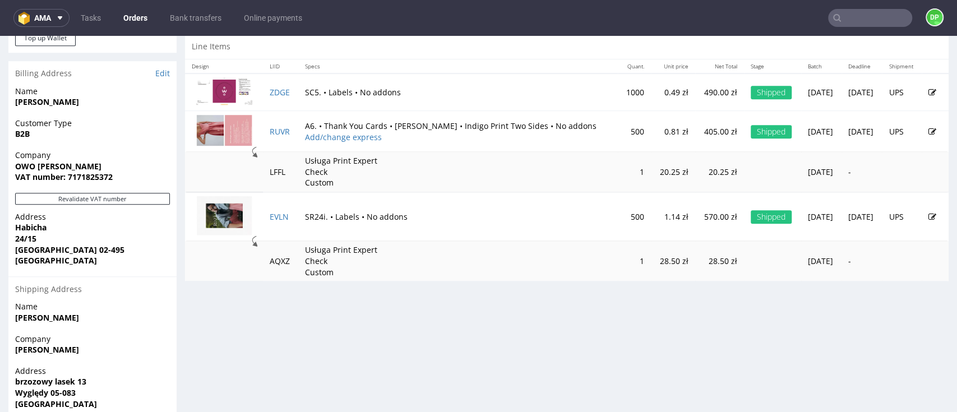
scroll to position [354, 0]
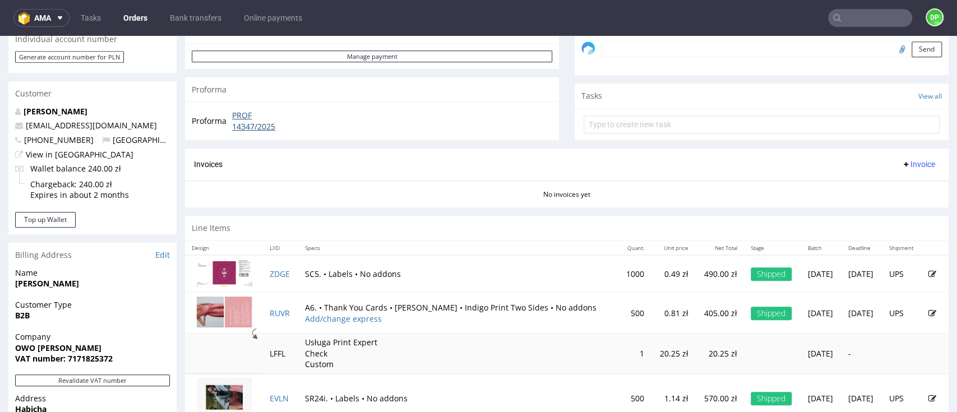
click at [253, 120] on link "PROF 14347/2025" at bounding box center [264, 121] width 65 height 22
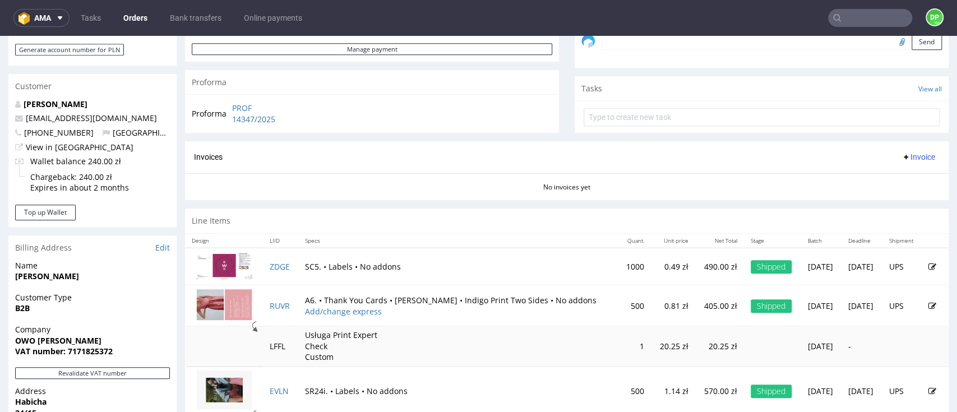
scroll to position [449, 0]
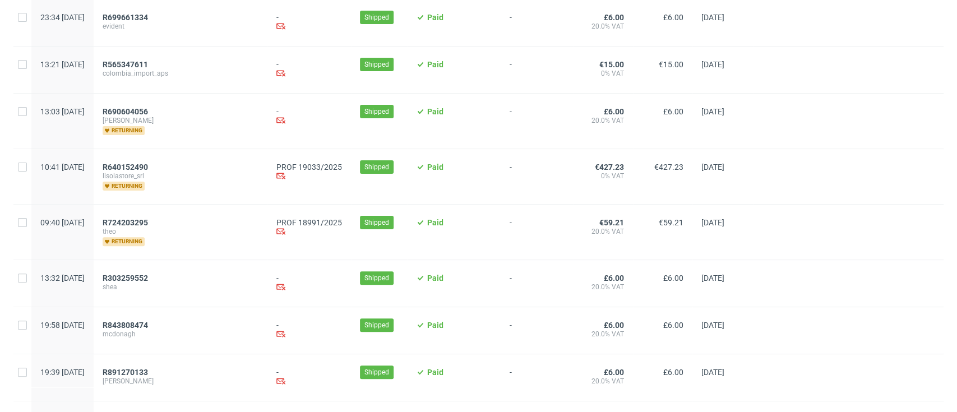
scroll to position [149, 0]
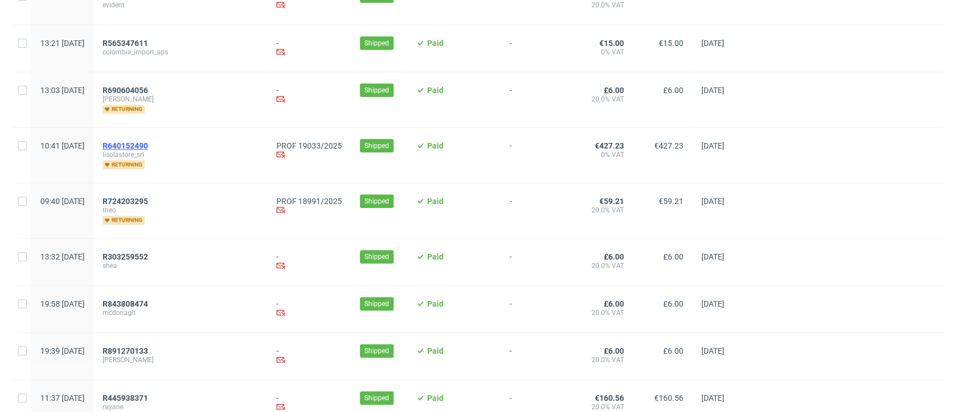
click at [148, 142] on span "R640152490" at bounding box center [125, 145] width 45 height 9
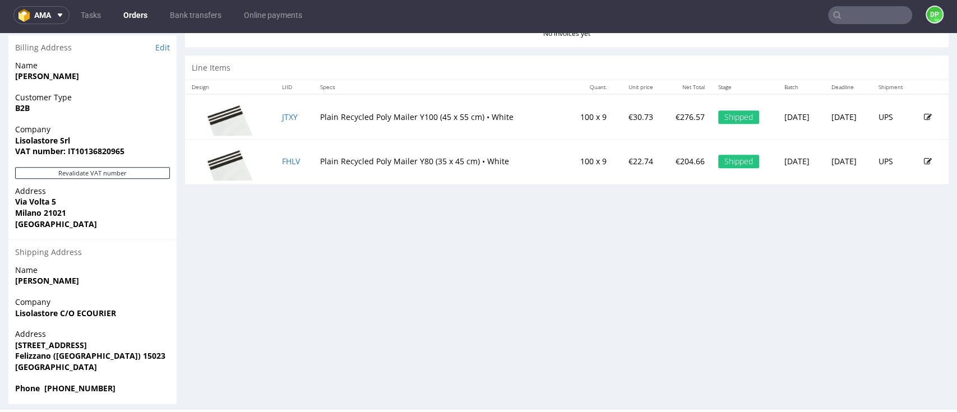
scroll to position [568, 0]
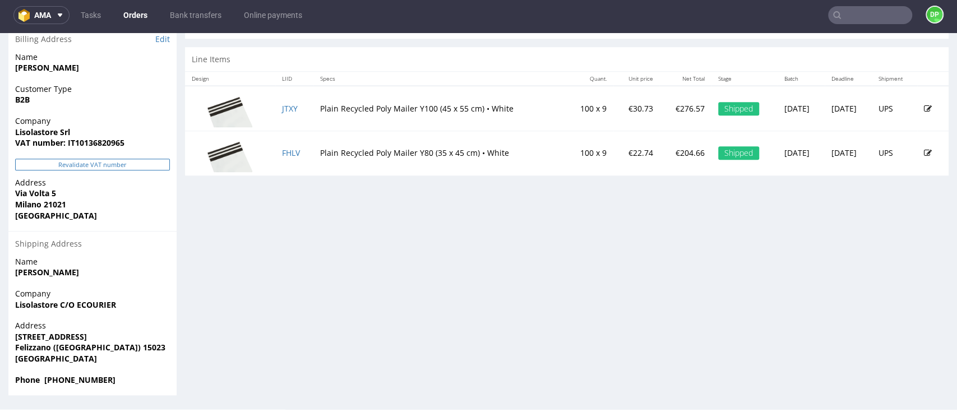
click at [74, 164] on button "Revalidate VAT number" at bounding box center [92, 165] width 155 height 12
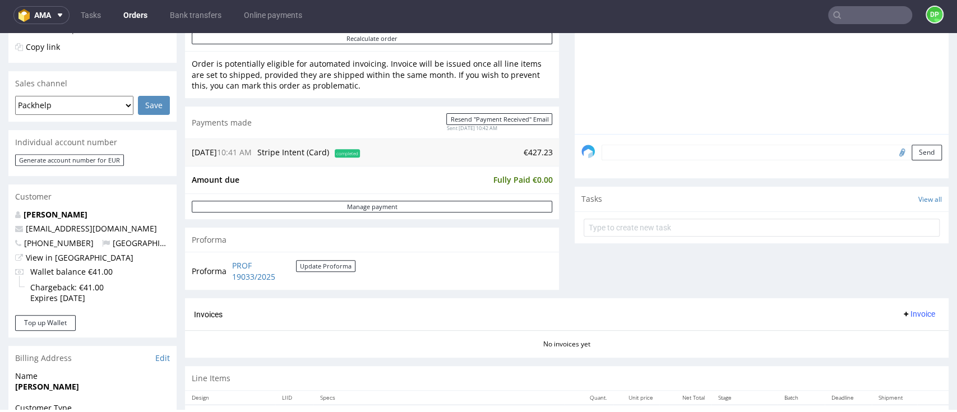
scroll to position [374, 0]
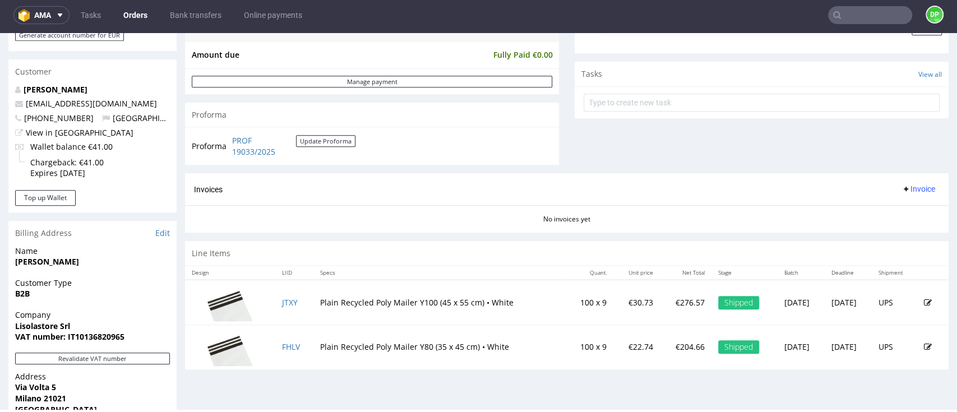
click at [909, 191] on span "Invoice" at bounding box center [919, 189] width 34 height 9
click at [885, 211] on span "Generate" at bounding box center [895, 212] width 54 height 11
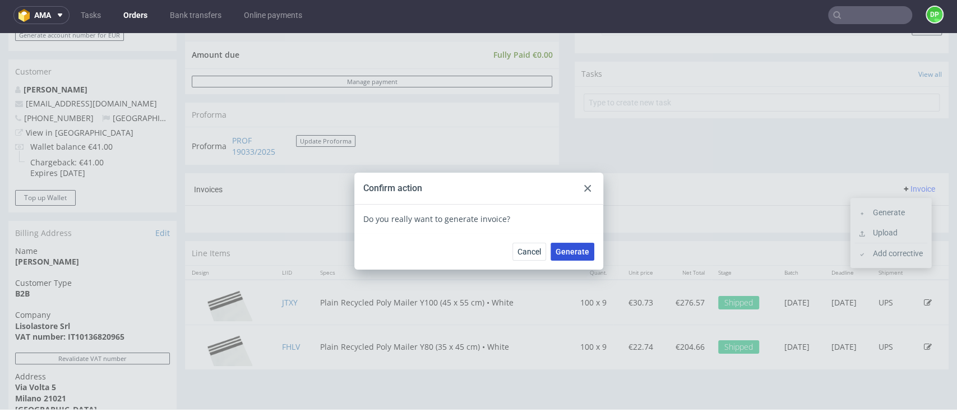
click at [574, 252] on span "Generate" at bounding box center [573, 252] width 34 height 8
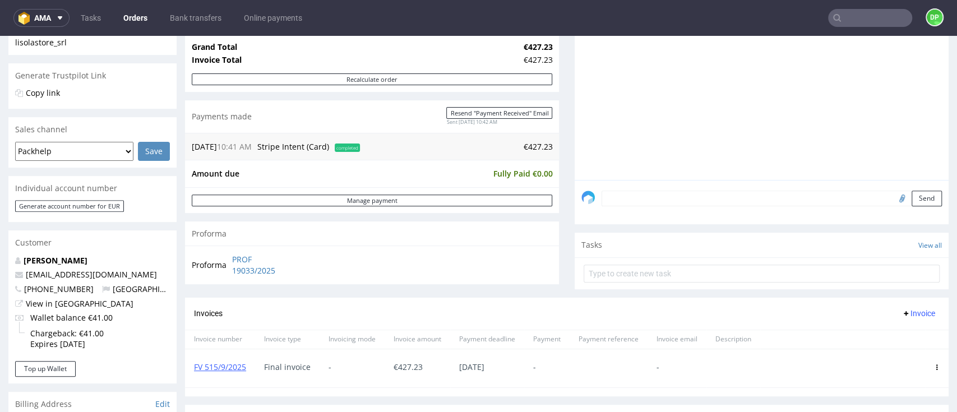
scroll to position [224, 0]
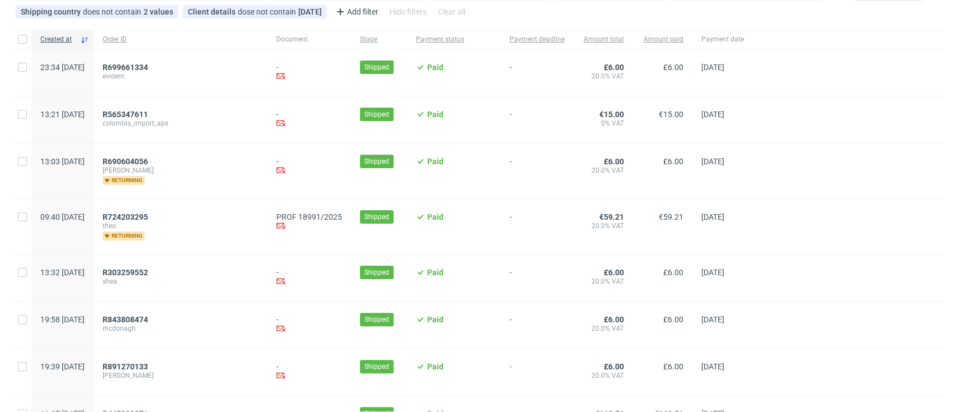
scroll to position [75, 0]
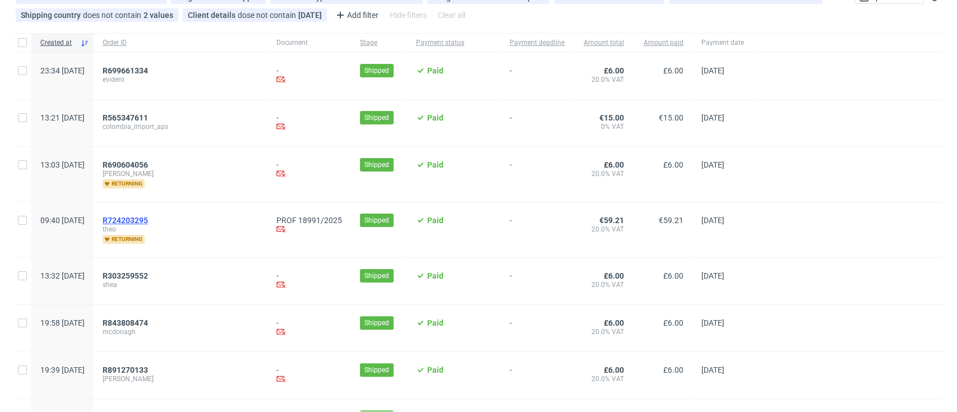
click at [148, 218] on span "R724203295" at bounding box center [125, 220] width 45 height 9
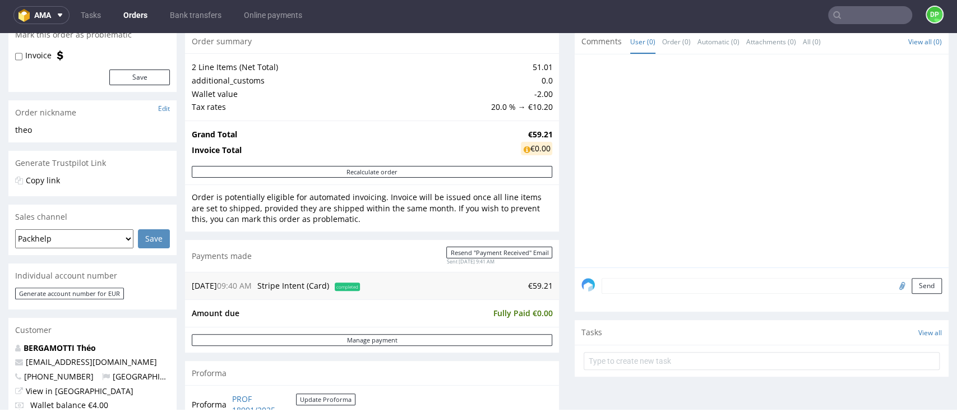
scroll to position [239, 0]
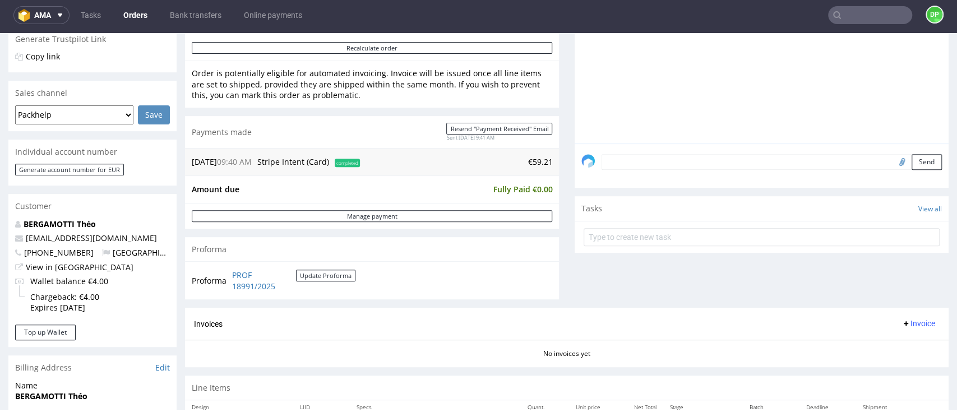
click at [902, 323] on span "Invoice" at bounding box center [919, 323] width 34 height 9
click at [876, 342] on span "Generate" at bounding box center [895, 347] width 54 height 11
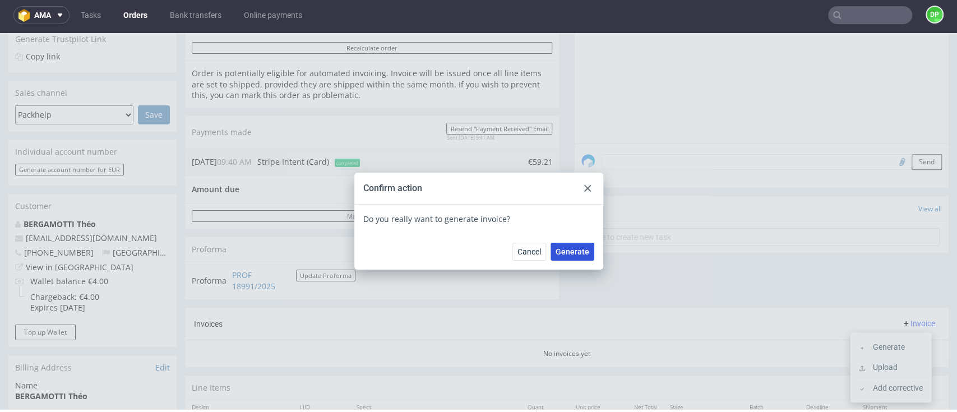
click at [563, 249] on span "Generate" at bounding box center [573, 252] width 34 height 8
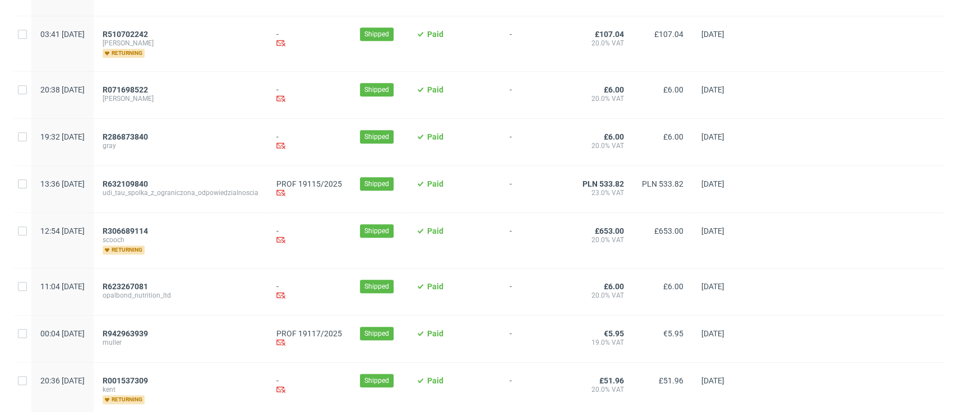
scroll to position [598, 0]
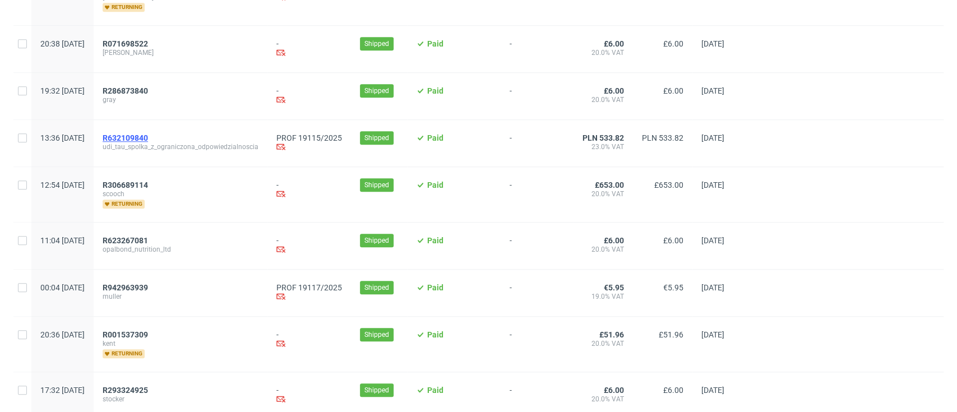
click at [148, 141] on span "R632109840" at bounding box center [125, 137] width 45 height 9
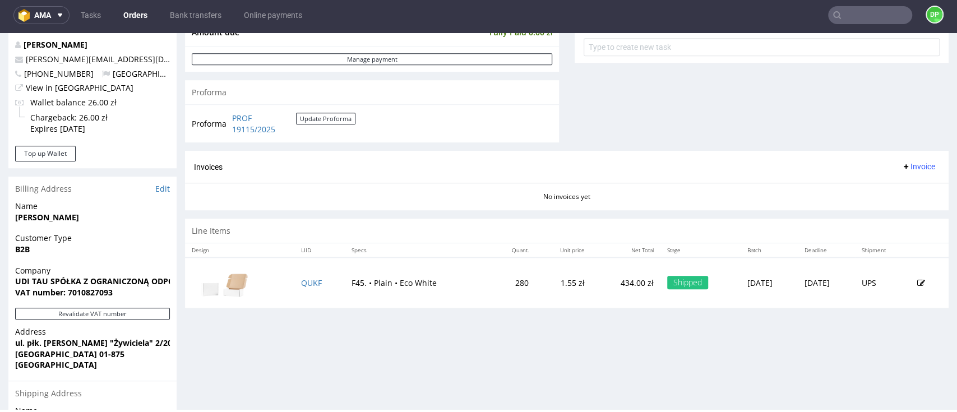
scroll to position [449, 0]
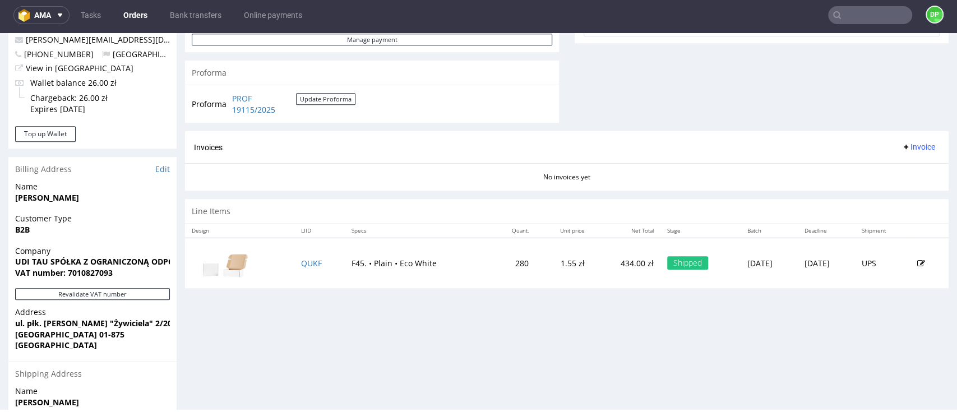
click at [902, 144] on icon at bounding box center [906, 146] width 9 height 9
click at [886, 168] on span "Generate" at bounding box center [895, 170] width 54 height 11
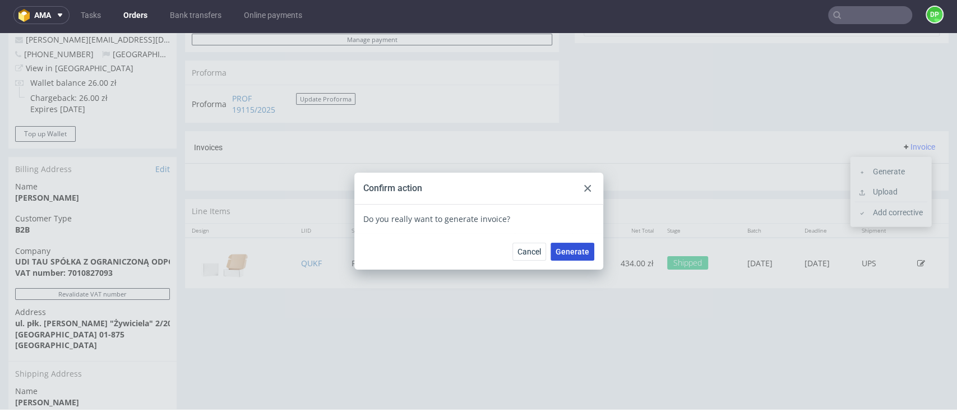
click at [561, 255] on span "Generate" at bounding box center [573, 252] width 34 height 8
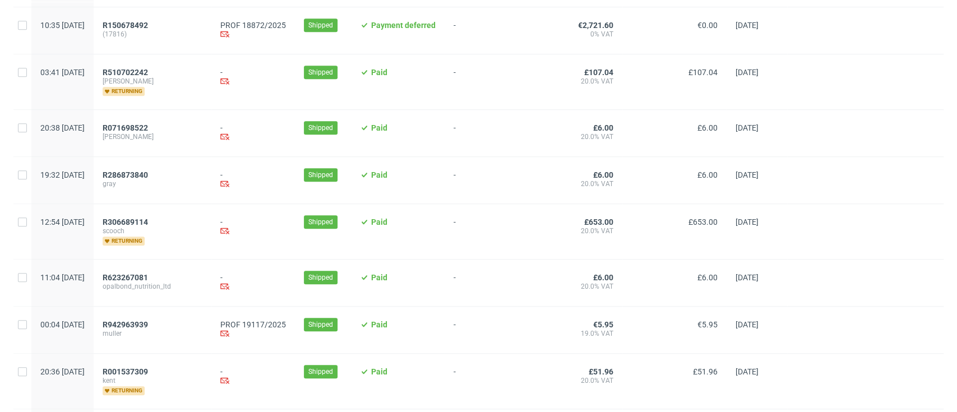
scroll to position [673, 0]
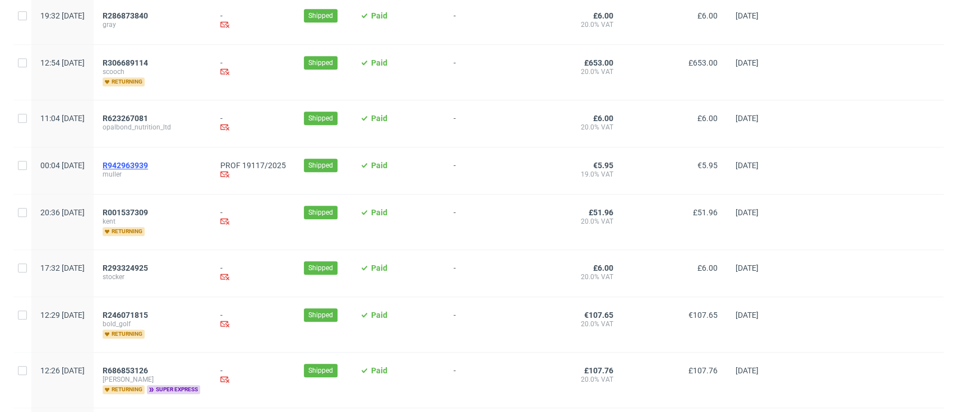
click at [148, 165] on span "R942963939" at bounding box center [125, 165] width 45 height 9
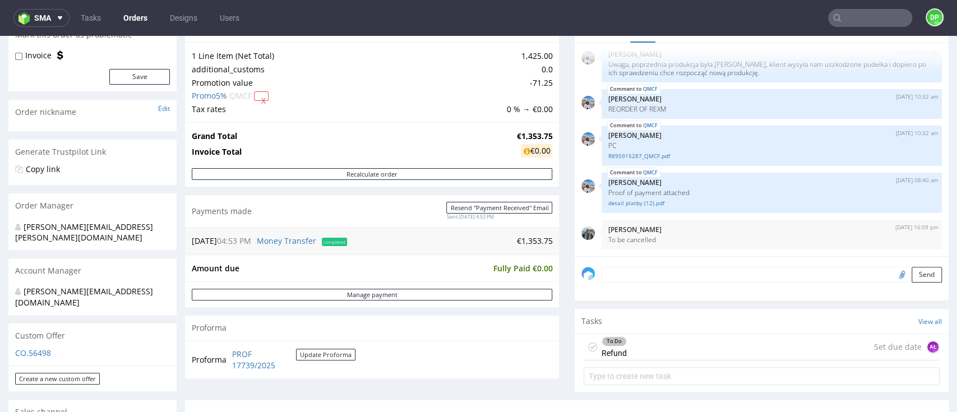
scroll to position [149, 0]
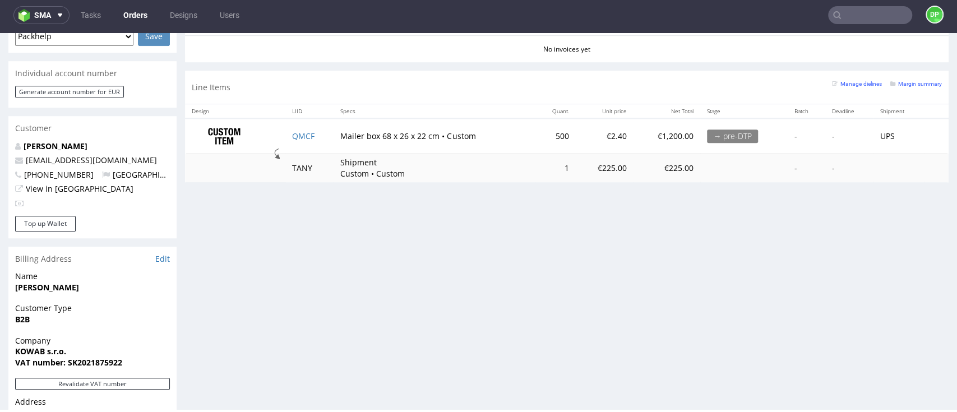
scroll to position [374, 0]
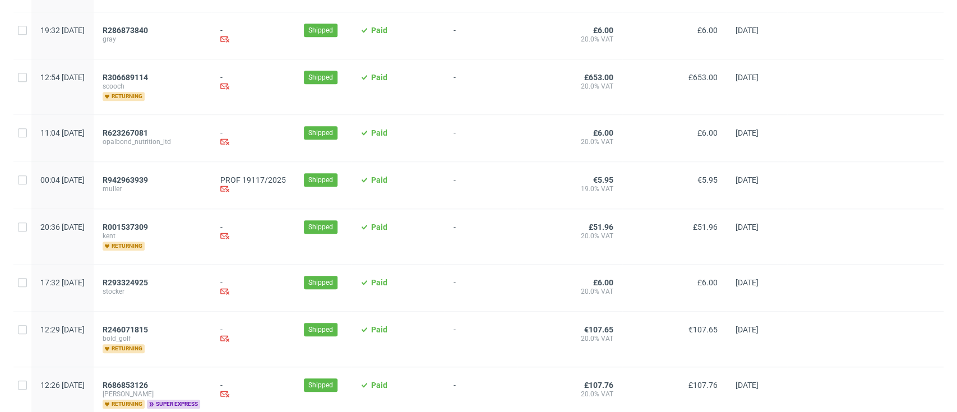
scroll to position [673, 0]
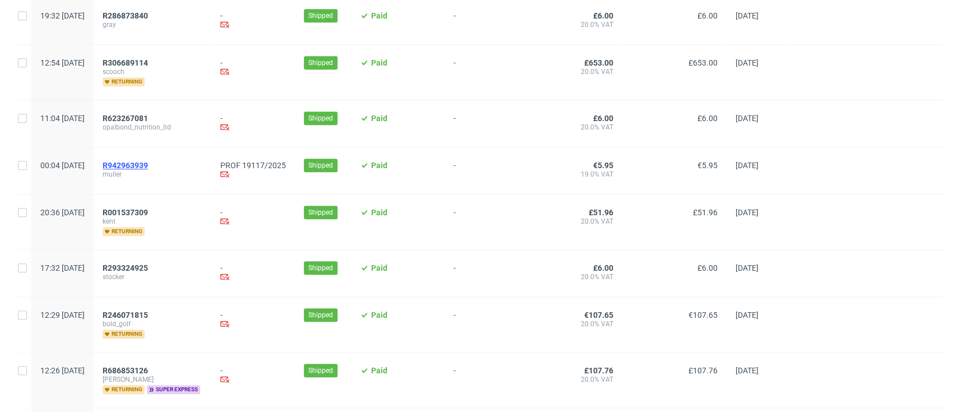
click at [148, 168] on span "R942963939" at bounding box center [125, 165] width 45 height 9
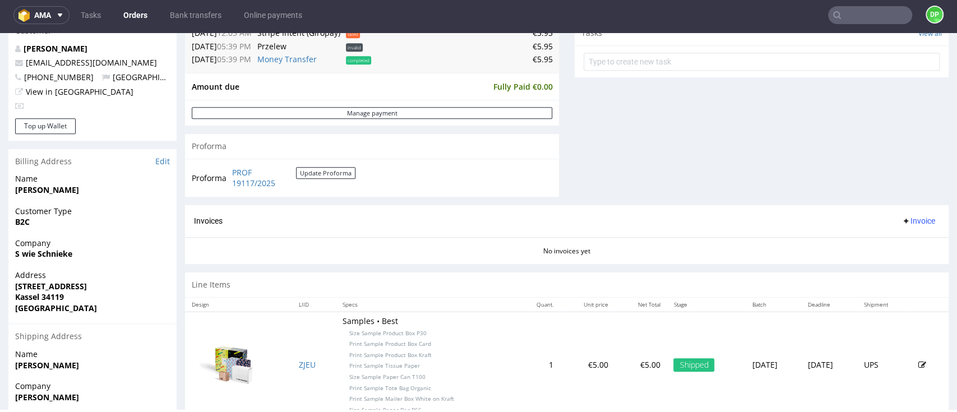
scroll to position [507, 0]
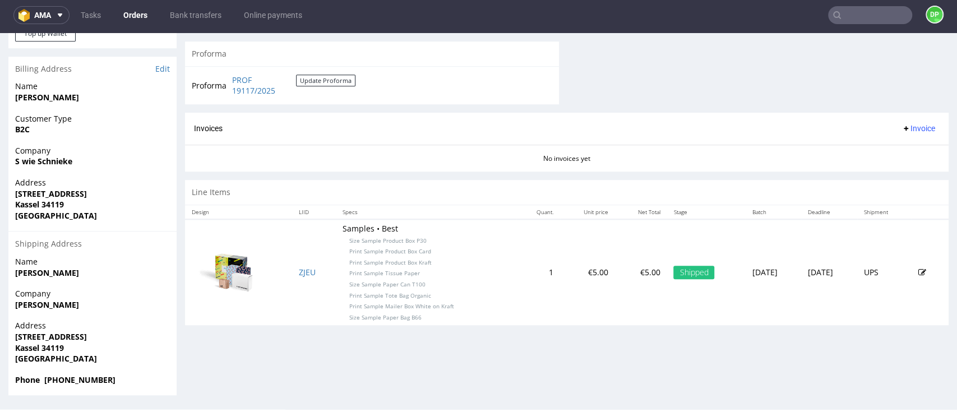
click at [902, 133] on span "Invoice" at bounding box center [919, 128] width 34 height 9
click at [898, 152] on span "Generate" at bounding box center [895, 153] width 54 height 11
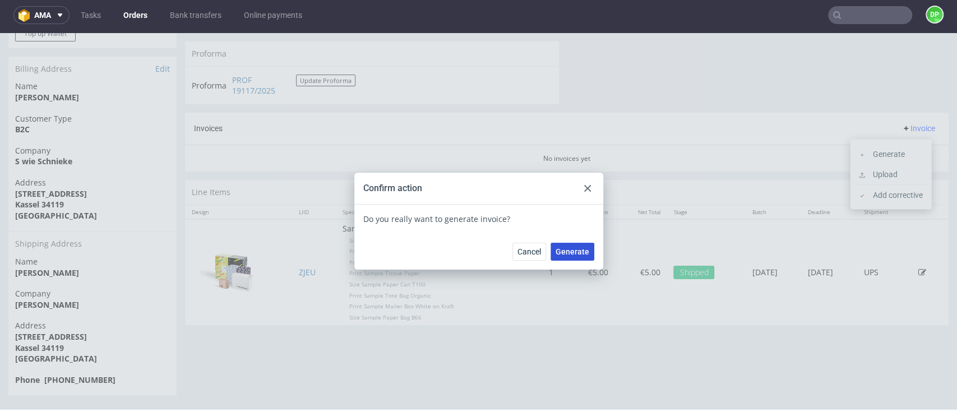
click at [568, 250] on span "Generate" at bounding box center [573, 252] width 34 height 8
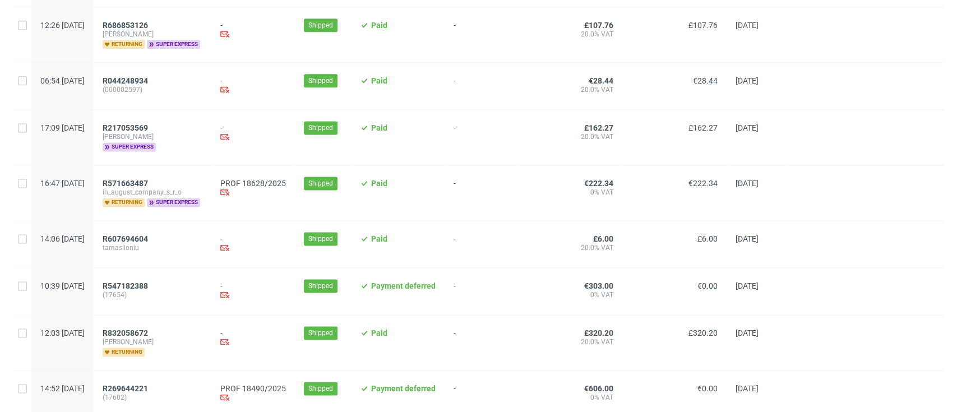
scroll to position [972, 0]
click at [148, 182] on span "R571663487" at bounding box center [125, 182] width 45 height 9
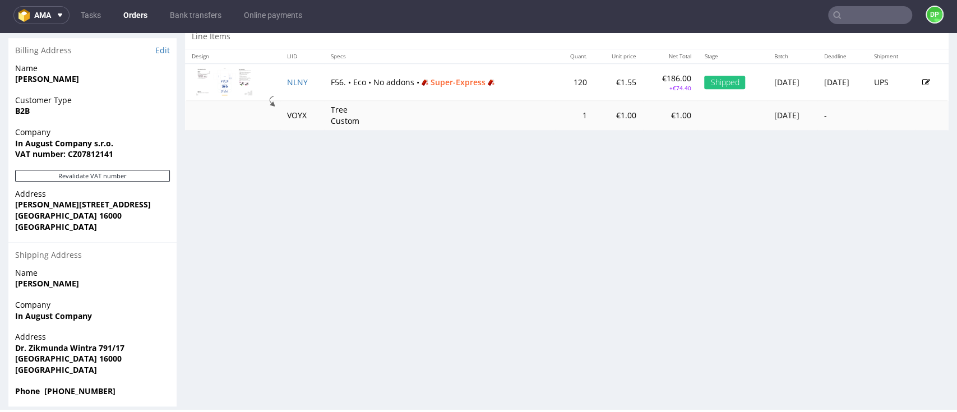
scroll to position [568, 0]
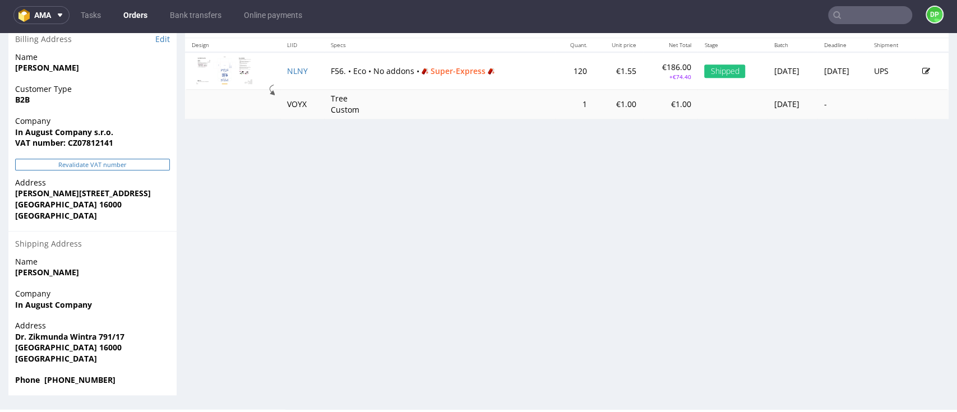
click at [95, 167] on button "Revalidate VAT number" at bounding box center [92, 165] width 155 height 12
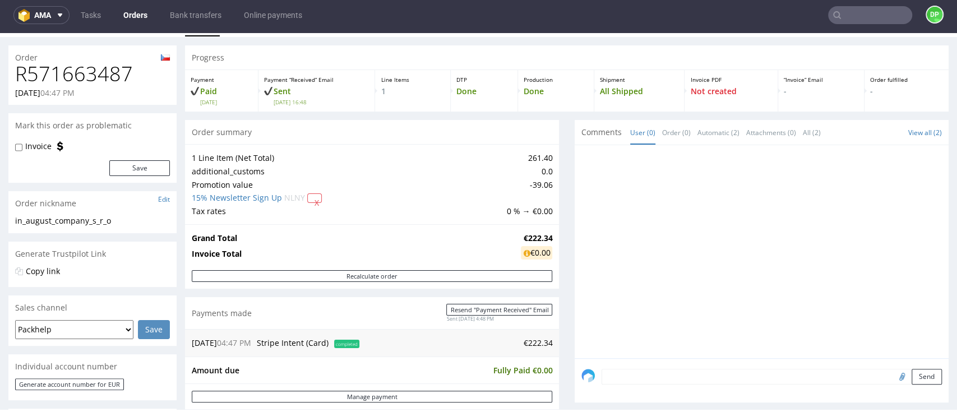
scroll to position [0, 0]
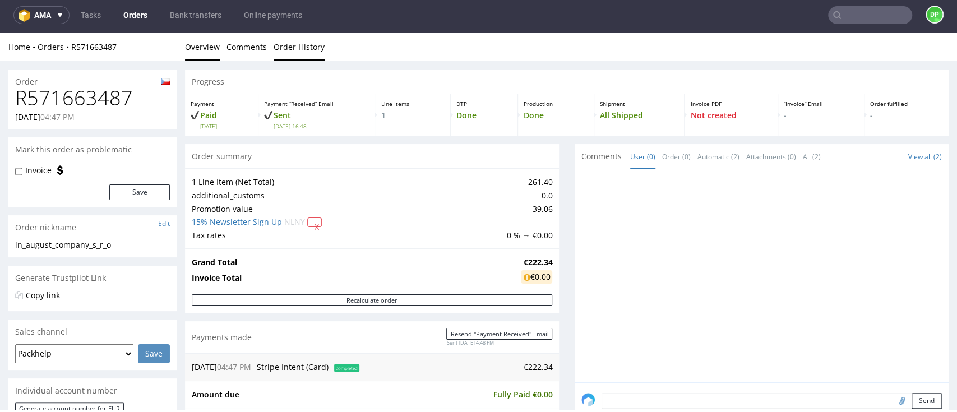
click at [292, 50] on link "Order History" at bounding box center [299, 46] width 51 height 27
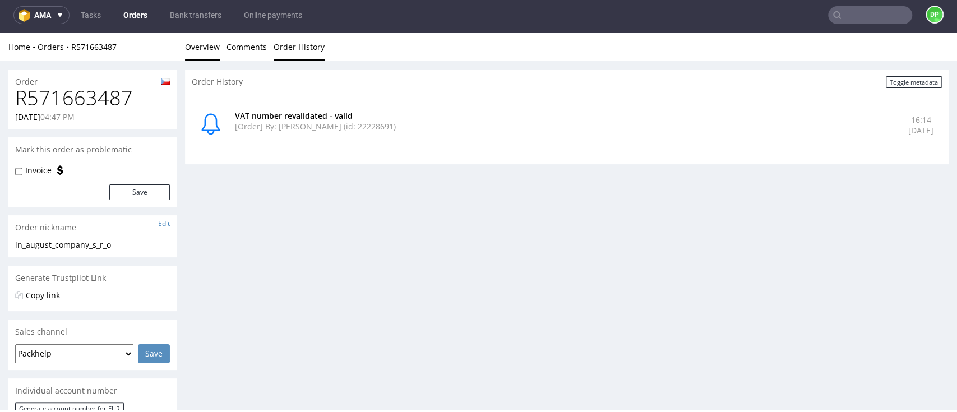
click at [201, 49] on link "Overview" at bounding box center [202, 46] width 35 height 27
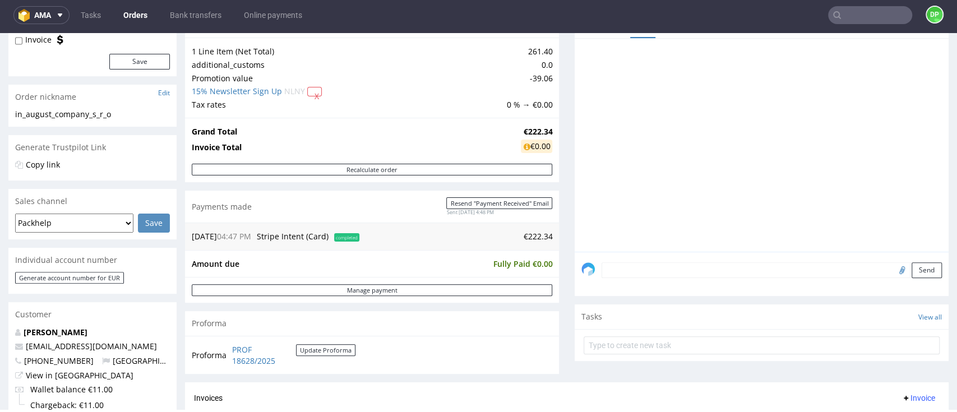
scroll to position [299, 0]
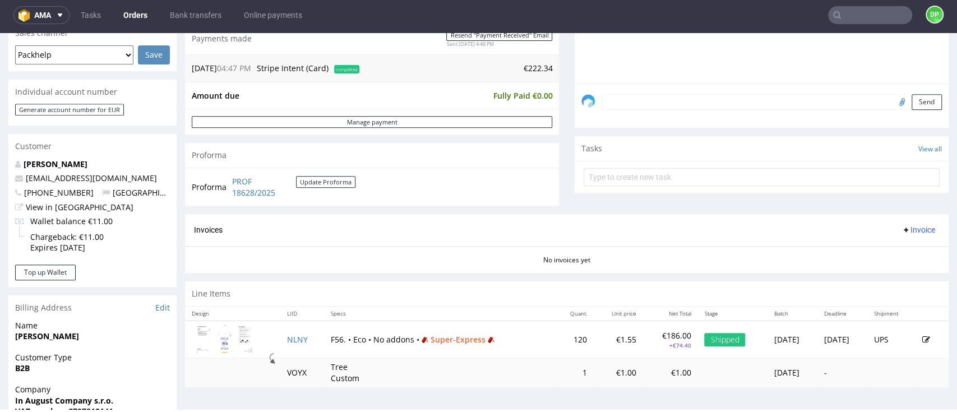
click at [902, 227] on span "Invoice" at bounding box center [919, 229] width 34 height 9
click at [888, 251] on span "Generate" at bounding box center [895, 253] width 54 height 11
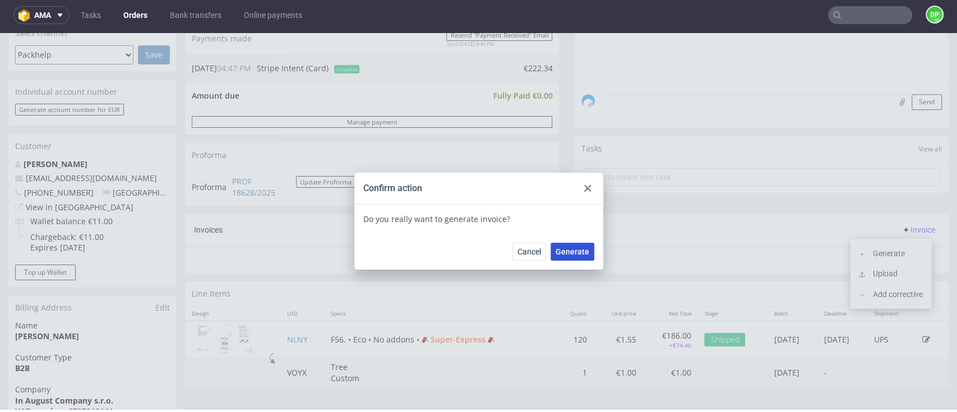
click at [569, 252] on span "Generate" at bounding box center [573, 252] width 34 height 8
click at [582, 183] on div at bounding box center [587, 188] width 13 height 13
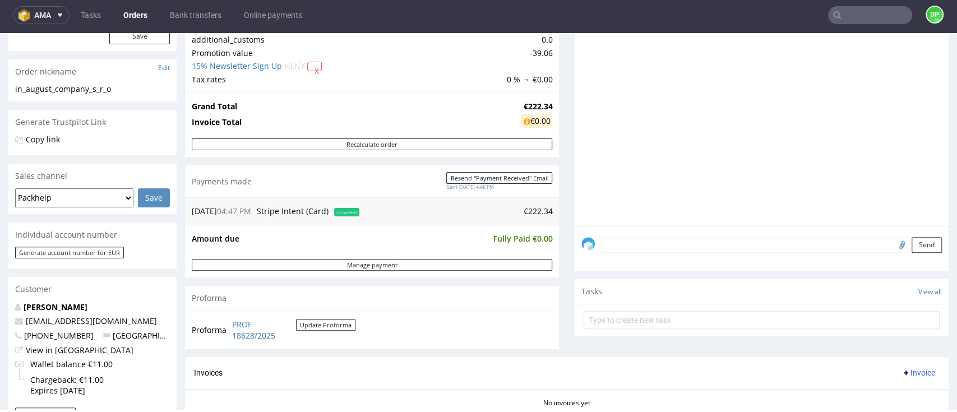
scroll to position [149, 0]
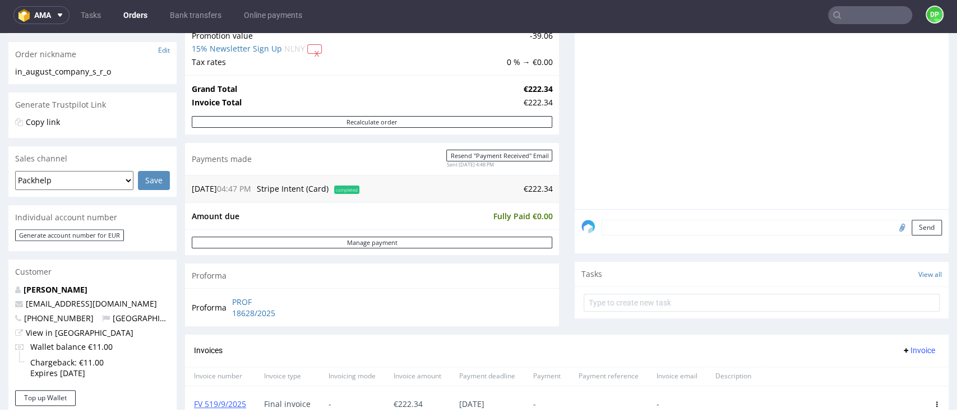
scroll to position [149, 0]
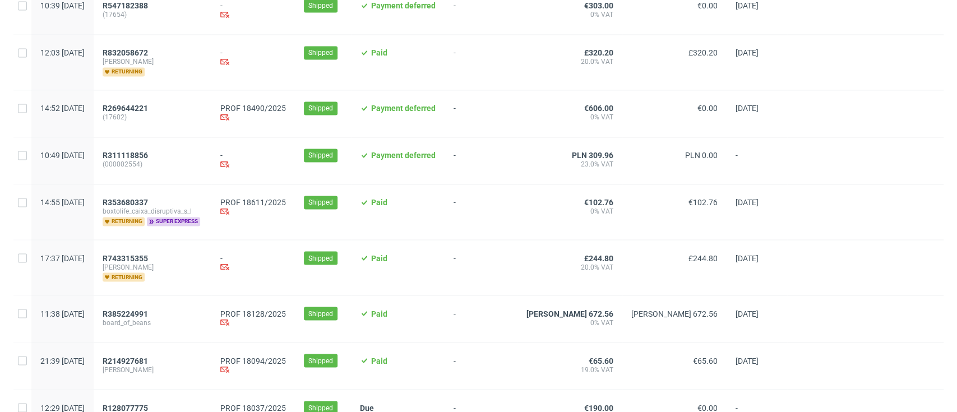
scroll to position [1265, 0]
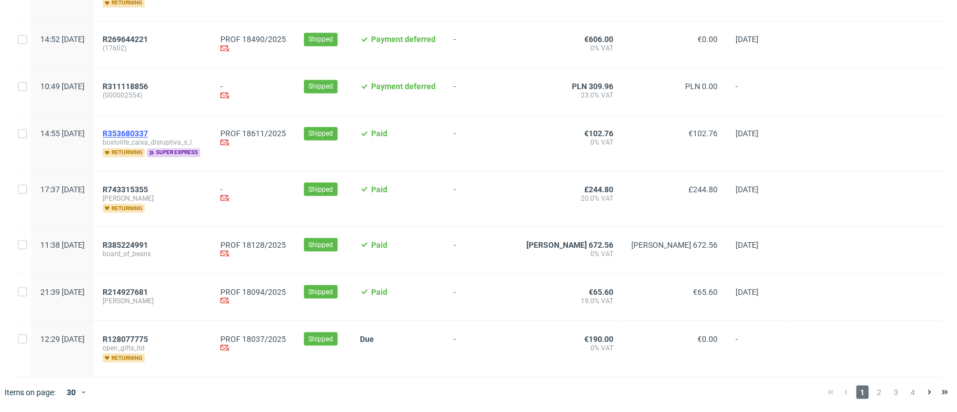
click at [148, 130] on span "R353680337" at bounding box center [125, 133] width 45 height 9
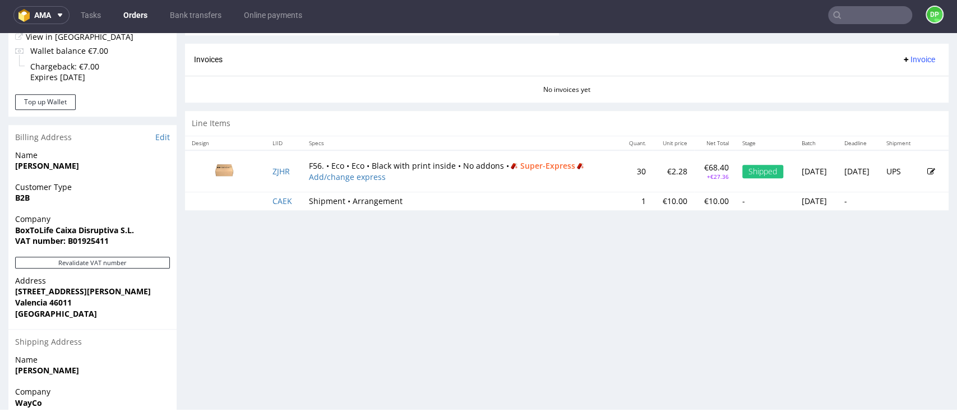
scroll to position [493, 0]
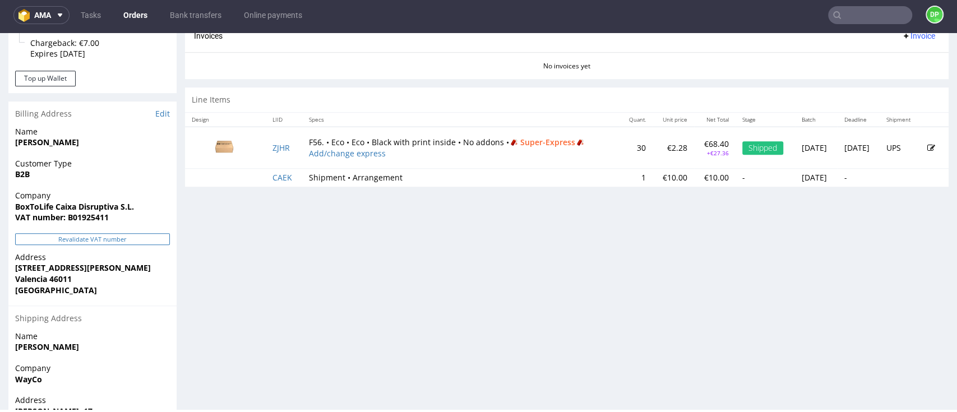
click at [91, 237] on button "Revalidate VAT number" at bounding box center [92, 239] width 155 height 12
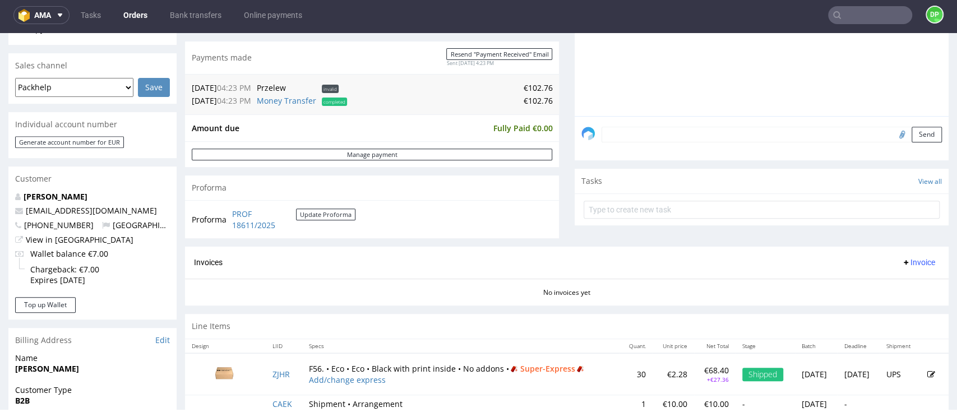
scroll to position [374, 0]
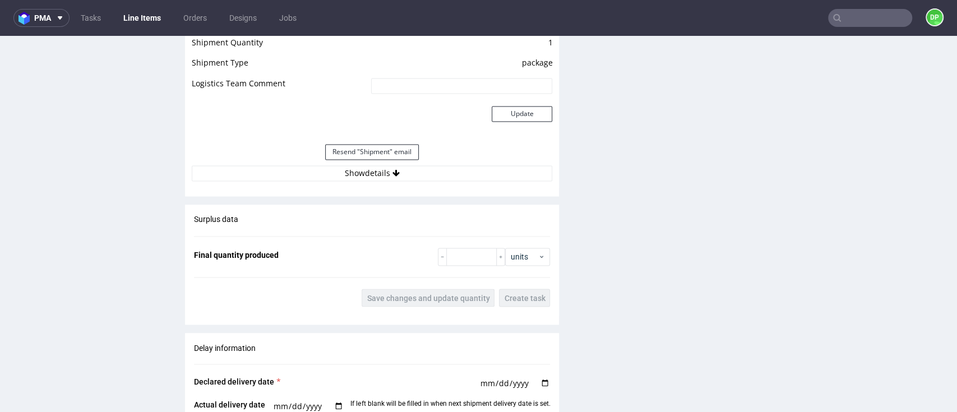
scroll to position [1196, 0]
click at [380, 172] on button "Show details" at bounding box center [372, 172] width 361 height 16
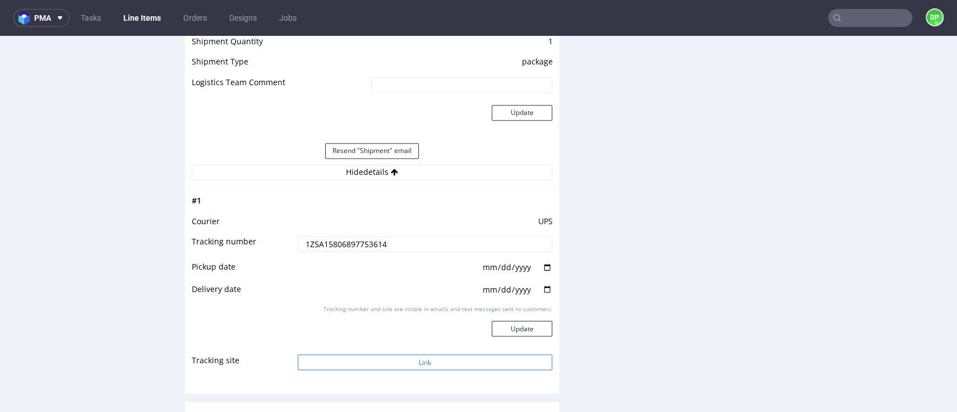
click at [349, 357] on button "Link" at bounding box center [425, 362] width 255 height 16
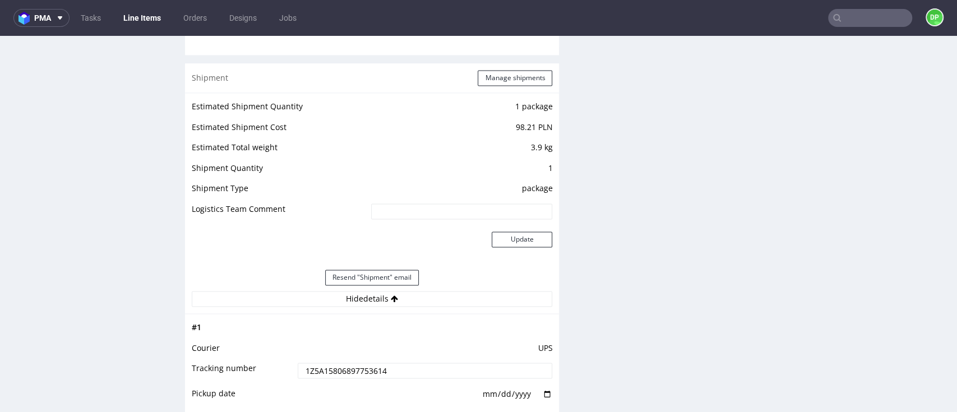
scroll to position [748, 0]
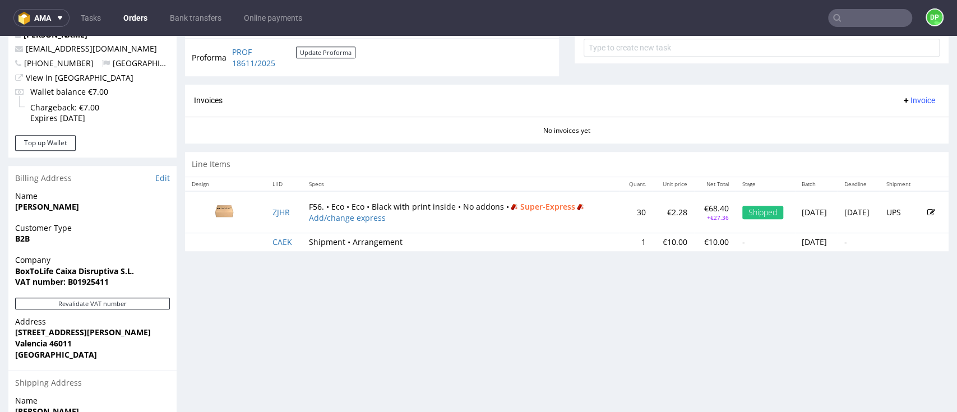
scroll to position [418, 0]
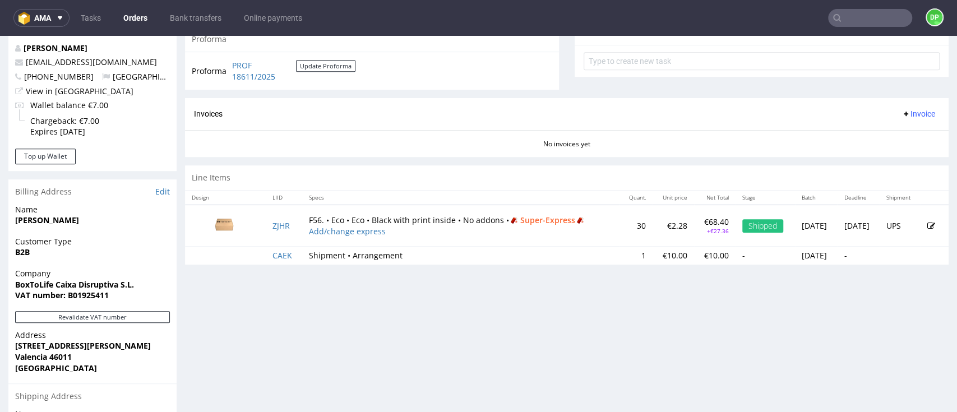
click at [891, 123] on div "Invoices Invoice" at bounding box center [567, 114] width 764 height 32
click at [897, 119] on button "Invoice" at bounding box center [918, 113] width 43 height 13
click at [881, 135] on span "Generate" at bounding box center [895, 137] width 54 height 11
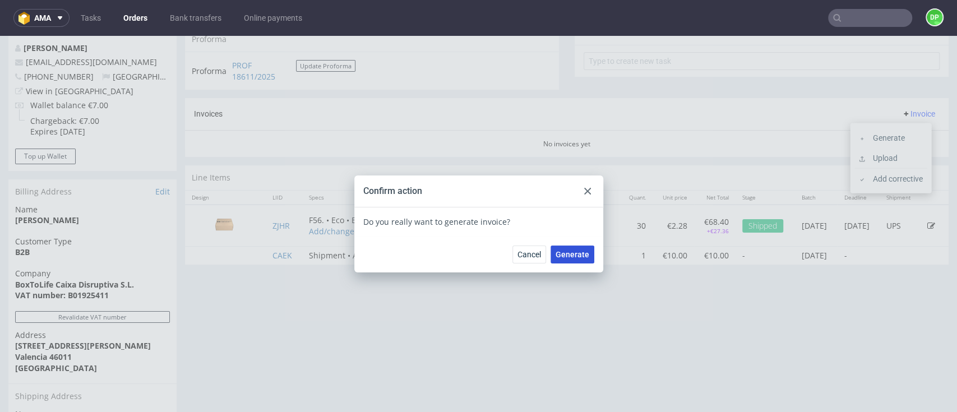
click at [567, 261] on button "Generate" at bounding box center [573, 255] width 44 height 18
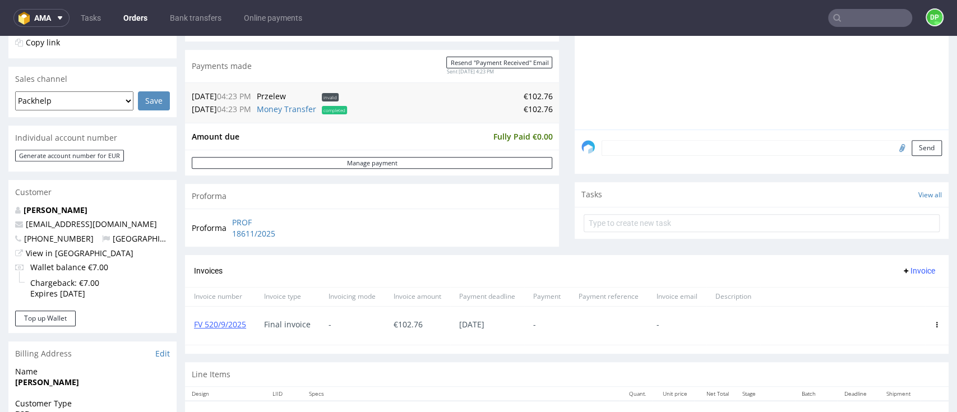
scroll to position [149, 0]
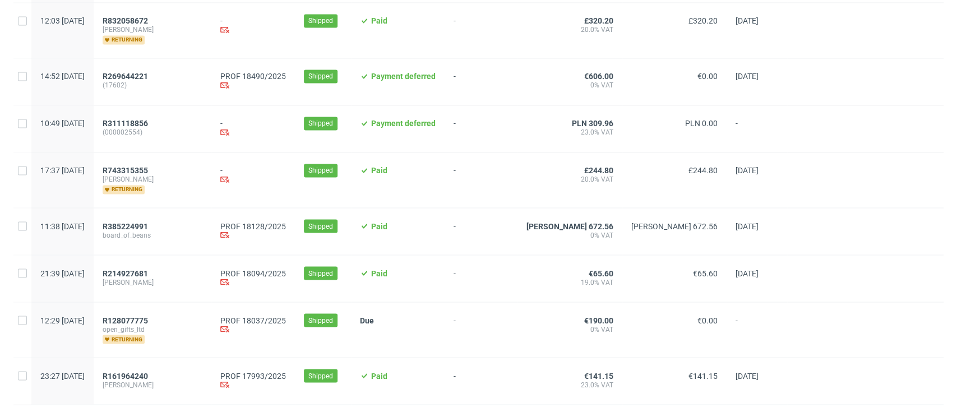
scroll to position [1257, 0]
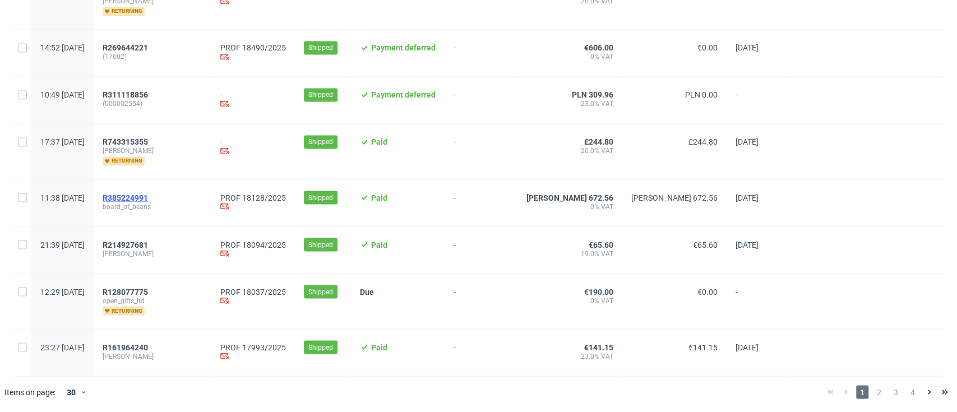
click at [148, 193] on span "R385224991" at bounding box center [125, 197] width 45 height 9
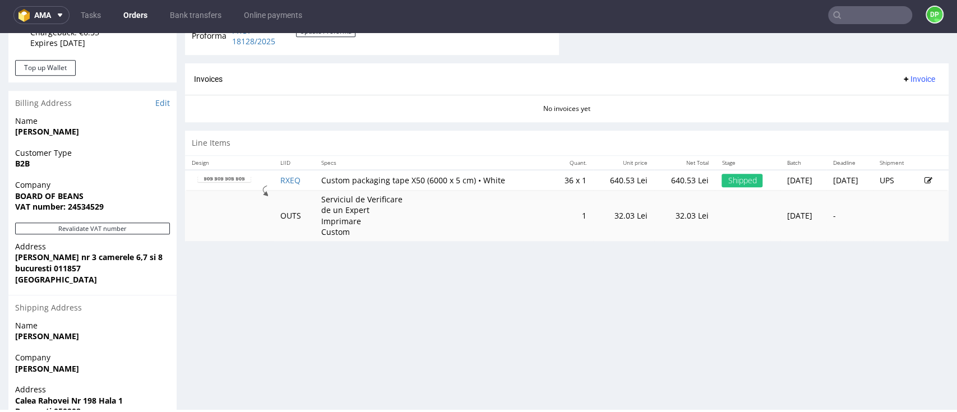
scroll to position [523, 0]
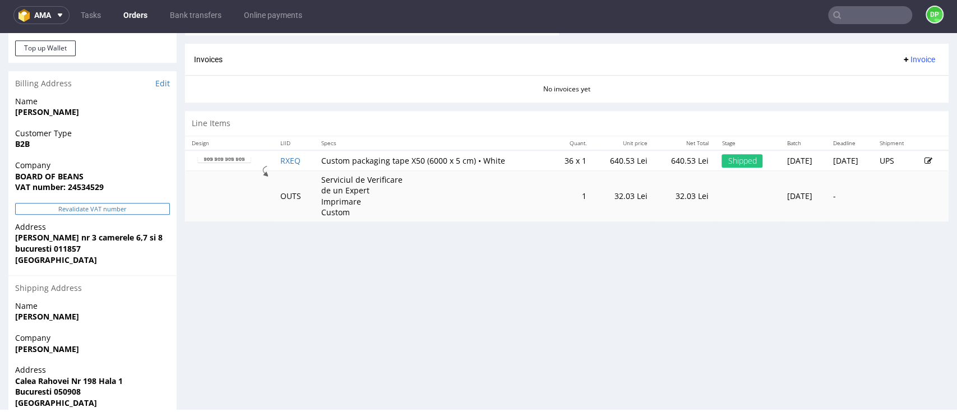
click at [93, 208] on button "Revalidate VAT number" at bounding box center [92, 209] width 155 height 12
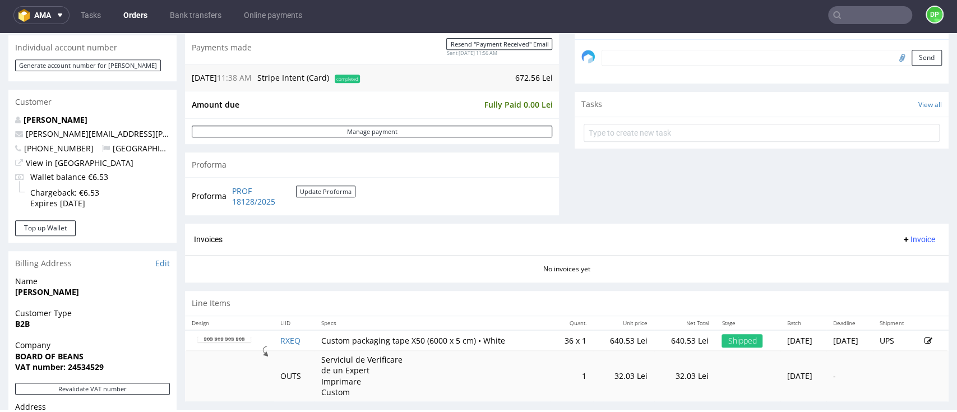
scroll to position [374, 0]
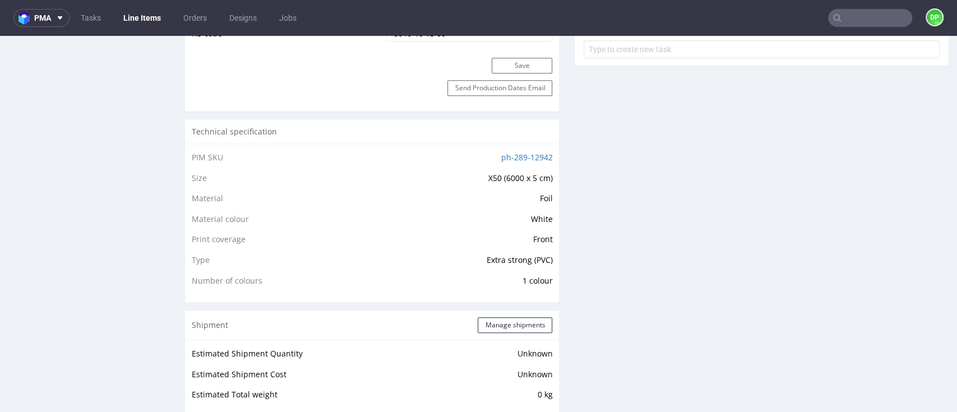
scroll to position [972, 0]
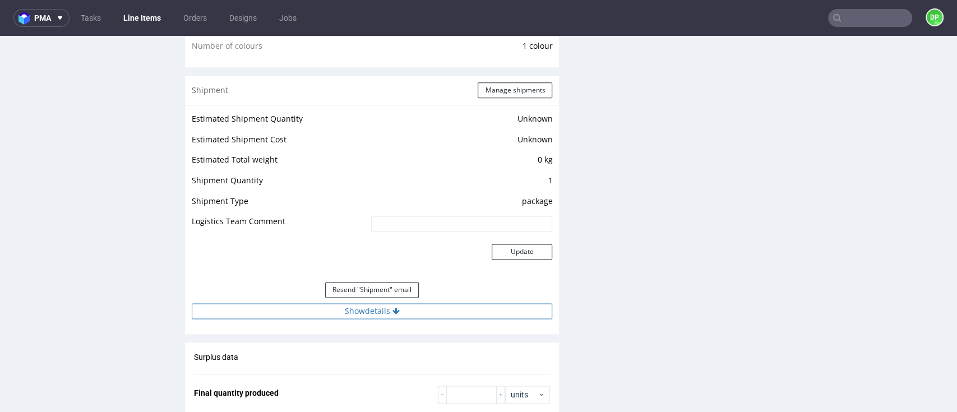
click at [360, 303] on button "Show details" at bounding box center [372, 311] width 361 height 16
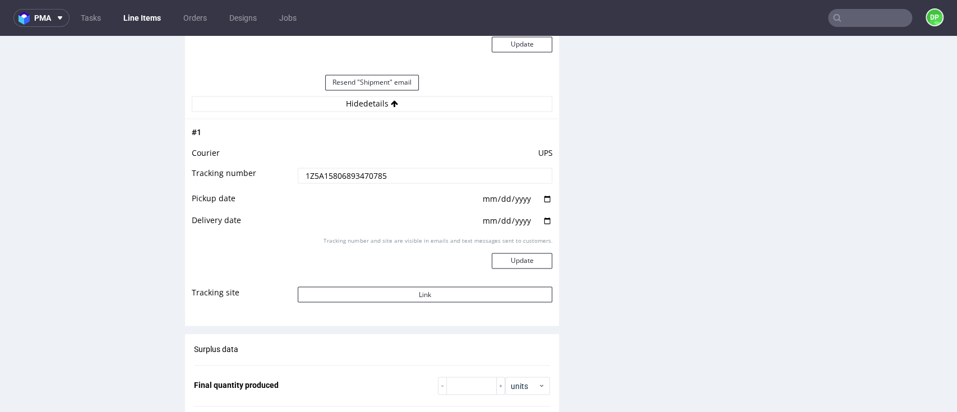
scroll to position [1196, 0]
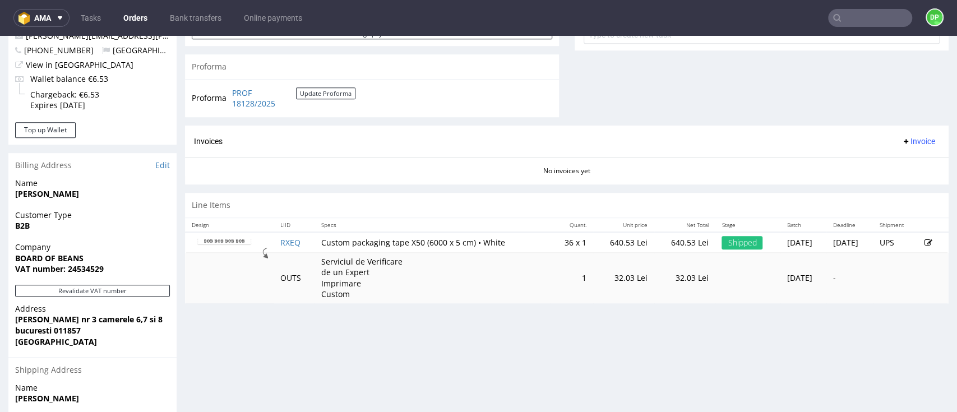
scroll to position [523, 0]
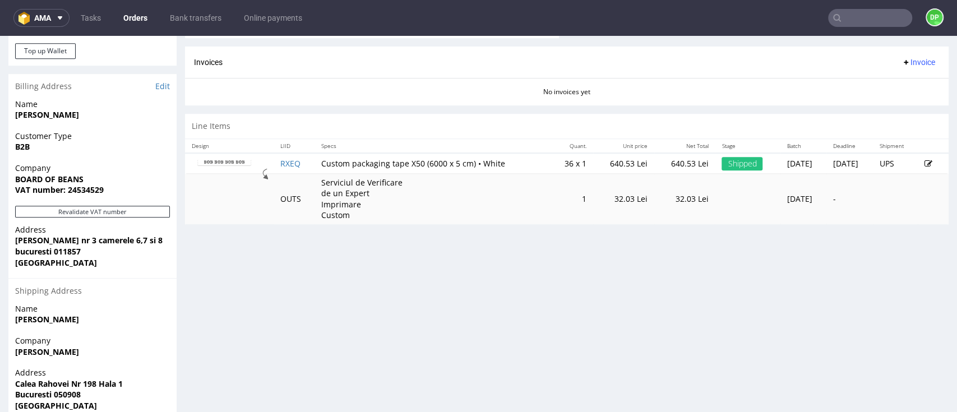
click at [902, 61] on span "Invoice" at bounding box center [919, 62] width 34 height 9
click at [878, 79] on li "Generate" at bounding box center [891, 86] width 72 height 20
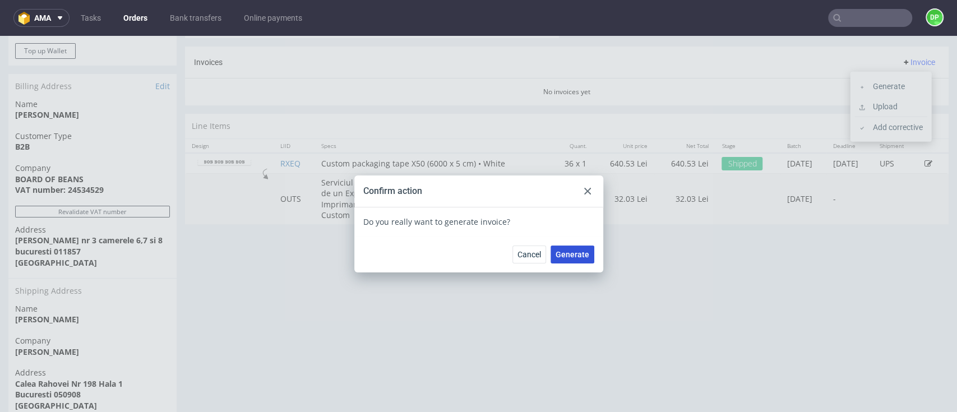
click at [579, 254] on span "Generate" at bounding box center [573, 255] width 34 height 8
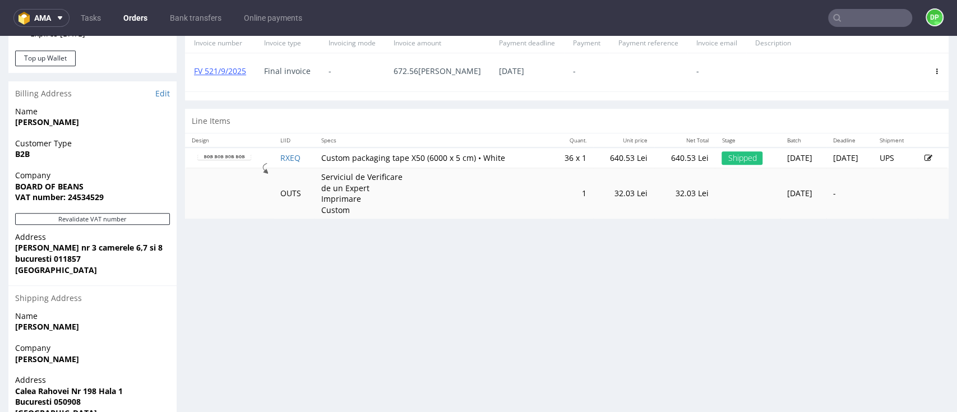
scroll to position [493, 0]
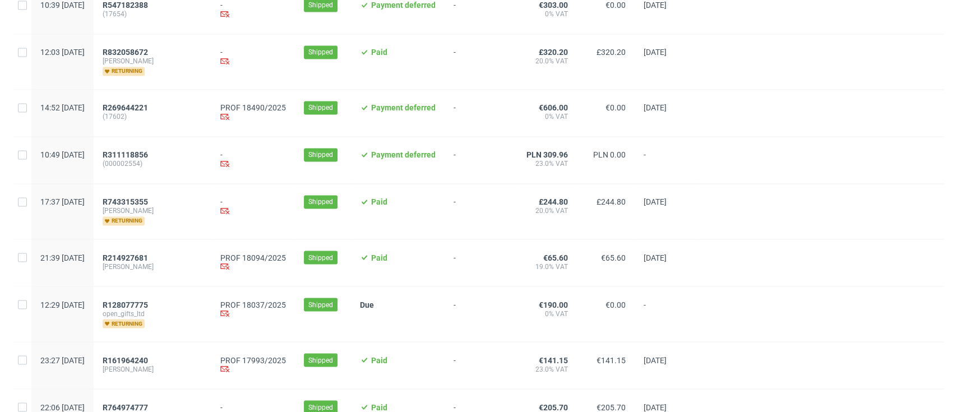
scroll to position [1265, 0]
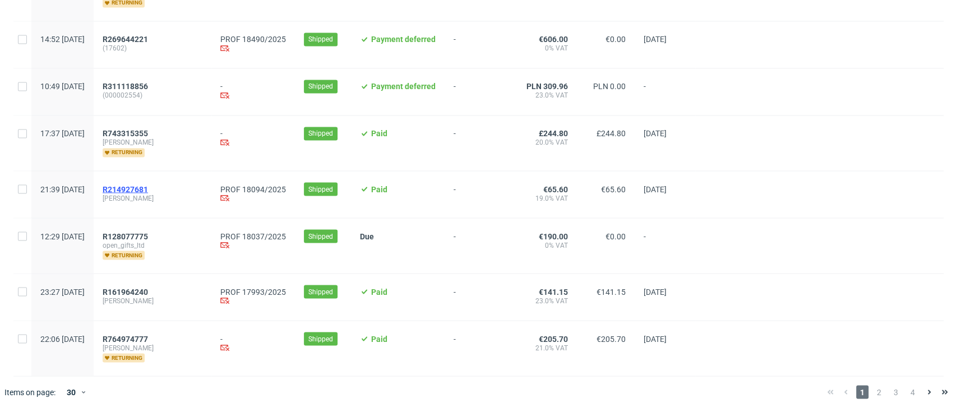
click at [148, 187] on span "R214927681" at bounding box center [125, 189] width 45 height 9
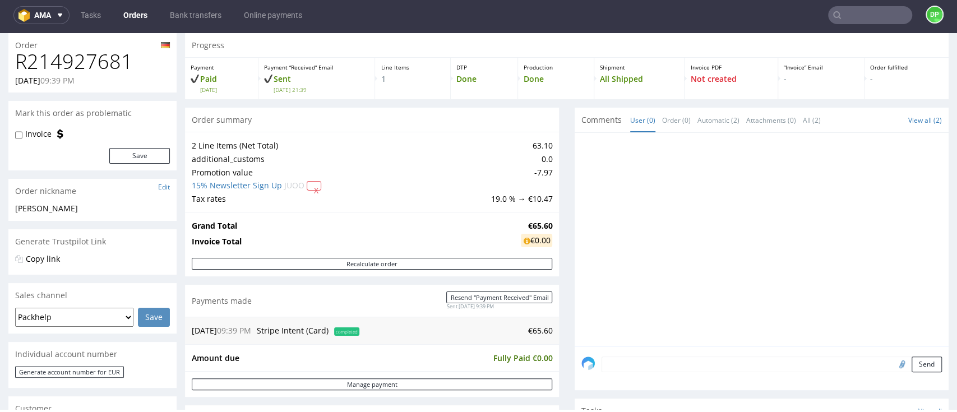
scroll to position [411, 0]
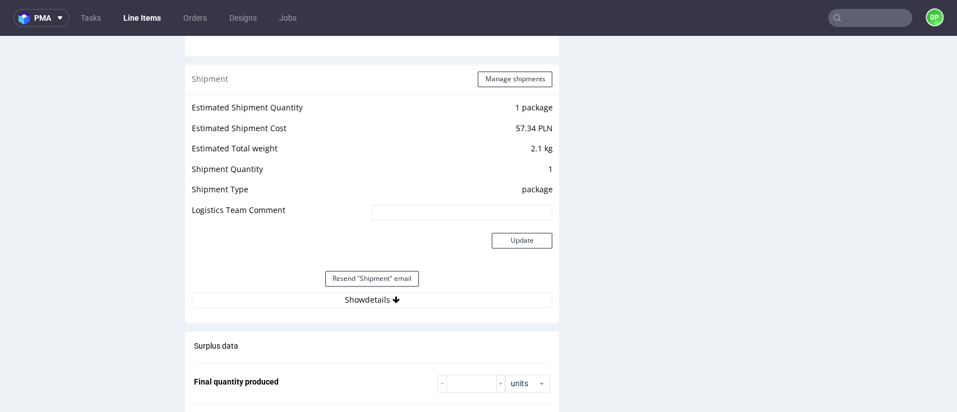
scroll to position [1122, 0]
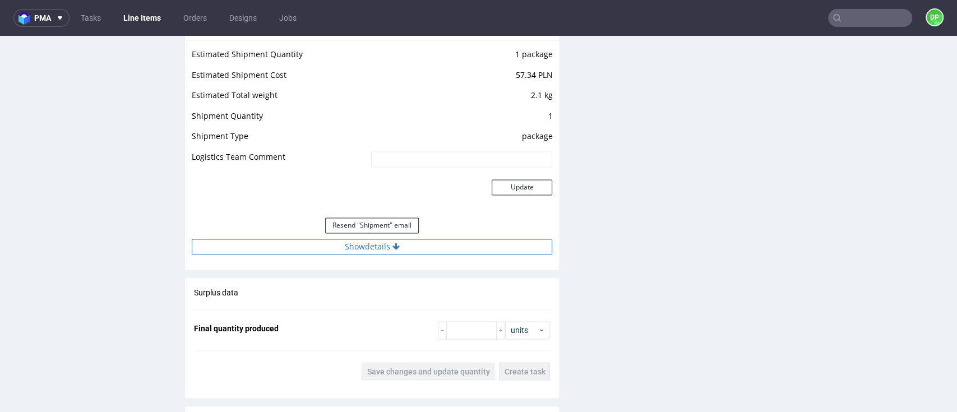
click at [320, 252] on button "Show details" at bounding box center [372, 247] width 361 height 16
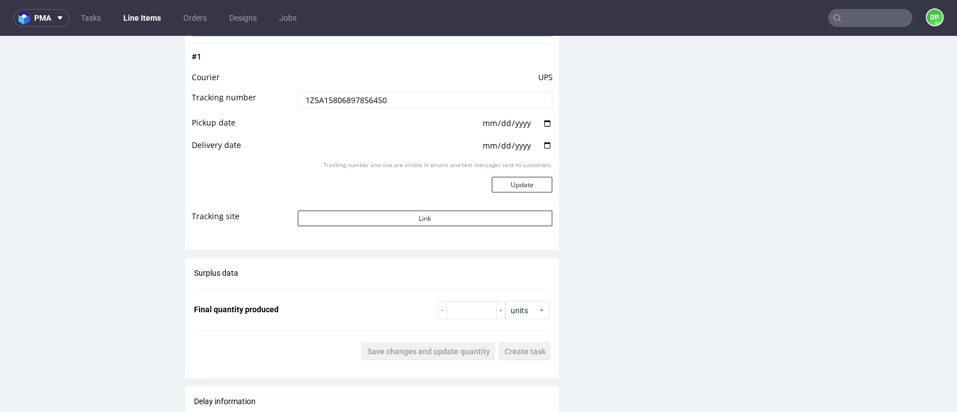
scroll to position [1346, 0]
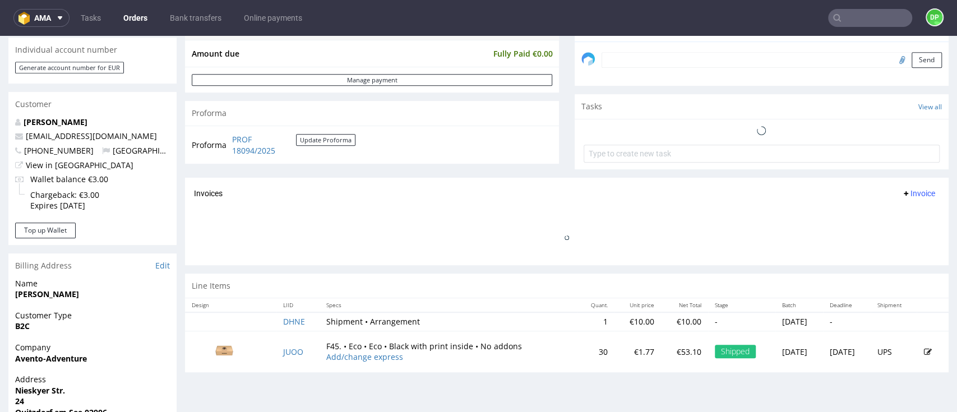
scroll to position [374, 0]
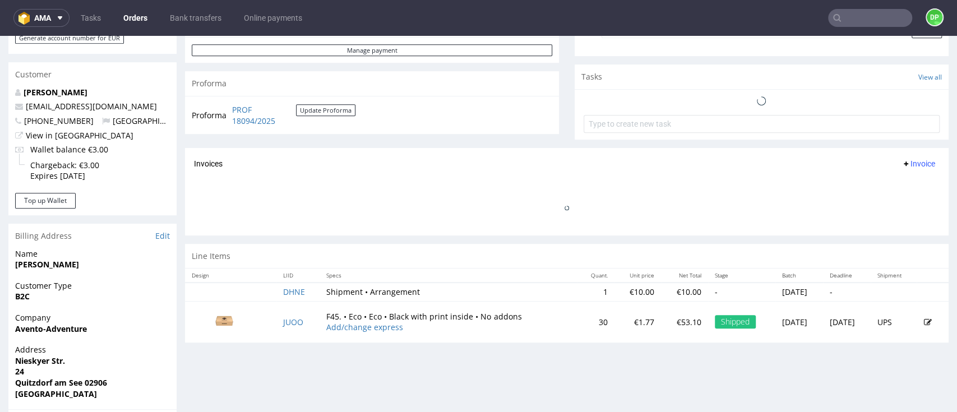
click at [902, 164] on span "Invoice" at bounding box center [919, 163] width 34 height 9
click at [883, 189] on span "Generate" at bounding box center [895, 186] width 54 height 11
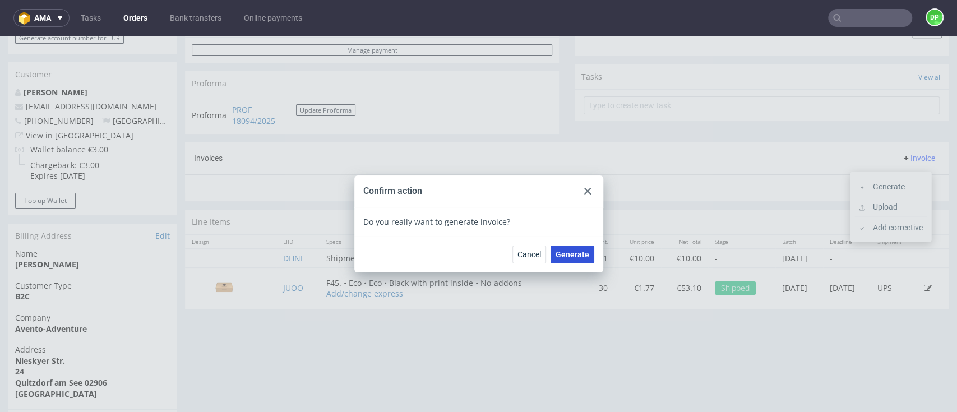
click at [570, 251] on span "Generate" at bounding box center [573, 255] width 34 height 8
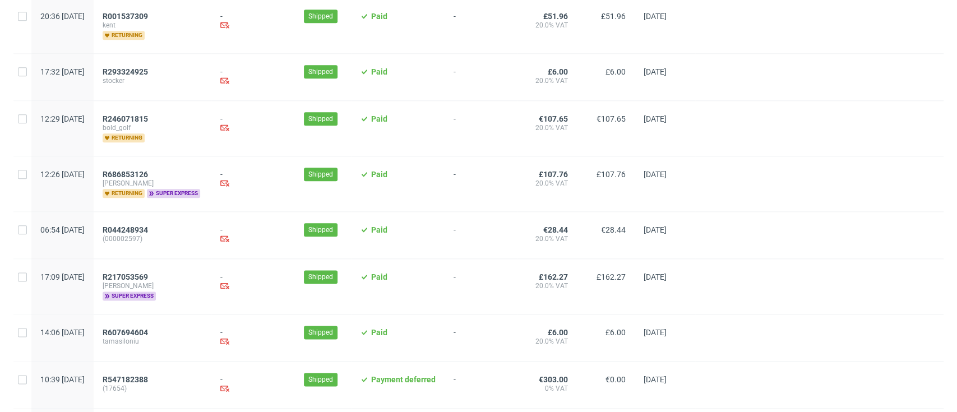
scroll to position [1265, 0]
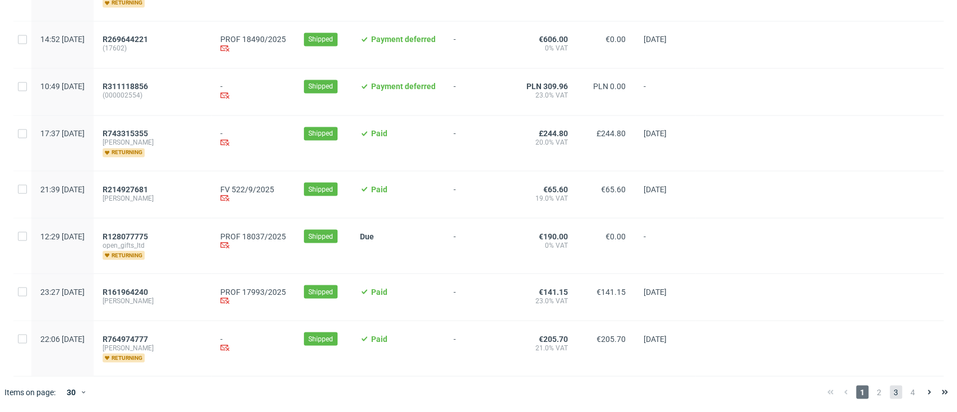
click at [890, 393] on span "3" at bounding box center [896, 391] width 12 height 13
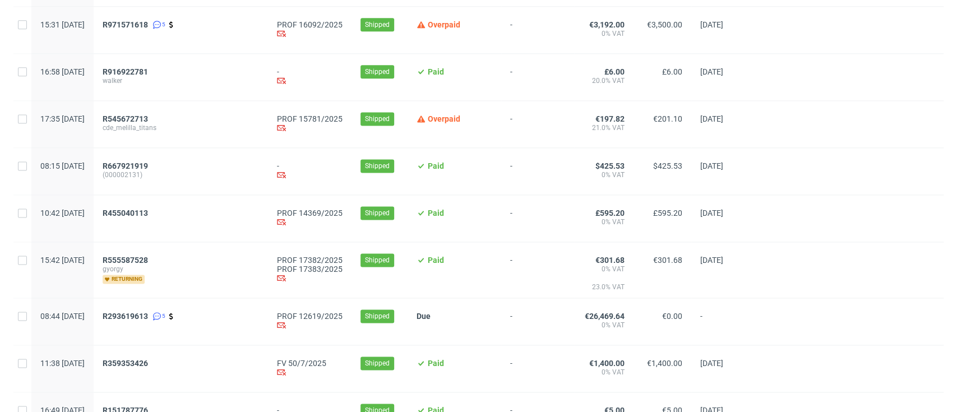
scroll to position [892, 0]
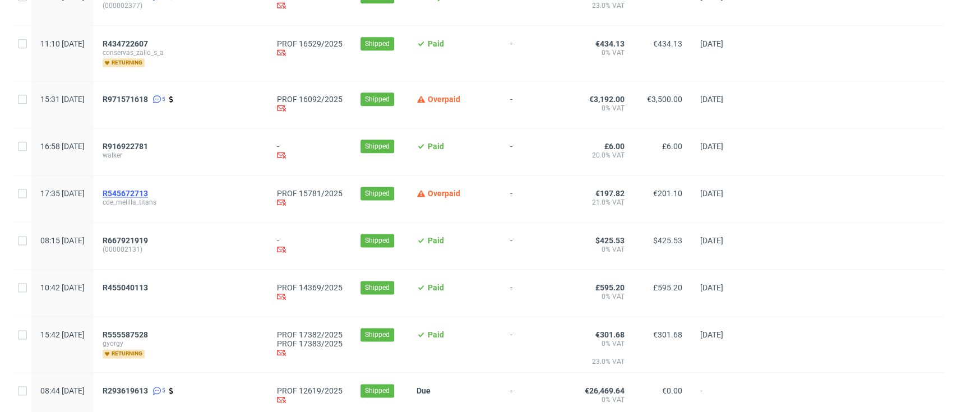
click at [148, 190] on span "R545672713" at bounding box center [125, 193] width 45 height 9
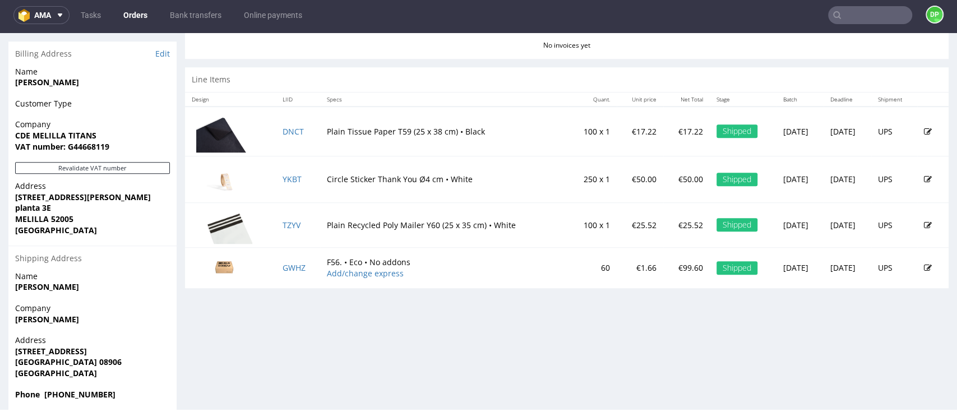
scroll to position [568, 0]
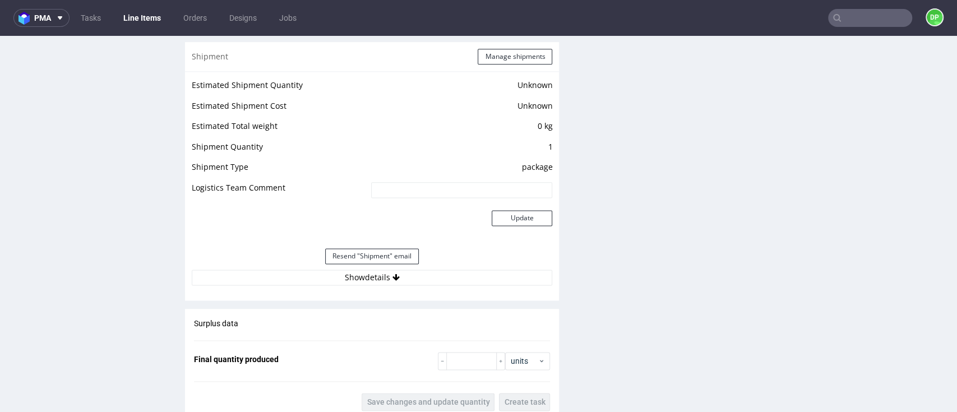
scroll to position [972, 0]
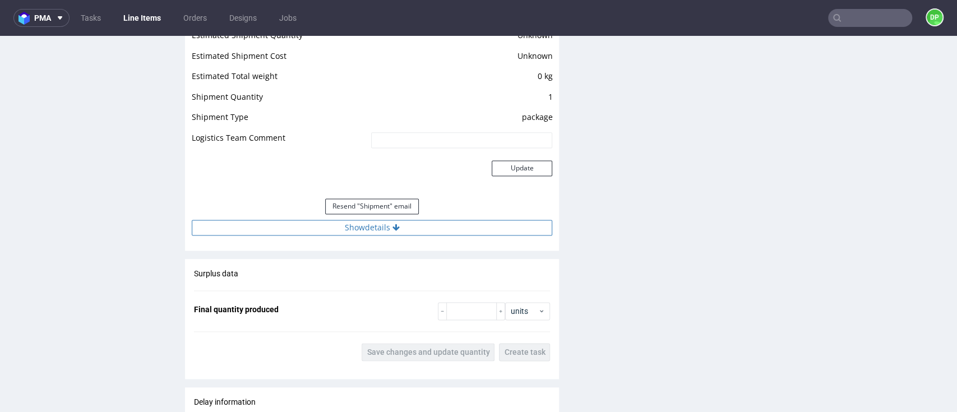
click at [349, 222] on button "Show details" at bounding box center [372, 228] width 361 height 16
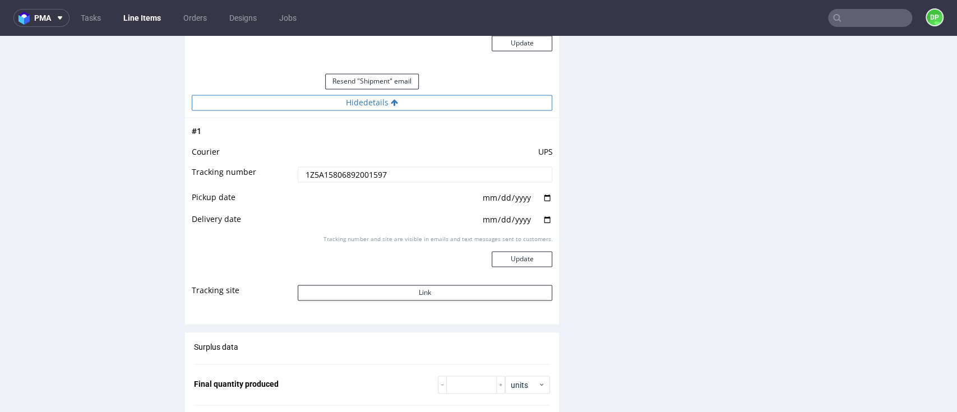
scroll to position [1122, 0]
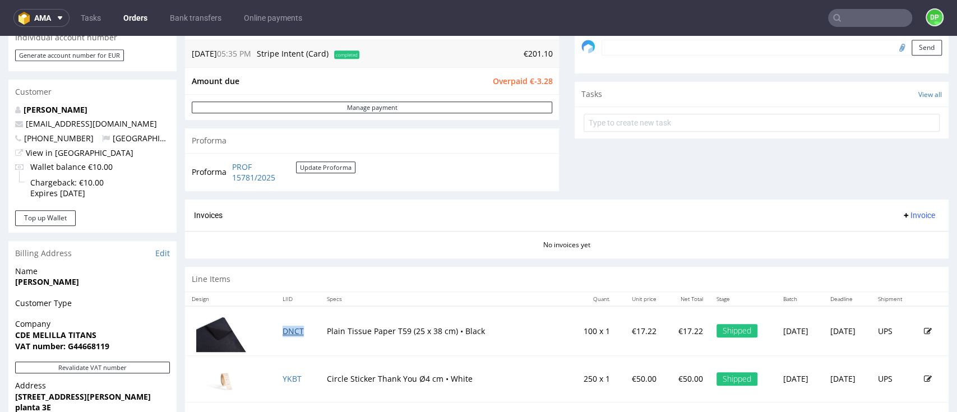
scroll to position [343, 0]
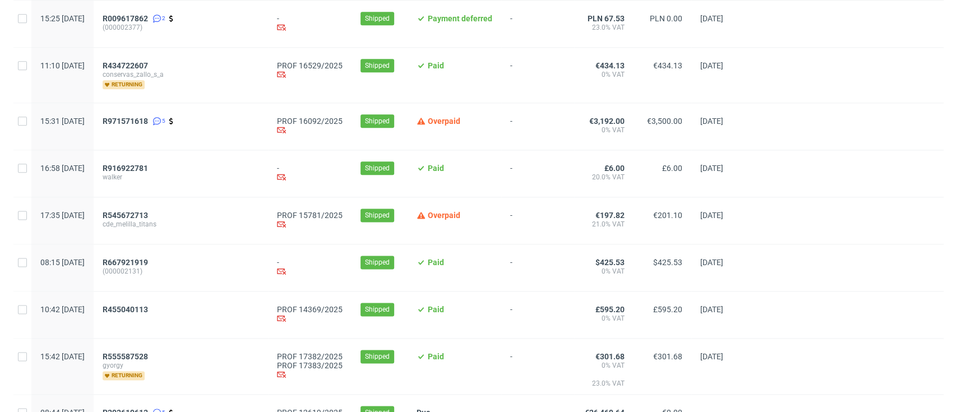
scroll to position [817, 0]
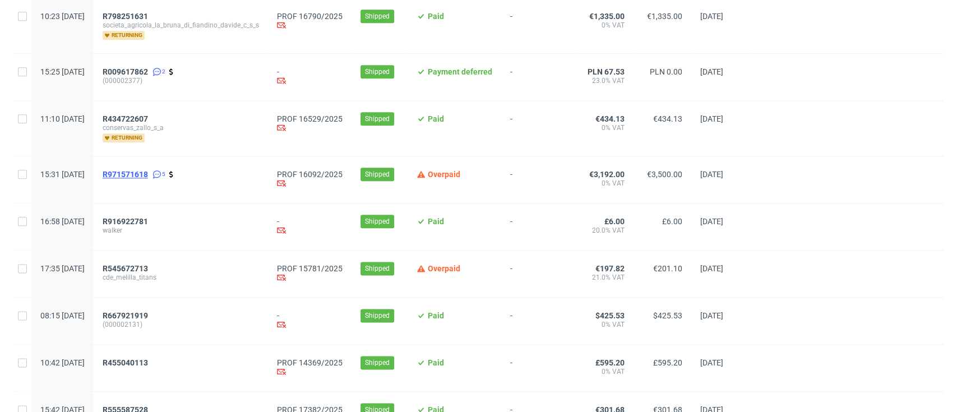
click at [148, 173] on span "R971571618" at bounding box center [125, 174] width 45 height 9
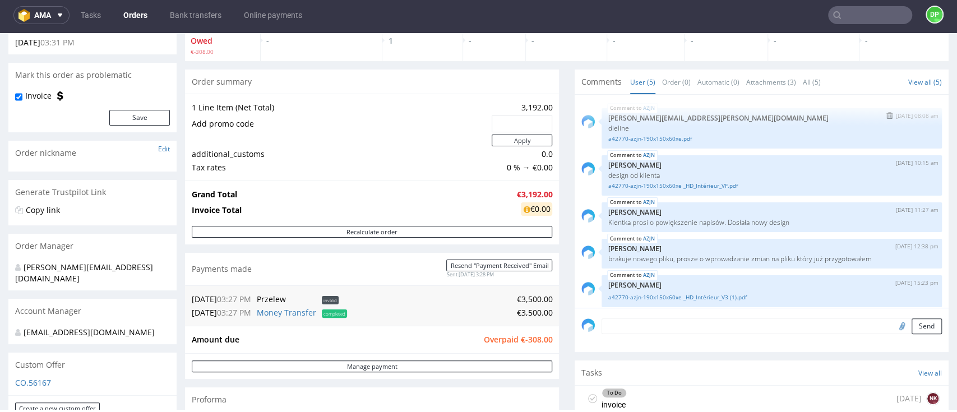
scroll to position [6, 0]
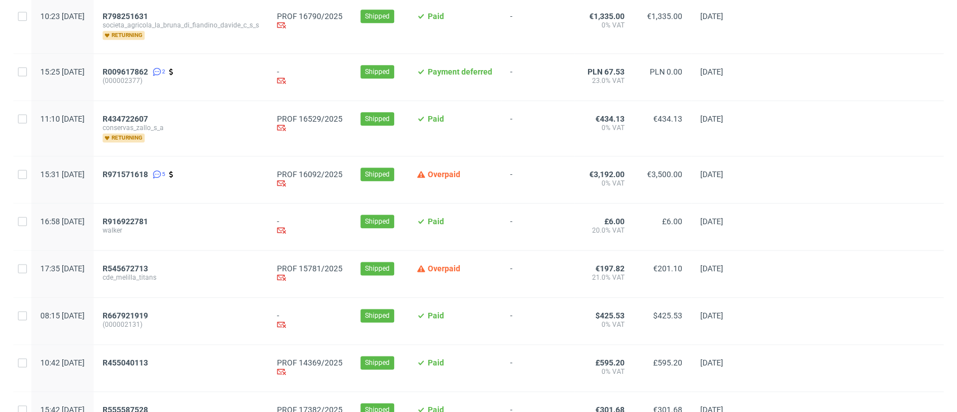
scroll to position [743, 0]
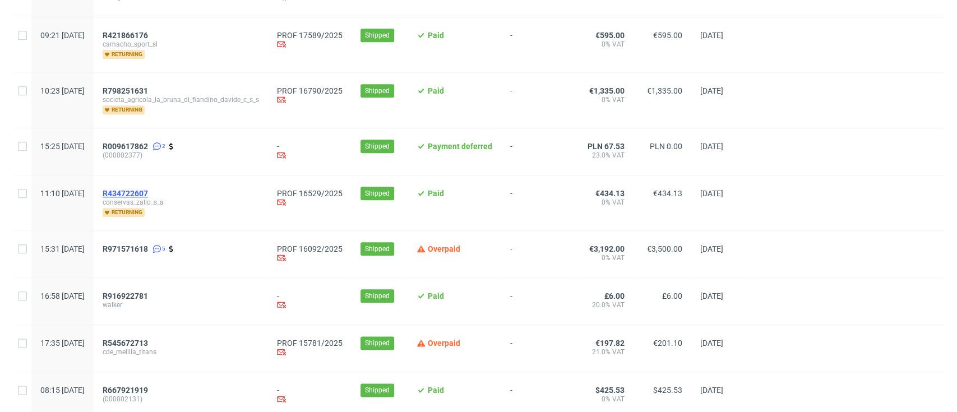
click at [148, 189] on span "R434722607" at bounding box center [125, 193] width 45 height 9
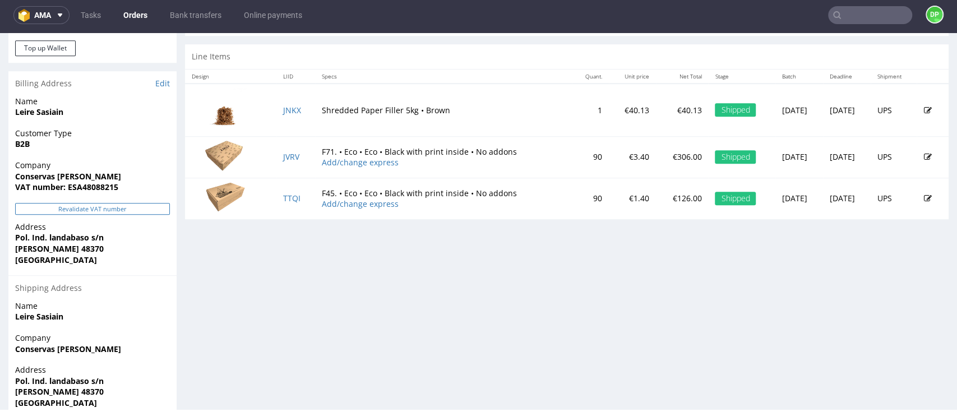
click at [49, 213] on button "Revalidate VAT number" at bounding box center [92, 209] width 155 height 12
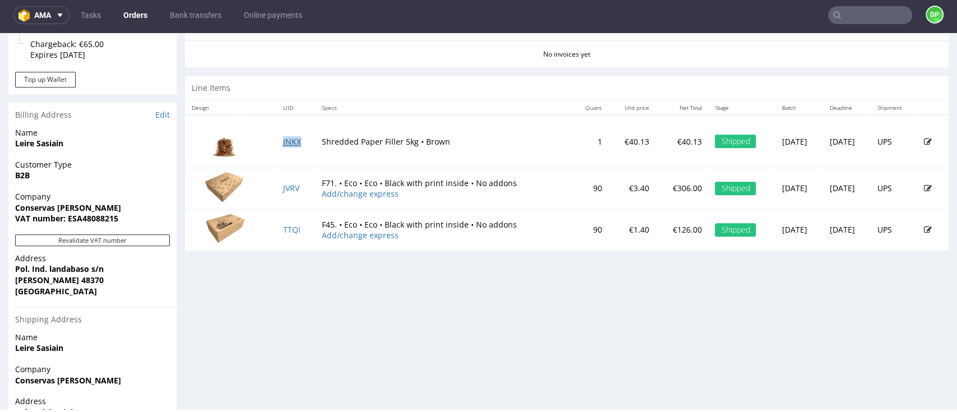
scroll to position [493, 0]
drag, startPoint x: 287, startPoint y: 192, endPoint x: 239, endPoint y: 251, distance: 75.8
click at [232, 264] on div "Progress Payment Paid Tue 05 Aug Payment “Received” Email Sent Tue 5 Aug 11:10 …" at bounding box center [567, 24] width 764 height 894
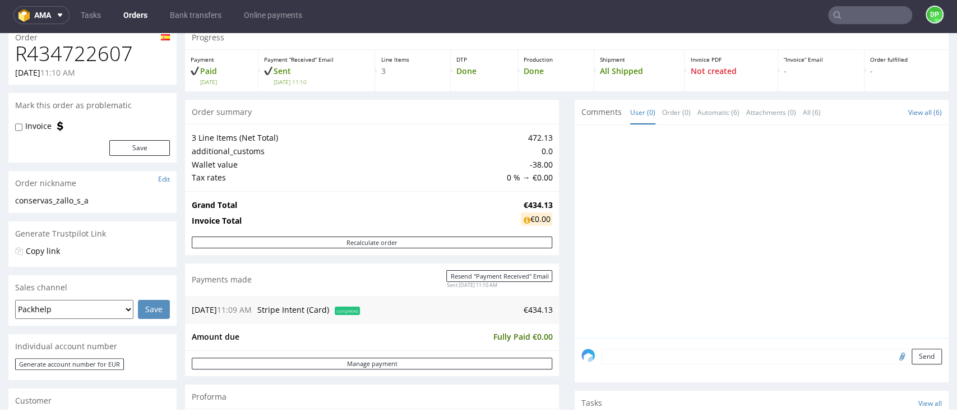
scroll to position [269, 0]
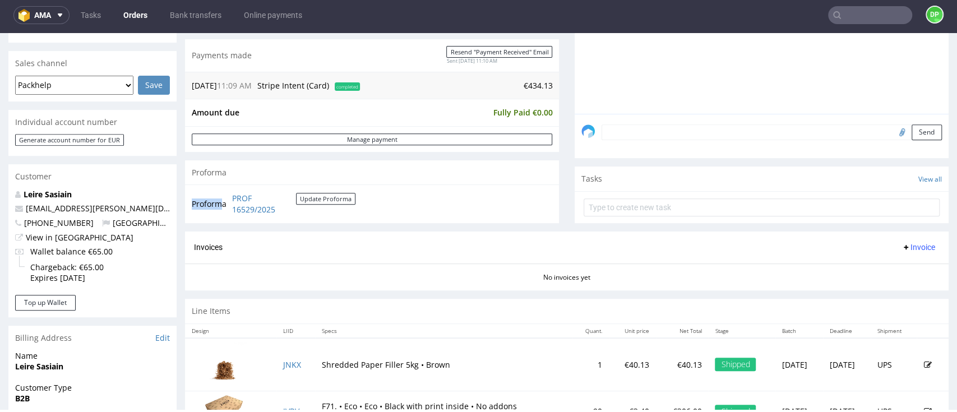
drag, startPoint x: 302, startPoint y: 214, endPoint x: 224, endPoint y: 195, distance: 79.7
click at [224, 195] on tr "Proforma PROF 16529/2025 Update Proforma" at bounding box center [274, 204] width 165 height 24
click at [314, 247] on div "Invoices Invoice" at bounding box center [567, 248] width 746 height 14
drag, startPoint x: 300, startPoint y: 205, endPoint x: 234, endPoint y: 187, distance: 68.2
click at [234, 187] on div "Proforma PROF 16529/2025 Update Proforma" at bounding box center [372, 204] width 374 height 38
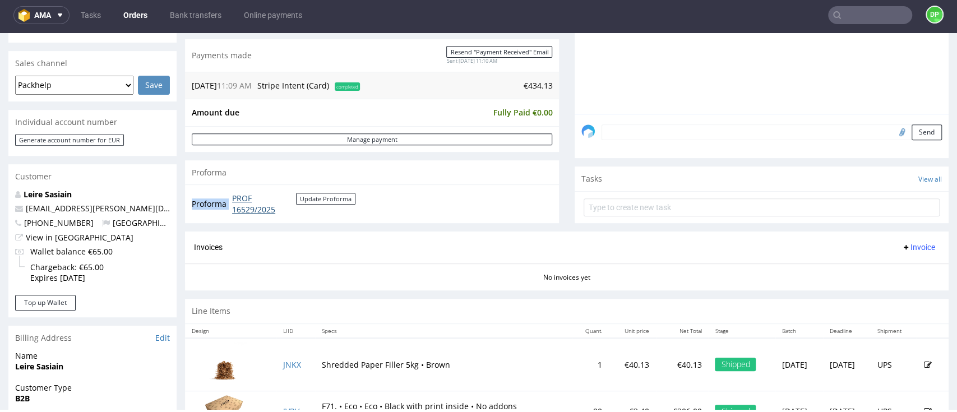
drag, startPoint x: 306, startPoint y: 210, endPoint x: 232, endPoint y: 194, distance: 75.1
click at [232, 194] on td "PROF 16529/2025 Update Proforma" at bounding box center [292, 204] width 126 height 24
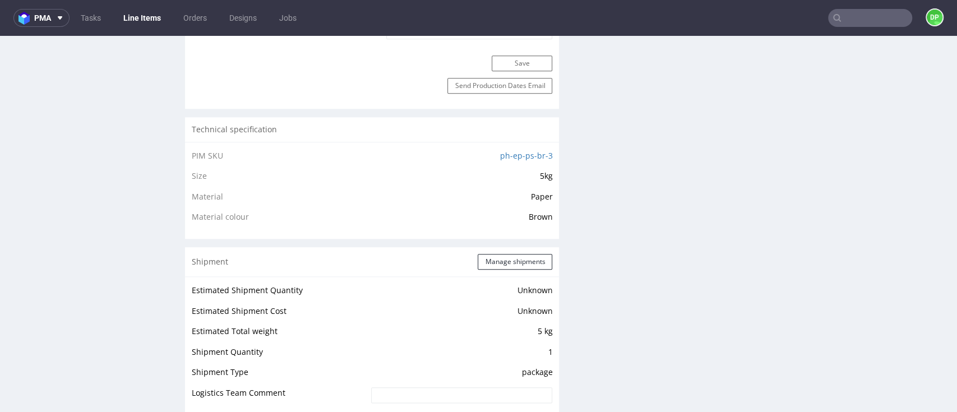
scroll to position [897, 0]
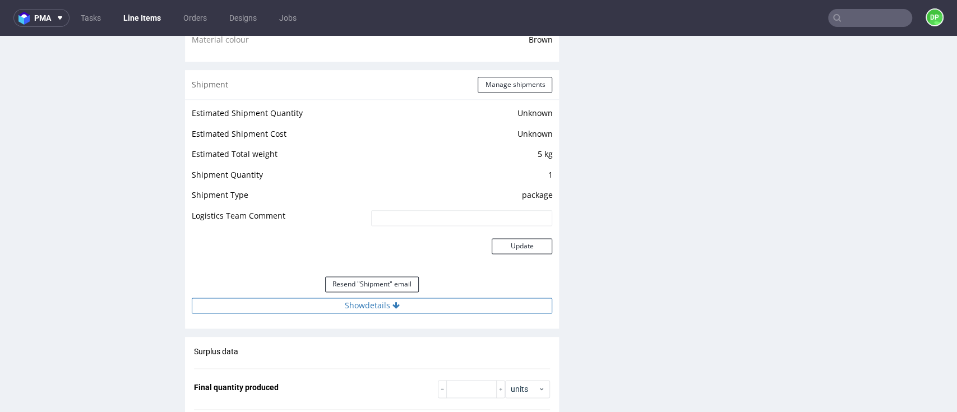
click at [290, 307] on button "Show details" at bounding box center [372, 306] width 361 height 16
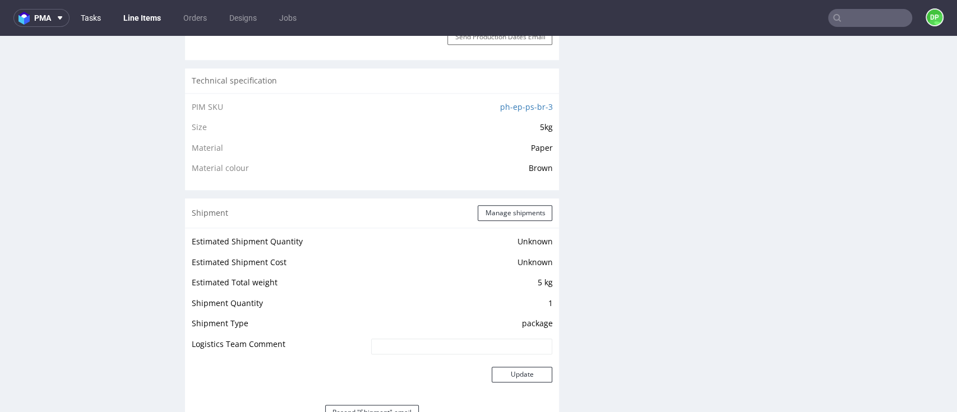
scroll to position [523, 0]
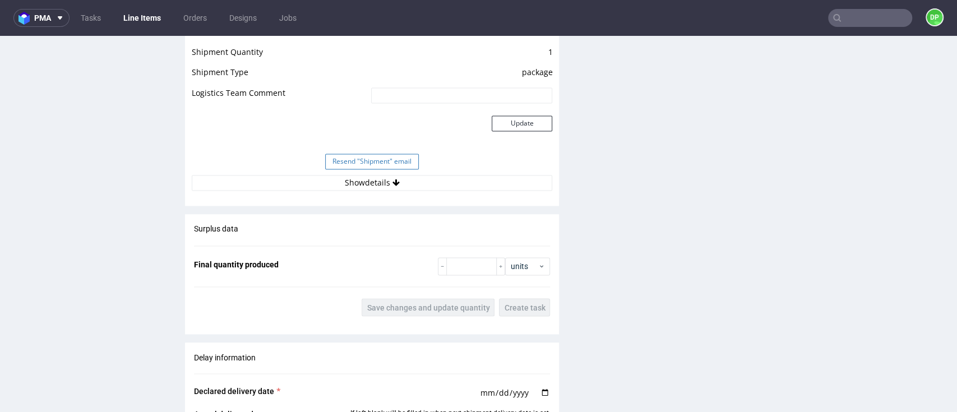
scroll to position [1196, 0]
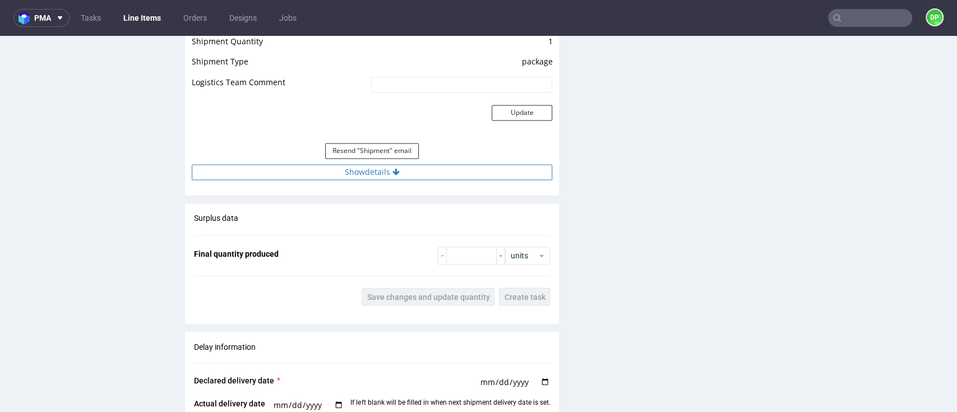
click at [348, 179] on div "Estimated Shipment Quantity 1 package Estimated Shipment Cost 84.31 PLN Estimat…" at bounding box center [372, 76] width 374 height 221
click at [361, 168] on button "Show details" at bounding box center [372, 172] width 361 height 16
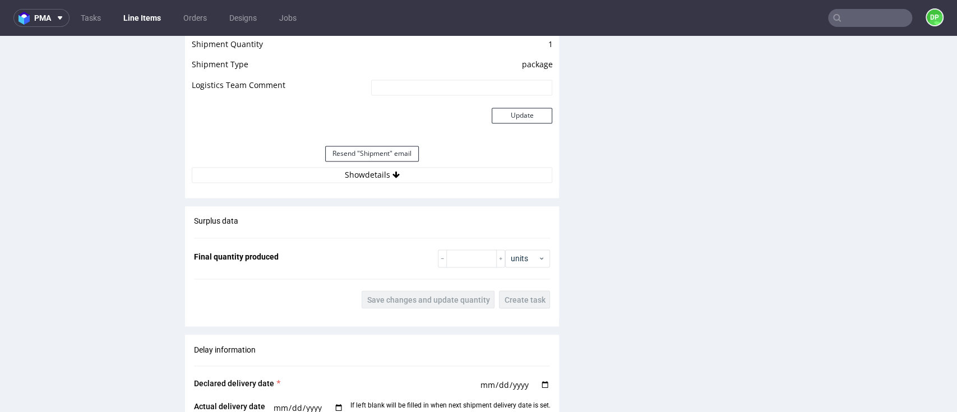
scroll to position [1196, 0]
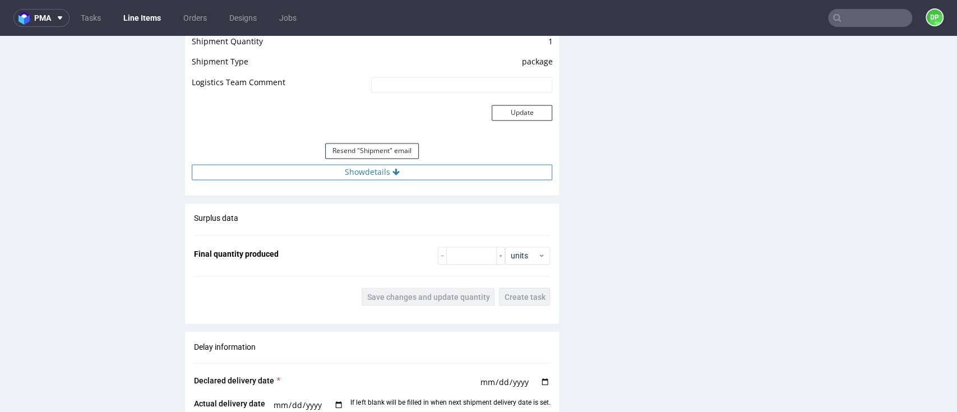
click at [302, 169] on button "Show details" at bounding box center [372, 172] width 361 height 16
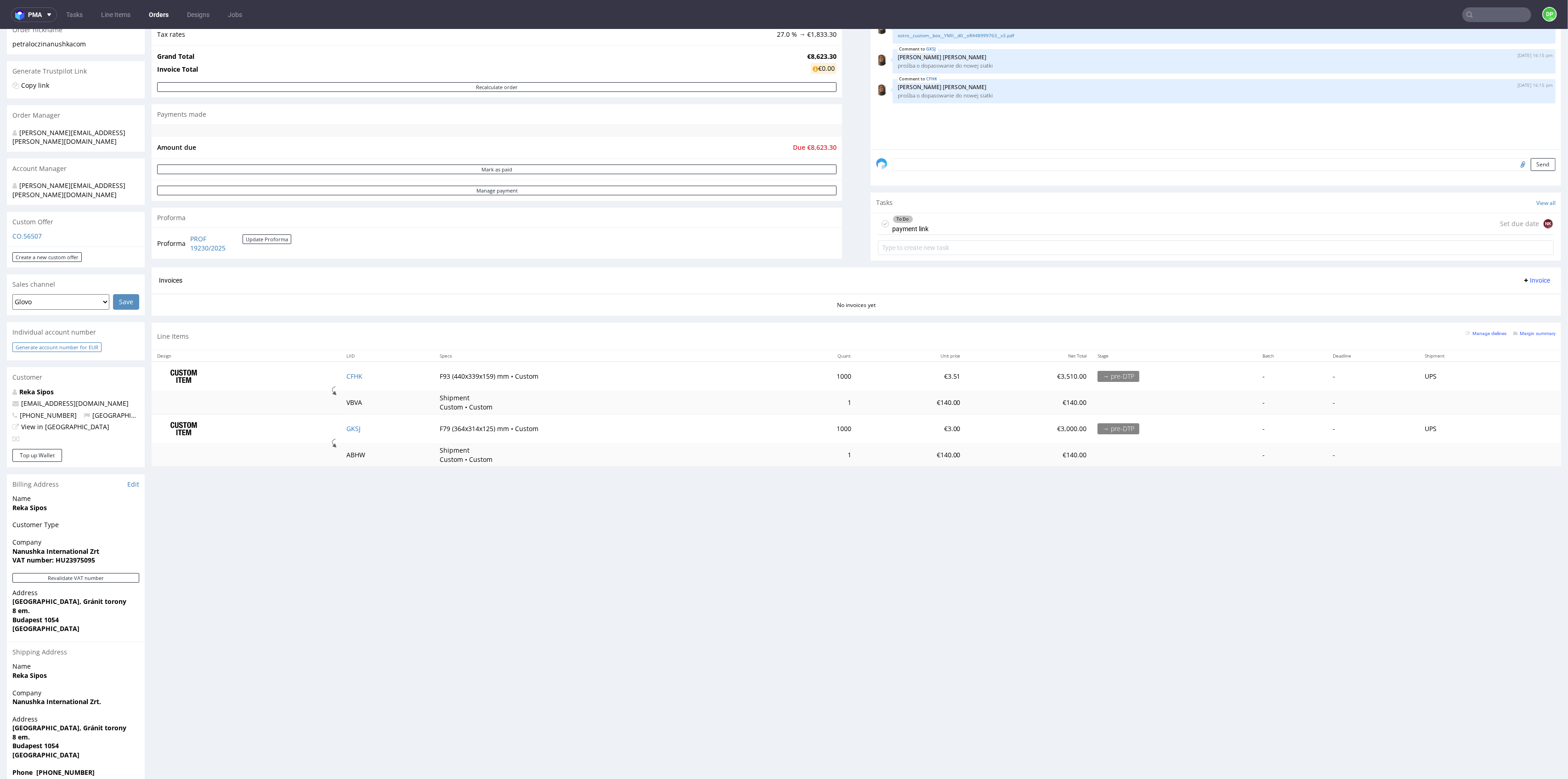
scroll to position [2, 0]
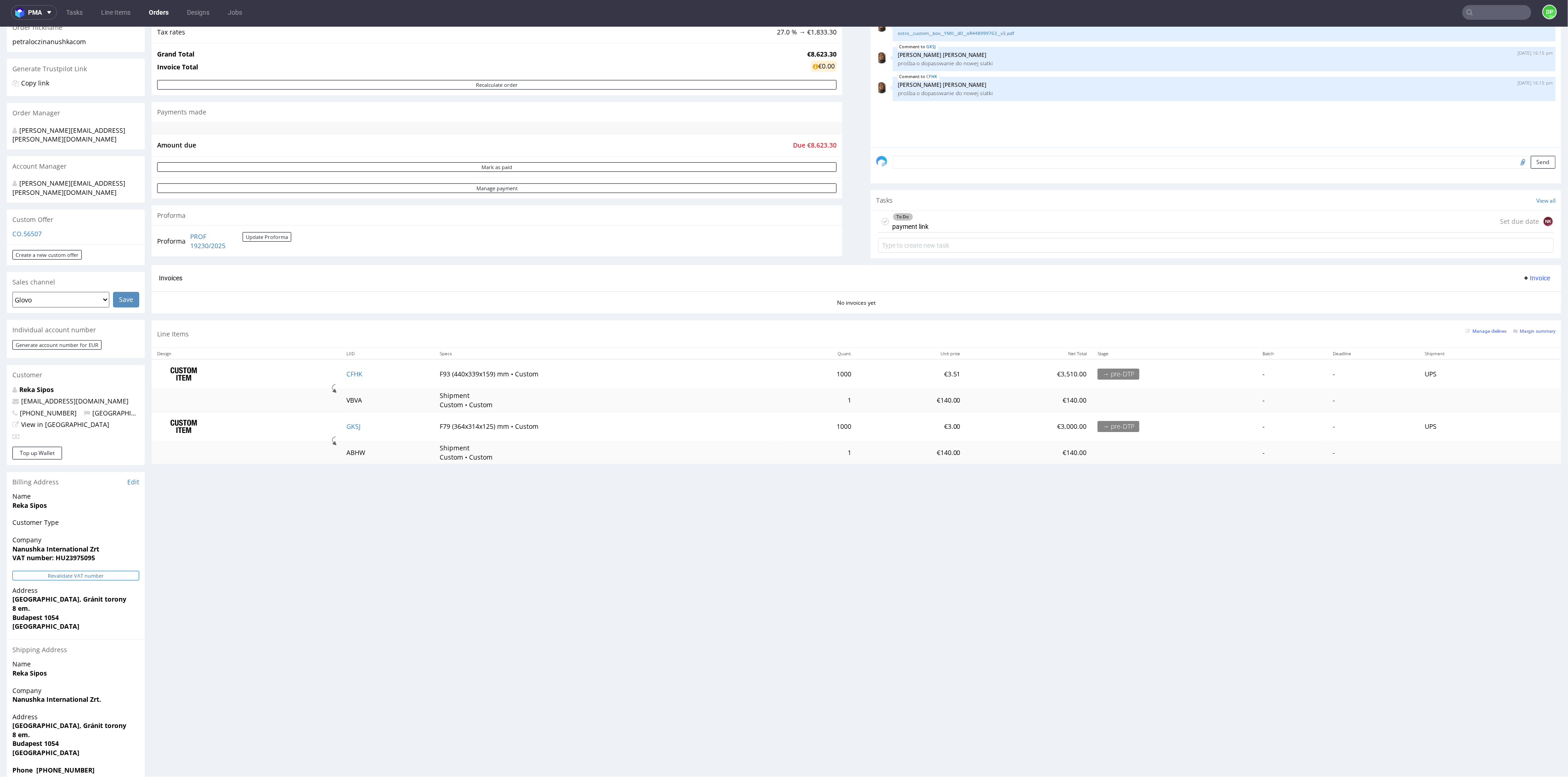
click at [59, 571] on button "Revalidate VAT number" at bounding box center [75, 576] width 127 height 10
click at [197, 235] on link "PROF 19230/2025" at bounding box center [216, 241] width 52 height 18
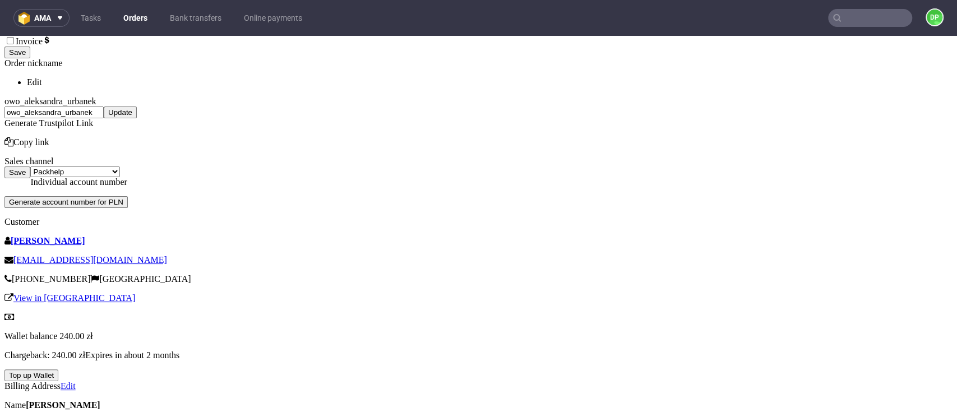
scroll to position [299, 0]
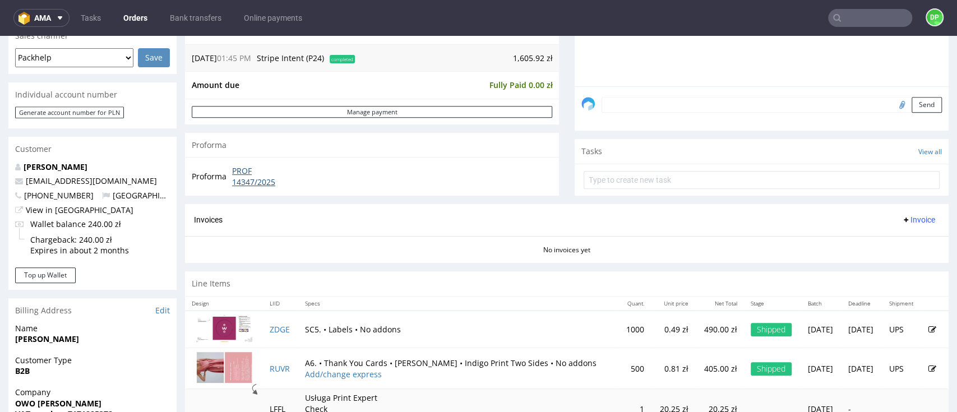
click at [265, 182] on link "PROF 14347/2025" at bounding box center [264, 176] width 65 height 22
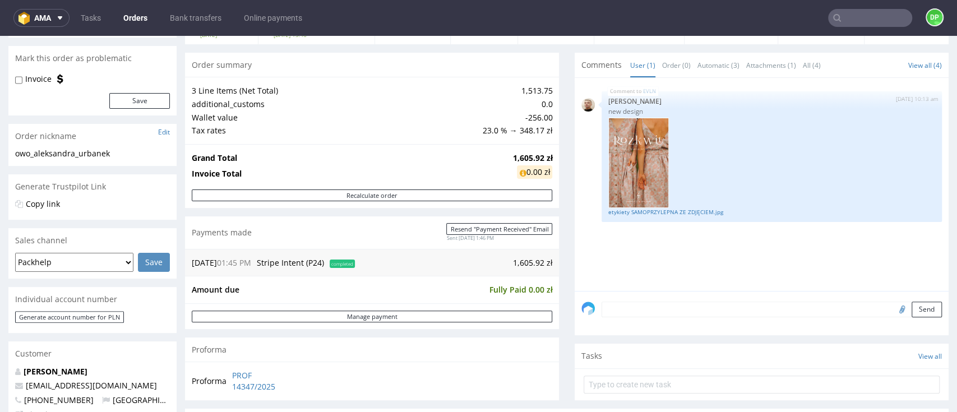
scroll to position [149, 0]
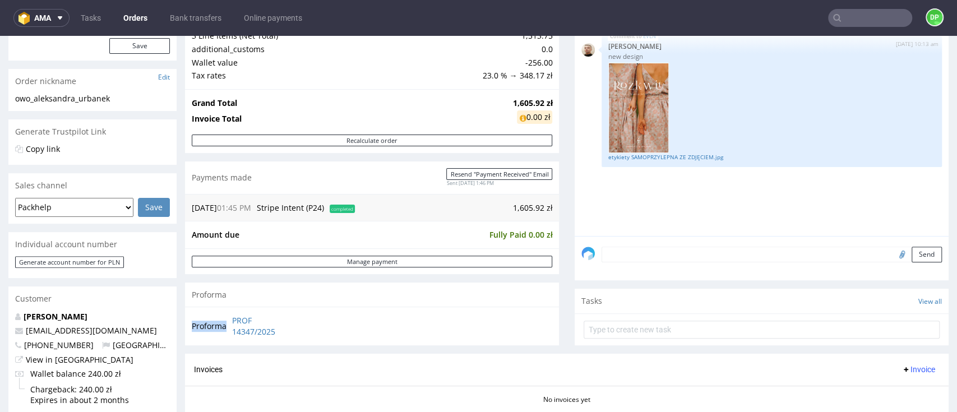
drag, startPoint x: 299, startPoint y: 337, endPoint x: 229, endPoint y: 316, distance: 73.1
click at [229, 316] on div "Proforma PROF 14347/2025" at bounding box center [372, 326] width 374 height 38
copy tbody "Proforma"
click at [266, 329] on link "PROF 14347/2025" at bounding box center [264, 326] width 65 height 22
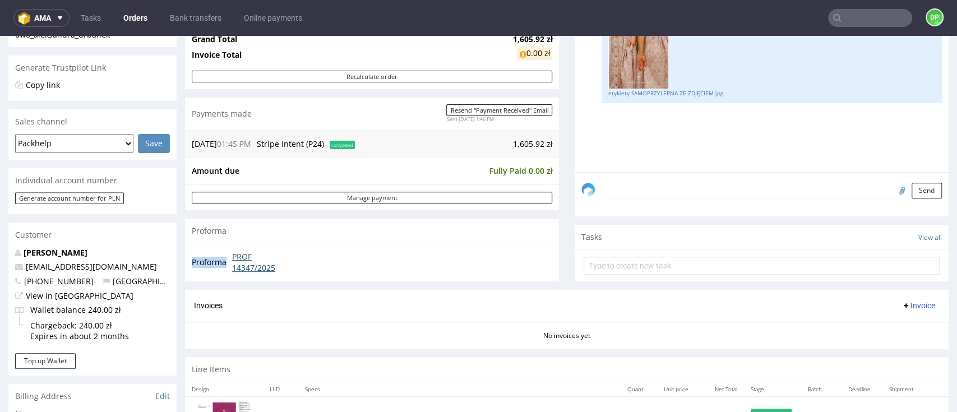
scroll to position [299, 0]
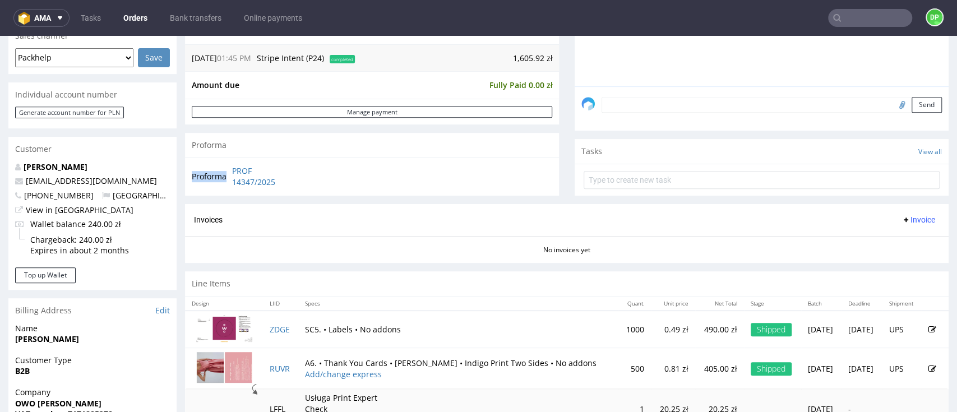
click at [902, 216] on span "Invoice" at bounding box center [919, 219] width 34 height 9
click at [877, 268] on span "Upload" at bounding box center [895, 262] width 54 height 11
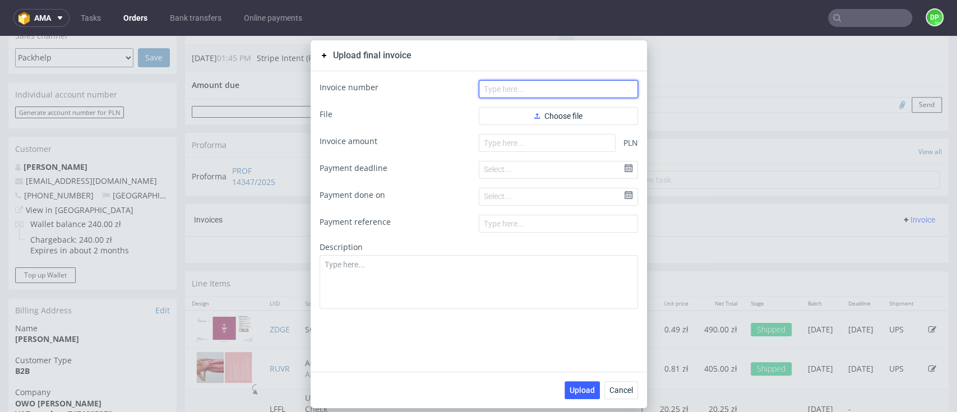
click at [519, 95] on input "text" at bounding box center [558, 89] width 159 height 18
paste input "FV 513/9/2025"
type input "FV 513/9/2025"
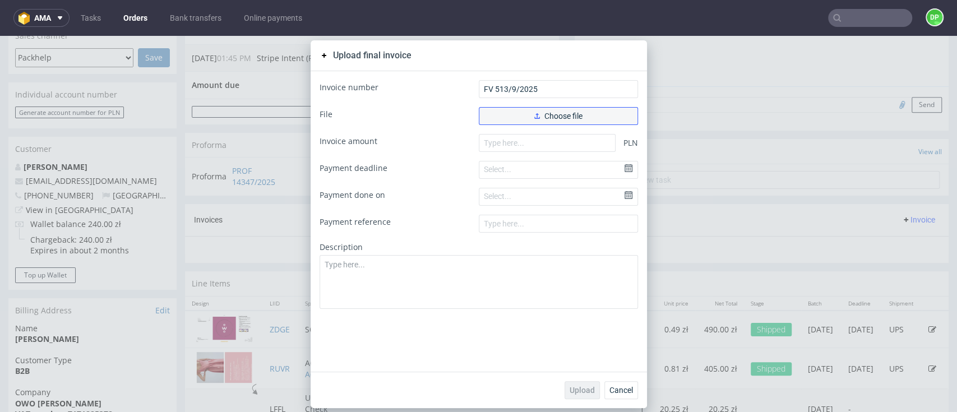
click at [515, 111] on button "Choose file" at bounding box center [558, 116] width 159 height 18
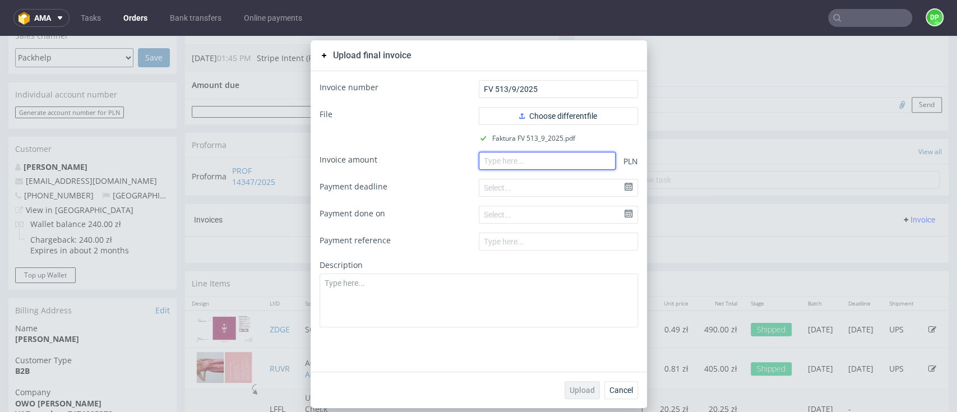
click at [534, 167] on input "number" at bounding box center [547, 161] width 137 height 18
paste input "869.75"
type input "869.75"
click at [574, 393] on span "Upload" at bounding box center [582, 390] width 25 height 8
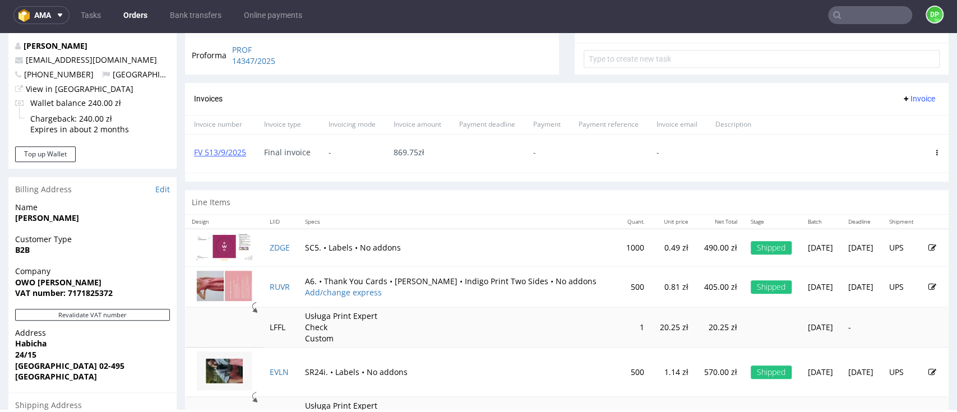
scroll to position [449, 0]
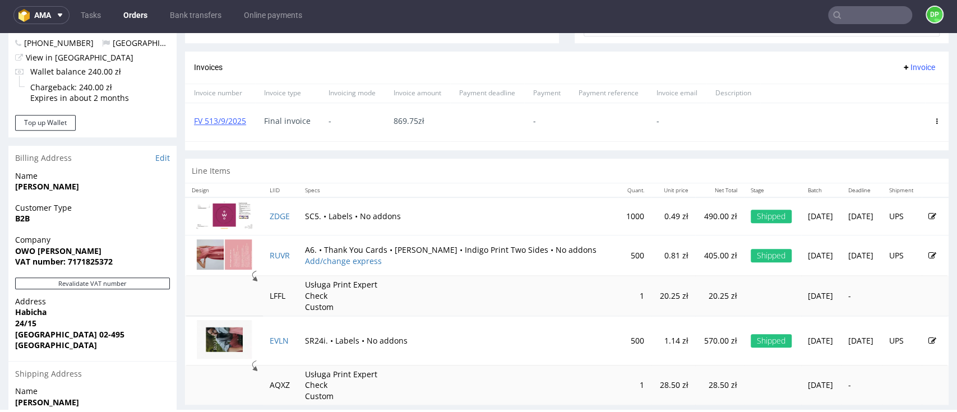
click at [896, 77] on div "Invoices Invoice" at bounding box center [567, 68] width 764 height 32
click at [902, 70] on span "Invoice" at bounding box center [919, 67] width 34 height 9
click at [881, 89] on span "Upload" at bounding box center [895, 90] width 54 height 11
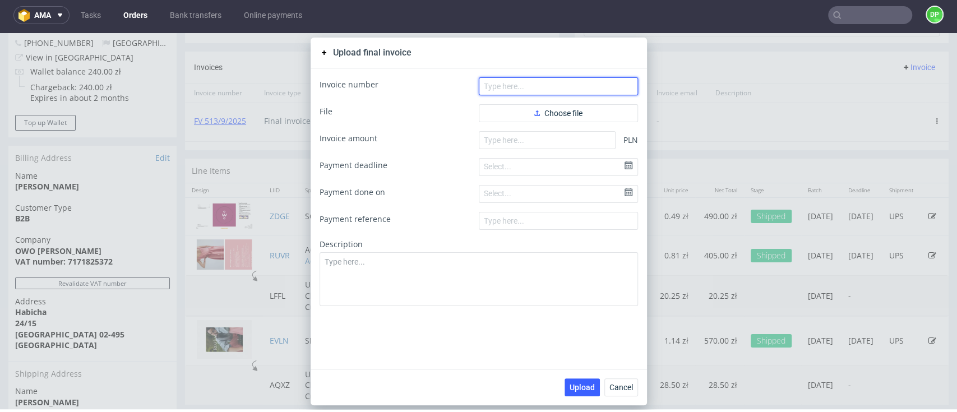
click at [519, 93] on input "text" at bounding box center [558, 86] width 159 height 18
paste input "FV 514/9/2025"
type input "FV 514/9/2025"
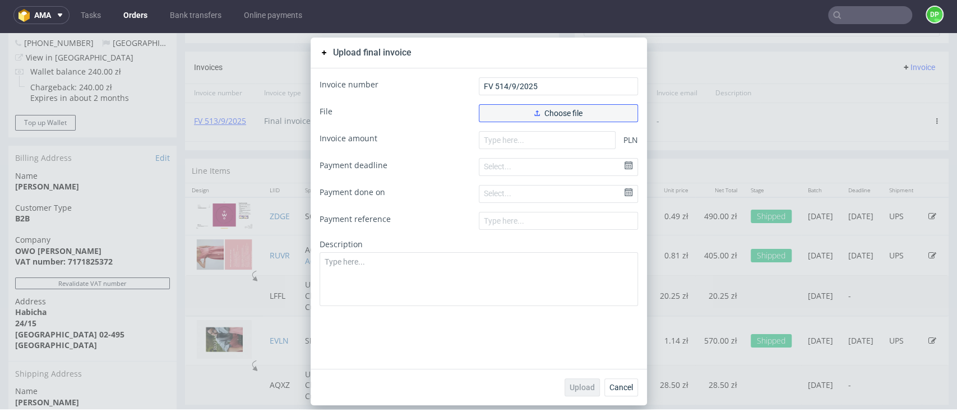
click at [549, 113] on span "Choose file" at bounding box center [559, 113] width 48 height 8
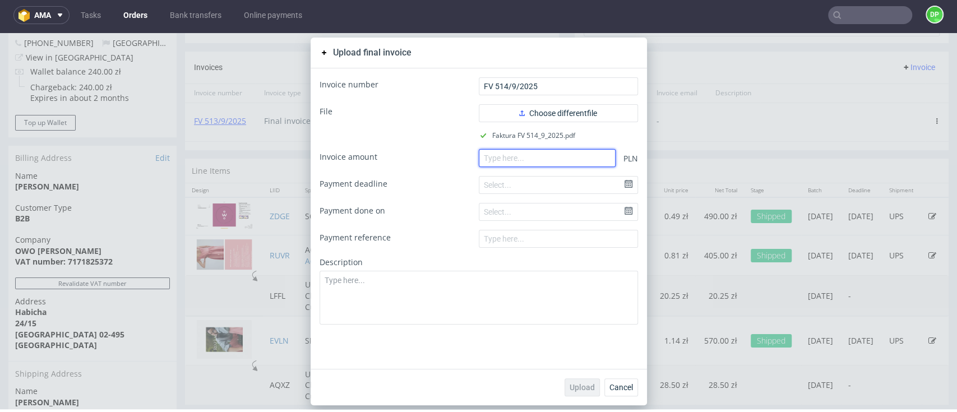
click at [561, 162] on input "number" at bounding box center [547, 158] width 137 height 18
paste input "736.16"
type input "736.16"
click at [570, 390] on span "Upload" at bounding box center [582, 388] width 25 height 8
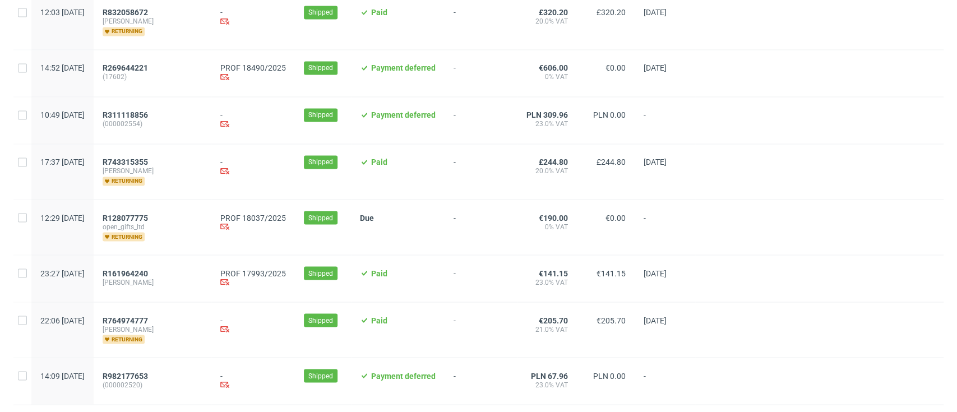
scroll to position [1265, 0]
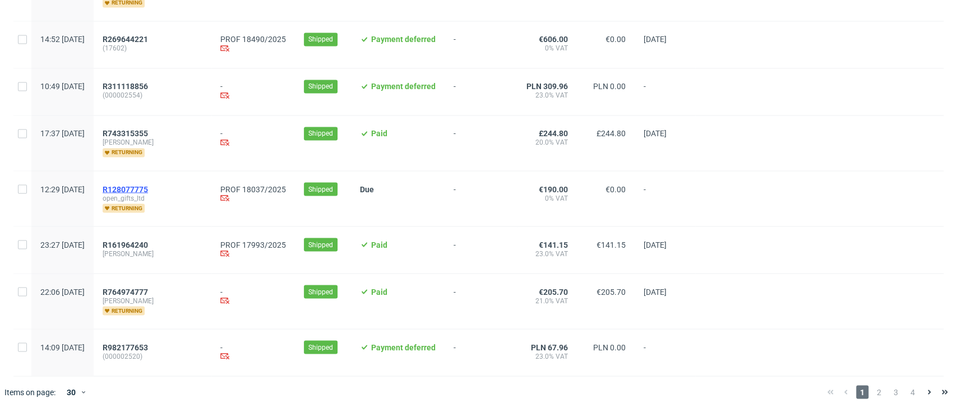
click at [148, 190] on span "R128077775" at bounding box center [125, 189] width 45 height 9
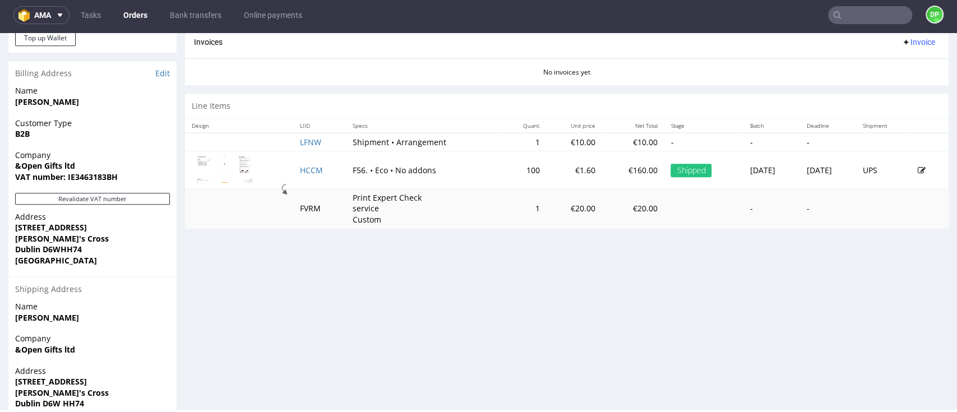
scroll to position [523, 0]
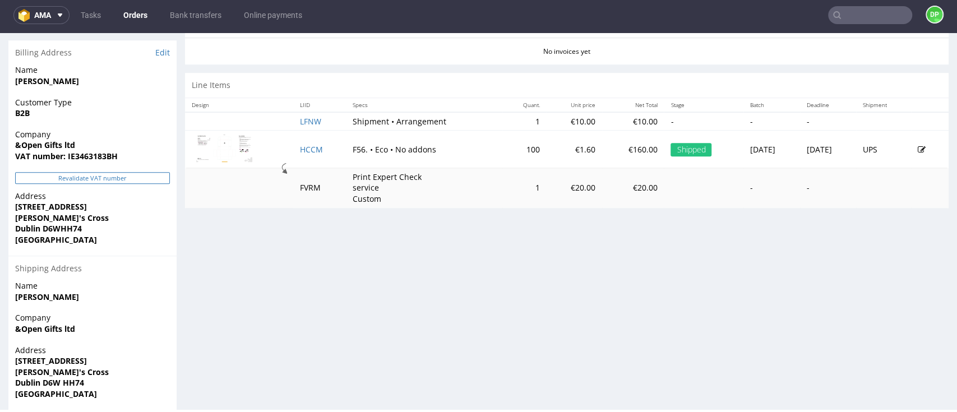
click at [94, 181] on button "Revalidate VAT number" at bounding box center [92, 178] width 155 height 12
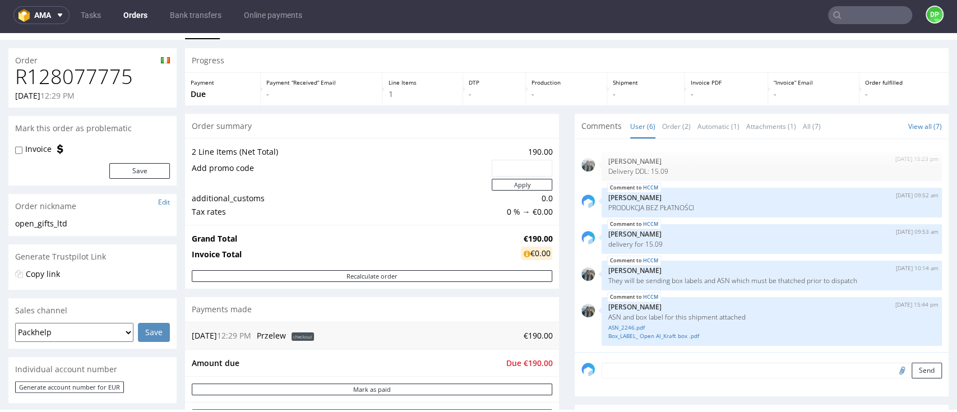
scroll to position [0, 0]
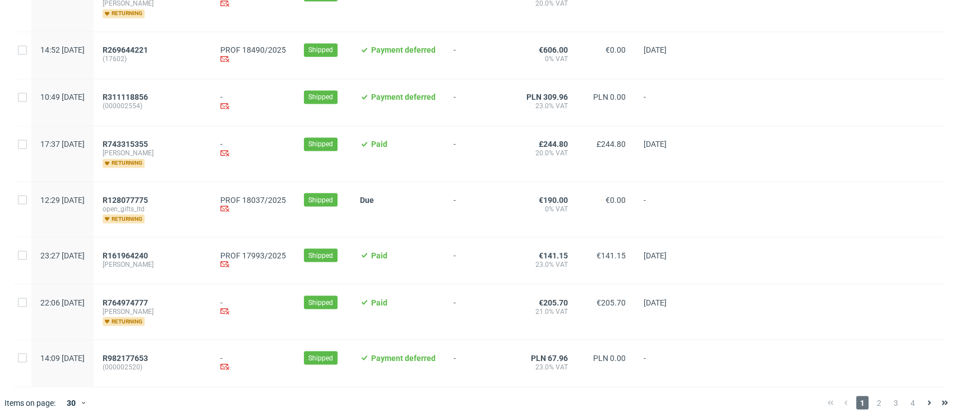
scroll to position [1265, 0]
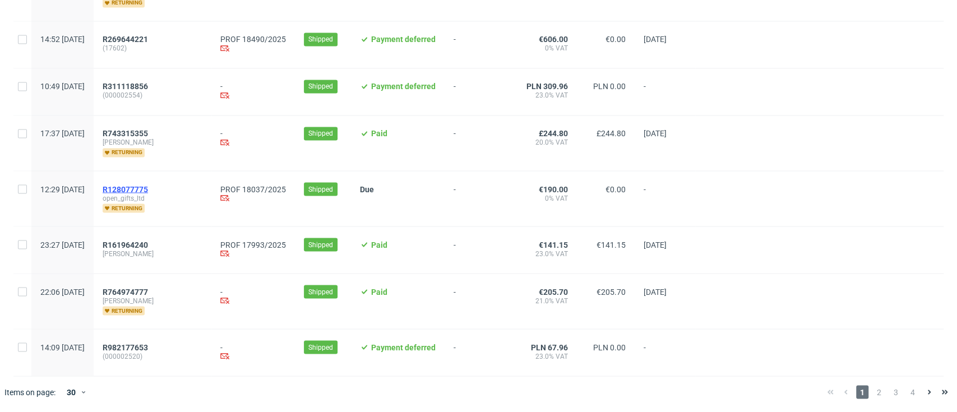
click at [148, 191] on span "R128077775" at bounding box center [125, 189] width 45 height 9
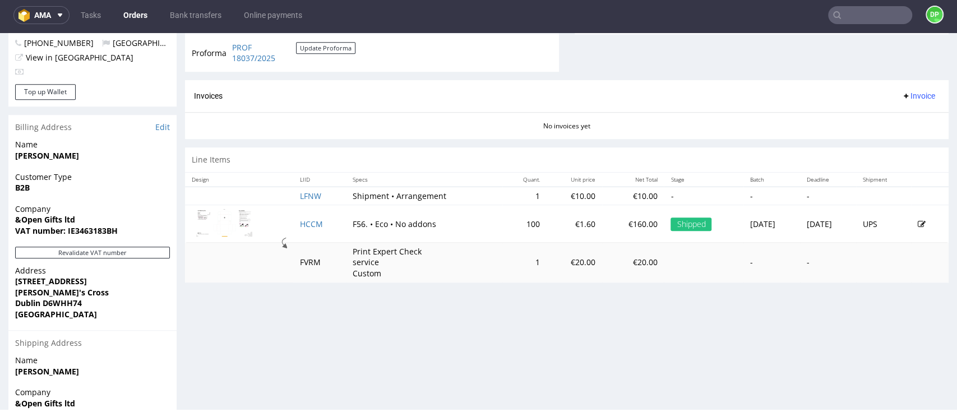
scroll to position [559, 0]
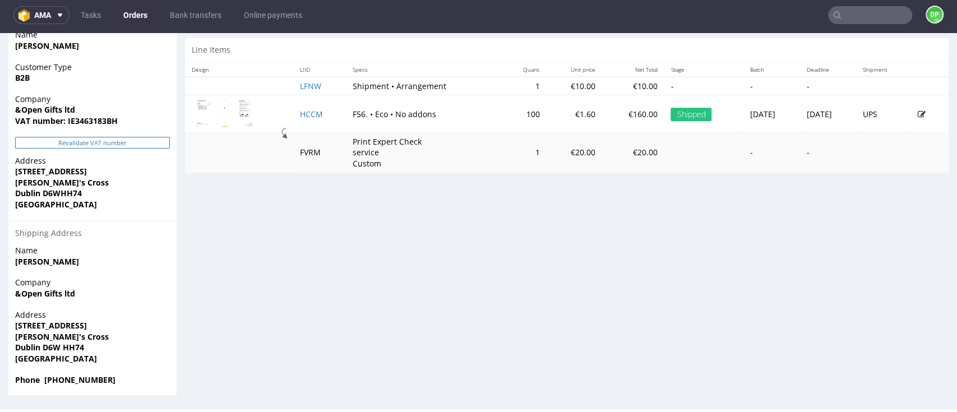
click at [90, 141] on button "Revalidate VAT number" at bounding box center [92, 143] width 155 height 12
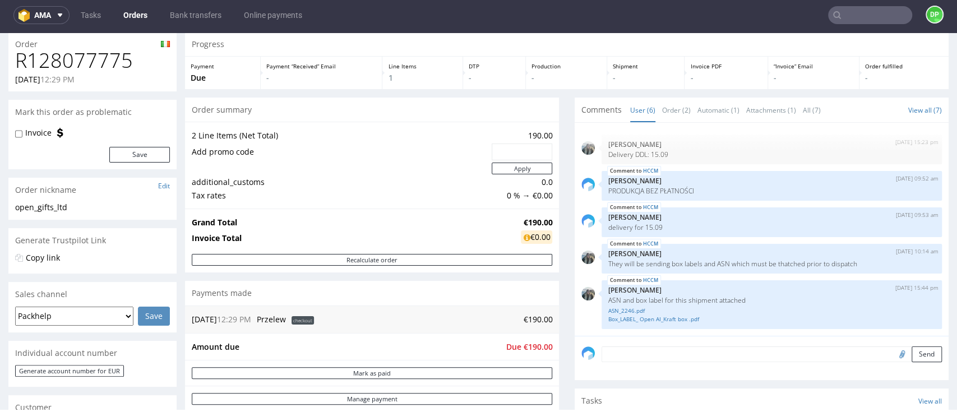
scroll to position [35, 0]
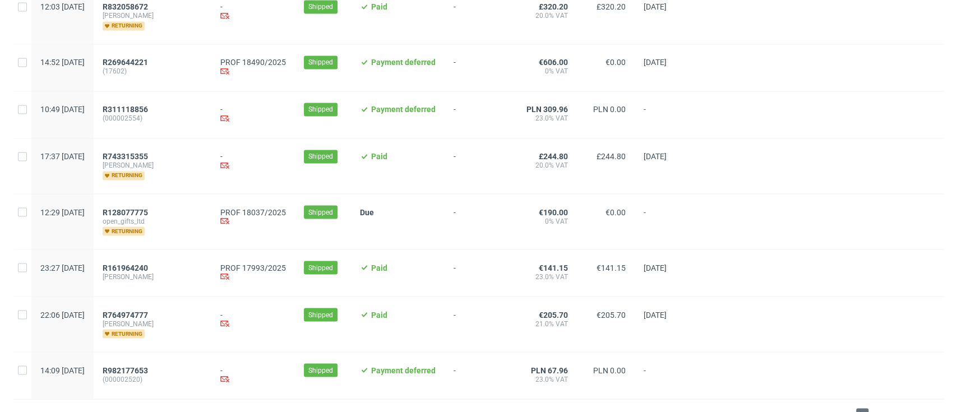
scroll to position [1265, 0]
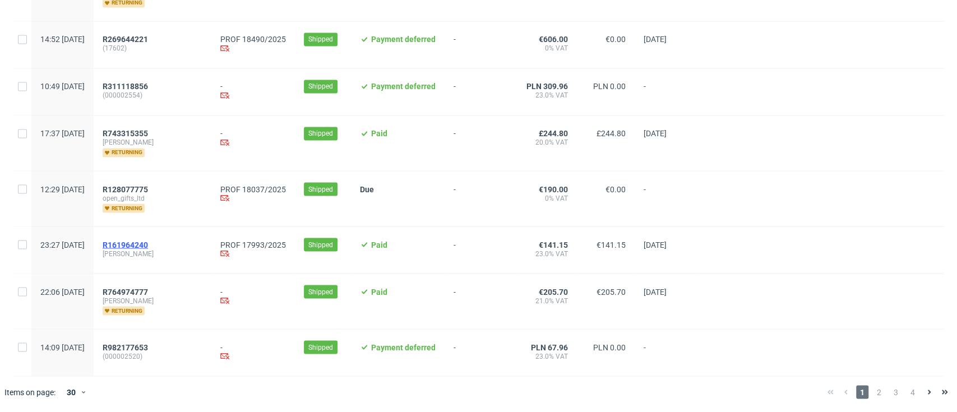
click at [148, 242] on span "R161964240" at bounding box center [125, 244] width 45 height 9
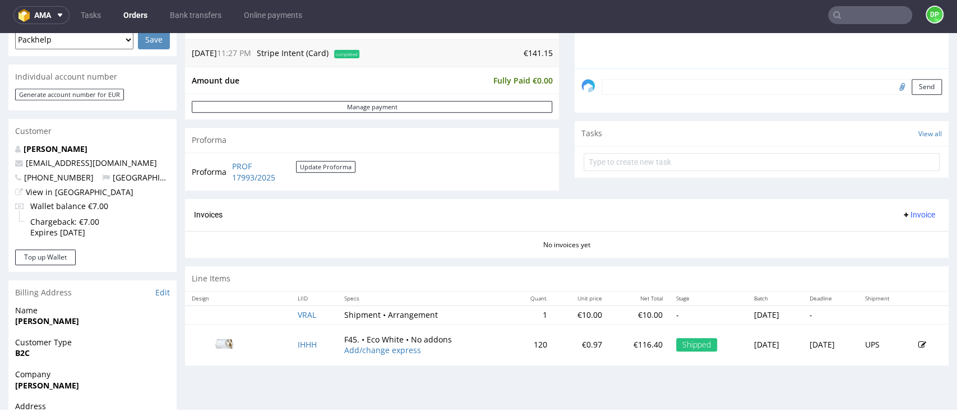
scroll to position [389, 0]
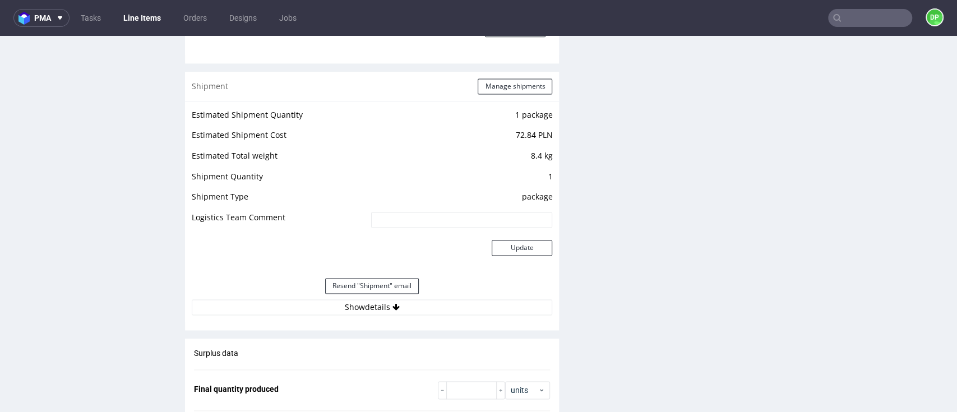
scroll to position [1196, 0]
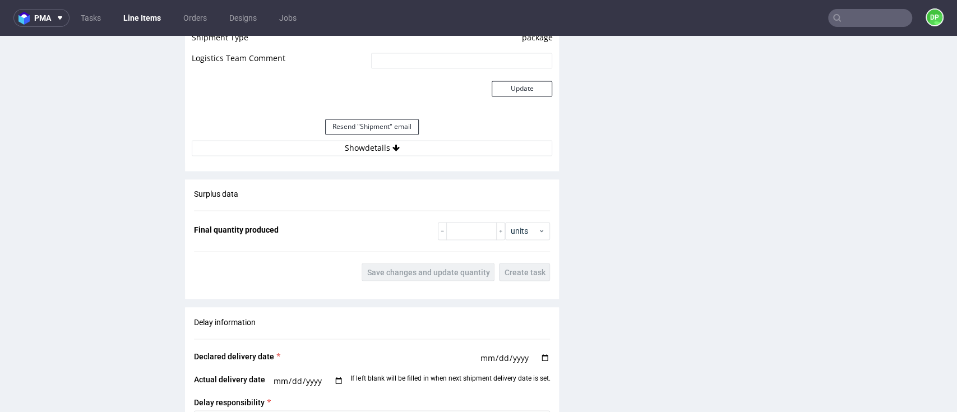
click at [368, 155] on button "Show details" at bounding box center [372, 148] width 361 height 16
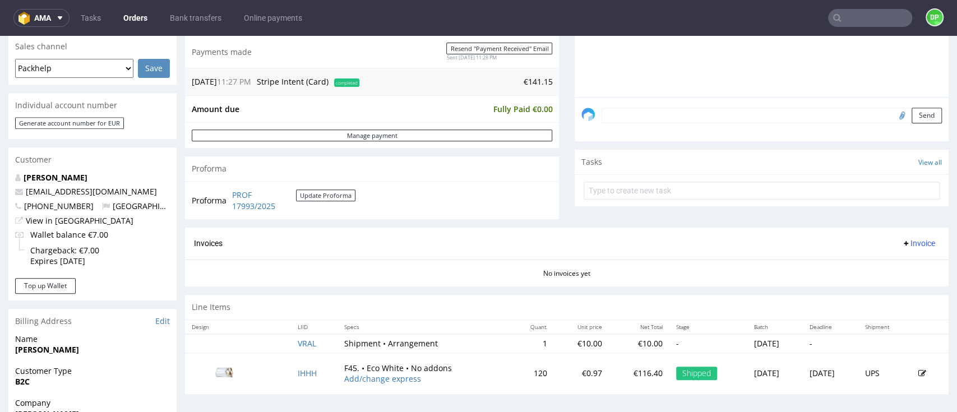
scroll to position [449, 0]
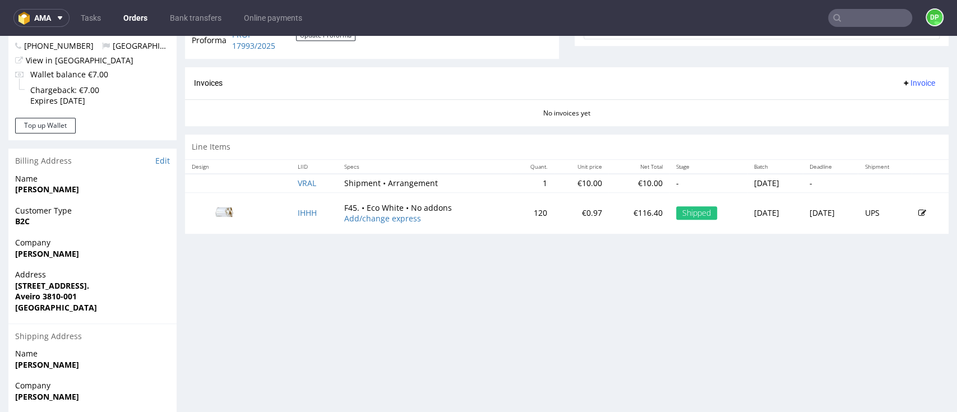
click at [902, 83] on span "Invoice" at bounding box center [919, 83] width 34 height 9
click at [885, 103] on span "Generate" at bounding box center [895, 106] width 54 height 11
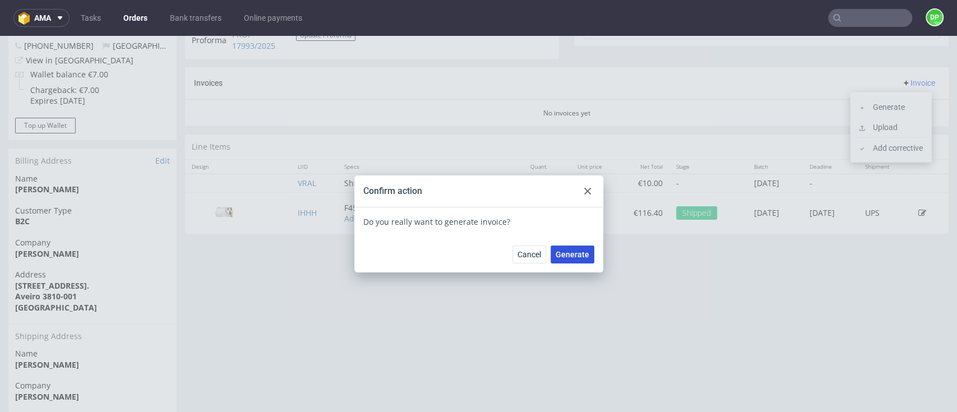
click at [566, 258] on span "Generate" at bounding box center [573, 255] width 34 height 8
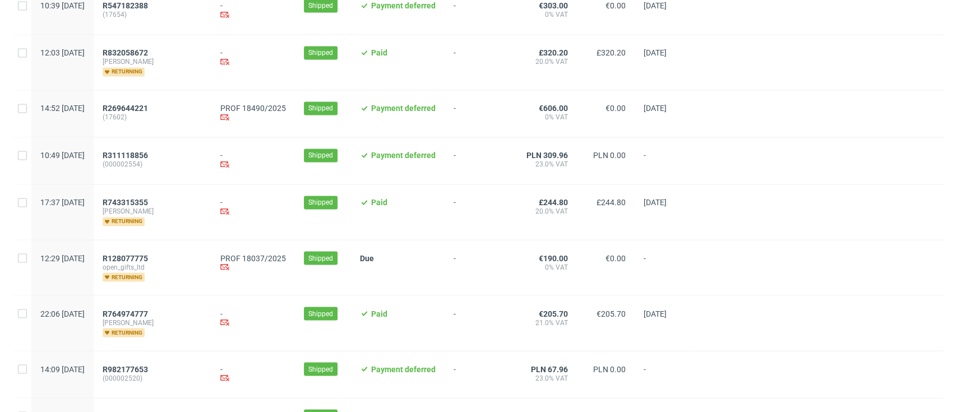
scroll to position [1265, 0]
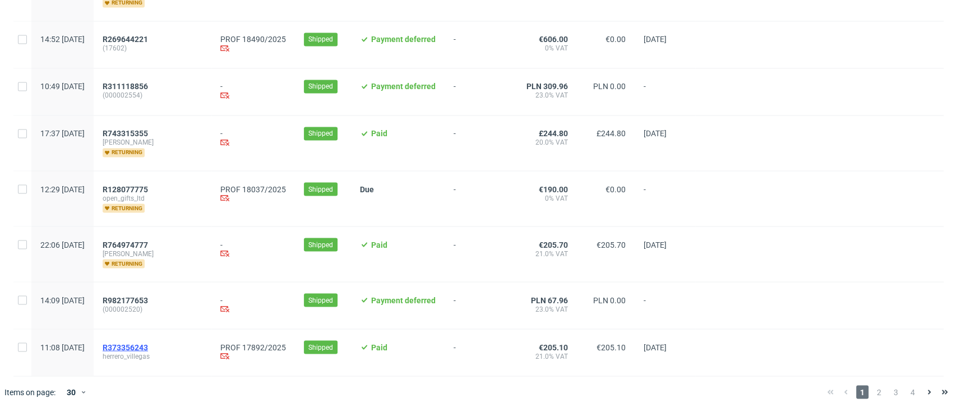
click at [148, 346] on span "R373356243" at bounding box center [125, 347] width 45 height 9
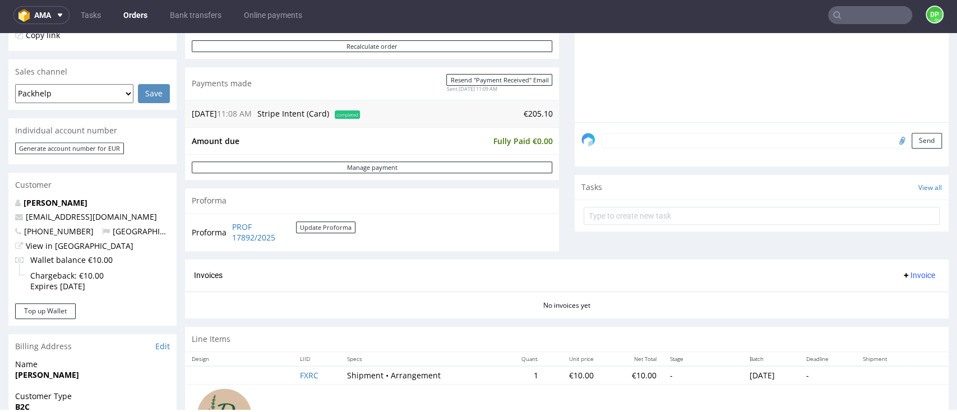
scroll to position [325, 0]
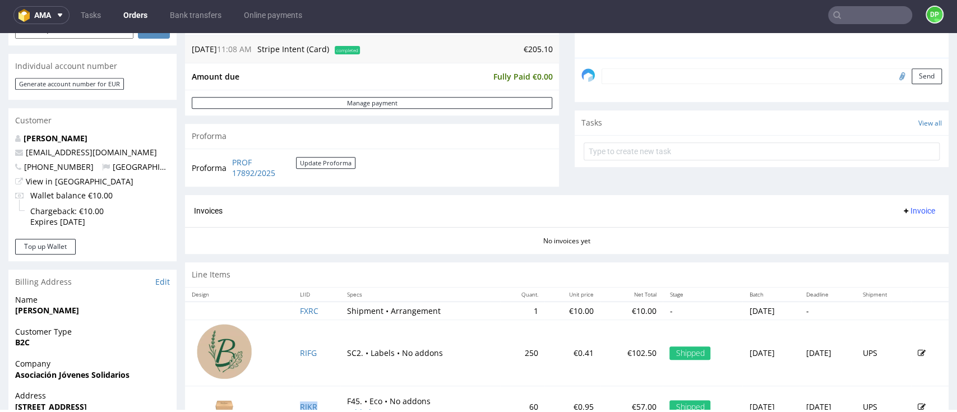
click at [902, 210] on span "Invoice" at bounding box center [919, 210] width 34 height 9
click at [874, 231] on span "Generate" at bounding box center [895, 234] width 54 height 11
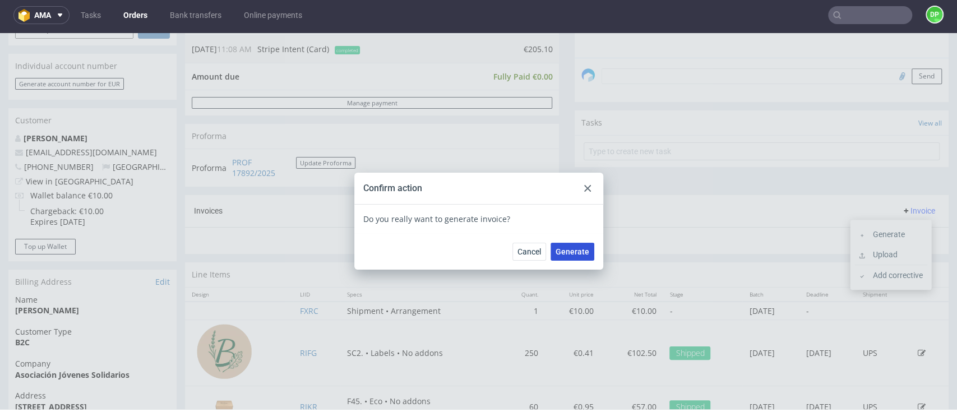
click at [572, 254] on span "Generate" at bounding box center [573, 252] width 34 height 8
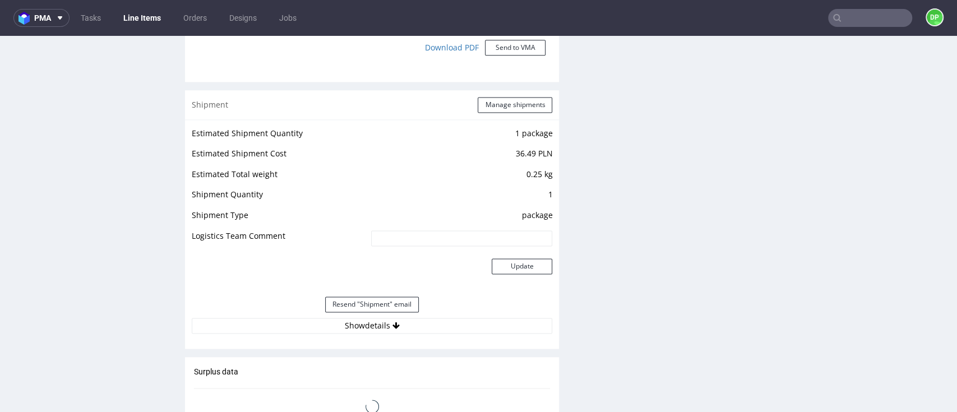
scroll to position [1047, 0]
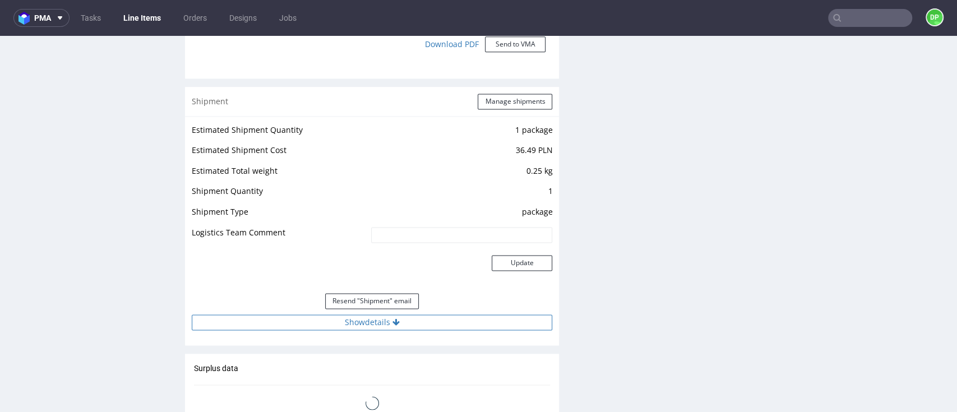
click at [357, 321] on button "Show details" at bounding box center [372, 323] width 361 height 16
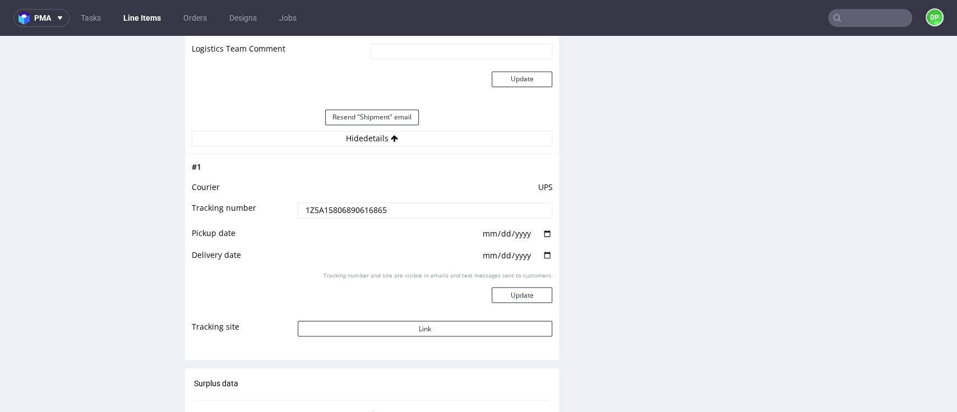
scroll to position [1196, 0]
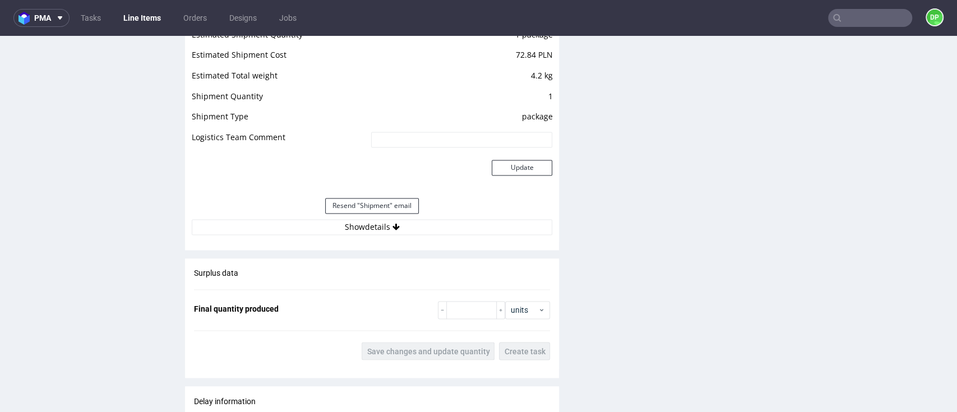
scroll to position [1122, 0]
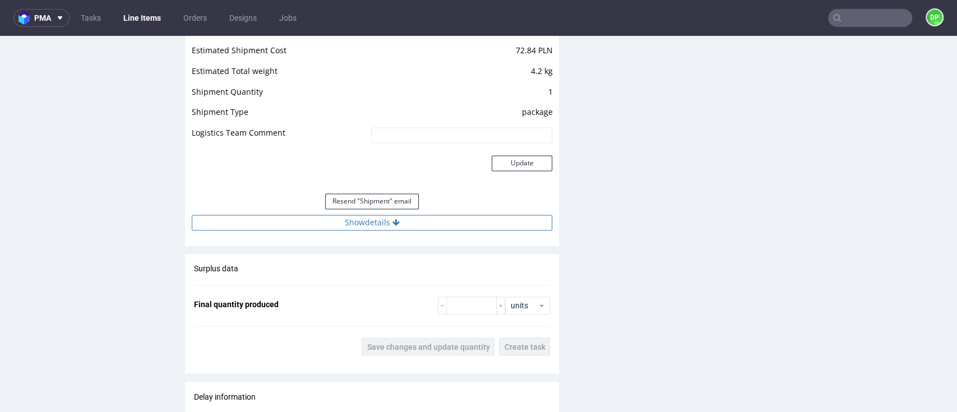
click at [381, 229] on button "Show details" at bounding box center [372, 223] width 361 height 16
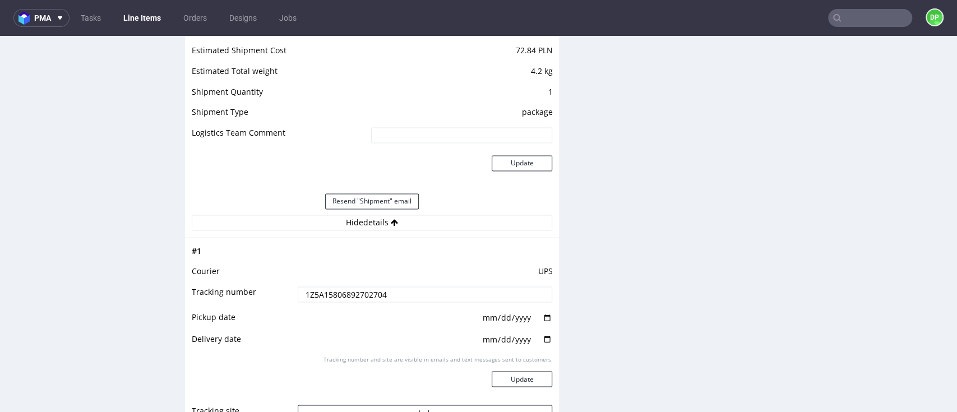
scroll to position [1271, 0]
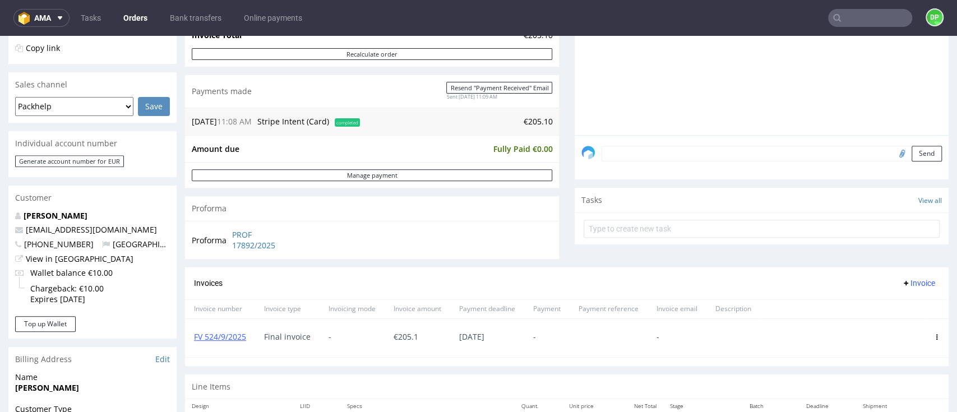
scroll to position [175, 0]
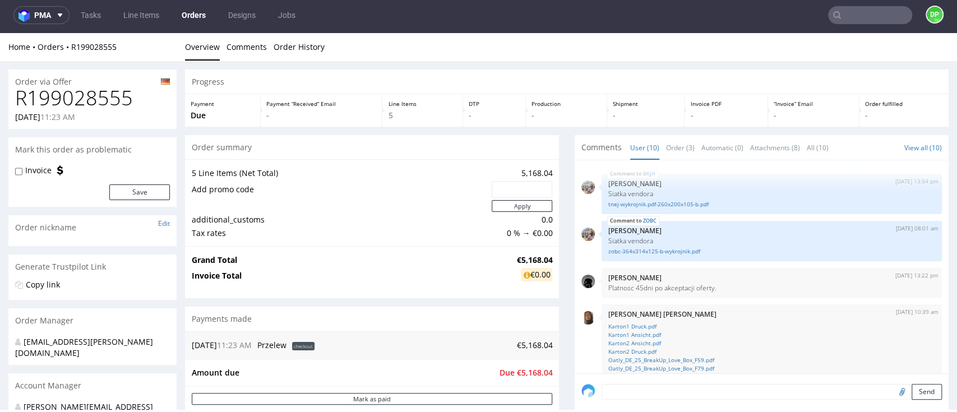
scroll to position [242, 0]
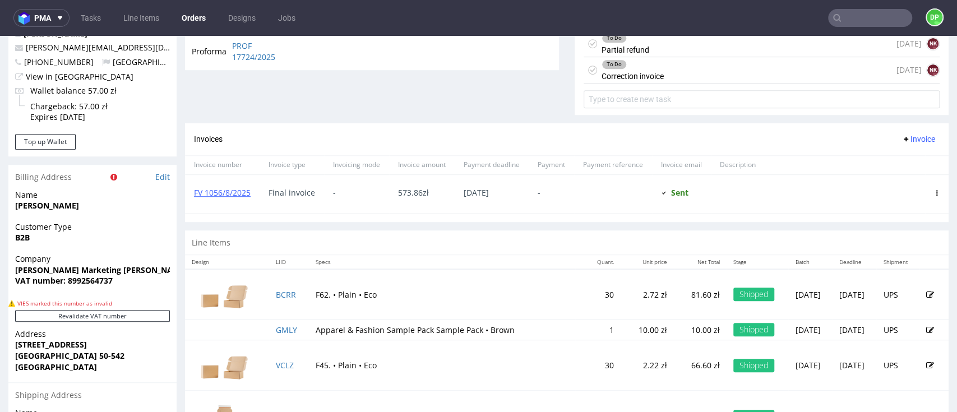
scroll to position [463, 0]
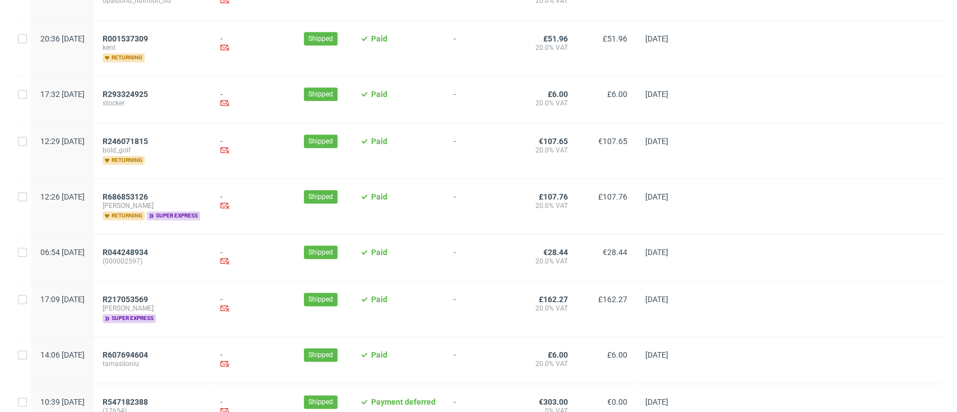
scroll to position [822, 0]
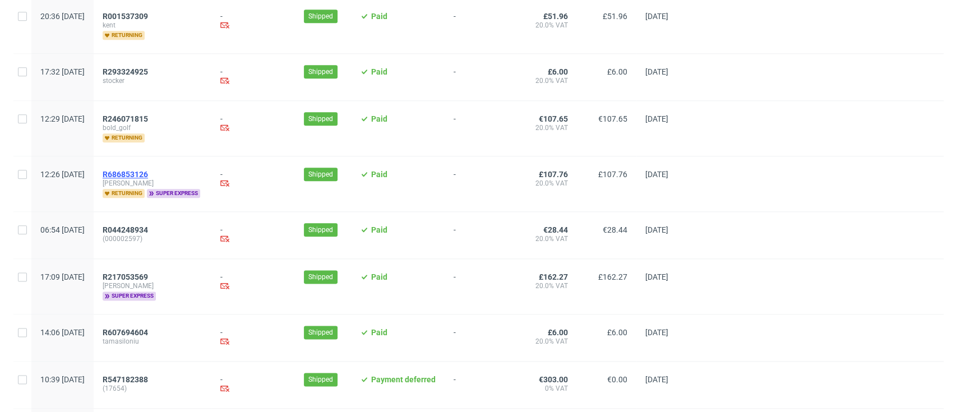
click at [148, 176] on span "R686853126" at bounding box center [125, 174] width 45 height 9
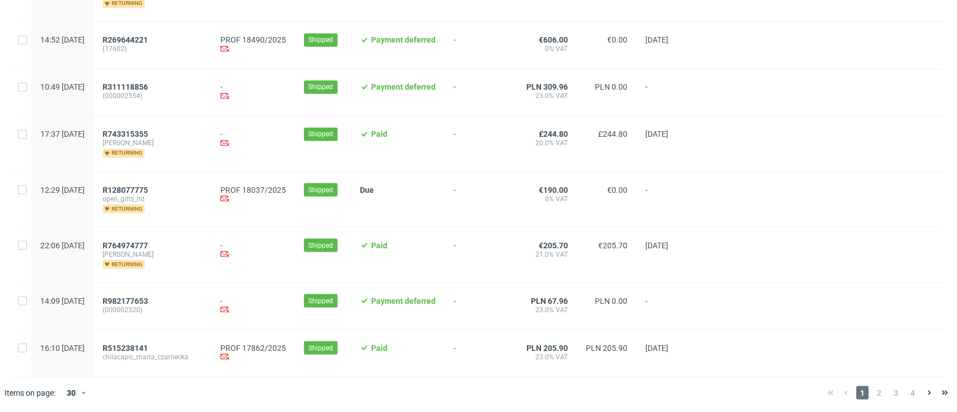
scroll to position [1265, 0]
click at [148, 188] on span "R128077775" at bounding box center [125, 189] width 45 height 9
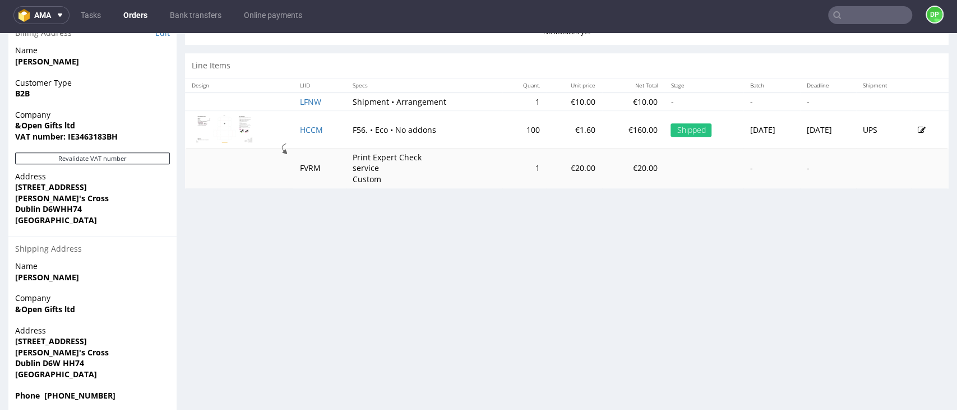
scroll to position [559, 0]
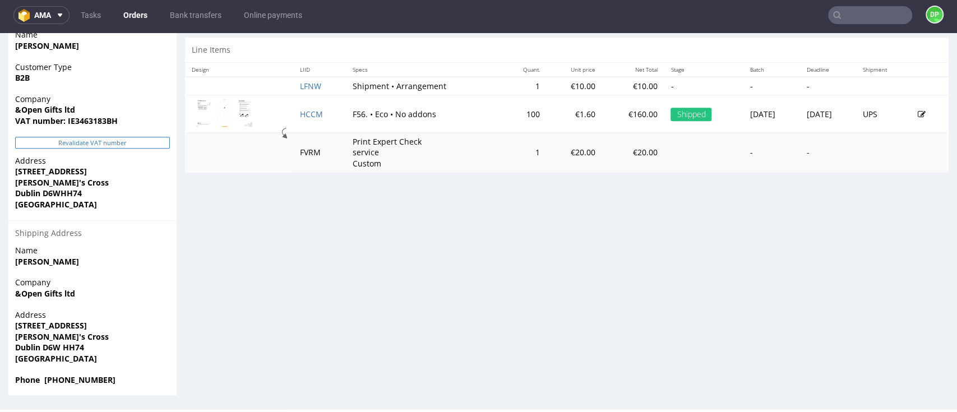
click at [117, 143] on button "Revalidate VAT number" at bounding box center [92, 143] width 155 height 12
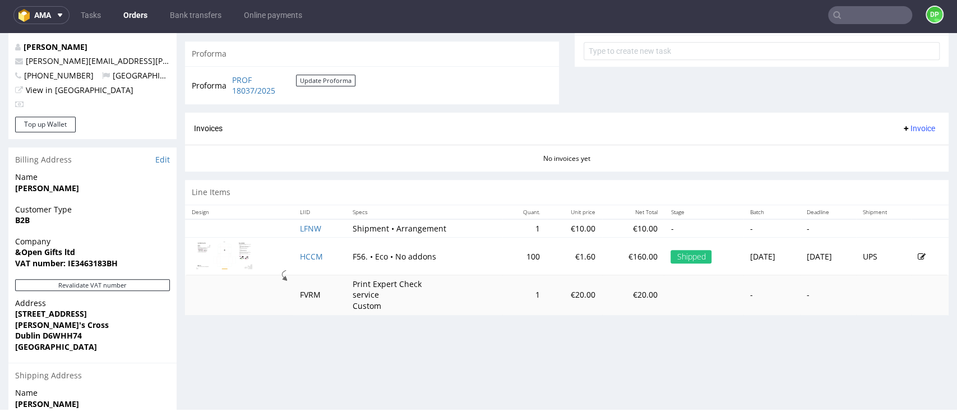
scroll to position [409, 0]
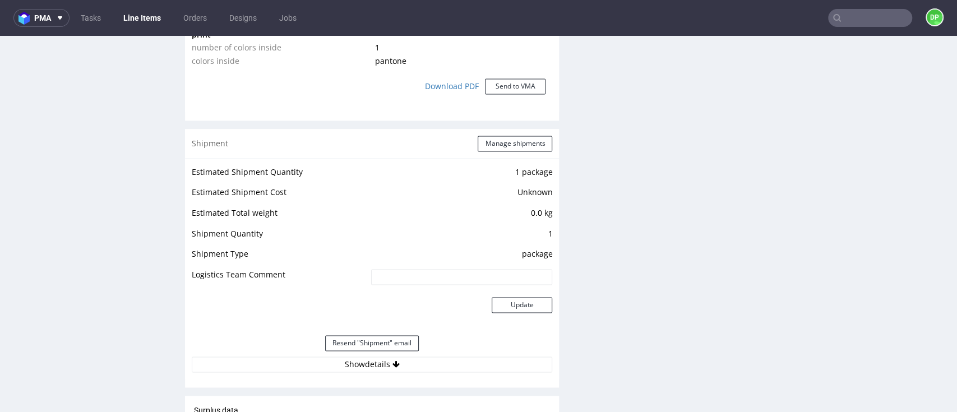
scroll to position [1271, 0]
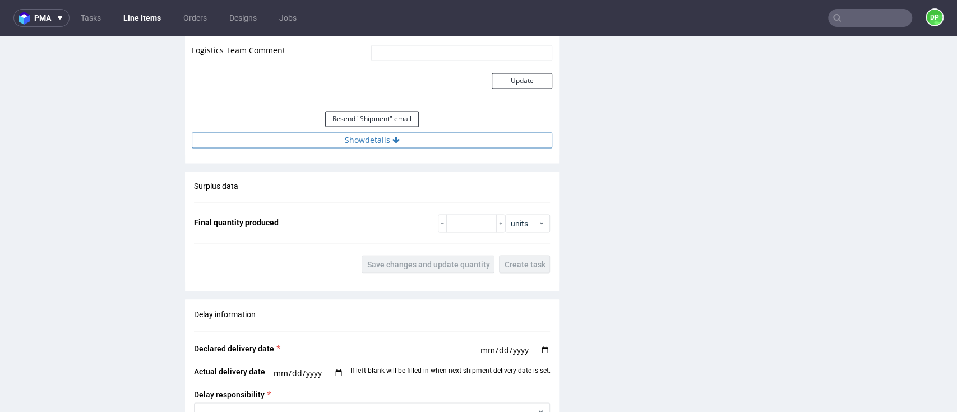
click at [393, 139] on icon at bounding box center [396, 140] width 7 height 8
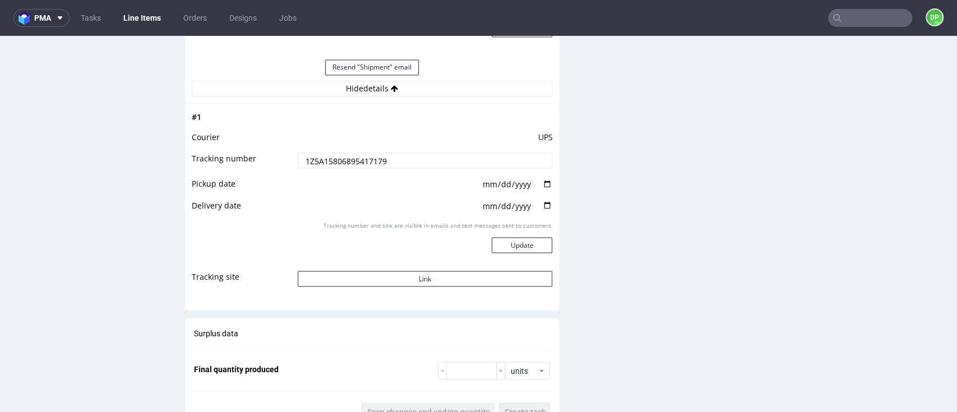
scroll to position [1346, 0]
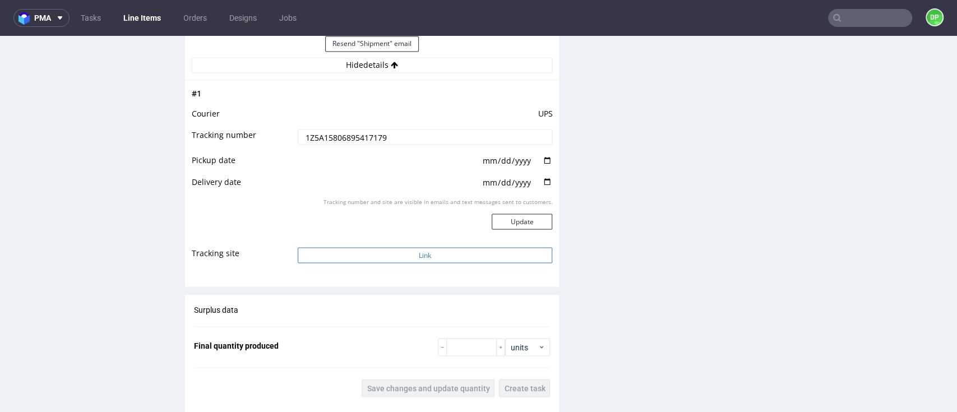
click at [413, 252] on button "Link" at bounding box center [425, 255] width 255 height 16
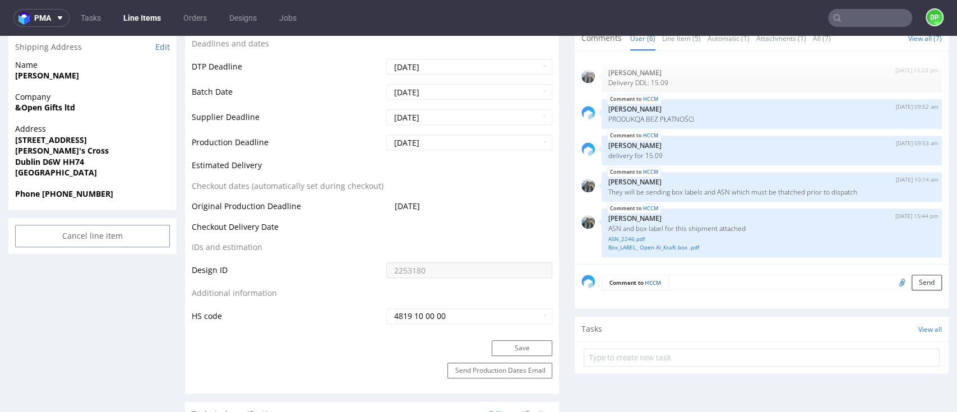
scroll to position [299, 0]
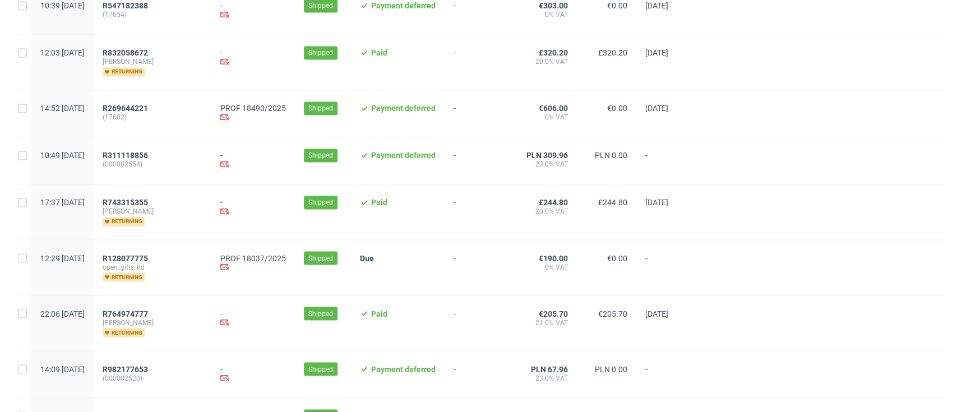
scroll to position [1265, 0]
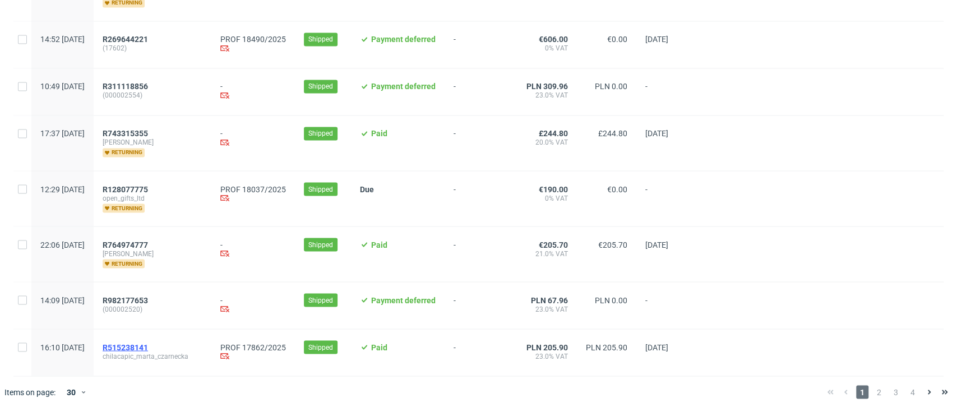
click at [148, 349] on span "R515238141" at bounding box center [125, 347] width 45 height 9
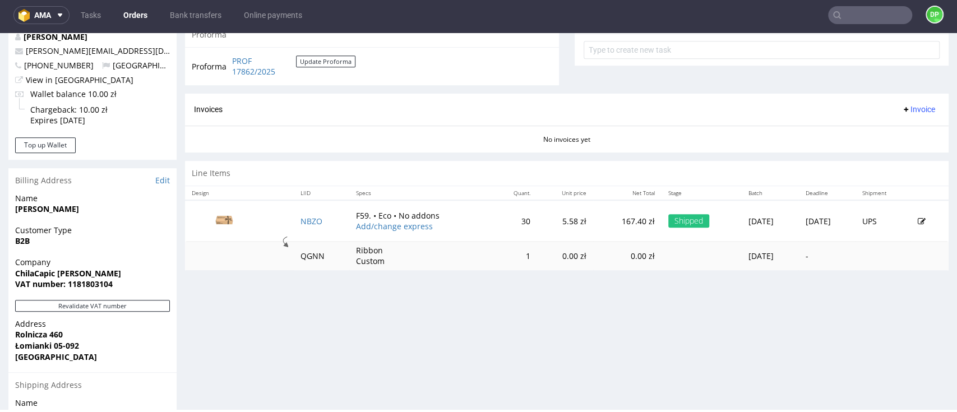
scroll to position [449, 0]
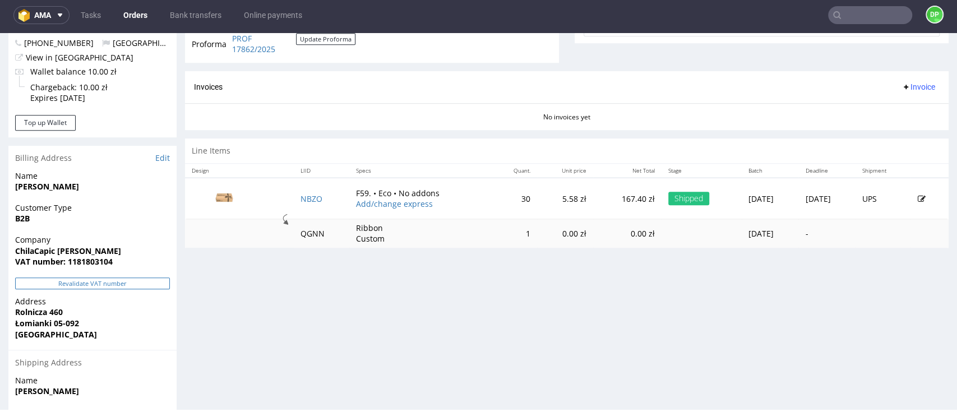
click at [126, 282] on button "Revalidate VAT number" at bounding box center [92, 284] width 155 height 12
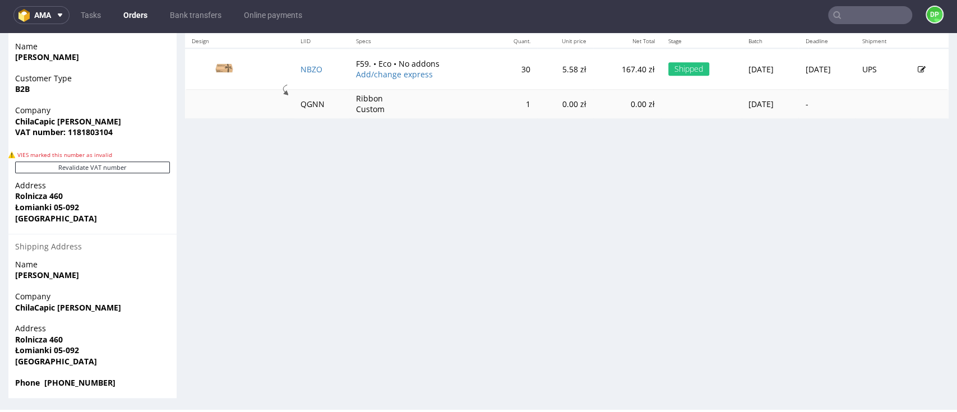
scroll to position [613, 0]
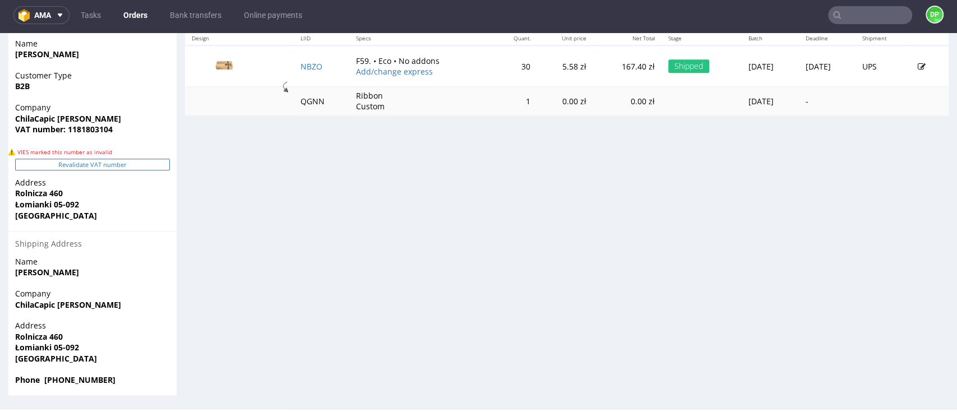
click at [139, 168] on button "Revalidate VAT number" at bounding box center [92, 165] width 155 height 12
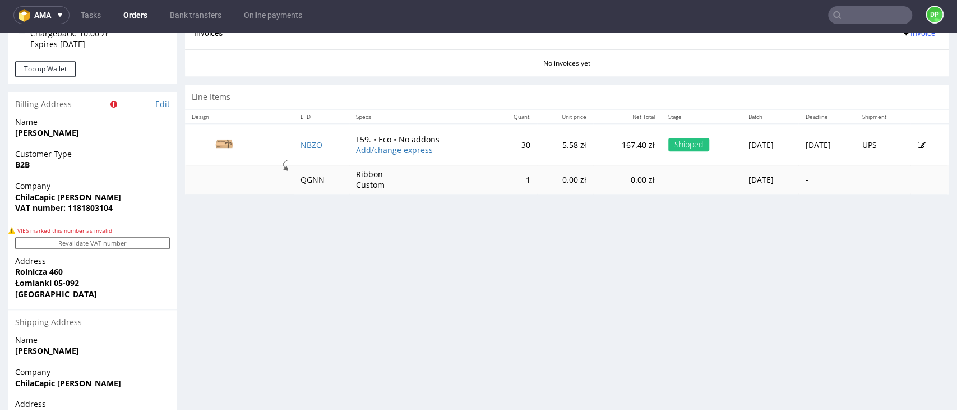
scroll to position [388, 0]
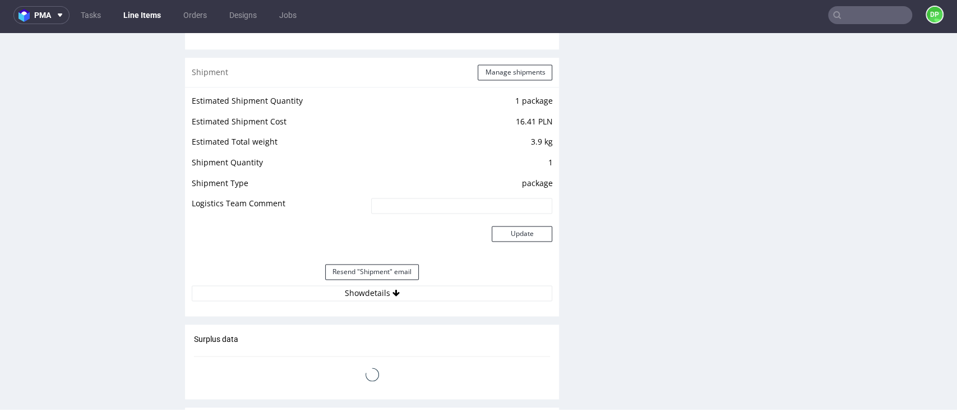
scroll to position [1122, 0]
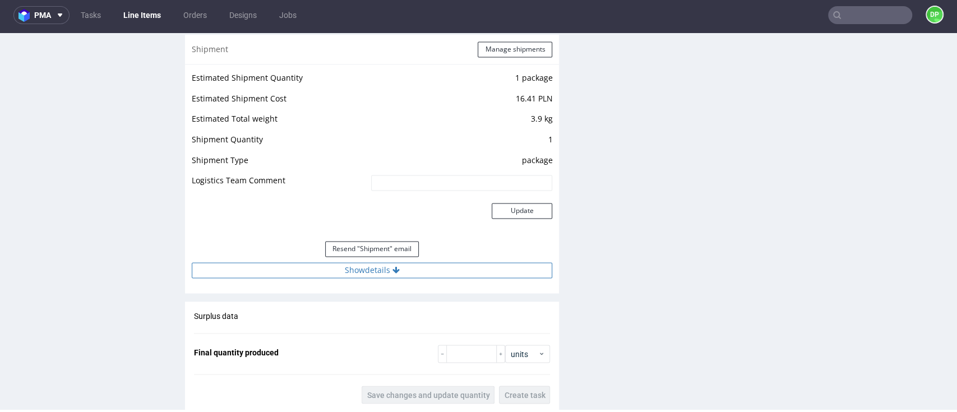
click at [337, 264] on button "Show details" at bounding box center [372, 271] width 361 height 16
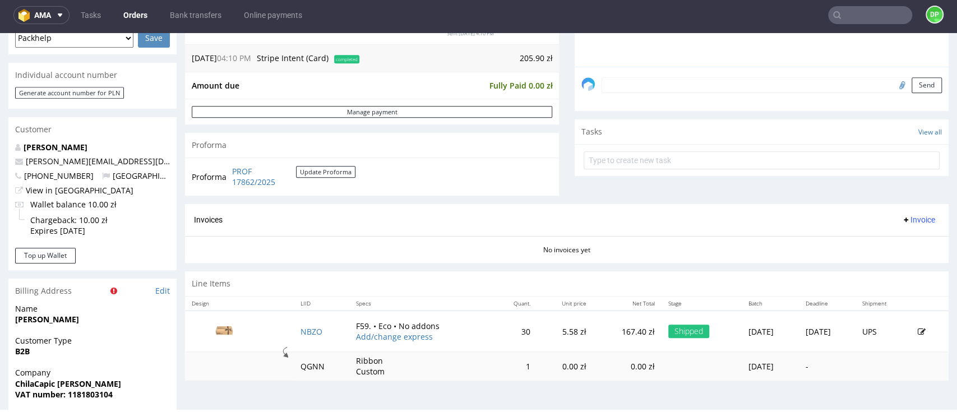
scroll to position [314, 0]
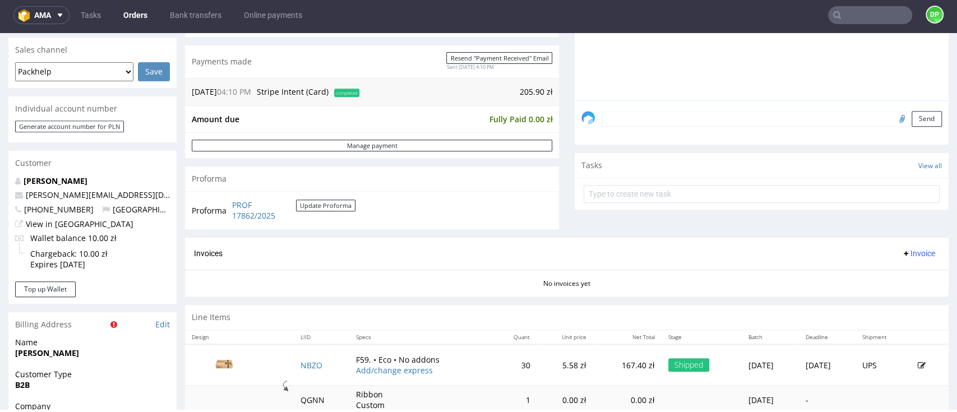
click at [902, 251] on span "Invoice" at bounding box center [919, 253] width 34 height 9
click at [889, 275] on span "Generate" at bounding box center [895, 276] width 54 height 11
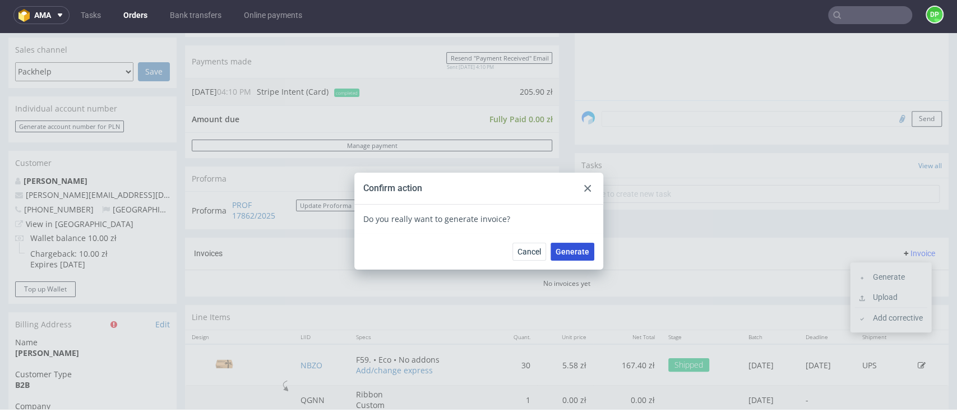
click at [573, 251] on span "Generate" at bounding box center [573, 252] width 34 height 8
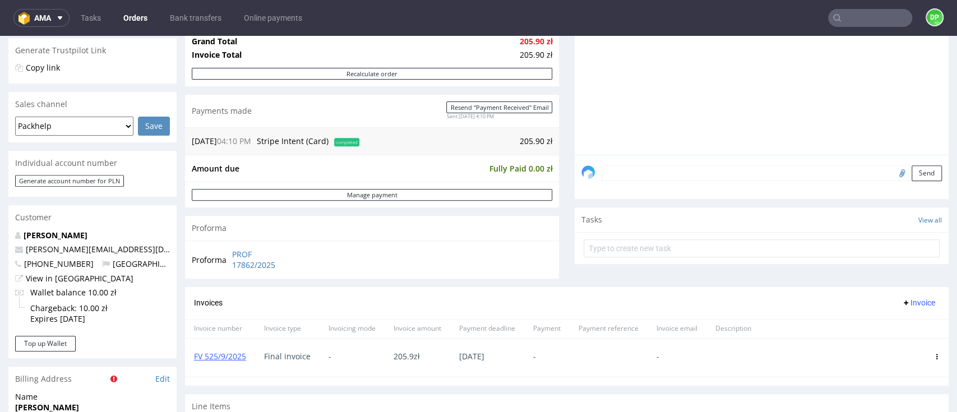
scroll to position [238, 0]
